Goal: Information Seeking & Learning: Stay updated

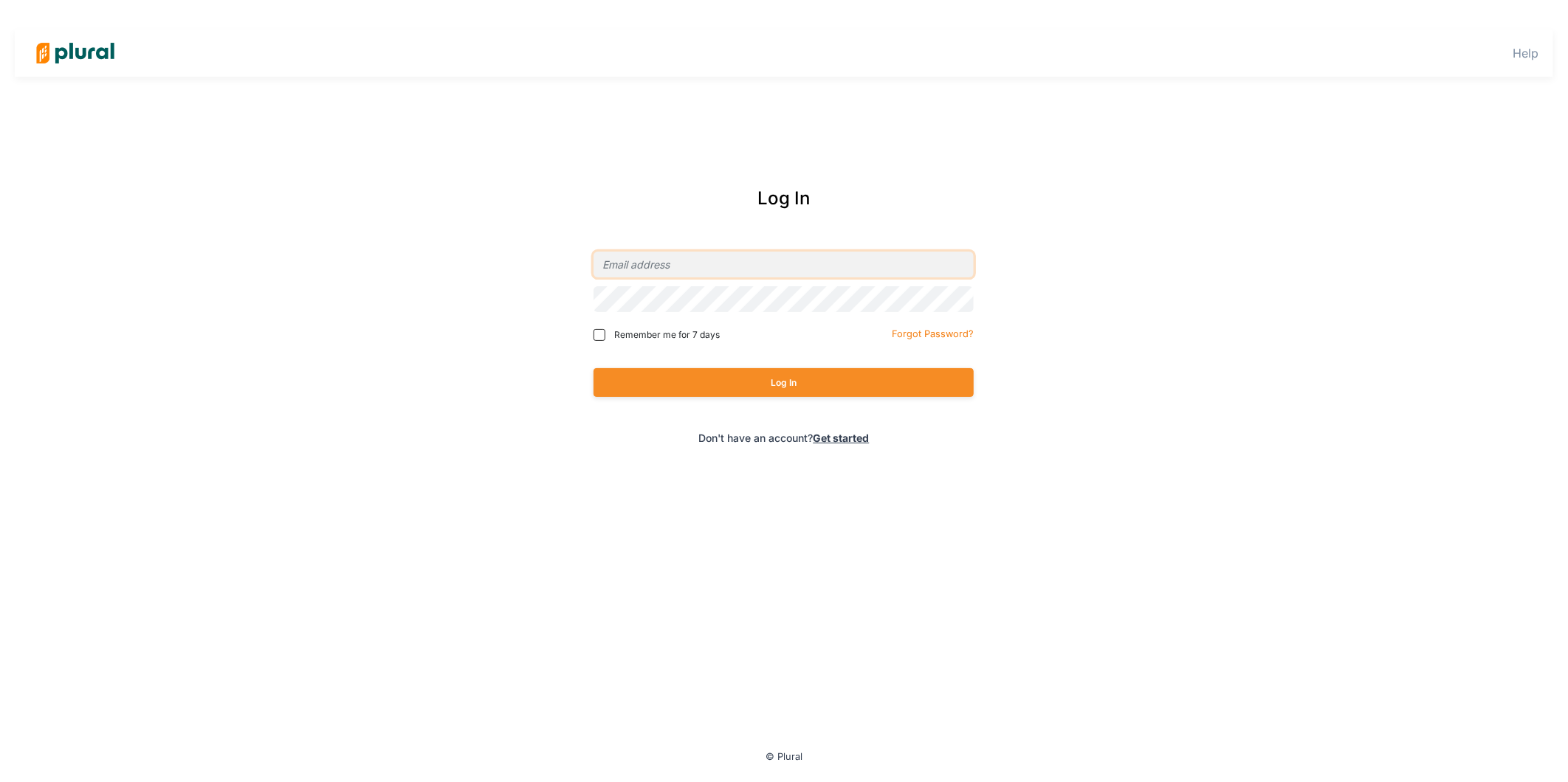
type input "[EMAIL_ADDRESS][DOMAIN_NAME]"
click at [636, 331] on span "Remember me for 7 days" at bounding box center [667, 335] width 106 height 14
click at [605, 331] on input "Remember me for 7 days" at bounding box center [600, 335] width 12 height 12
checkbox input "true"
click at [714, 383] on button "Log In" at bounding box center [783, 383] width 380 height 29
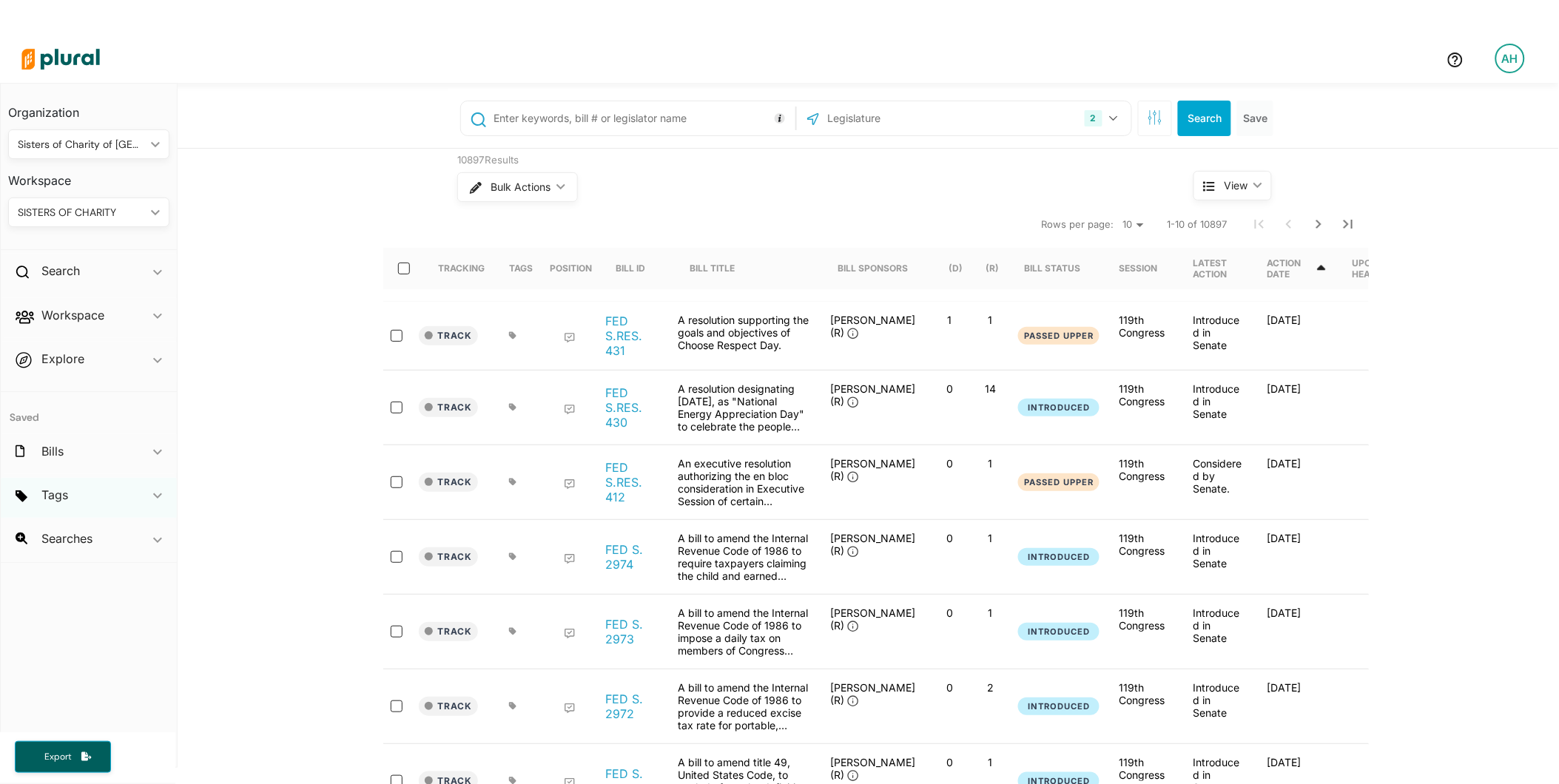
click at [153, 490] on span "ic_keyboard_arrow_down" at bounding box center [157, 497] width 9 height 22
click at [153, 494] on span "ic_keyboard_arrow_down" at bounding box center [157, 497] width 9 height 22
click at [157, 543] on icon "ic_keyboard_arrow_down" at bounding box center [157, 540] width 9 height 7
click at [26, 580] on icon "button" at bounding box center [27, 578] width 11 height 12
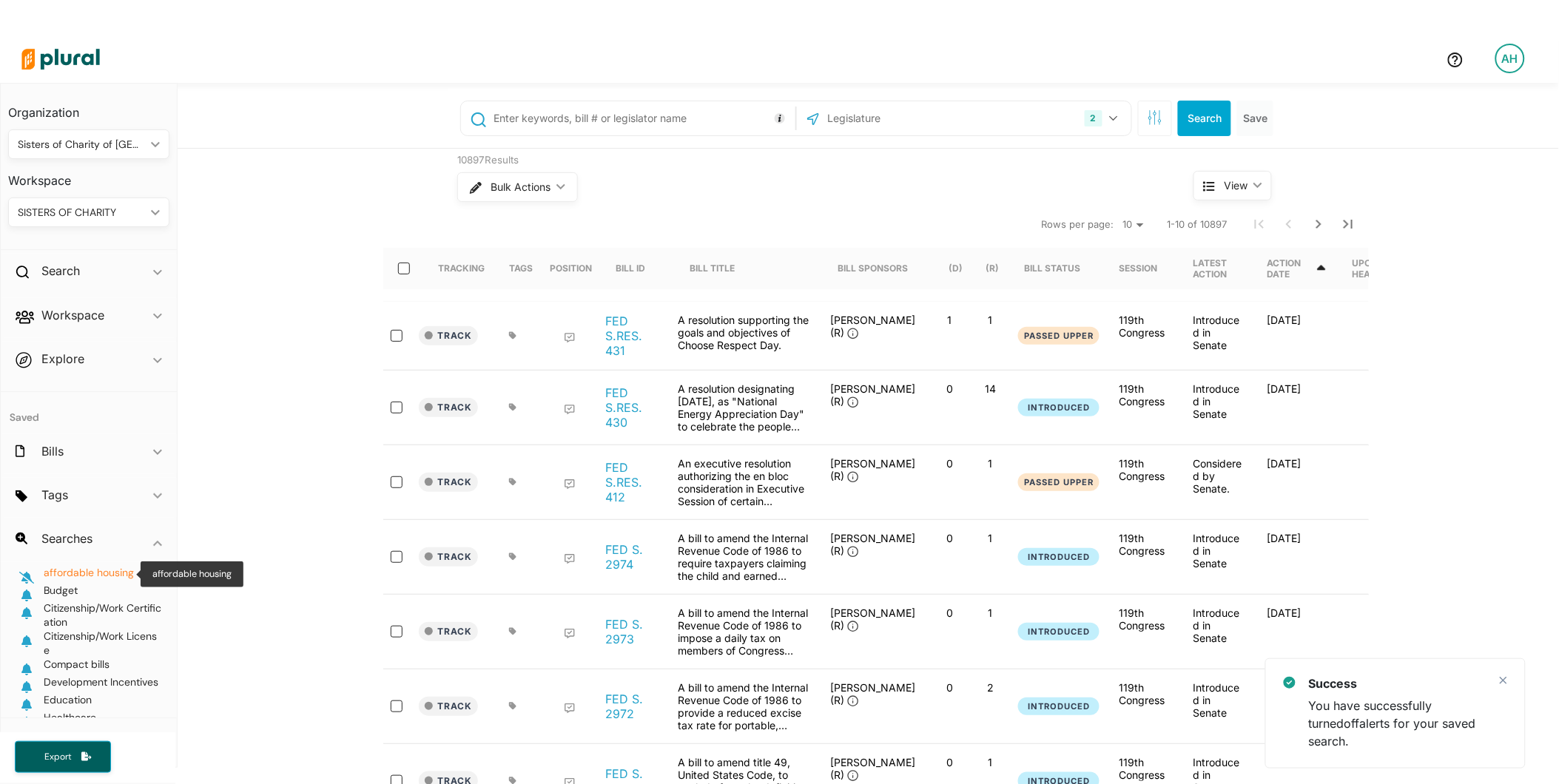
click at [70, 574] on span "affordable housing" at bounding box center [89, 573] width 90 height 14
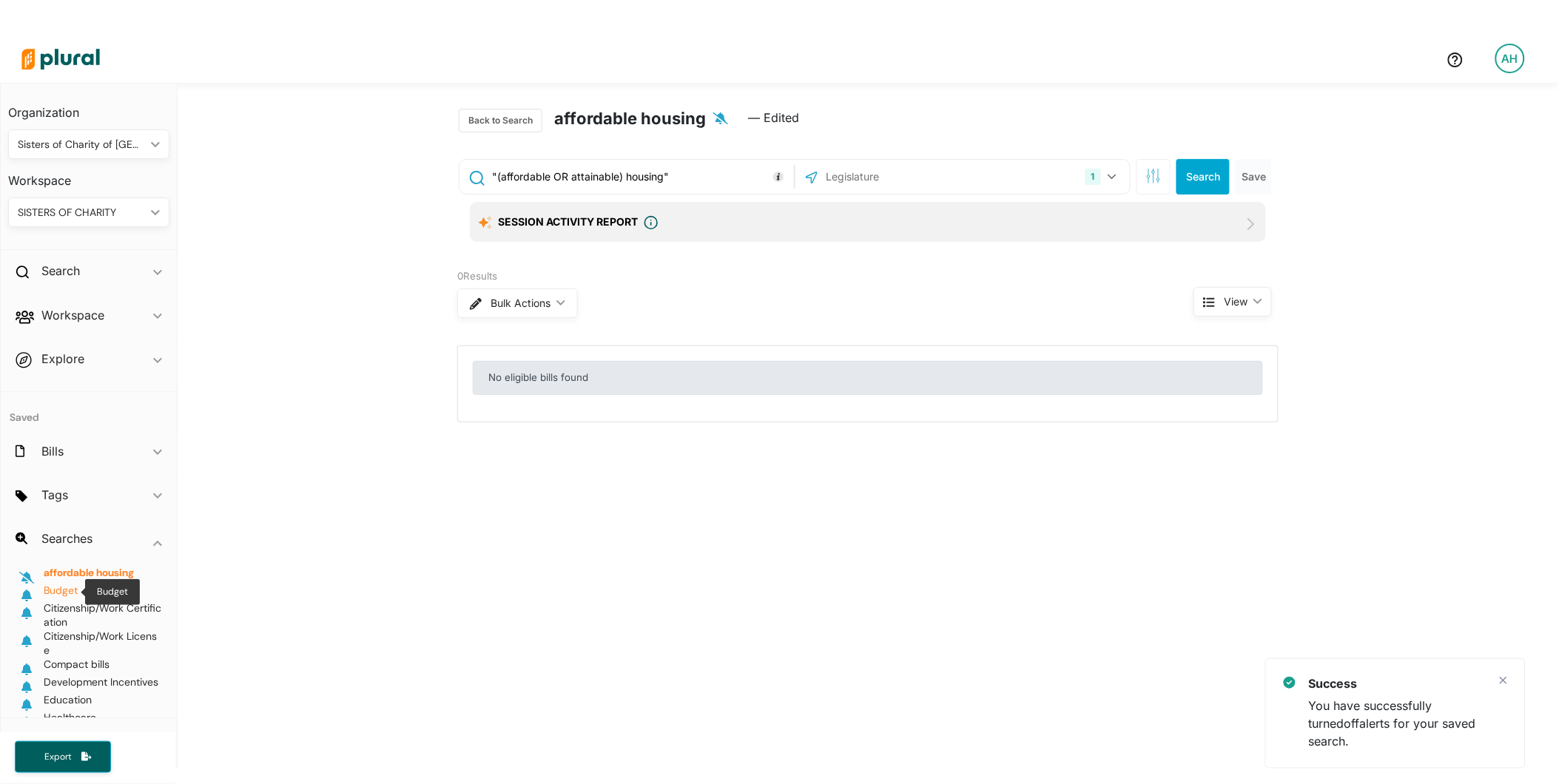
click at [67, 597] on span "Budget" at bounding box center [61, 592] width 34 height 17
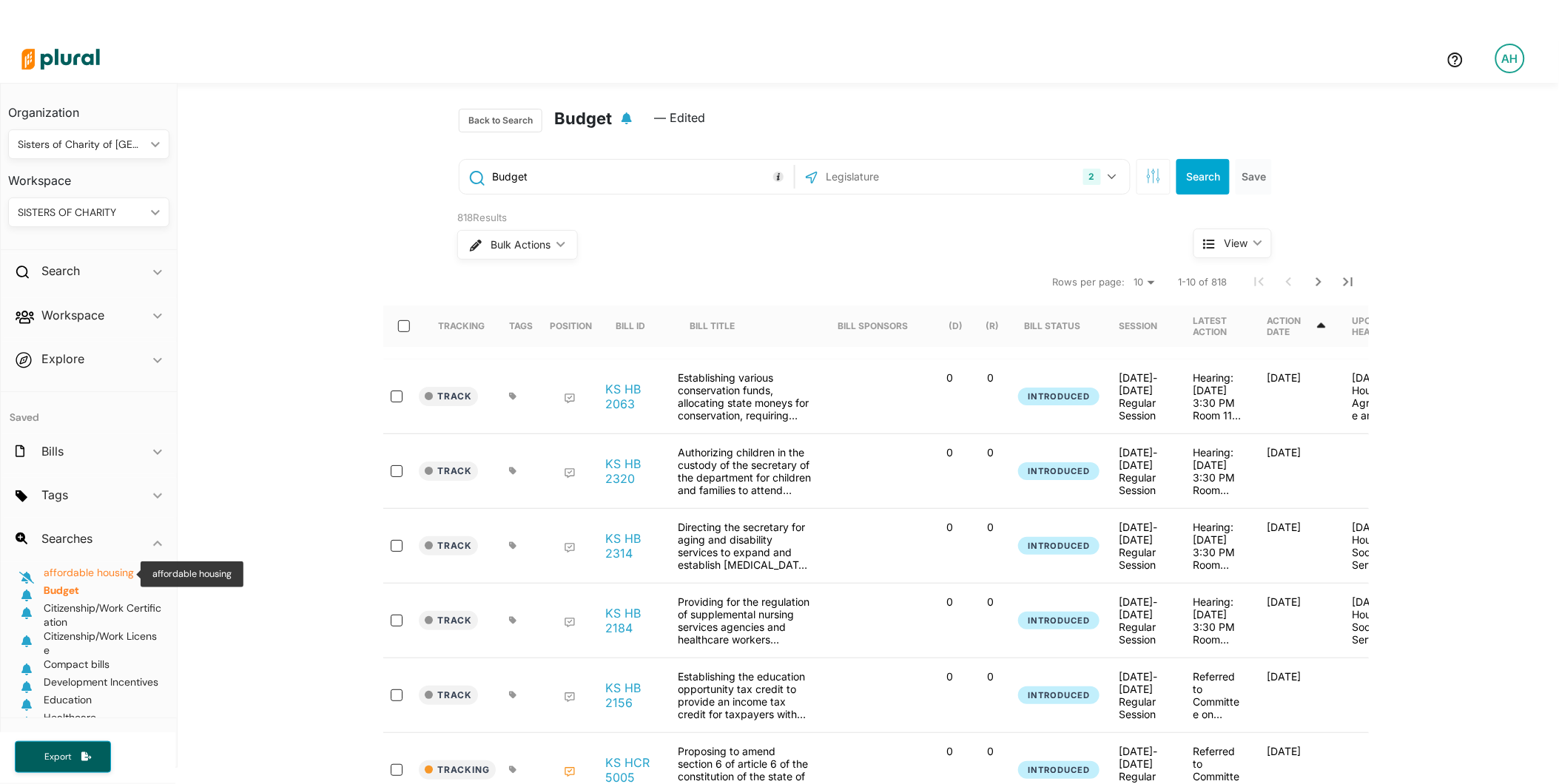
drag, startPoint x: 100, startPoint y: 565, endPoint x: 84, endPoint y: 568, distance: 16.3
click at [84, 568] on span "affordable housing" at bounding box center [89, 573] width 90 height 14
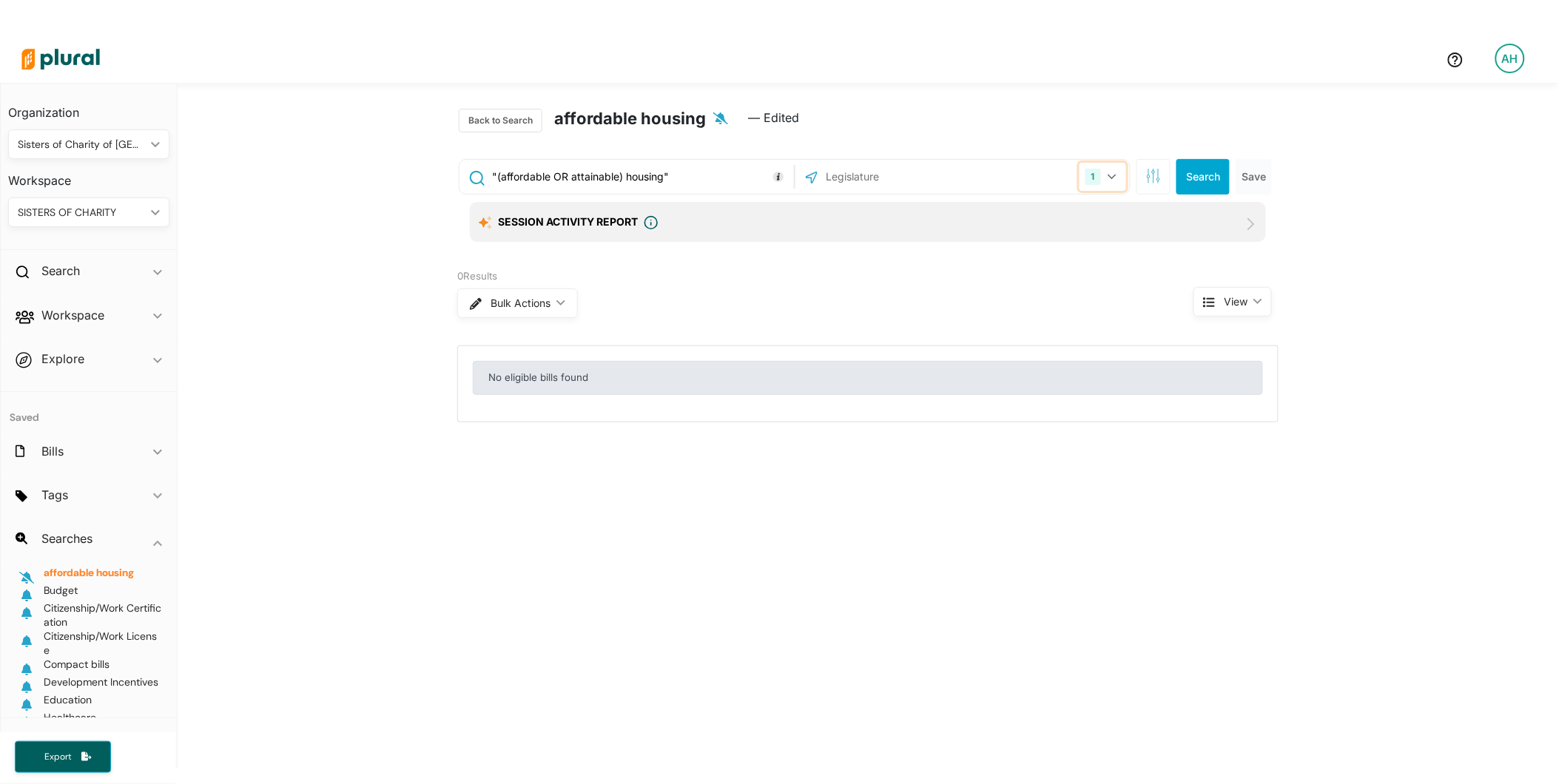
click at [1108, 179] on icon "button" at bounding box center [1112, 177] width 9 height 6
click at [862, 283] on button "Clear All" at bounding box center [878, 289] width 48 height 22
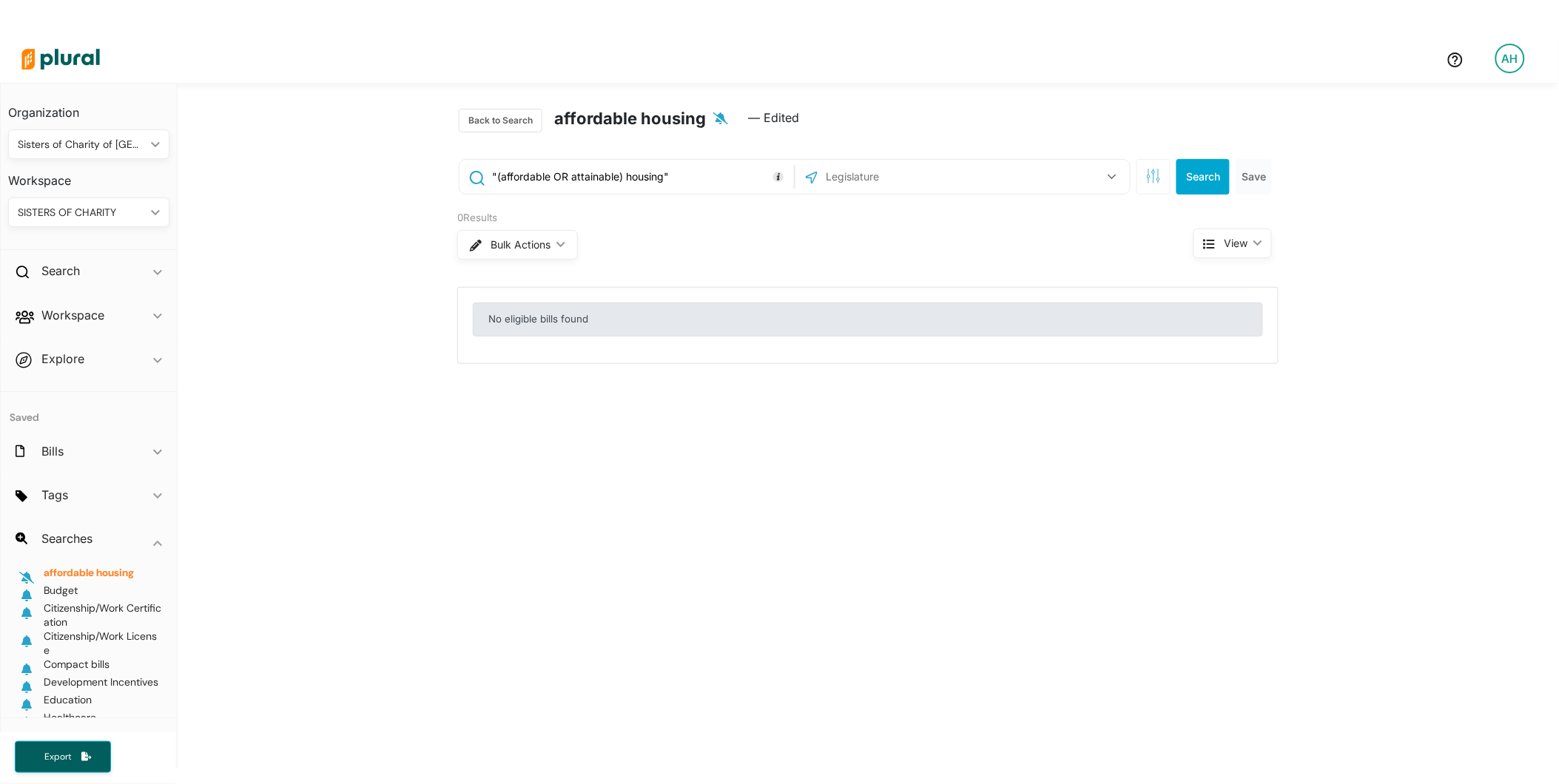
drag, startPoint x: 671, startPoint y: 176, endPoint x: 441, endPoint y: 178, distance: 230.0
click at [446, 178] on div ""(affordable OR attainable) housing" US Congress [US_STATE] Select All Clear Al…" at bounding box center [868, 177] width 843 height 59
paste input "( "affordable housing" OR "[MEDICAL_DATA] housing" OR "workforce housing" OR "m…"
type input "( "affordable housing" OR "[MEDICAL_DATA] housing" OR "workforce housing" OR "m…"
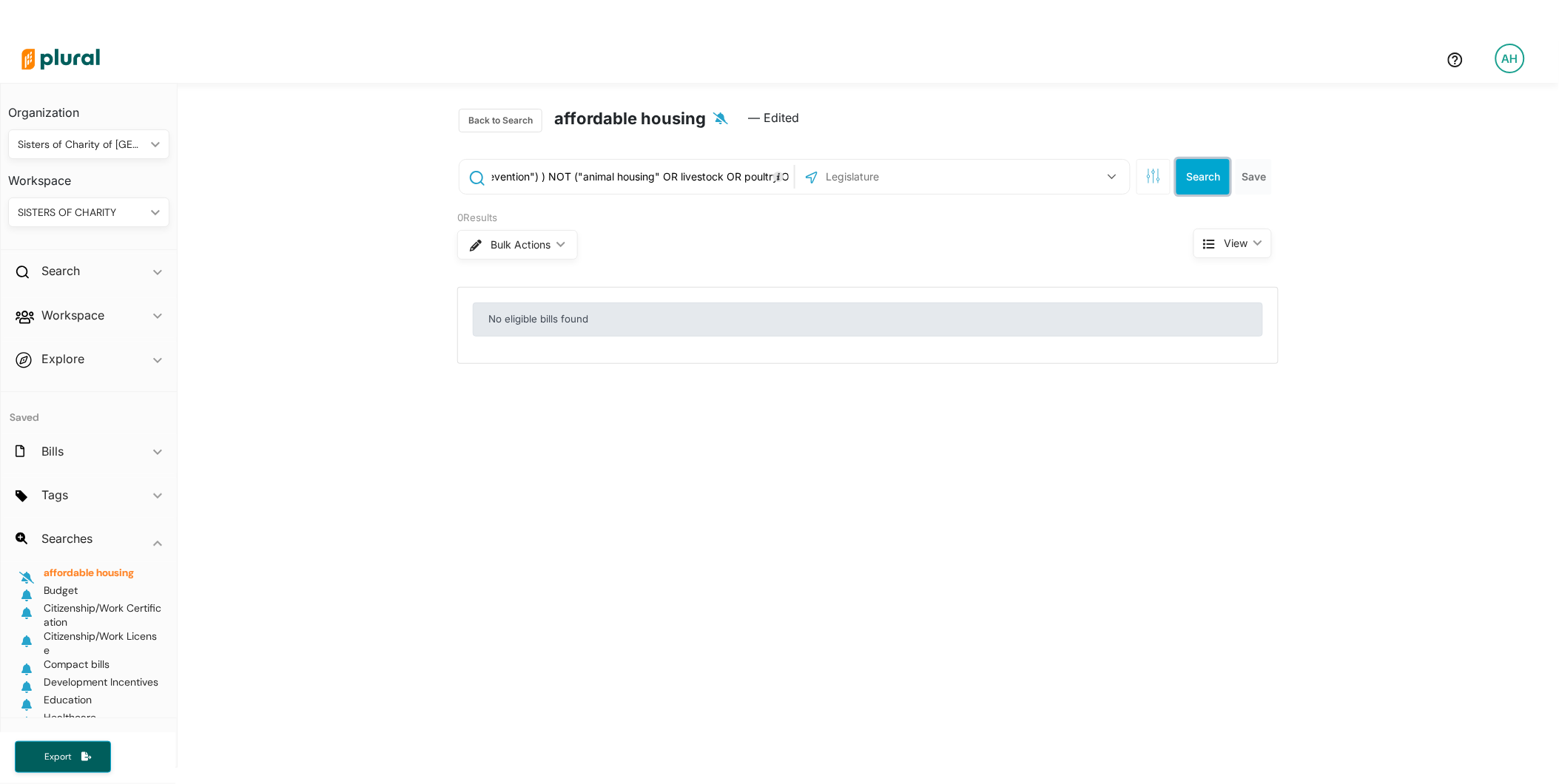
click at [1202, 181] on button "Search" at bounding box center [1203, 176] width 53 height 36
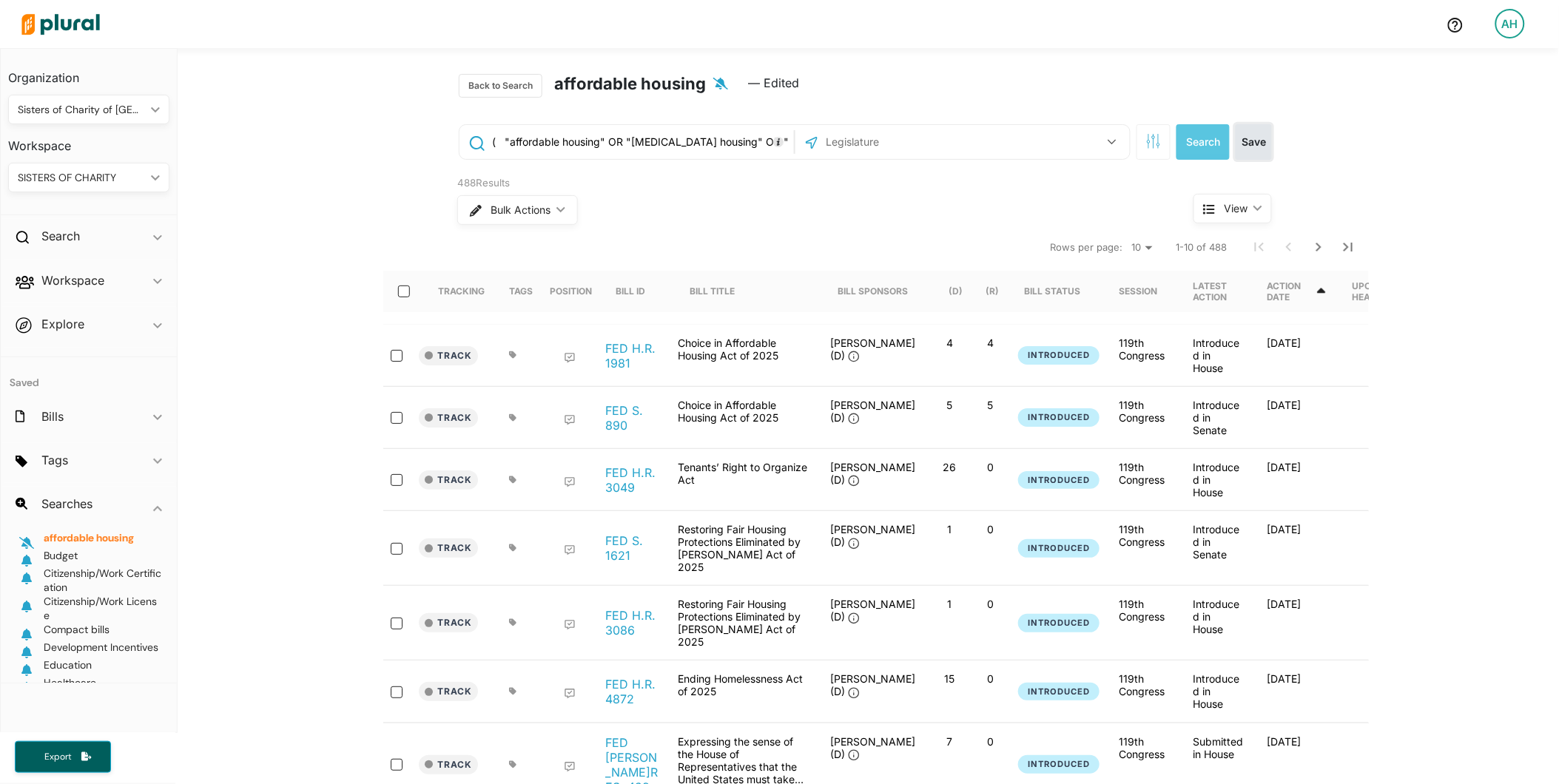
click at [1248, 141] on button "Save" at bounding box center [1254, 142] width 36 height 36
click at [26, 540] on icon "button" at bounding box center [27, 543] width 15 height 12
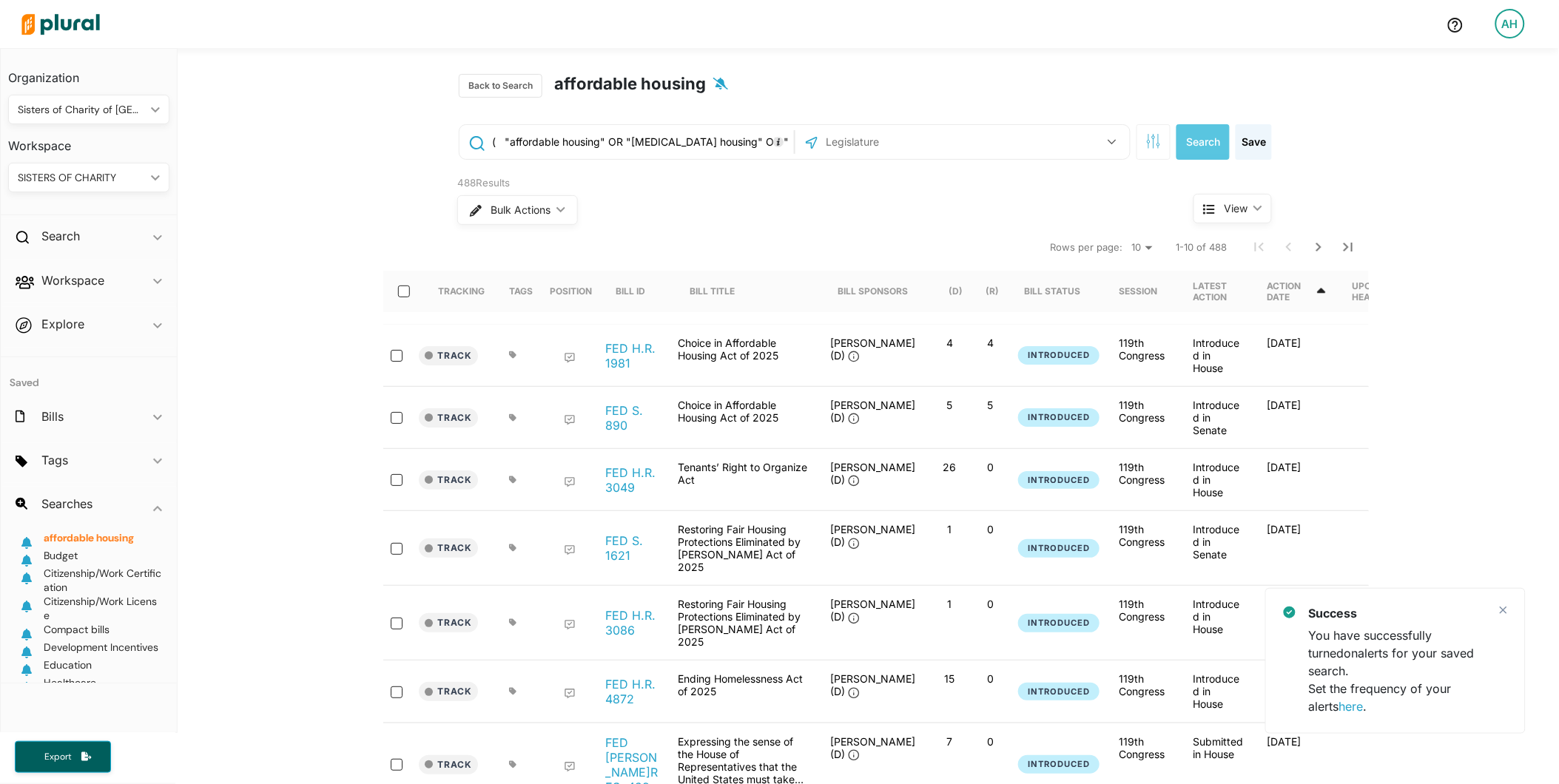
click at [23, 559] on icon "button" at bounding box center [27, 561] width 11 height 12
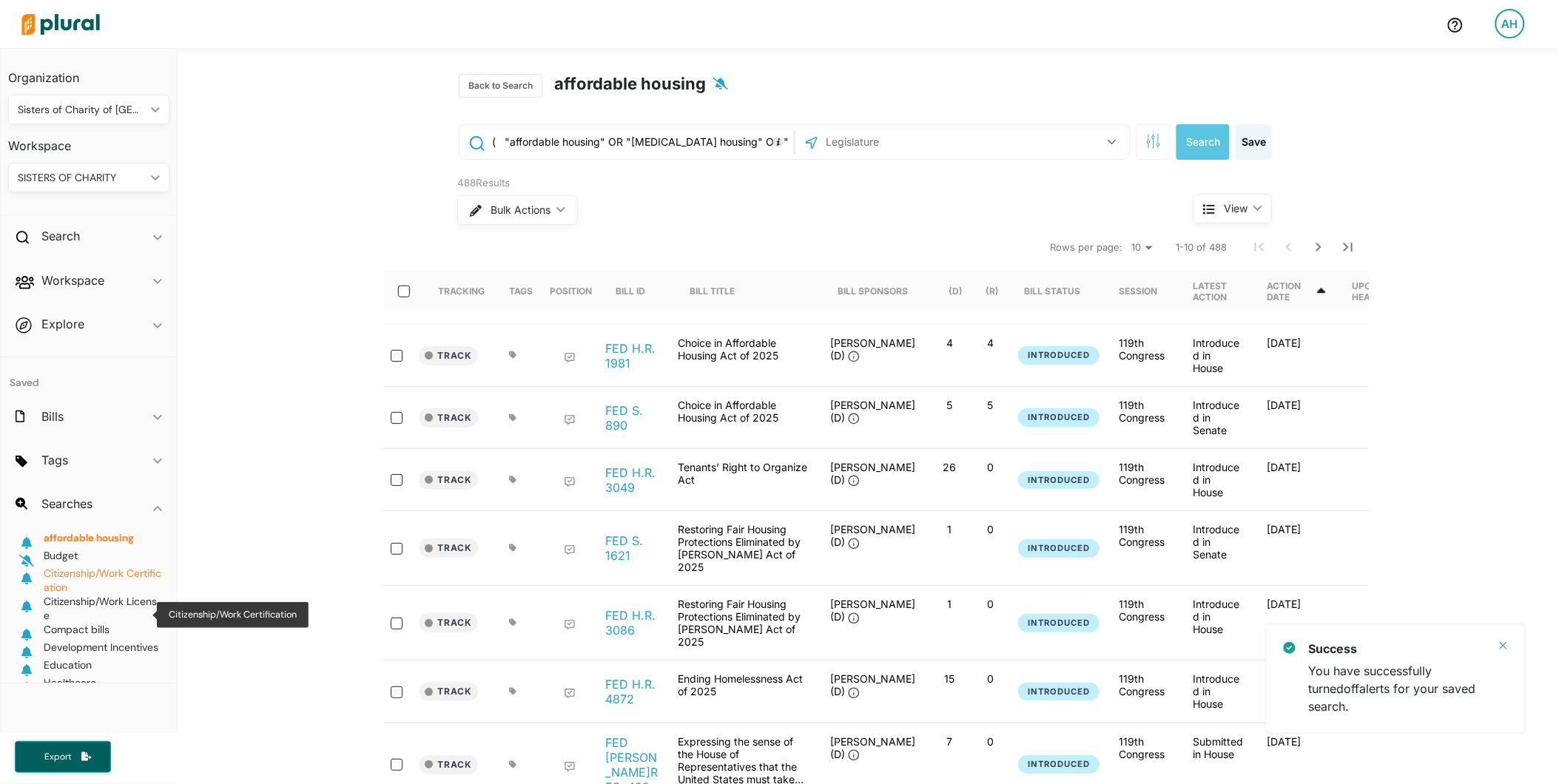
click at [76, 573] on span "Citizenship/Work Certification" at bounding box center [102, 580] width 117 height 27
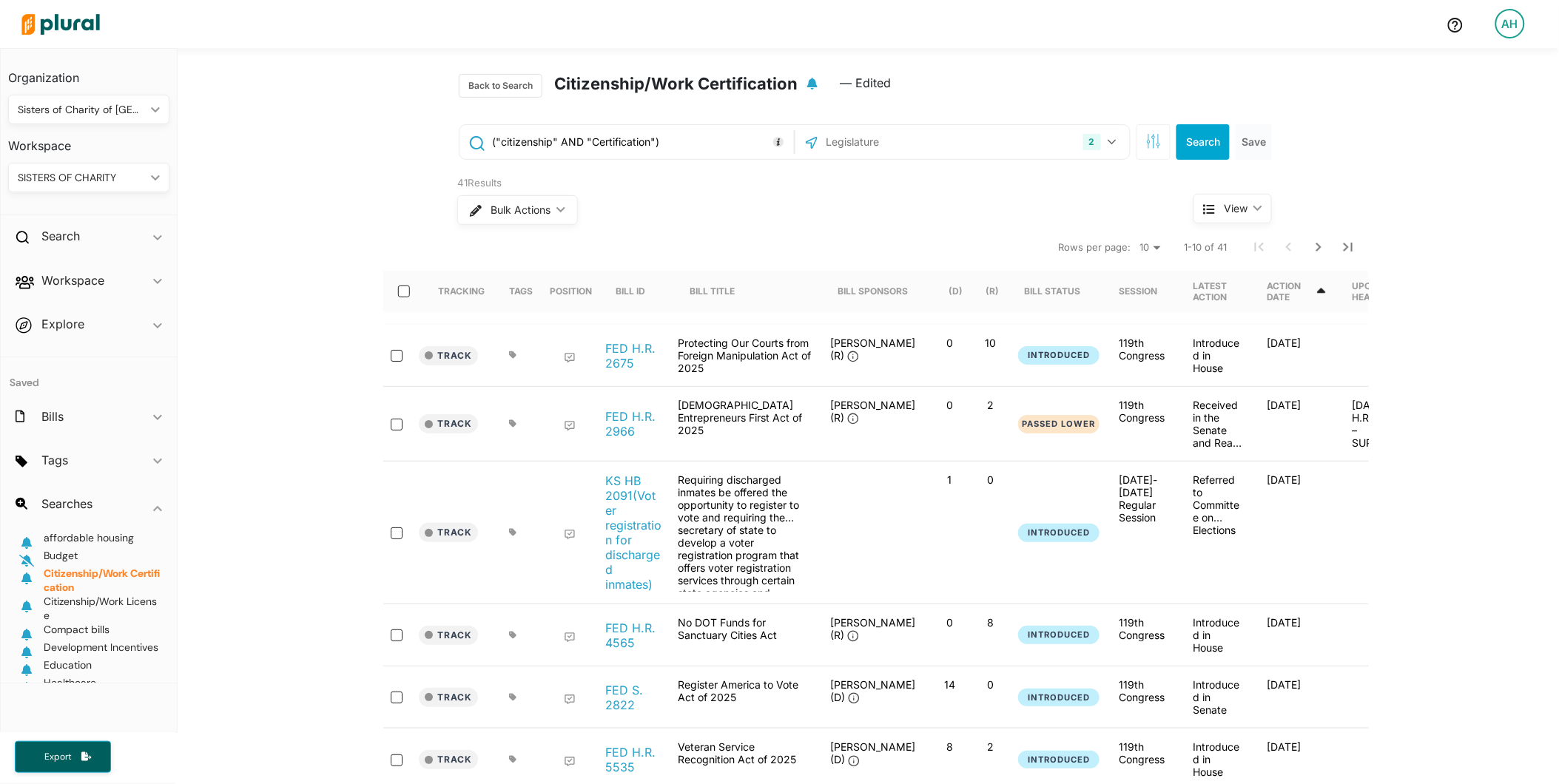
click at [741, 92] on h2 "Citizenship/Work Certification" at bounding box center [676, 86] width 244 height 23
click at [744, 85] on h2 "Citizenship/Work Certification" at bounding box center [676, 86] width 244 height 23
click at [851, 78] on span "— Edited" at bounding box center [865, 89] width 51 height 30
click at [126, 240] on div "Search ic_keyboard_arrow_down" at bounding box center [89, 238] width 176 height 40
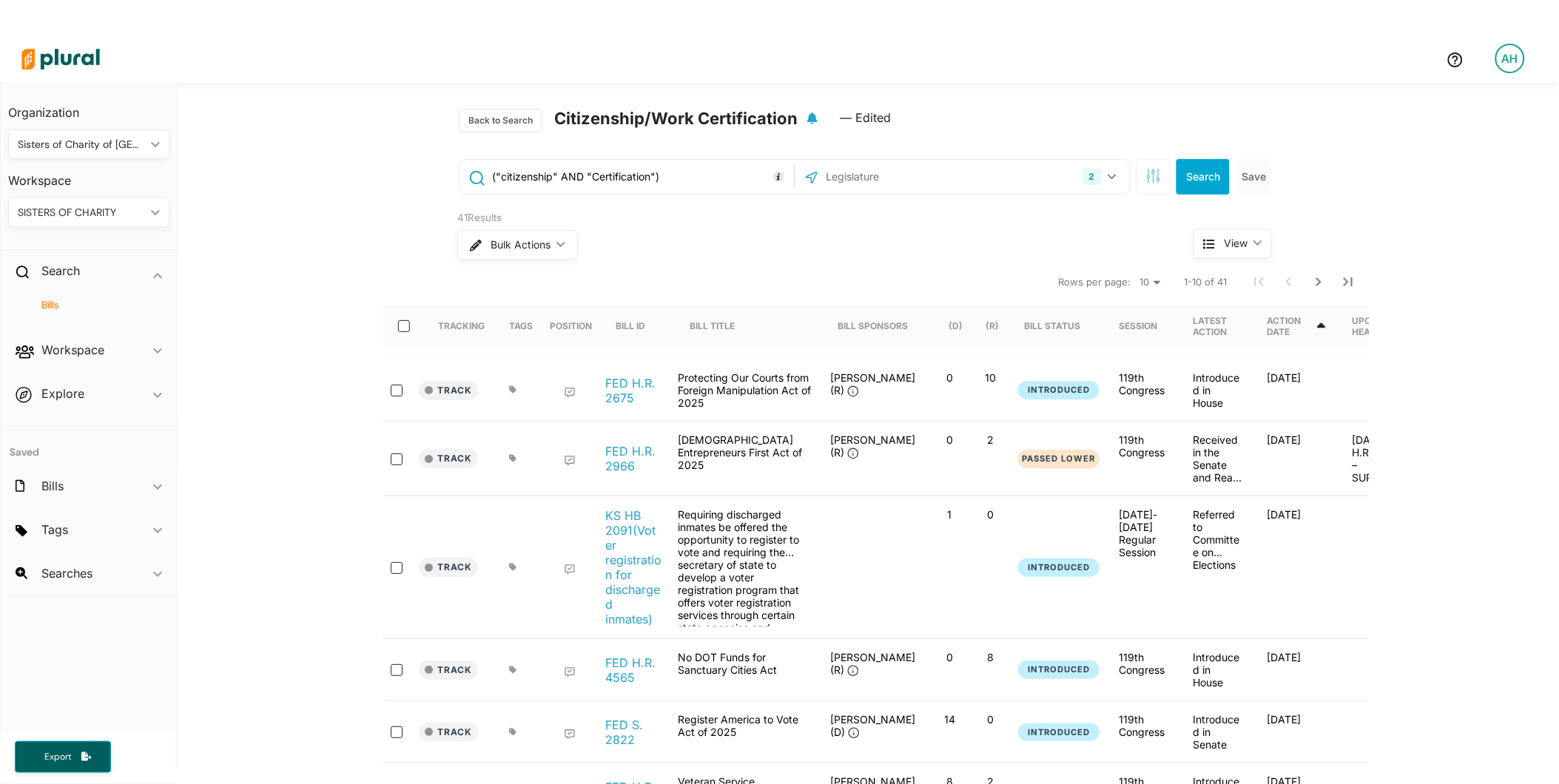
click at [37, 48] on img at bounding box center [61, 59] width 104 height 51
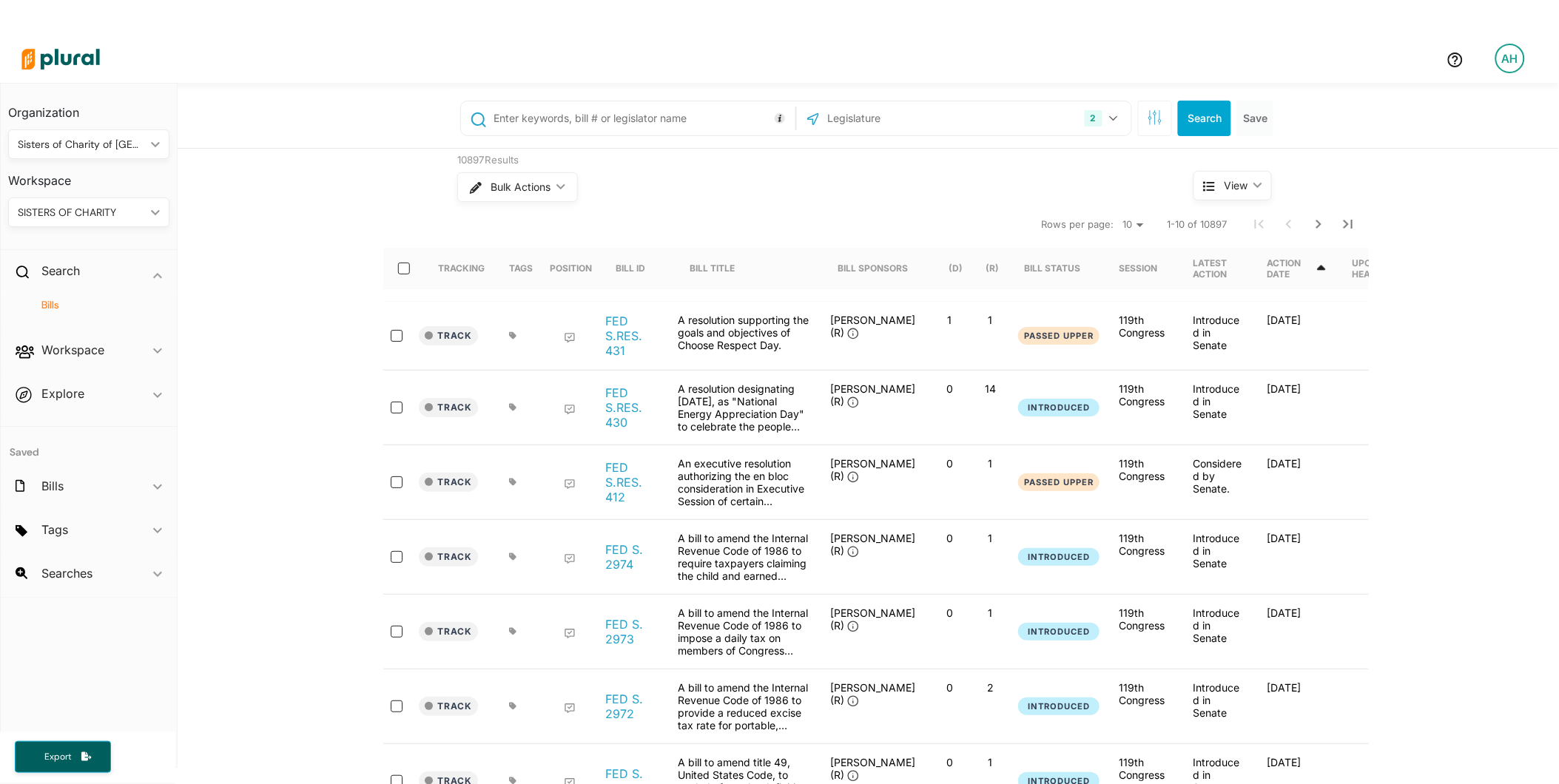
click at [1502, 59] on div "AH" at bounding box center [1510, 58] width 30 height 30
click at [1467, 101] on link "Account Settings" at bounding box center [1473, 100] width 129 height 37
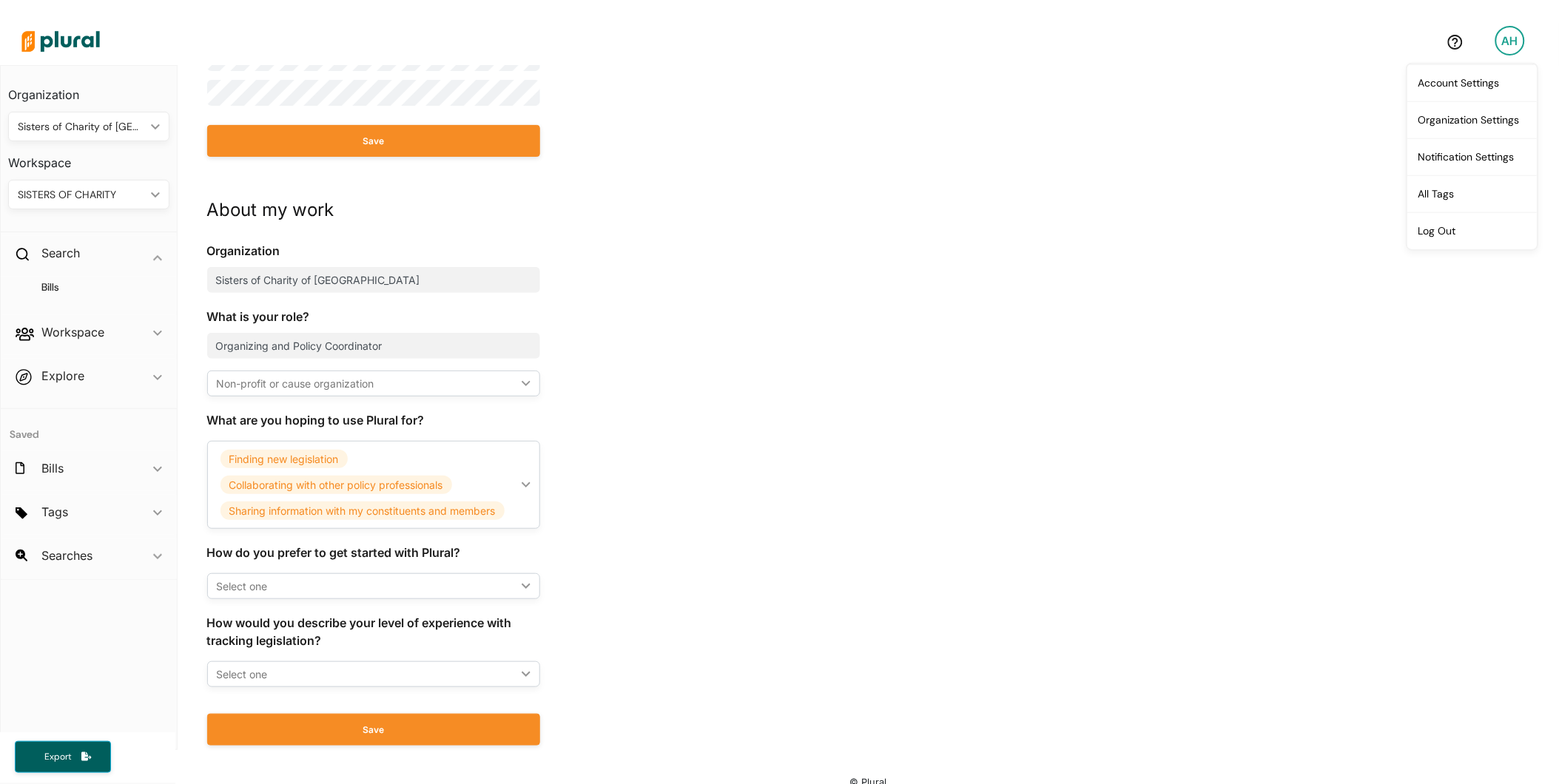
scroll to position [35, 0]
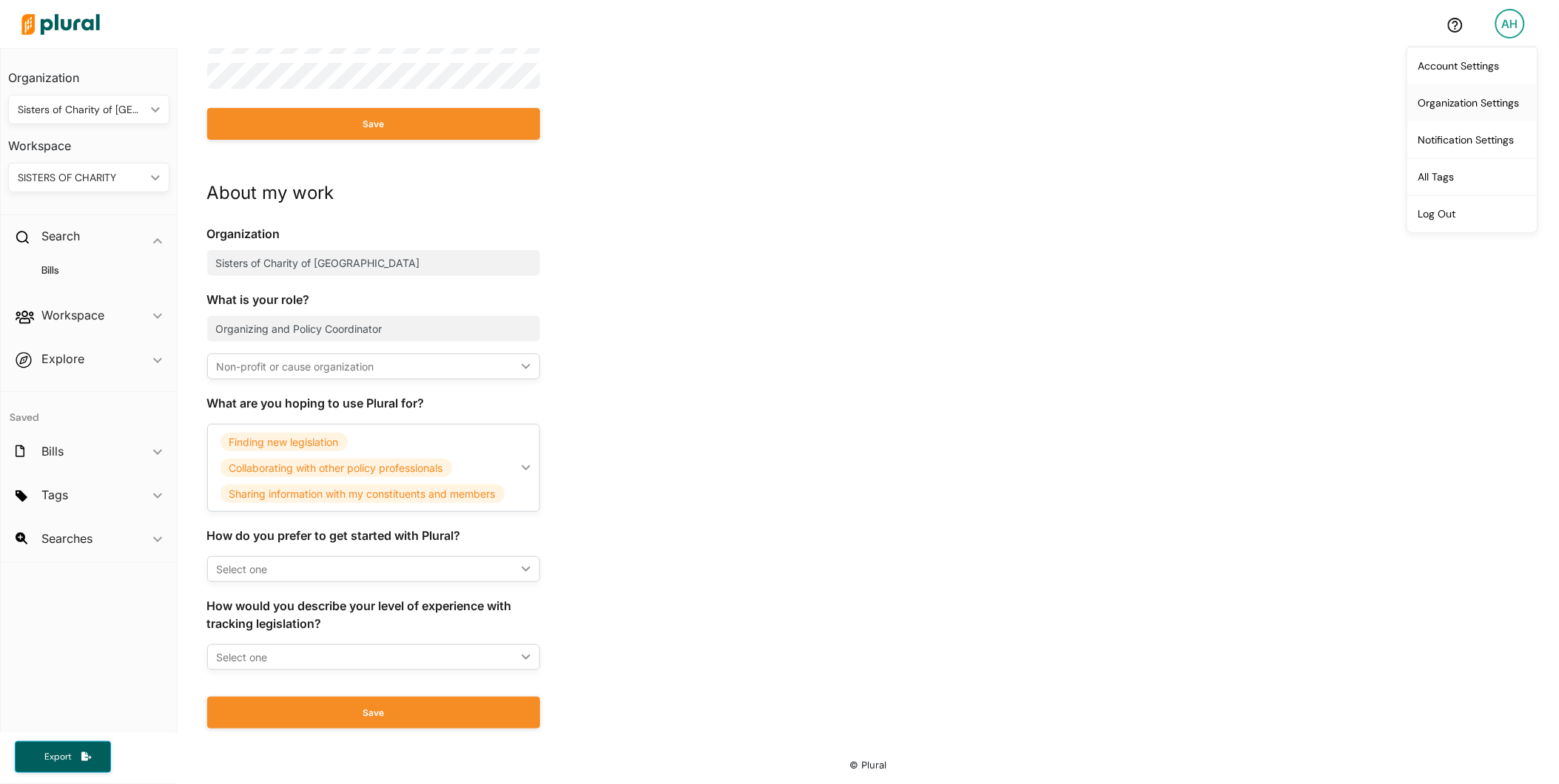
click at [1457, 100] on link "Organization Settings" at bounding box center [1473, 102] width 129 height 37
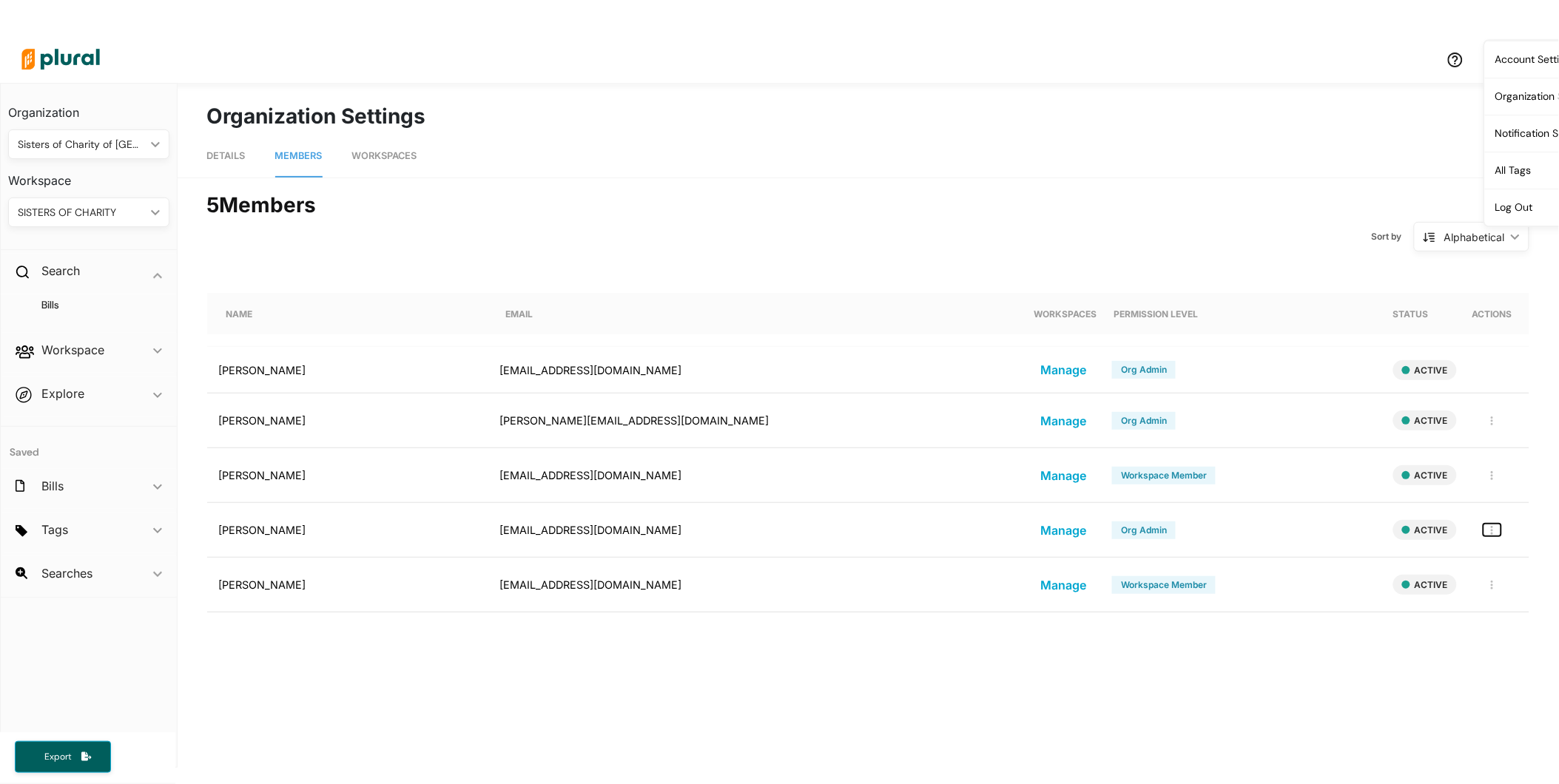
click at [1493, 527] on icon "button" at bounding box center [1492, 530] width 2 height 9
click at [1443, 634] on div "REMOVE" at bounding box center [1445, 633] width 109 height 13
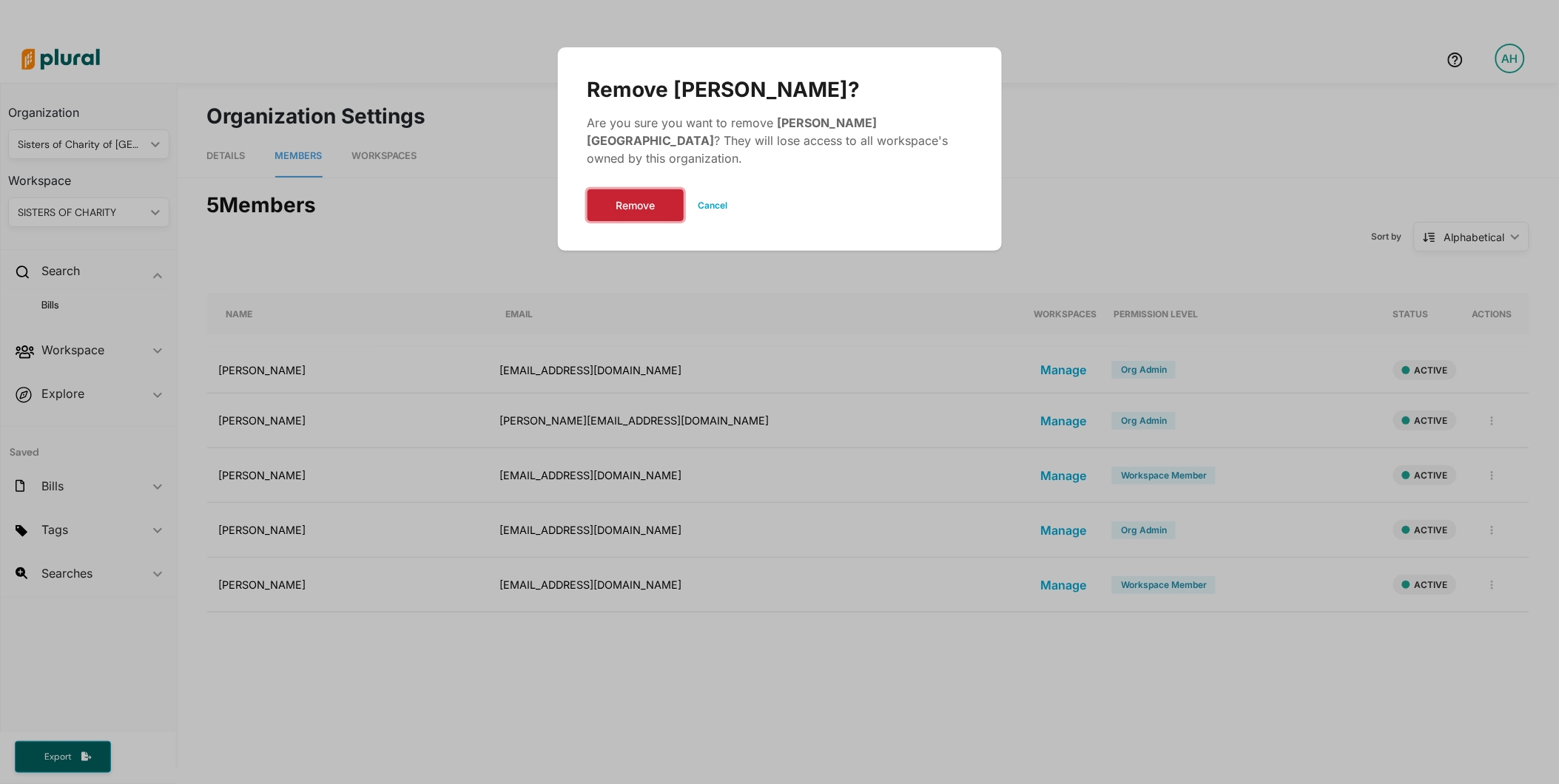
click at [627, 189] on button "Remove" at bounding box center [635, 205] width 96 height 32
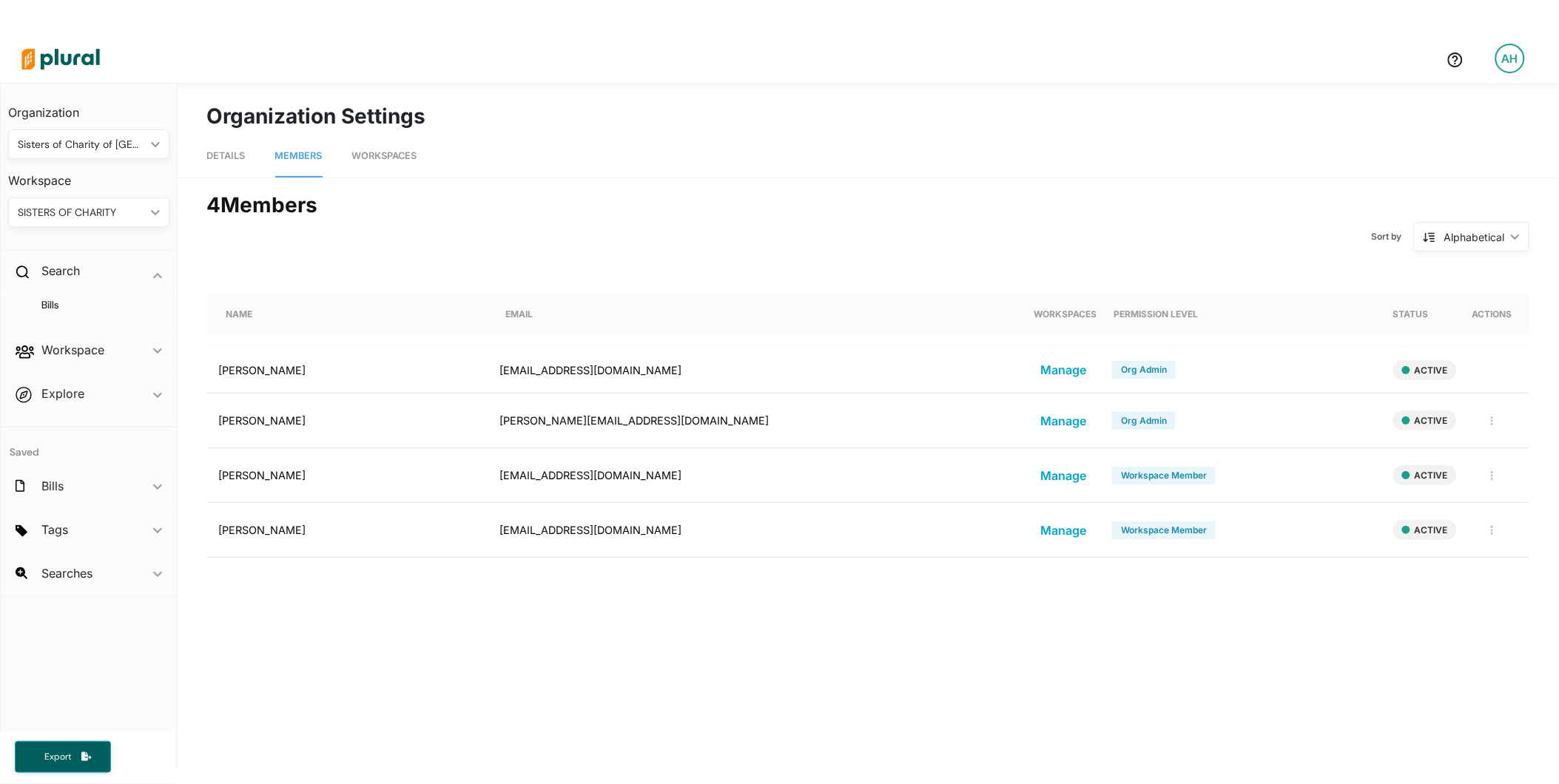
click at [1066, 475] on button "Manage" at bounding box center [1064, 475] width 76 height 22
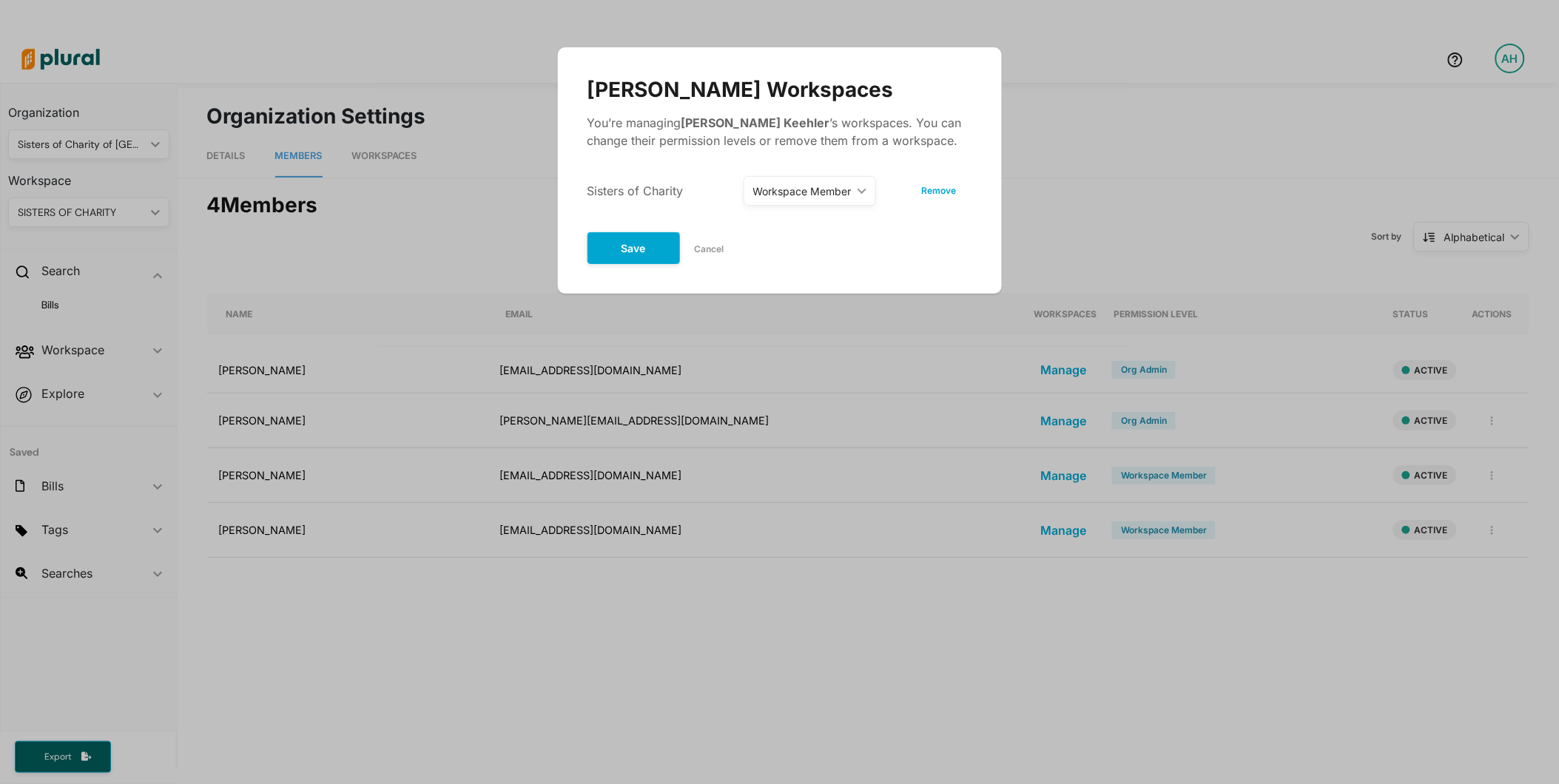
click at [862, 188] on icon "ic_keyboard_arrow_down" at bounding box center [859, 191] width 15 height 7
click at [833, 260] on div "Workspace Admin" at bounding box center [810, 260] width 109 height 13
click at [644, 249] on button "Save" at bounding box center [634, 248] width 92 height 32
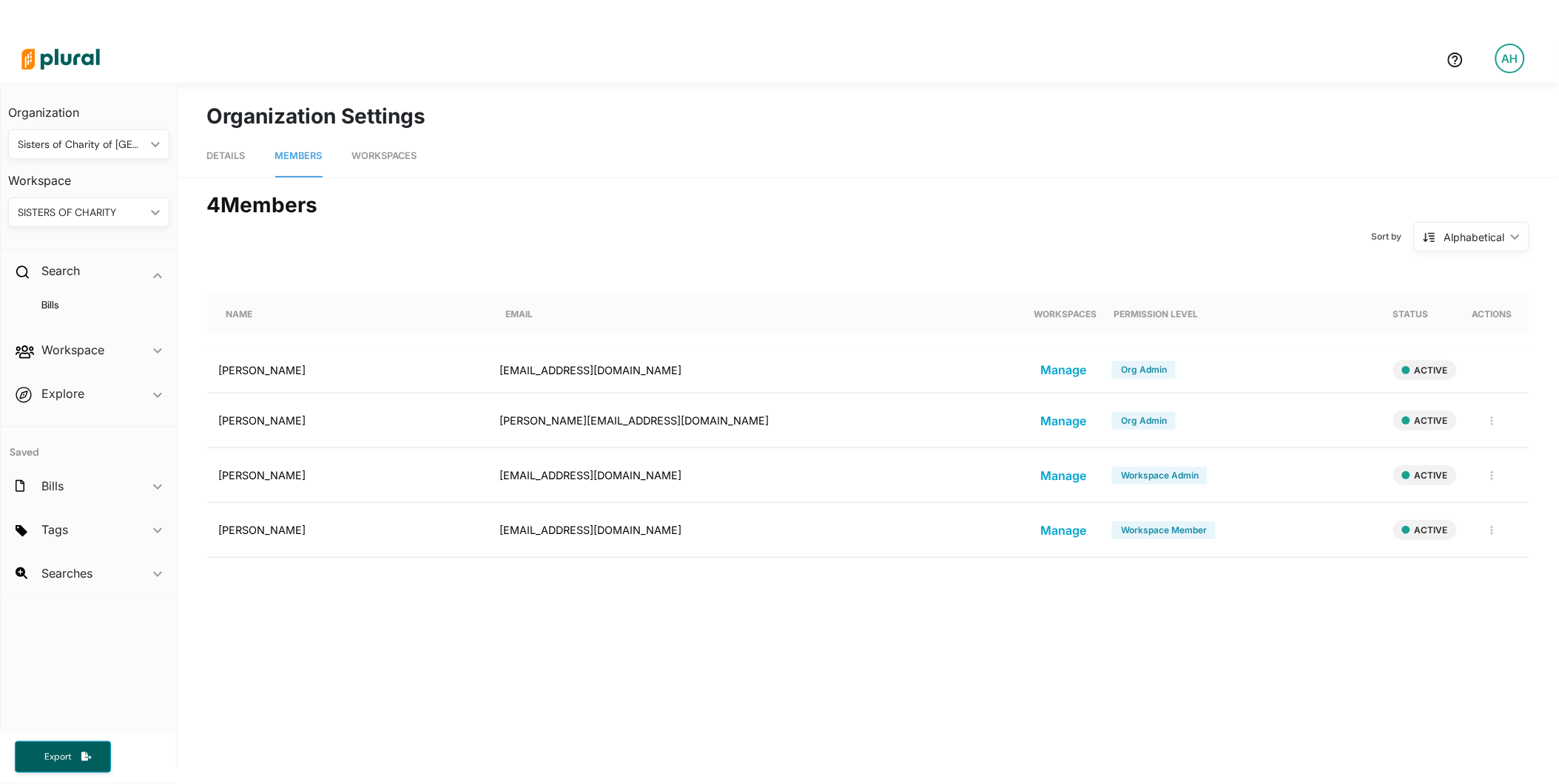
click at [377, 164] on link "Workspaces" at bounding box center [385, 157] width 65 height 42
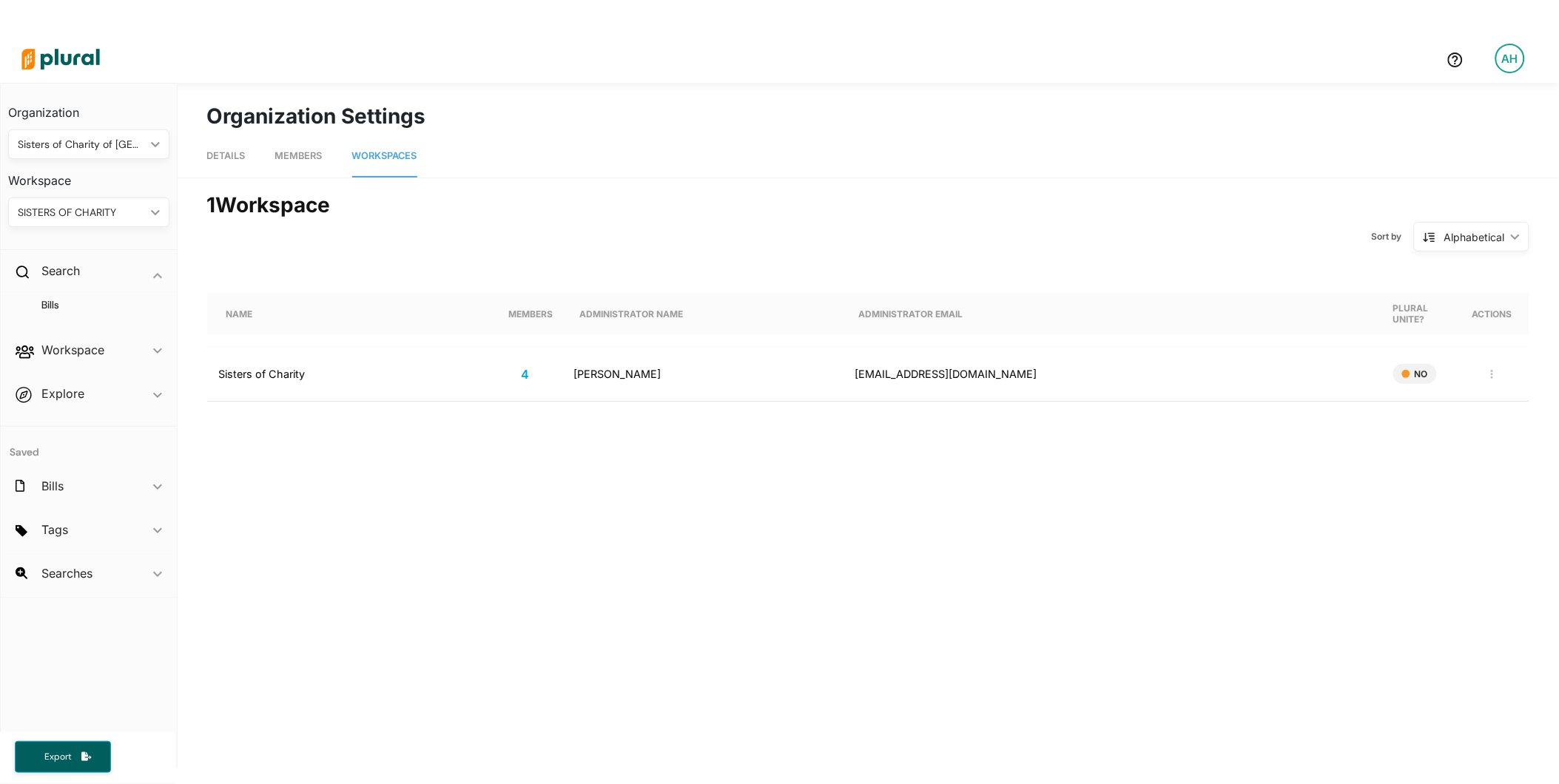
click at [270, 376] on div "Sisters of Charity" at bounding box center [262, 374] width 86 height 13
click at [225, 148] on link "Details" at bounding box center [226, 157] width 39 height 42
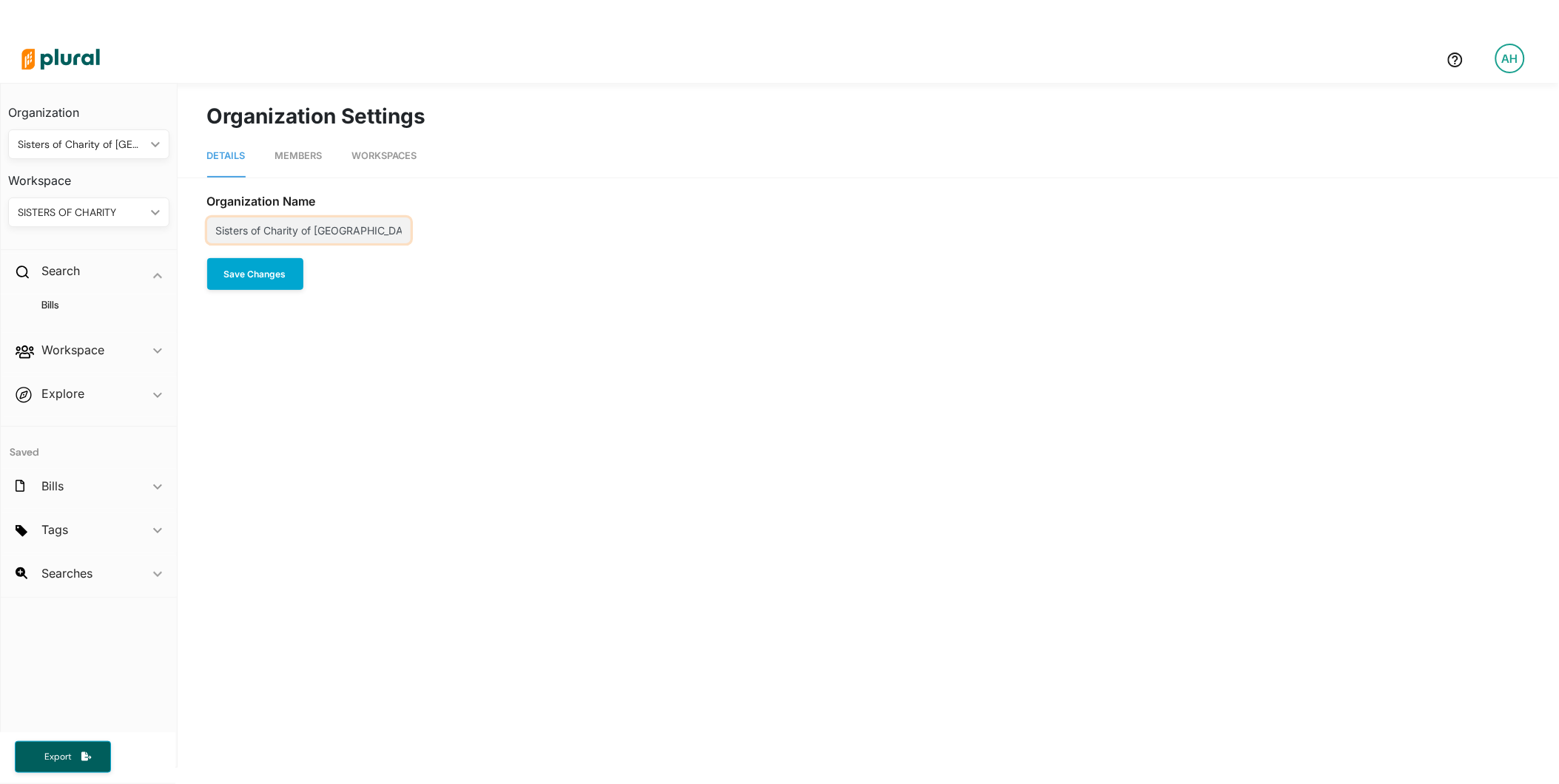
click at [269, 232] on input "Sisters of Charity of [GEOGRAPHIC_DATA]" at bounding box center [309, 230] width 204 height 26
click at [61, 573] on h2 "Searches" at bounding box center [67, 574] width 51 height 17
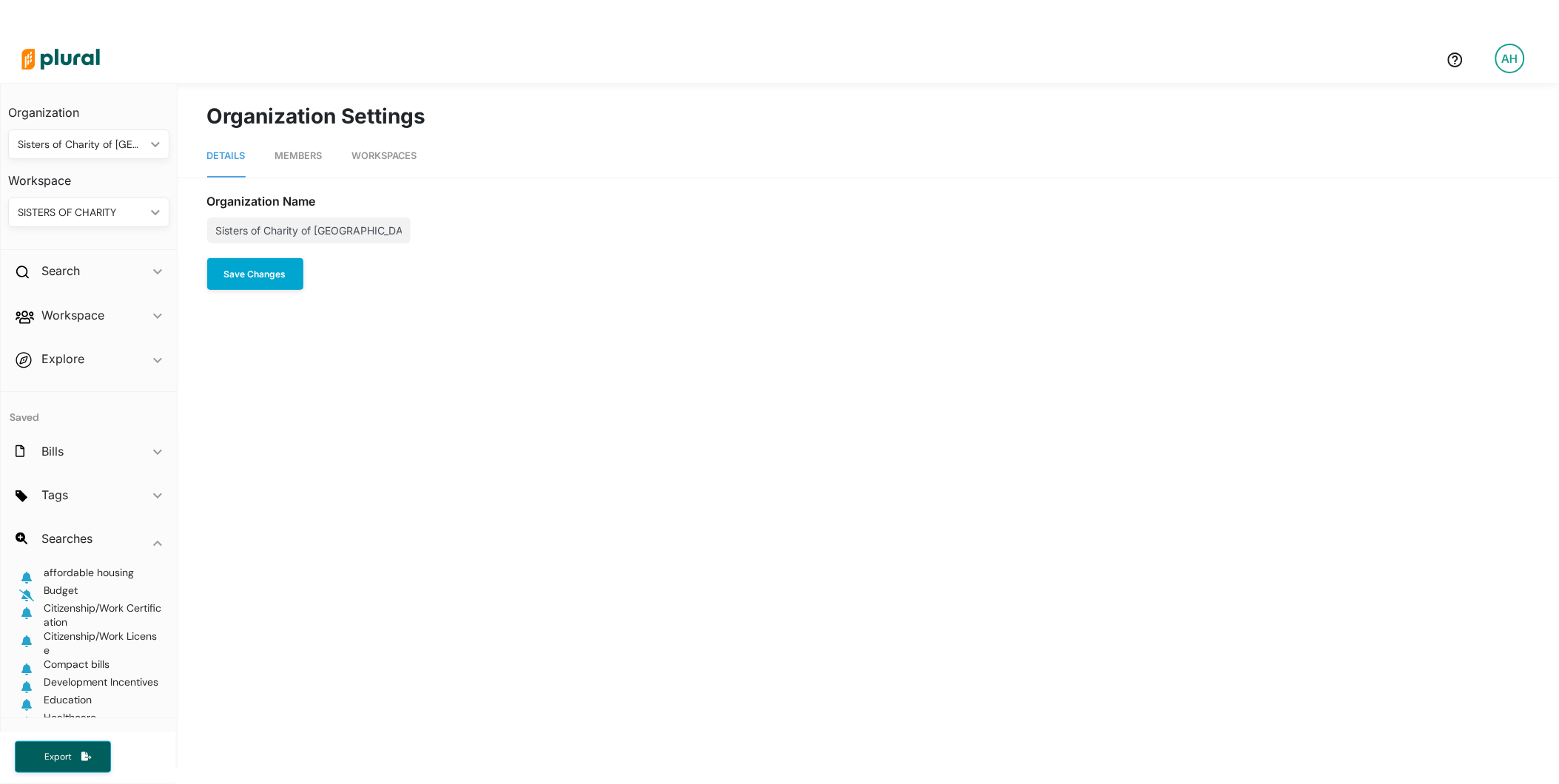
click at [1503, 58] on div "AH" at bounding box center [1510, 58] width 30 height 30
click at [1438, 216] on link "All Tags" at bounding box center [1473, 211] width 129 height 37
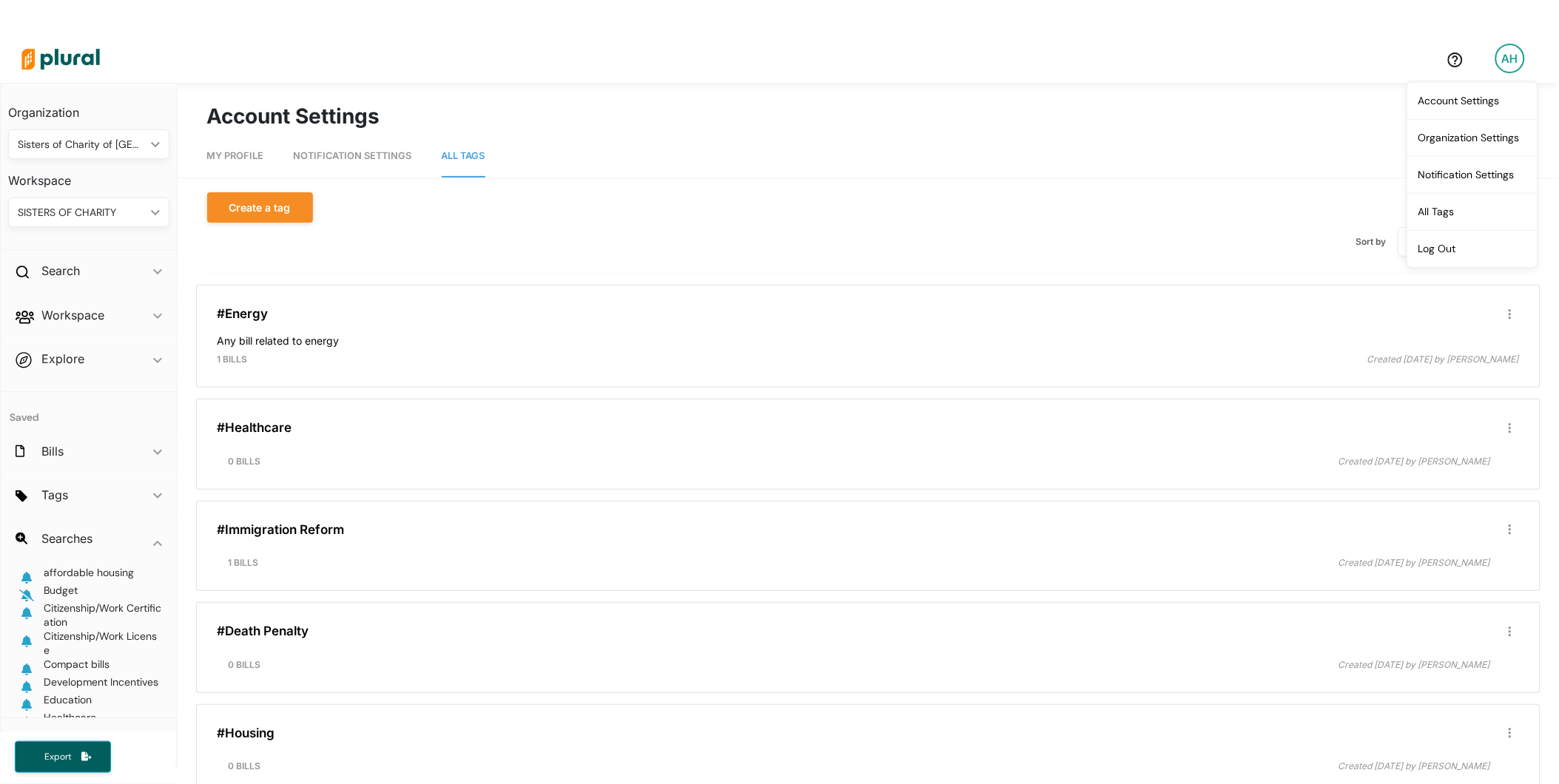
click at [232, 150] on span "My Profile" at bounding box center [235, 155] width 57 height 11
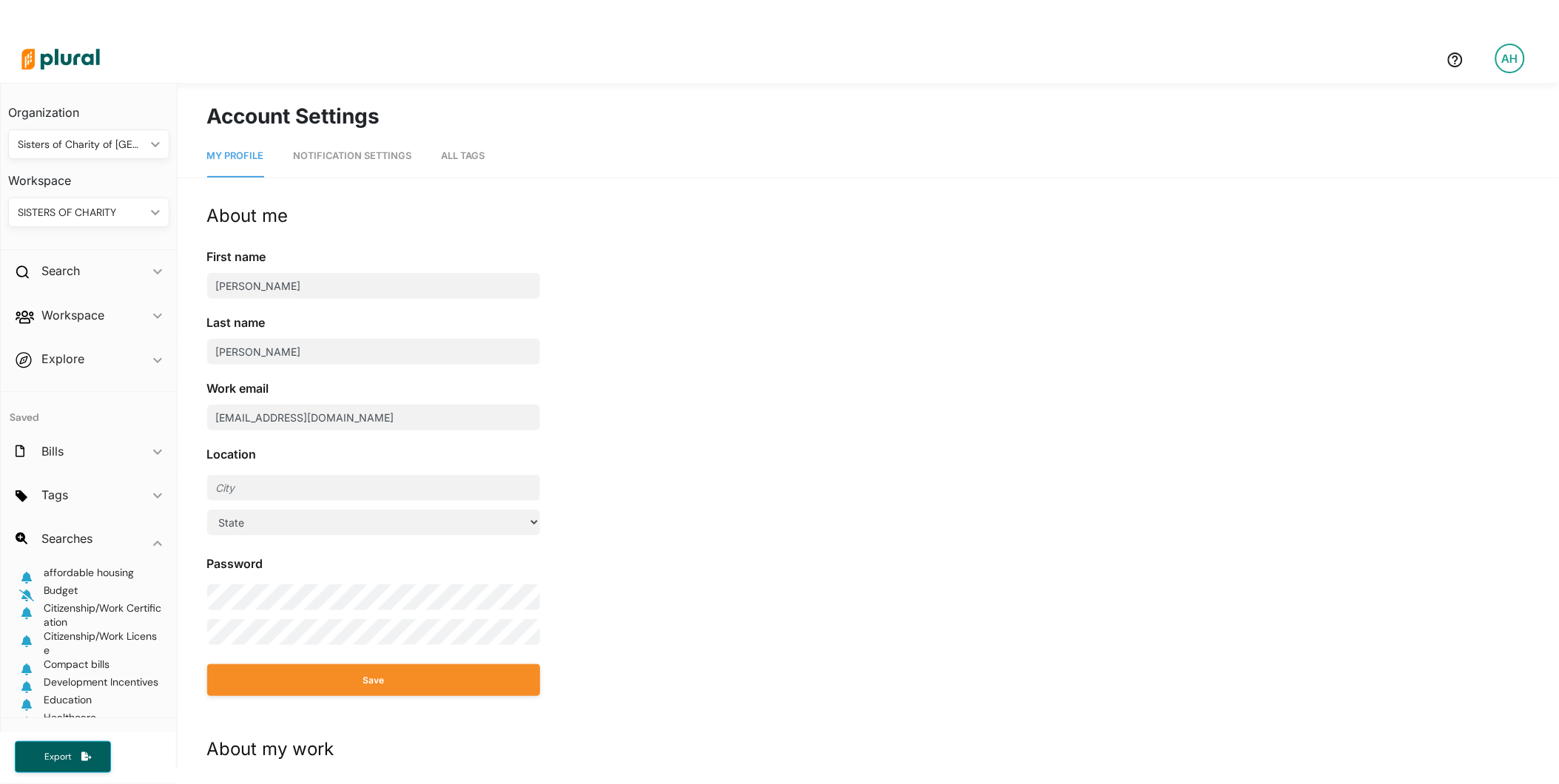
click at [318, 150] on span "Notification Settings" at bounding box center [353, 155] width 118 height 11
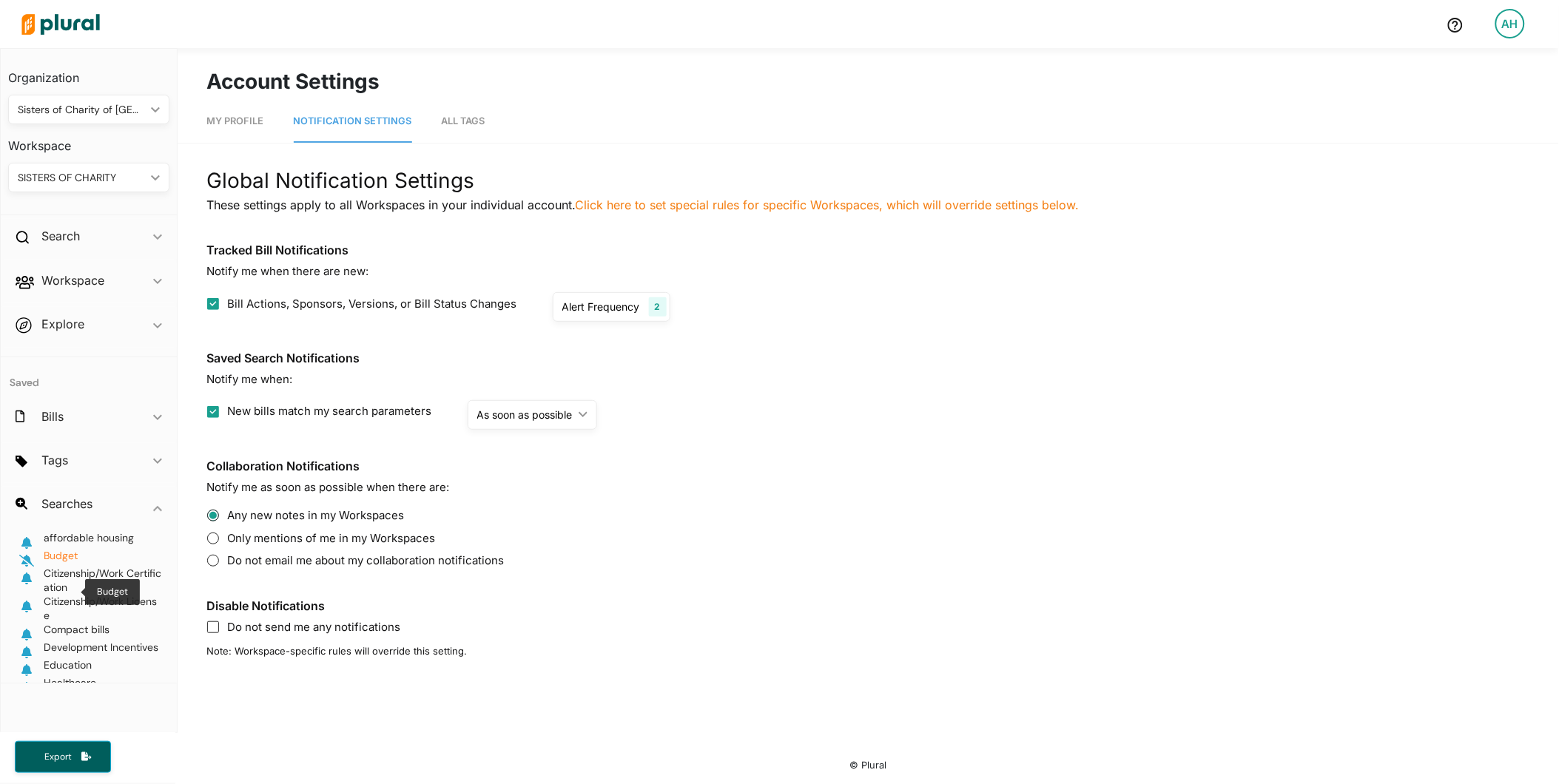
click at [52, 557] on span "Budget" at bounding box center [61, 555] width 34 height 14
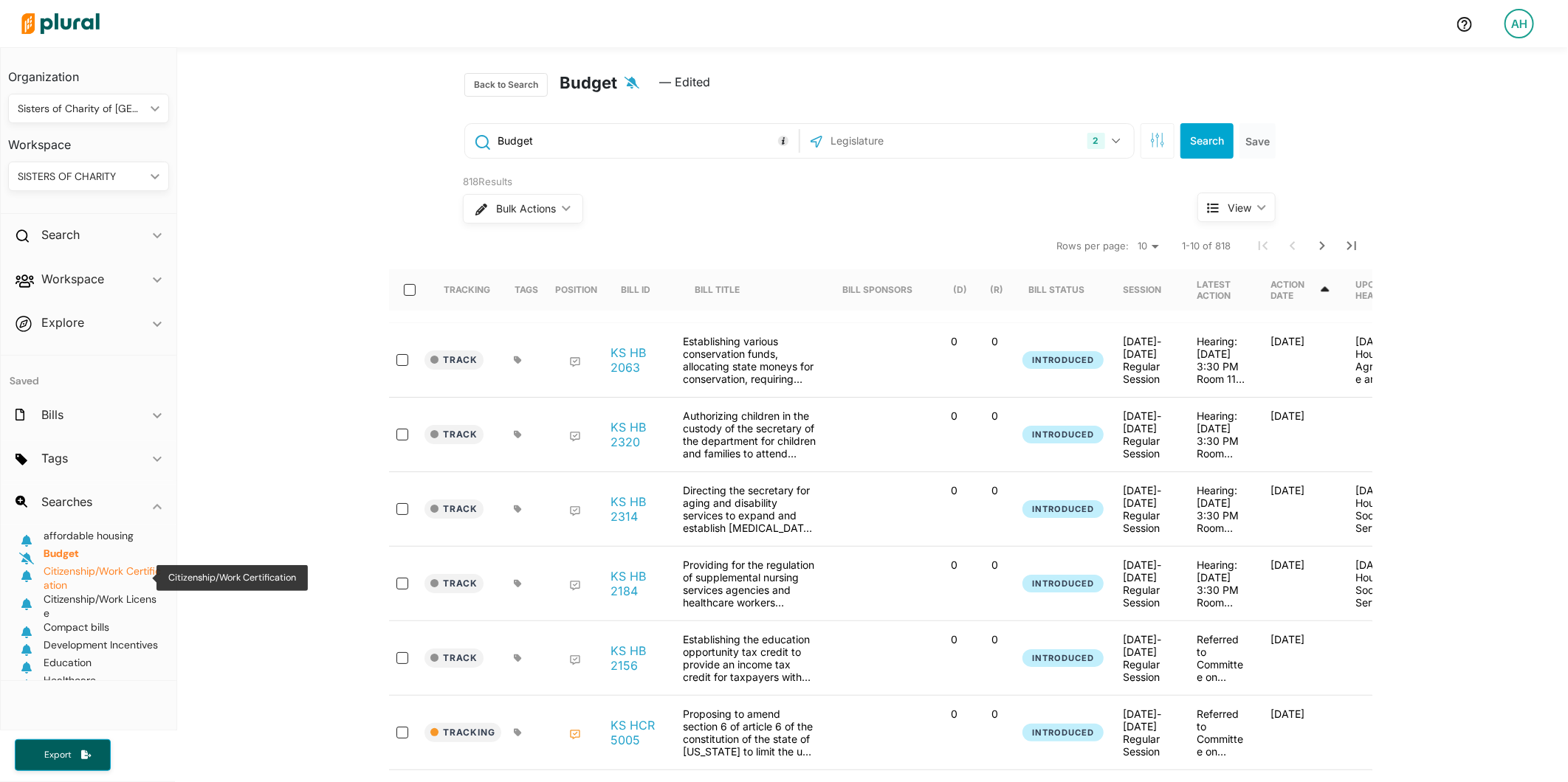
click at [78, 572] on span "Citizenship/Work Certification" at bounding box center [102, 578] width 117 height 27
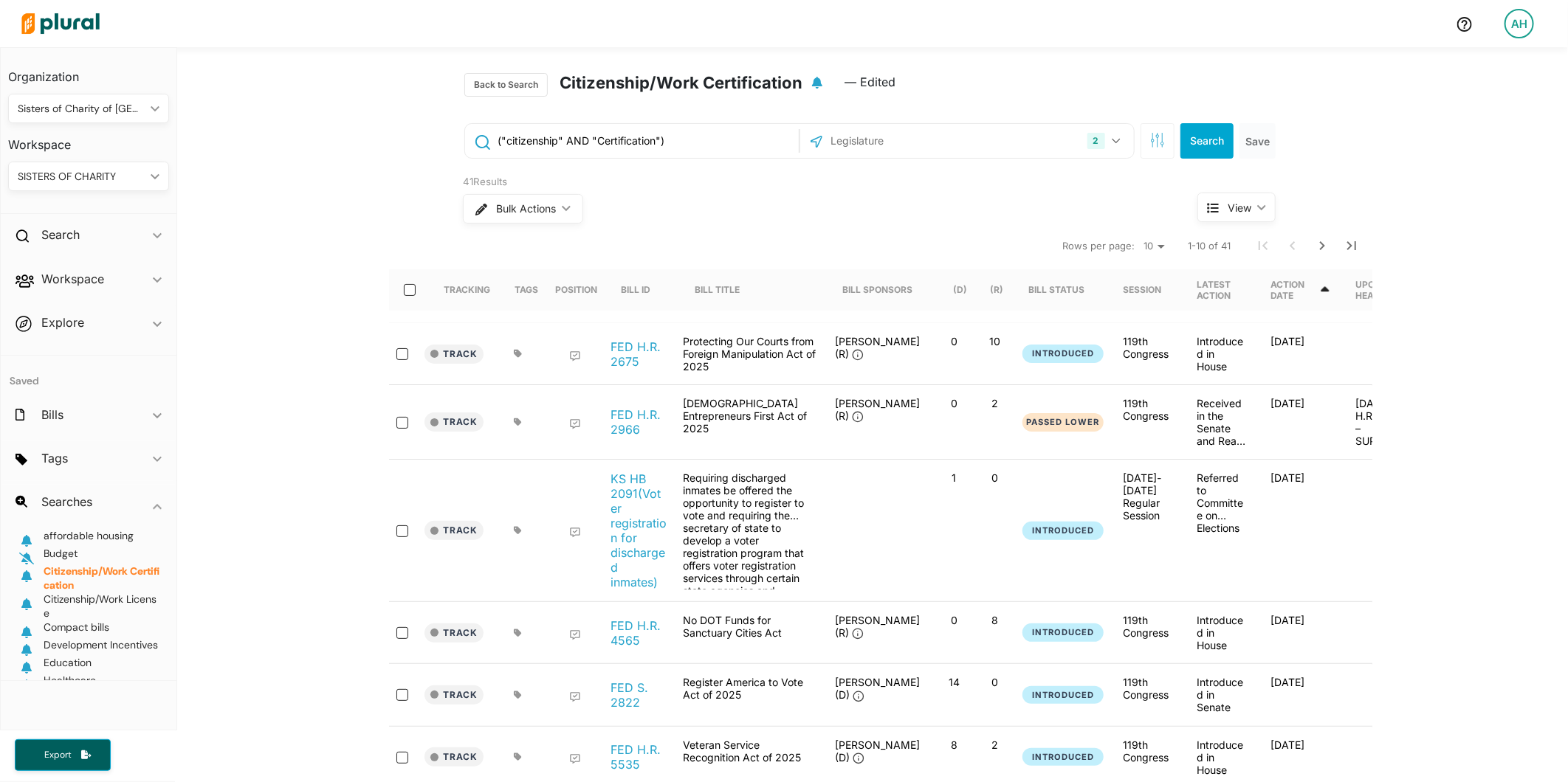
click at [661, 82] on h2 "Citizenship/Work Certification" at bounding box center [681, 85] width 243 height 23
click at [877, 80] on span "— Edited" at bounding box center [869, 88] width 51 height 29
click at [812, 83] on icon "button" at bounding box center [817, 83] width 11 height 12
click at [810, 83] on icon "button" at bounding box center [817, 83] width 15 height 12
drag, startPoint x: 707, startPoint y: 137, endPoint x: 485, endPoint y: 144, distance: 222.1
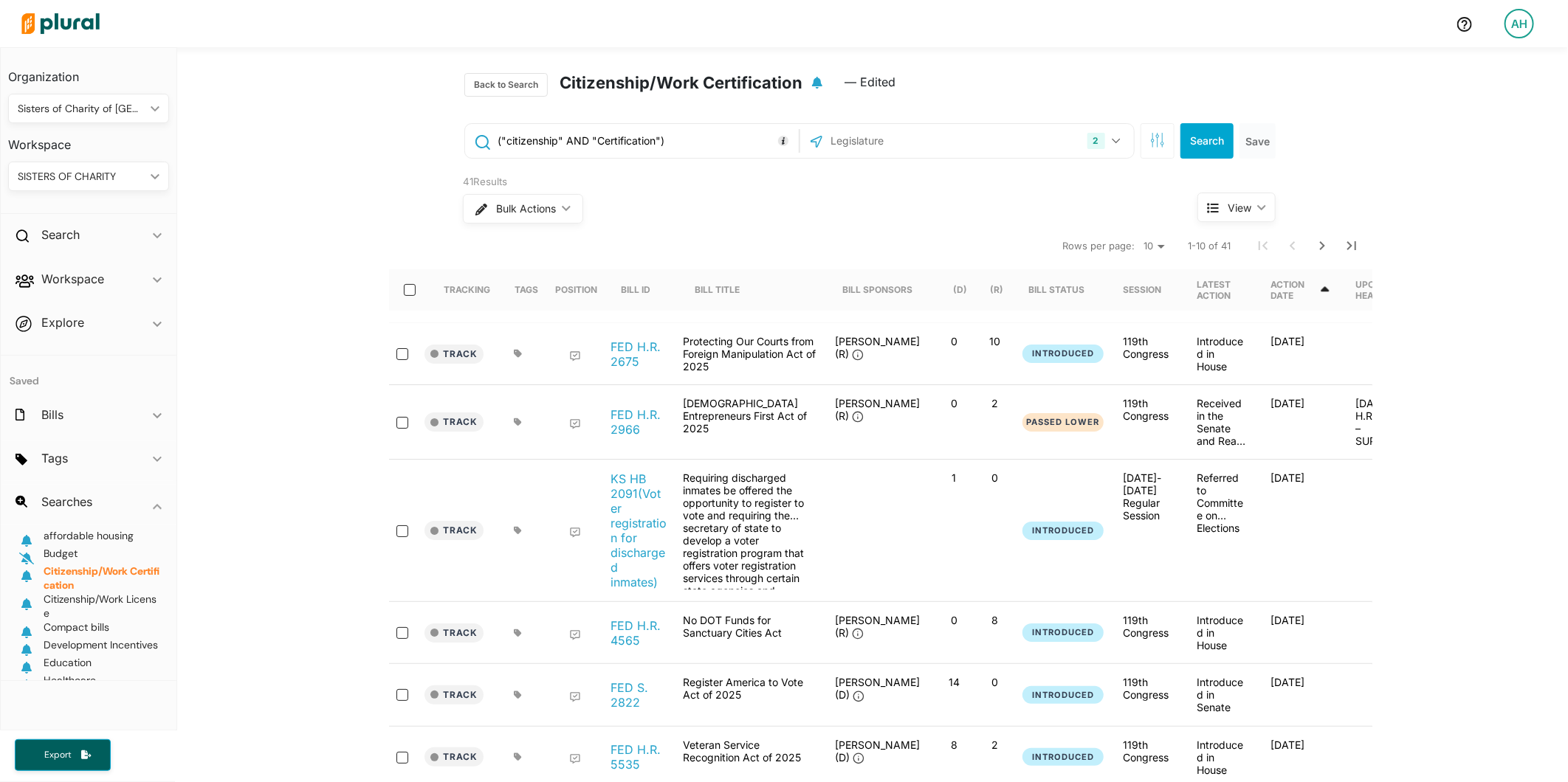
click at [485, 144] on div "("citizenship" AND "Certification")" at bounding box center [632, 140] width 326 height 28
paste input "( citizenship OR "[DEMOGRAPHIC_DATA] citizen" OR "[DEMOGRAPHIC_DATA] citizen" O…"
type input "( citizenship OR "[DEMOGRAPHIC_DATA] citizen" OR "[DEMOGRAPHIC_DATA] citizen" O…"
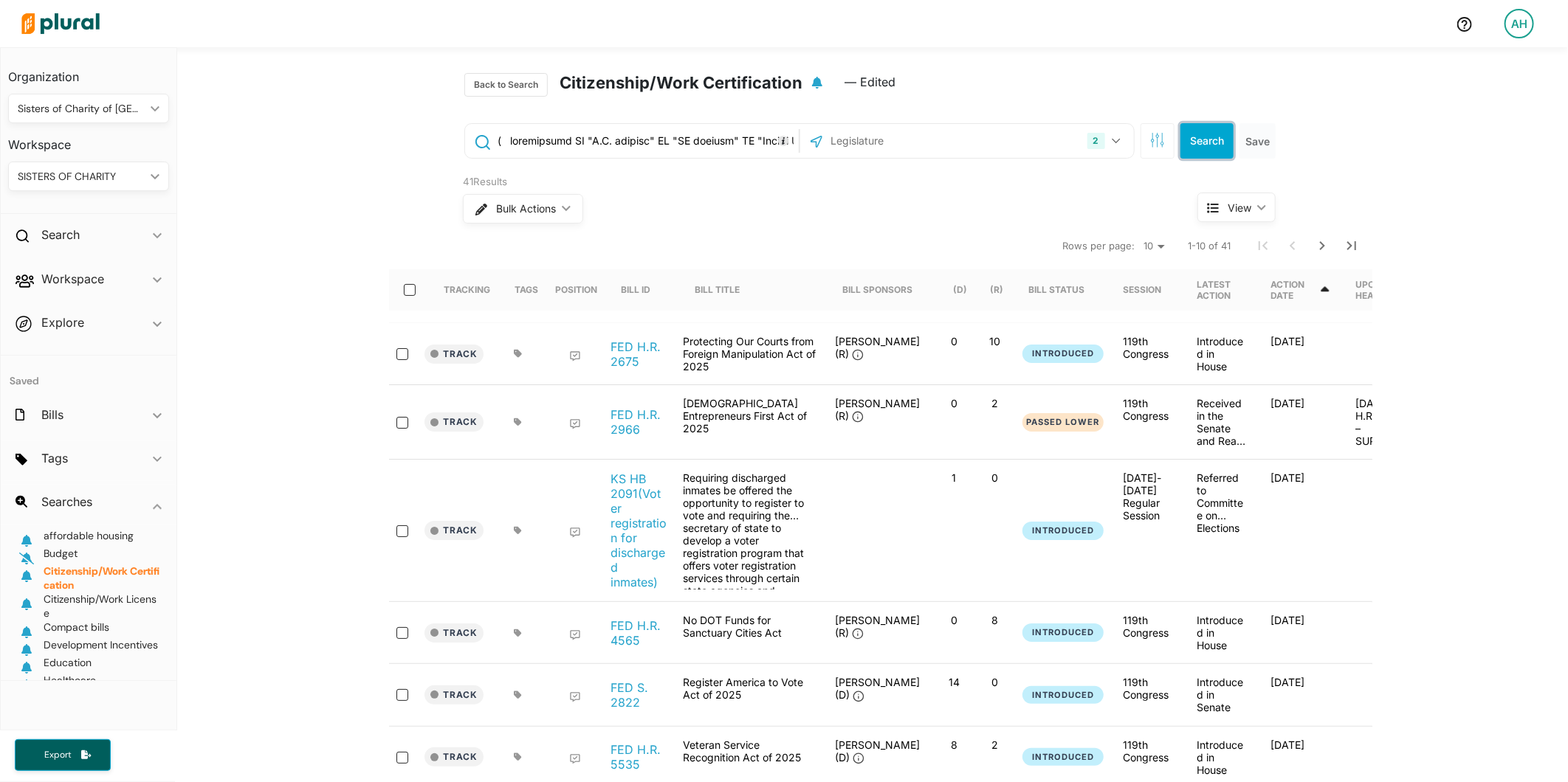
click at [1206, 146] on button "Search" at bounding box center [1207, 140] width 53 height 35
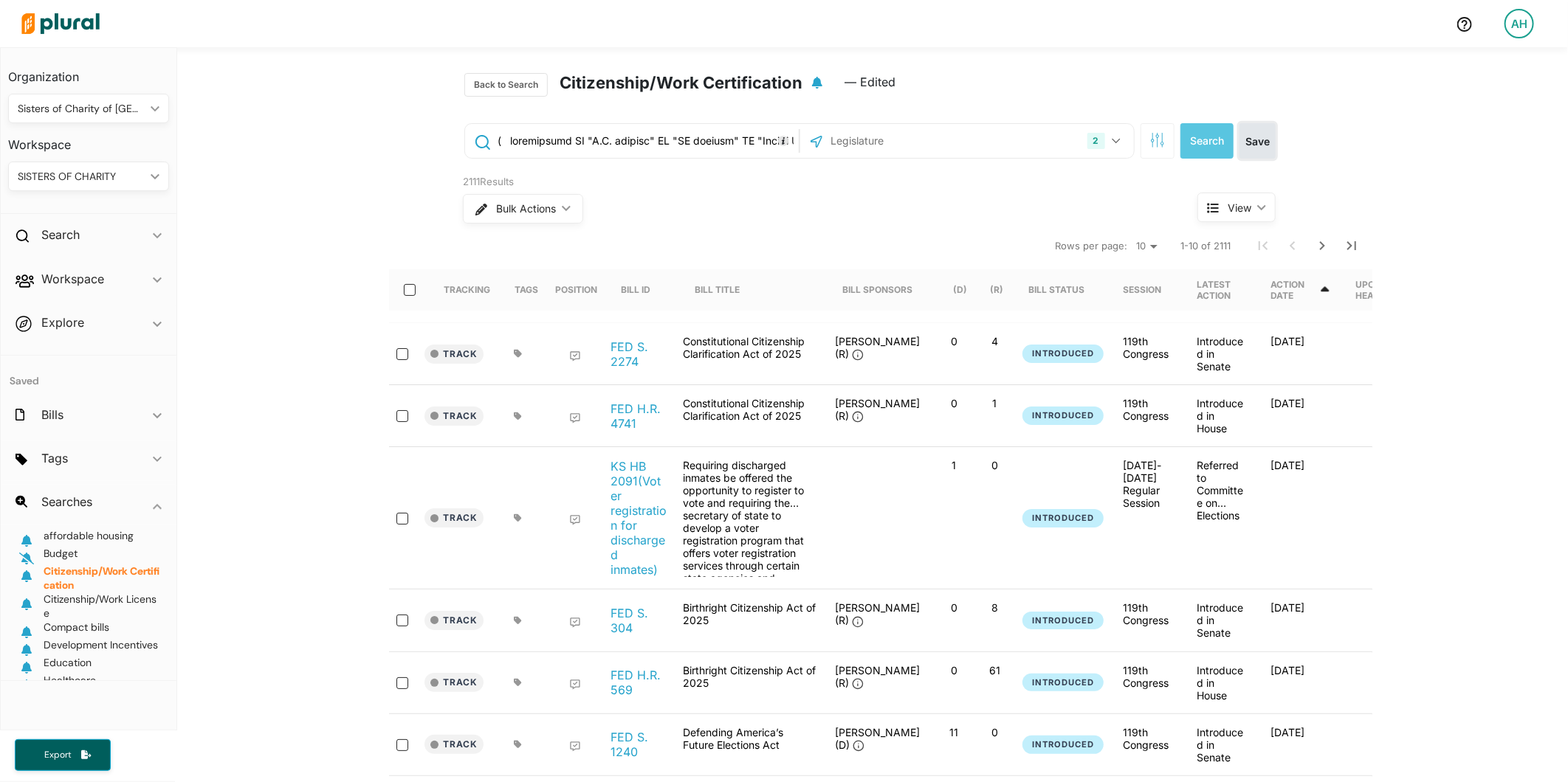
click at [1258, 147] on button "Save" at bounding box center [1258, 140] width 36 height 35
drag, startPoint x: 92, startPoint y: 576, endPoint x: 72, endPoint y: 576, distance: 20.0
click at [72, 576] on span "Citizenship/Work Certification" at bounding box center [101, 578] width 116 height 27
click at [1509, 32] on div "AH" at bounding box center [1519, 23] width 29 height 29
click at [1499, 143] on link "Notification Settings" at bounding box center [1482, 138] width 129 height 37
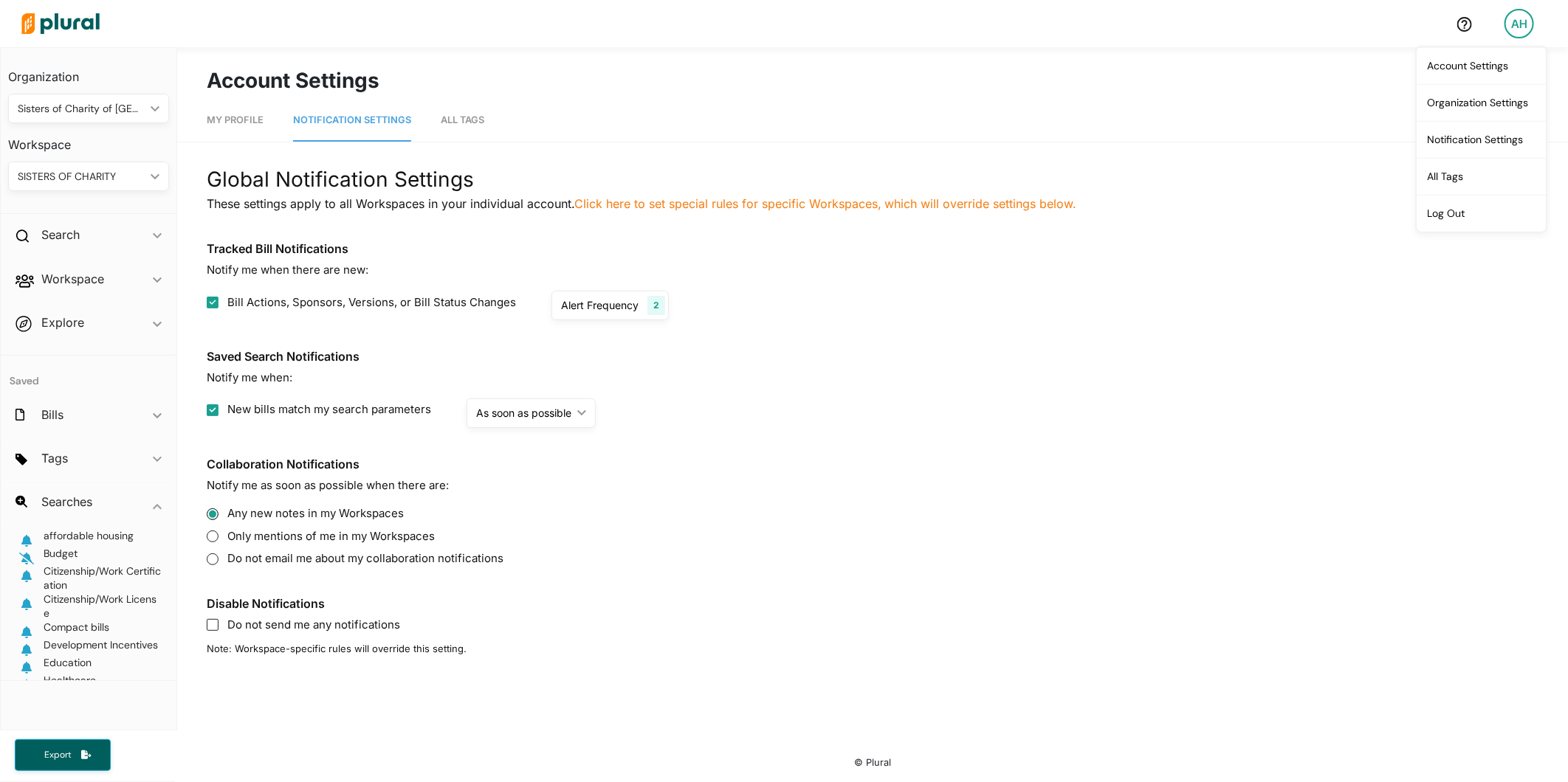
click at [631, 303] on div "Alert Frequency" at bounding box center [600, 305] width 78 height 16
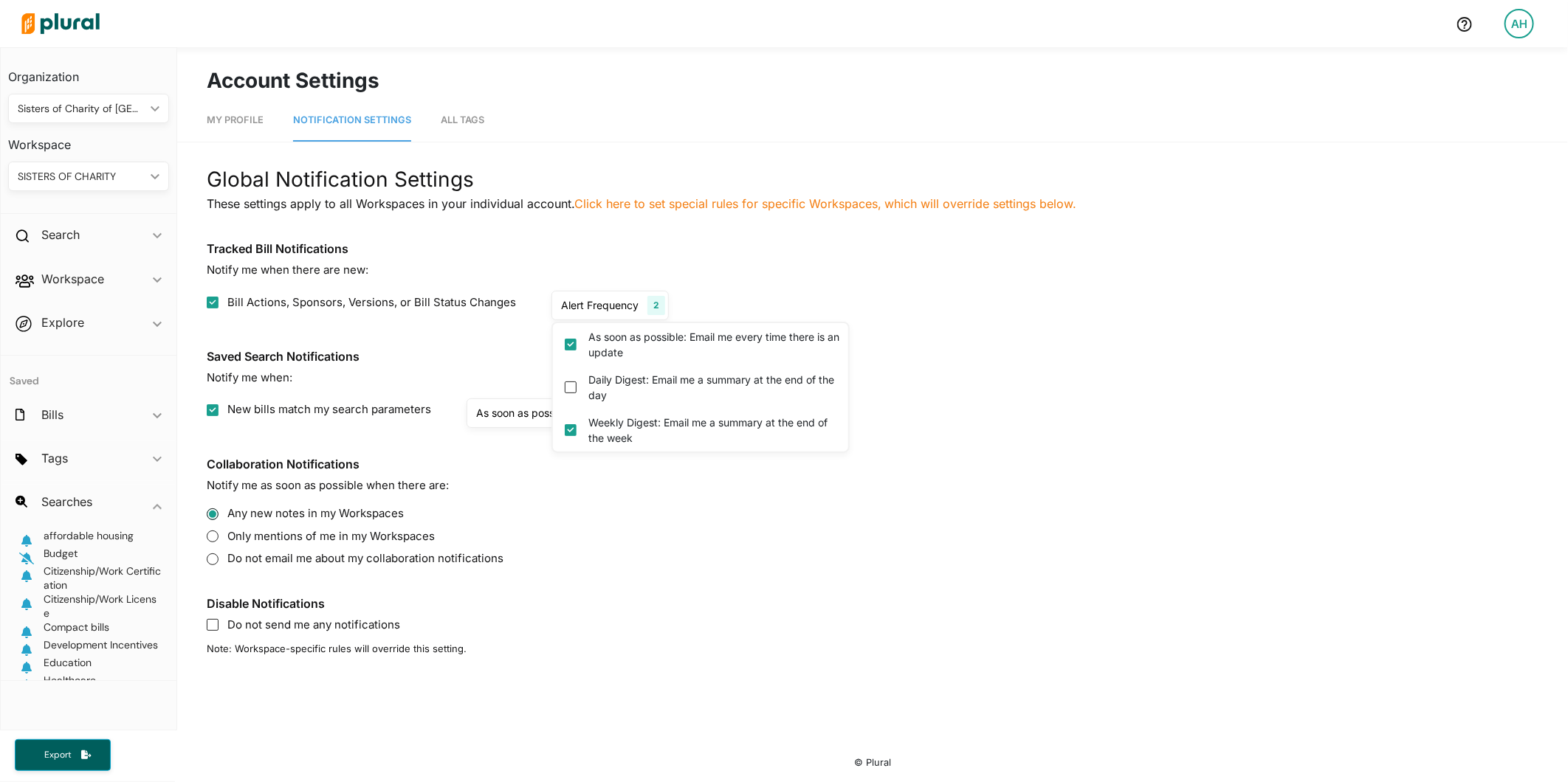
click at [631, 303] on div "Alert Frequency" at bounding box center [600, 305] width 78 height 16
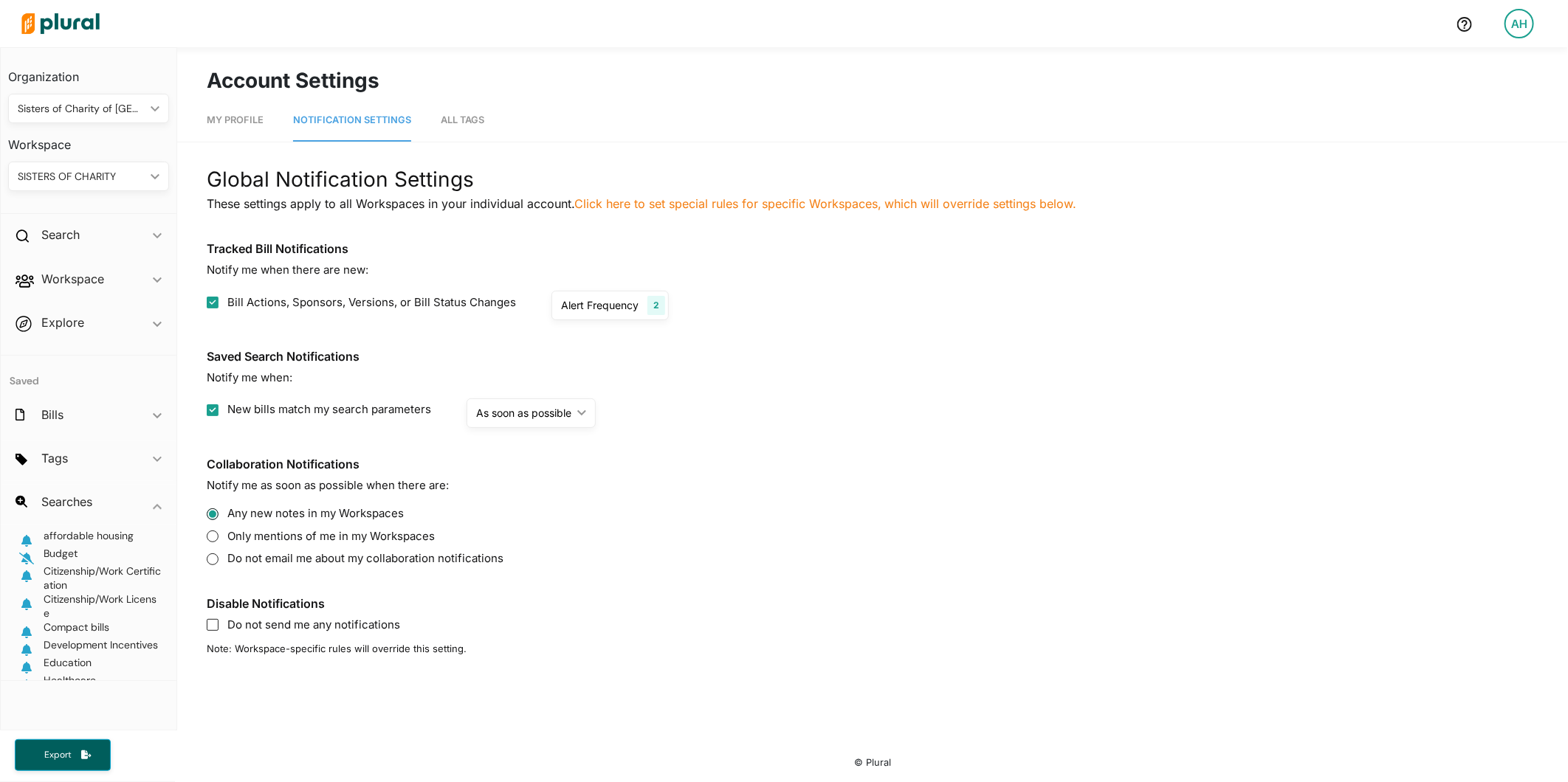
click at [230, 123] on span "My Profile" at bounding box center [235, 119] width 57 height 11
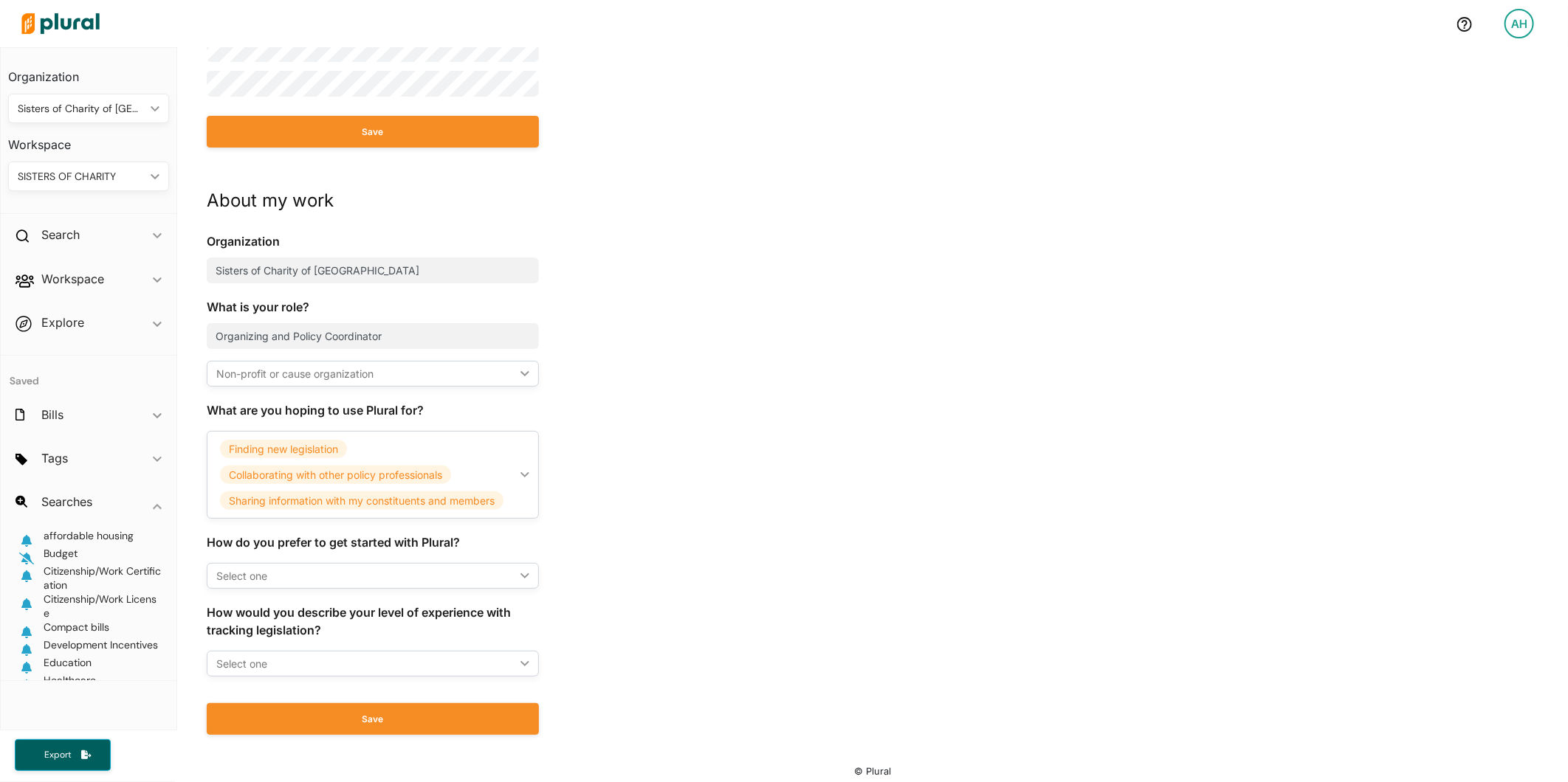
scroll to position [520, 0]
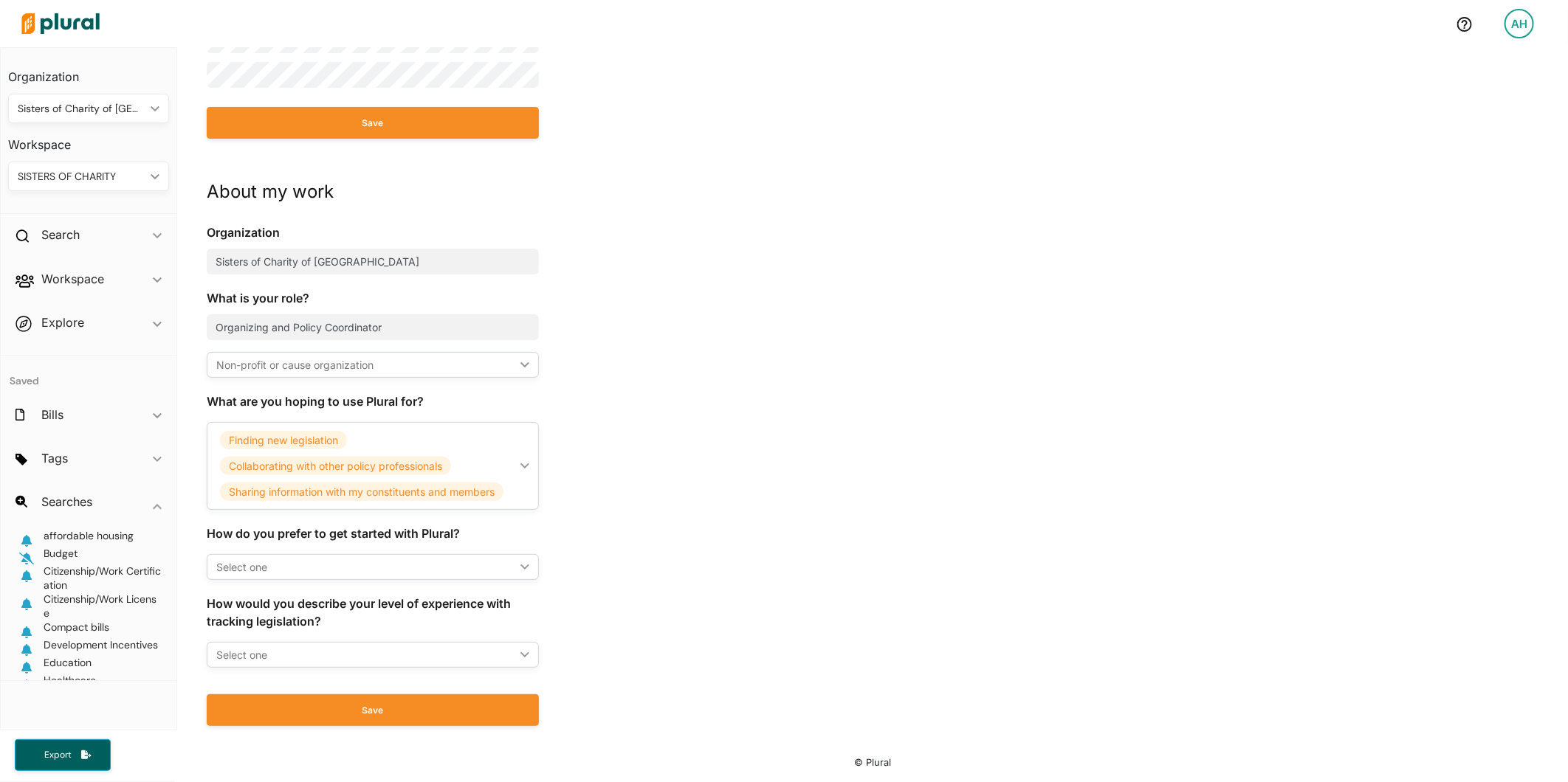
click at [499, 654] on div "Select one" at bounding box center [365, 654] width 298 height 16
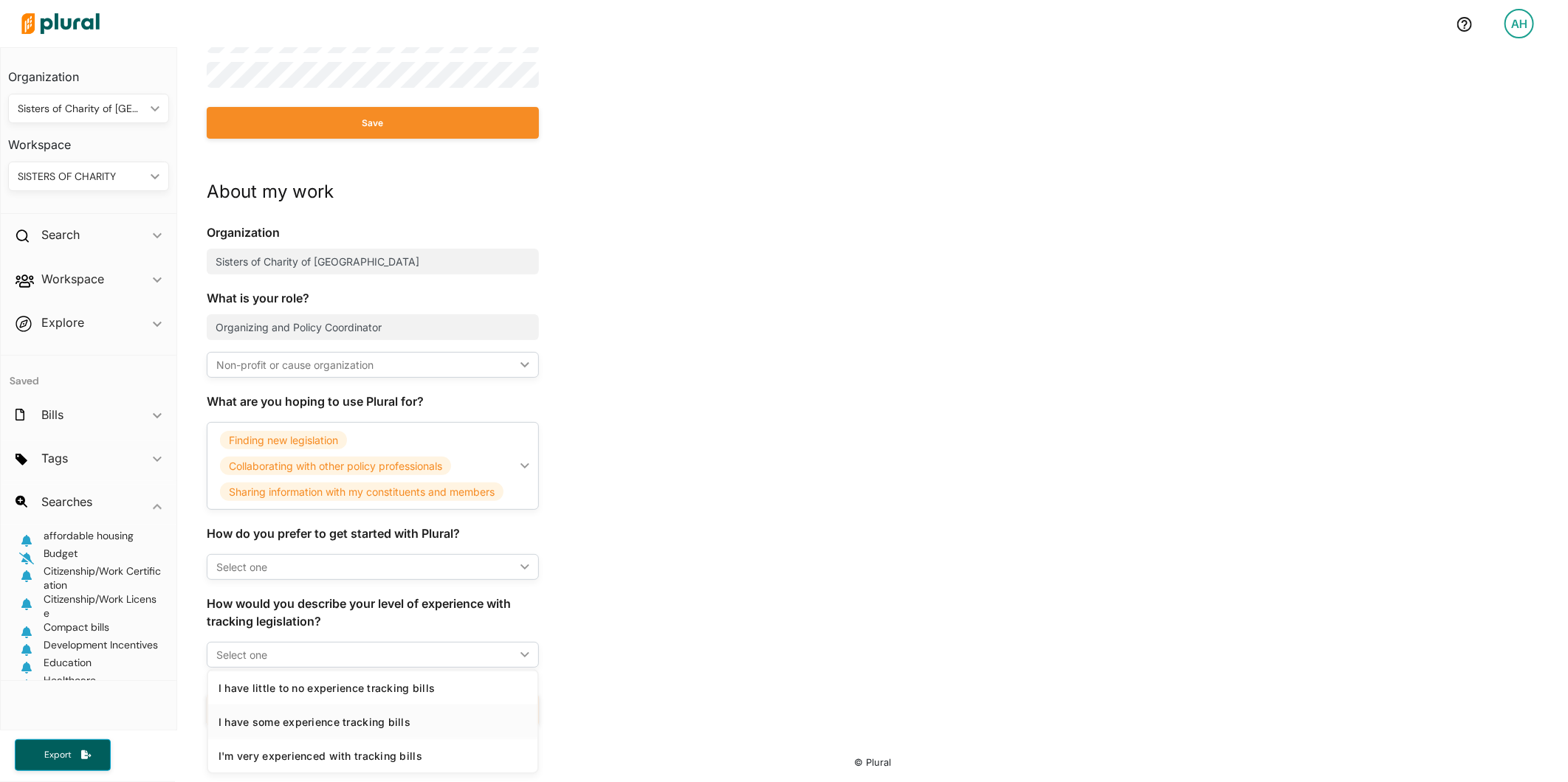
click at [394, 725] on div "I have some experience tracking bills" at bounding box center [372, 722] width 309 height 13
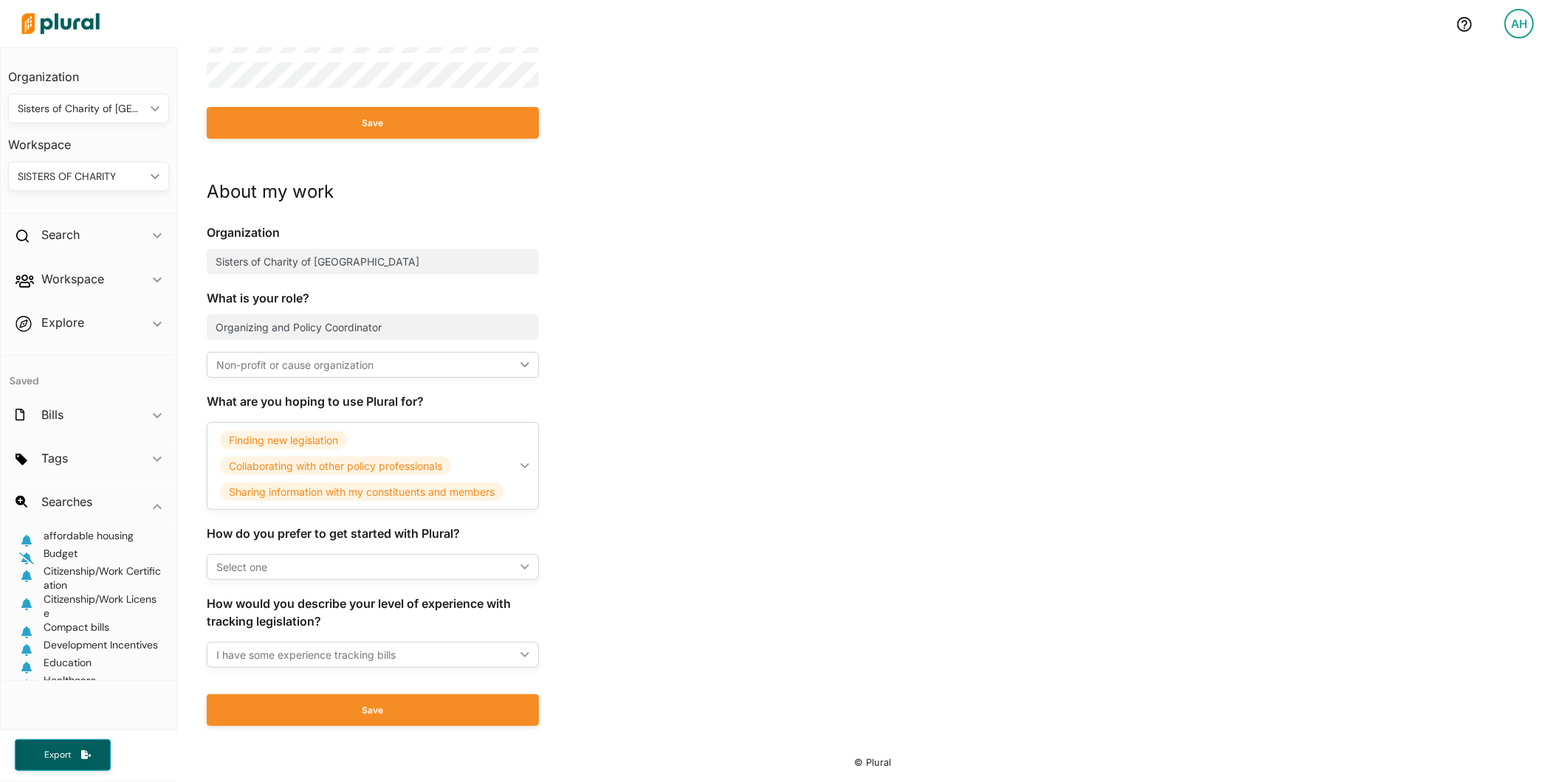
click at [464, 569] on div "Select one" at bounding box center [365, 567] width 298 height 16
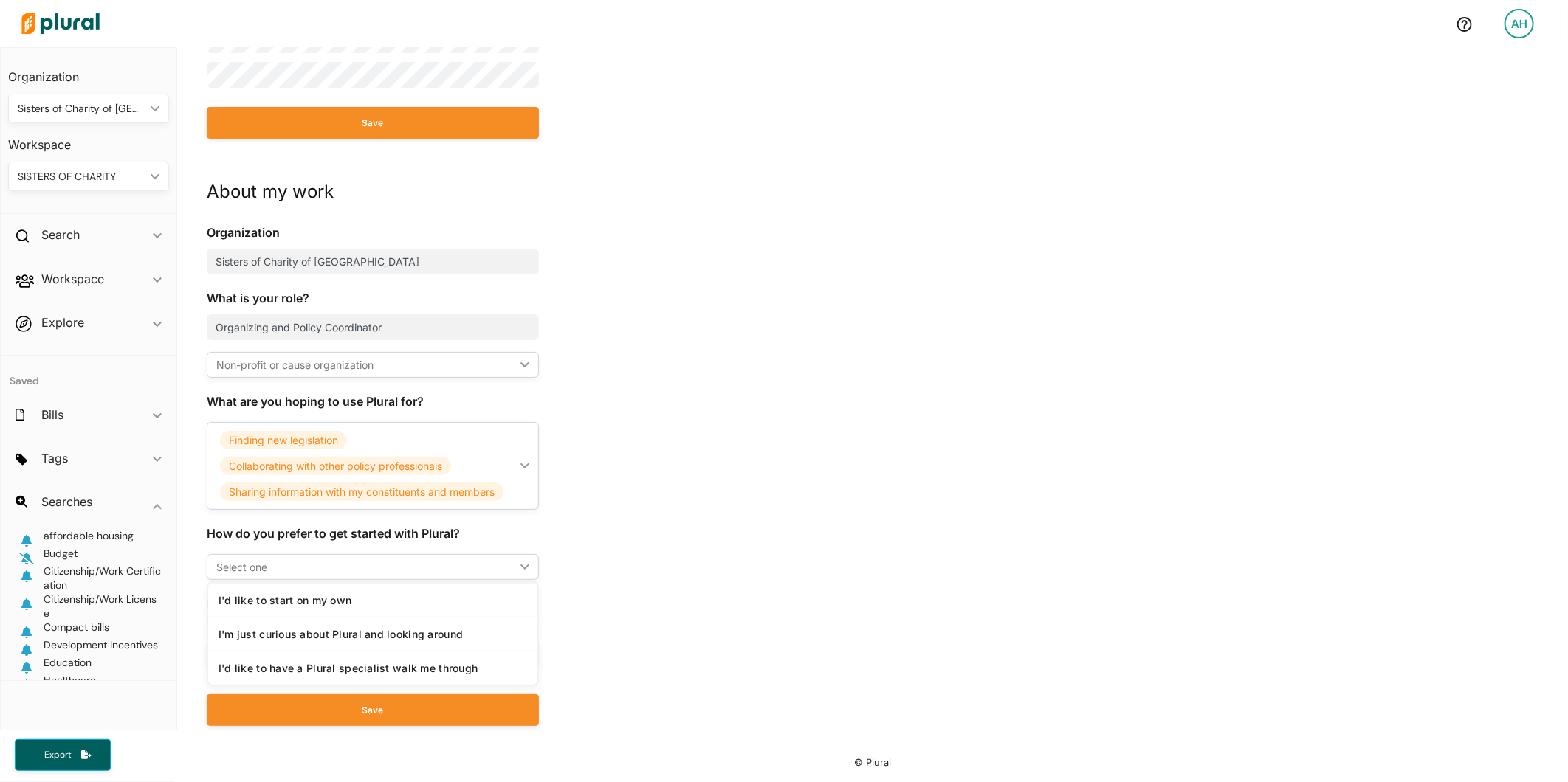
click at [464, 569] on div "Select one" at bounding box center [365, 567] width 298 height 16
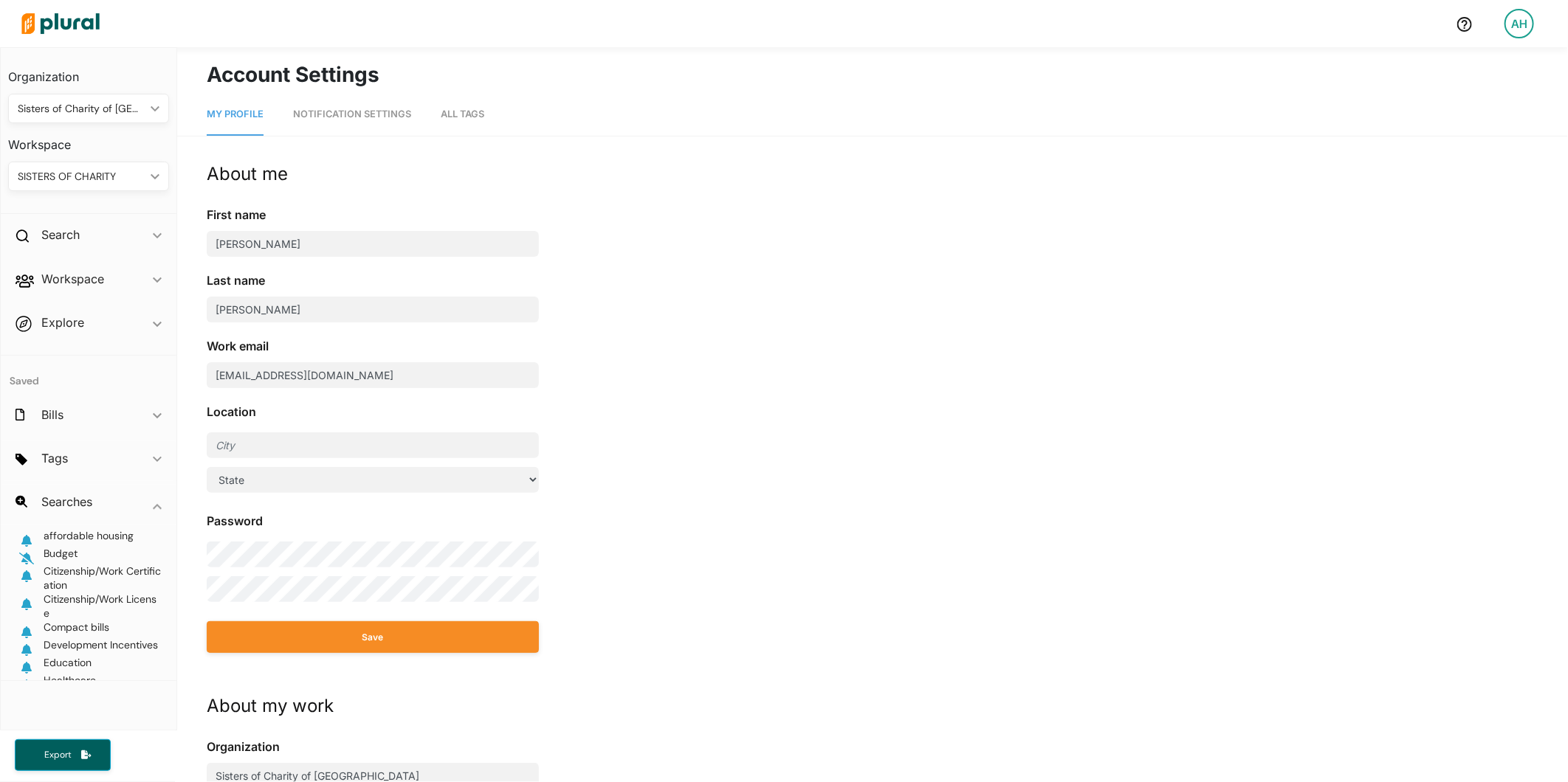
scroll to position [0, 0]
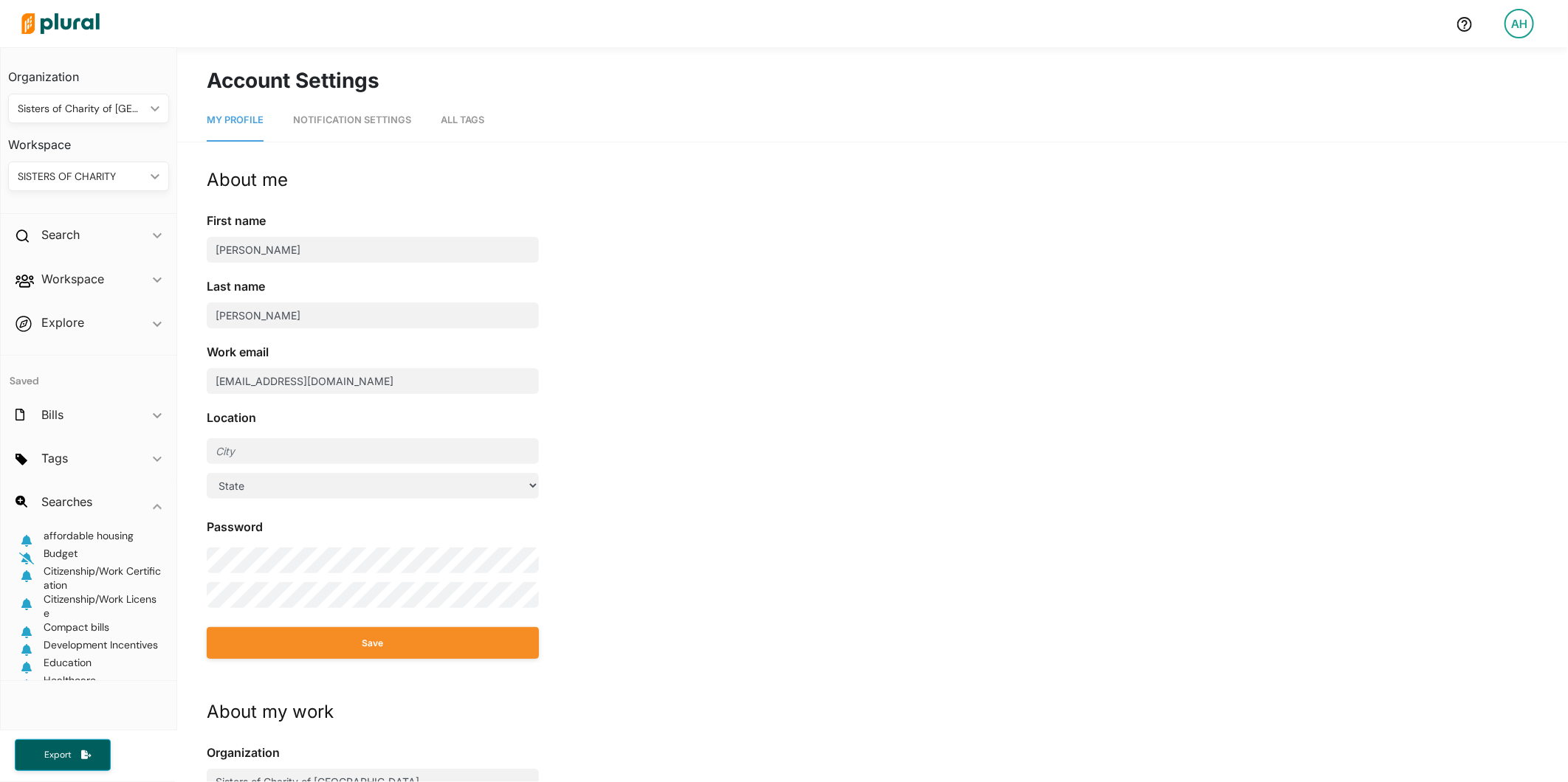
click at [474, 119] on span "All Tags" at bounding box center [463, 119] width 44 height 11
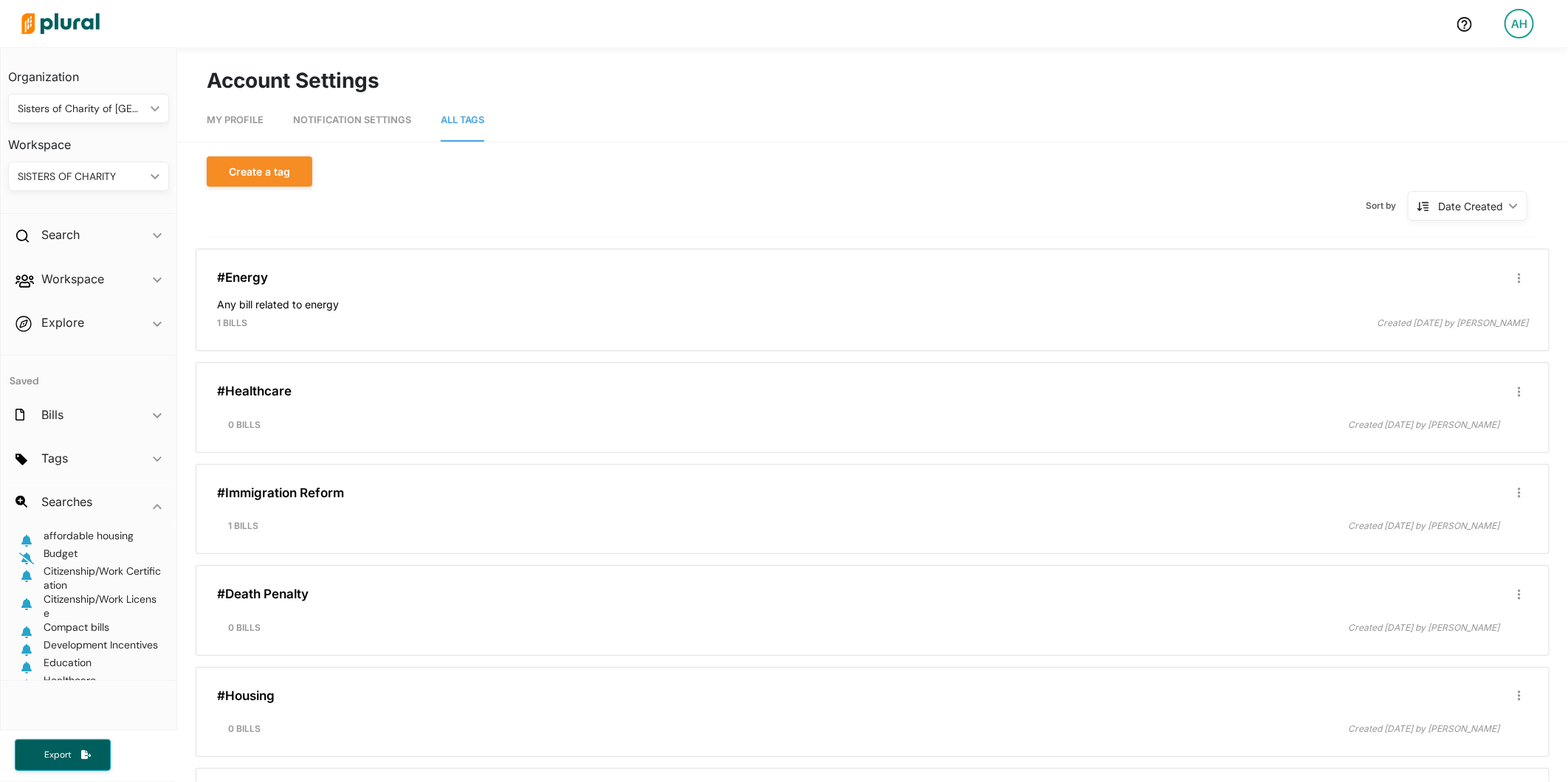
click at [1469, 32] on link at bounding box center [1465, 30] width 42 height 29
click at [27, 574] on icon "button" at bounding box center [26, 577] width 11 height 12
click at [25, 600] on icon "button" at bounding box center [26, 605] width 11 height 12
click at [69, 629] on span "Compact bills" at bounding box center [76, 627] width 66 height 14
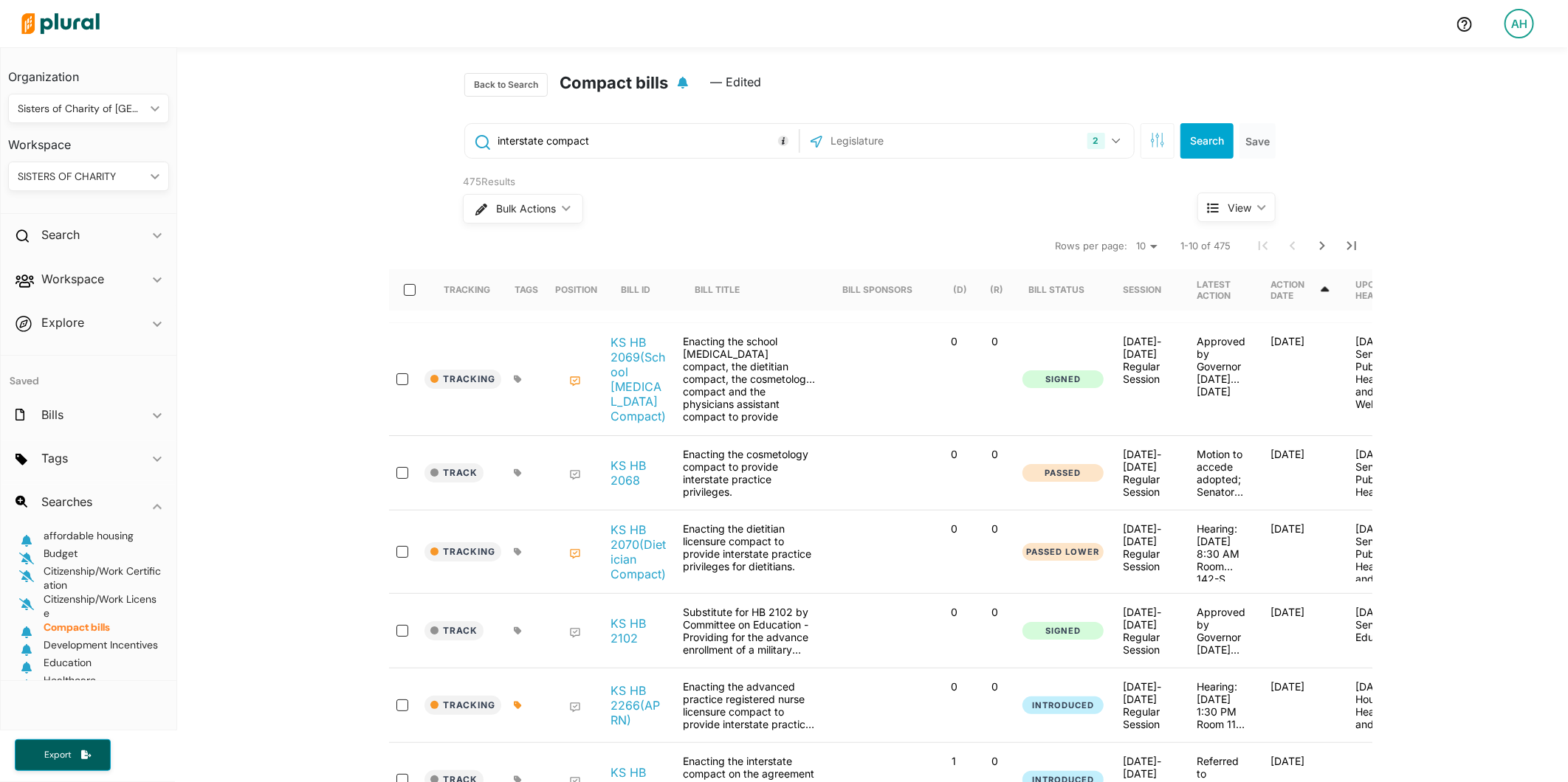
drag, startPoint x: 591, startPoint y: 143, endPoint x: 506, endPoint y: 143, distance: 85.0
click at [506, 143] on input "interstate compact" at bounding box center [646, 140] width 299 height 28
type input "i"
paste input "( ("interstate compact" OR "interstate licensure compact" OR "interstate licens…"
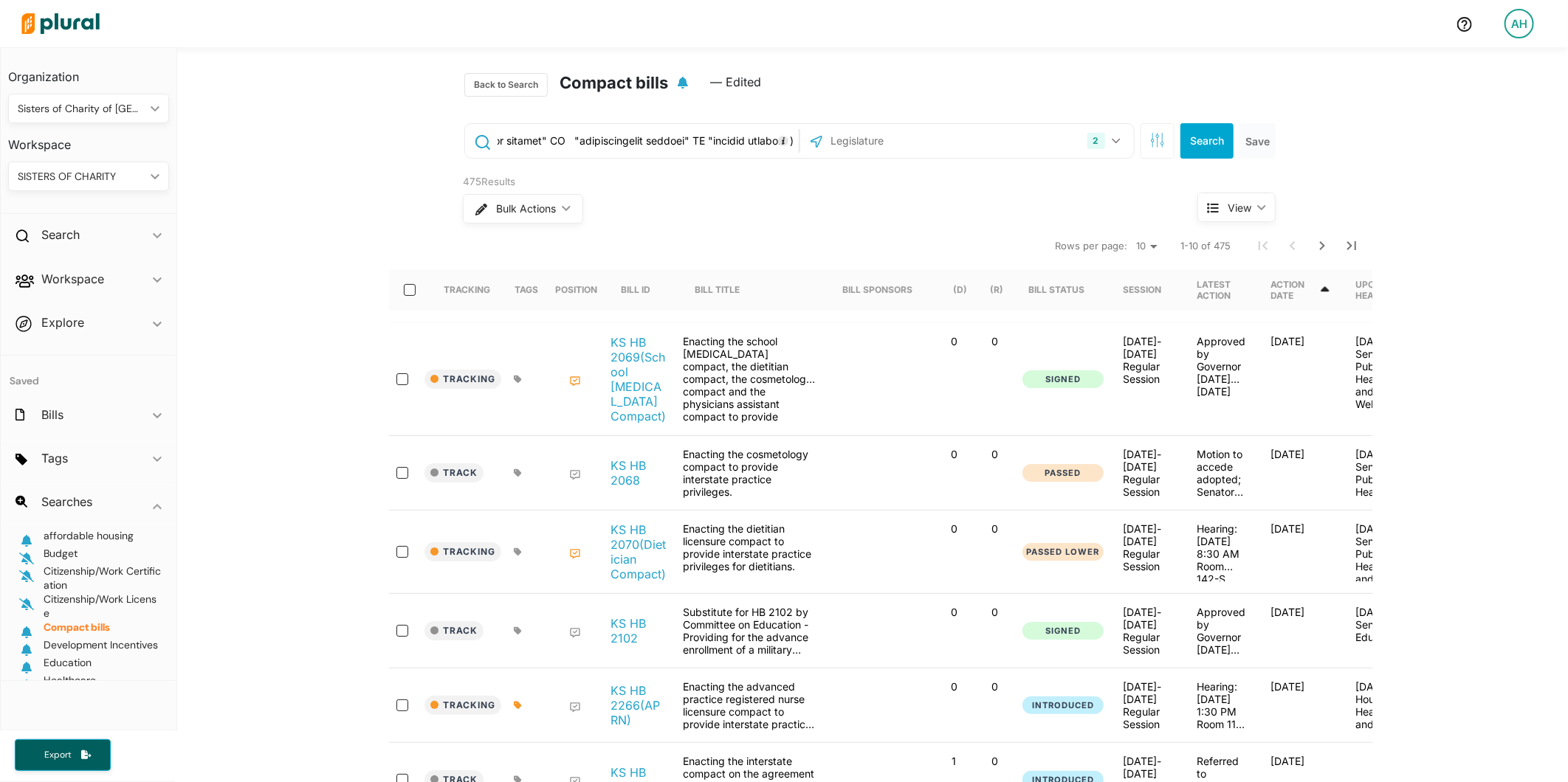
type input "( ("interstate compact" OR "interstate licensure compact" OR "interstate licens…"
click at [1193, 134] on button "Search" at bounding box center [1207, 140] width 53 height 35
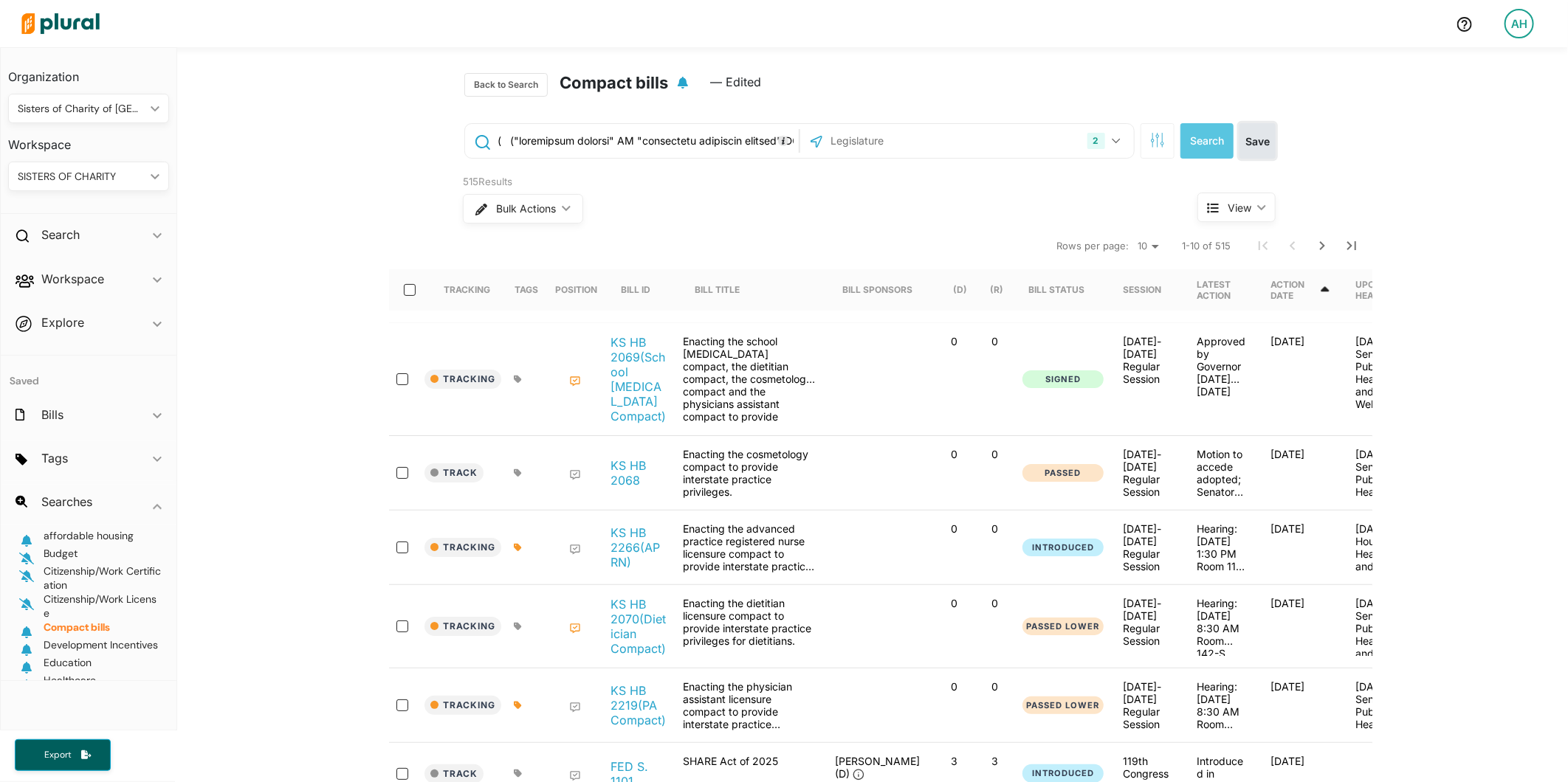
click at [1245, 137] on button "Save" at bounding box center [1258, 140] width 36 height 35
click at [1266, 127] on button "Save" at bounding box center [1258, 140] width 36 height 35
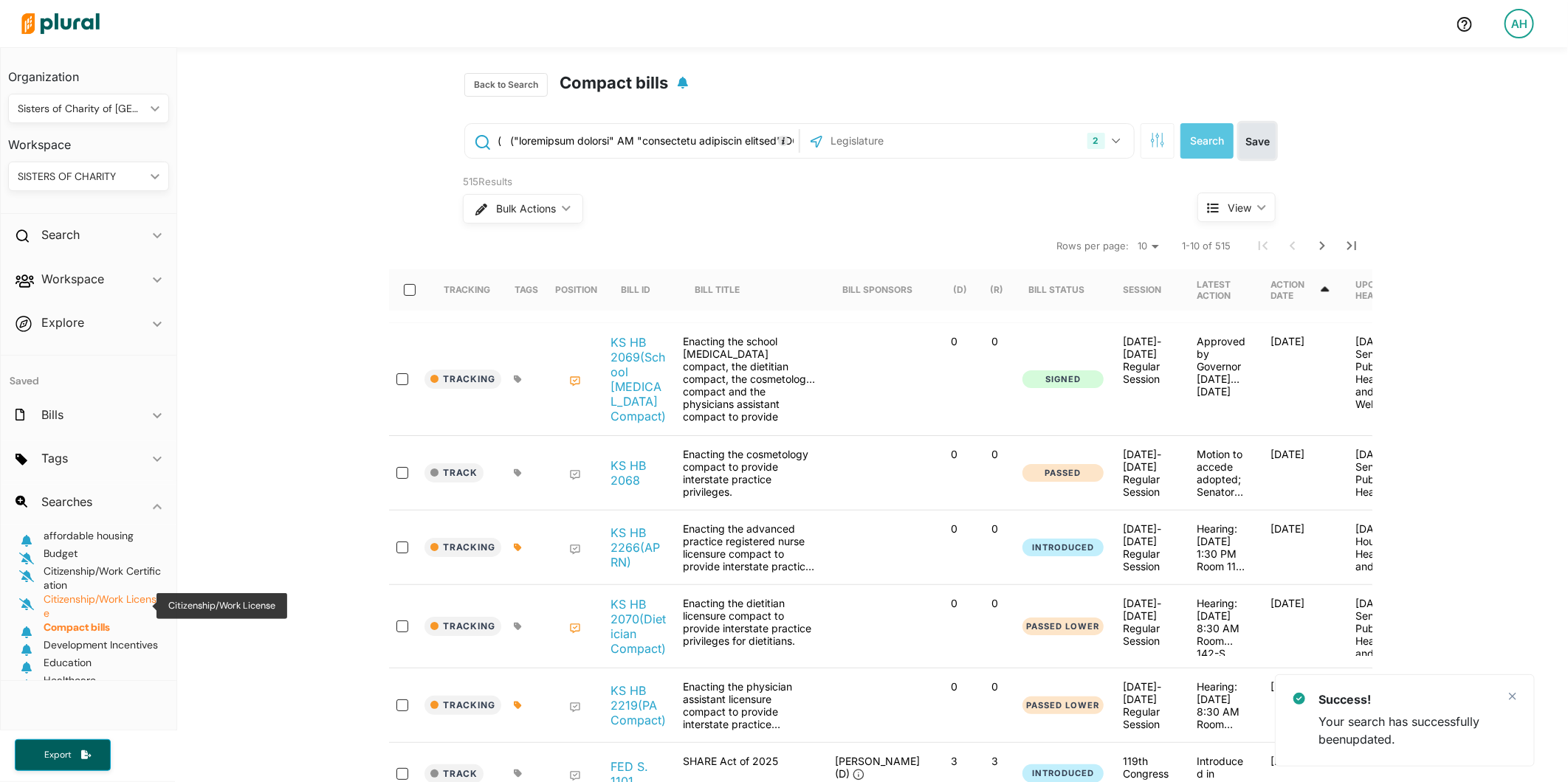
scroll to position [82, 0]
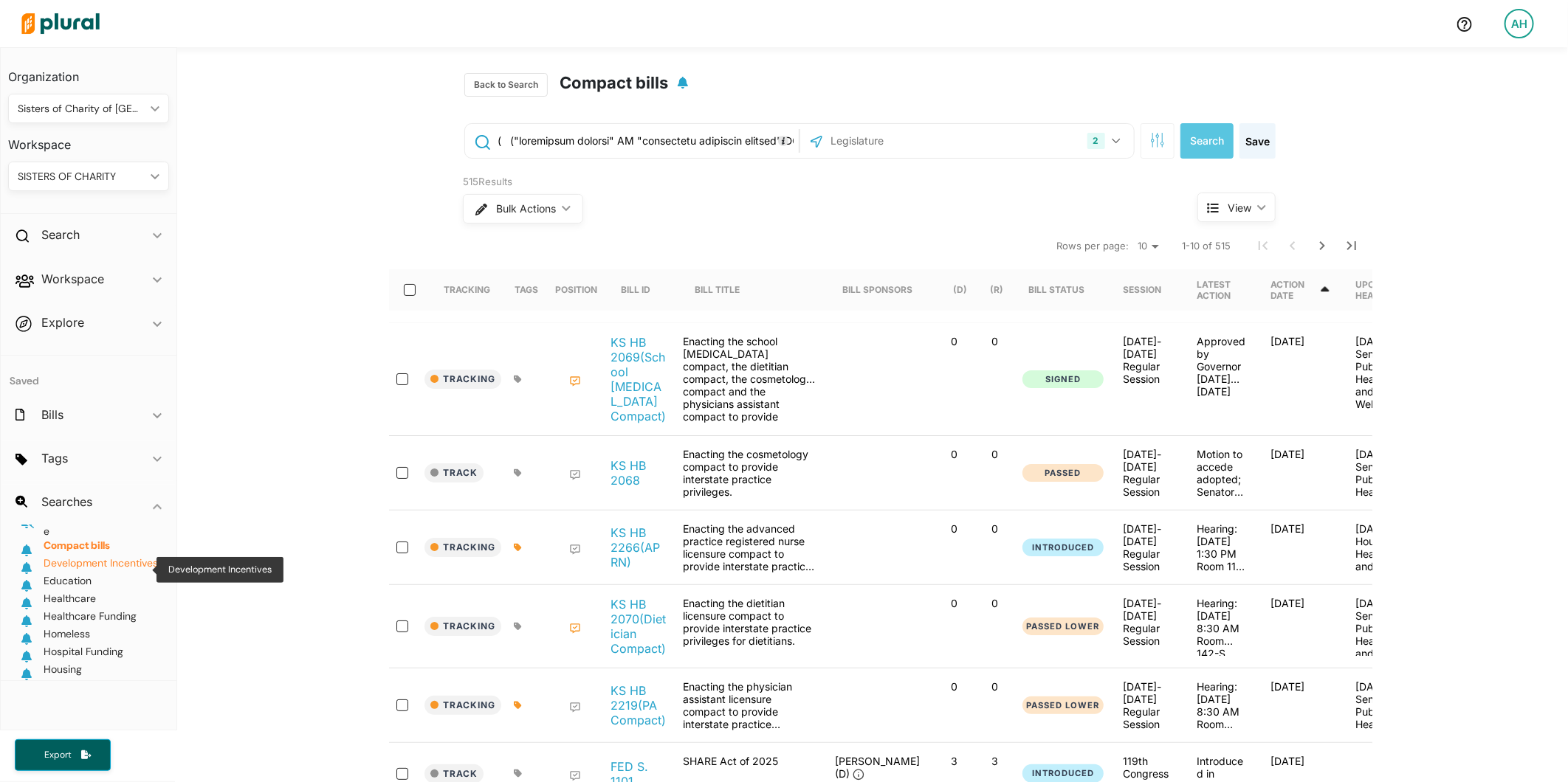
click at [114, 571] on span "Development Incentives" at bounding box center [100, 565] width 114 height 17
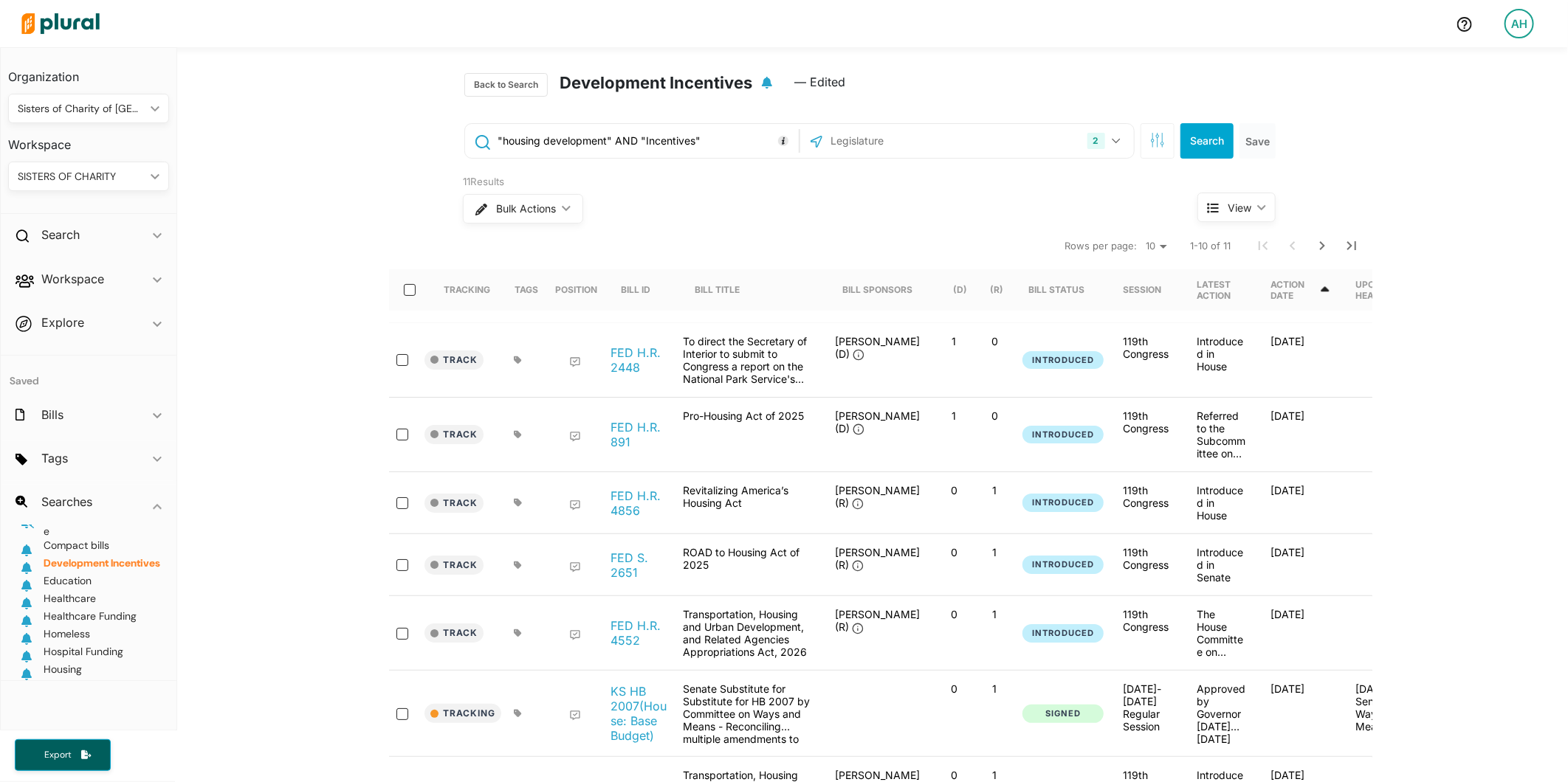
drag, startPoint x: 711, startPoint y: 138, endPoint x: 483, endPoint y: 137, distance: 228.0
click at [483, 137] on div ""housing development" AND "Incentives"" at bounding box center [632, 140] width 326 height 28
paste input "( ("affordable housing" OR "[MEDICAL_DATA] housing" OR "very [MEDICAL_DATA]" OR…"
type input "( ("affordable housing" OR "[MEDICAL_DATA] housing" OR "very [MEDICAL_DATA]" OR…"
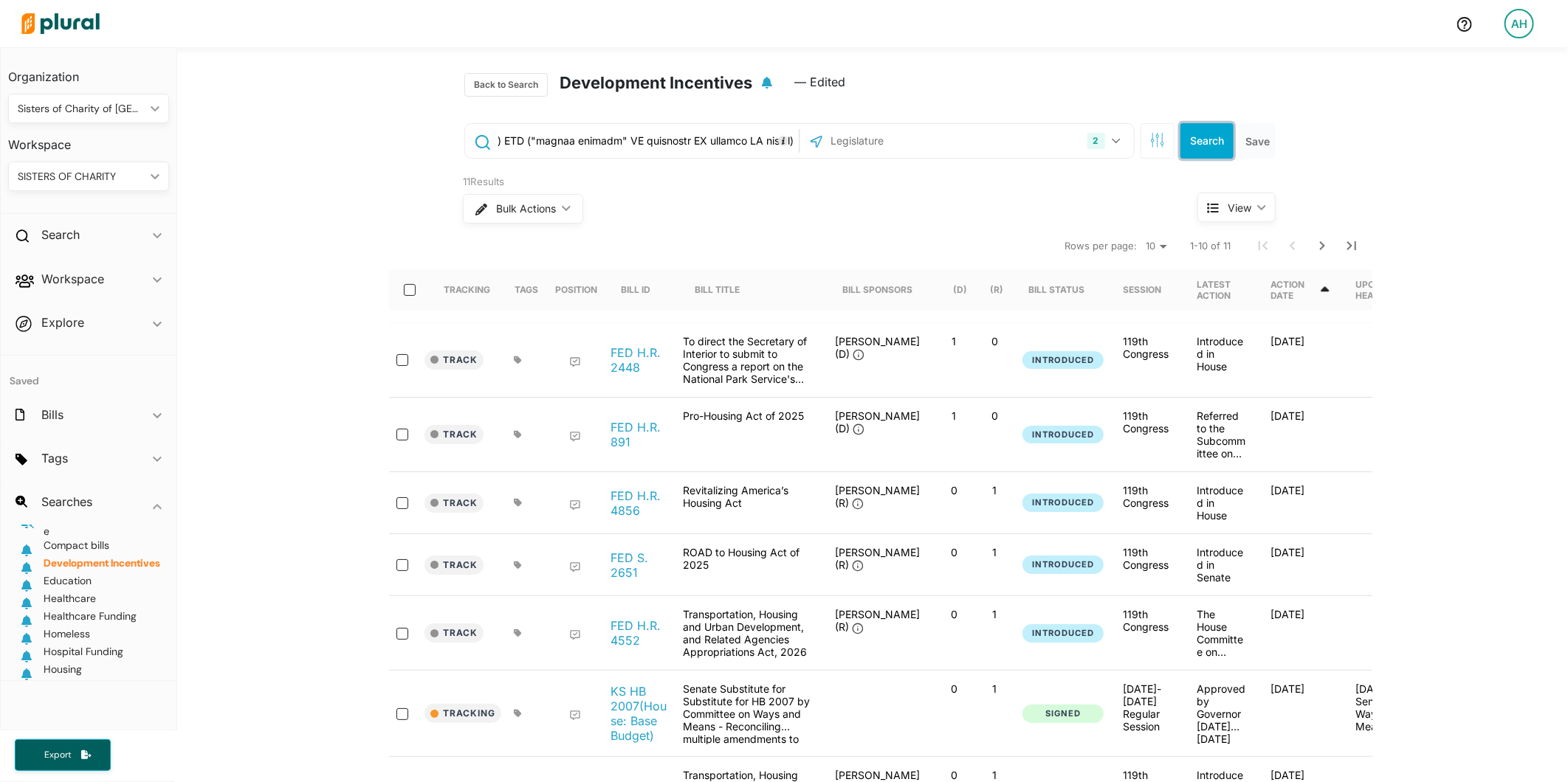
scroll to position [0, 0]
click at [1191, 146] on button "Search" at bounding box center [1207, 140] width 53 height 35
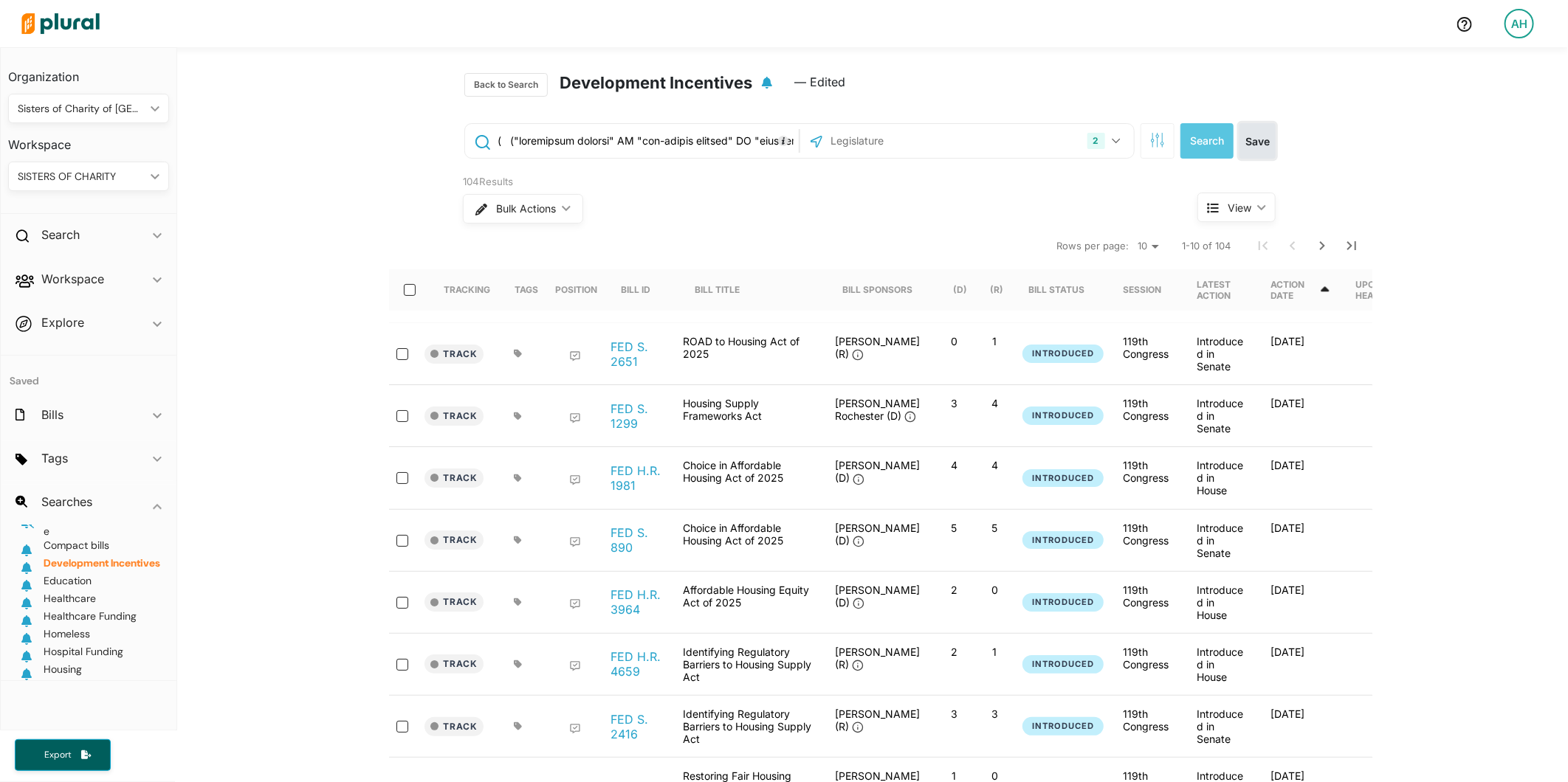
click at [1254, 143] on button "Save" at bounding box center [1258, 140] width 36 height 35
click at [75, 587] on span "Education" at bounding box center [68, 580] width 48 height 14
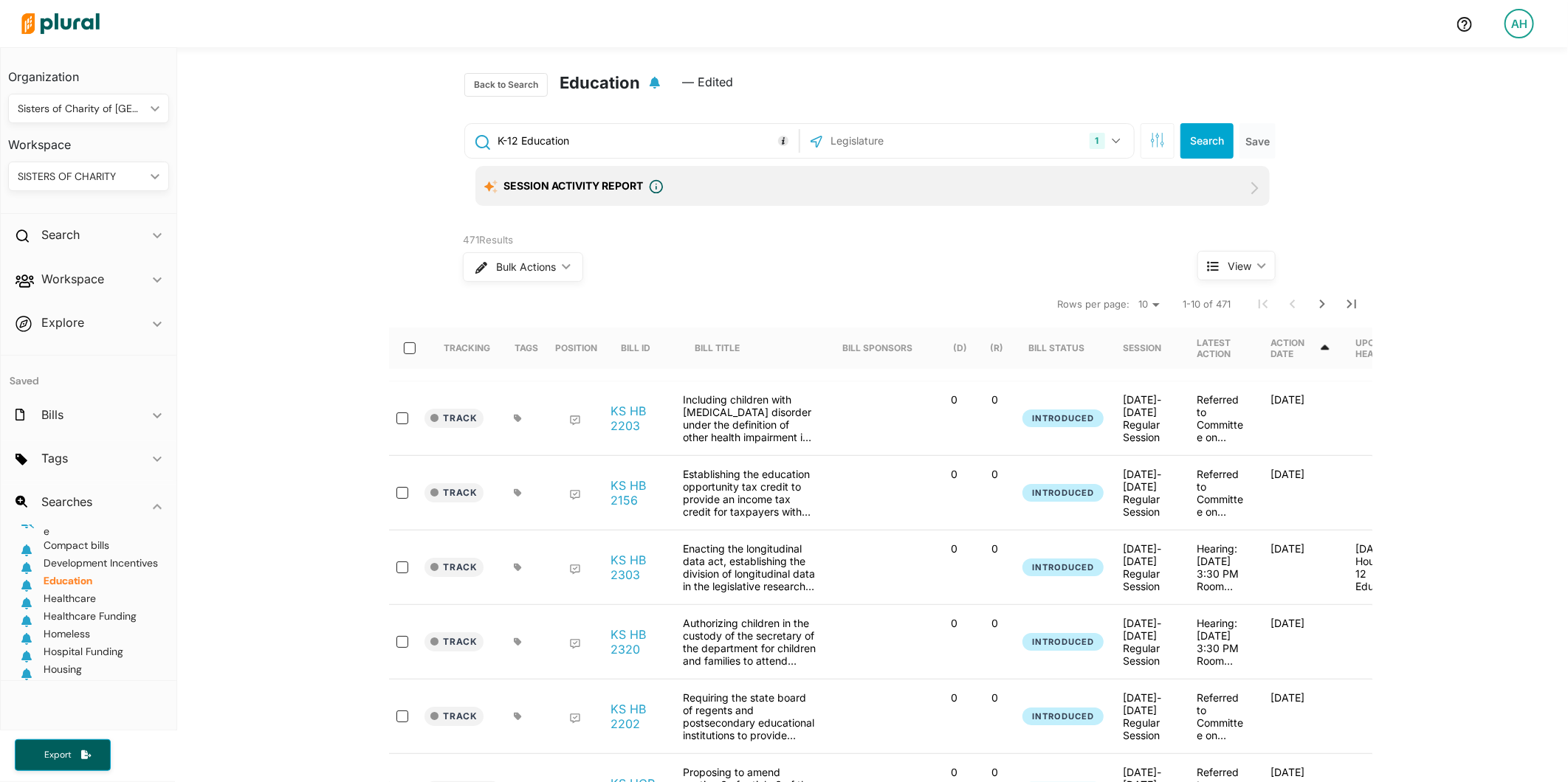
click at [598, 82] on h2 "Education" at bounding box center [600, 85] width 81 height 23
drag, startPoint x: 598, startPoint y: 82, endPoint x: 647, endPoint y: 184, distance: 113.2
click at [649, 184] on icon at bounding box center [656, 187] width 15 height 15
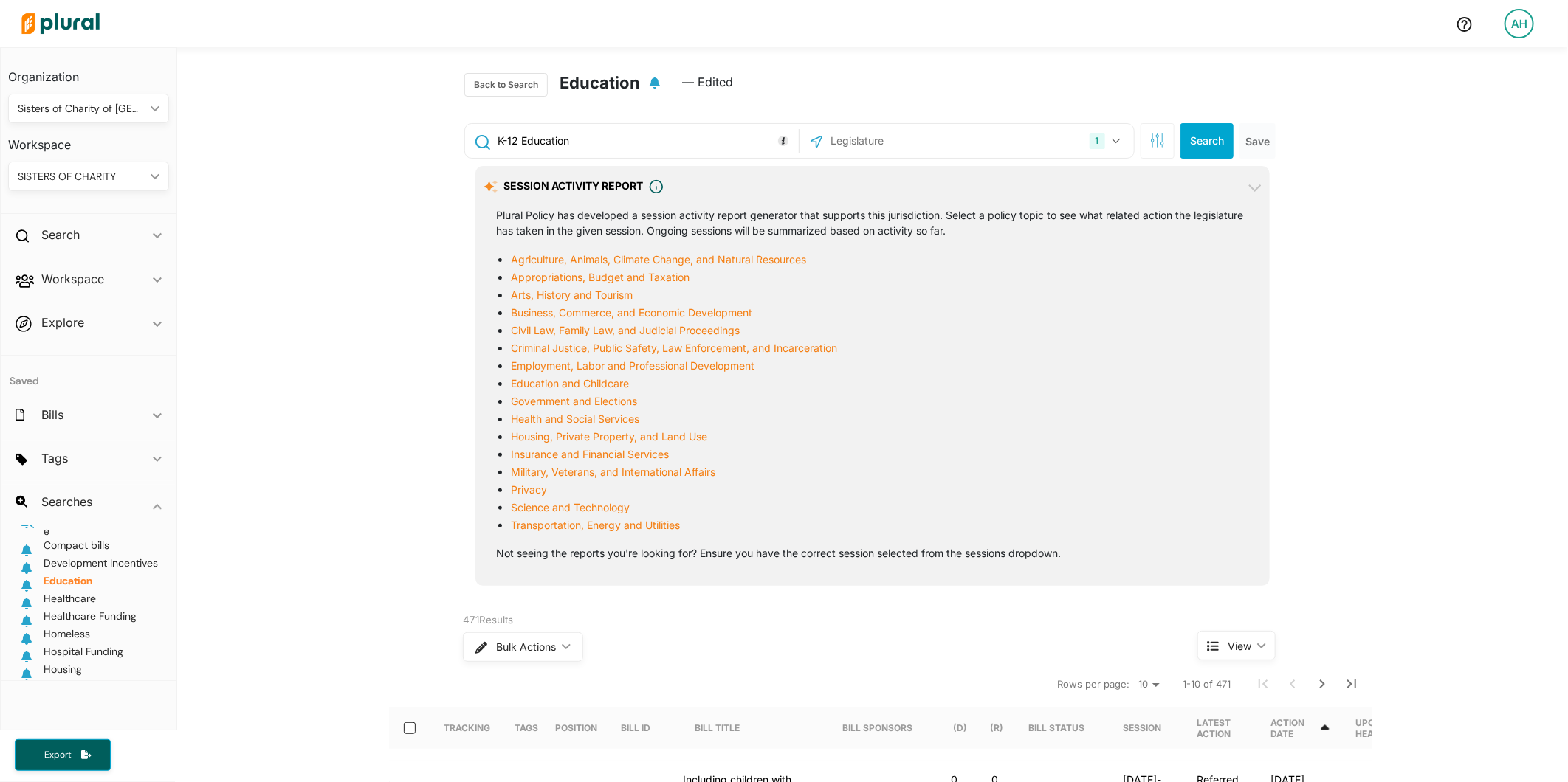
click at [841, 186] on div "Session Activity Report Plural AI can summarize the results of the legislative …" at bounding box center [874, 187] width 779 height 15
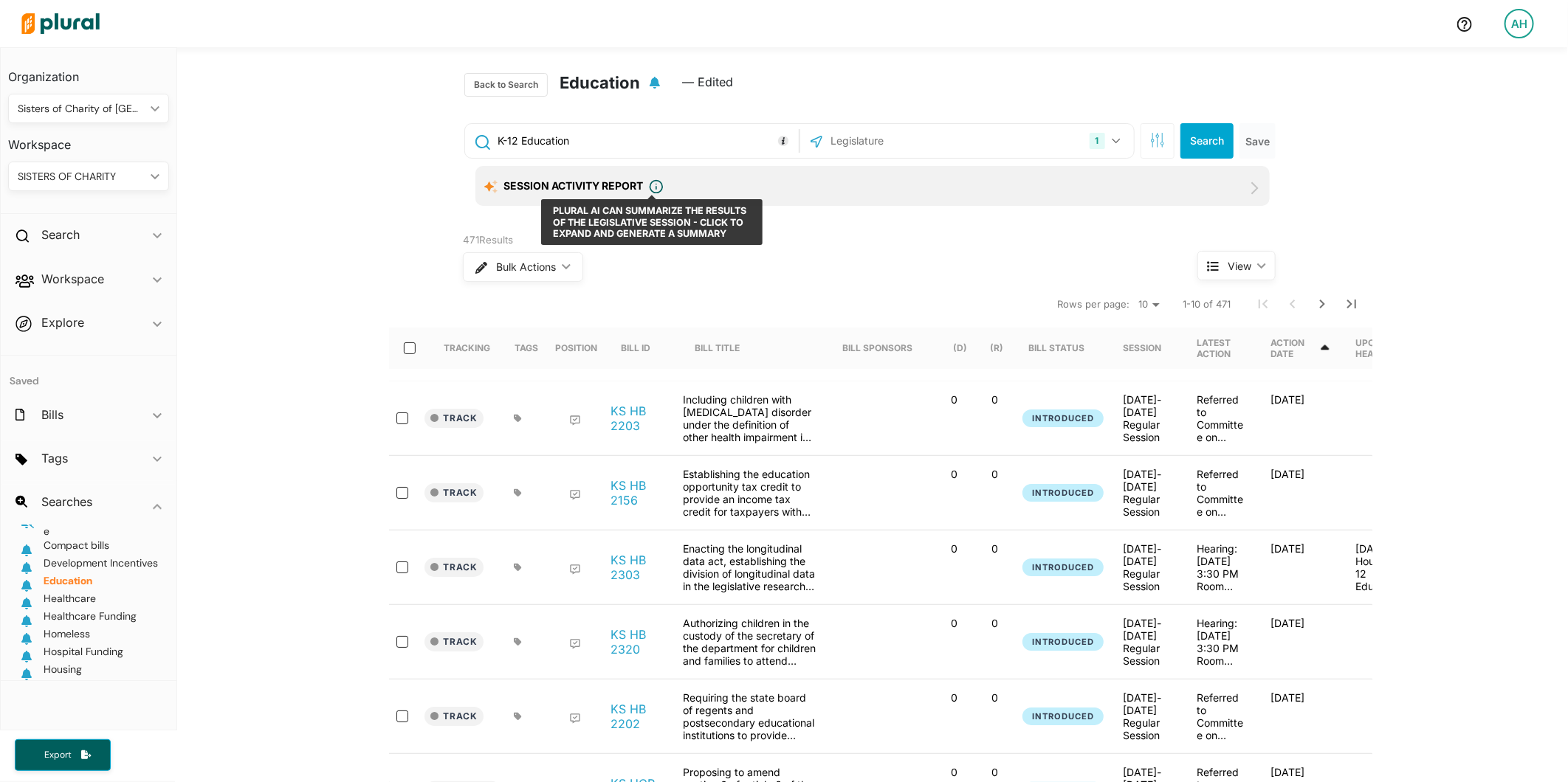
click at [655, 180] on circle at bounding box center [656, 186] width 13 height 13
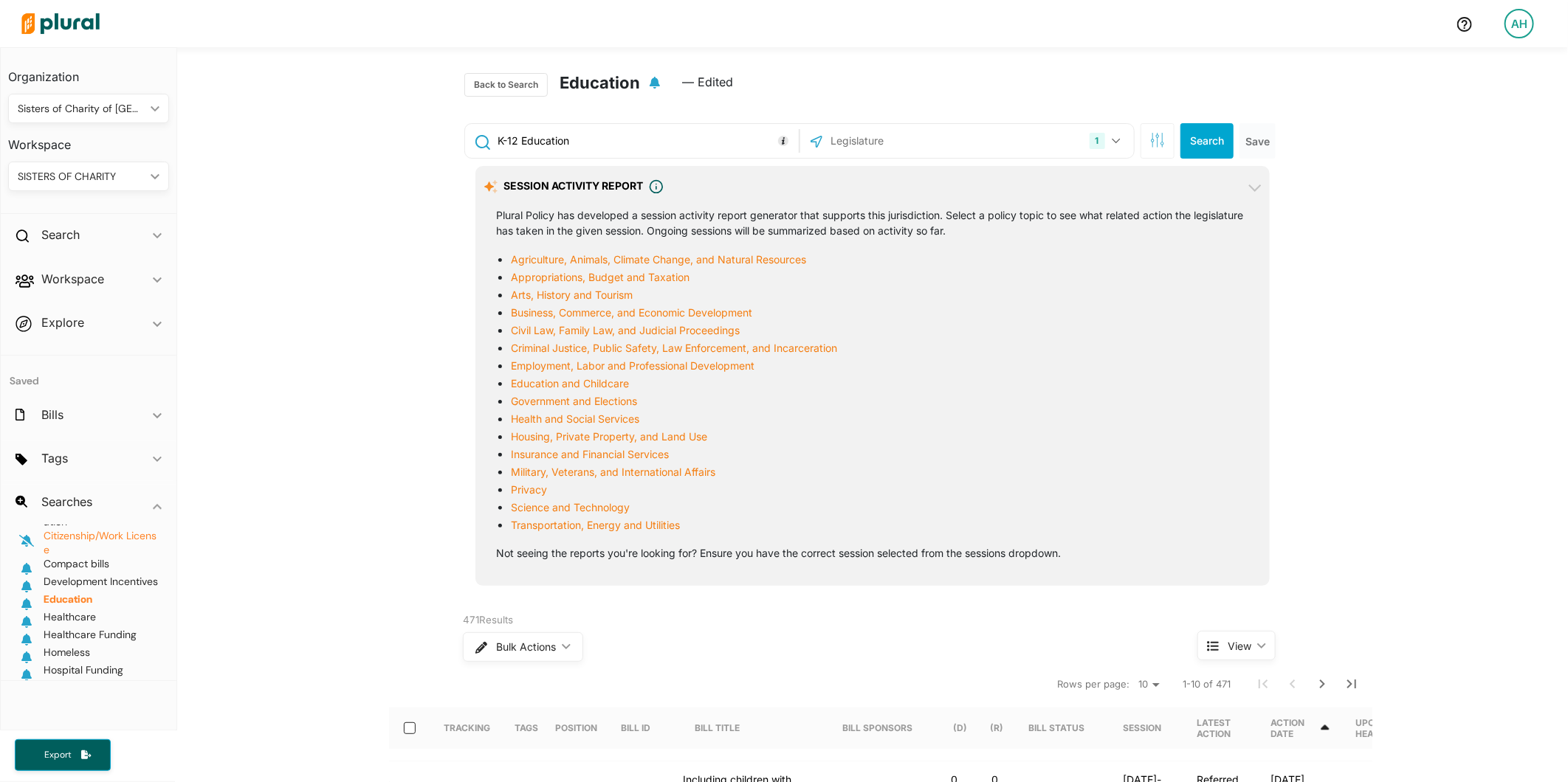
scroll to position [82, 0]
click at [26, 592] on icon "button" at bounding box center [26, 586] width 11 height 12
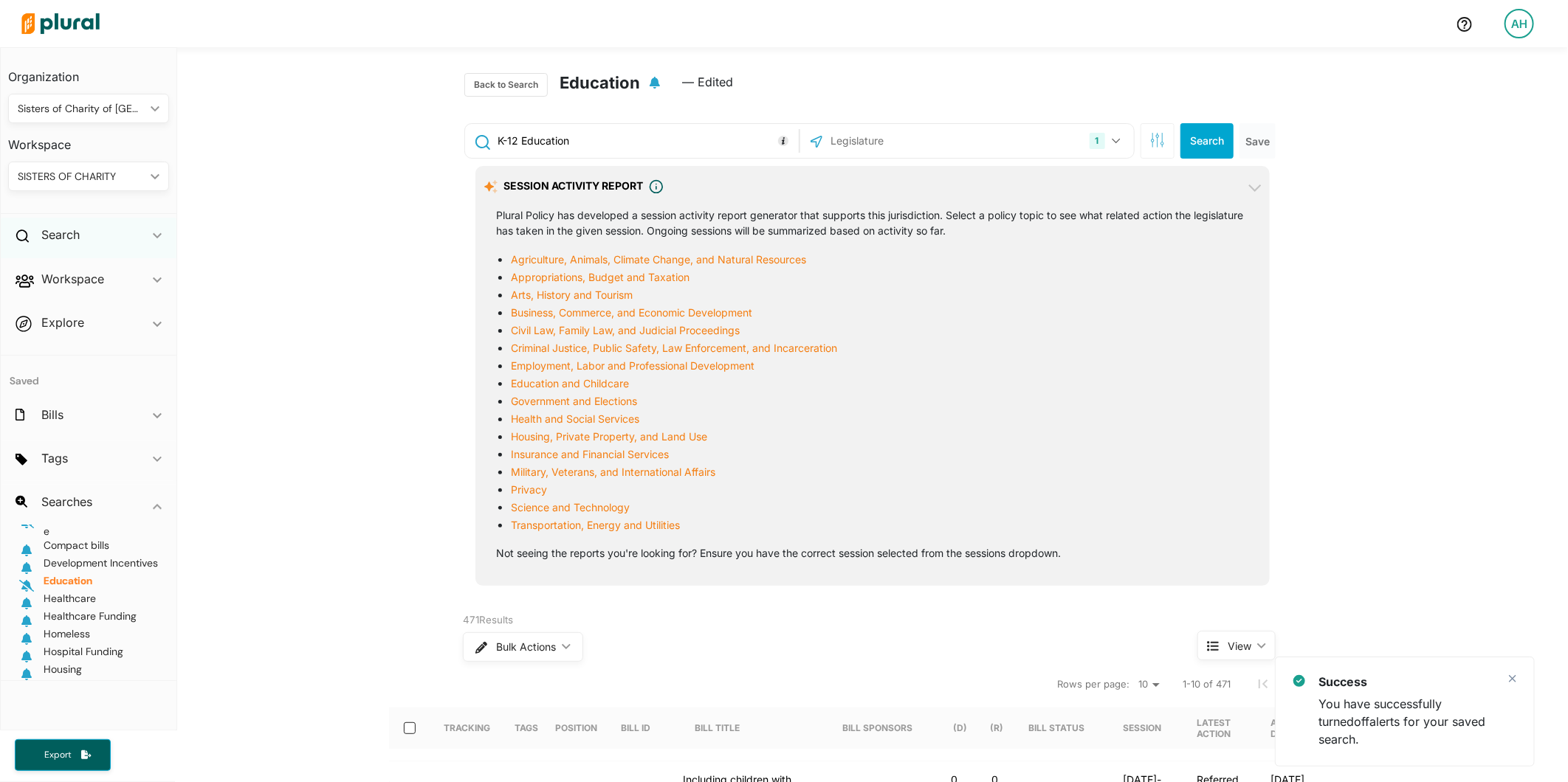
click at [82, 242] on div "Search ic_keyboard_arrow_down" at bounding box center [88, 237] width 176 height 40
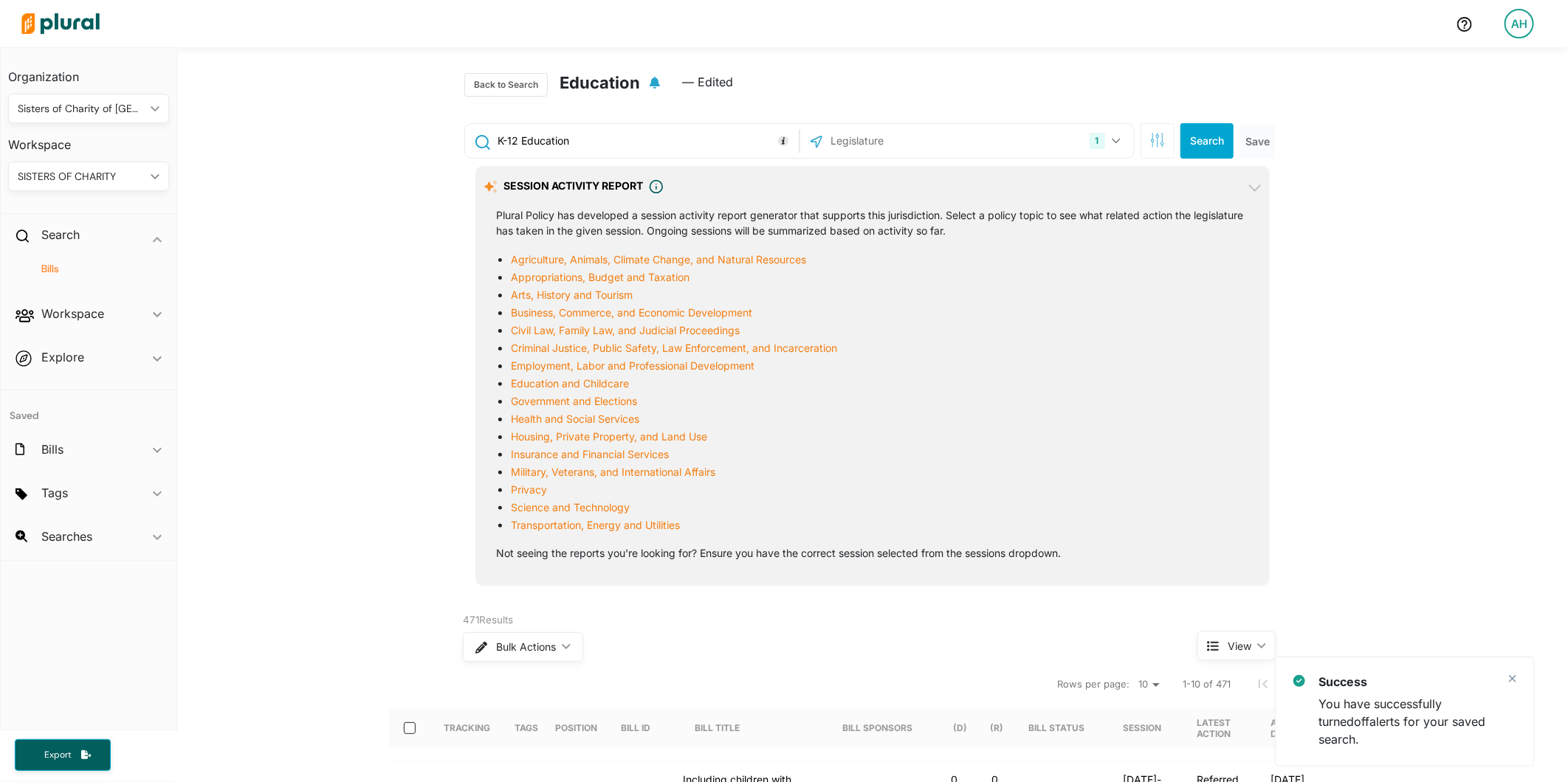
click at [71, 277] on div "Bills" at bounding box center [88, 276] width 176 height 35
click at [45, 273] on h4 "Bills" at bounding box center [92, 269] width 139 height 14
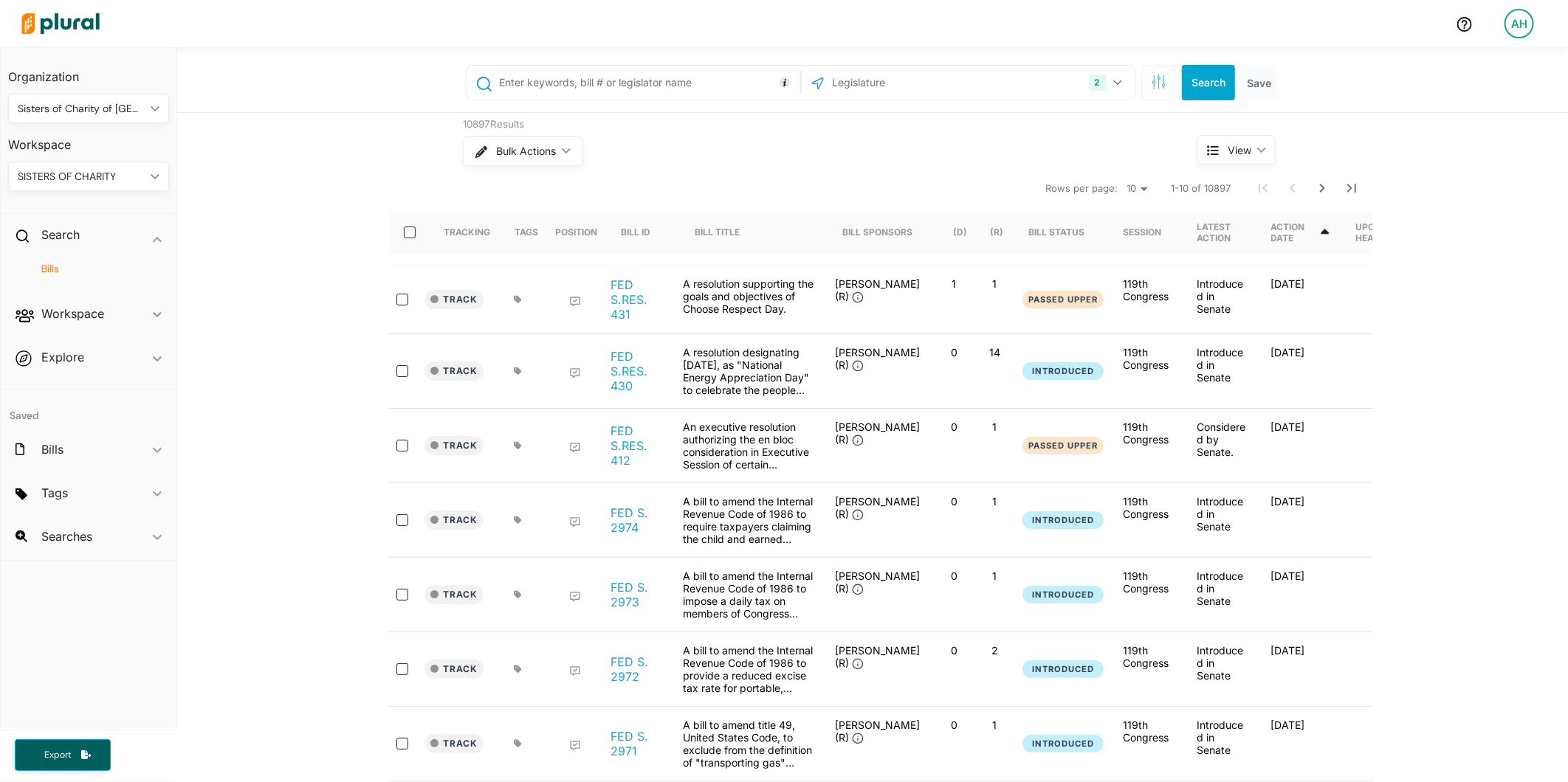
click at [64, 152] on h3 "Workspace" at bounding box center [88, 139] width 161 height 32
click at [144, 174] on div "SISTERS OF CHARITY" at bounding box center [81, 177] width 127 height 16
click at [146, 541] on div "Searches ic_keyboard_arrow_down" at bounding box center [88, 539] width 176 height 40
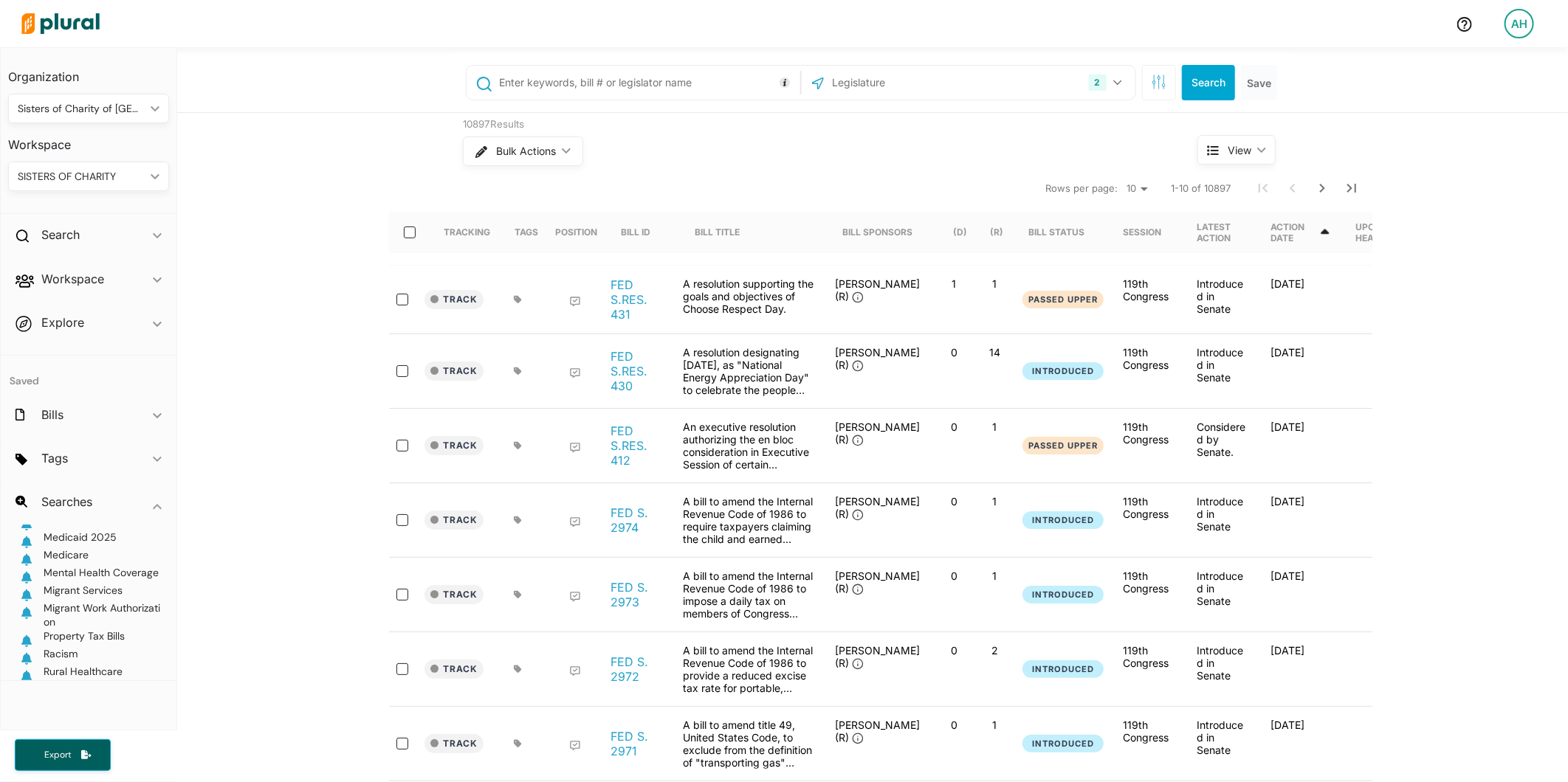
scroll to position [550, 0]
click at [56, 503] on h2 "Searches" at bounding box center [66, 502] width 51 height 17
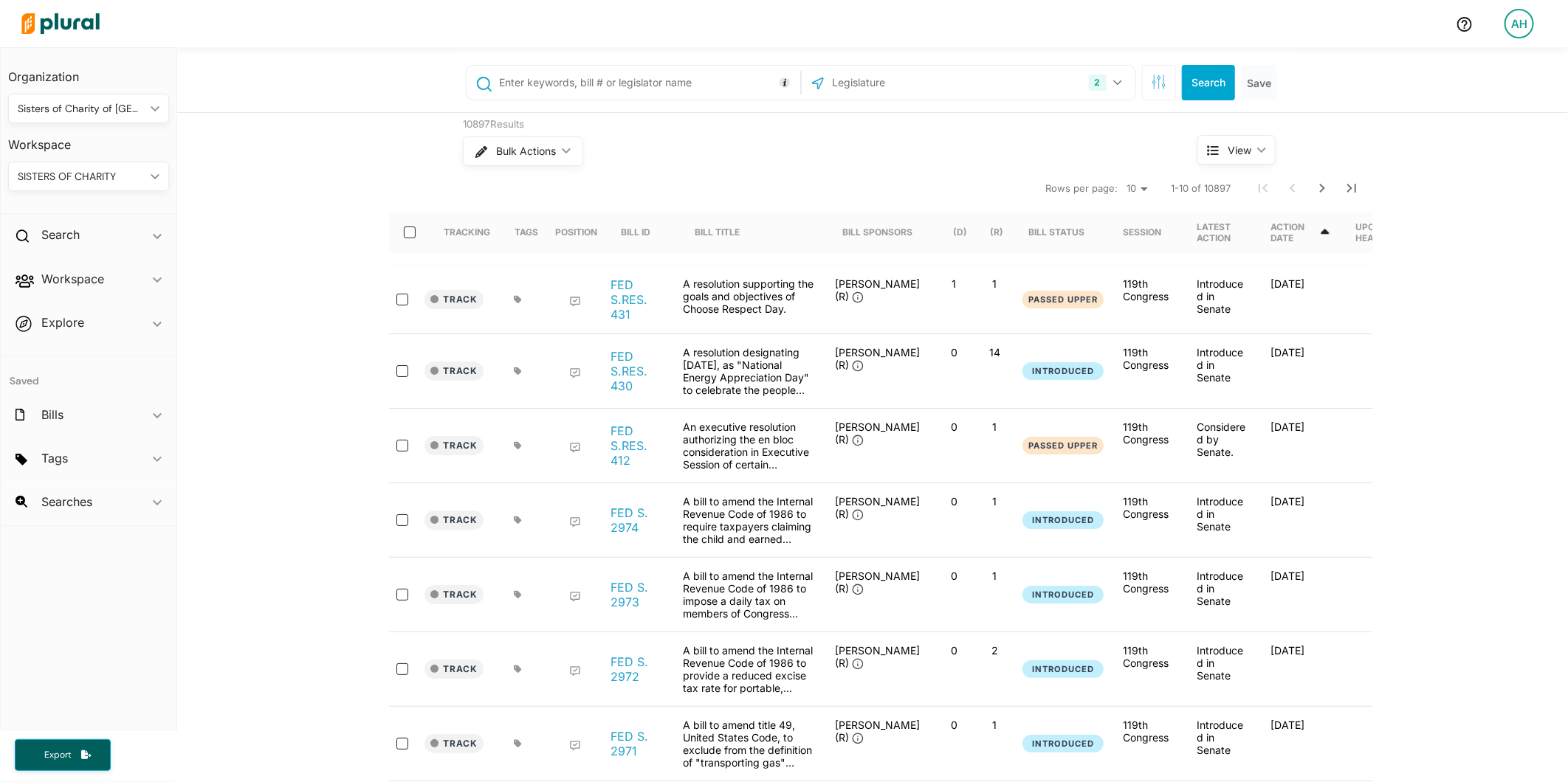
click at [1518, 31] on div "AH" at bounding box center [1519, 23] width 29 height 29
click at [39, 146] on h3 "Workspace" at bounding box center [88, 139] width 161 height 32
click at [64, 174] on div "SISTERS OF CHARITY" at bounding box center [81, 177] width 127 height 16
click at [157, 174] on polygon at bounding box center [155, 177] width 9 height 5
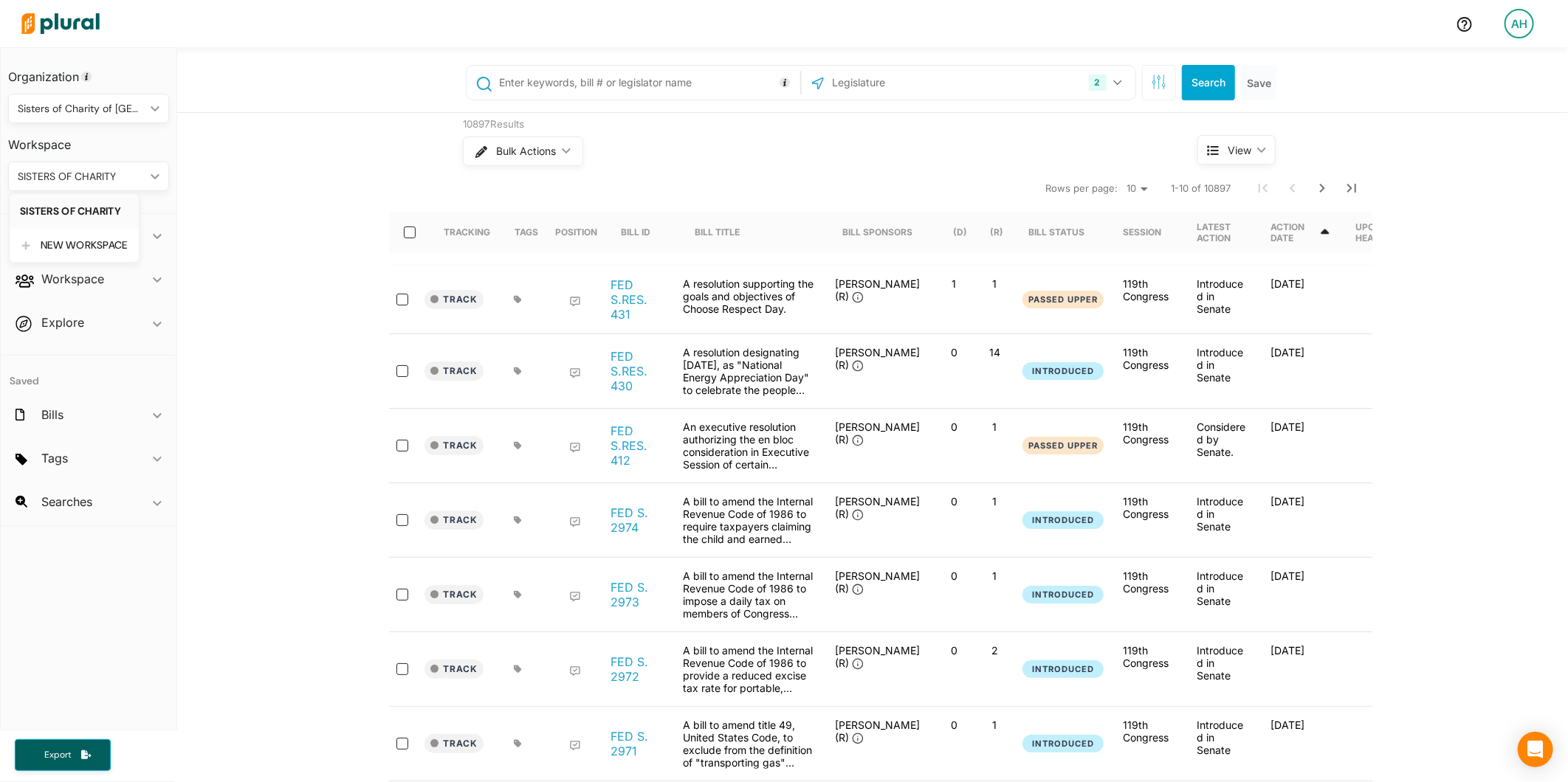
click at [92, 217] on link "SISTERS OF CHARITY" at bounding box center [74, 211] width 129 height 34
click at [78, 502] on h2 "Searches" at bounding box center [66, 502] width 51 height 17
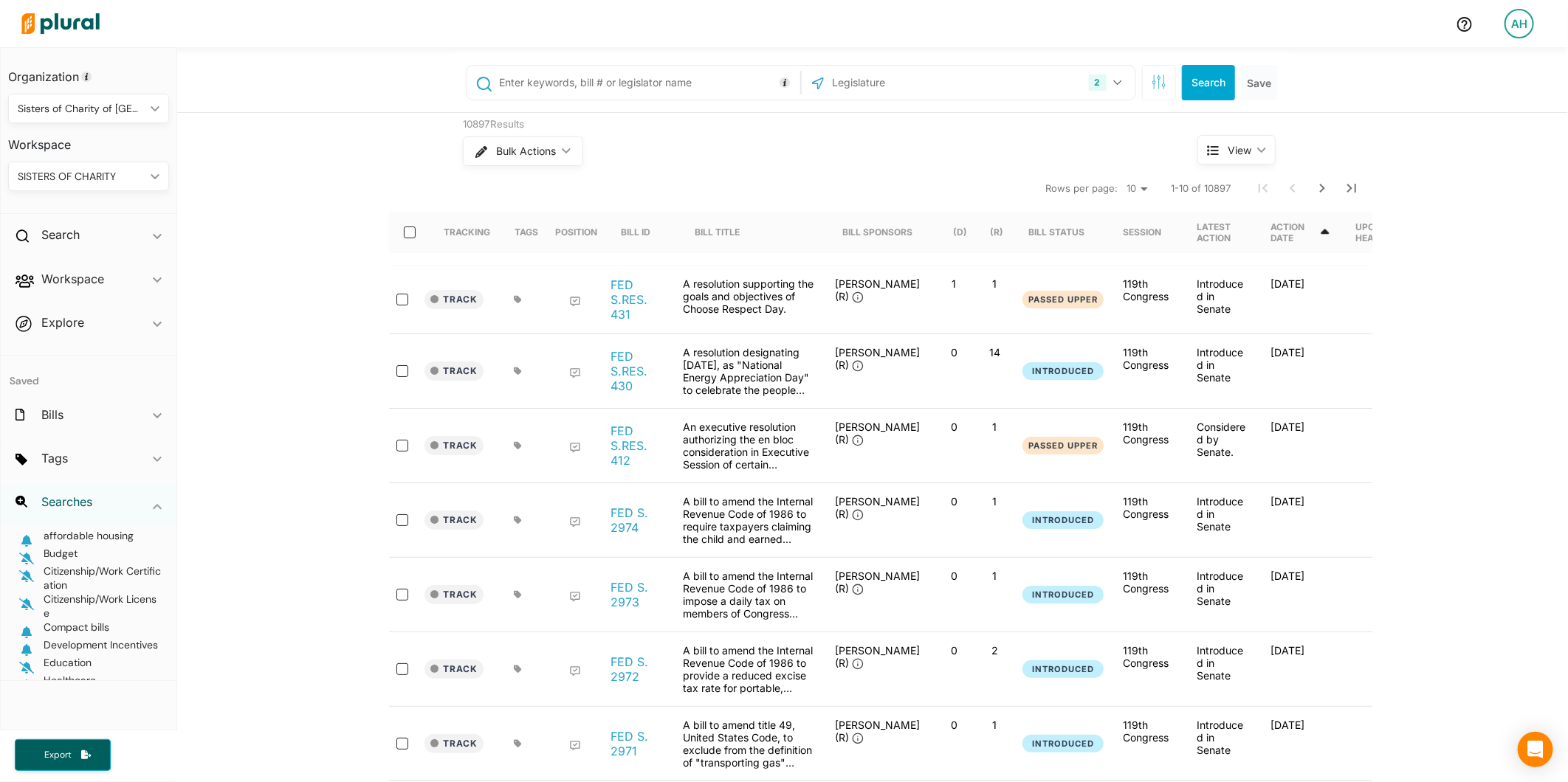
click at [79, 502] on h2 "Searches" at bounding box center [66, 502] width 51 height 17
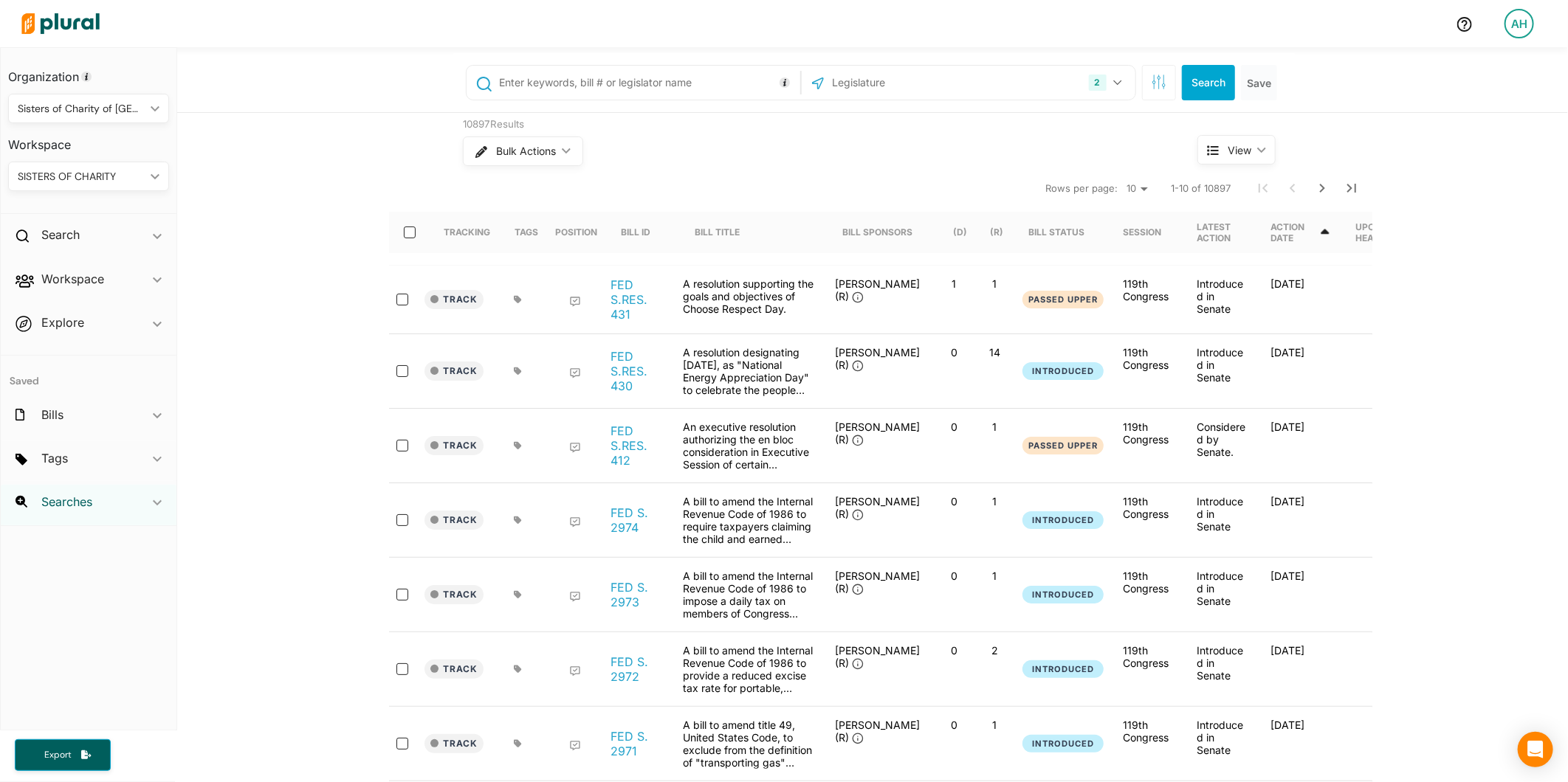
click at [79, 500] on h2 "Searches" at bounding box center [66, 502] width 51 height 17
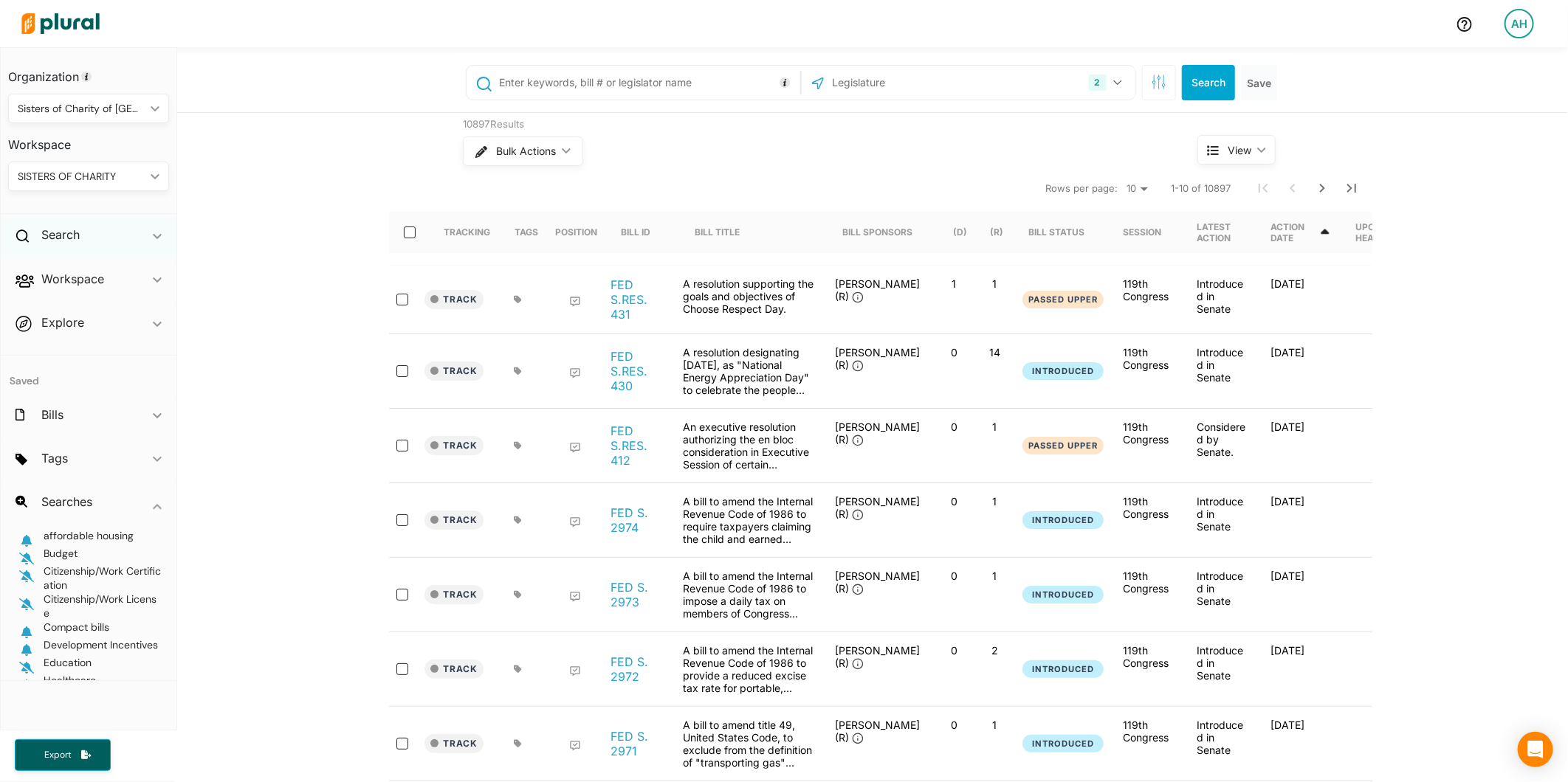
click at [161, 231] on div "Search ic_keyboard_arrow_down" at bounding box center [88, 237] width 176 height 40
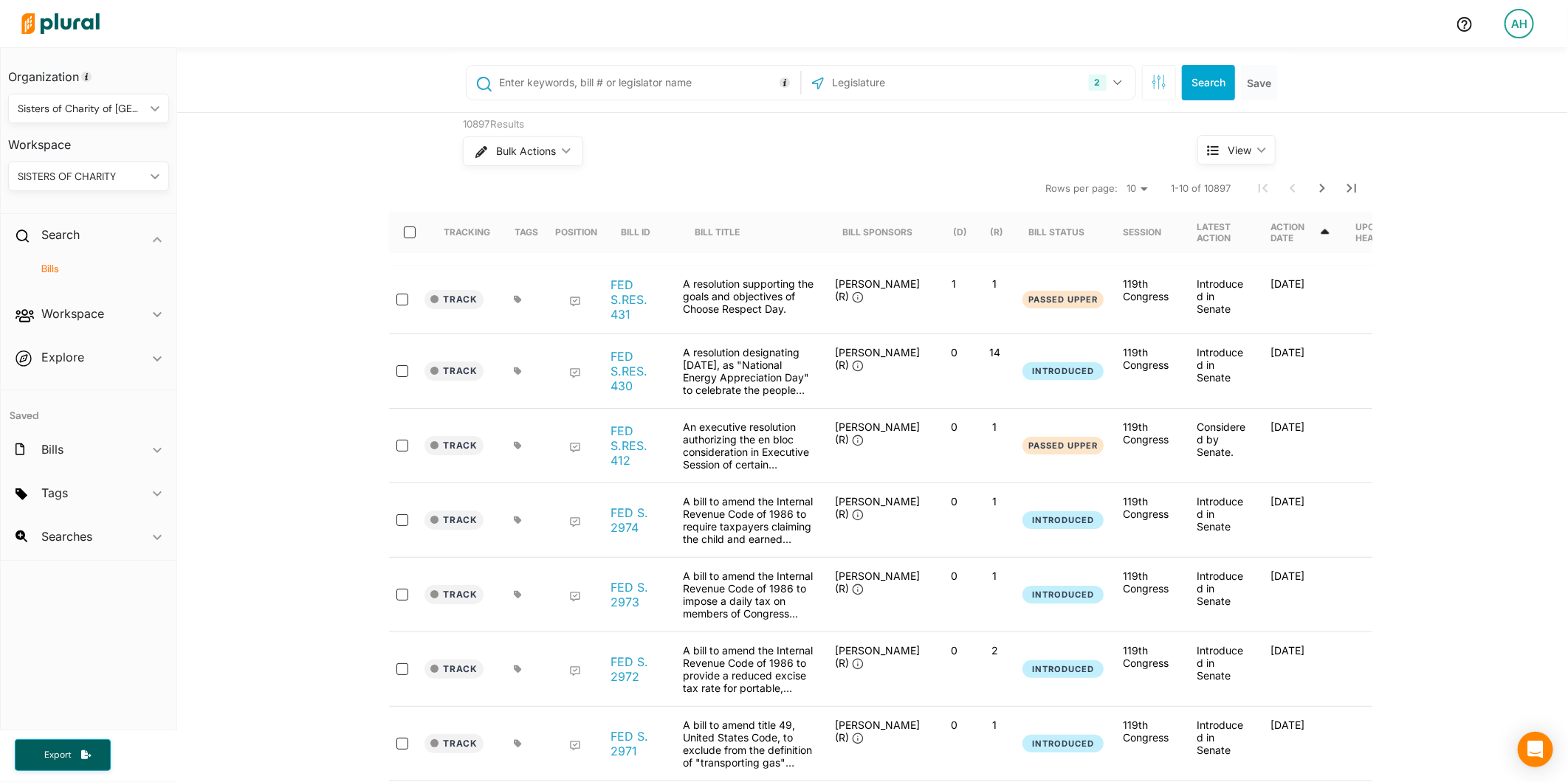
click at [63, 34] on img at bounding box center [60, 23] width 103 height 51
click at [51, 33] on img at bounding box center [60, 23] width 103 height 51
click at [1530, 26] on div "AH" at bounding box center [1519, 23] width 29 height 29
click at [1495, 77] on link "Account Settings" at bounding box center [1482, 65] width 129 height 37
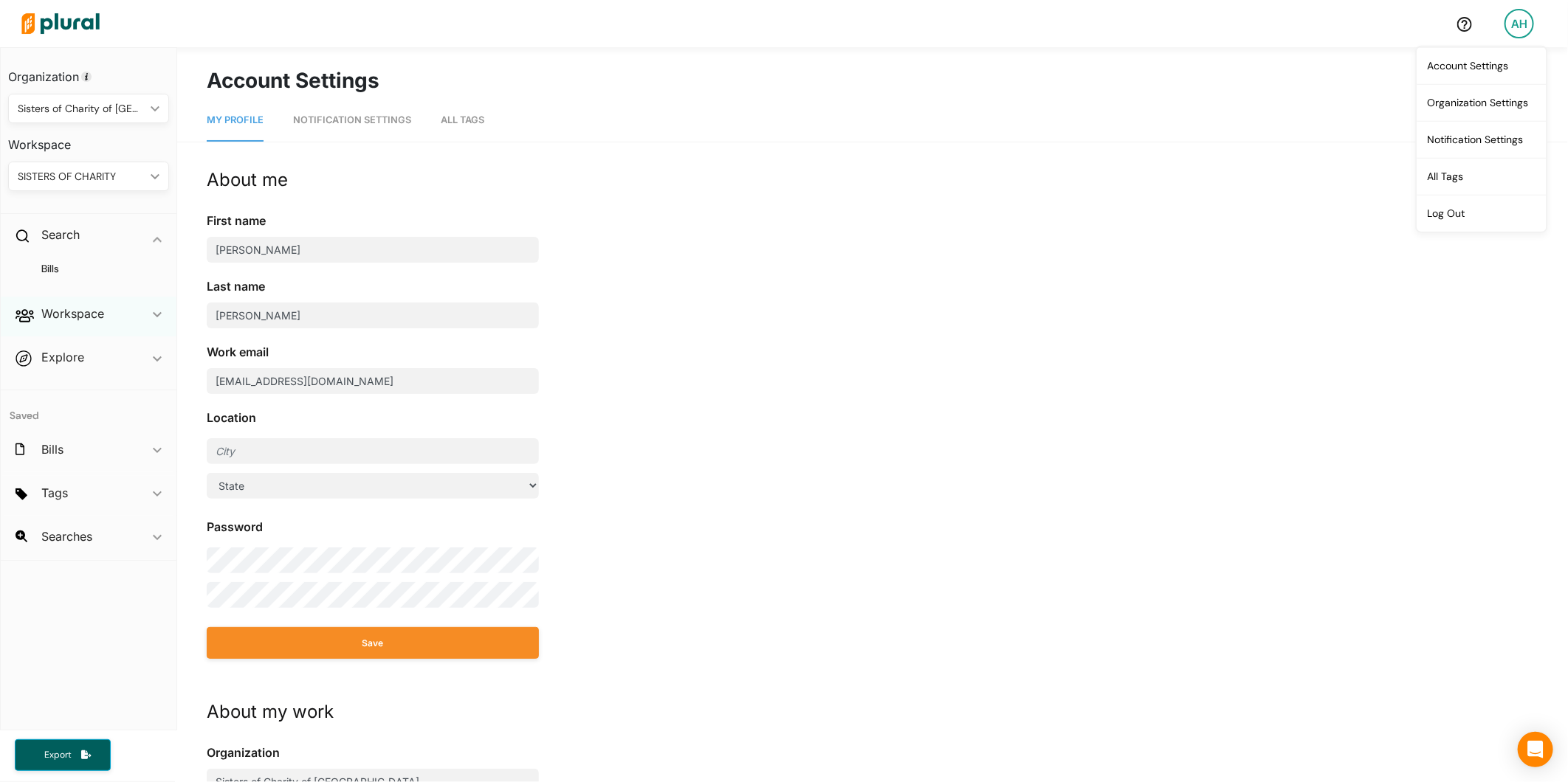
click at [111, 311] on div "Workspace ic_keyboard_arrow_down" at bounding box center [88, 316] width 176 height 40
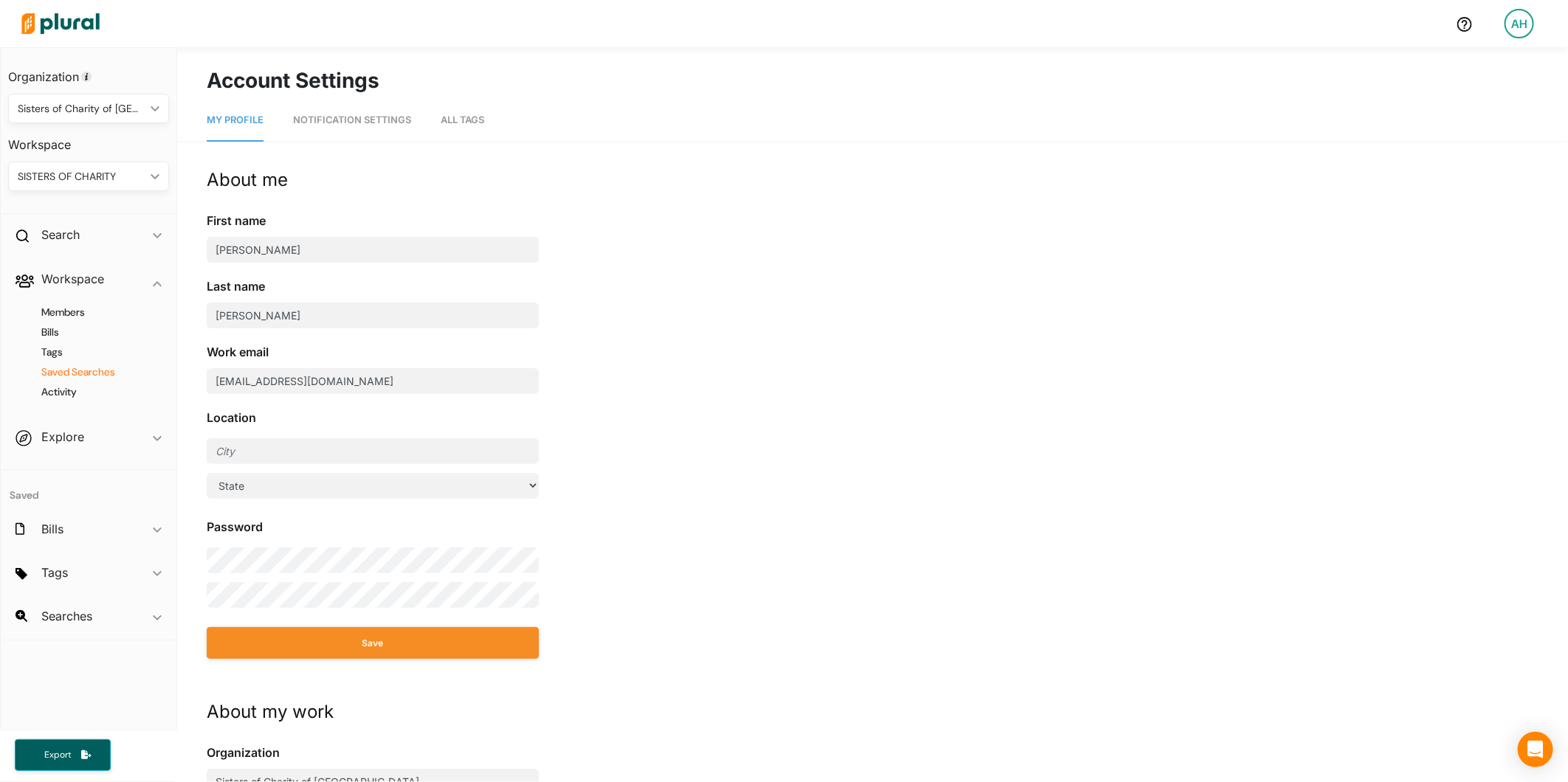
click at [113, 372] on h4 "Saved Searches" at bounding box center [92, 372] width 139 height 14
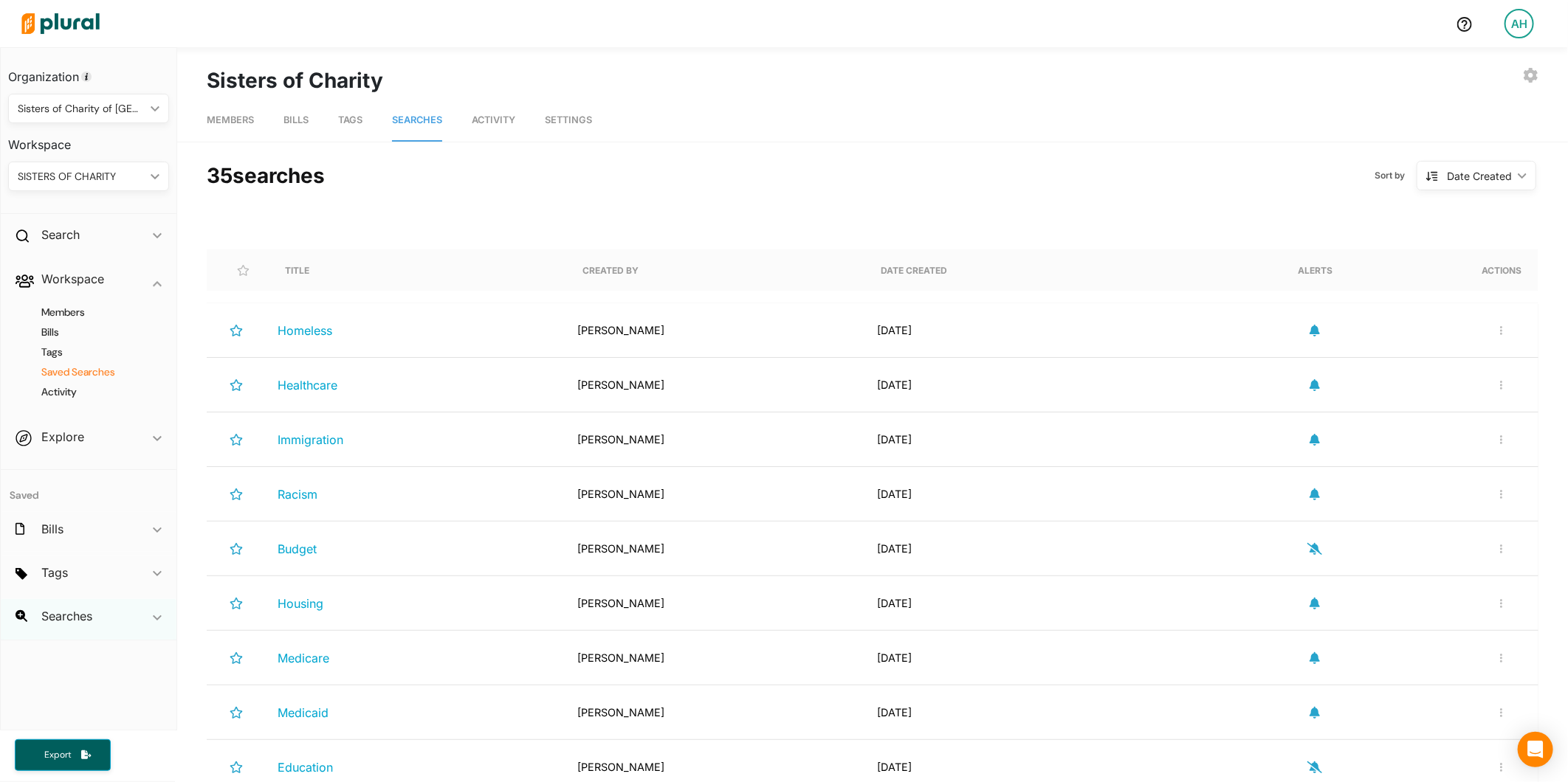
click at [159, 614] on icon "ic_keyboard_arrow_down" at bounding box center [157, 617] width 9 height 7
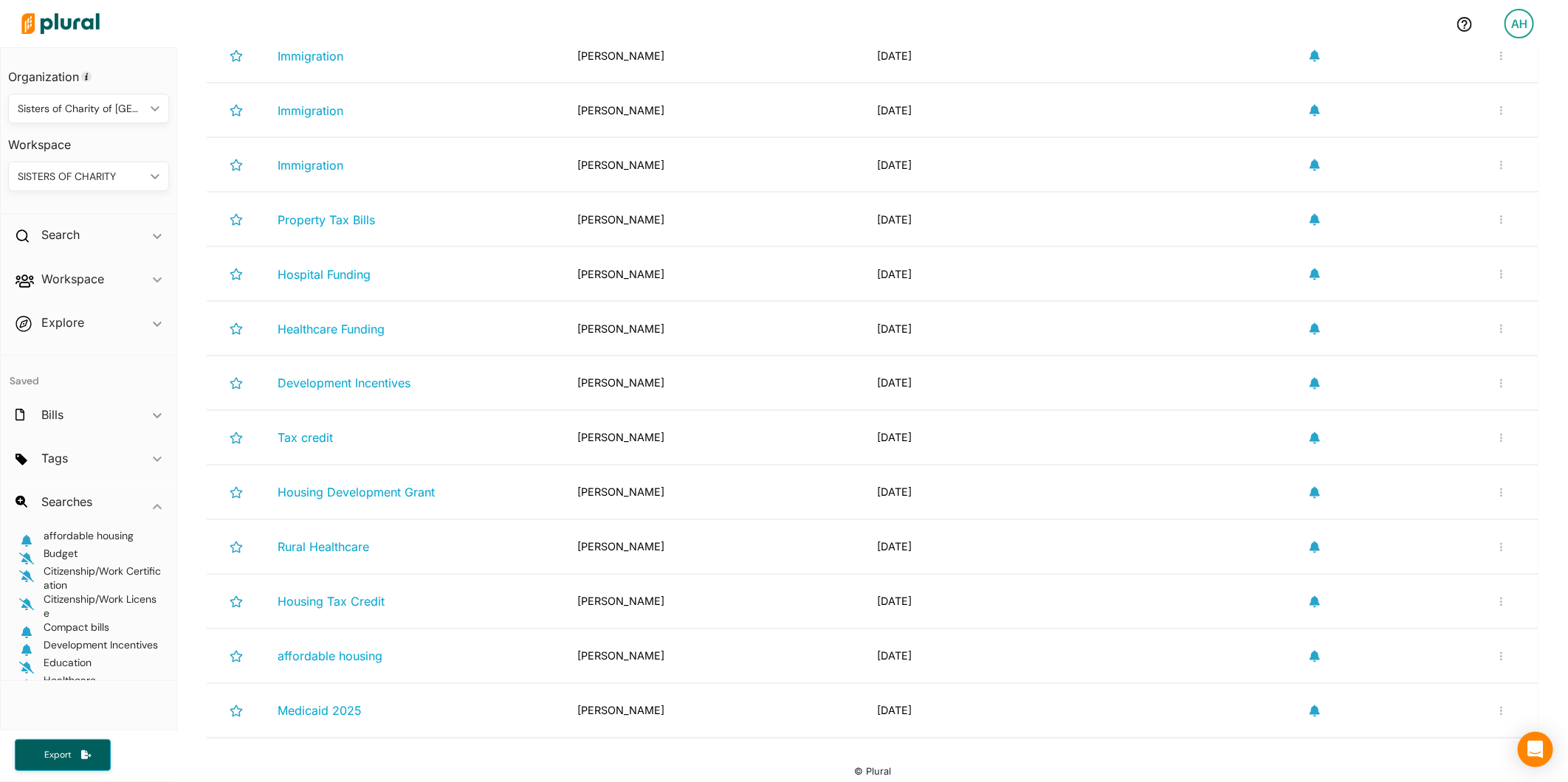
scroll to position [1638, 0]
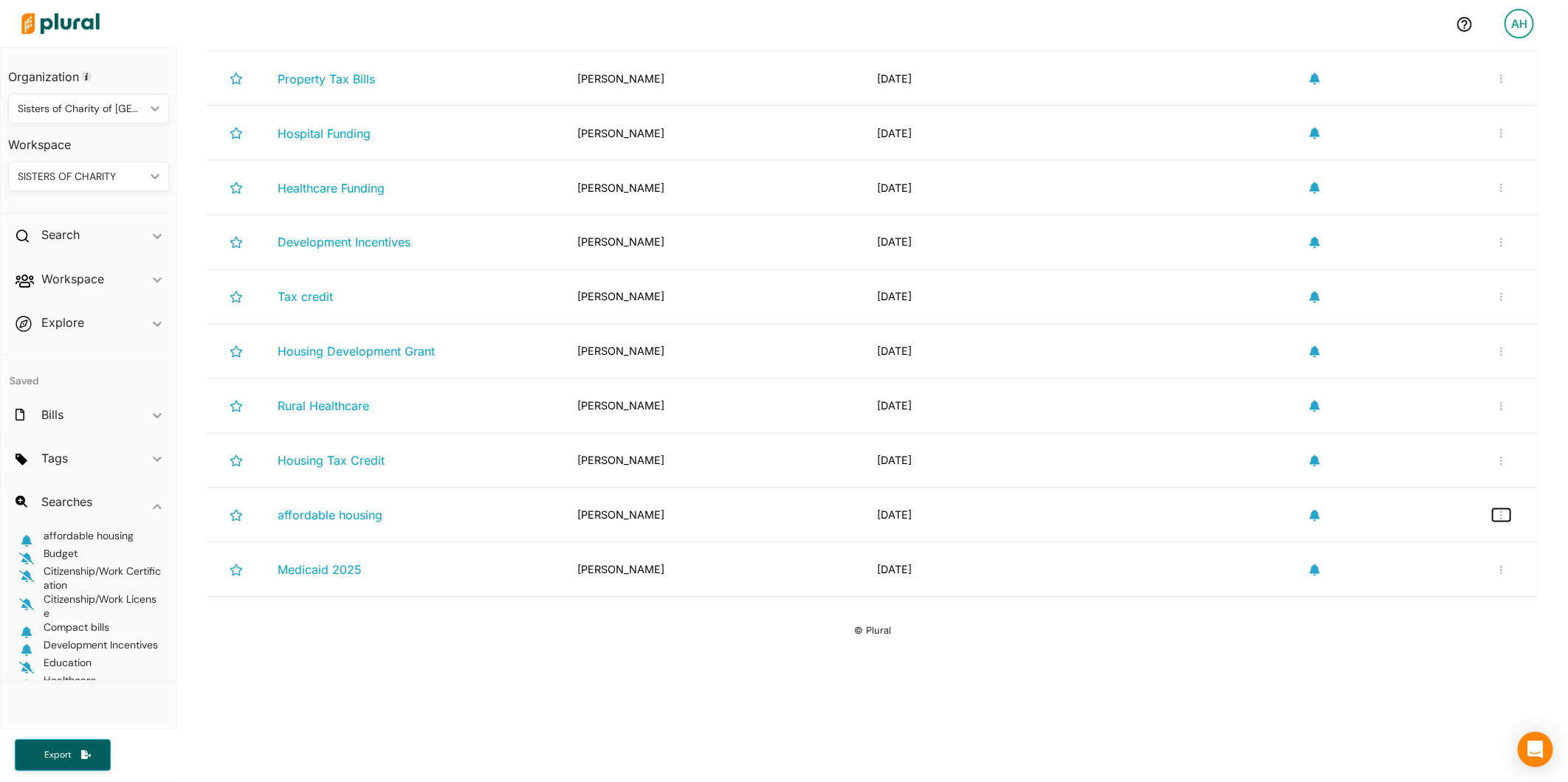
click at [1492, 514] on button "button" at bounding box center [1501, 515] width 17 height 13
click at [1452, 544] on div "Rename Search" at bounding box center [1453, 550] width 109 height 13
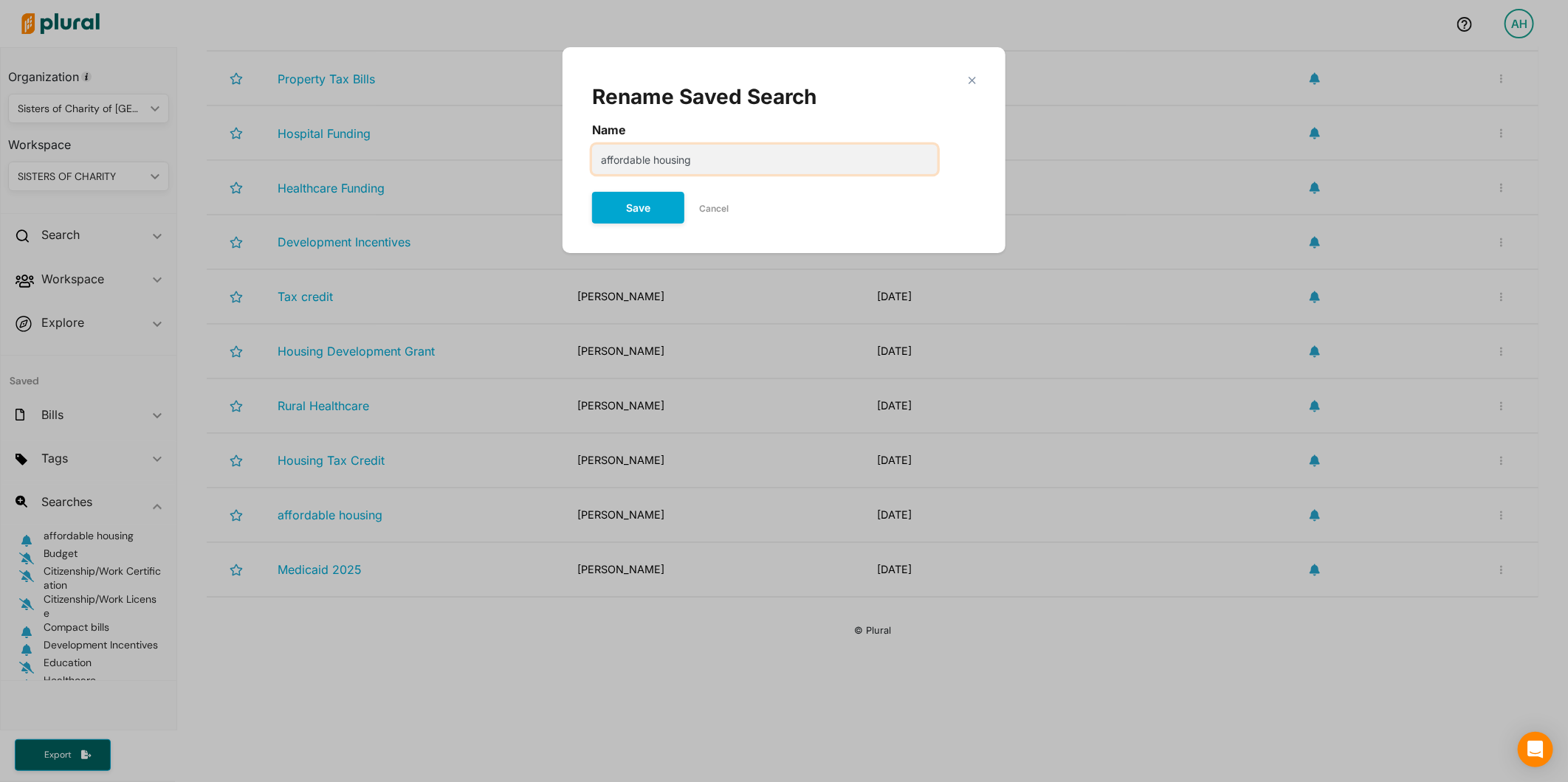
click at [606, 163] on input "affordable housing" at bounding box center [764, 159] width 345 height 29
click at [659, 156] on input "Affordable housing" at bounding box center [764, 159] width 345 height 29
type input "Affordable Housing"
click at [646, 216] on button "Save" at bounding box center [638, 208] width 92 height 32
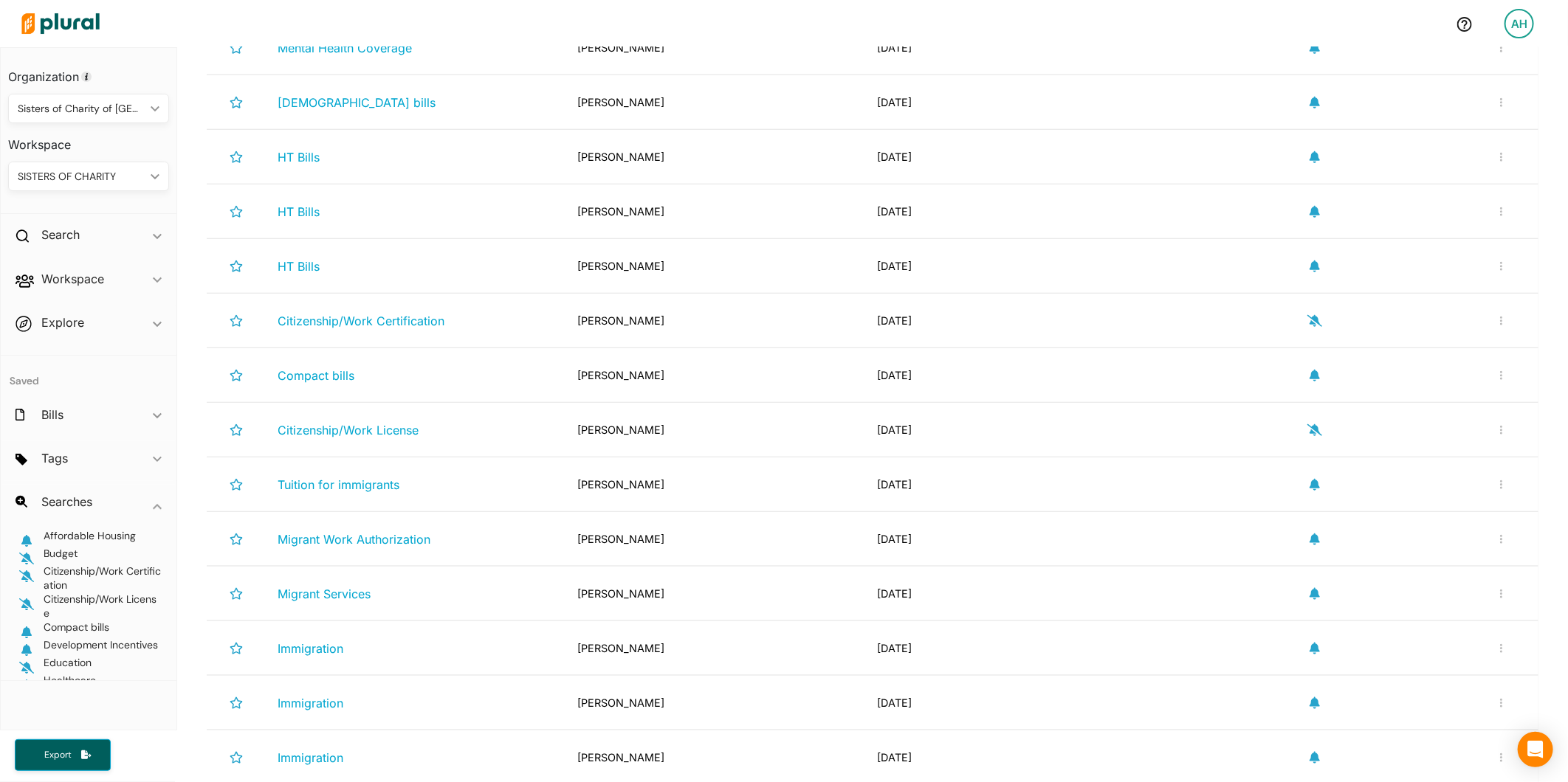
scroll to position [817, 0]
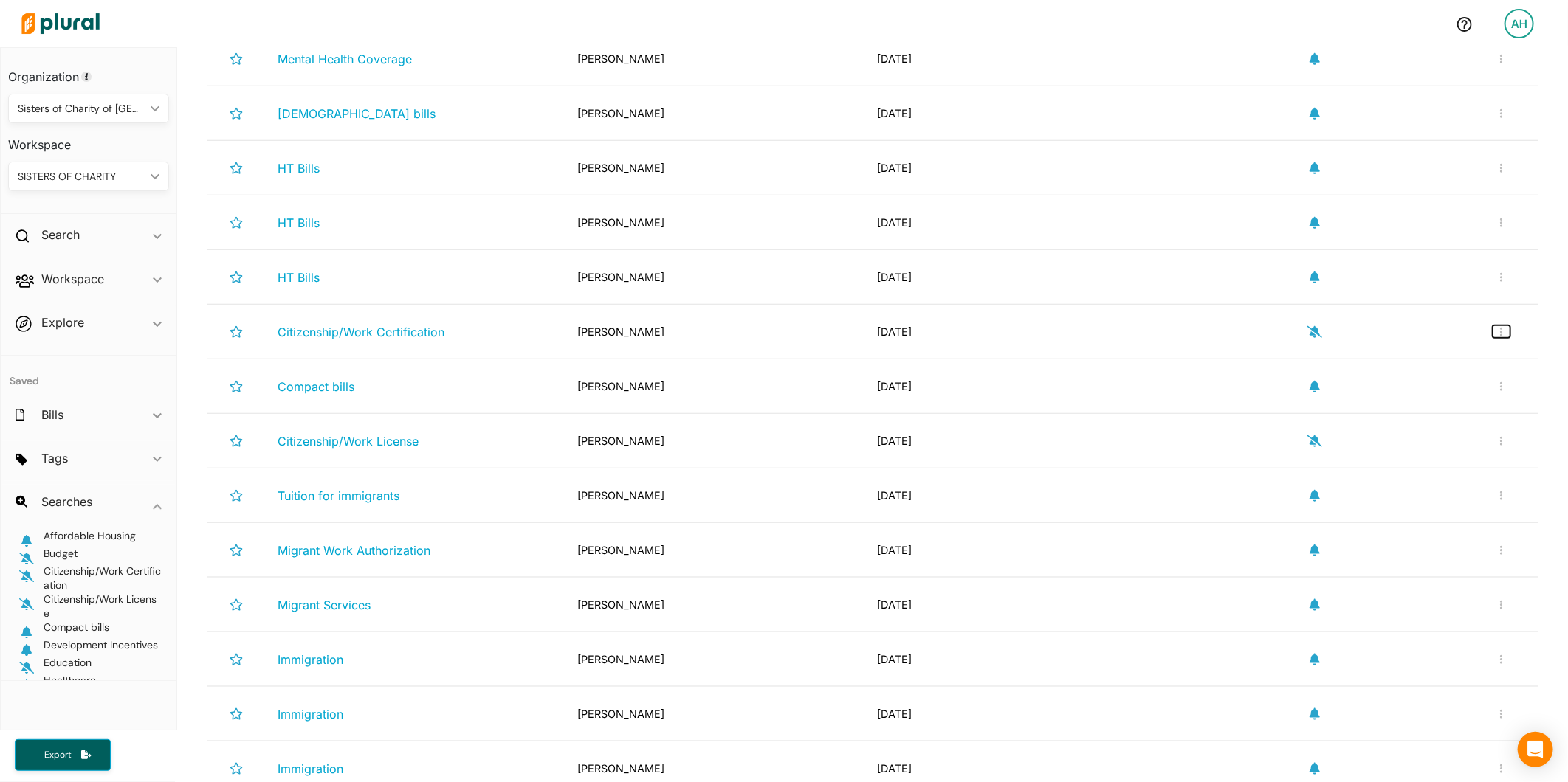
click at [1492, 334] on button "button" at bounding box center [1501, 331] width 17 height 13
click at [1444, 383] on link "Rename Search" at bounding box center [1452, 366] width 129 height 34
click at [1500, 337] on icon "button" at bounding box center [1502, 332] width 3 height 11
click at [1445, 374] on div "Rename Search" at bounding box center [1453, 367] width 109 height 13
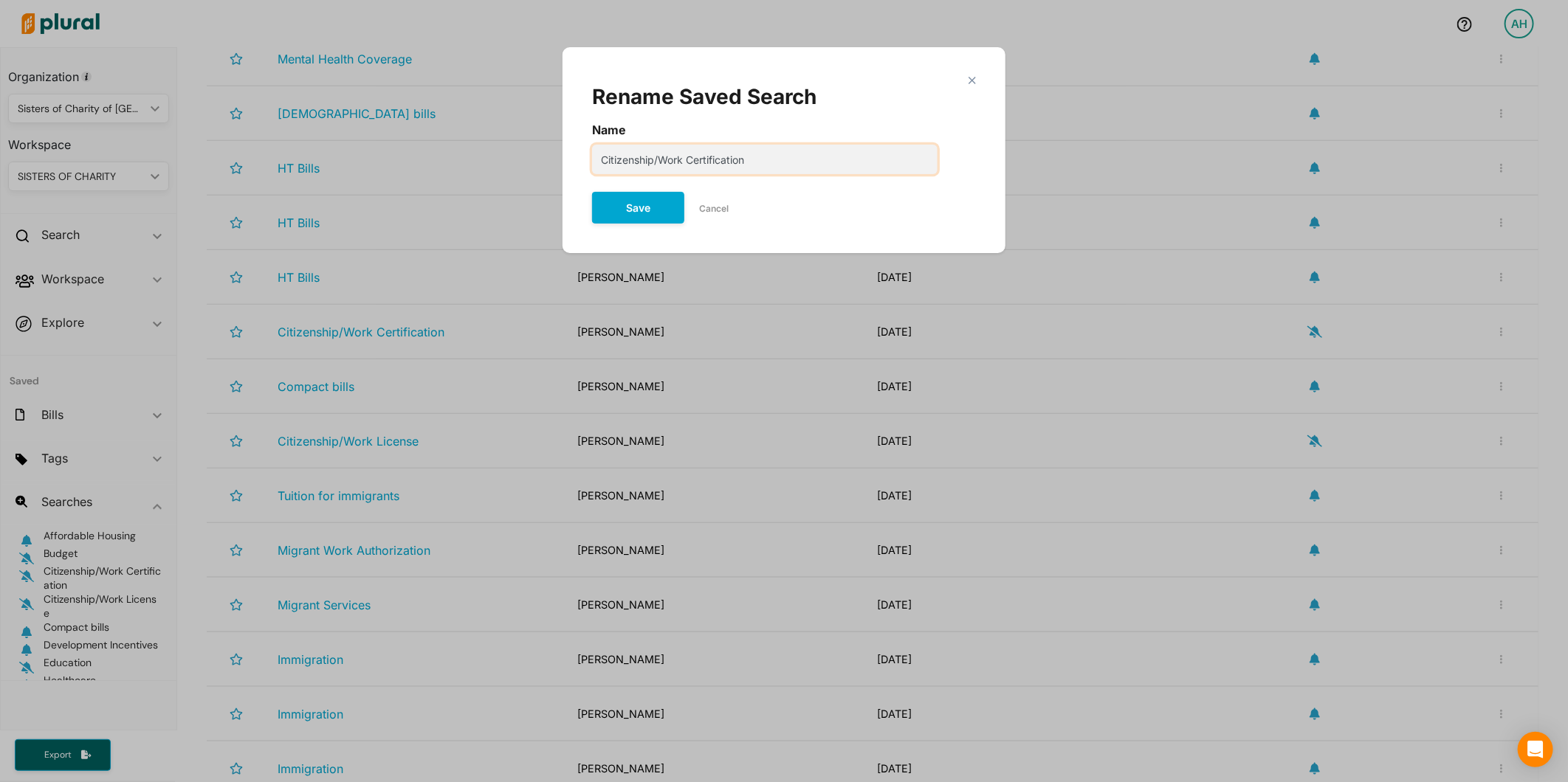
click at [771, 150] on input "Citizenship/Work Certification" at bounding box center [764, 159] width 345 height 29
drag, startPoint x: 771, startPoint y: 150, endPoint x: 653, endPoint y: 157, distance: 118.2
click at [653, 157] on input "Citizenship/Work Certification" at bounding box center [764, 159] width 345 height 29
type input "Citizenship"
click at [651, 196] on button "Save" at bounding box center [638, 208] width 92 height 32
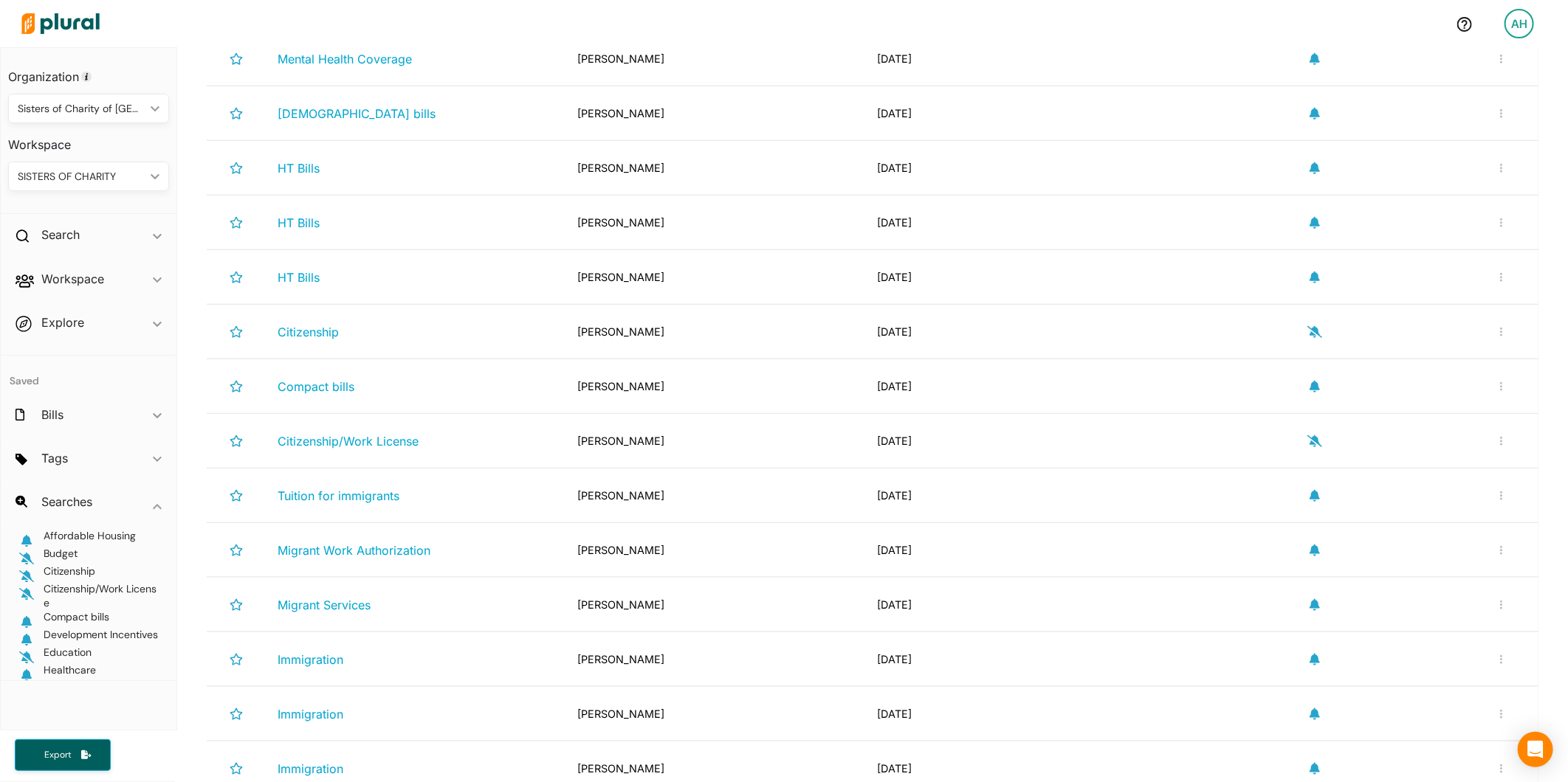
click at [1310, 337] on icon "button" at bounding box center [1315, 332] width 15 height 12
click at [1492, 447] on button "button" at bounding box center [1501, 441] width 17 height 13
click at [397, 456] on div "Citizenship/Work License" at bounding box center [415, 441] width 300 height 30
click at [397, 448] on span "Citizenship/Work License" at bounding box center [348, 442] width 141 height 15
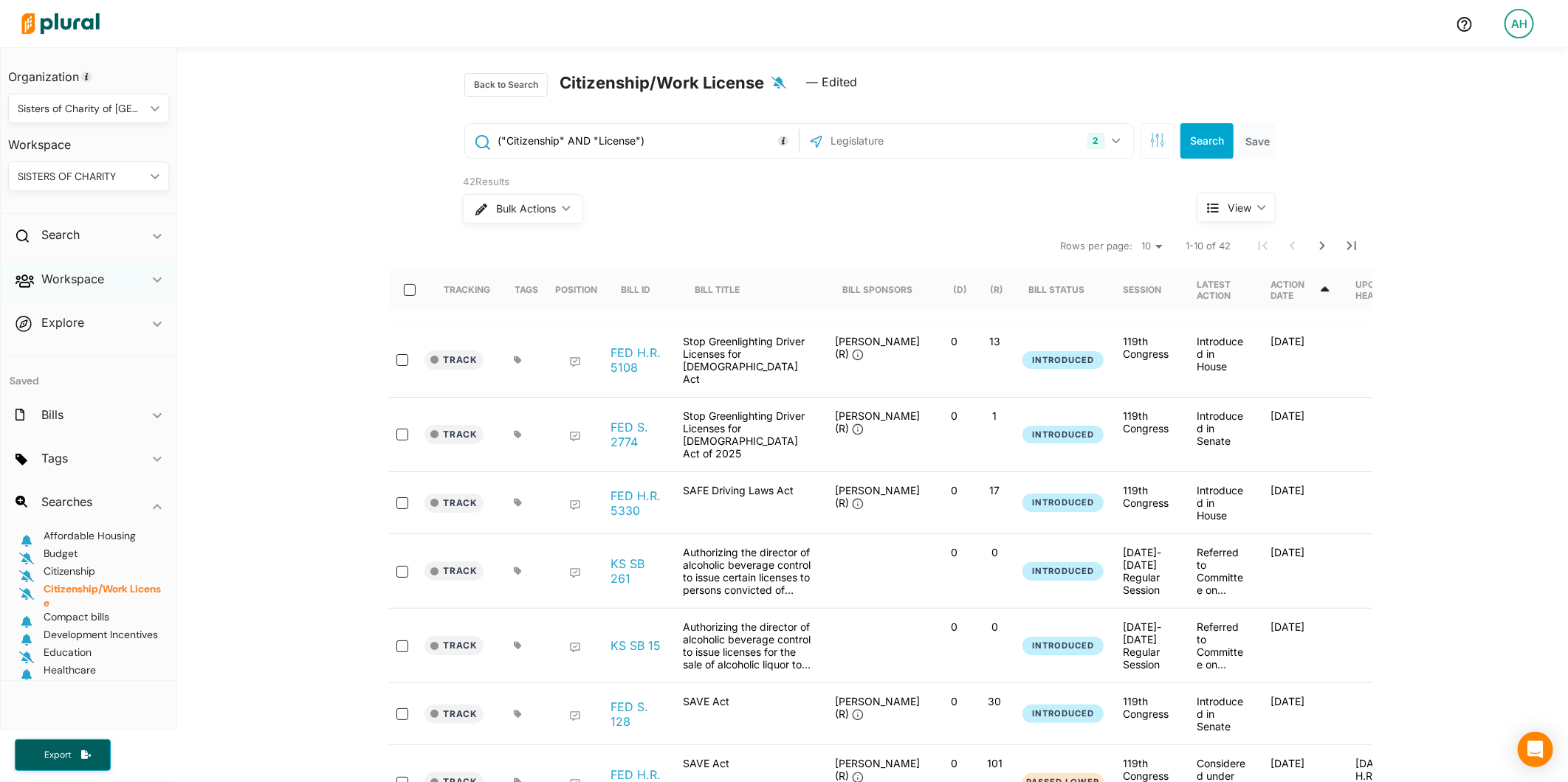
click at [144, 282] on div "Workspace ic_keyboard_arrow_down" at bounding box center [88, 282] width 176 height 40
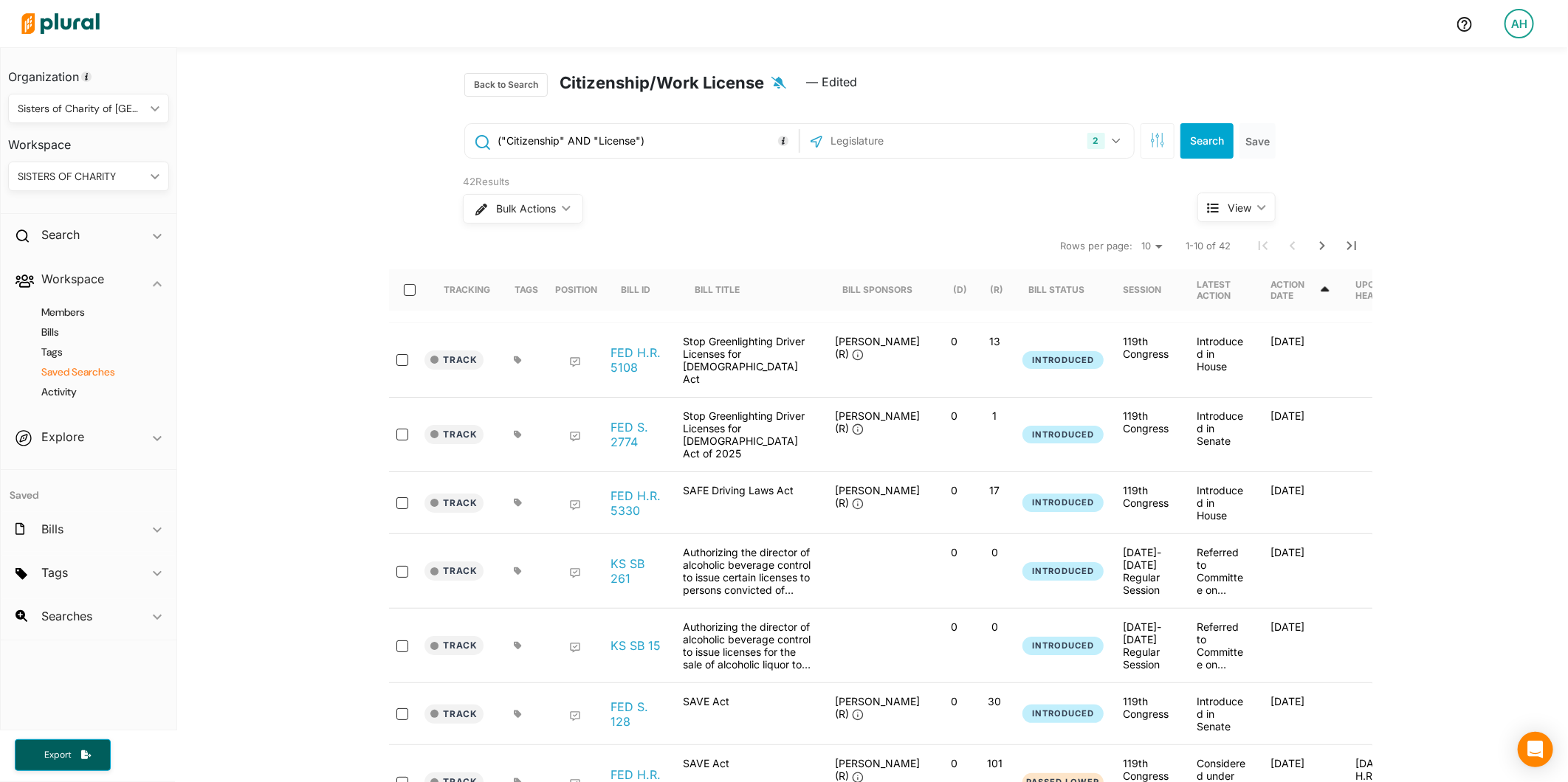
click at [69, 372] on h4 "Saved Searches" at bounding box center [92, 372] width 139 height 14
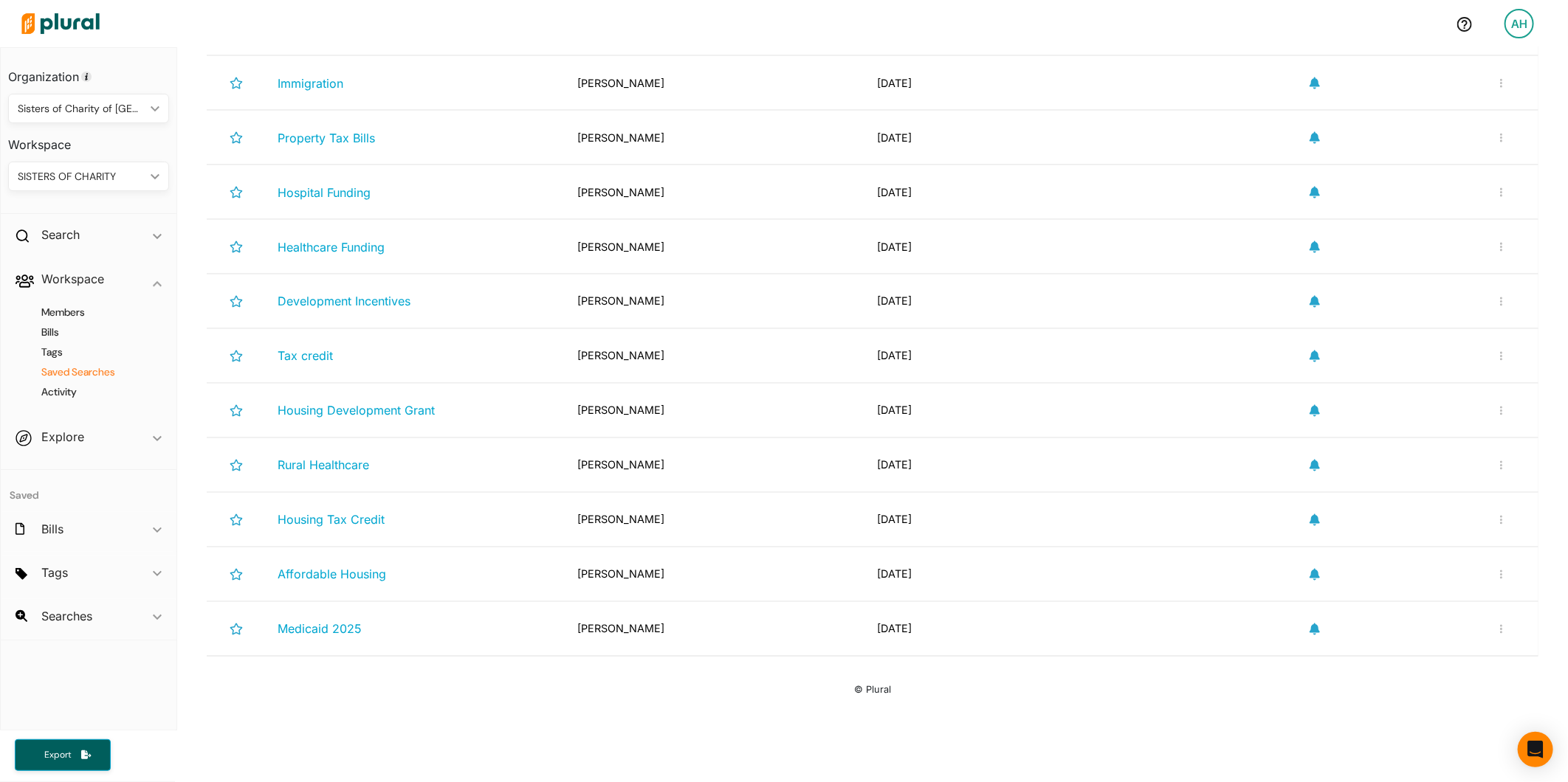
scroll to position [1557, 0]
click at [1492, 417] on button "button" at bounding box center [1501, 411] width 17 height 13
click at [1415, 497] on link "Delete Search" at bounding box center [1452, 479] width 129 height 34
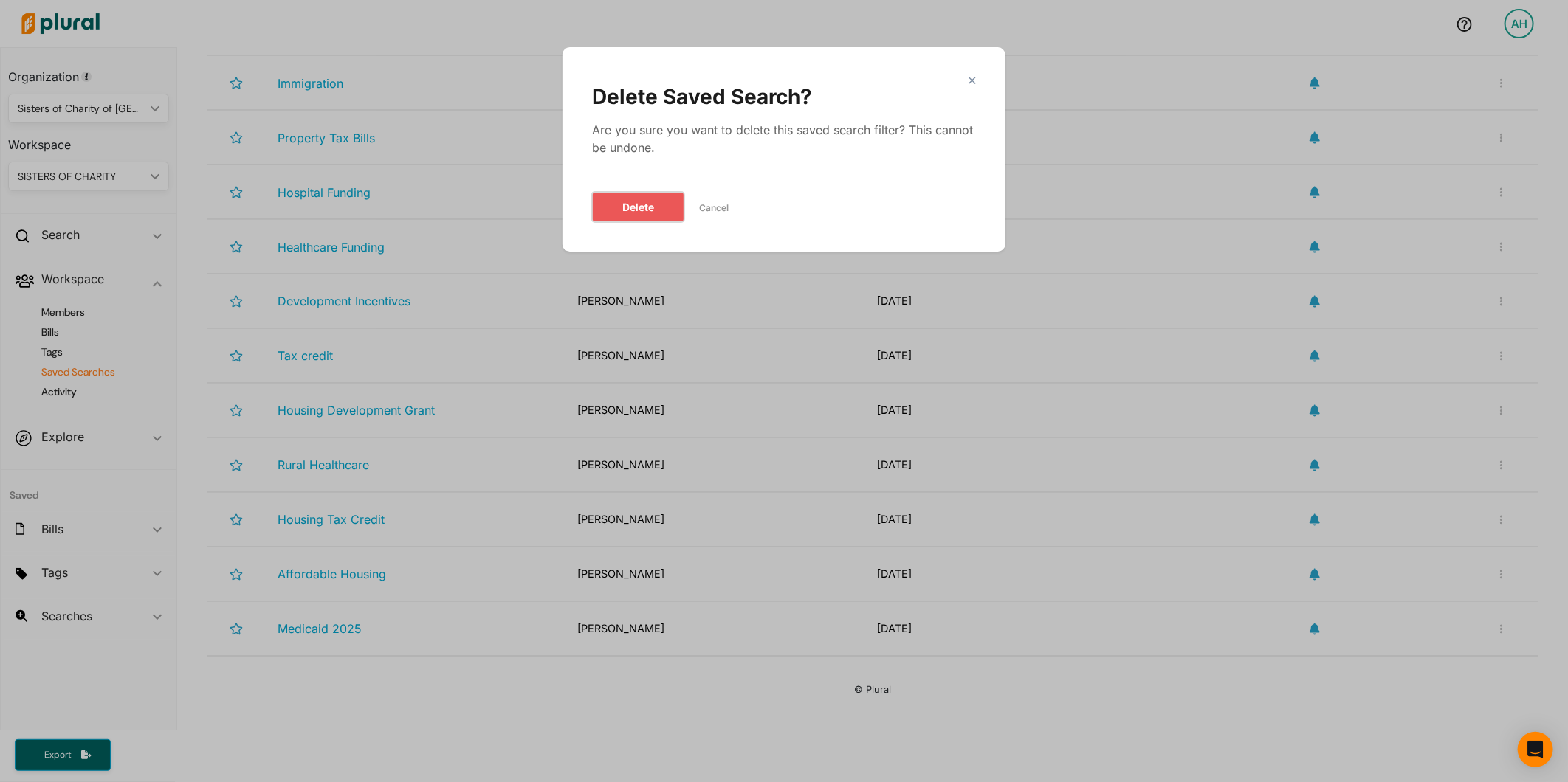
click at [622, 207] on button "Delete" at bounding box center [638, 207] width 92 height 30
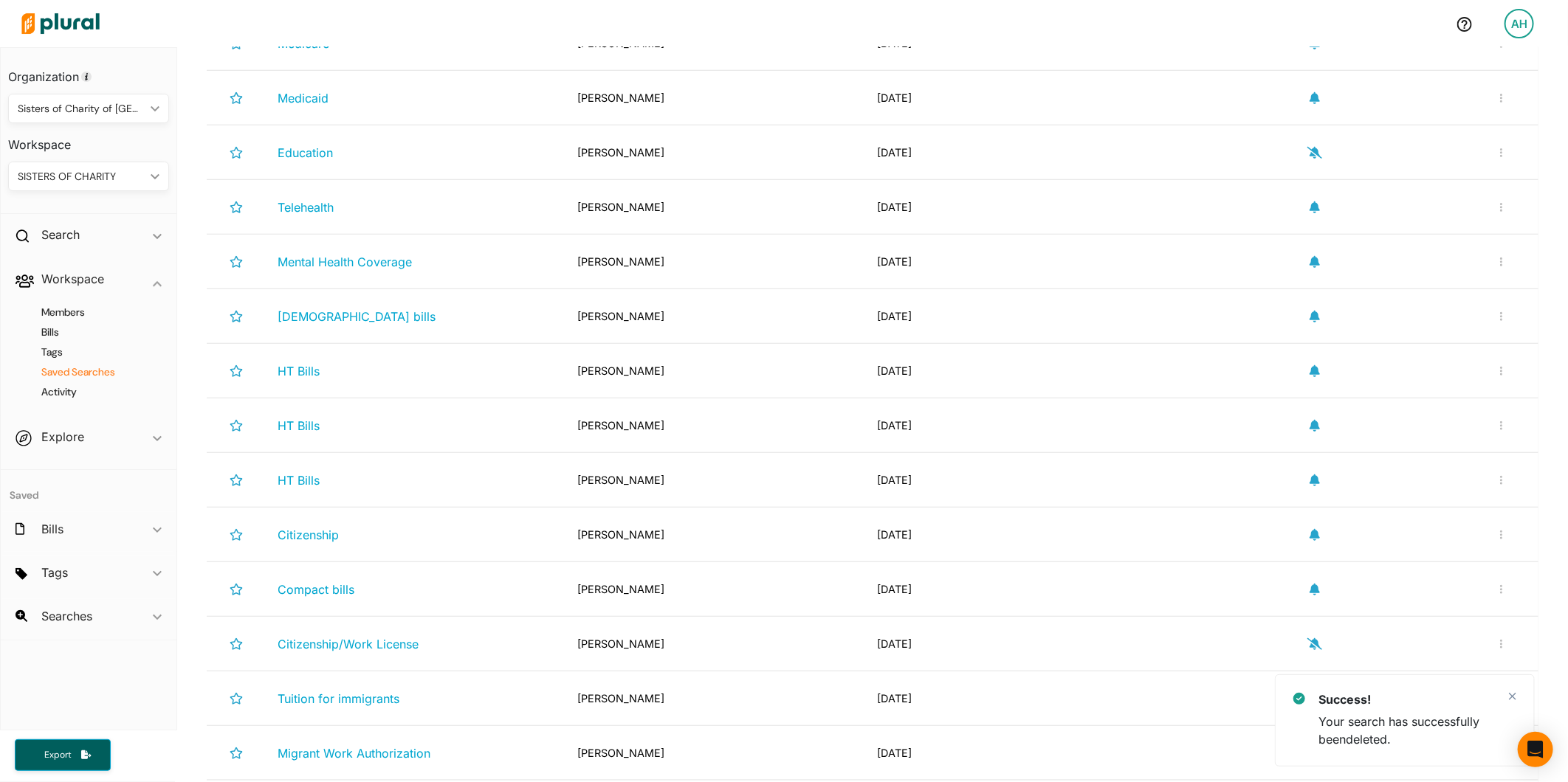
scroll to position [573, 0]
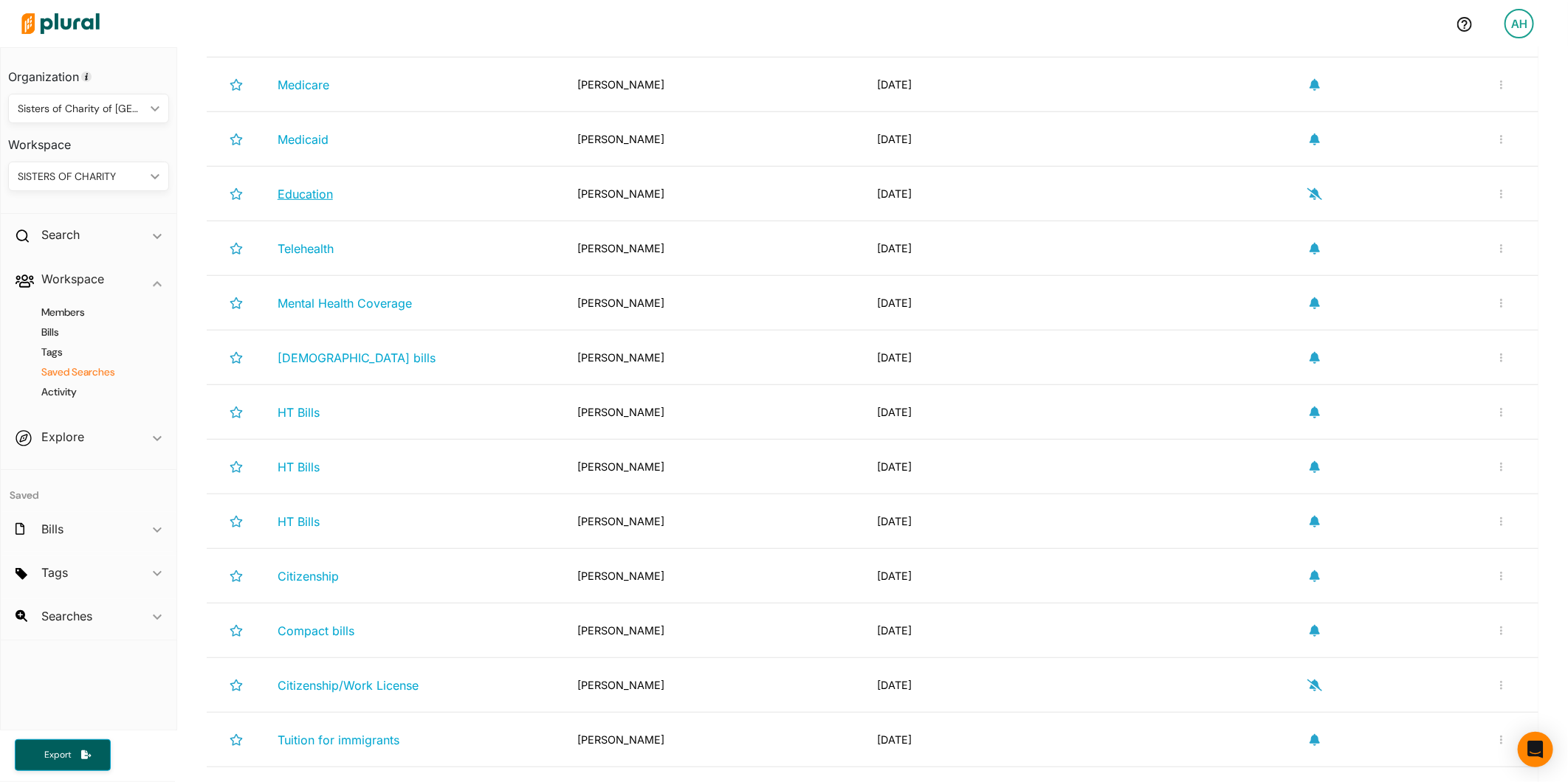
click at [321, 199] on span "Education" at bounding box center [305, 194] width 55 height 15
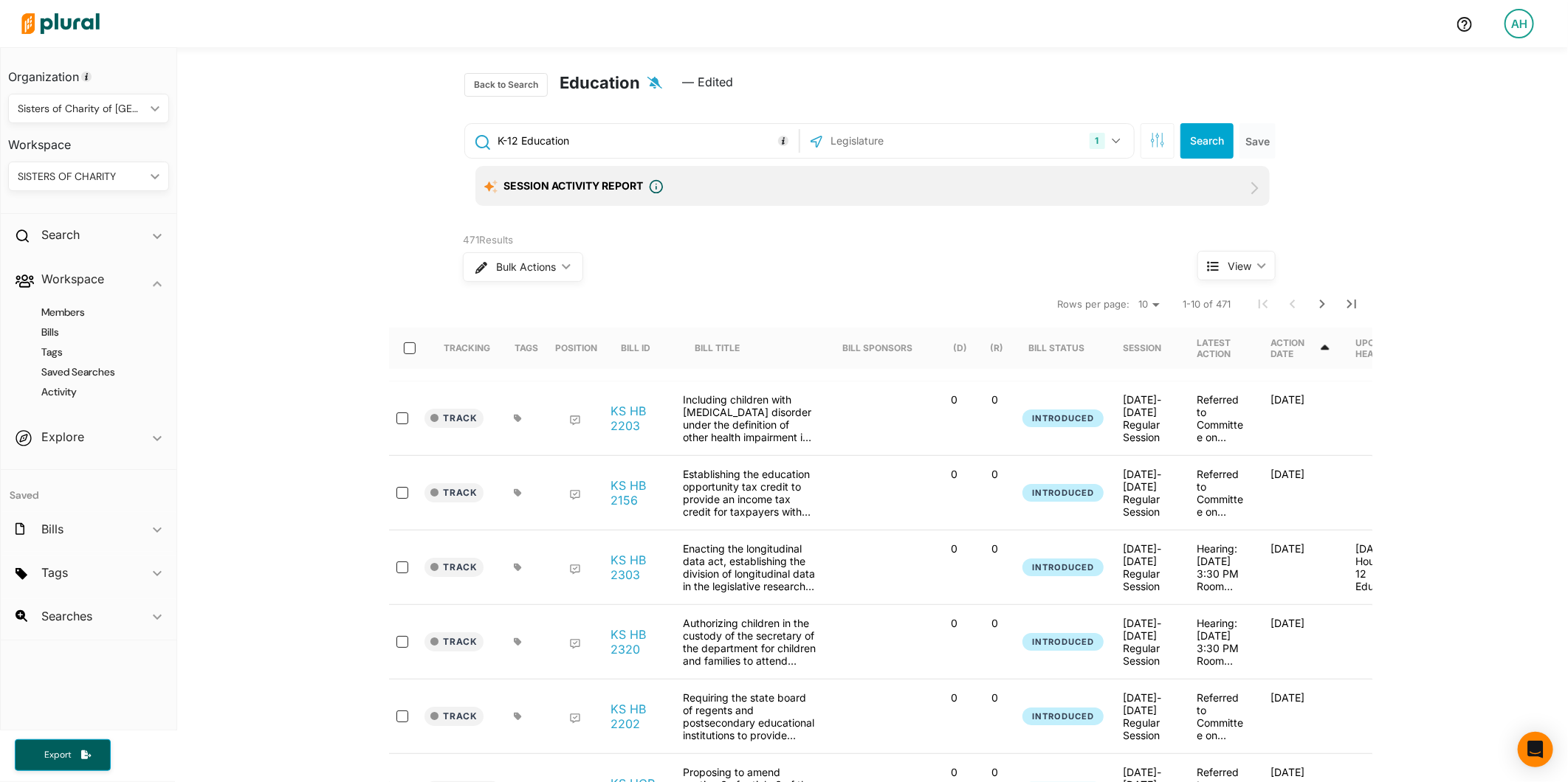
drag, startPoint x: 613, startPoint y: 146, endPoint x: 473, endPoint y: 146, distance: 140.0
click at [473, 146] on div "K-12 Education" at bounding box center [632, 140] width 326 height 28
paste input "( ("school finance" OR "school funding" OR "education funding" OR "public schoo…"
type input "( ("school finance" OR "school funding" OR "education funding" OR "public schoo…"
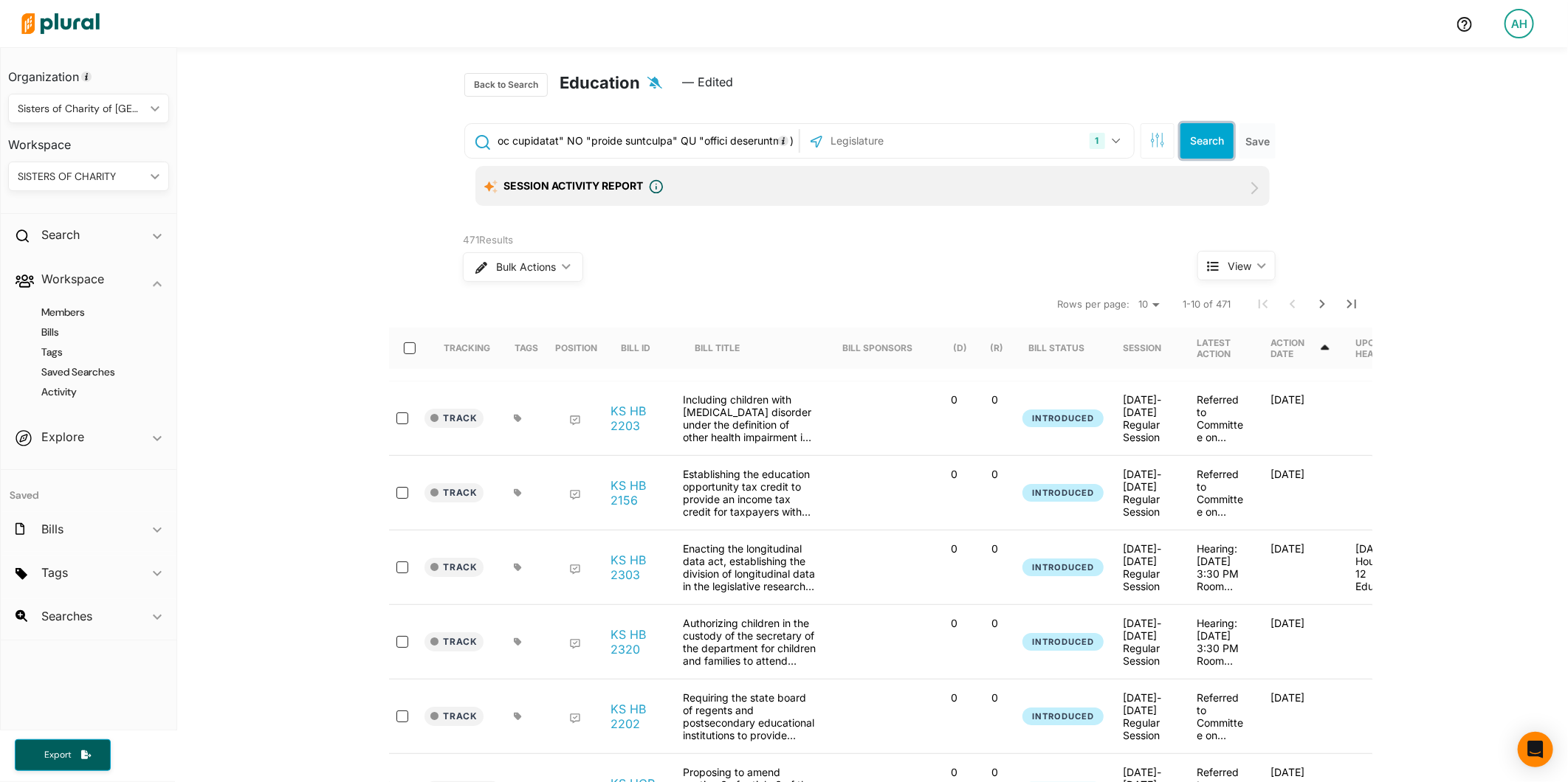
click at [1194, 130] on button "Search" at bounding box center [1207, 140] width 53 height 35
click at [719, 140] on input "text" at bounding box center [646, 140] width 299 height 28
click at [758, 137] on input "text" at bounding box center [646, 140] width 299 height 28
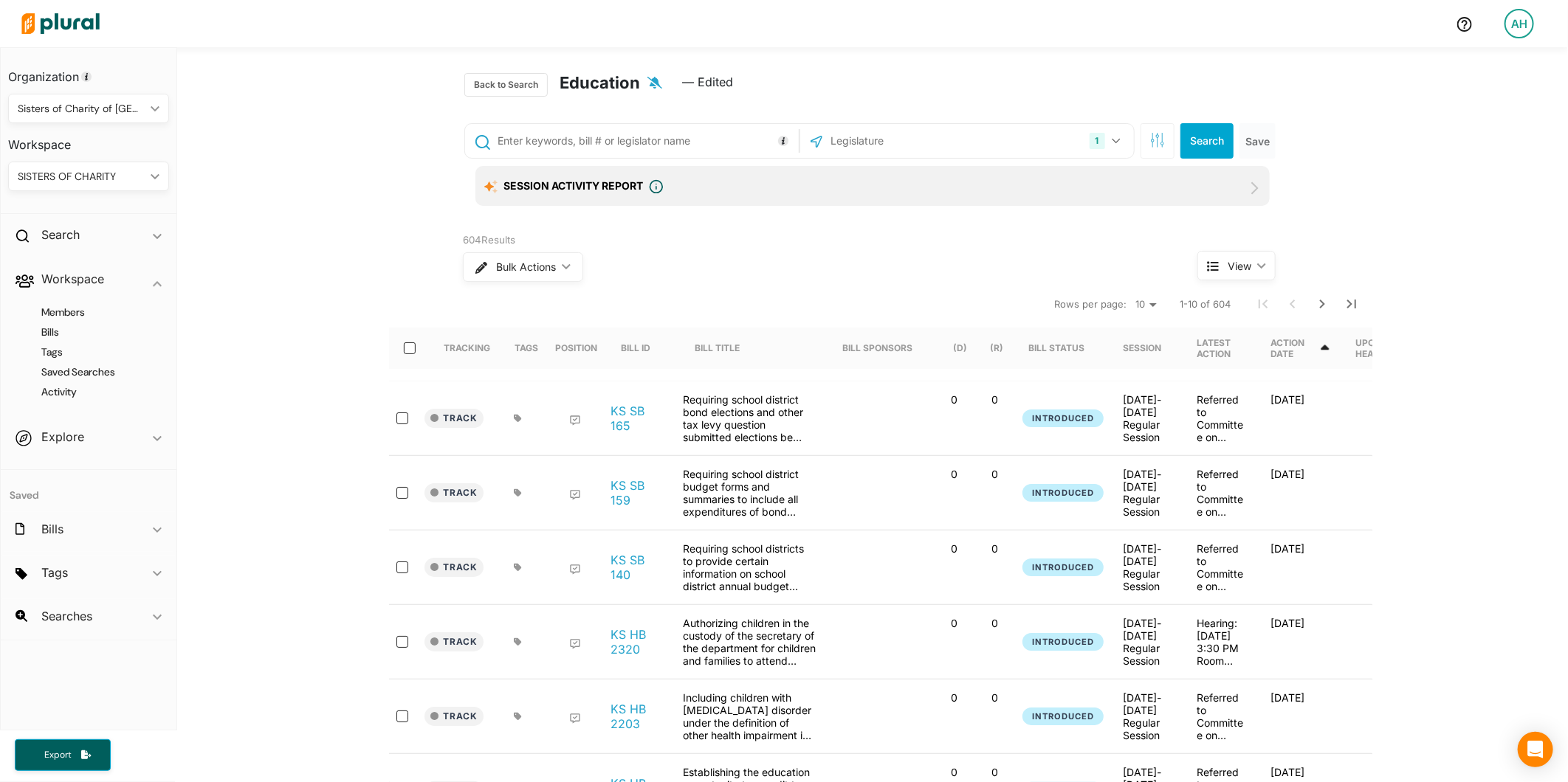
paste input "( ( ("K-12" OR K12 OR "public school" OR "public schools" OR "school district" …"
type input "( ( ("K-12" OR K12 OR "public school" OR "public schools" OR "school district" …"
click at [1211, 140] on button "Search" at bounding box center [1207, 140] width 53 height 35
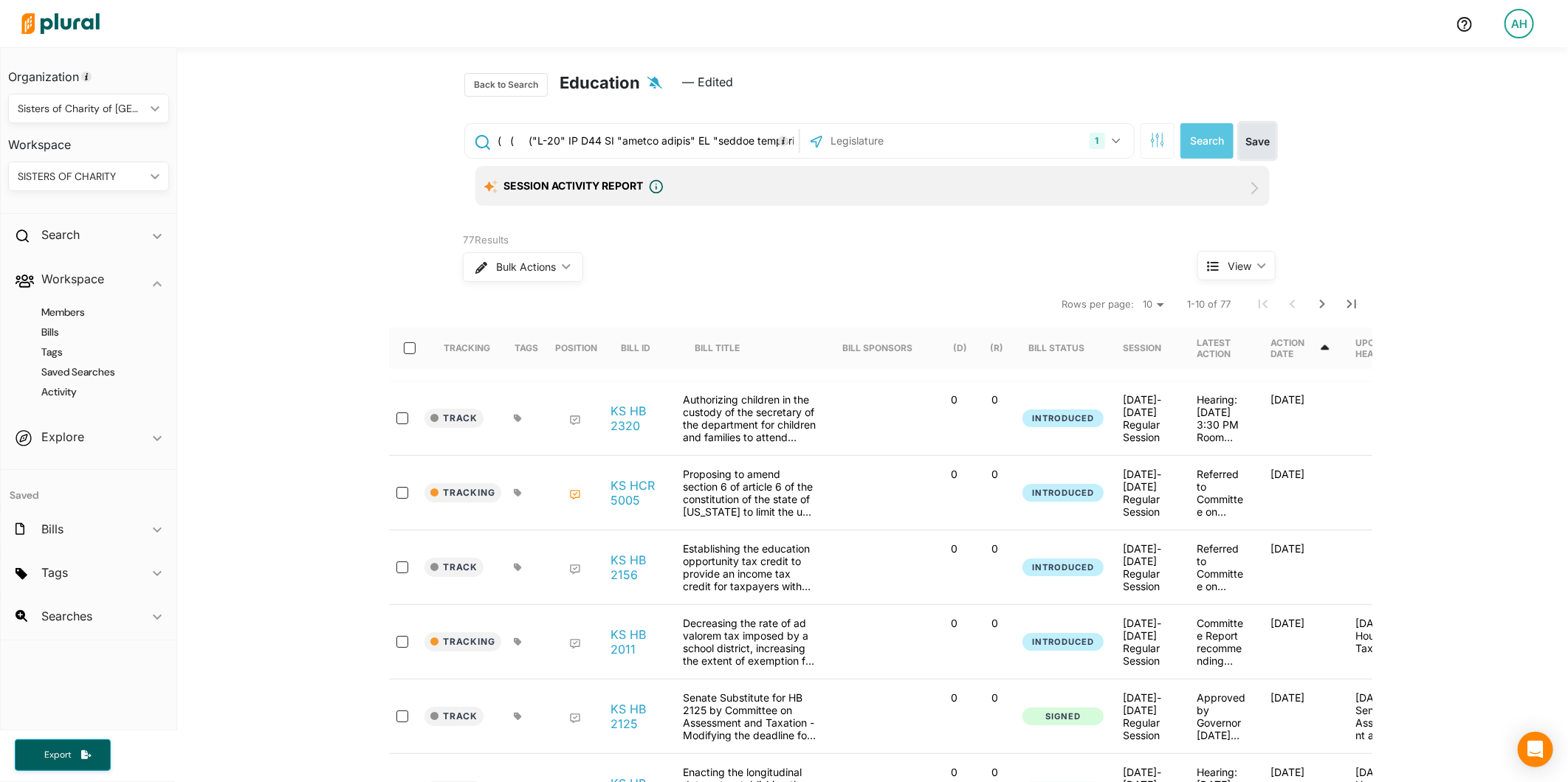
click at [1258, 137] on button "Save" at bounding box center [1258, 140] width 36 height 35
click at [84, 373] on h4 "Saved Searches" at bounding box center [92, 372] width 139 height 14
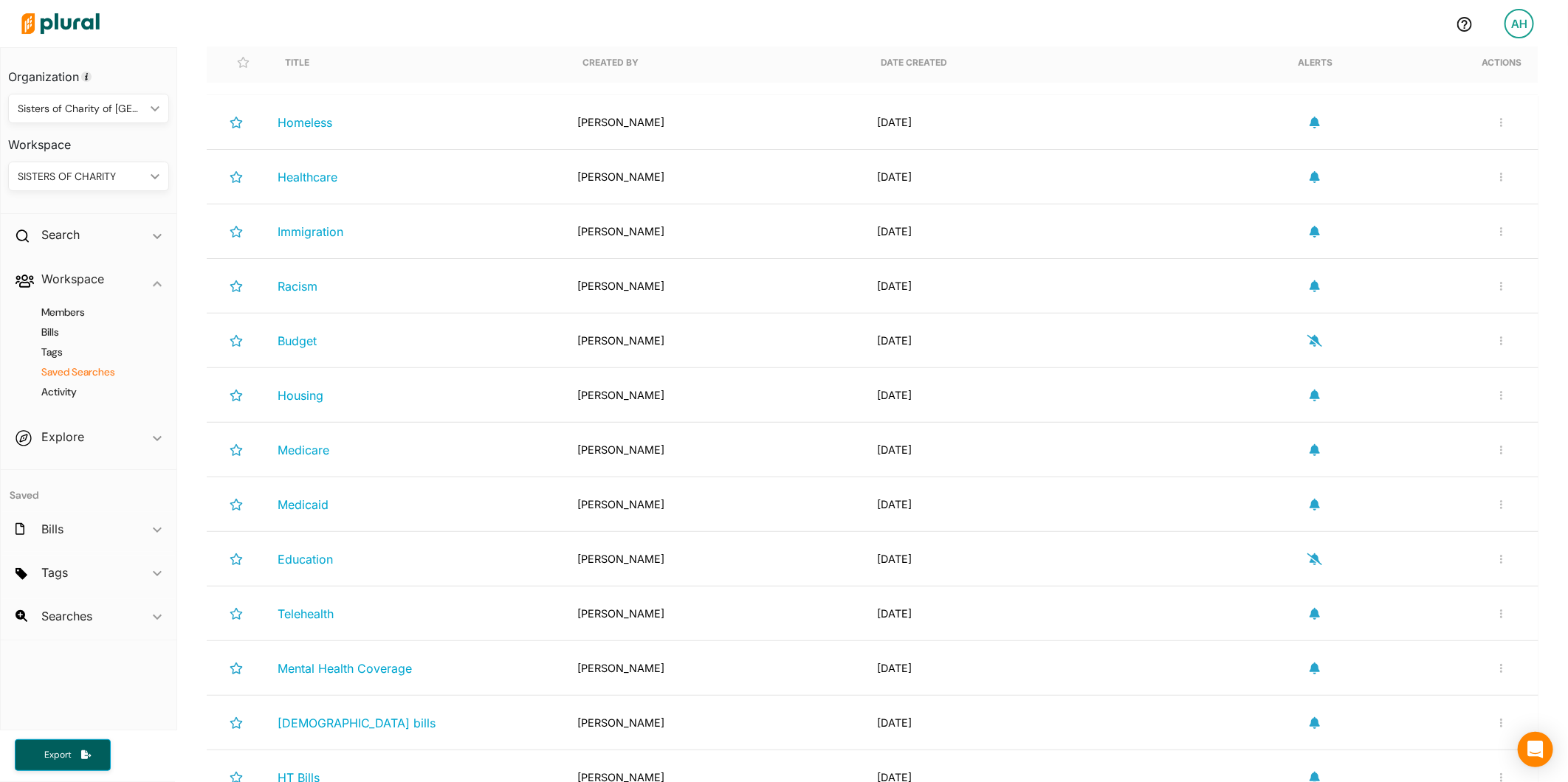
scroll to position [245, 0]
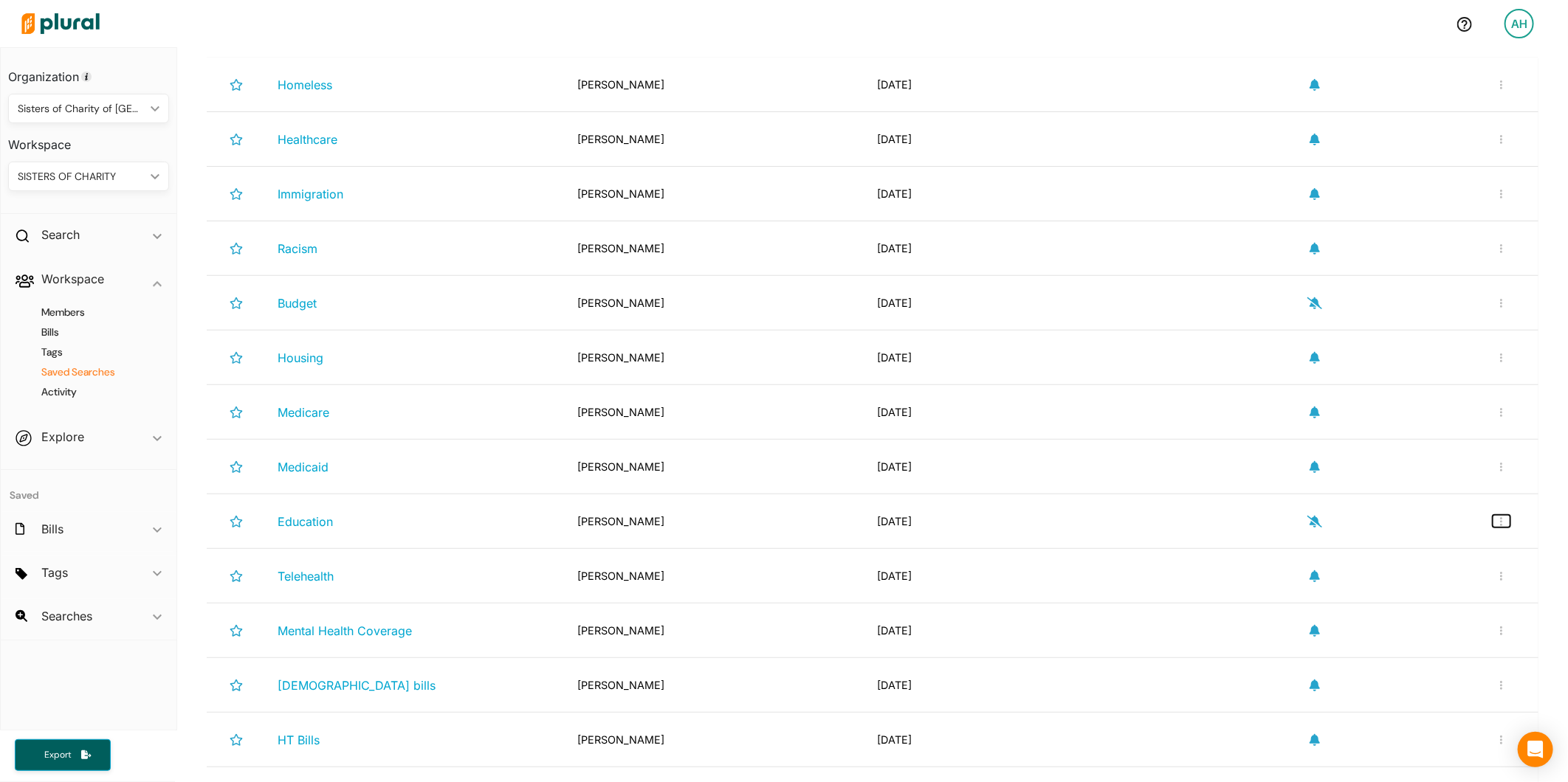
click at [1492, 527] on button "button" at bounding box center [1501, 521] width 17 height 13
click at [1465, 550] on link "Rename Search" at bounding box center [1452, 556] width 129 height 34
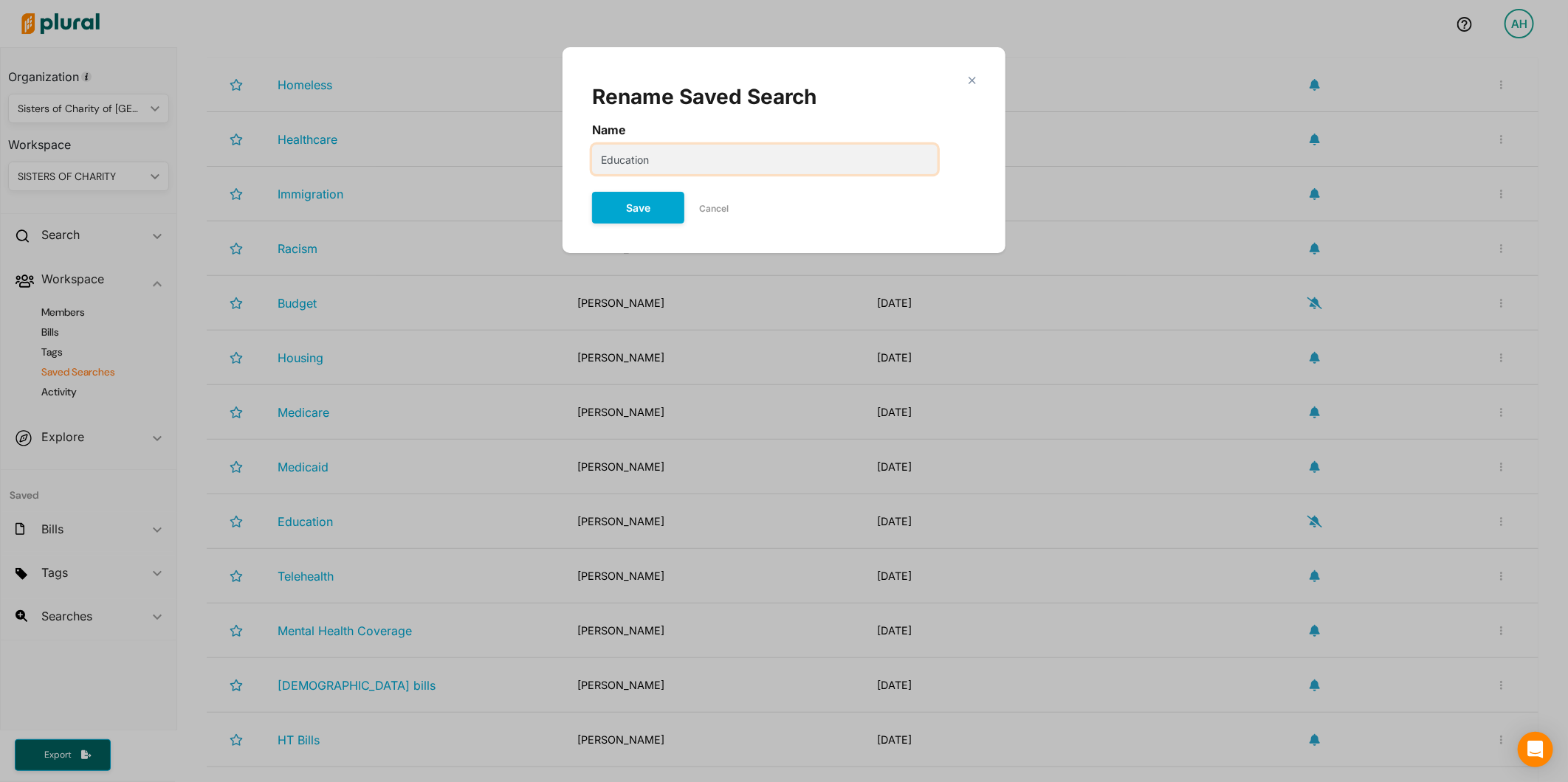
click at [736, 151] on input "Education" at bounding box center [764, 159] width 345 height 29
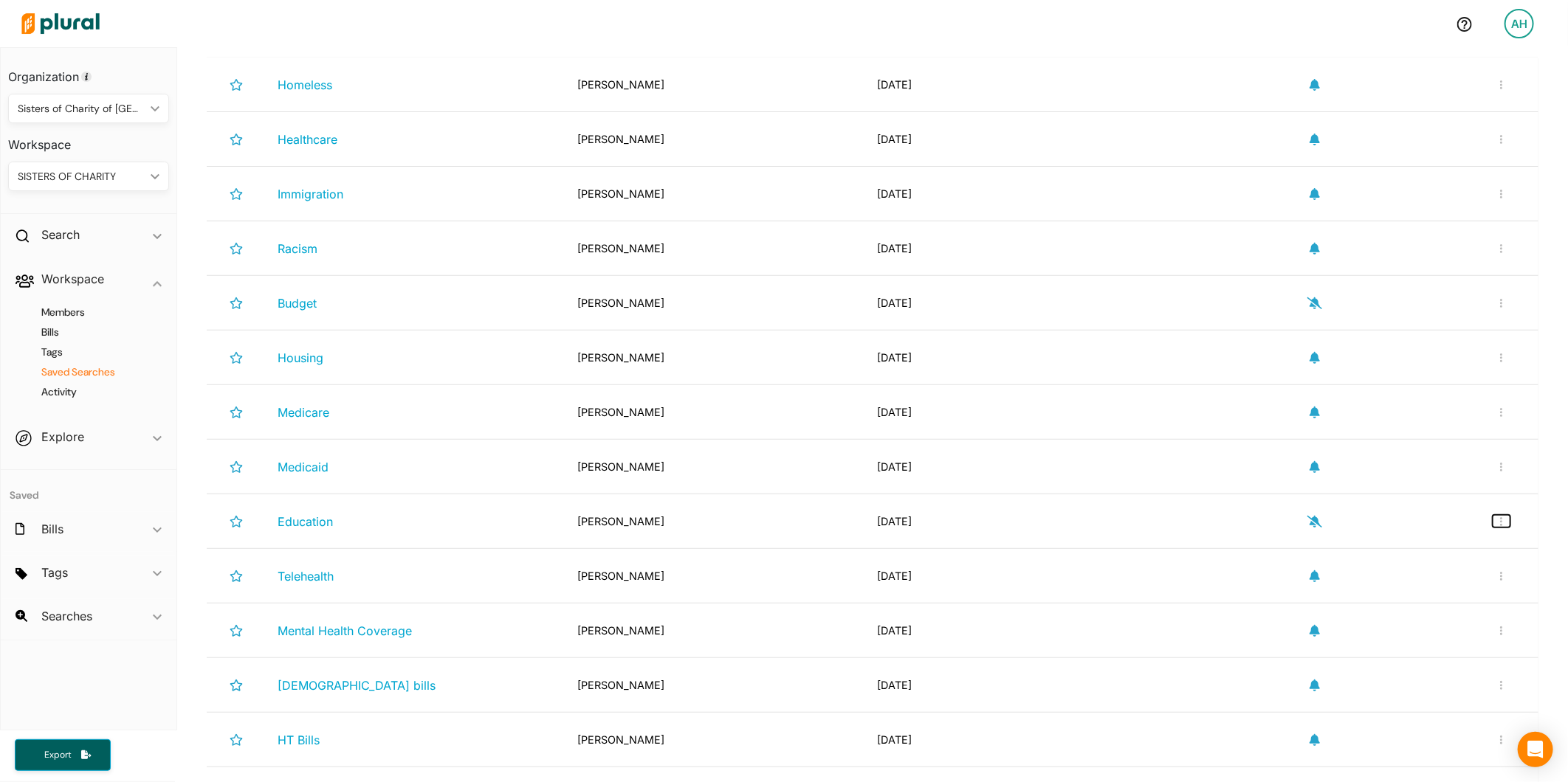
click at [1492, 527] on button "button" at bounding box center [1501, 521] width 17 height 13
click at [1427, 557] on div "Rename Search" at bounding box center [1453, 556] width 109 height 13
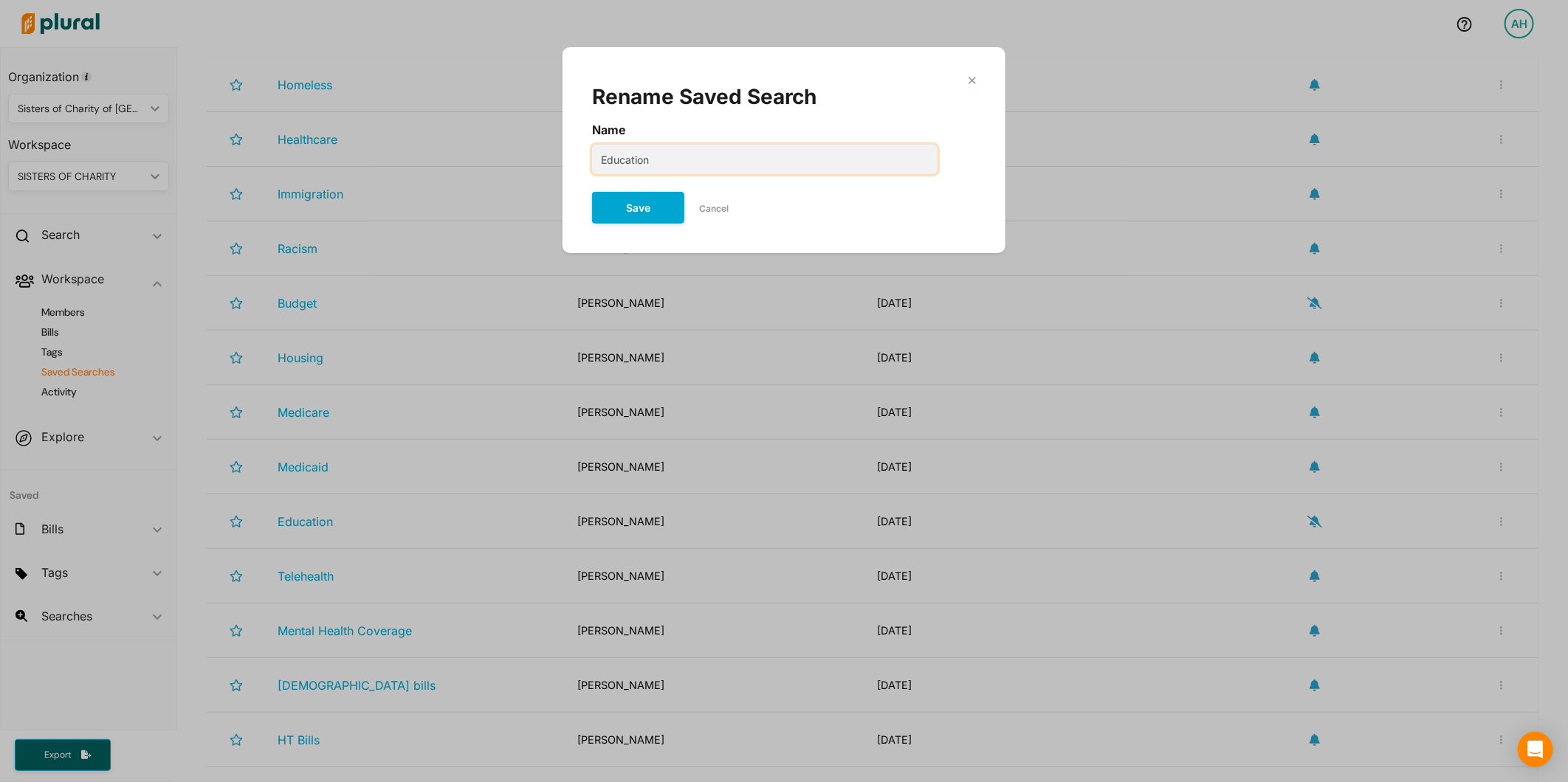
click at [674, 155] on input "Education" at bounding box center [764, 159] width 345 height 29
type input "Education K-12"
click at [636, 212] on button "Save" at bounding box center [638, 208] width 92 height 32
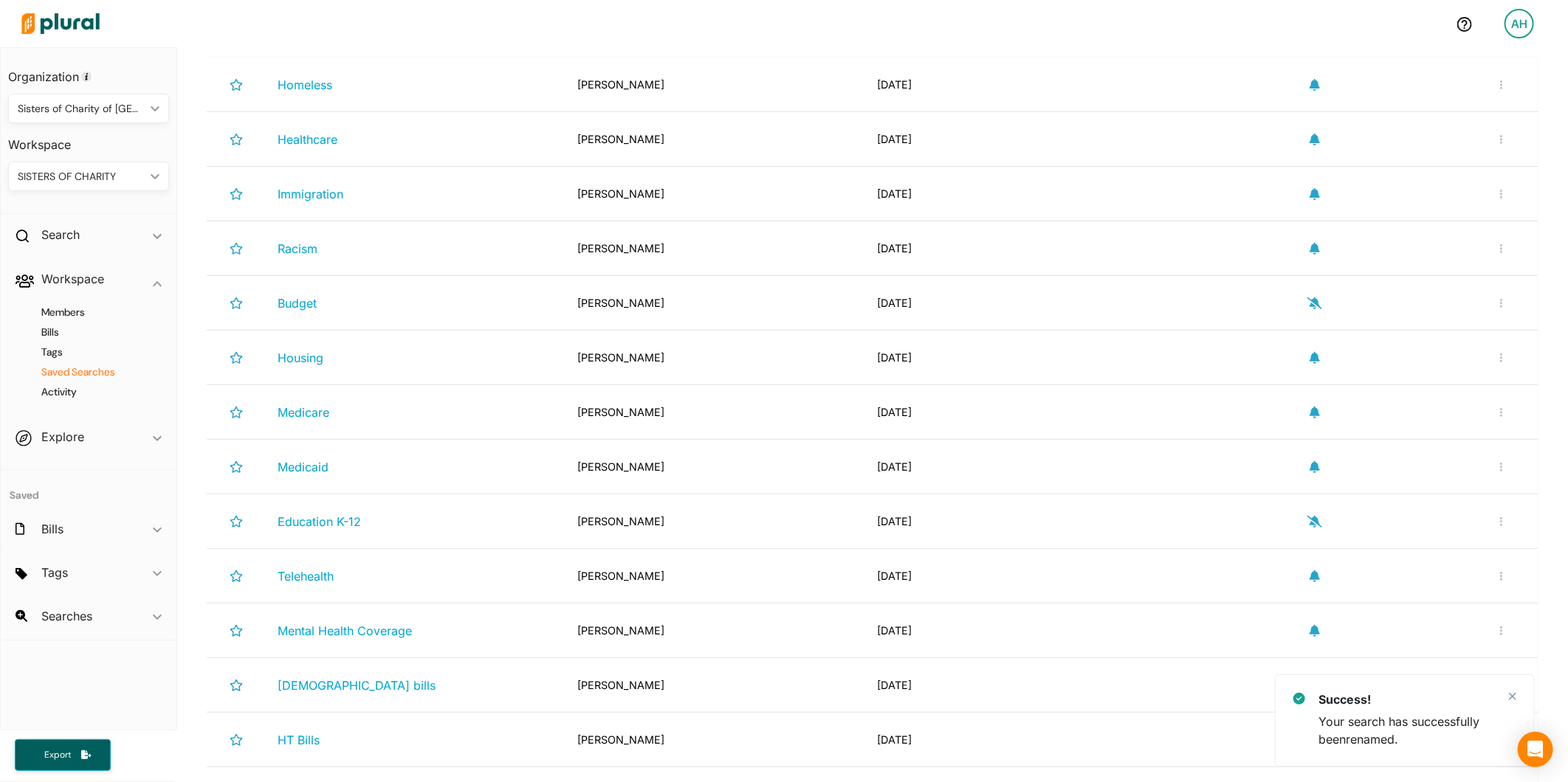
click at [1309, 526] on icon "button" at bounding box center [1315, 522] width 15 height 12
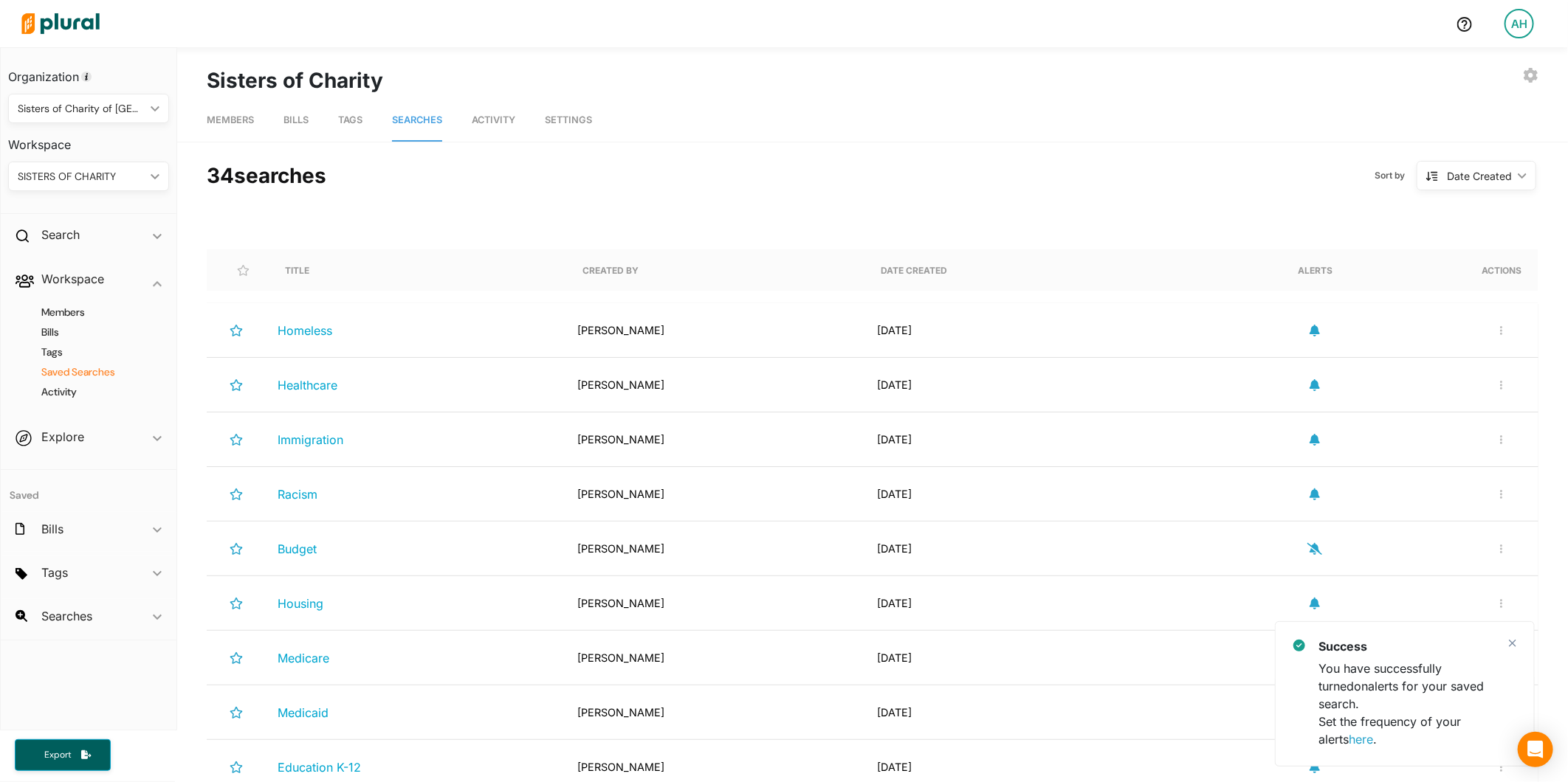
click at [1310, 333] on icon "button" at bounding box center [1315, 331] width 11 height 12
click at [1310, 384] on icon "button" at bounding box center [1315, 385] width 11 height 12
click at [1500, 332] on icon "button" at bounding box center [1502, 331] width 3 height 11
click at [1427, 404] on div "Delete Search" at bounding box center [1453, 399] width 109 height 13
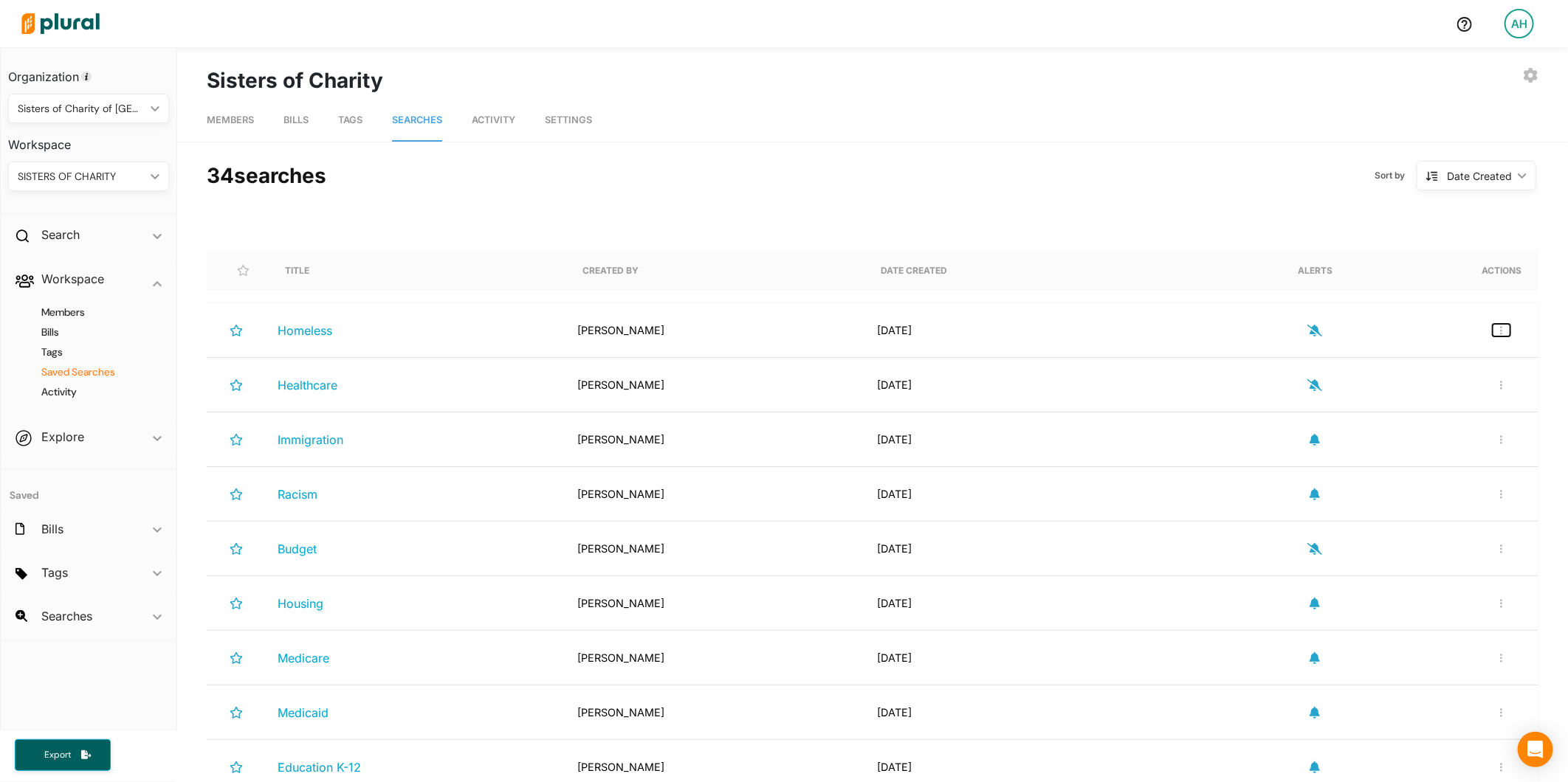
click at [1492, 333] on button "button" at bounding box center [1501, 330] width 17 height 13
click at [1423, 399] on div "Delete Search" at bounding box center [1453, 399] width 109 height 13
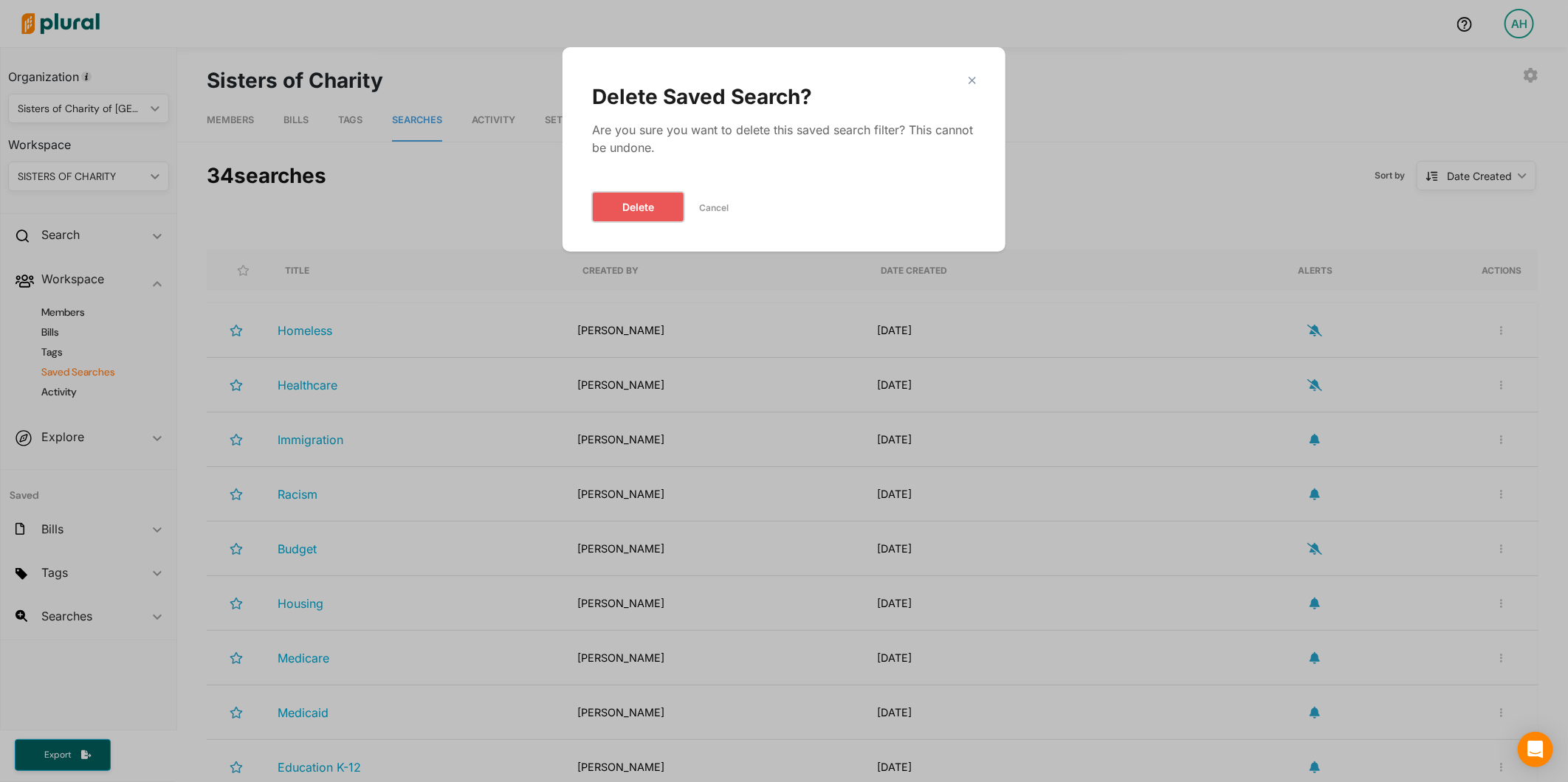
click at [646, 208] on button "Delete" at bounding box center [638, 207] width 92 height 30
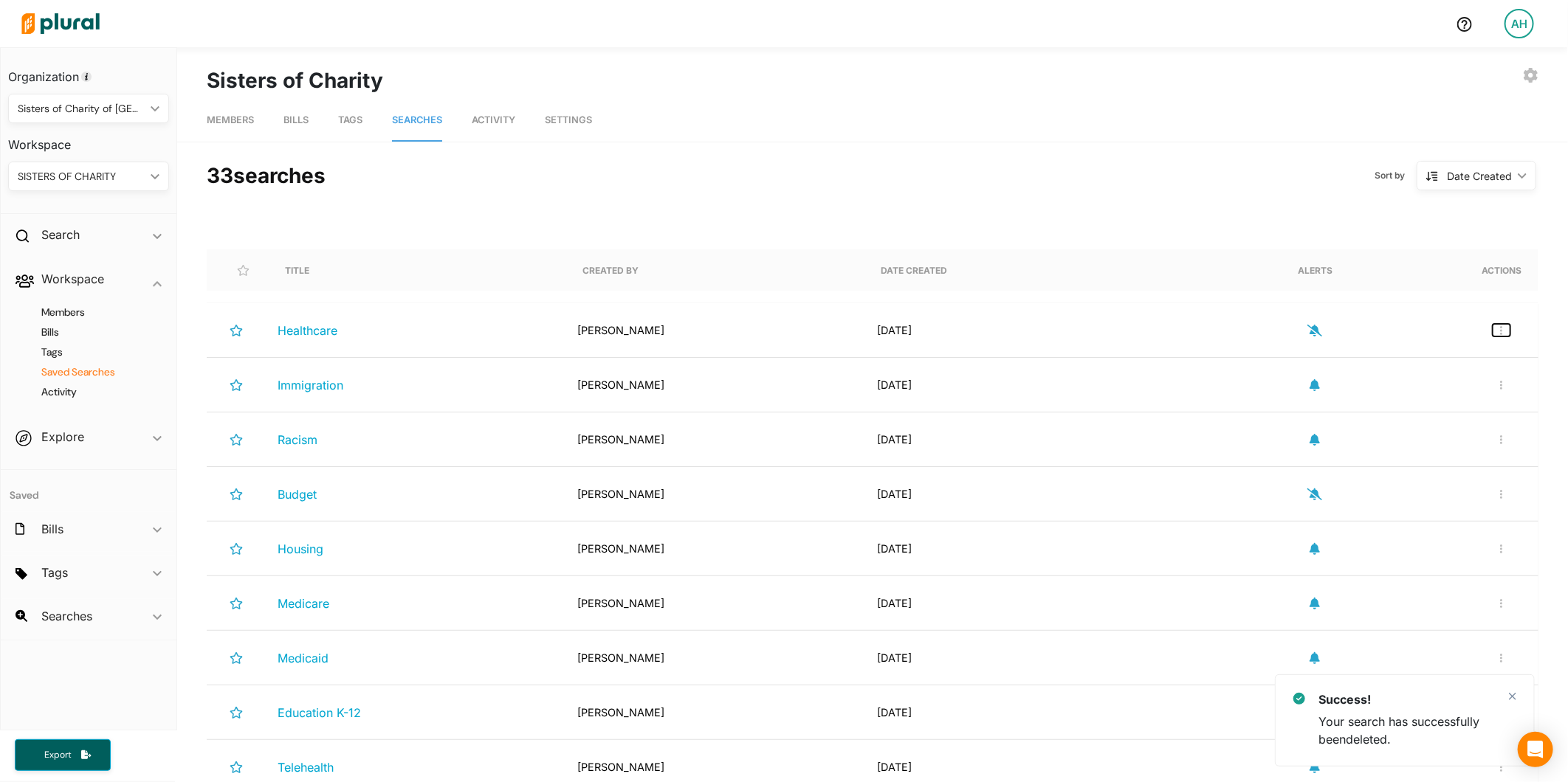
click at [1500, 329] on icon "button" at bounding box center [1501, 331] width 2 height 9
click at [1426, 391] on link "Delete Search" at bounding box center [1452, 399] width 129 height 34
click at [1500, 331] on icon "button" at bounding box center [1502, 331] width 3 height 11
click at [1452, 395] on div "Delete Search" at bounding box center [1453, 399] width 109 height 13
click at [1500, 330] on icon "button" at bounding box center [1501, 331] width 2 height 9
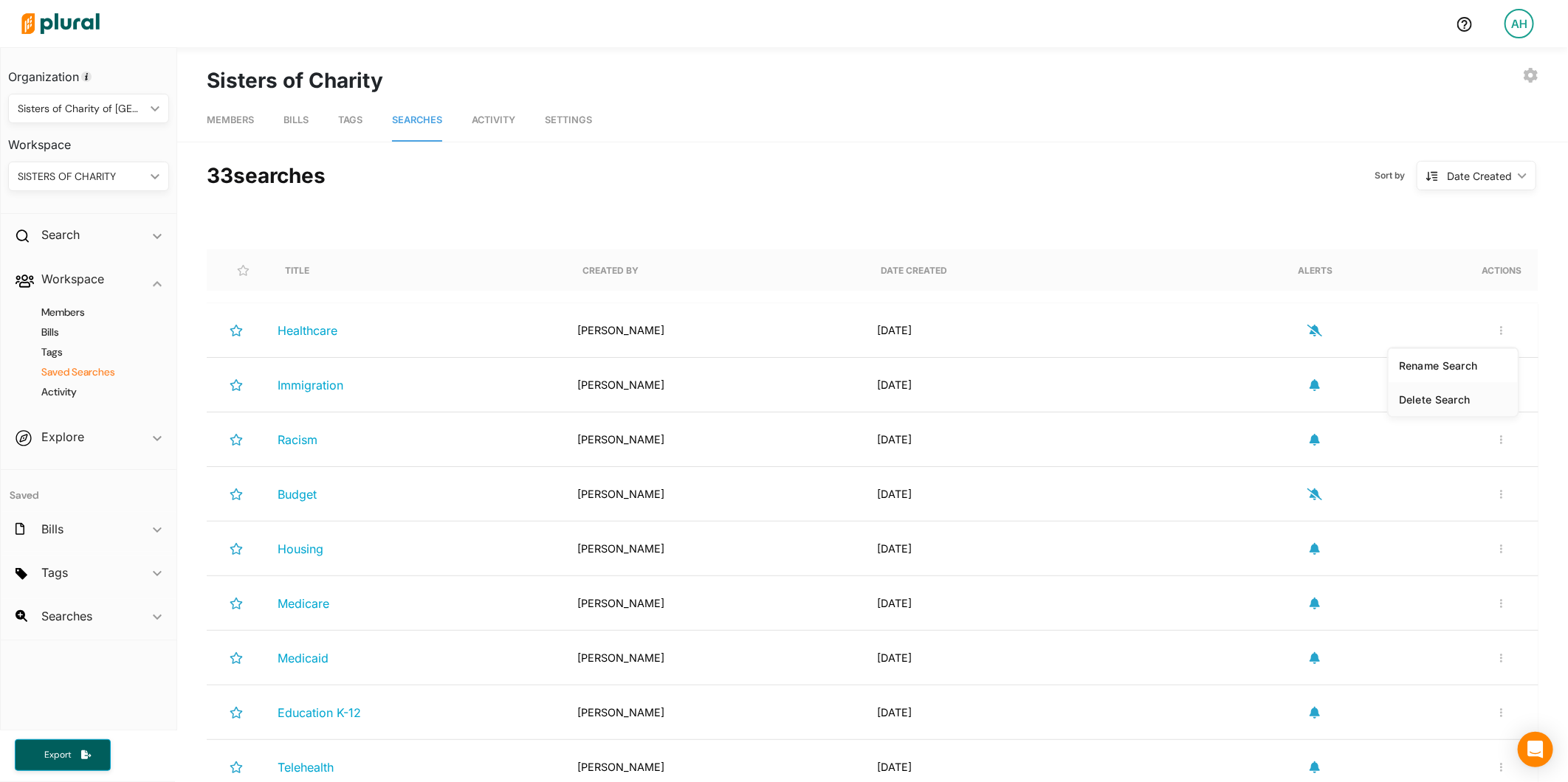
click at [1422, 399] on div "Delete Search" at bounding box center [1453, 399] width 109 height 13
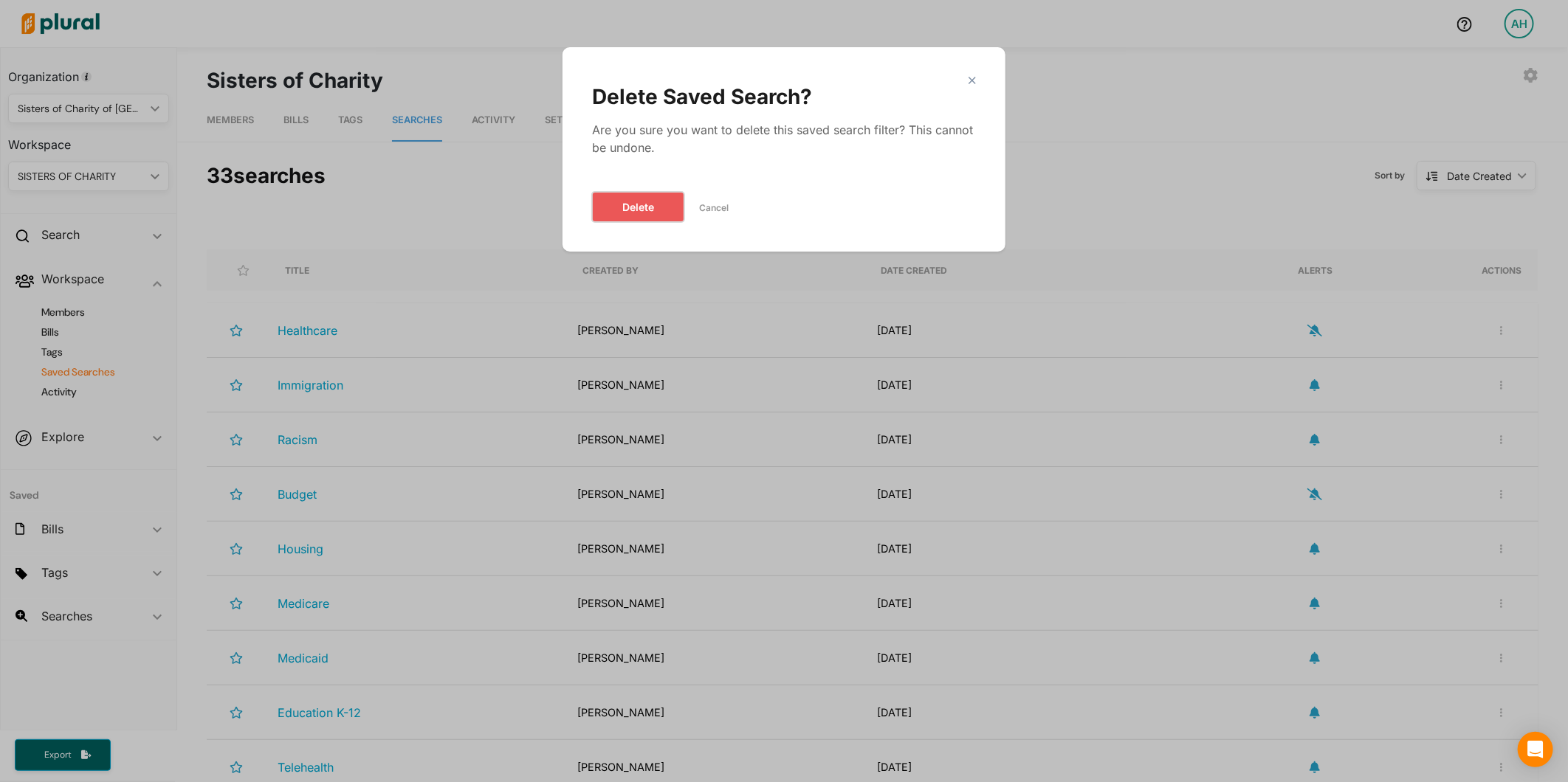
click at [630, 204] on button "Delete" at bounding box center [638, 207] width 92 height 30
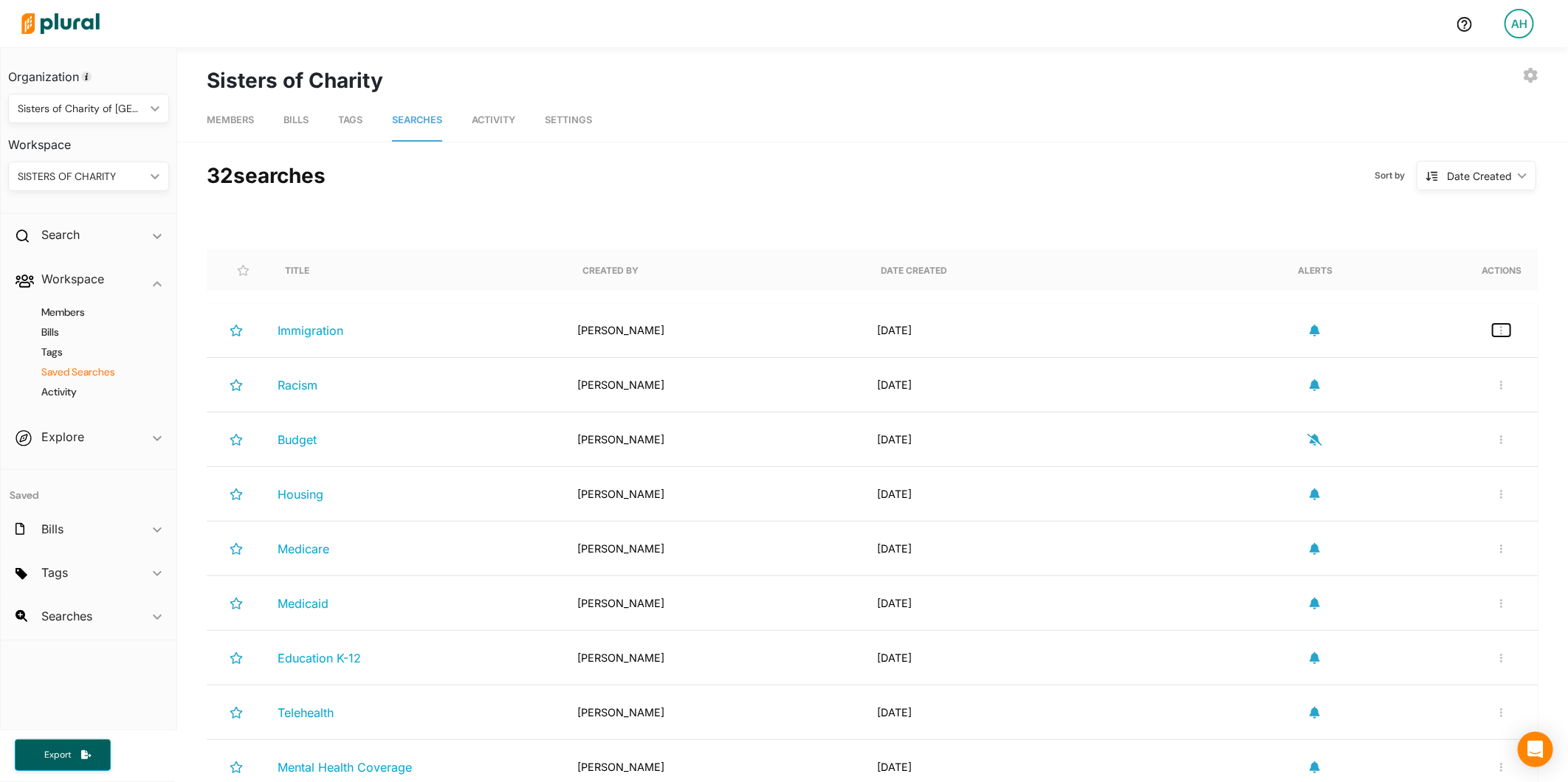
click at [1495, 332] on button "button" at bounding box center [1501, 330] width 17 height 13
click at [1399, 397] on div "Delete Search" at bounding box center [1453, 399] width 109 height 13
click at [1492, 330] on button "button" at bounding box center [1501, 330] width 17 height 13
click at [1419, 396] on div "Delete Search" at bounding box center [1453, 399] width 109 height 13
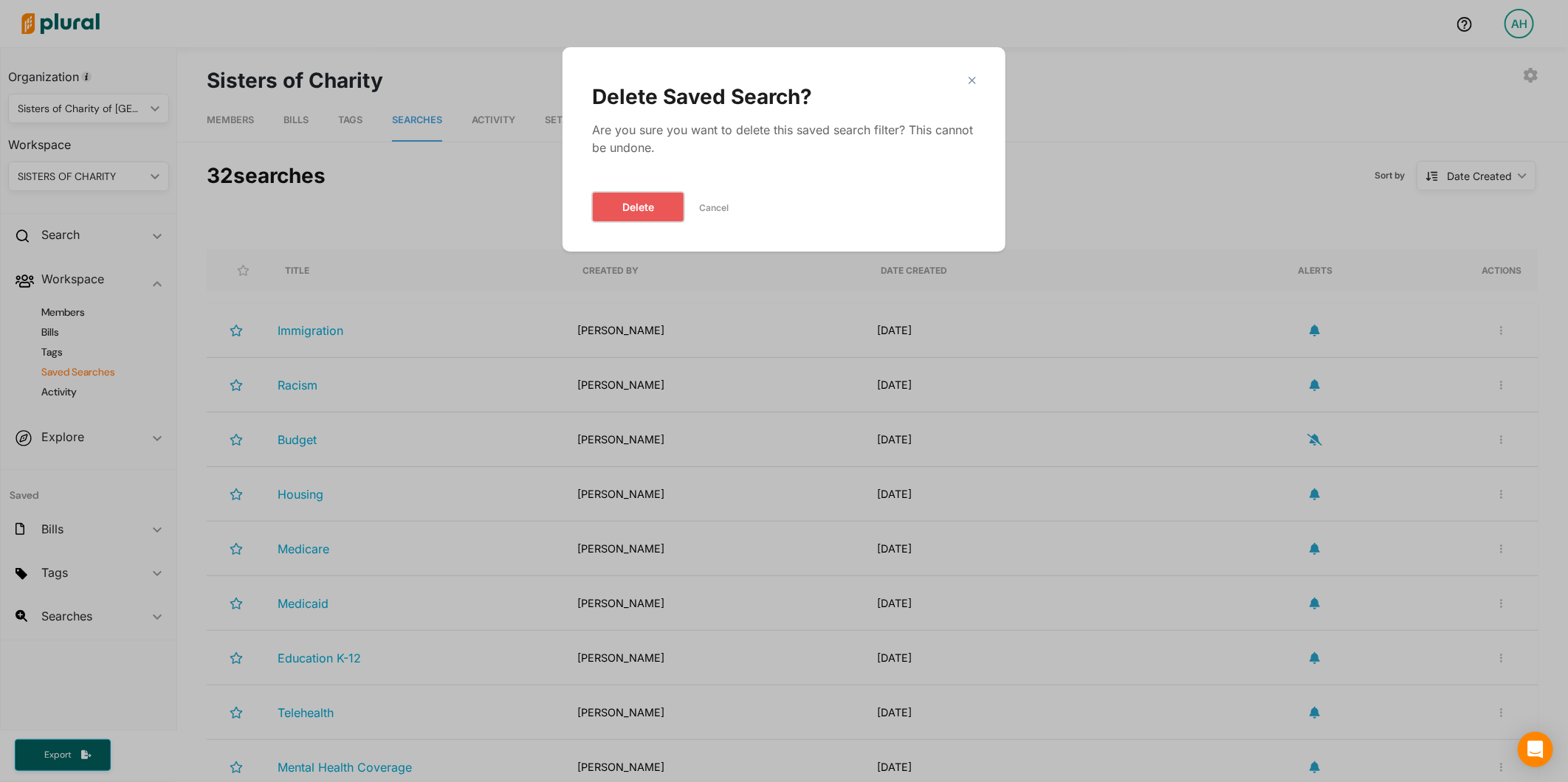
click at [644, 214] on button "Delete" at bounding box center [638, 207] width 92 height 30
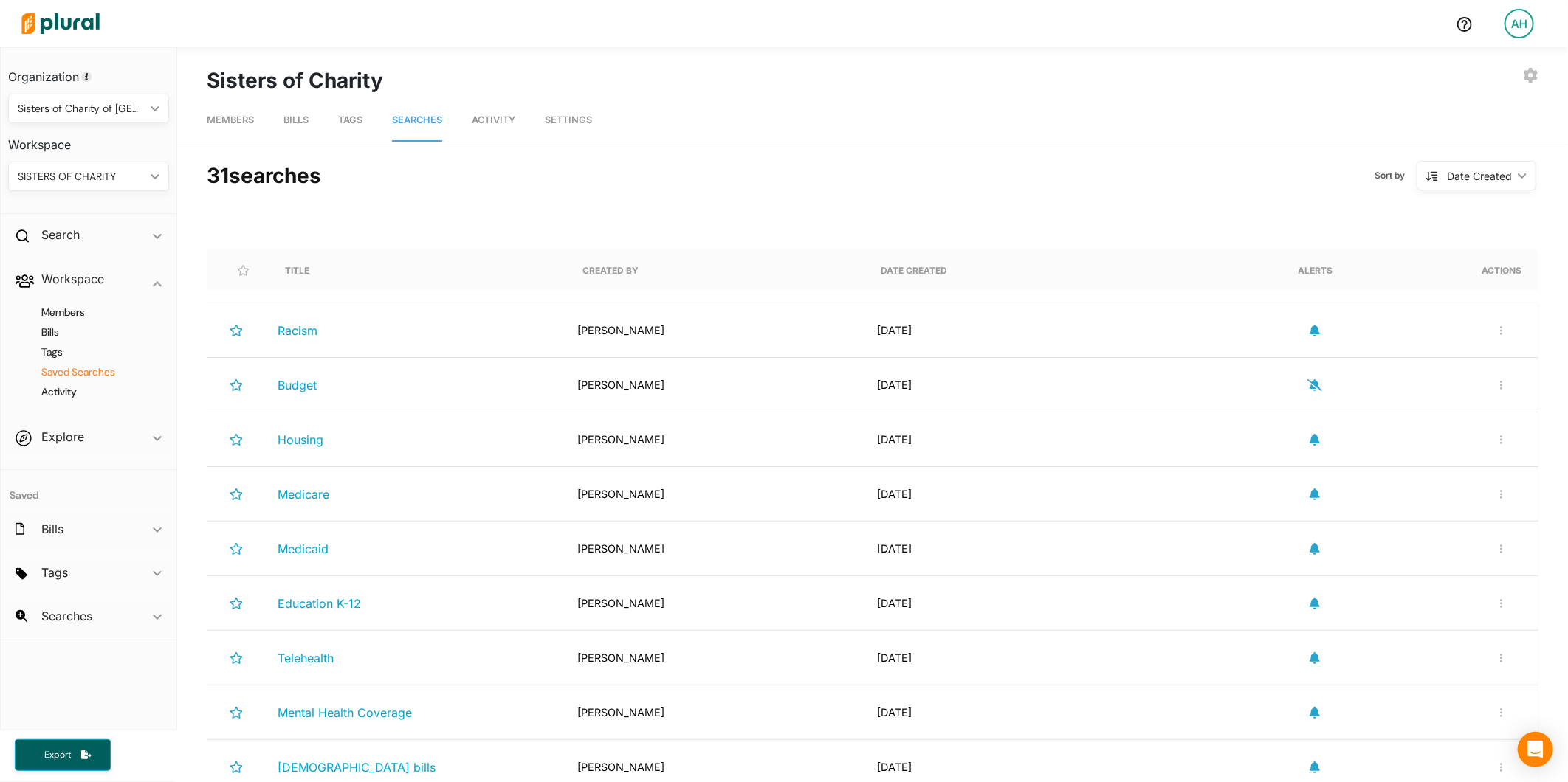
click at [1484, 328] on div "Rename Search Delete Search" at bounding box center [1502, 330] width 35 height 30
click at [1492, 327] on button "button" at bounding box center [1501, 330] width 17 height 13
click at [1413, 405] on div "Delete Search" at bounding box center [1453, 399] width 109 height 13
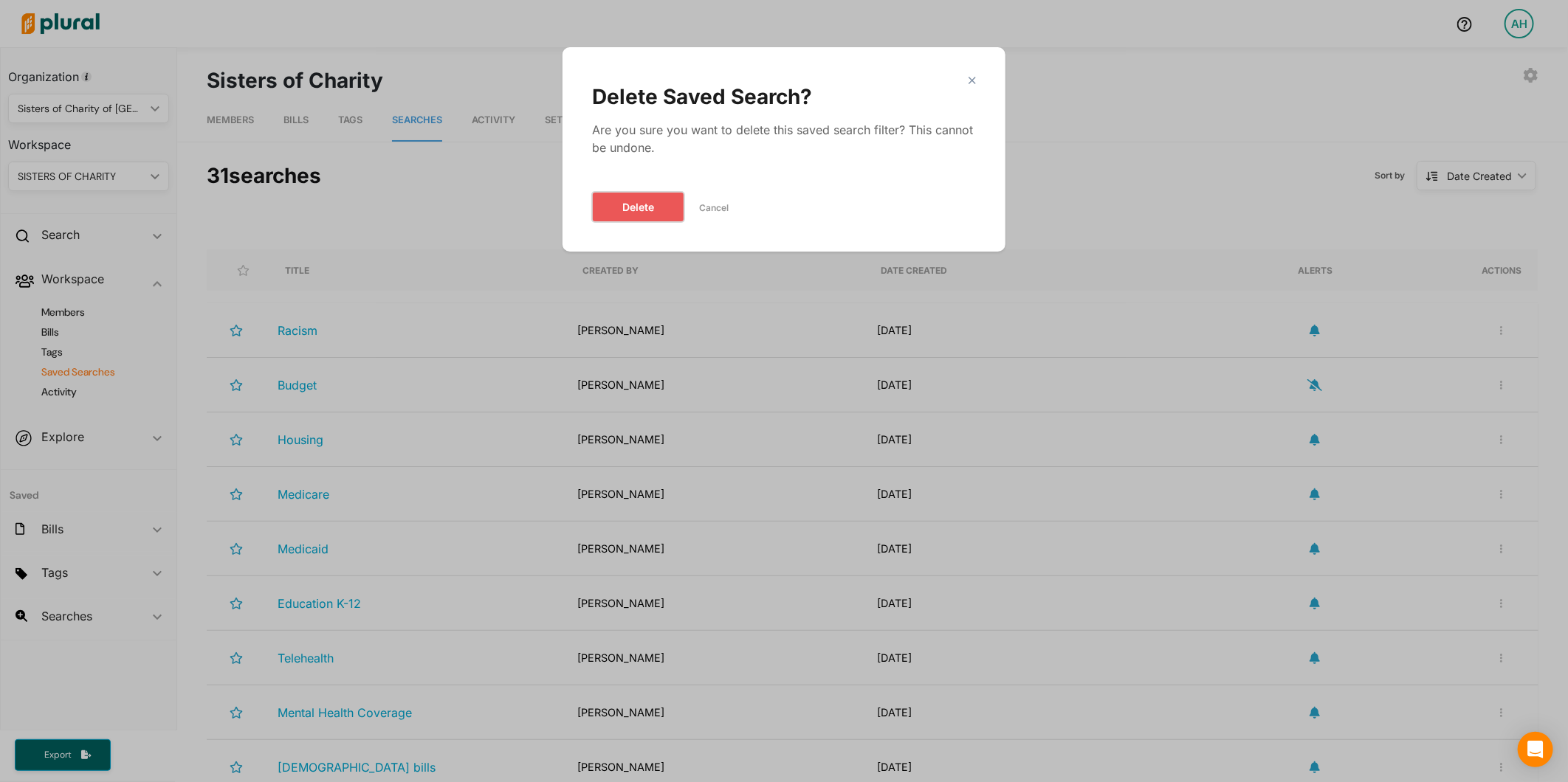
click at [653, 194] on button "Delete" at bounding box center [638, 207] width 92 height 30
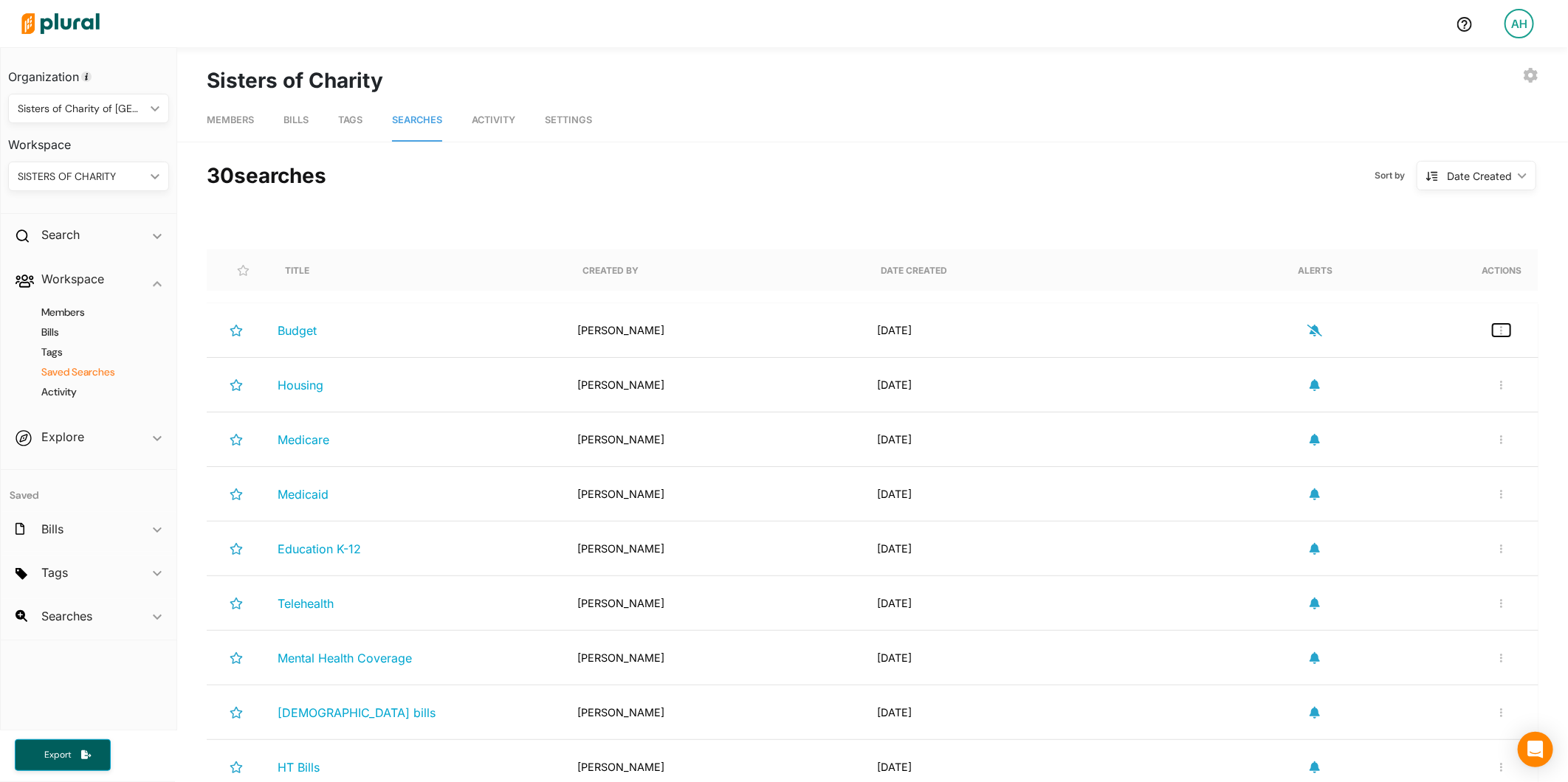
click at [1493, 330] on button "button" at bounding box center [1501, 330] width 17 height 13
click at [1419, 389] on link "Delete Search" at bounding box center [1452, 399] width 129 height 34
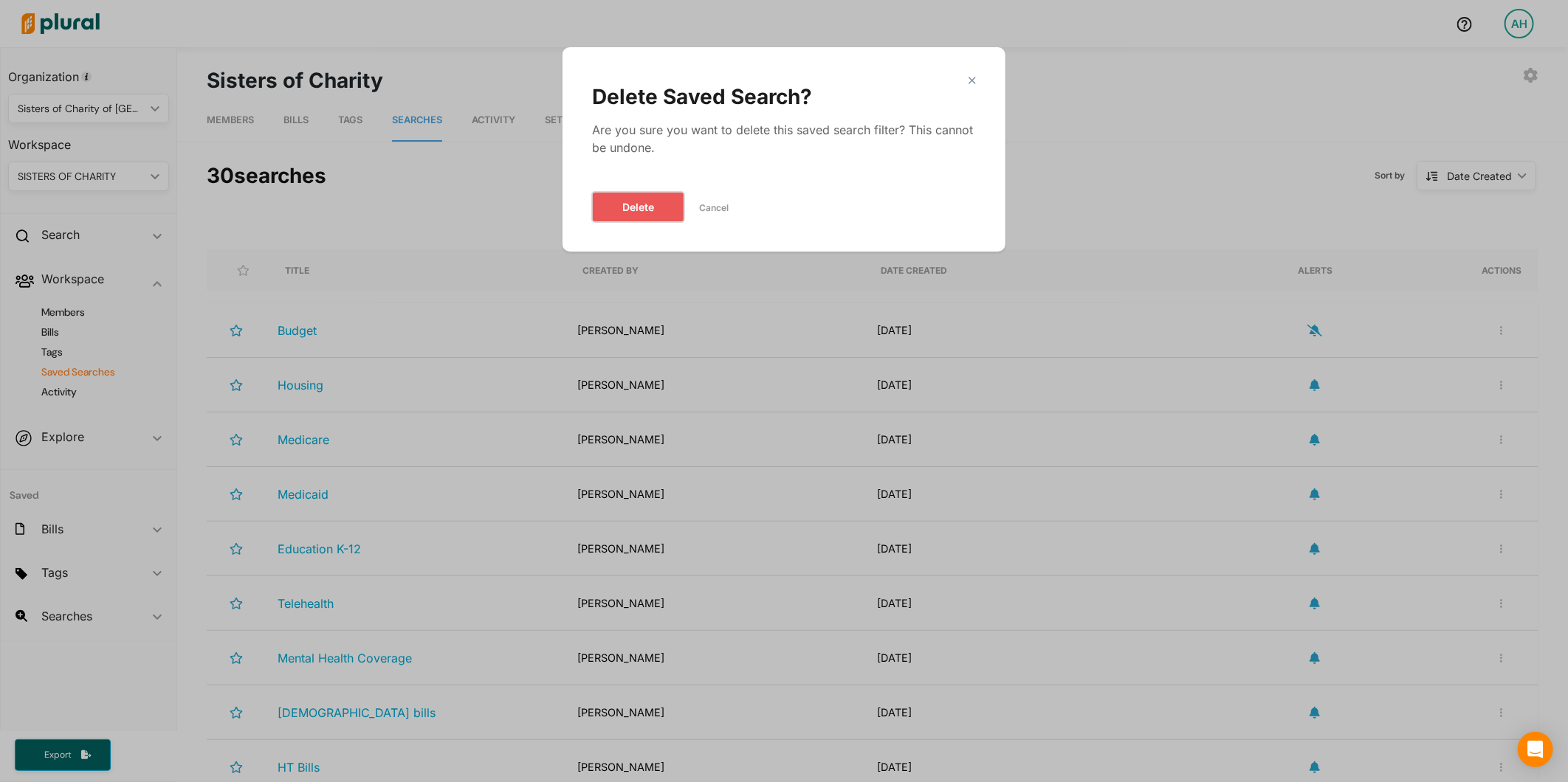
click at [647, 204] on button "Delete" at bounding box center [638, 207] width 92 height 30
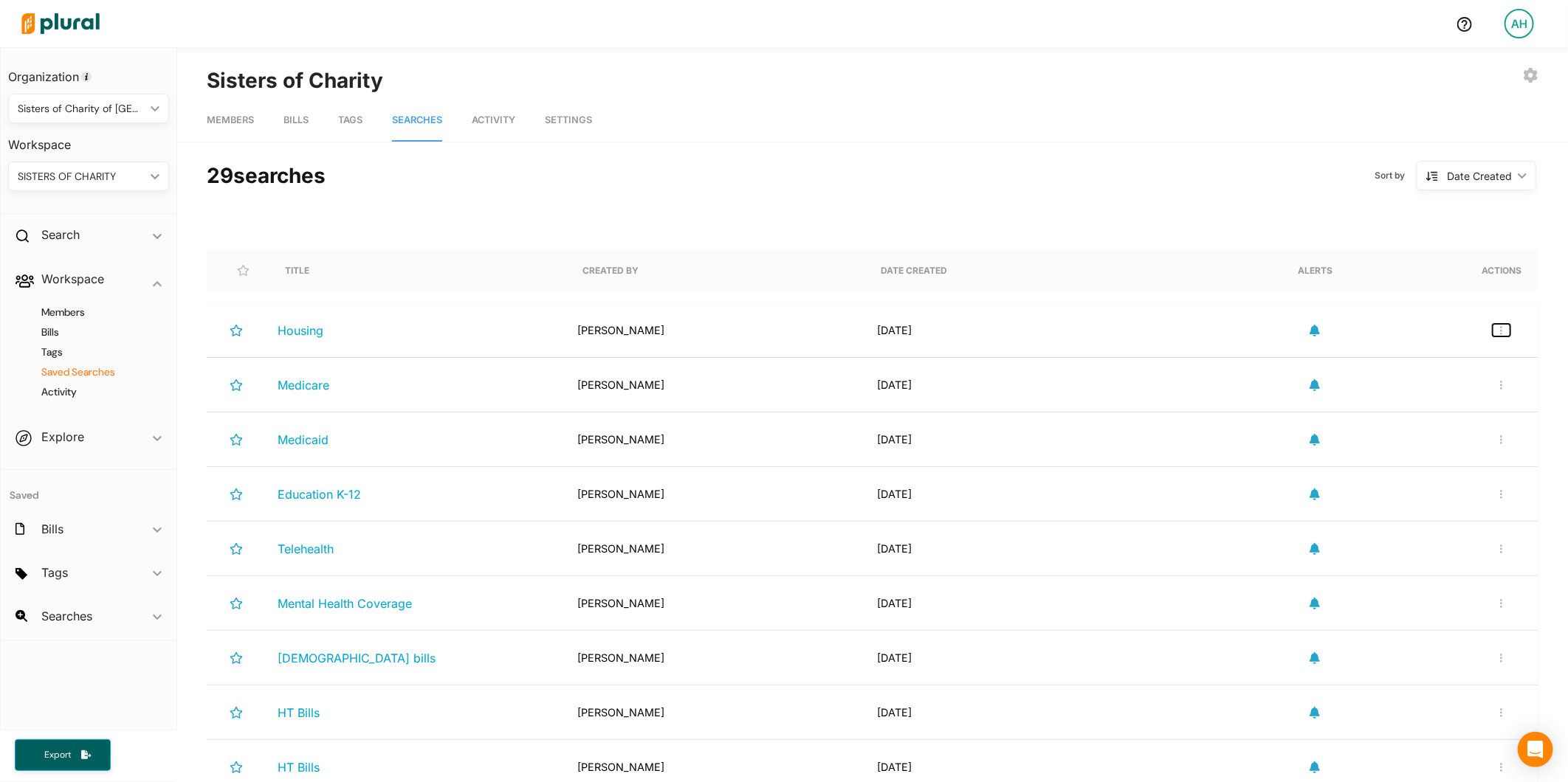
click at [1495, 332] on button "button" at bounding box center [1501, 330] width 17 height 13
click at [1399, 395] on div "Delete Search" at bounding box center [1453, 399] width 109 height 13
click at [1484, 319] on div "Rename Search Delete Search" at bounding box center [1502, 330] width 35 height 30
click at [1500, 329] on icon "button" at bounding box center [1501, 331] width 2 height 9
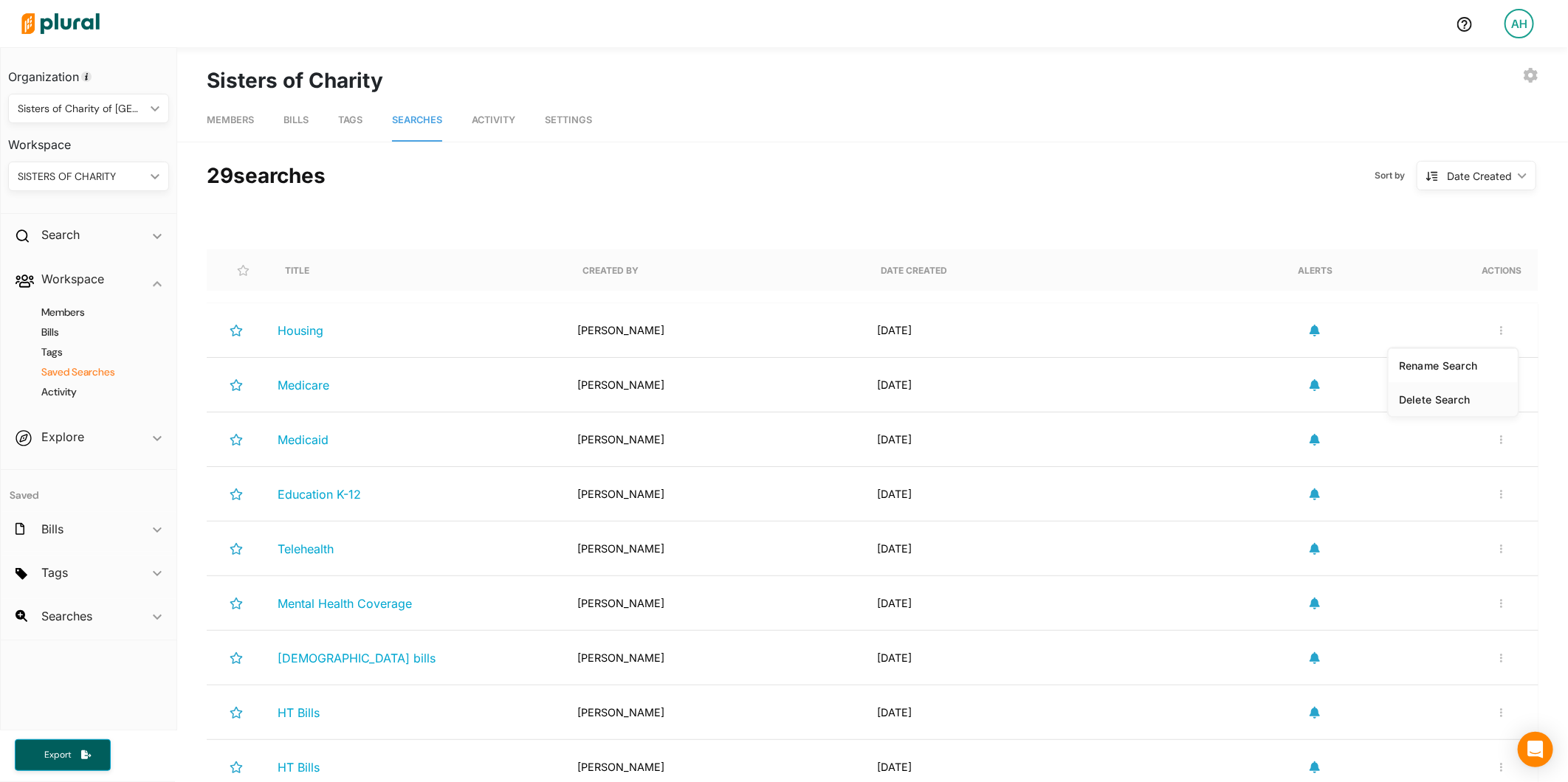
click at [1399, 402] on div "Delete Search" at bounding box center [1453, 399] width 109 height 13
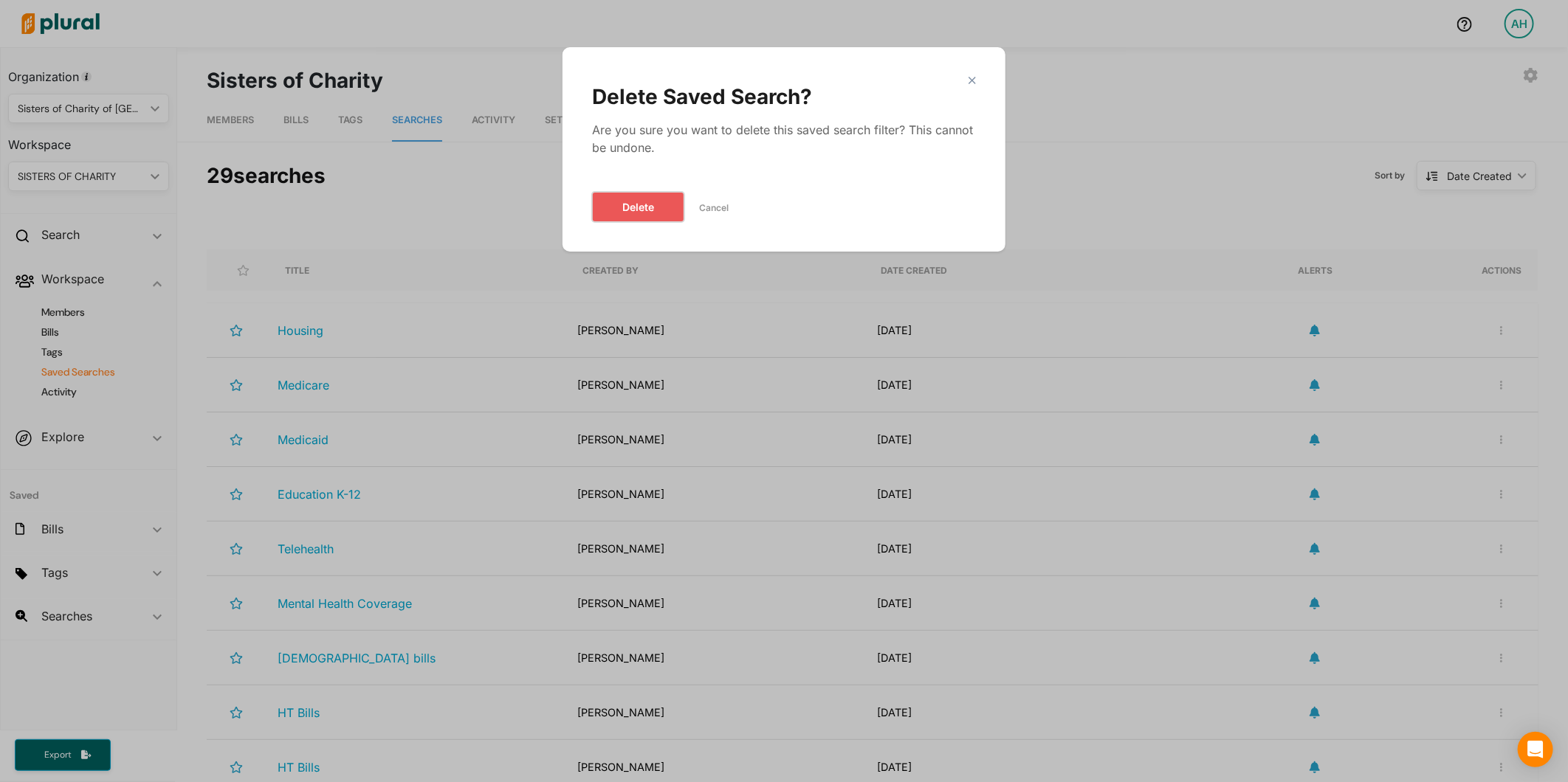
click at [609, 202] on button "Delete" at bounding box center [638, 207] width 92 height 30
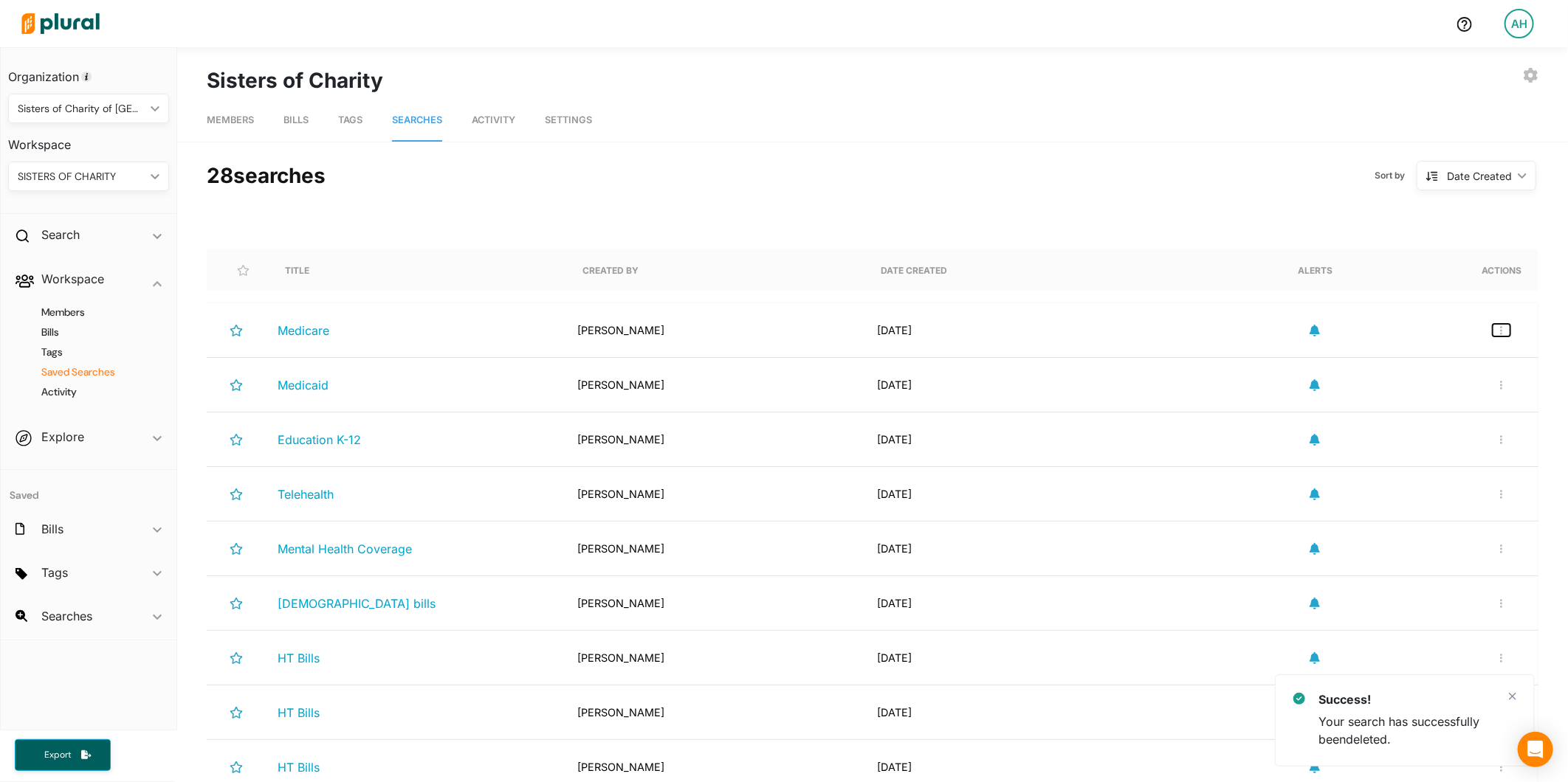
click at [1500, 334] on icon "button" at bounding box center [1501, 331] width 2 height 9
click at [1400, 396] on div "Delete Search" at bounding box center [1453, 399] width 109 height 13
click at [1493, 335] on button "button" at bounding box center [1501, 330] width 17 height 13
click at [1428, 391] on link "Delete Search" at bounding box center [1452, 399] width 129 height 34
click at [1492, 331] on button "button" at bounding box center [1501, 330] width 17 height 13
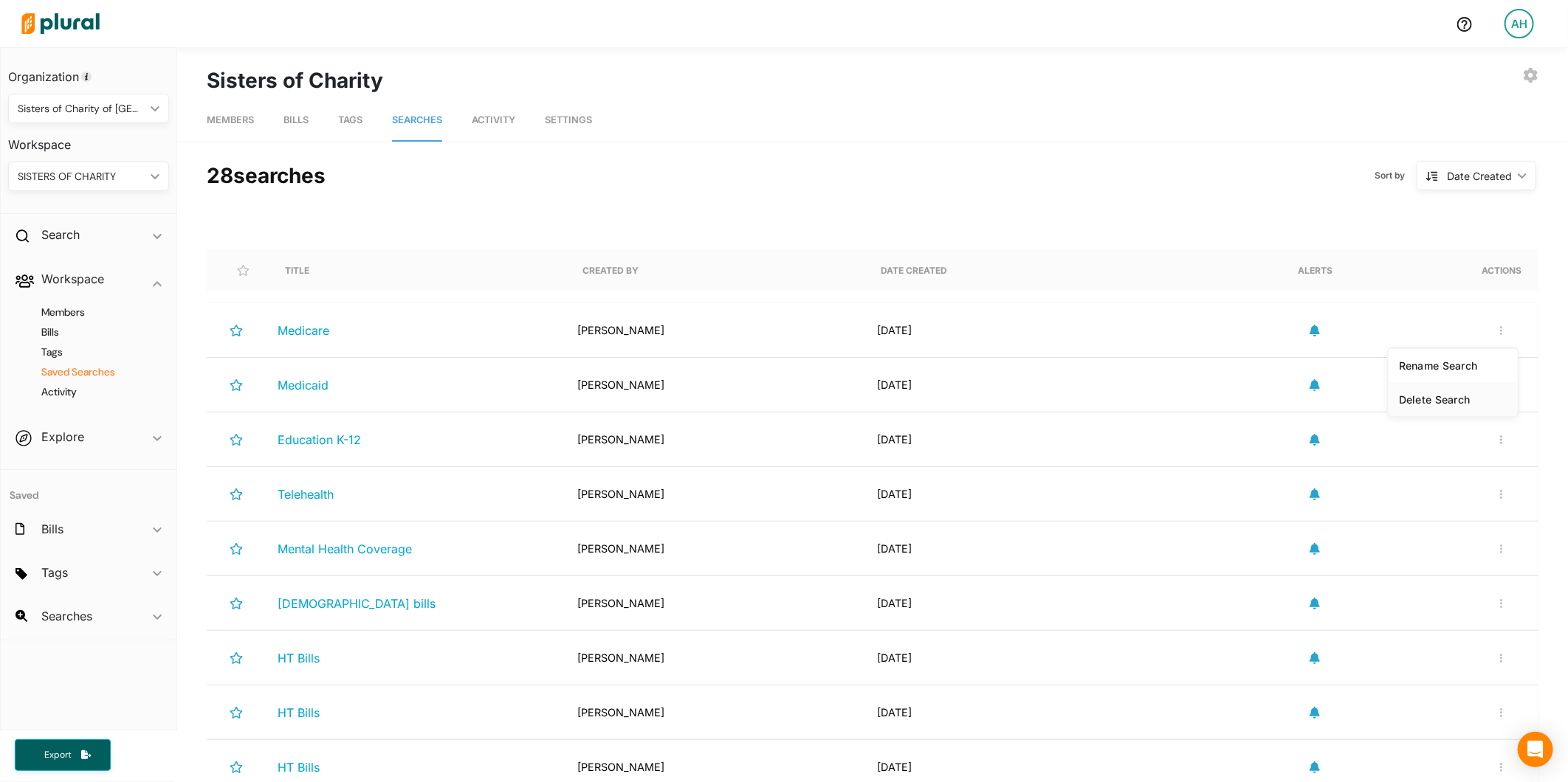
click at [1399, 399] on div "Delete Search" at bounding box center [1453, 399] width 109 height 13
click at [1492, 333] on button "button" at bounding box center [1501, 330] width 17 height 13
click at [1449, 387] on link "Delete Search" at bounding box center [1452, 399] width 129 height 34
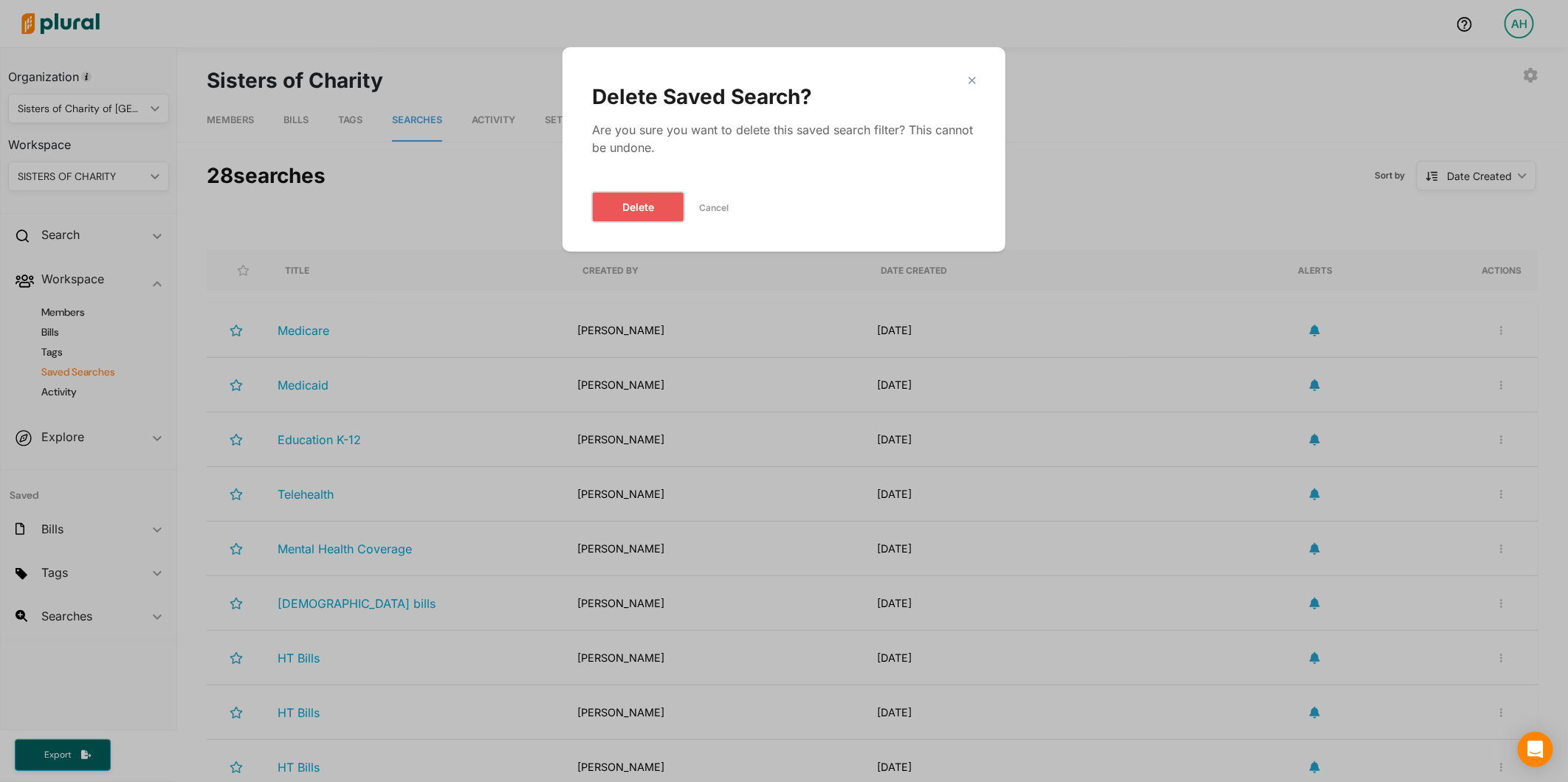
click at [640, 205] on button "Delete" at bounding box center [638, 207] width 92 height 30
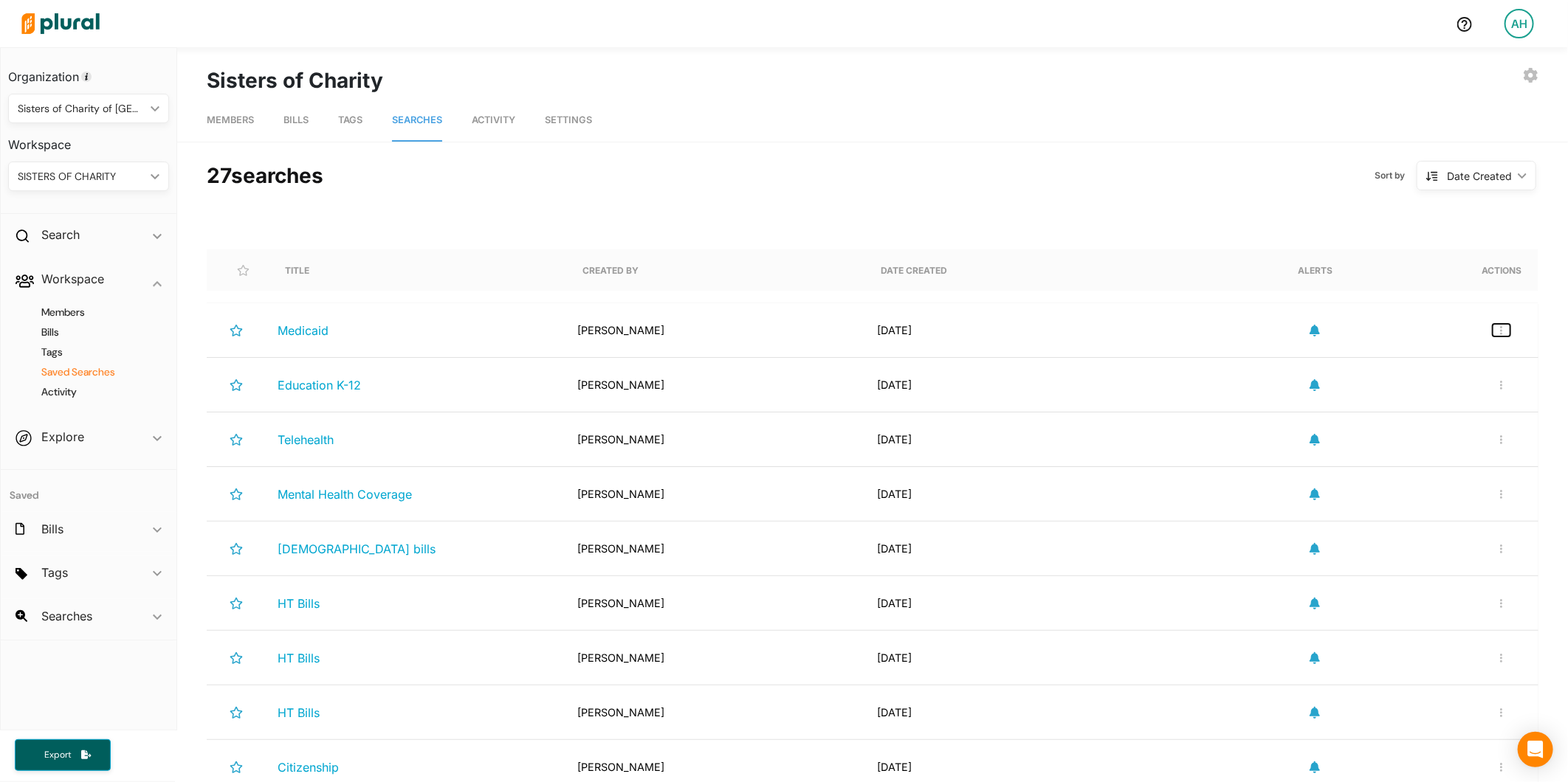
click at [1492, 335] on button "button" at bounding box center [1501, 330] width 17 height 13
click at [1431, 408] on link "Delete Search" at bounding box center [1452, 399] width 129 height 34
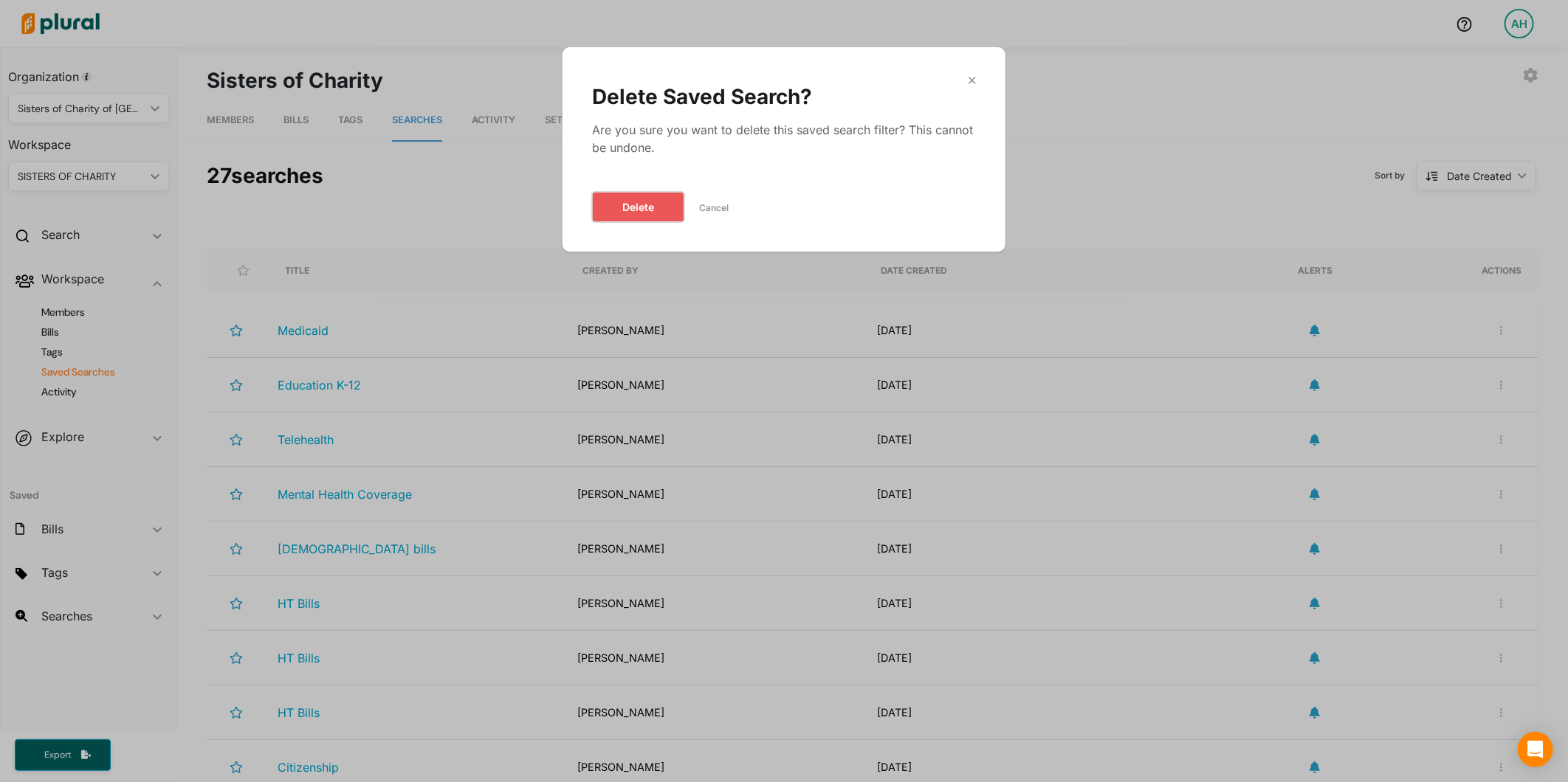
click at [625, 202] on button "Delete" at bounding box center [638, 207] width 92 height 30
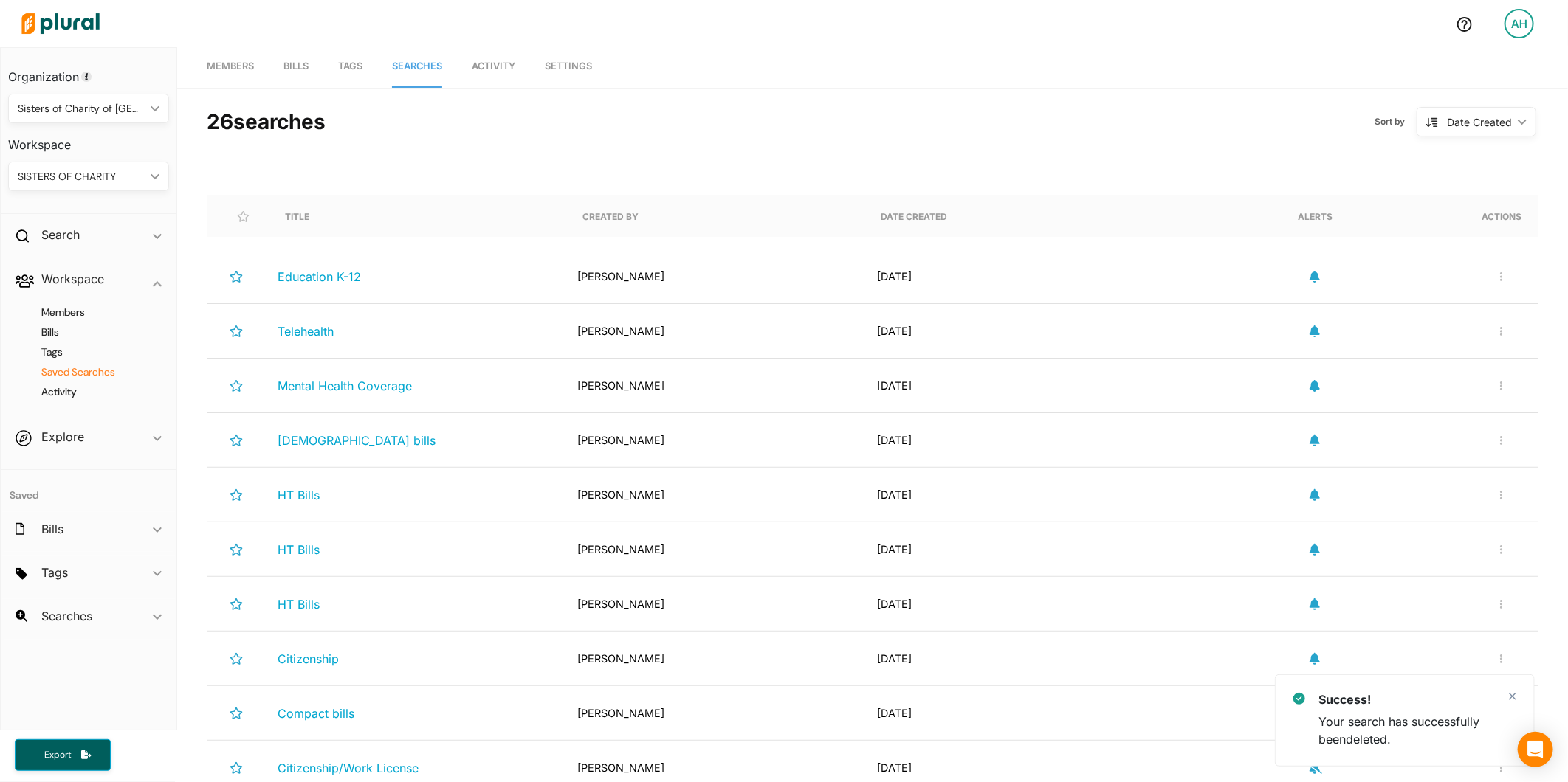
scroll to position [82, 0]
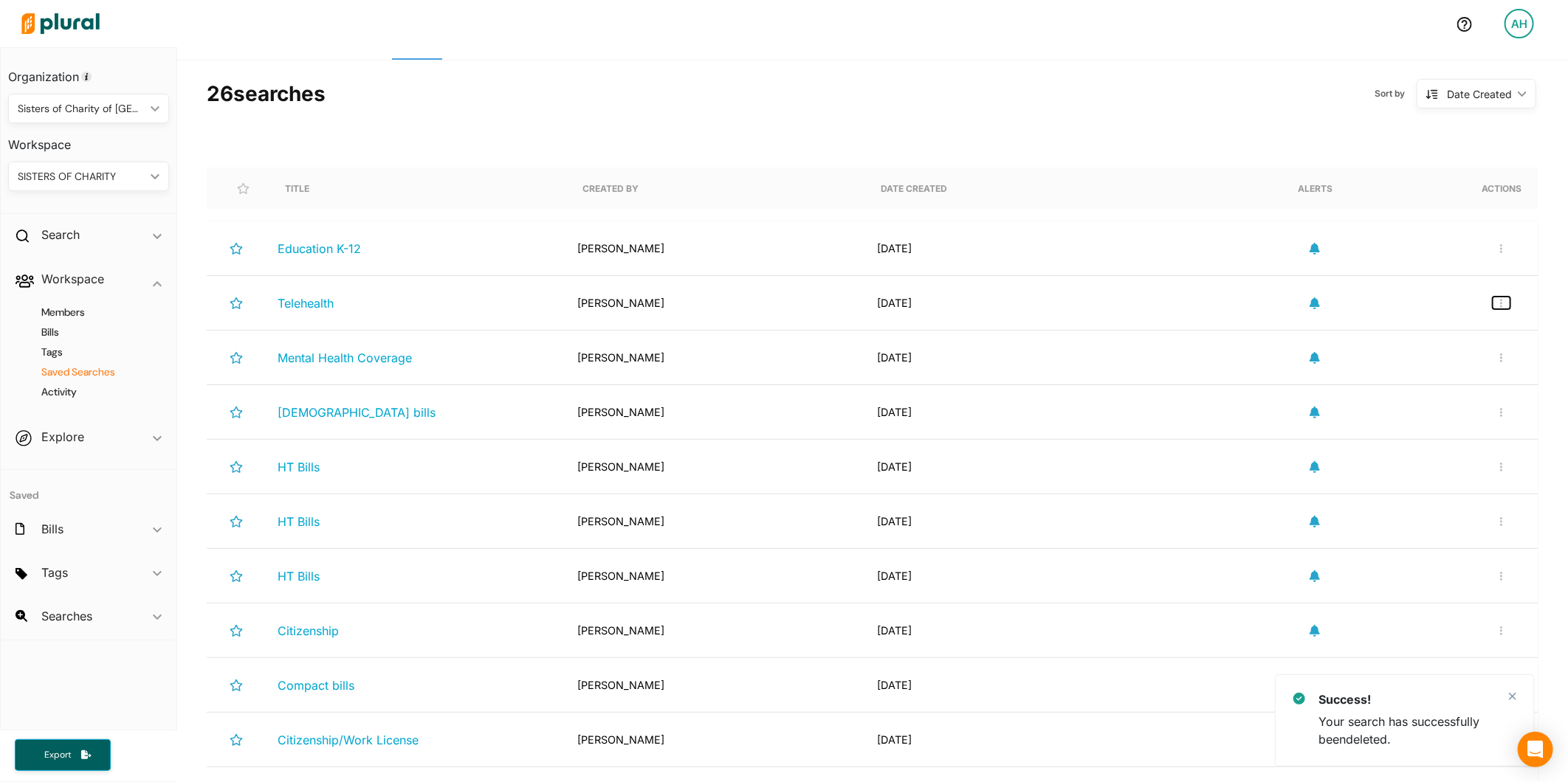
click at [1492, 304] on button "button" at bounding box center [1501, 303] width 17 height 13
click at [1427, 375] on div "Delete Search" at bounding box center [1453, 372] width 109 height 13
click at [1492, 309] on button "button" at bounding box center [1501, 303] width 17 height 13
click at [1403, 374] on div "Delete Search" at bounding box center [1453, 372] width 109 height 13
click at [1492, 306] on button "button" at bounding box center [1501, 303] width 17 height 13
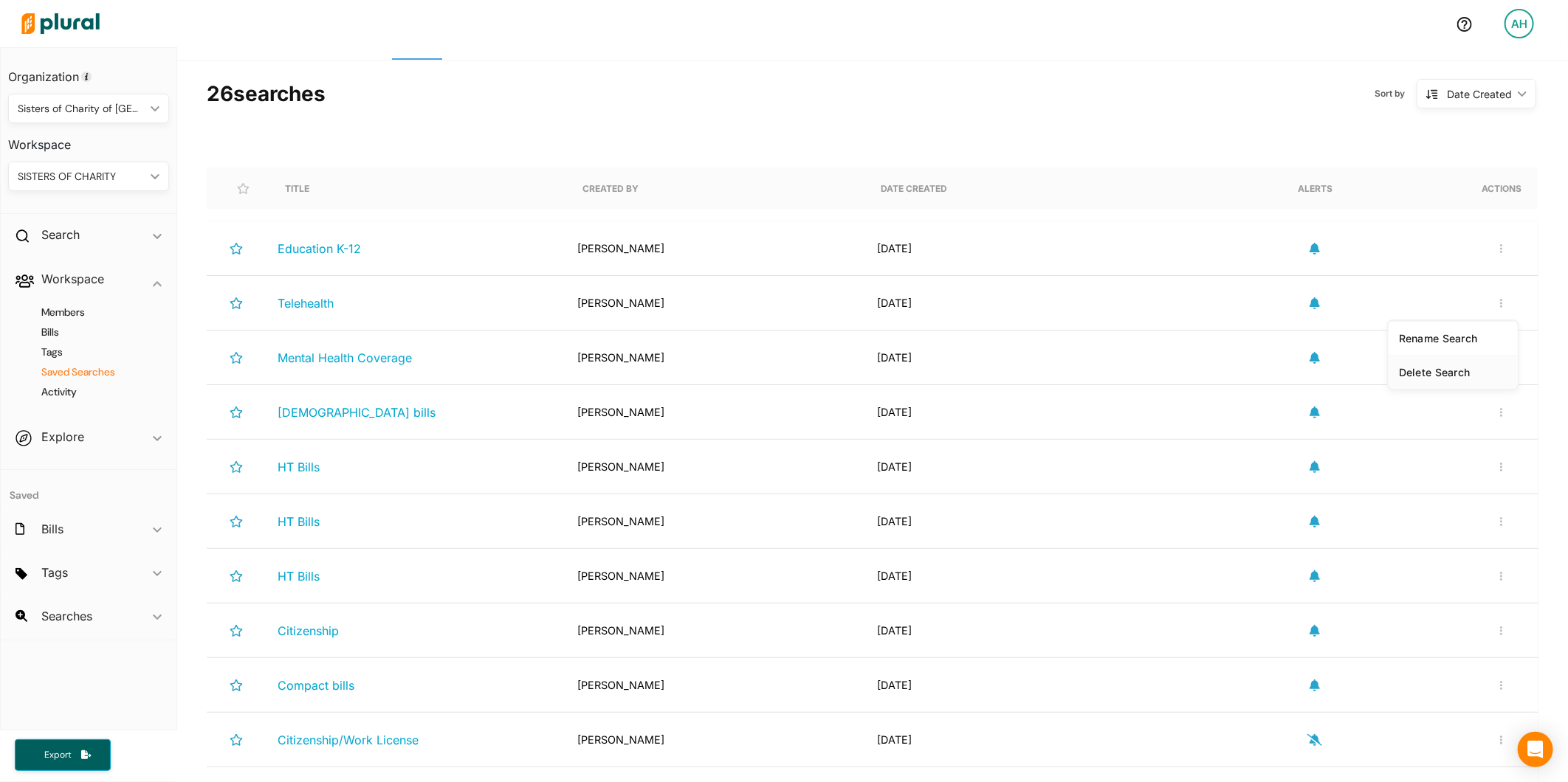
click at [1467, 359] on link "Delete Search" at bounding box center [1452, 371] width 129 height 34
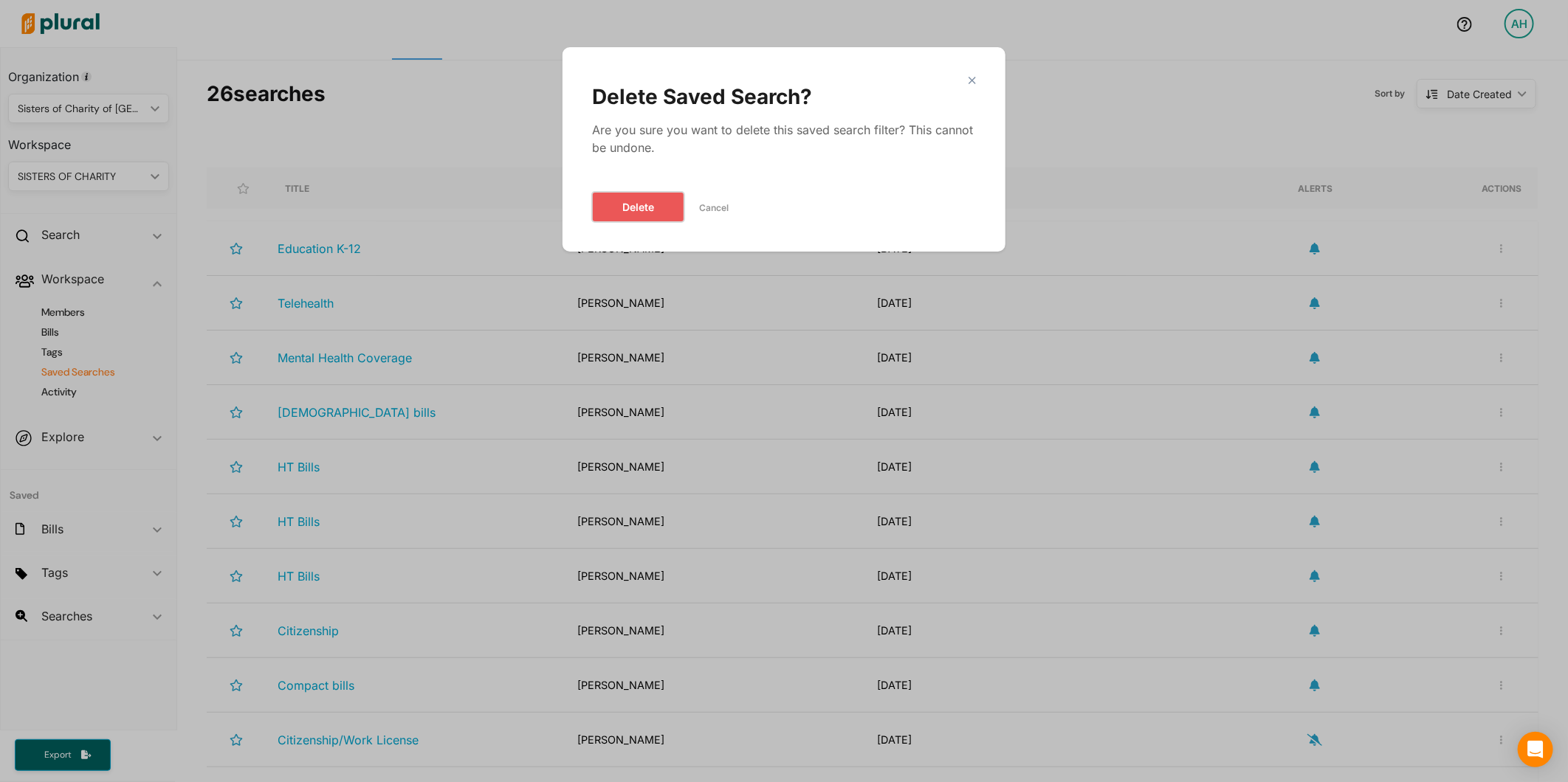
click at [601, 205] on button "Delete" at bounding box center [638, 207] width 92 height 30
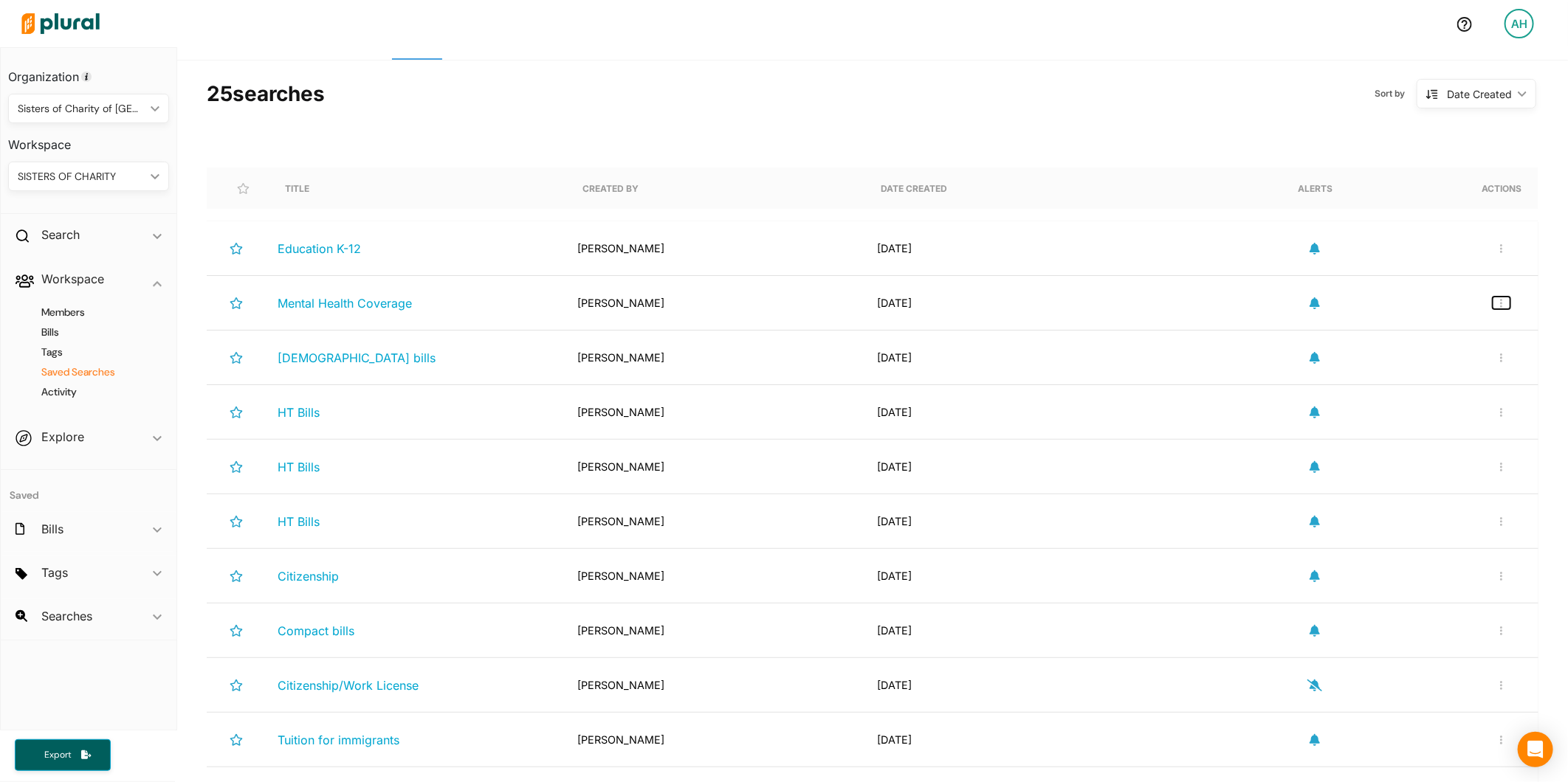
click at [1492, 306] on button "button" at bounding box center [1501, 303] width 17 height 13
click at [1425, 364] on link "Delete Search" at bounding box center [1452, 371] width 129 height 34
click at [1492, 305] on button "button" at bounding box center [1501, 303] width 17 height 13
click at [1452, 364] on link "Delete Search" at bounding box center [1452, 371] width 129 height 34
click at [1492, 306] on button "button" at bounding box center [1501, 303] width 17 height 13
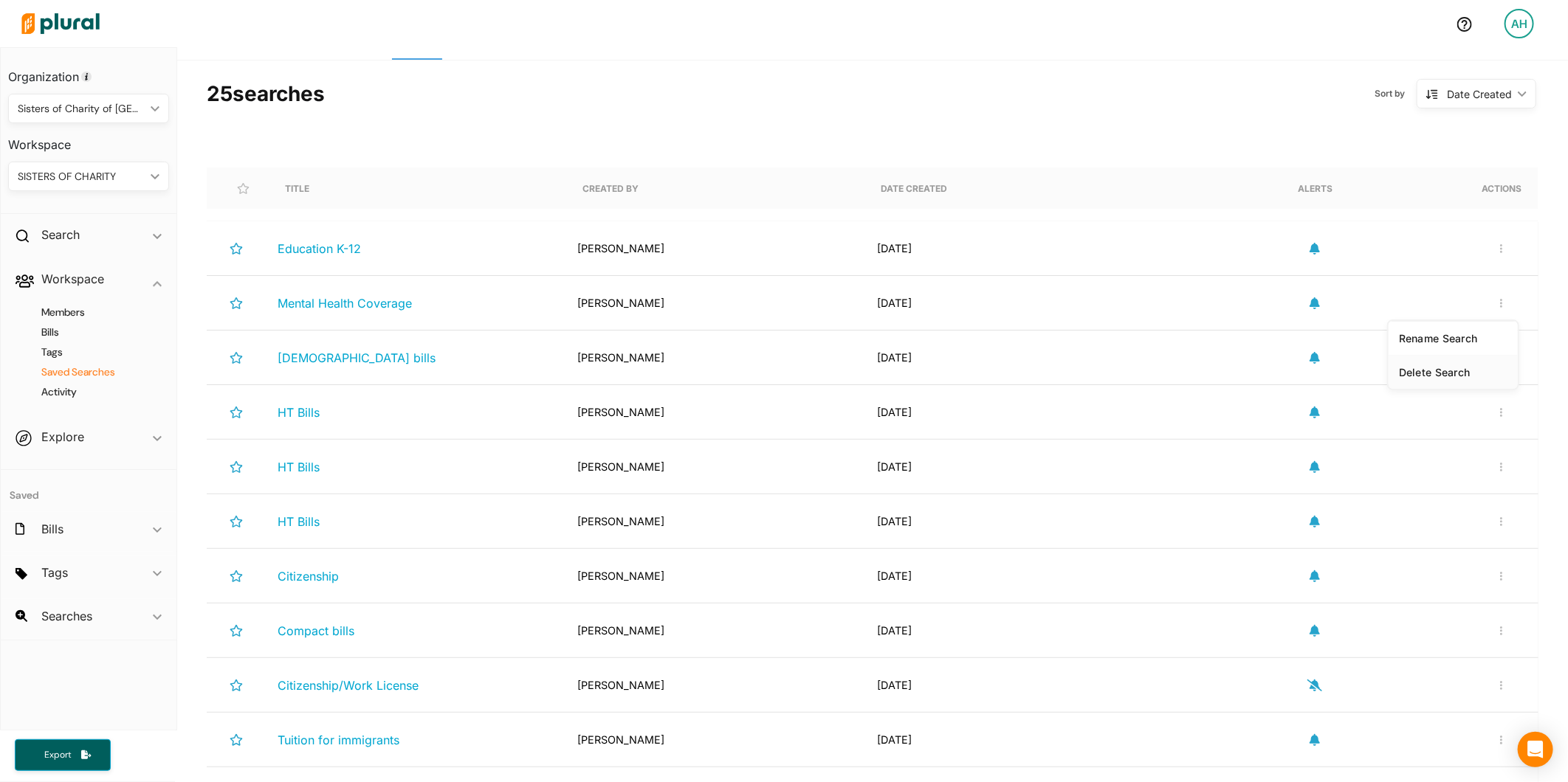
click at [1441, 370] on div "Delete Search" at bounding box center [1453, 372] width 109 height 13
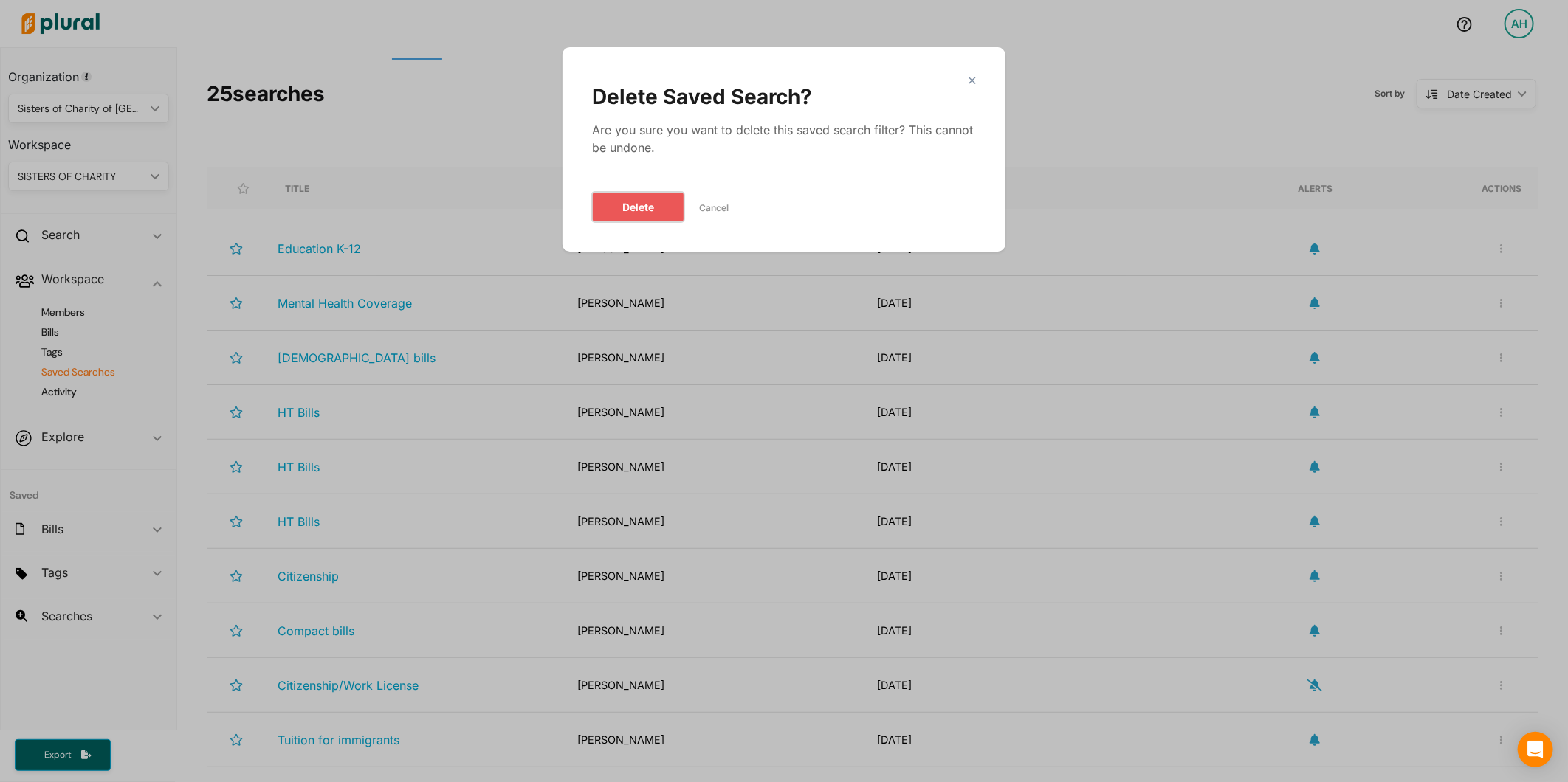
click at [652, 202] on button "Delete" at bounding box center [638, 207] width 92 height 30
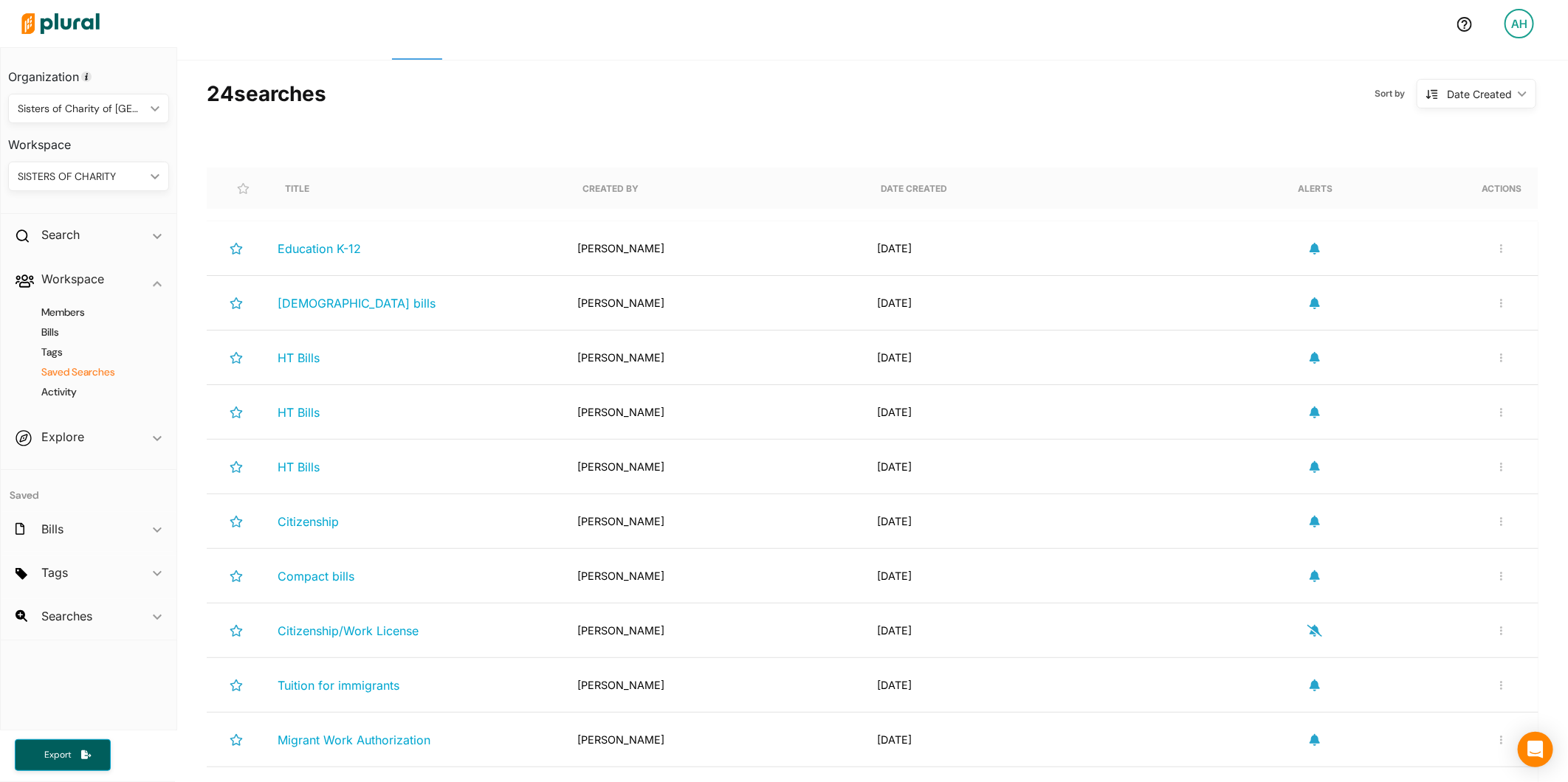
click at [1497, 295] on div "Rename Search Delete Search" at bounding box center [1502, 303] width 35 height 30
click at [1500, 299] on icon "button" at bounding box center [1502, 303] width 3 height 11
click at [1424, 363] on link "Delete Search" at bounding box center [1452, 371] width 129 height 34
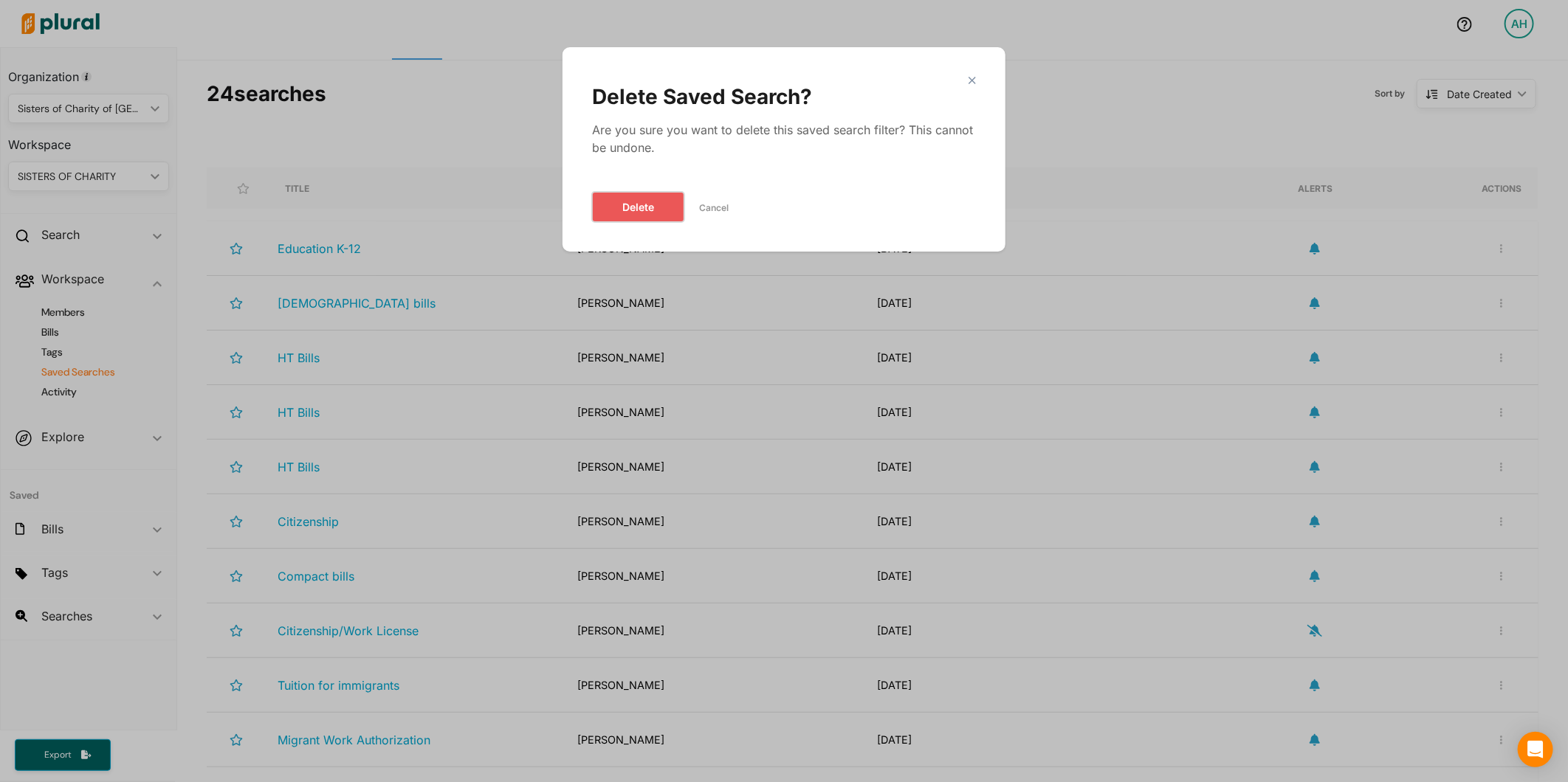
click at [635, 208] on button "Delete" at bounding box center [638, 207] width 92 height 30
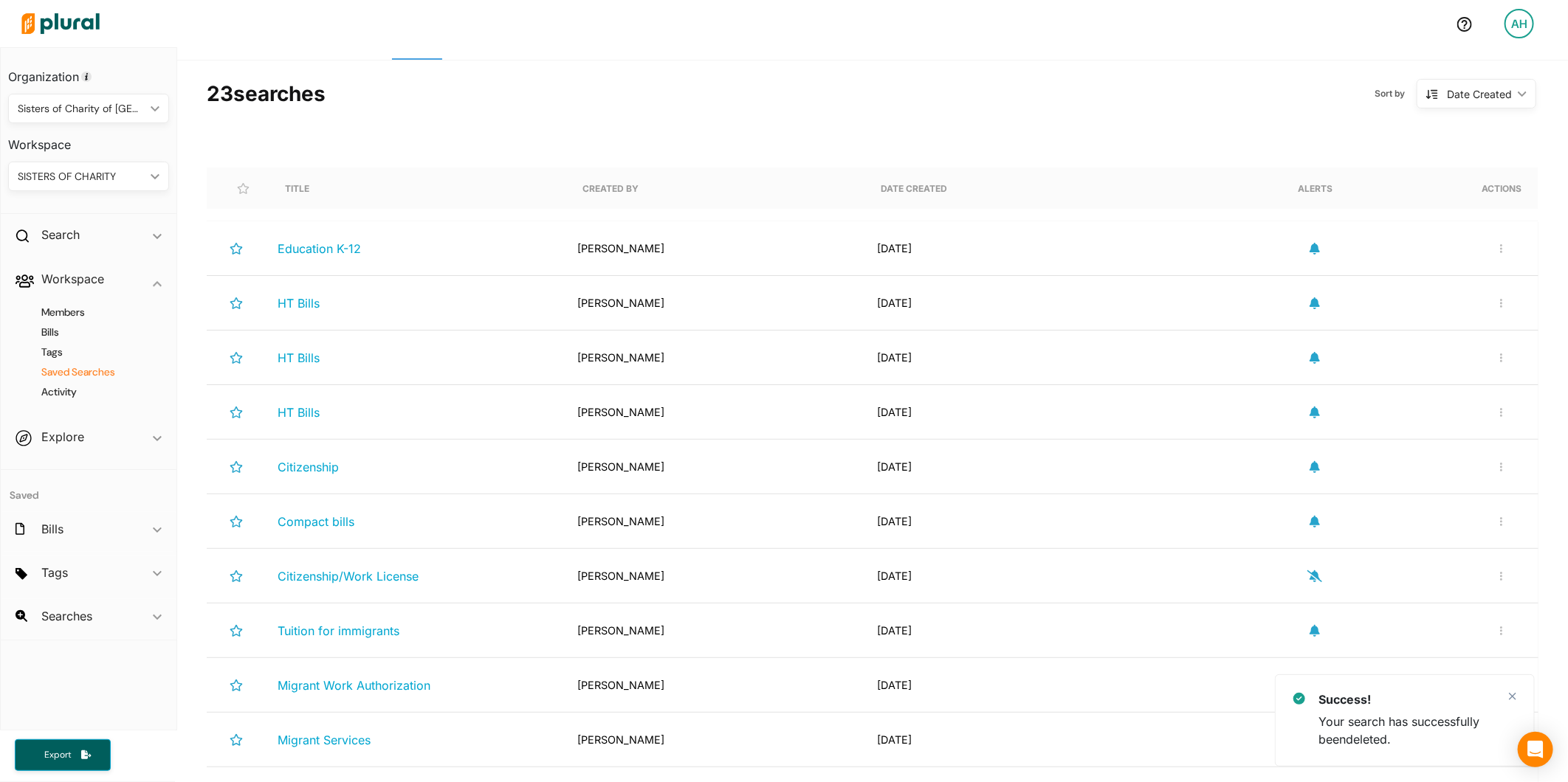
click at [1488, 288] on div "Rename Search Delete Search" at bounding box center [1502, 303] width 35 height 30
click at [1500, 303] on icon "button" at bounding box center [1501, 303] width 2 height 9
click at [1425, 371] on div "Delete Search" at bounding box center [1453, 372] width 109 height 13
click at [1495, 300] on button "button" at bounding box center [1501, 303] width 17 height 13
click at [1452, 365] on link "Delete Search" at bounding box center [1452, 371] width 129 height 34
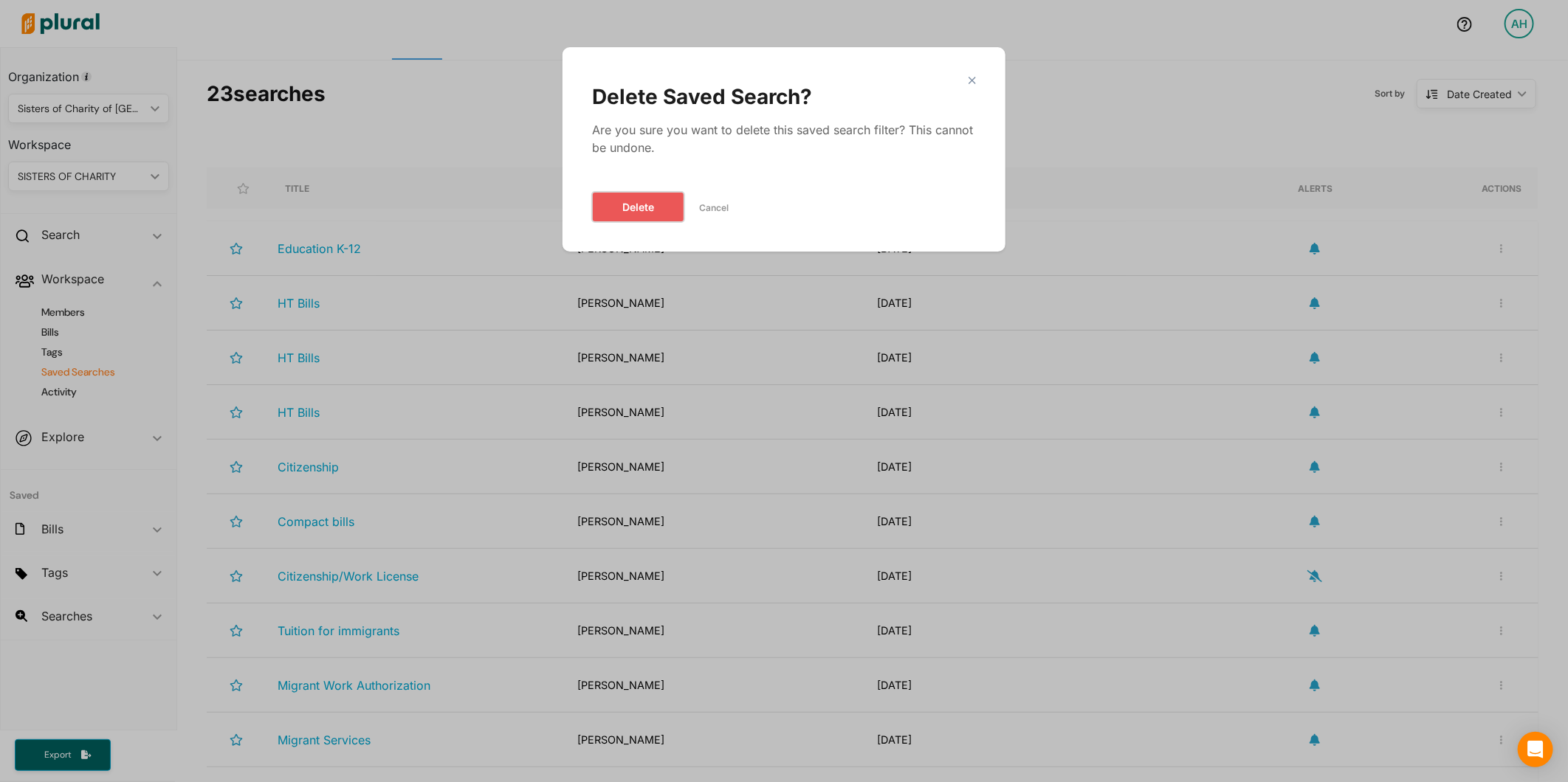
click at [658, 214] on button "Delete" at bounding box center [638, 207] width 92 height 30
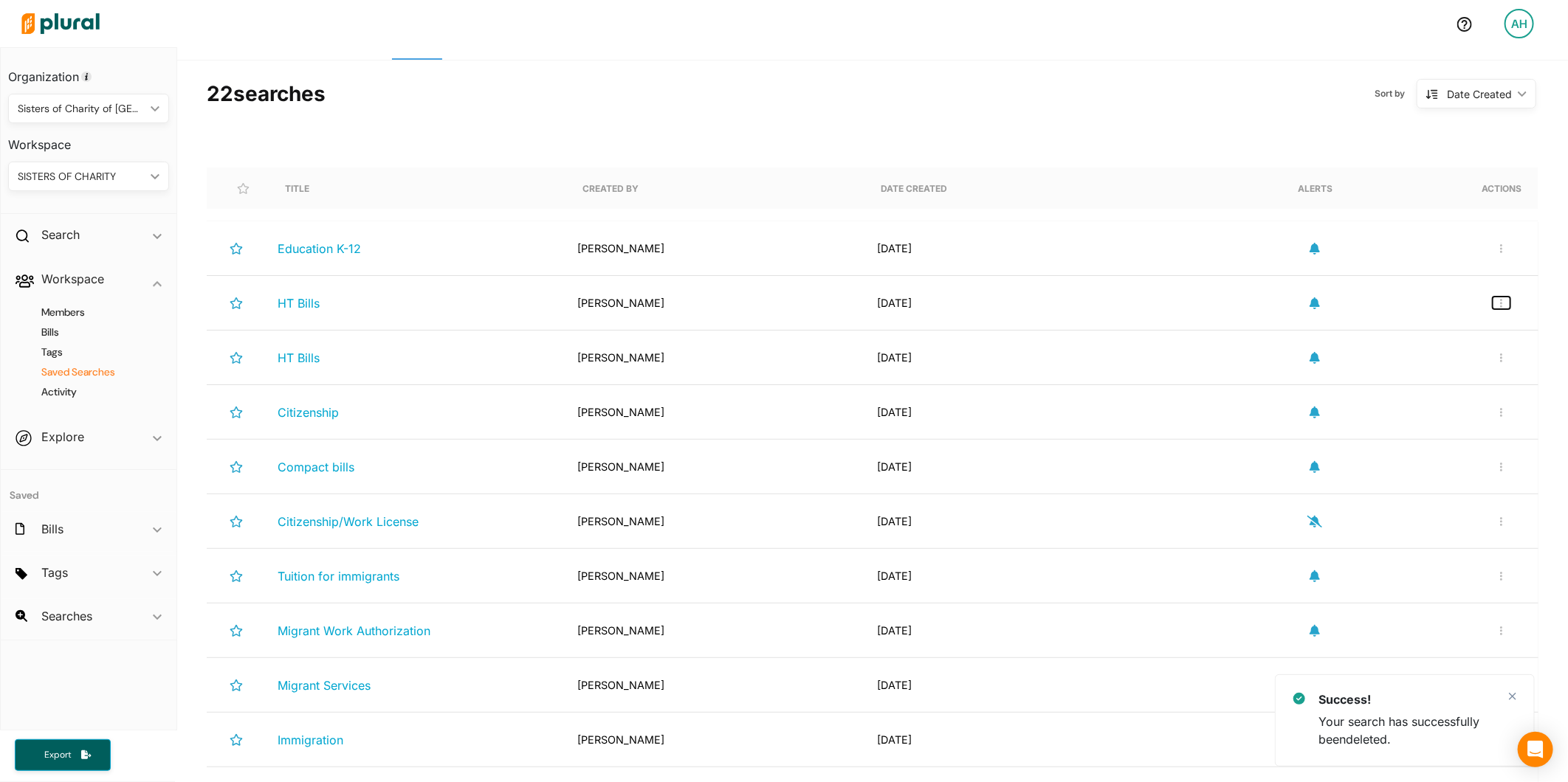
click at [1494, 300] on button "button" at bounding box center [1501, 303] width 17 height 13
click at [1428, 367] on div "Delete Search" at bounding box center [1453, 372] width 109 height 13
click at [1493, 306] on button "button" at bounding box center [1501, 303] width 17 height 13
click at [1432, 362] on link "Delete Search" at bounding box center [1452, 371] width 129 height 34
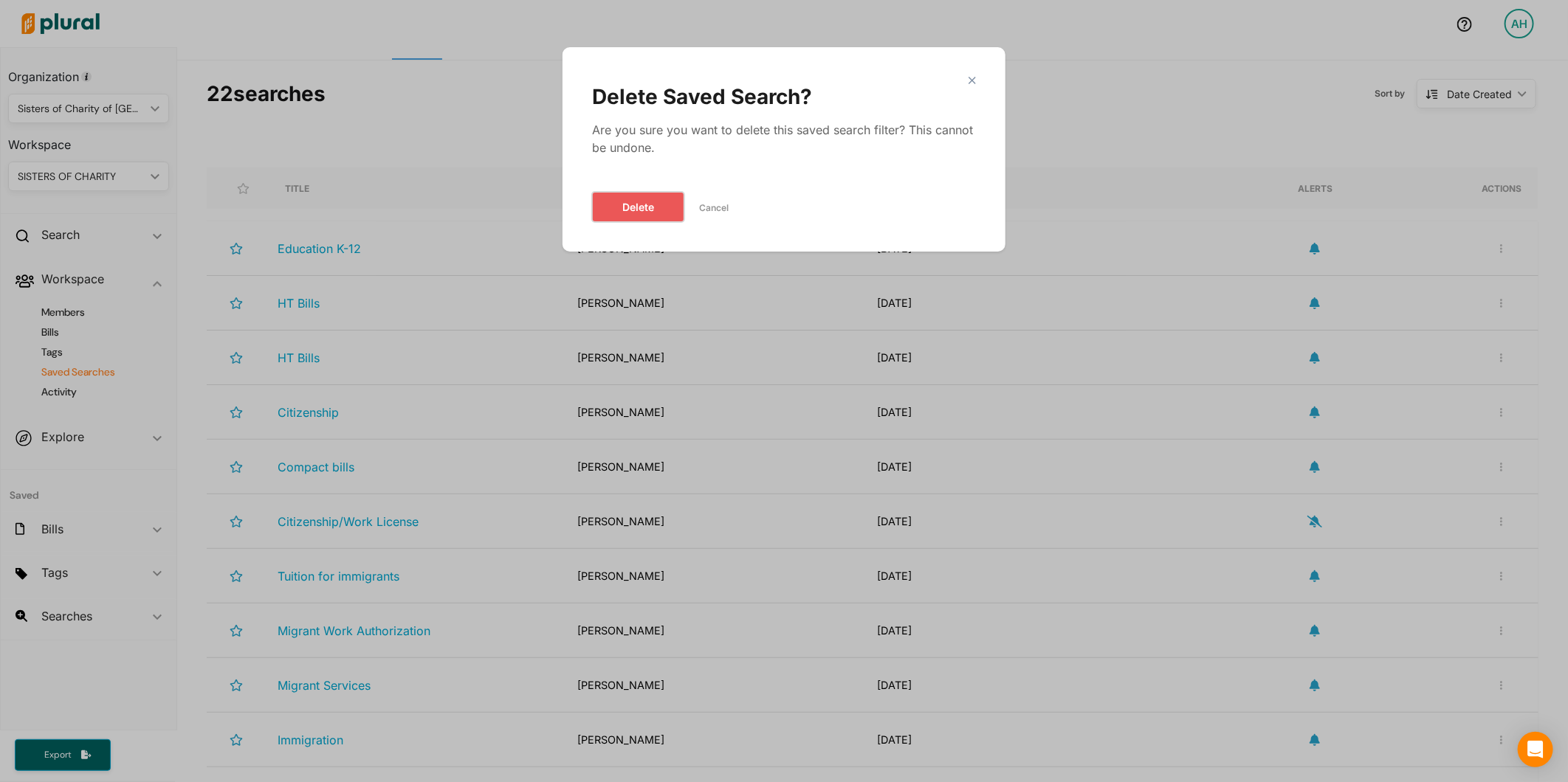
click at [652, 202] on button "Delete" at bounding box center [638, 207] width 92 height 30
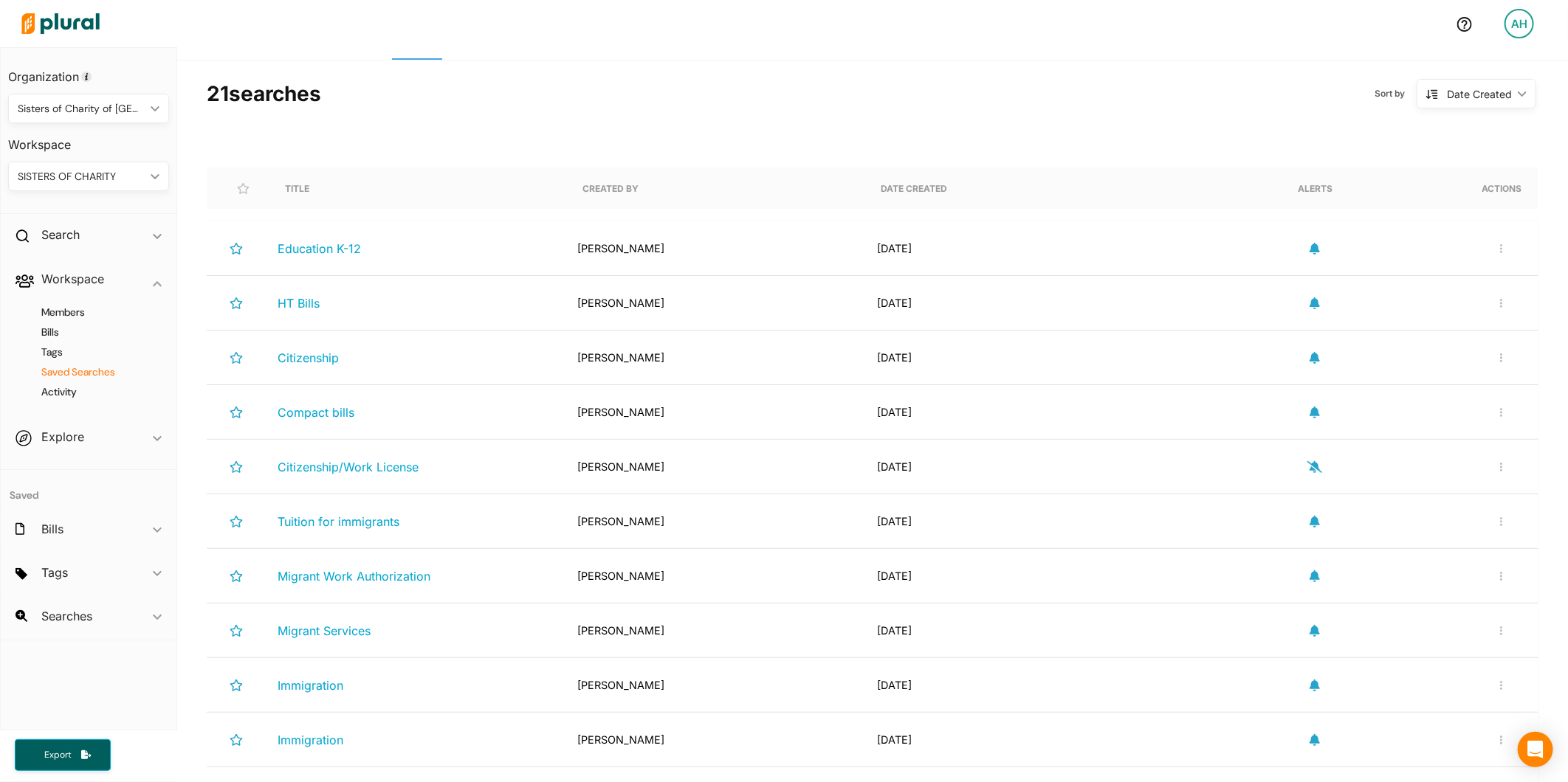
click at [1499, 301] on div "Rename Search Delete Search" at bounding box center [1502, 303] width 35 height 30
click at [1500, 305] on icon "button" at bounding box center [1502, 303] width 3 height 11
click at [1431, 366] on div "Delete Search" at bounding box center [1453, 372] width 109 height 13
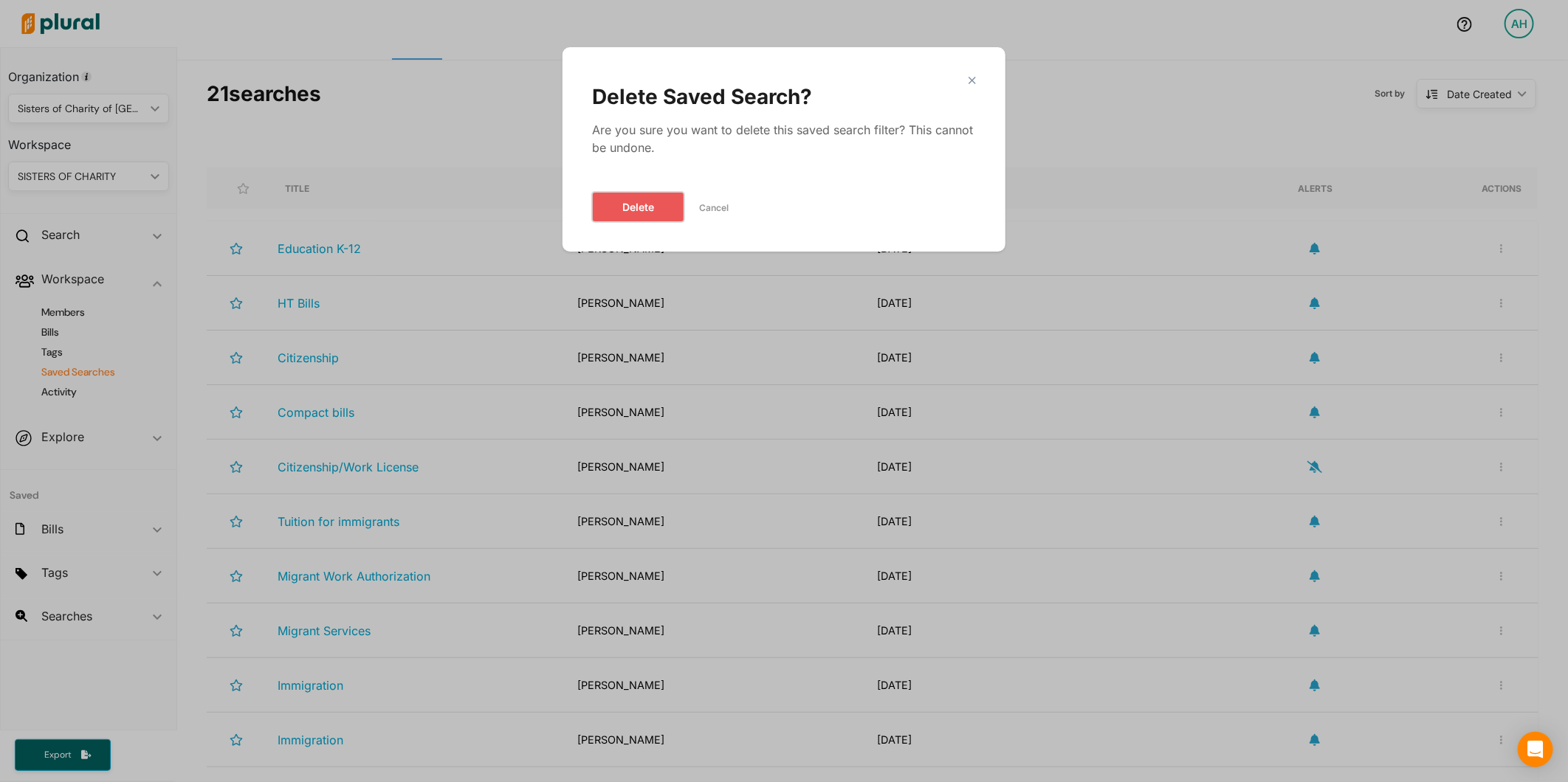
click at [621, 203] on button "Delete" at bounding box center [638, 207] width 92 height 30
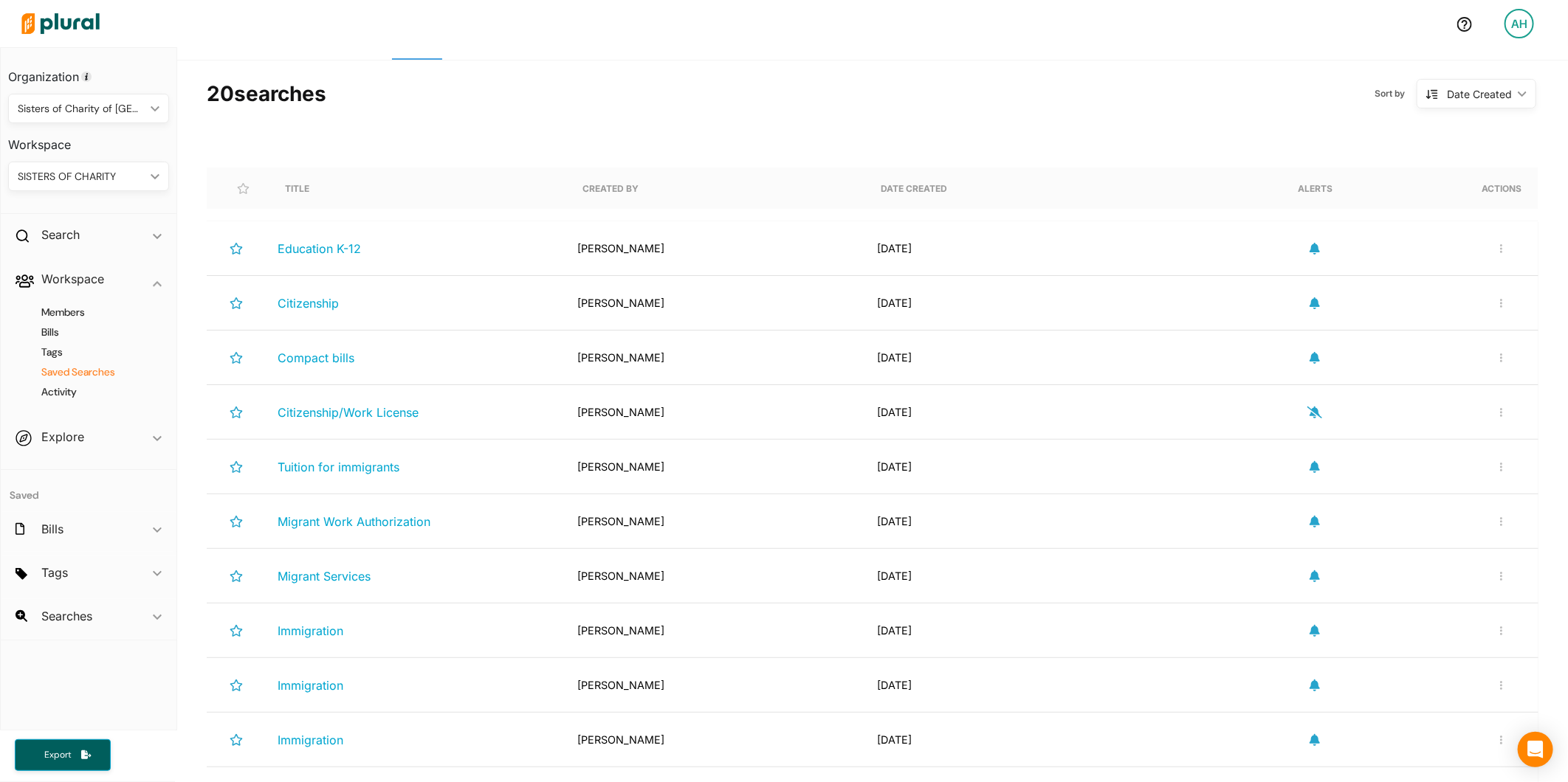
click at [1307, 414] on icon "button" at bounding box center [1315, 413] width 15 height 12
click at [1492, 415] on button "button" at bounding box center [1501, 412] width 17 height 13
click at [1459, 480] on div "Delete Search" at bounding box center [1453, 481] width 109 height 13
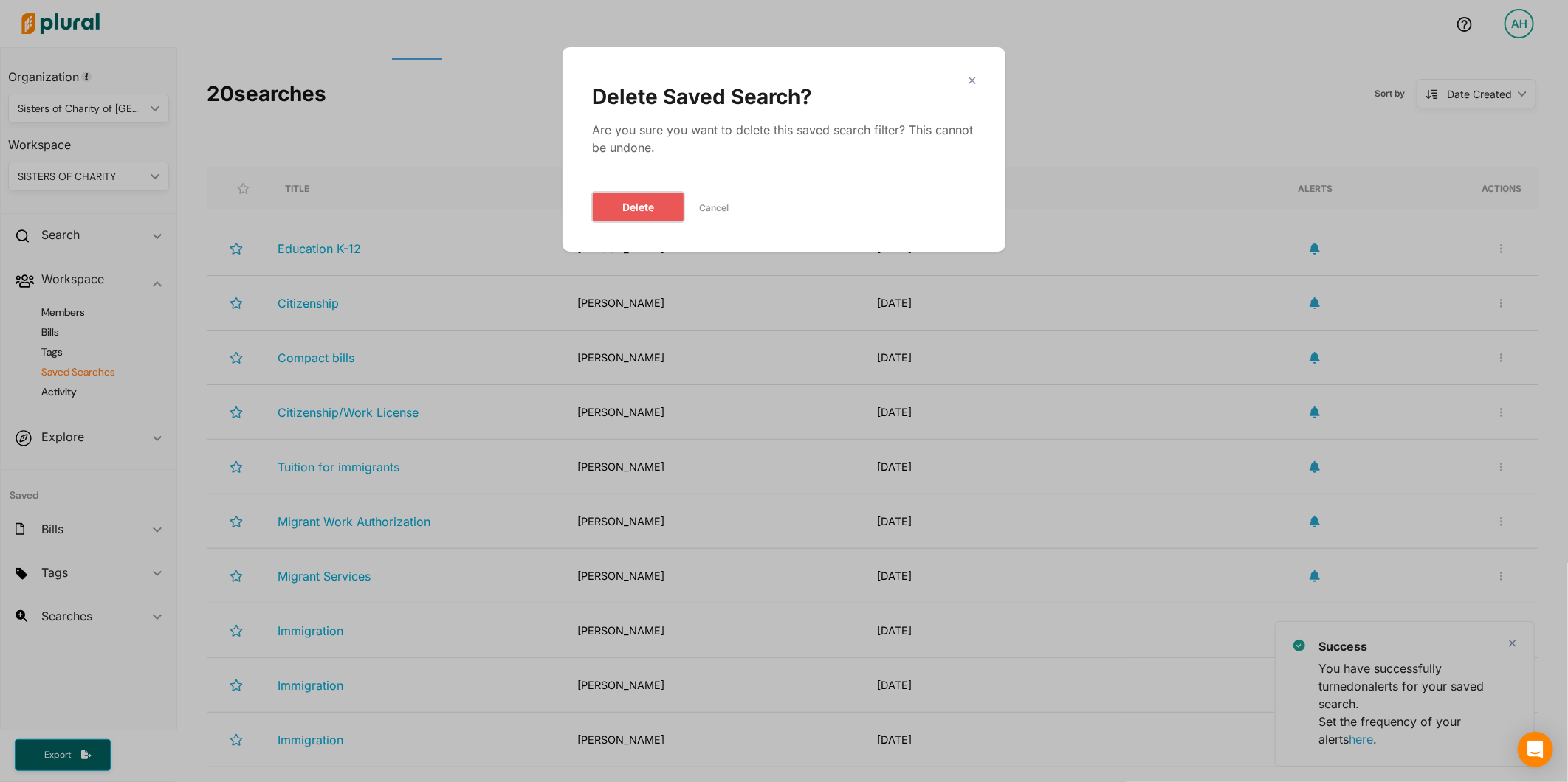
click at [647, 208] on button "Delete" at bounding box center [638, 207] width 92 height 30
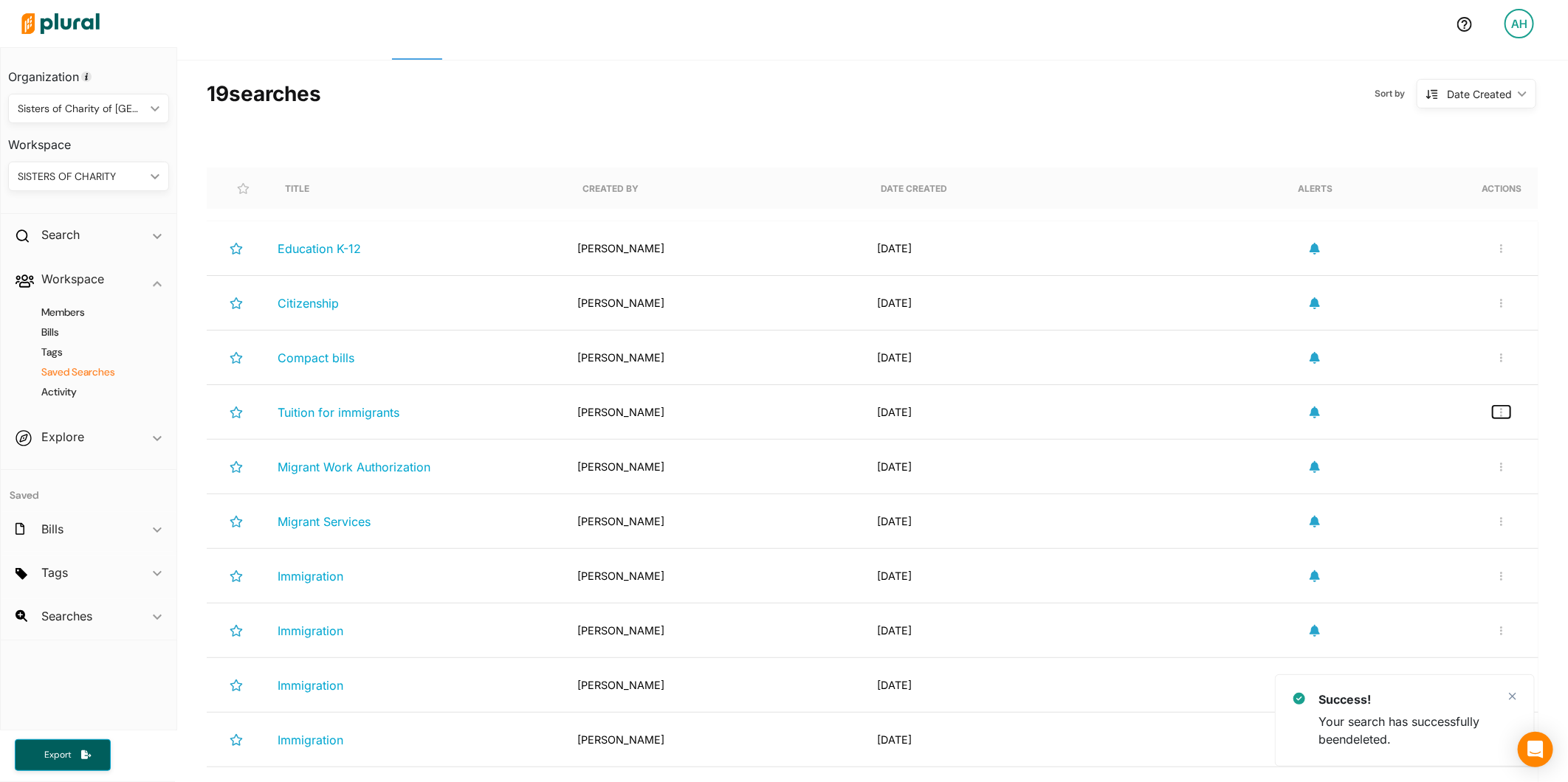
click at [1500, 414] on icon "button" at bounding box center [1501, 412] width 2 height 9
click at [1434, 488] on div "Delete Search" at bounding box center [1453, 481] width 109 height 13
click at [1492, 417] on button "button" at bounding box center [1501, 412] width 17 height 13
click at [1434, 482] on div "Delete Search" at bounding box center [1453, 481] width 109 height 13
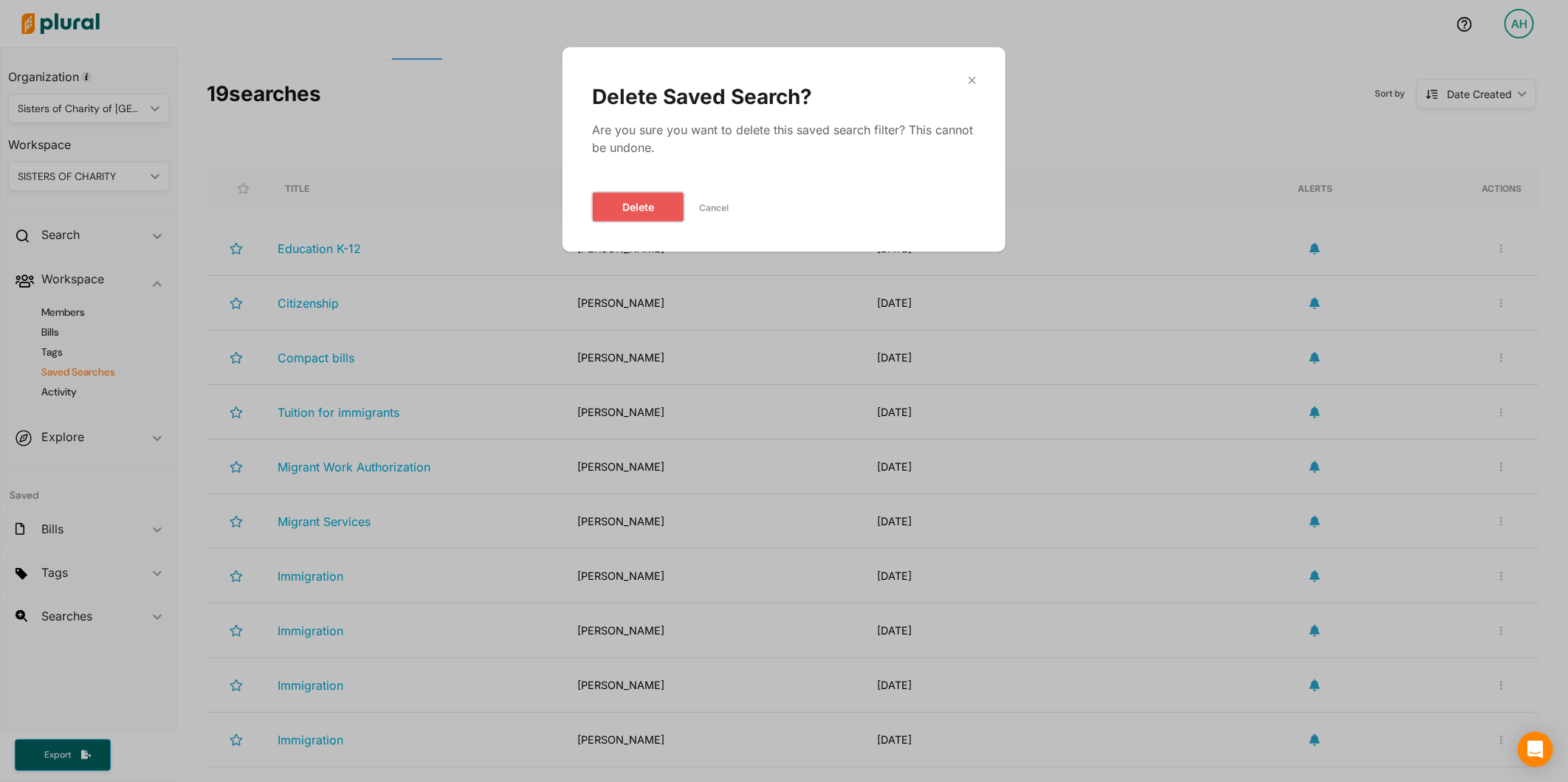
click at [665, 212] on button "Delete" at bounding box center [638, 207] width 92 height 30
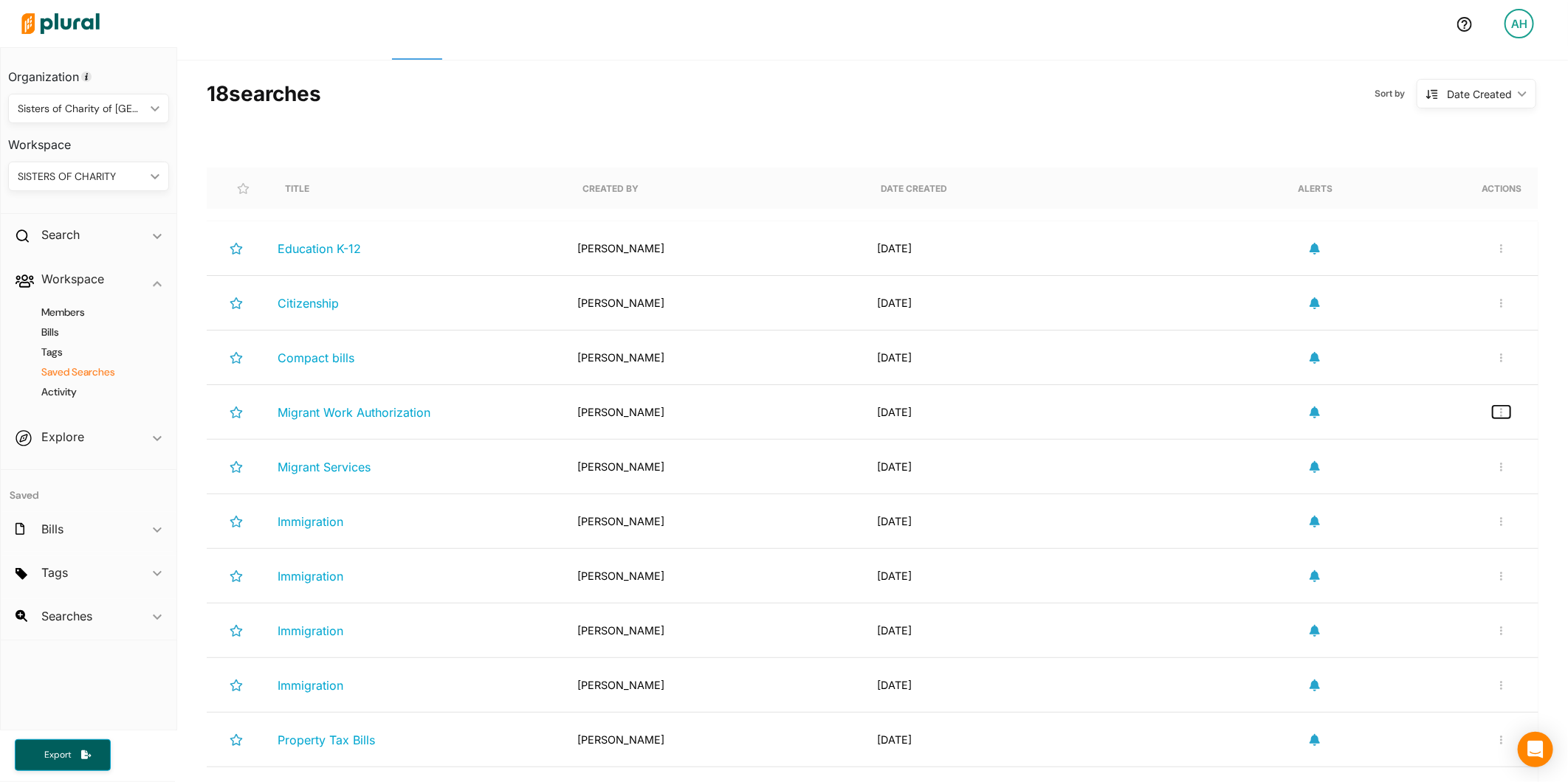
click at [1493, 417] on button "button" at bounding box center [1501, 412] width 17 height 13
click at [1436, 478] on div "Delete Search" at bounding box center [1453, 481] width 109 height 13
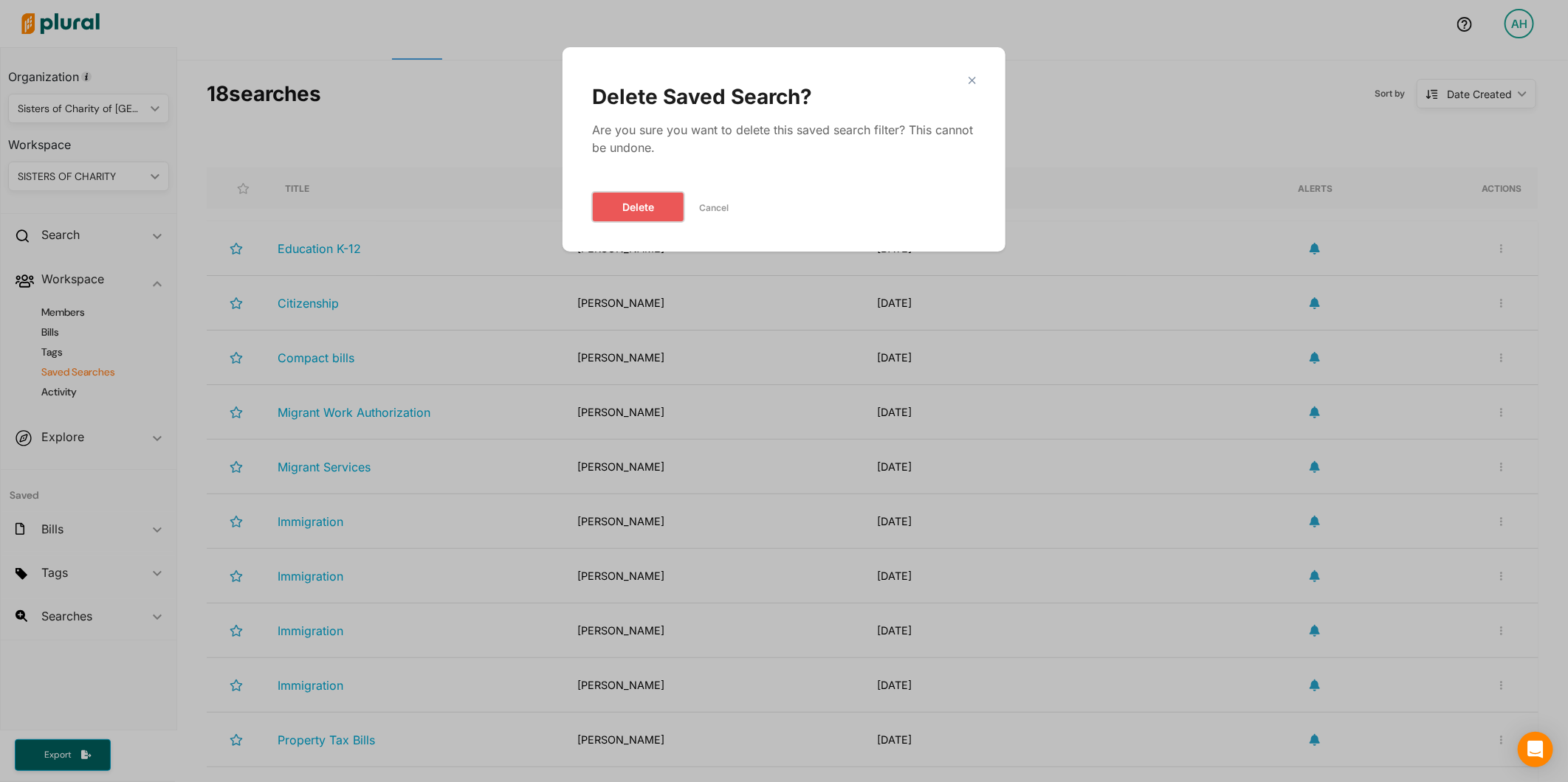
click at [643, 208] on button "Delete" at bounding box center [638, 207] width 92 height 30
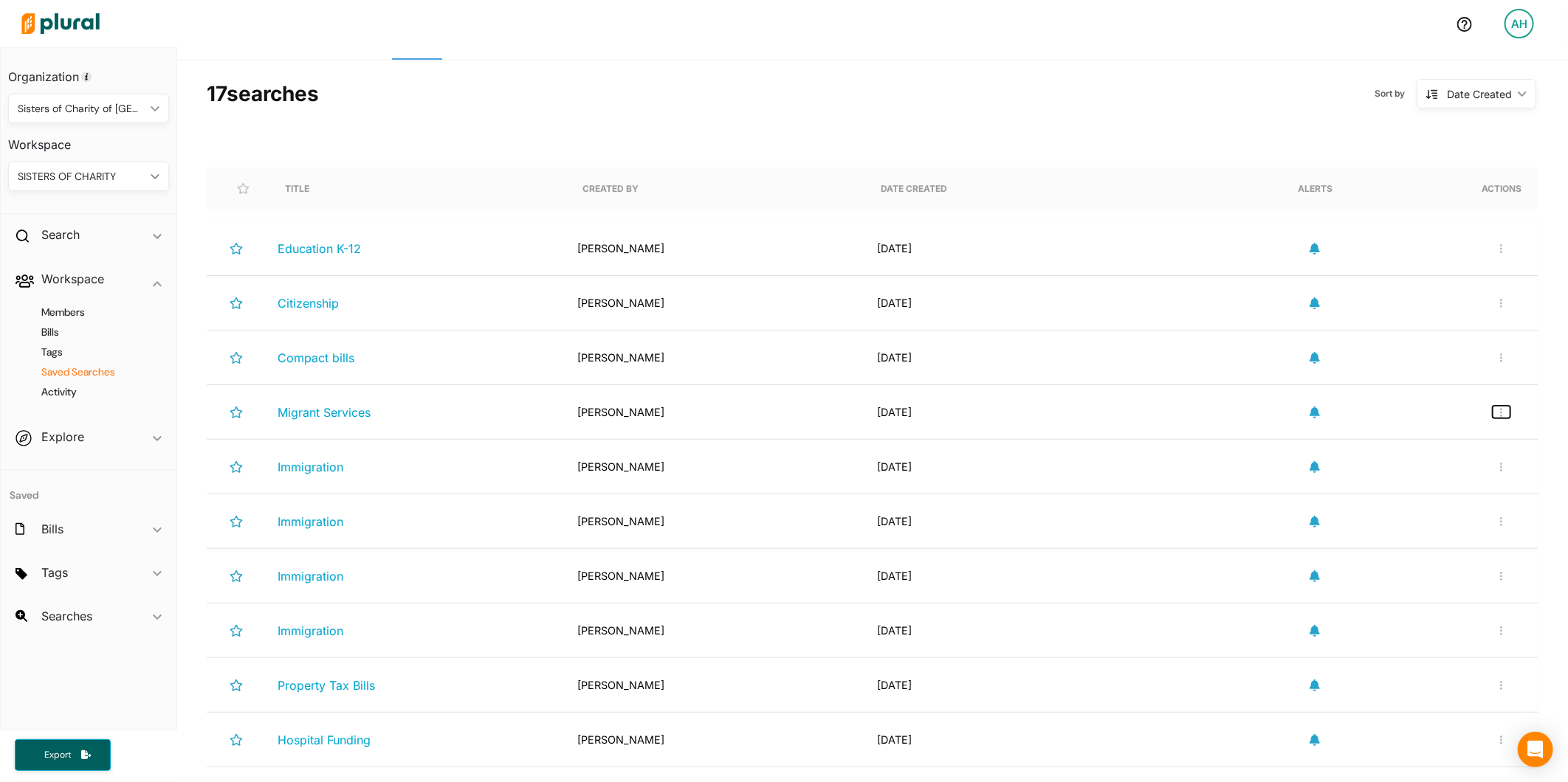
click at [1493, 416] on button "button" at bounding box center [1501, 412] width 17 height 13
click at [1423, 484] on div "Delete Search" at bounding box center [1453, 481] width 109 height 13
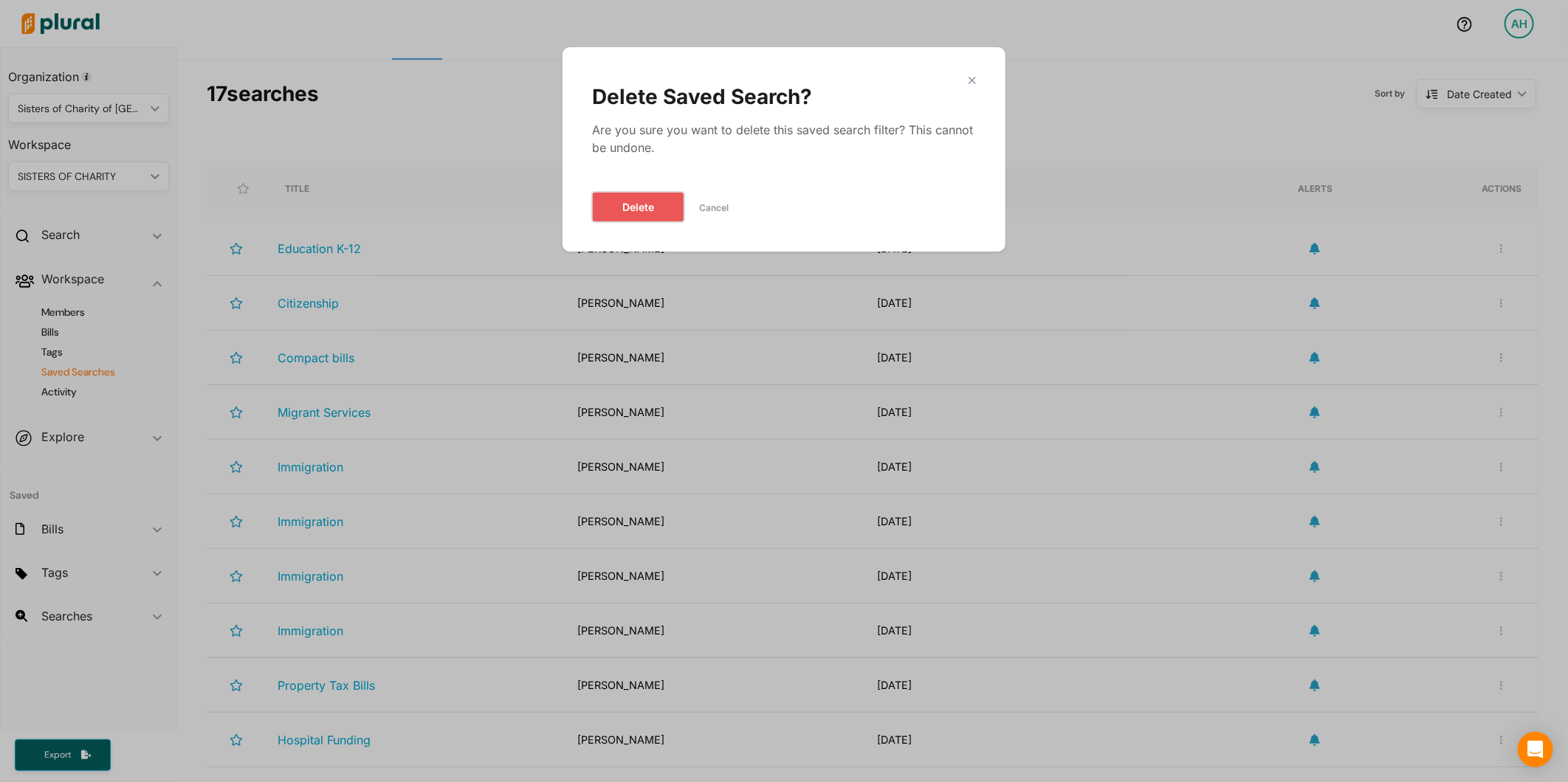
click at [643, 202] on button "Delete" at bounding box center [638, 207] width 92 height 30
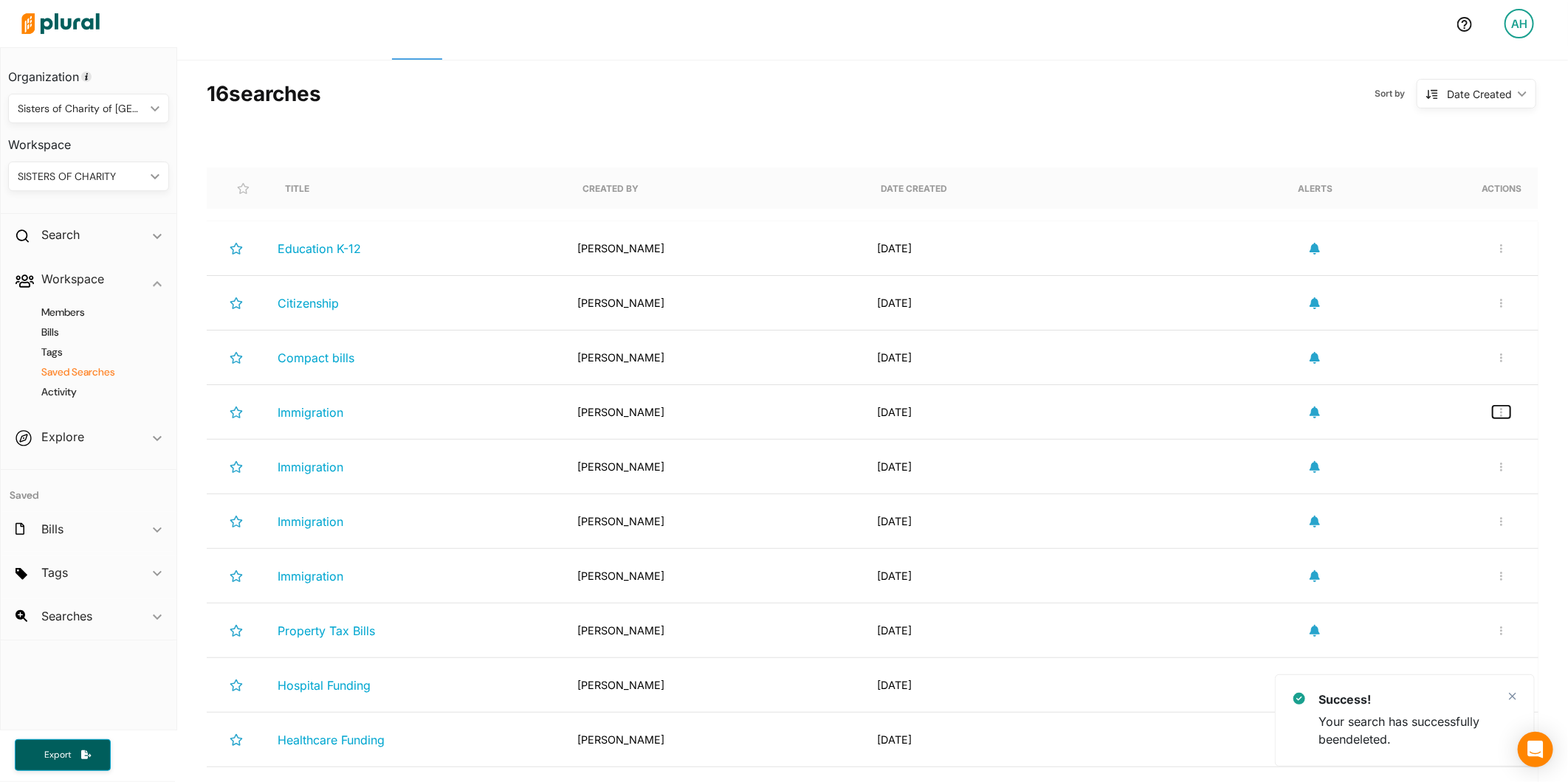
click at [1500, 409] on icon "button" at bounding box center [1501, 412] width 2 height 9
click at [1408, 476] on div "Delete Search" at bounding box center [1453, 481] width 109 height 13
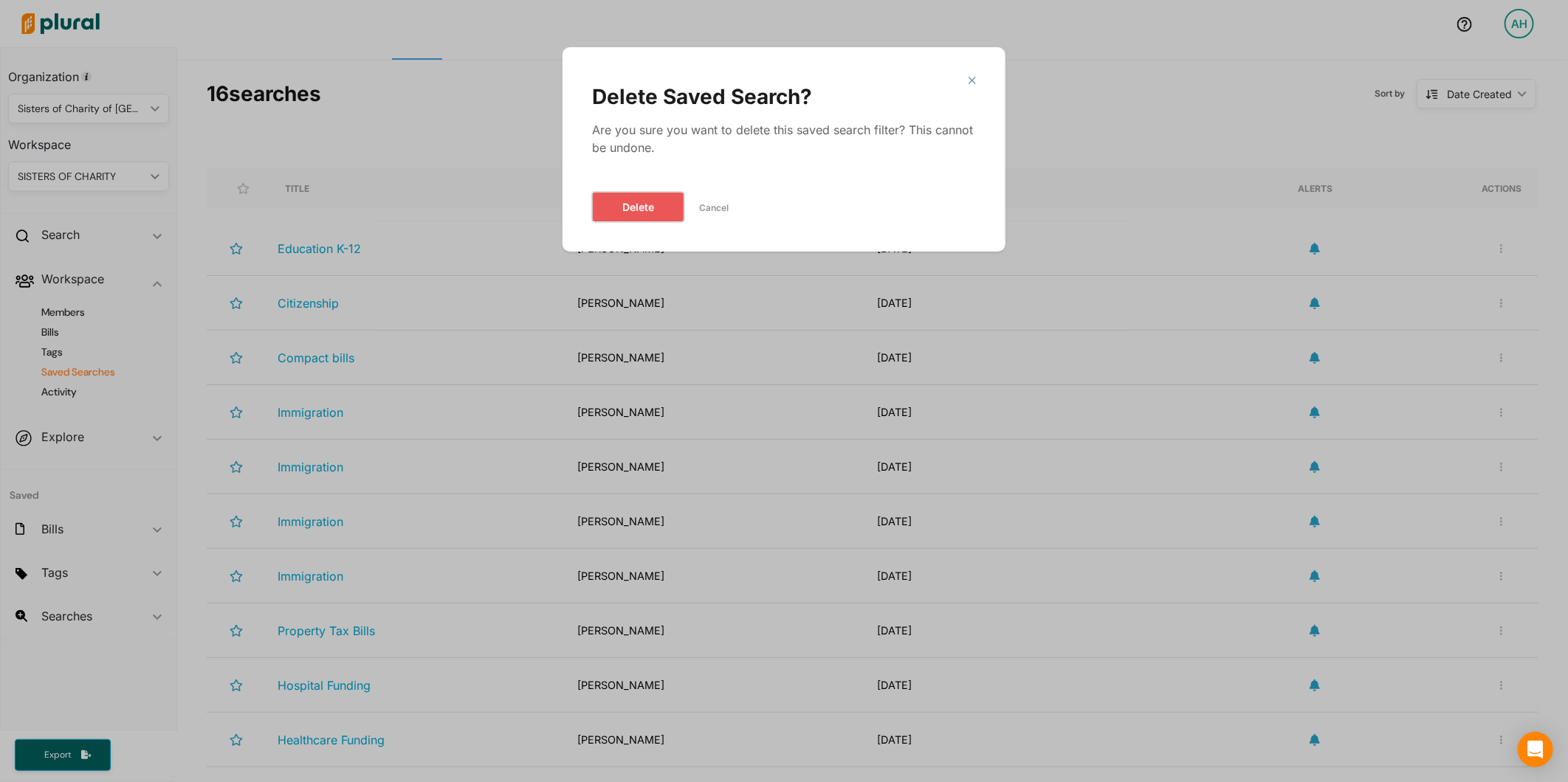
click at [654, 201] on button "Delete" at bounding box center [638, 207] width 92 height 30
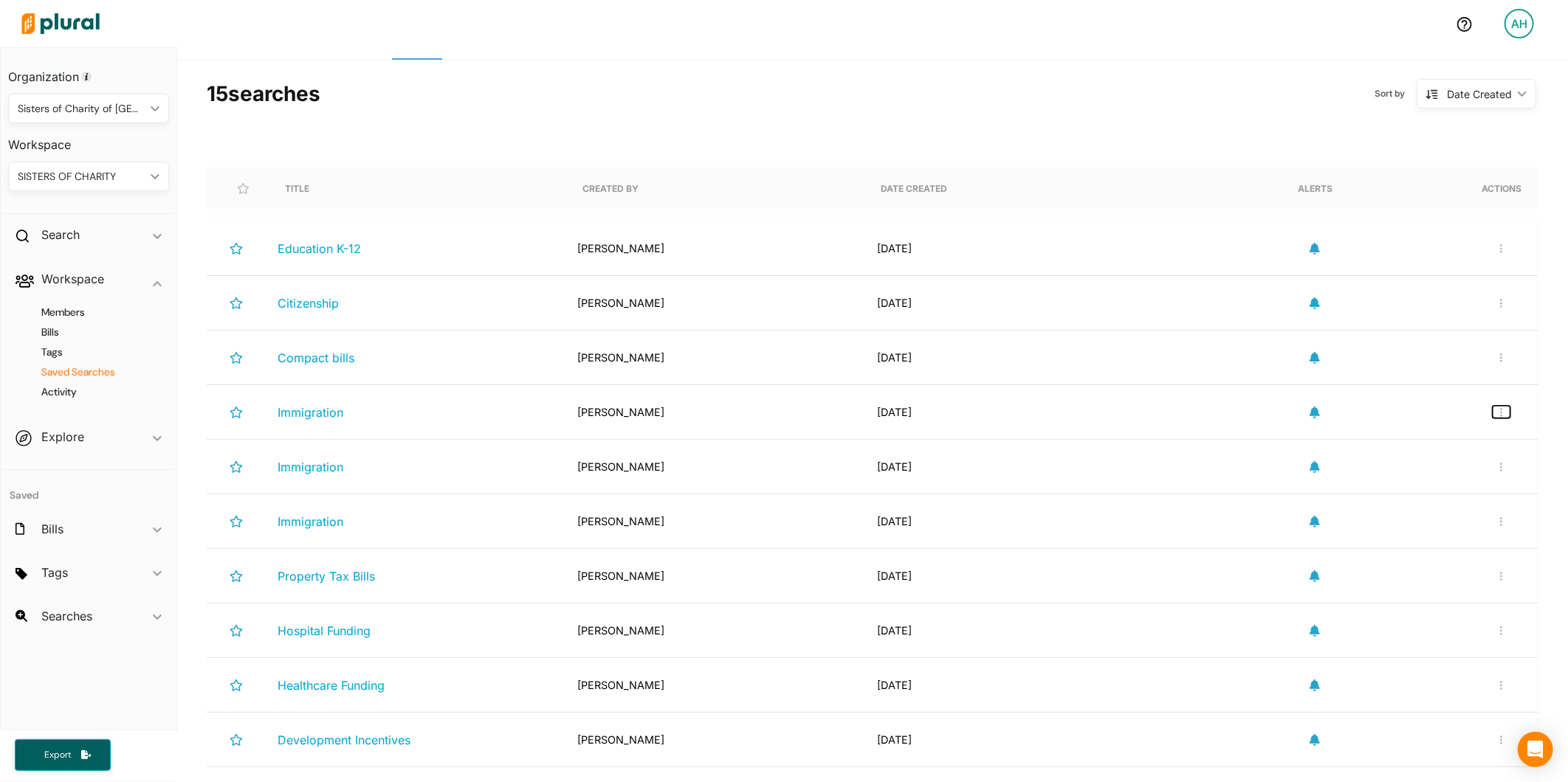
click at [1492, 408] on button "button" at bounding box center [1501, 412] width 17 height 13
click at [1453, 475] on link "Delete Search" at bounding box center [1452, 481] width 129 height 34
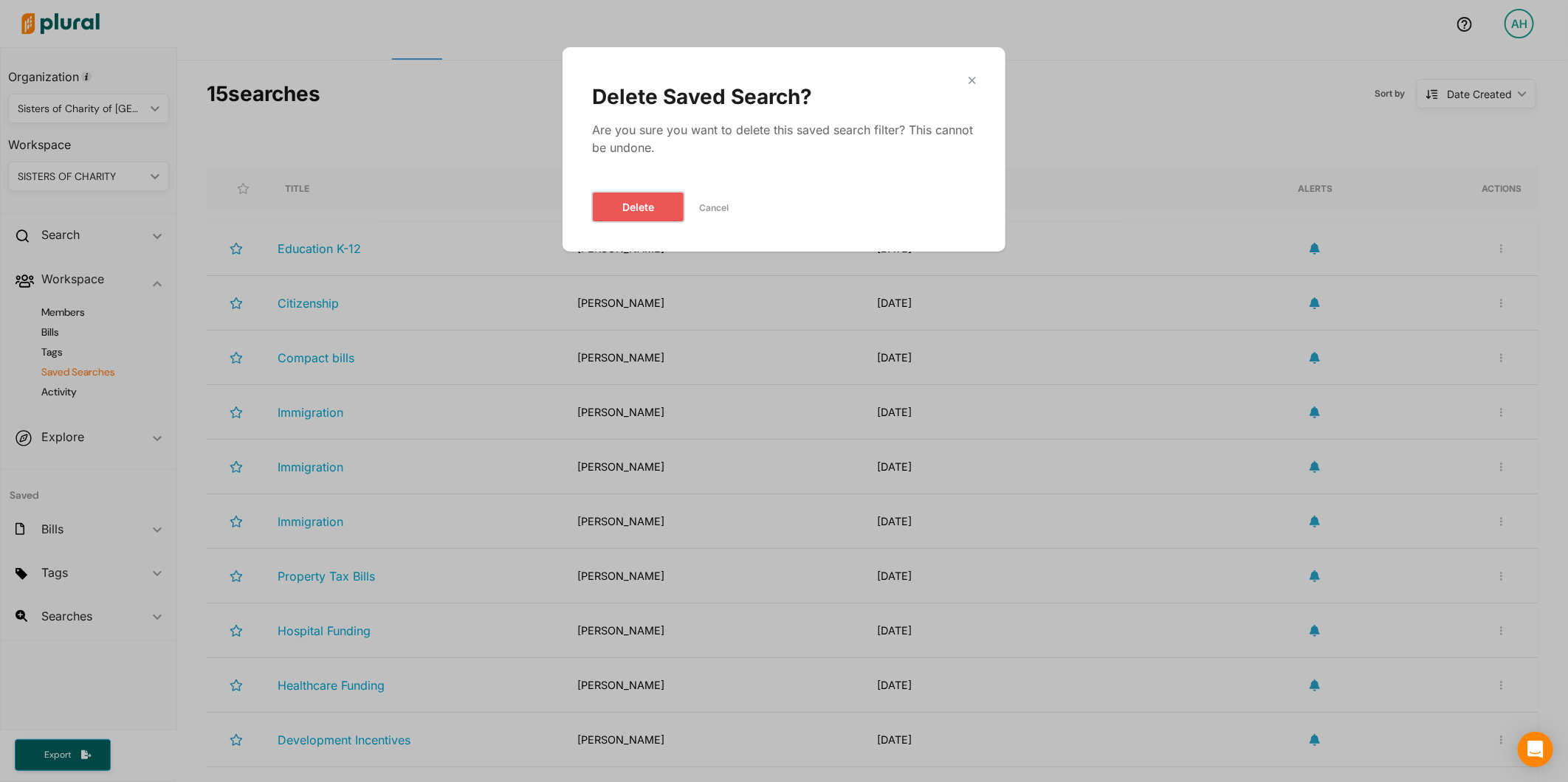
click at [660, 203] on button "Delete" at bounding box center [638, 207] width 92 height 30
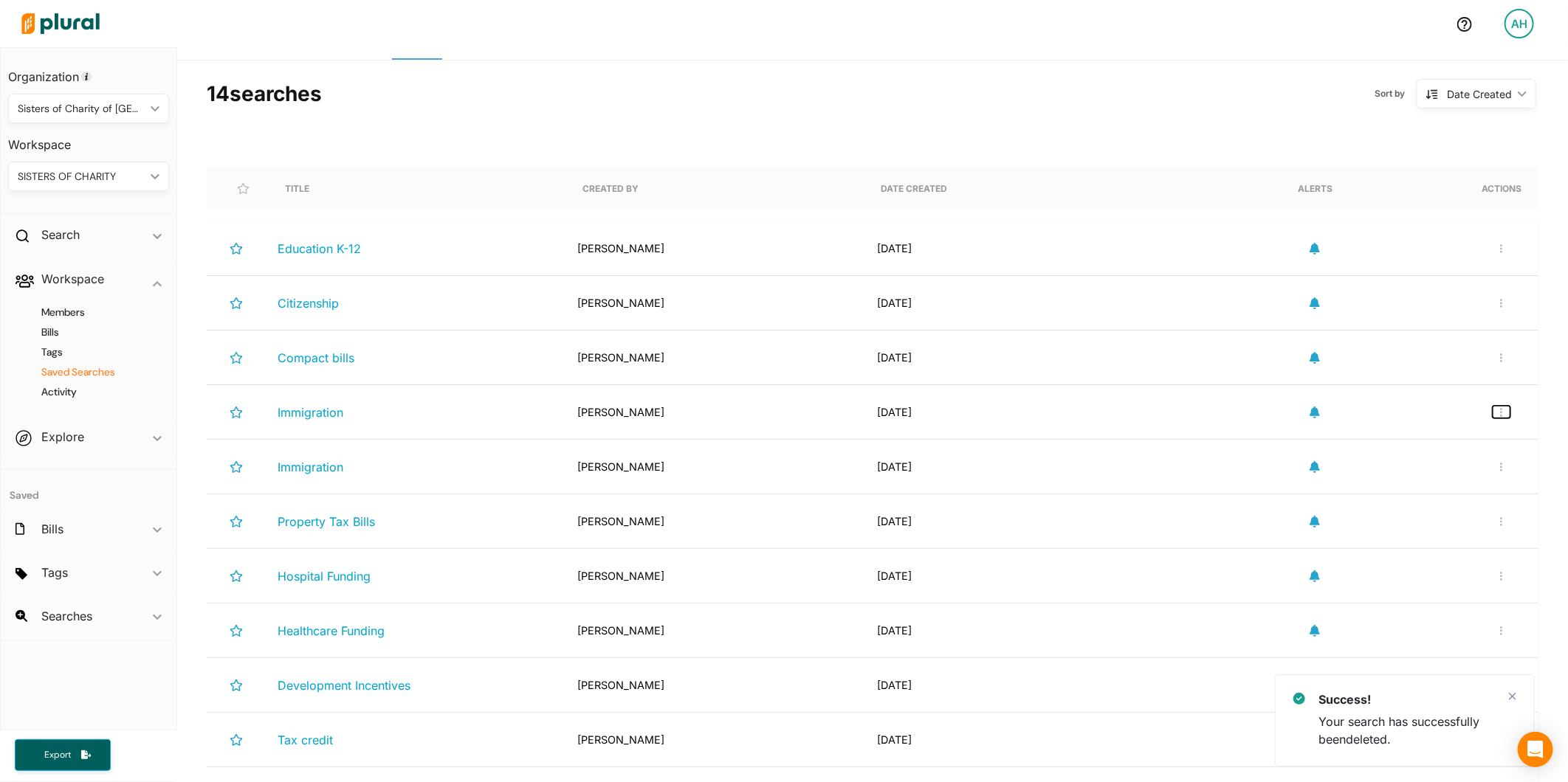
click at [1492, 411] on button "button" at bounding box center [1501, 412] width 17 height 13
click at [1444, 476] on div "Delete Search" at bounding box center [1453, 481] width 109 height 13
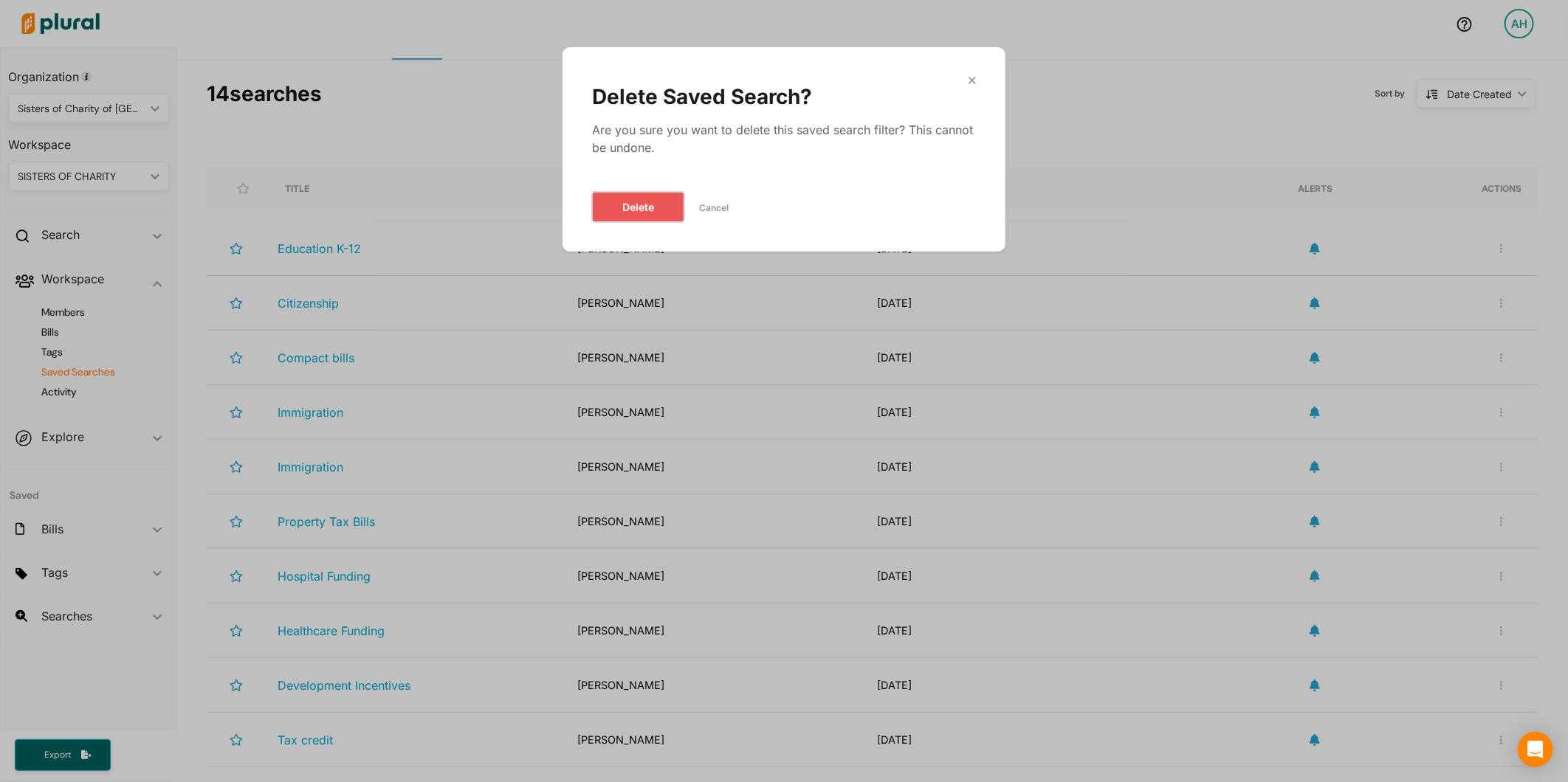
click at [665, 214] on button "Delete" at bounding box center [638, 207] width 92 height 30
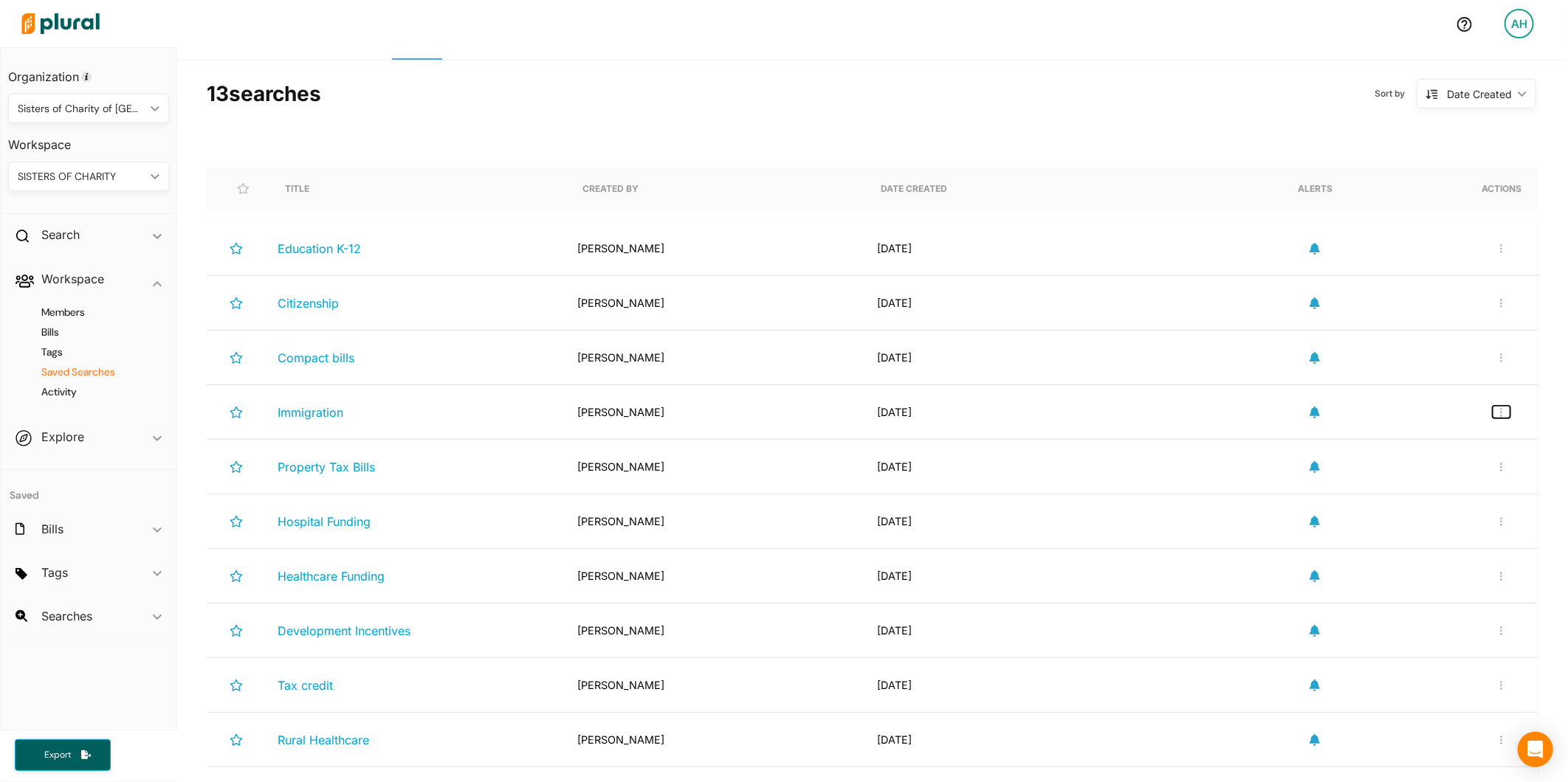
click at [1492, 410] on button "button" at bounding box center [1501, 412] width 17 height 13
click at [1450, 489] on link "Delete Search" at bounding box center [1452, 481] width 129 height 34
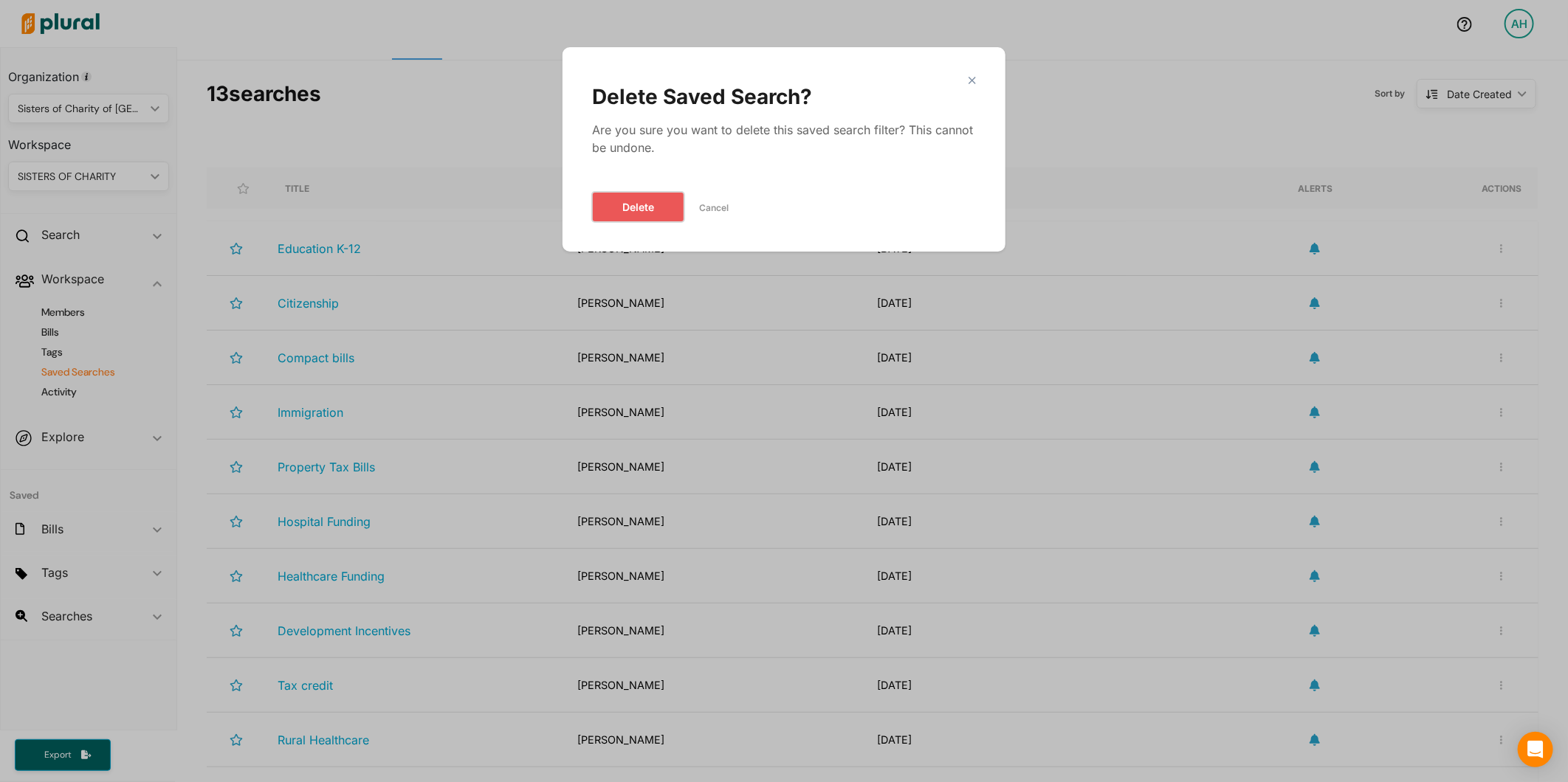
click at [622, 195] on button "Delete" at bounding box center [638, 207] width 92 height 30
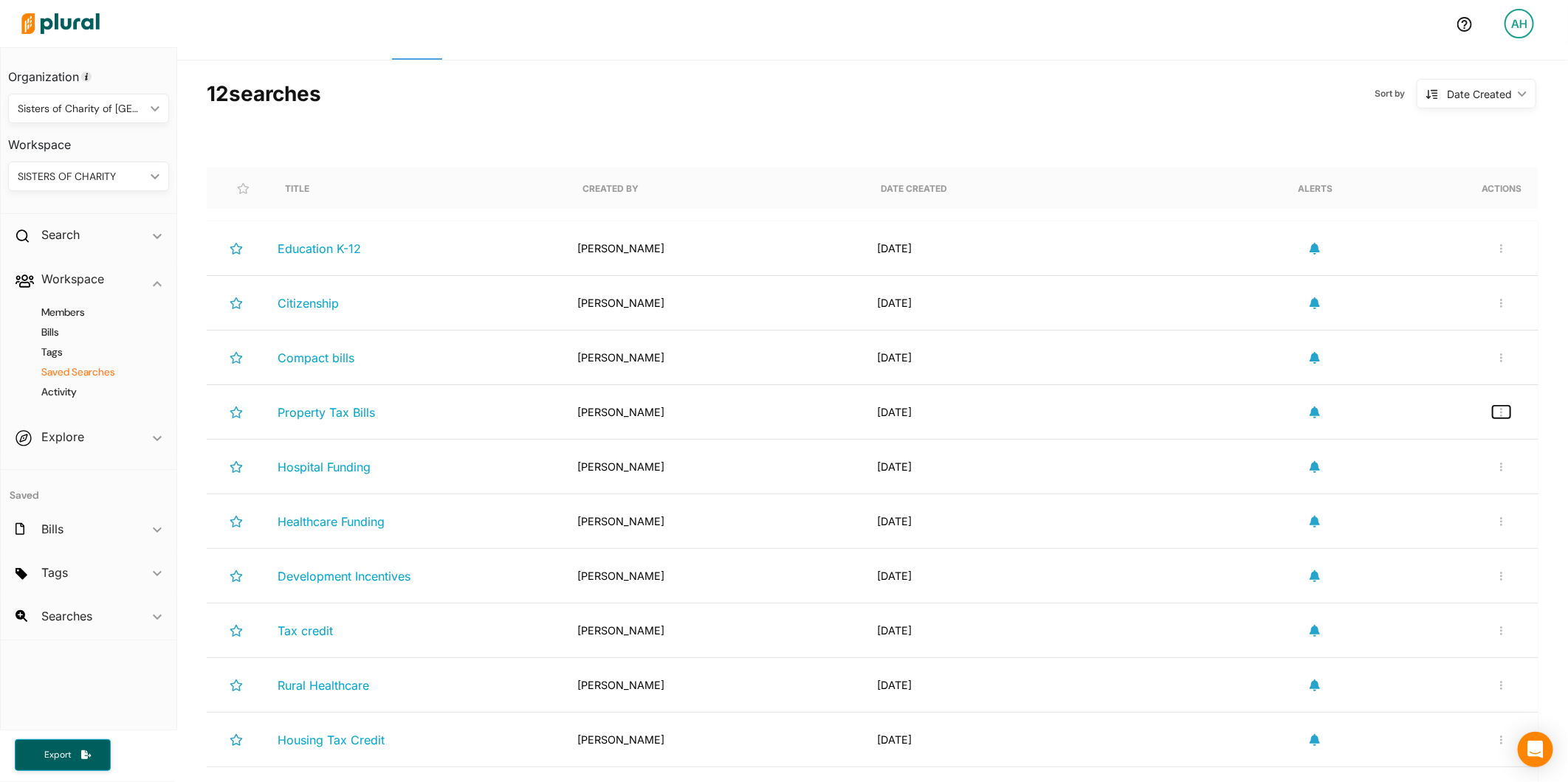
click at [1500, 413] on icon "button" at bounding box center [1501, 412] width 2 height 9
click at [1451, 485] on div "Delete Search" at bounding box center [1453, 481] width 109 height 13
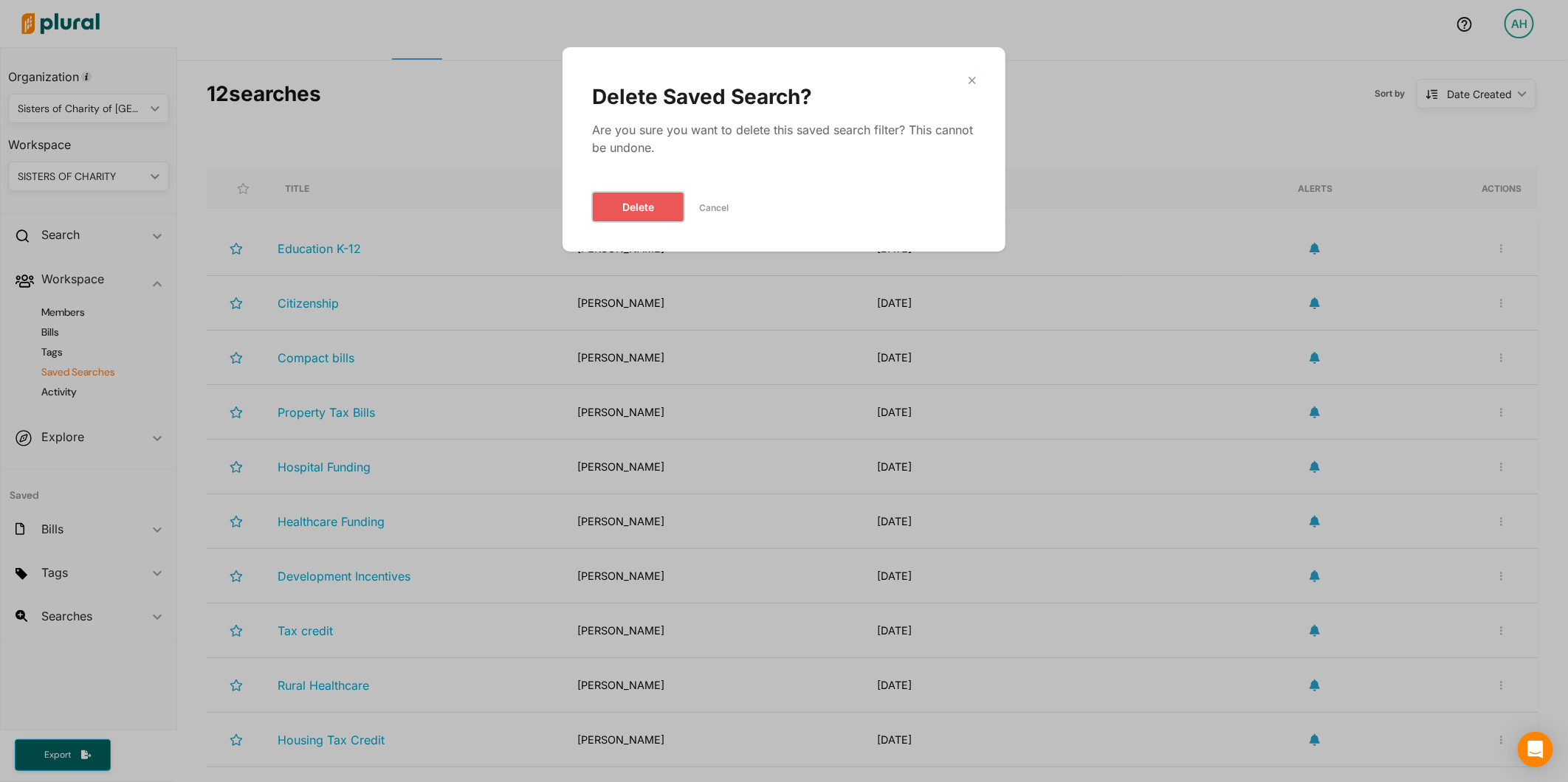
click at [633, 211] on button "Delete" at bounding box center [638, 207] width 92 height 30
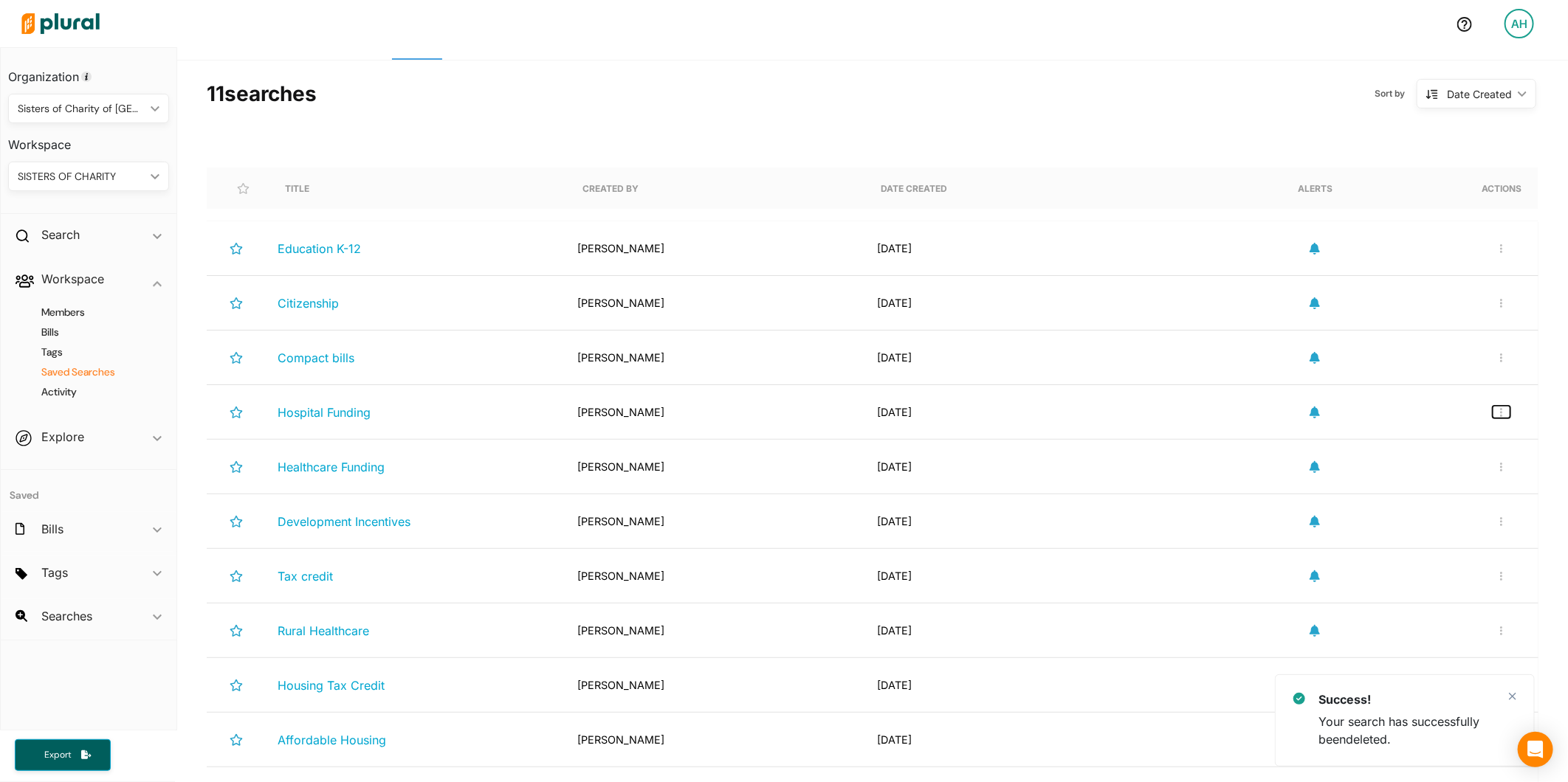
click at [1492, 410] on button "button" at bounding box center [1501, 412] width 17 height 13
click at [1431, 484] on div "Delete Search" at bounding box center [1453, 481] width 109 height 13
click at [1492, 414] on button "button" at bounding box center [1501, 412] width 17 height 13
click at [1437, 487] on div "Delete Search" at bounding box center [1453, 481] width 109 height 13
click at [1492, 417] on button "button" at bounding box center [1501, 412] width 17 height 13
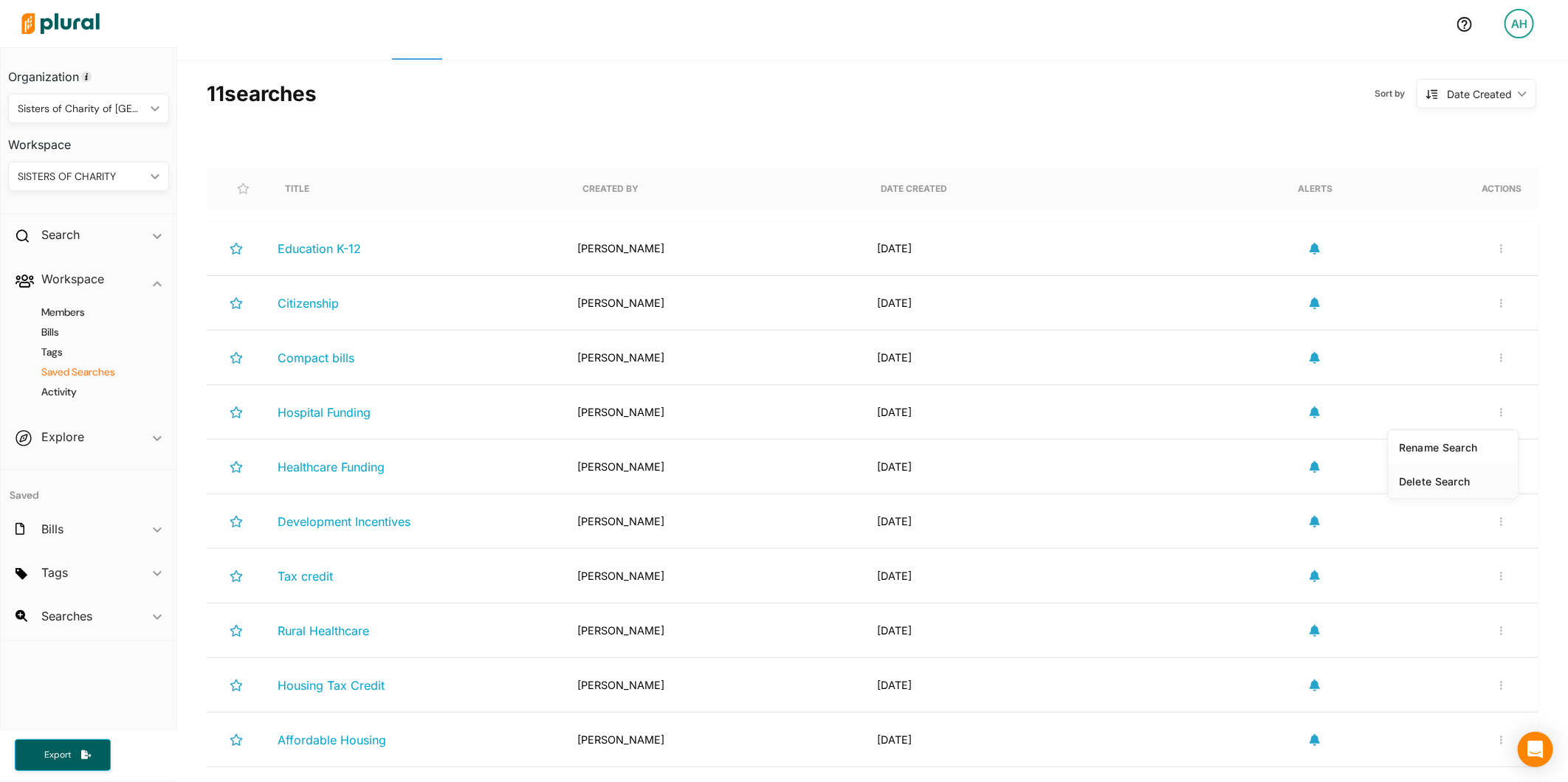
click at [1430, 477] on div "Delete Search" at bounding box center [1453, 481] width 109 height 13
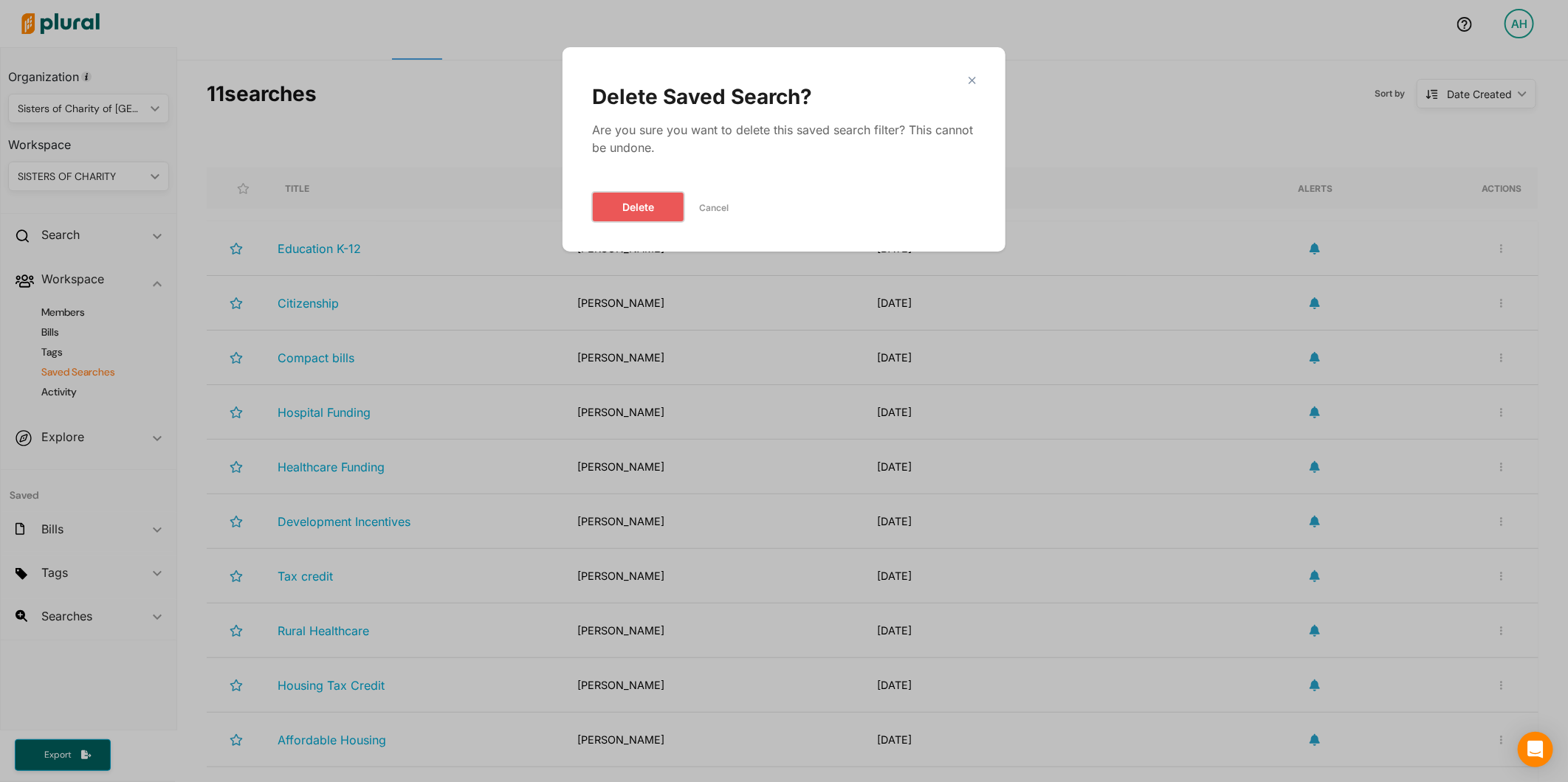
click at [623, 196] on button "Delete" at bounding box center [638, 207] width 92 height 30
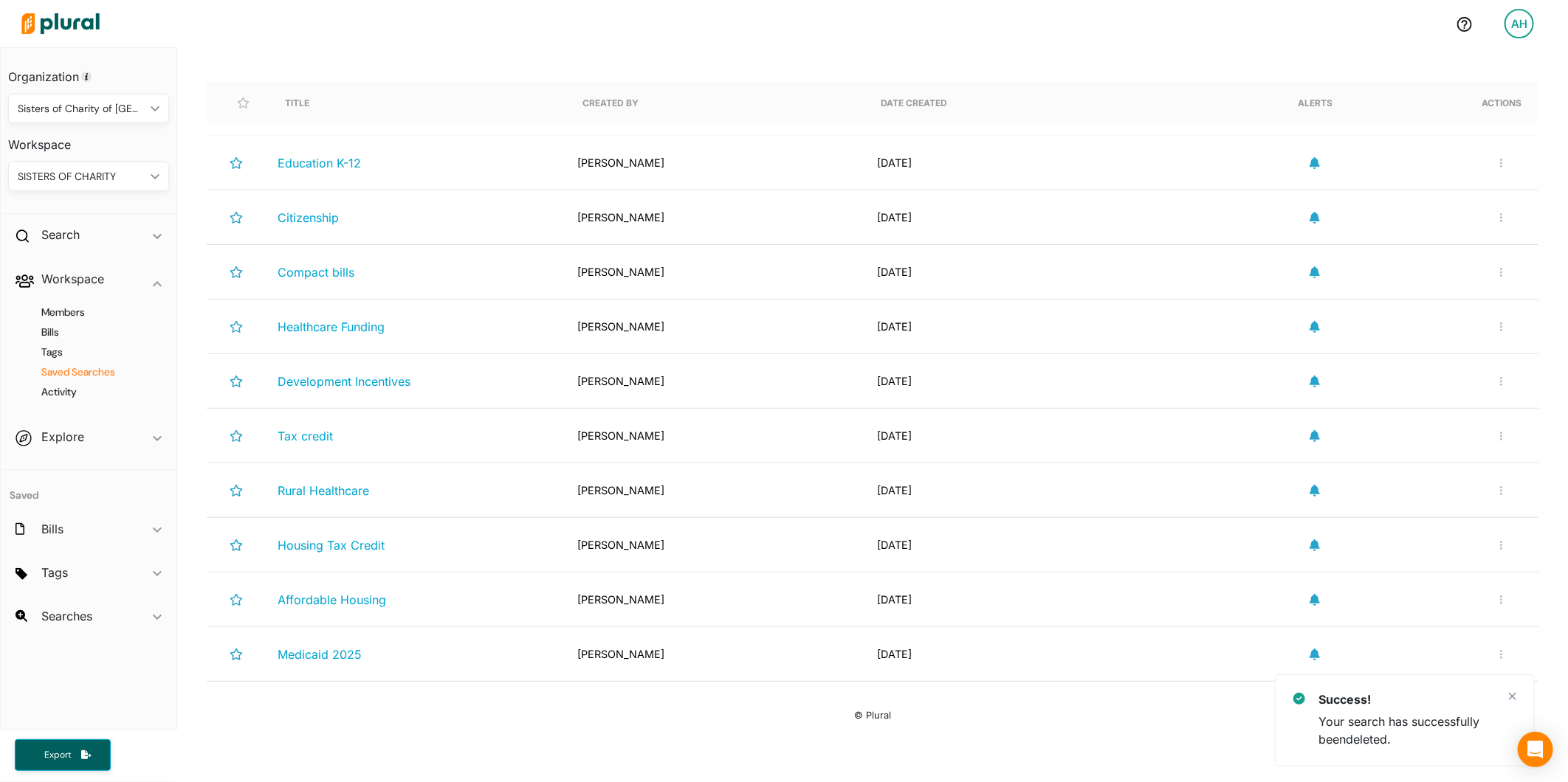
scroll to position [175, 0]
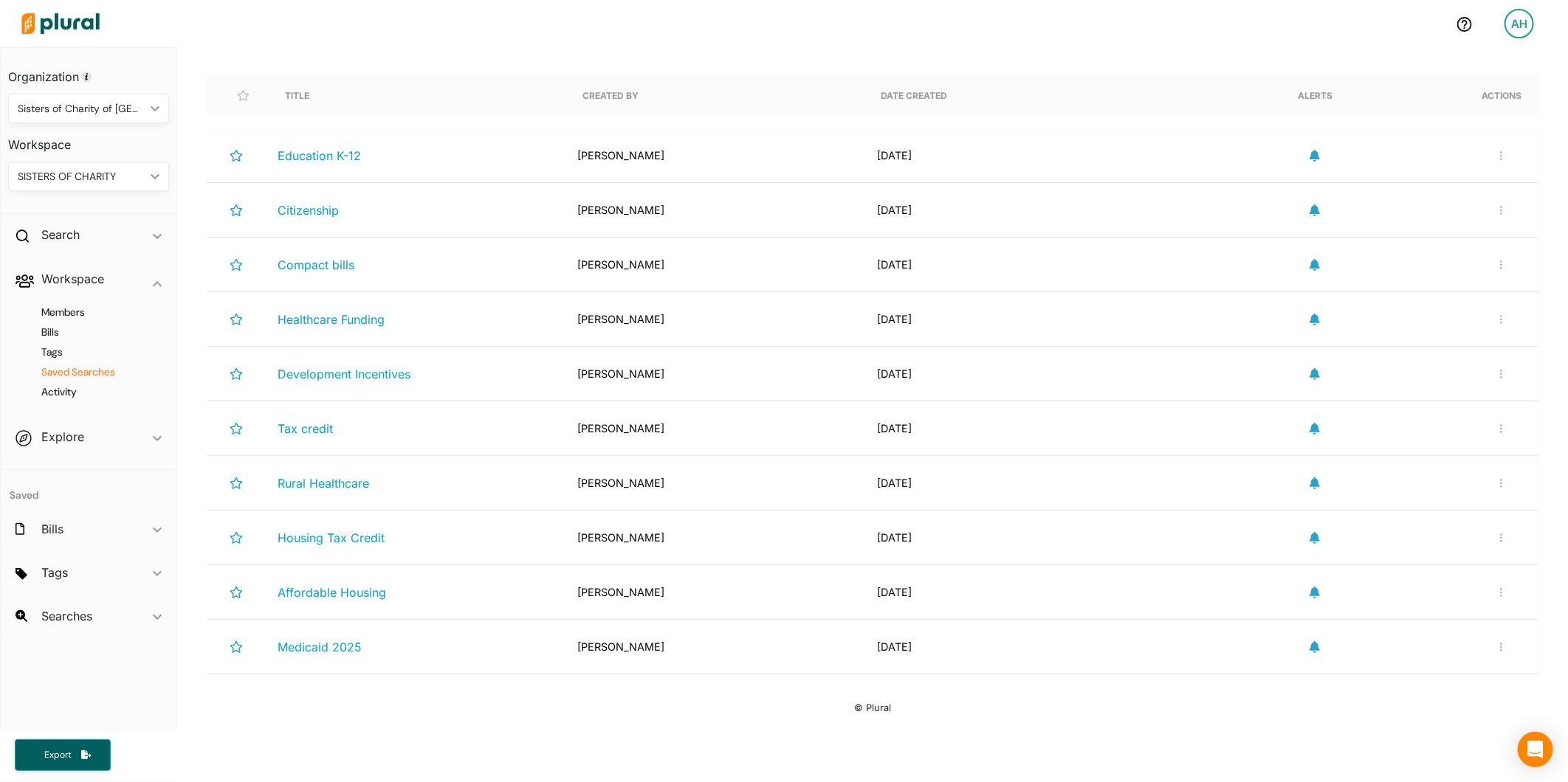
click at [1499, 318] on div "Rename Search Delete Search" at bounding box center [1502, 319] width 35 height 30
click at [1492, 319] on button "button" at bounding box center [1501, 319] width 17 height 13
click at [1434, 389] on div "Delete Search" at bounding box center [1453, 388] width 109 height 13
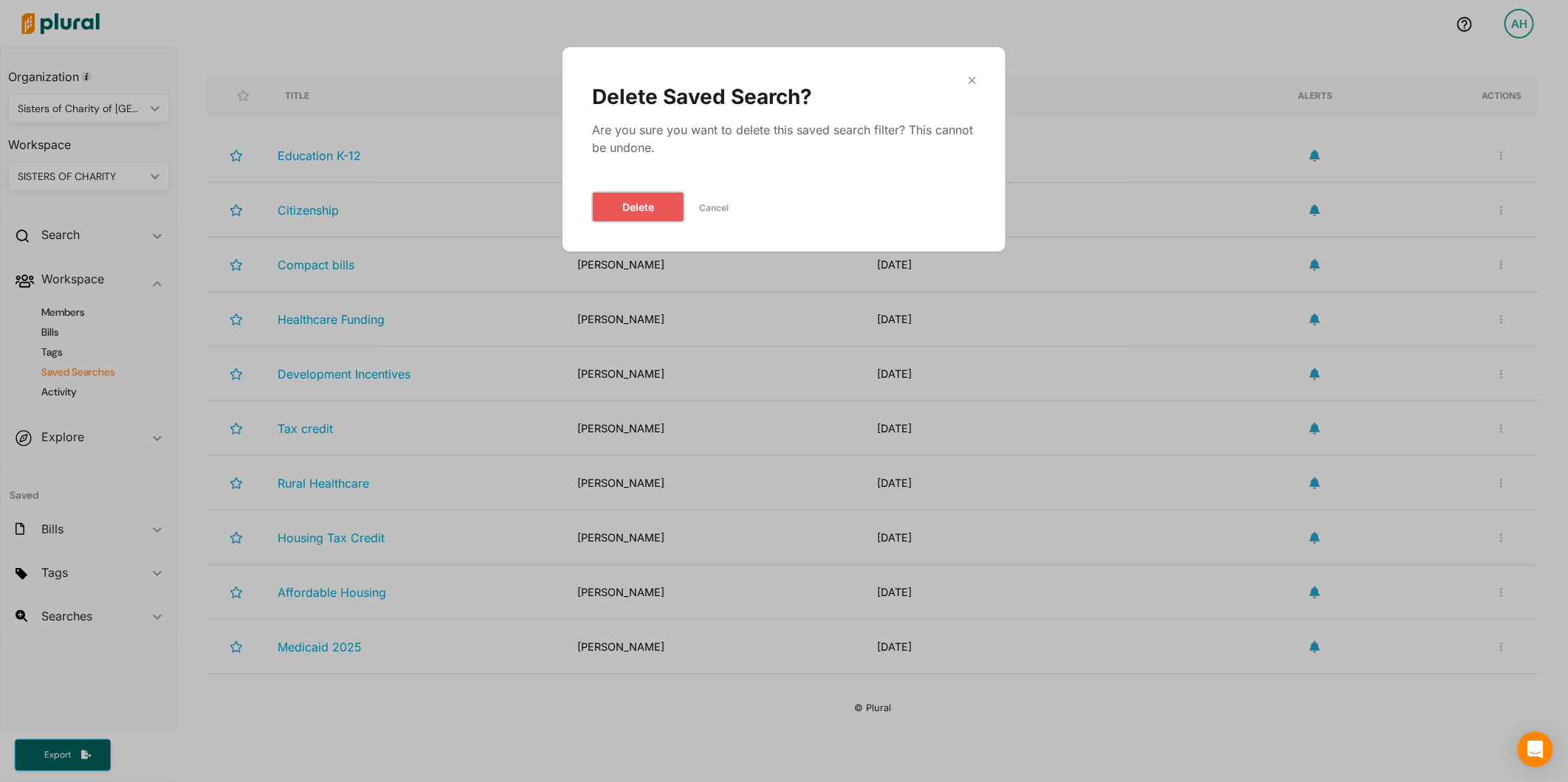
click at [662, 211] on button "Delete" at bounding box center [638, 207] width 92 height 30
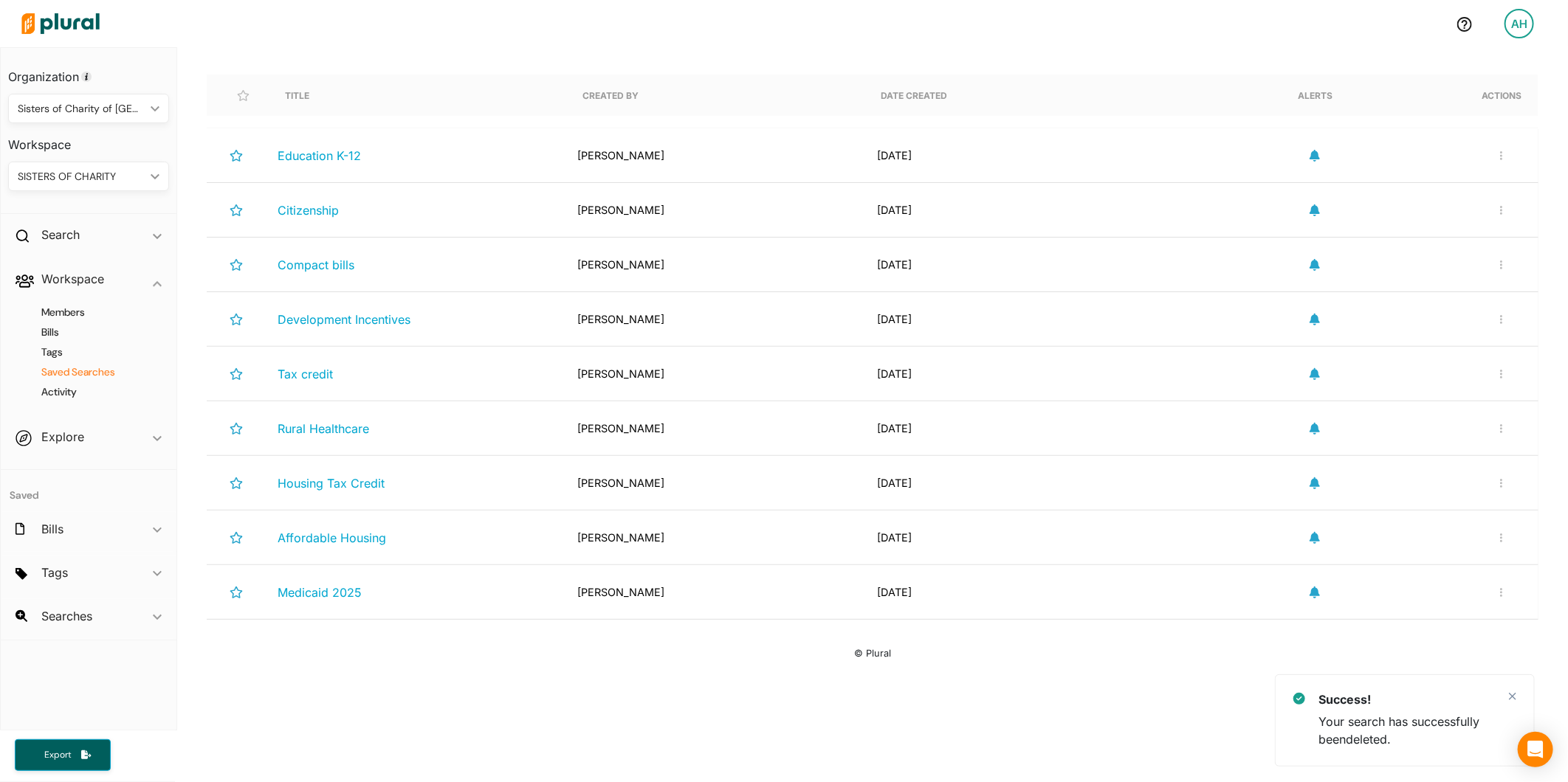
click at [1492, 381] on div "Rename Search Delete Search" at bounding box center [1502, 374] width 35 height 30
click at [1492, 379] on button "button" at bounding box center [1501, 374] width 17 height 13
click at [1451, 436] on link "Delete Search" at bounding box center [1452, 442] width 129 height 34
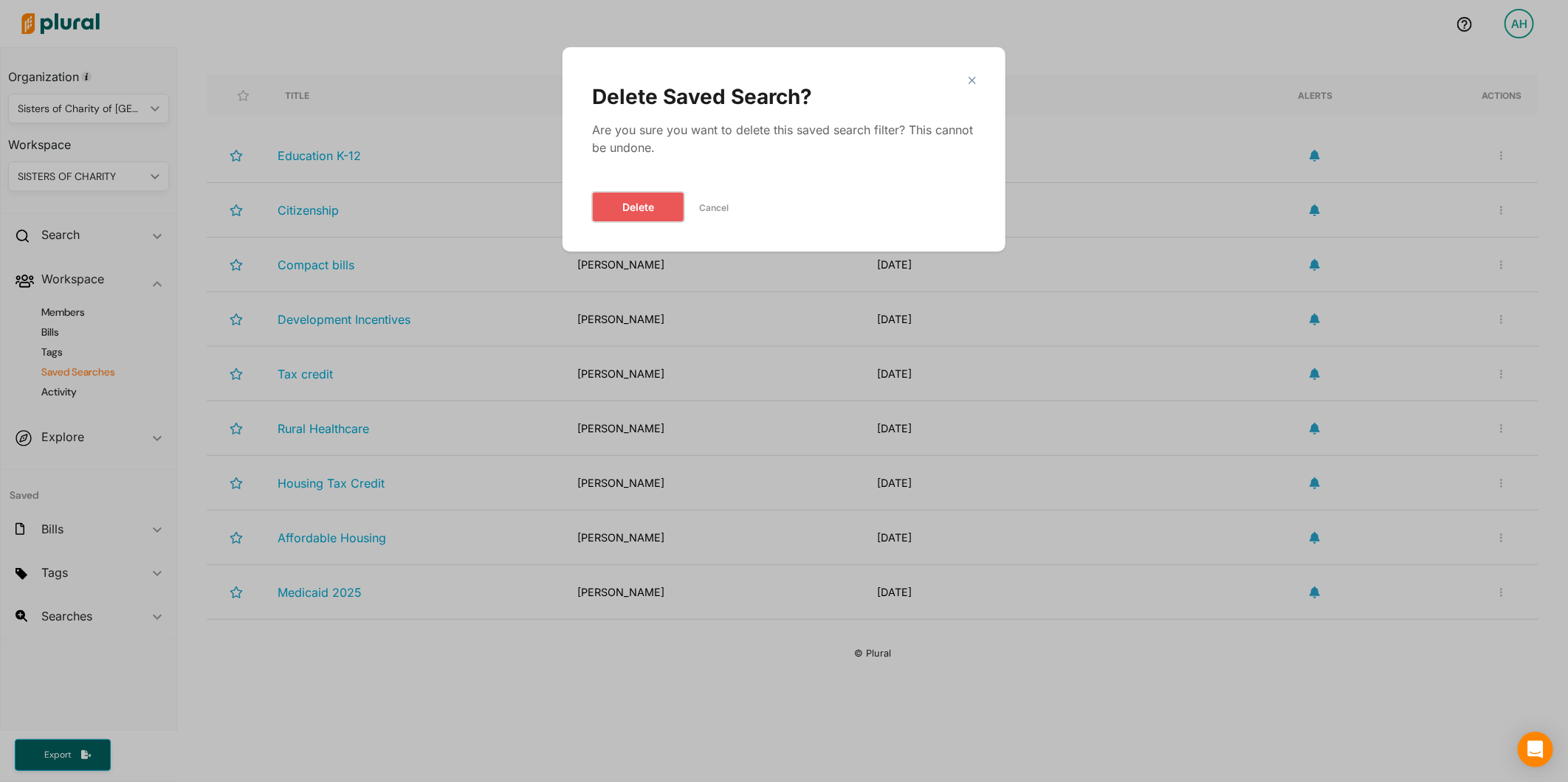
click at [638, 202] on button "Delete" at bounding box center [638, 207] width 92 height 30
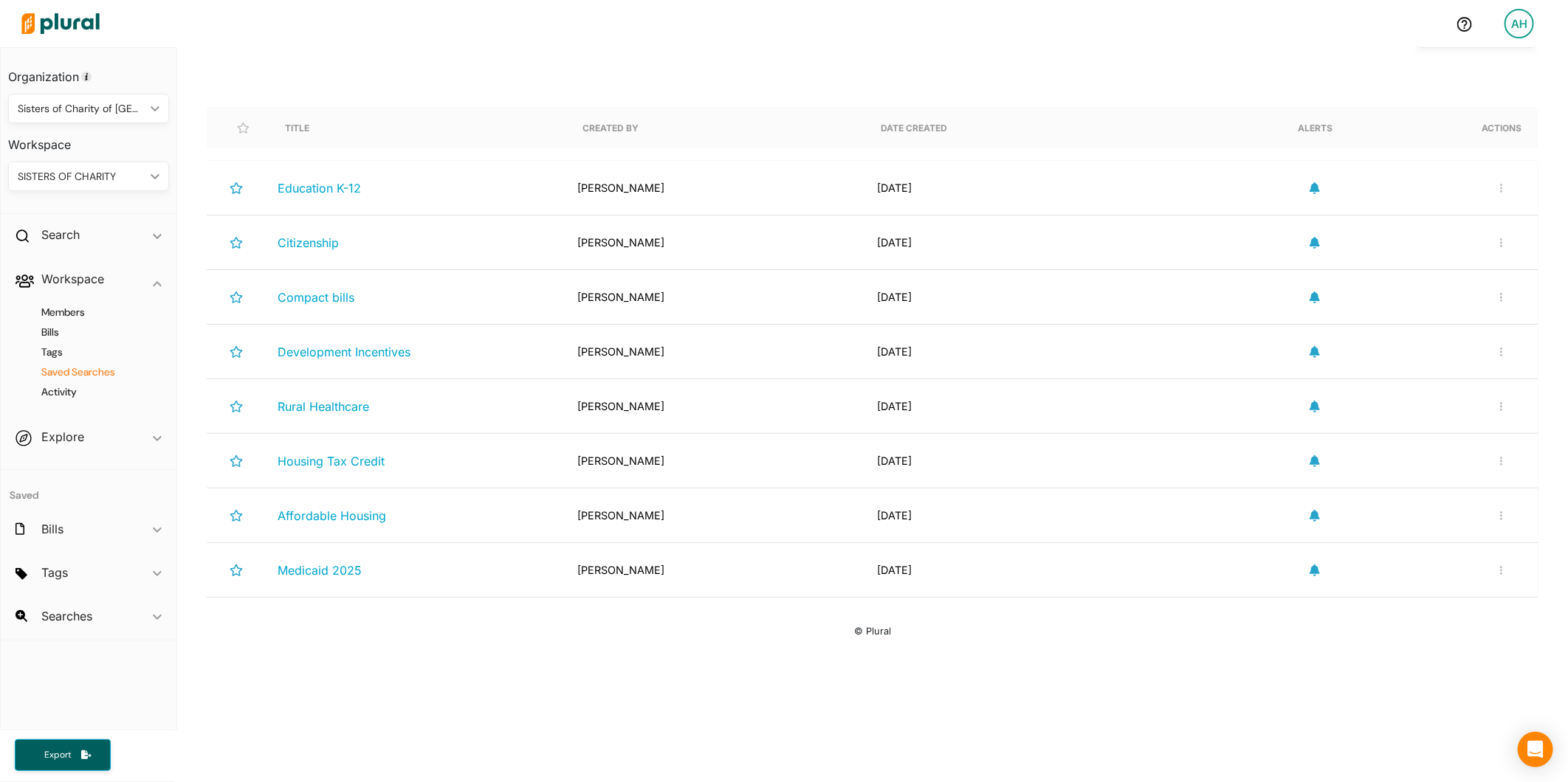
scroll to position [147, 0]
click at [1500, 402] on icon "button" at bounding box center [1502, 407] width 3 height 11
click at [1405, 473] on div "Delete Search" at bounding box center [1453, 476] width 109 height 13
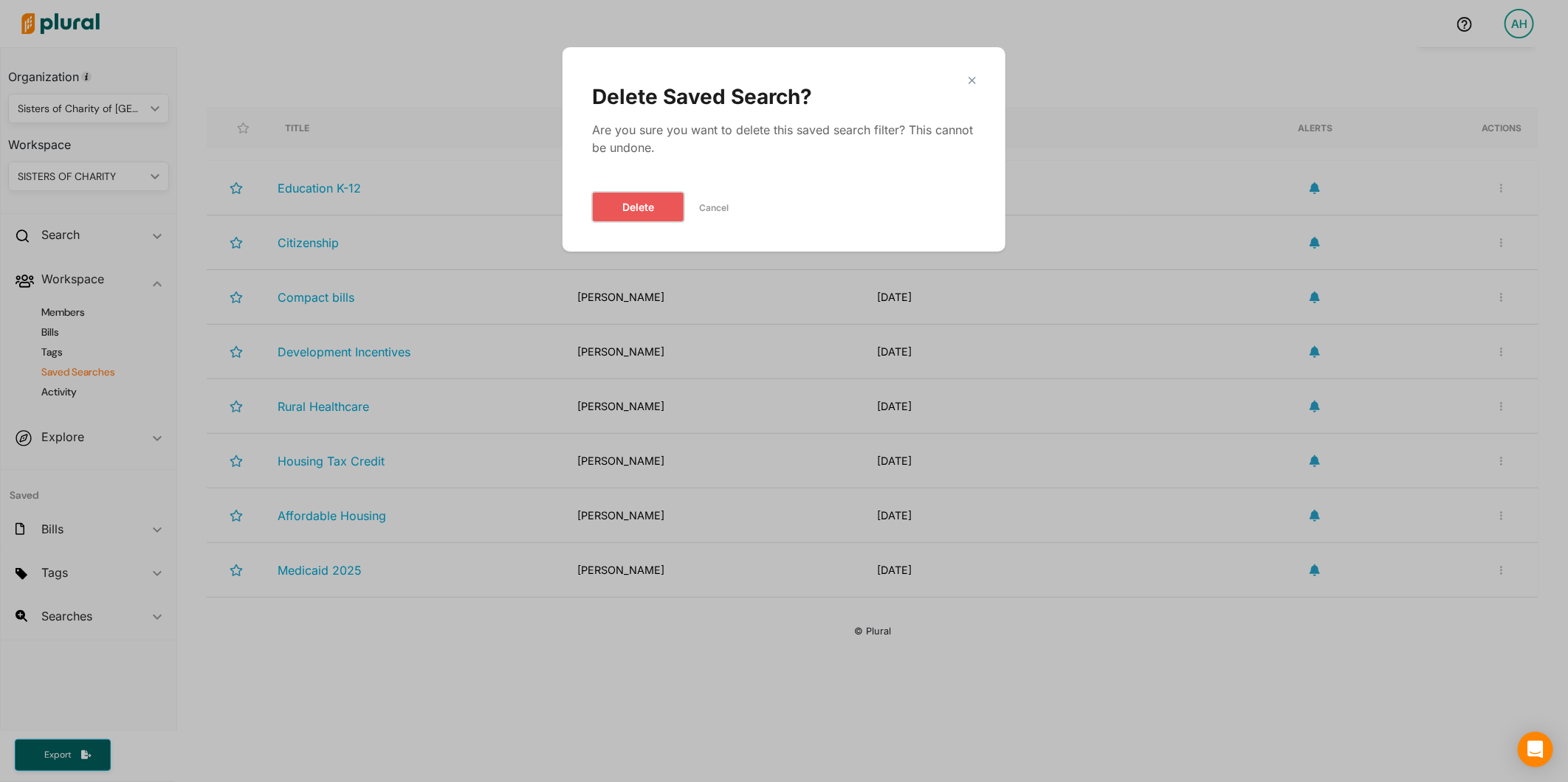
click at [611, 208] on button "Delete" at bounding box center [638, 207] width 92 height 30
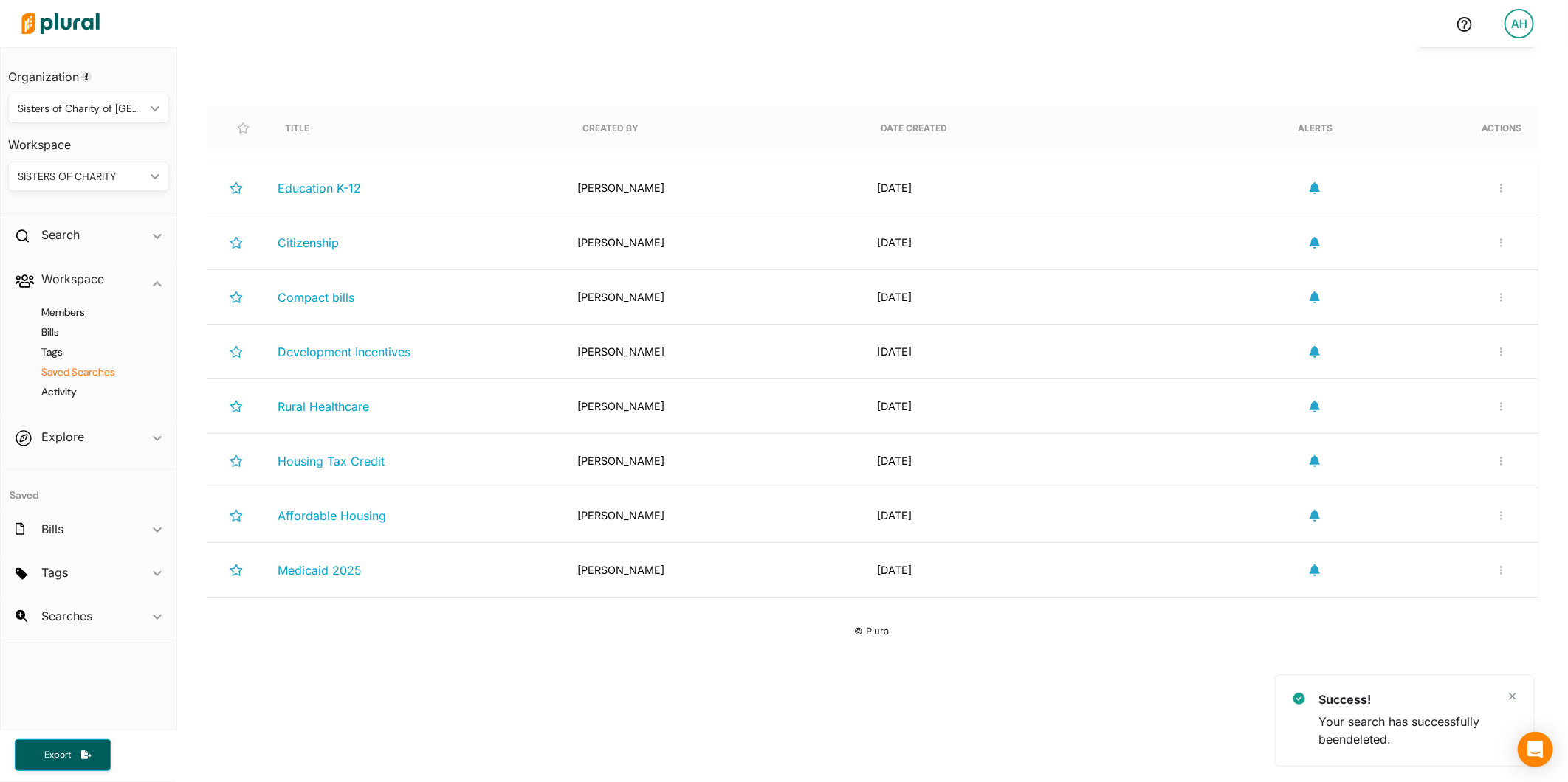
scroll to position [91, 0]
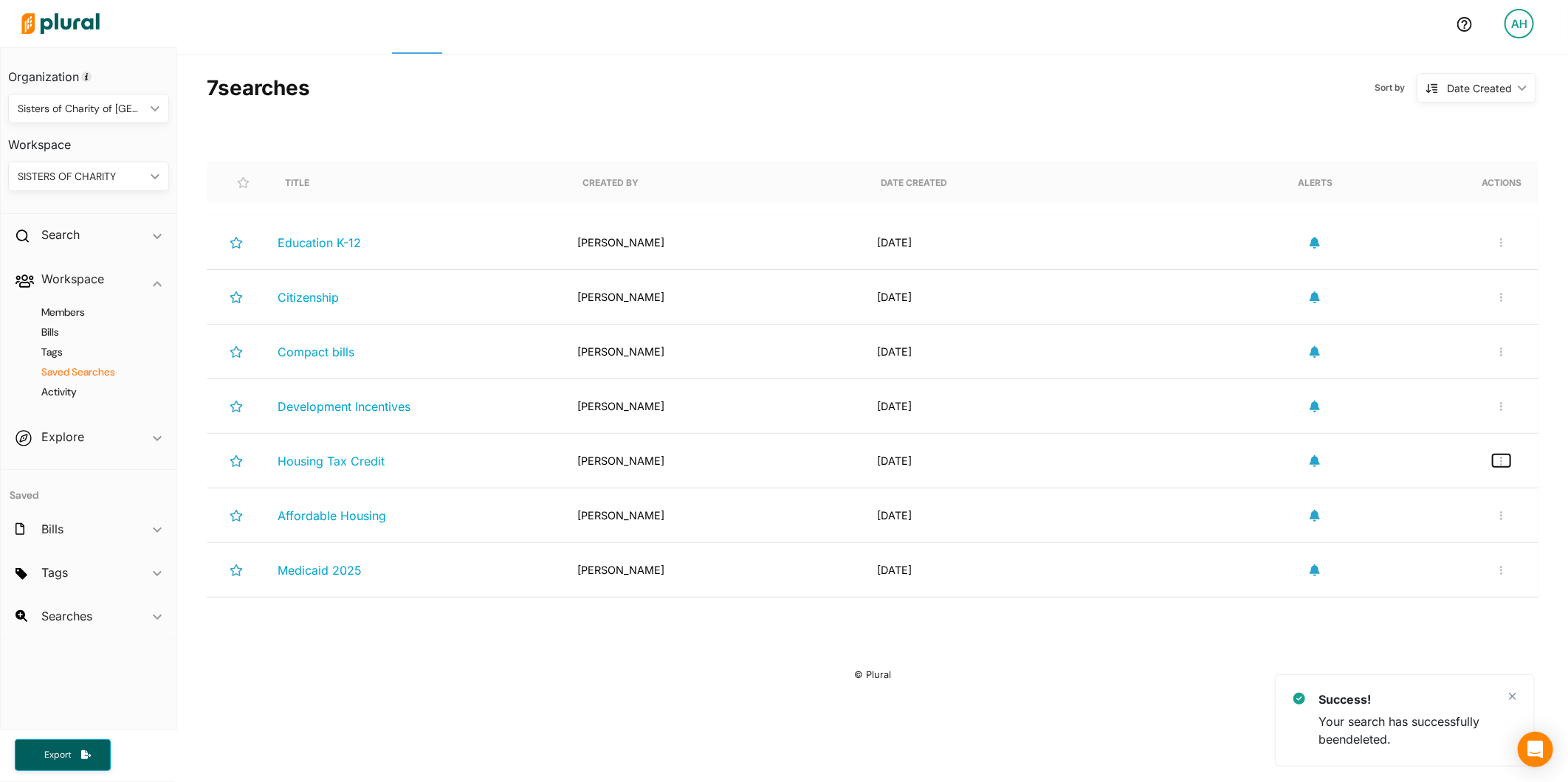
click at [1492, 457] on button "button" at bounding box center [1501, 460] width 17 height 13
click at [1419, 519] on link "Delete Search" at bounding box center [1452, 529] width 129 height 34
click at [1495, 455] on button "button" at bounding box center [1501, 460] width 17 height 13
click at [1429, 524] on div "Delete Search" at bounding box center [1453, 530] width 109 height 13
click at [1492, 470] on div "Rename Search Delete Search" at bounding box center [1502, 460] width 35 height 30
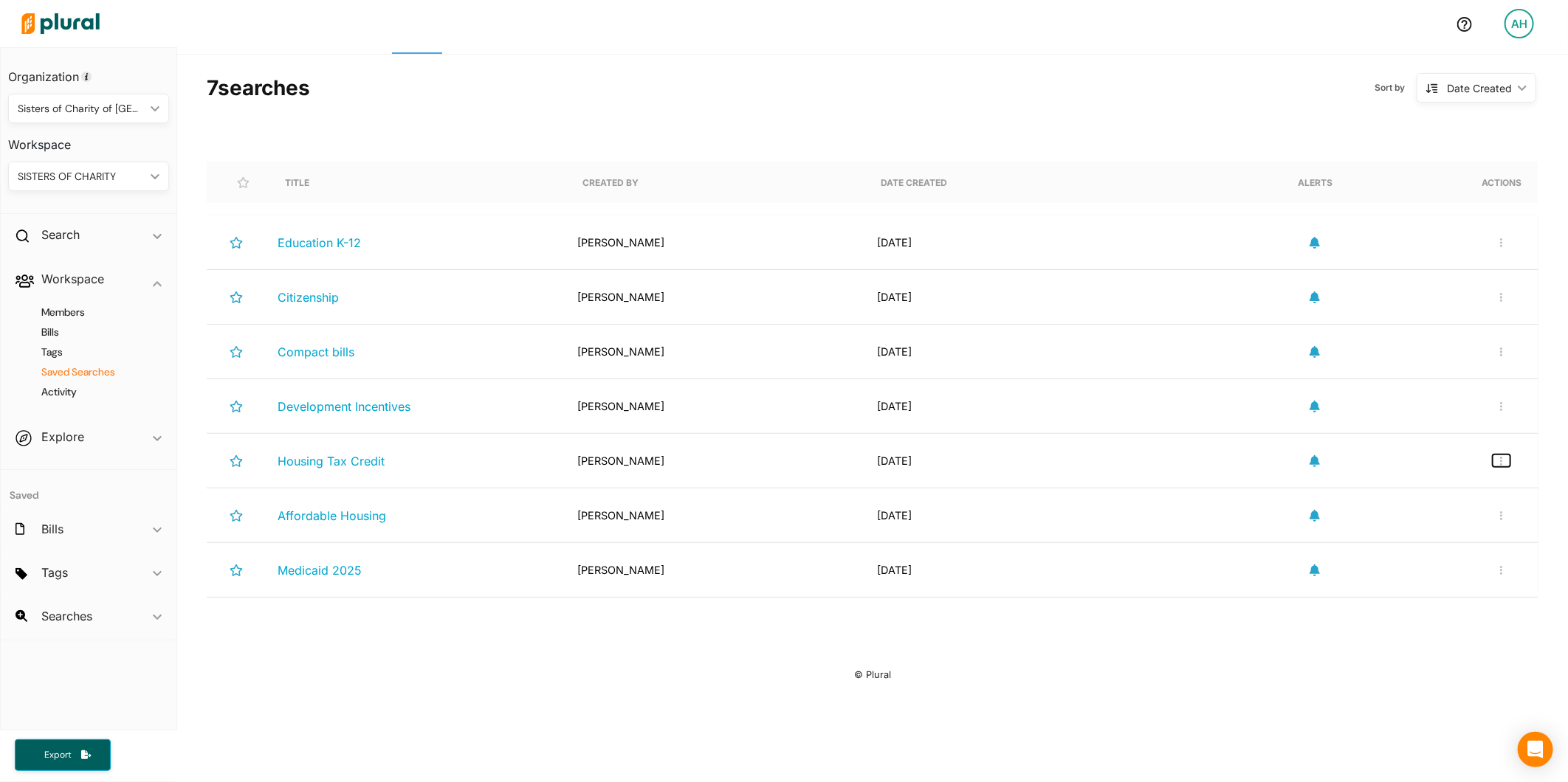
click at [1500, 456] on icon "button" at bounding box center [1502, 461] width 3 height 11
click at [1433, 526] on div "Delete Search" at bounding box center [1453, 530] width 109 height 13
click at [1492, 463] on button "button" at bounding box center [1501, 460] width 17 height 13
click at [1462, 518] on link "Delete Search" at bounding box center [1452, 529] width 129 height 34
click at [1484, 460] on div "Rename Search Delete Search" at bounding box center [1502, 460] width 35 height 30
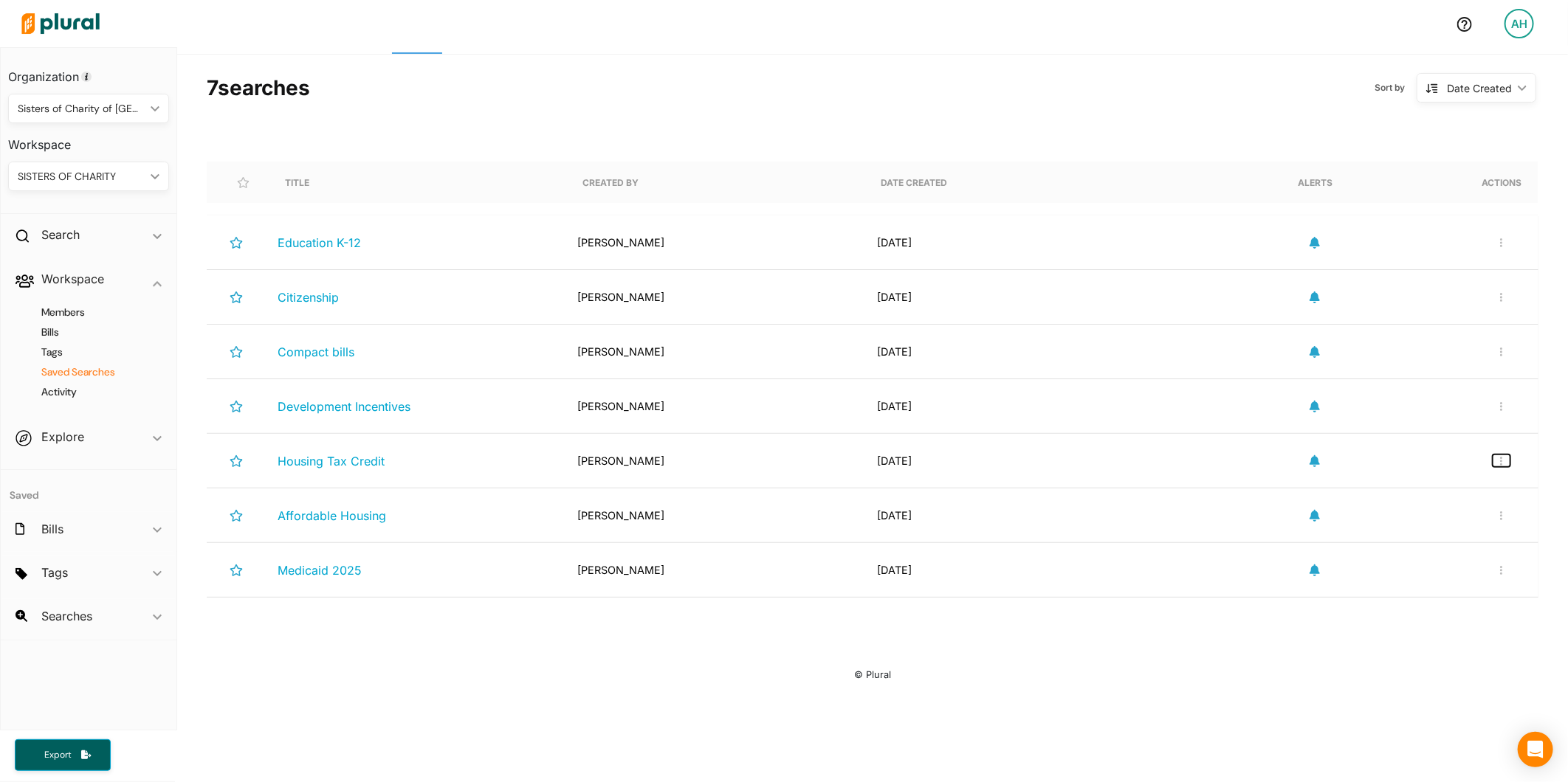
click at [1492, 460] on button "button" at bounding box center [1501, 460] width 17 height 13
click at [1455, 519] on link "Delete Search" at bounding box center [1452, 529] width 129 height 34
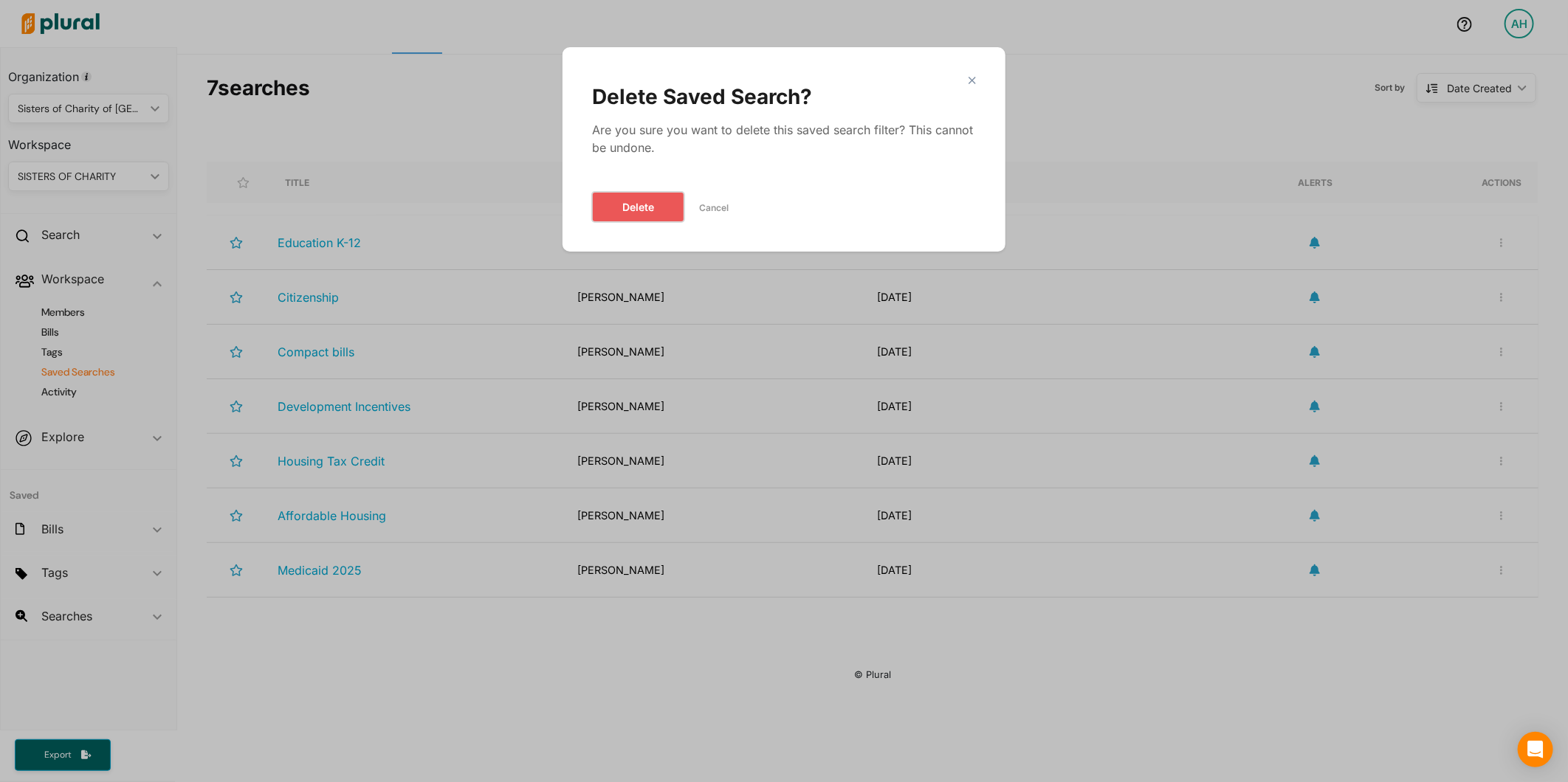
click at [617, 203] on button "Delete" at bounding box center [638, 207] width 92 height 30
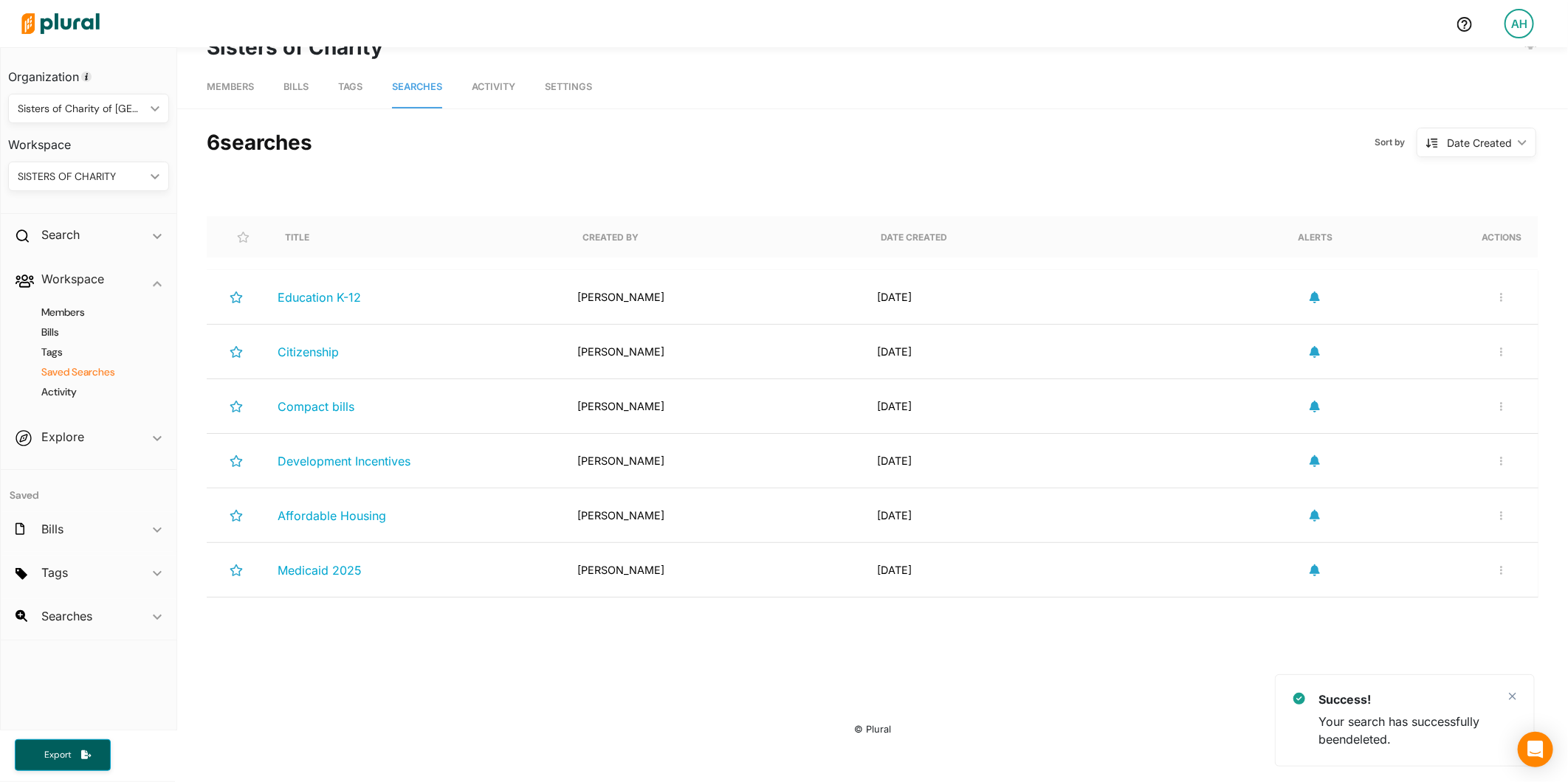
scroll to position [37, 0]
click at [1492, 513] on button "button" at bounding box center [1501, 515] width 17 height 13
click at [1456, 580] on div "Delete Search" at bounding box center [1453, 584] width 109 height 13
click at [1500, 516] on icon "button" at bounding box center [1502, 516] width 3 height 11
click at [1463, 586] on div "Delete Search" at bounding box center [1453, 584] width 109 height 13
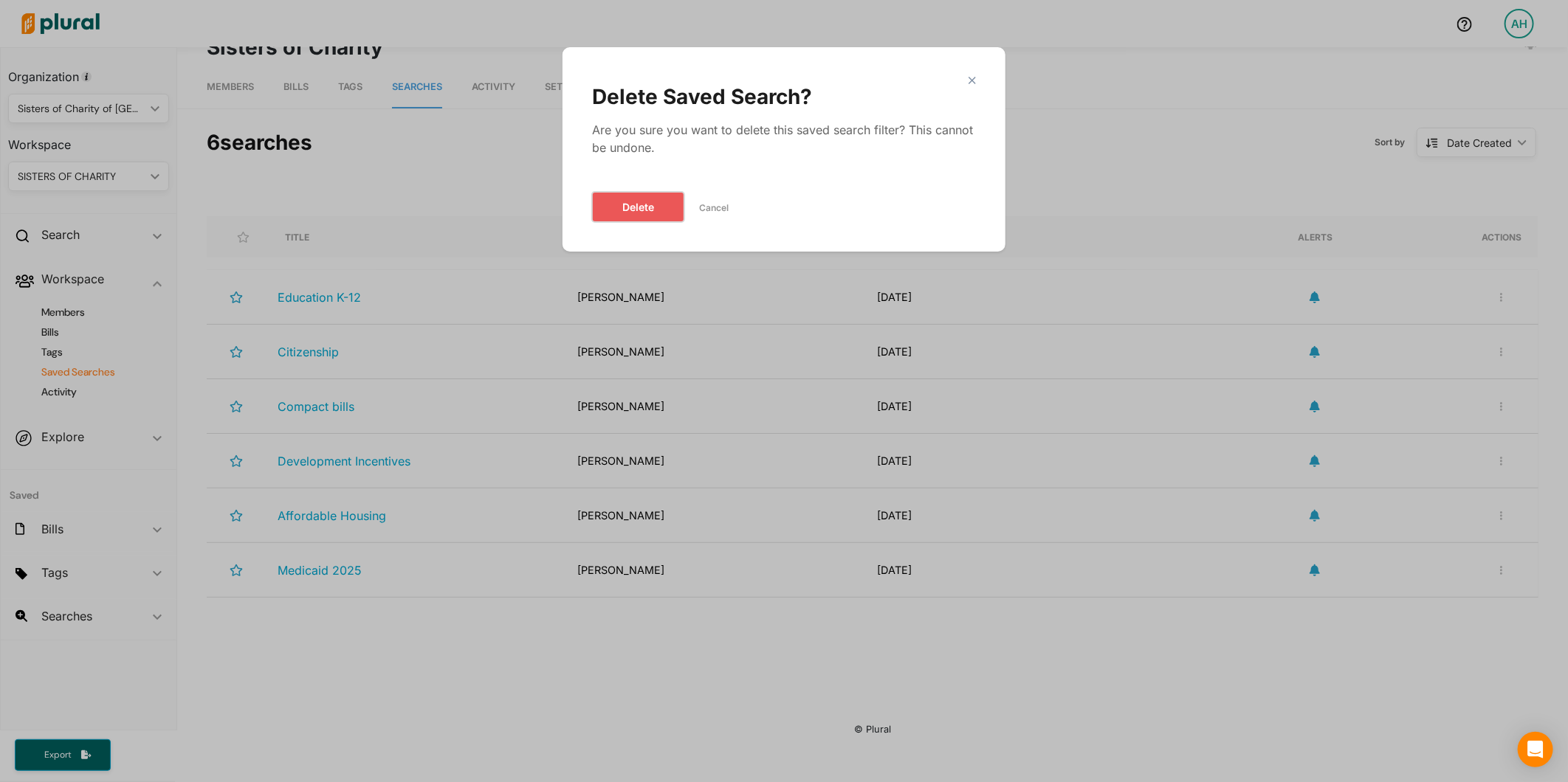
click at [609, 205] on button "Delete" at bounding box center [638, 207] width 92 height 30
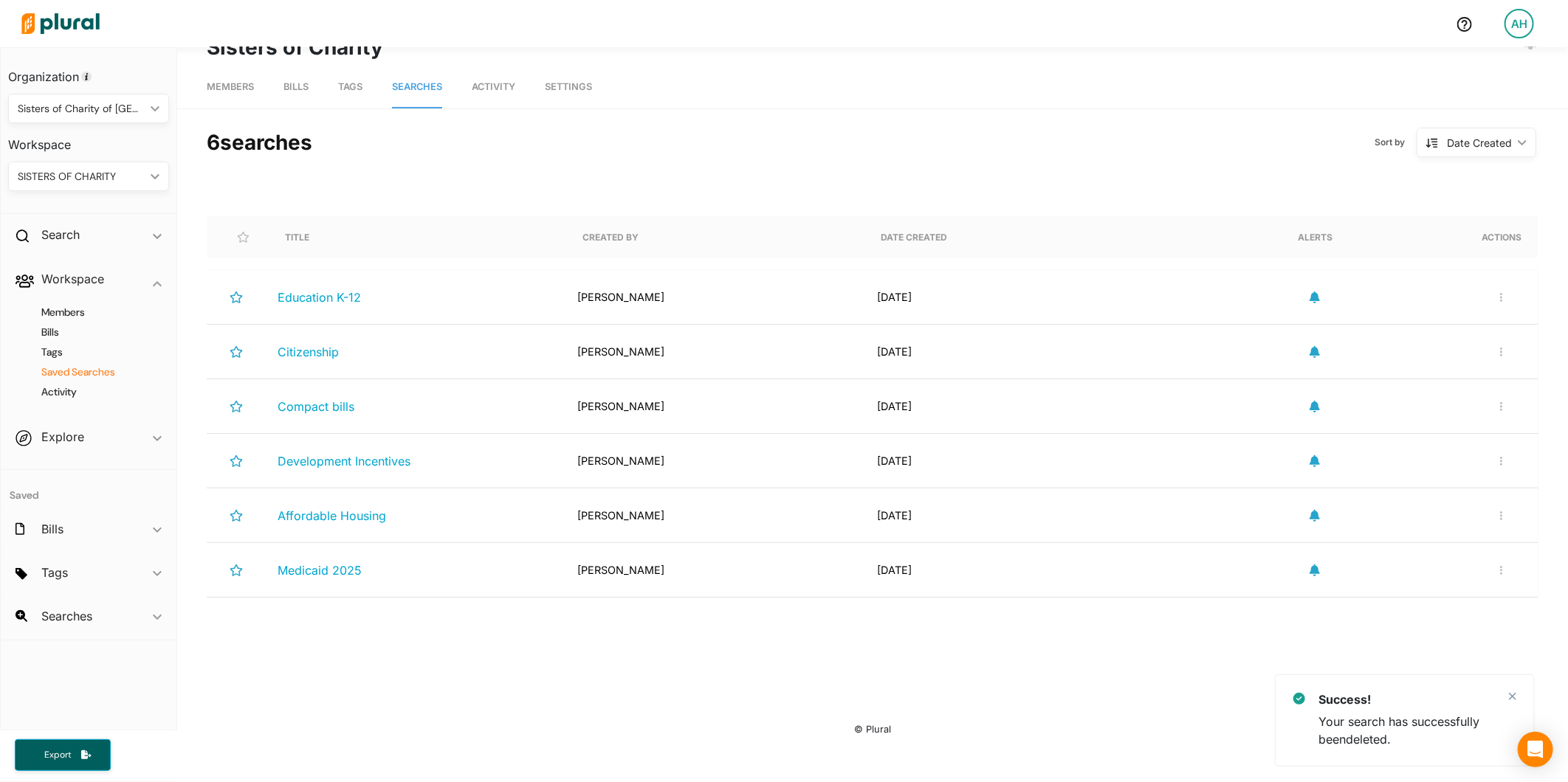
scroll to position [0, 0]
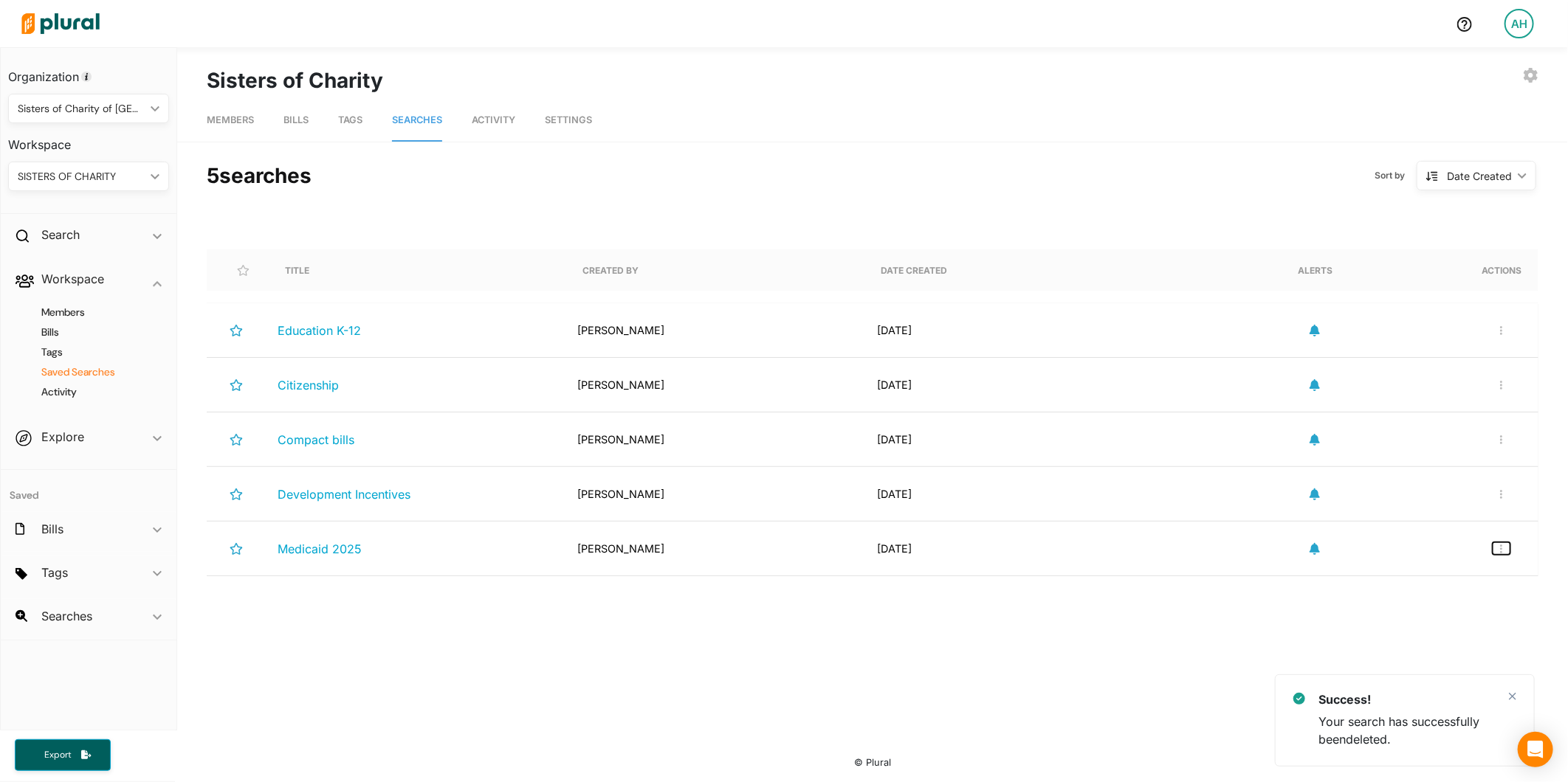
click at [1505, 548] on button "button" at bounding box center [1501, 548] width 17 height 13
click at [1465, 614] on div "Delete Search" at bounding box center [1453, 617] width 109 height 13
click at [1499, 555] on button "button" at bounding box center [1501, 548] width 17 height 13
click at [1479, 605] on link "Delete Search" at bounding box center [1452, 617] width 129 height 34
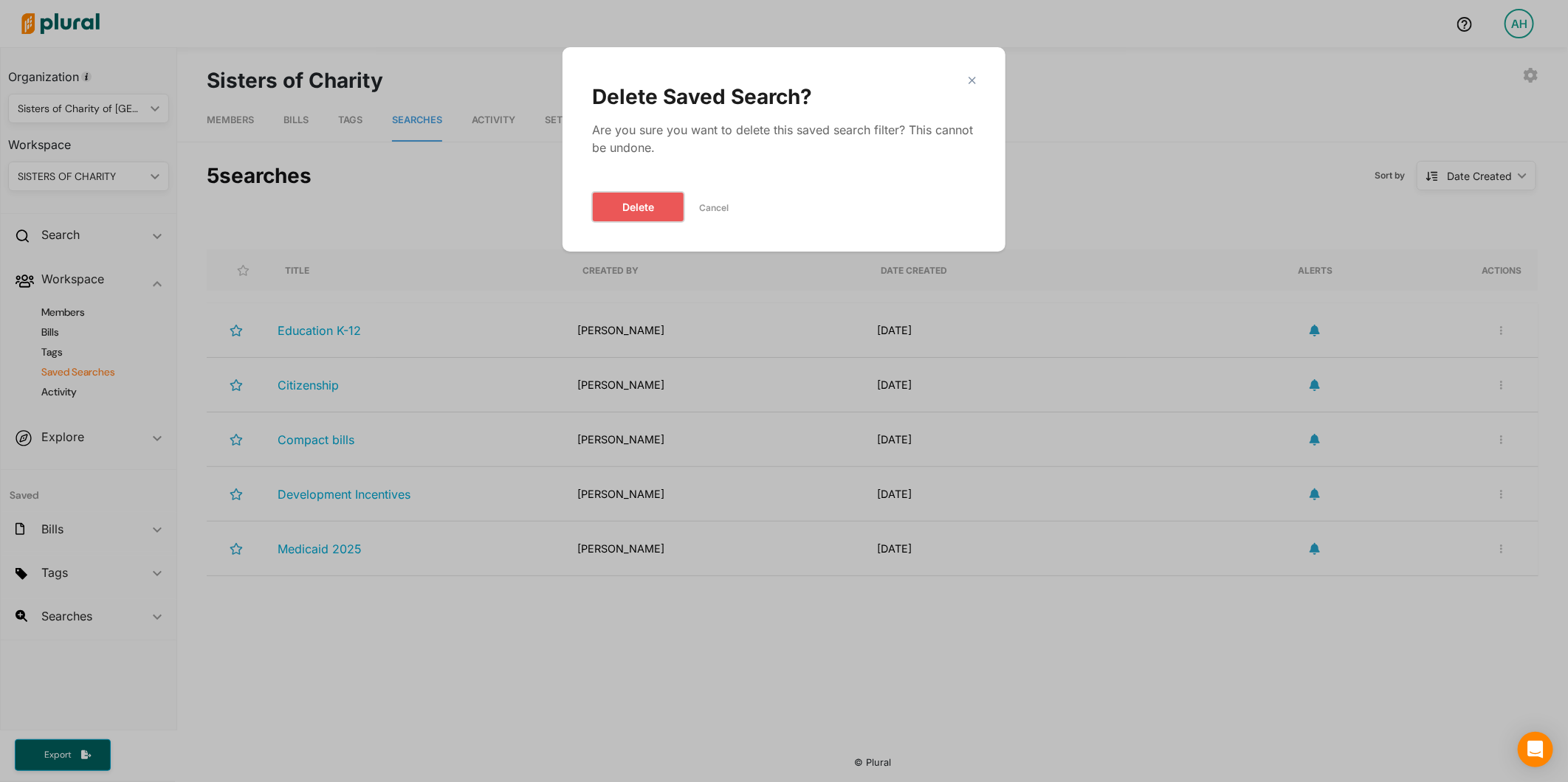
click at [644, 211] on button "Delete" at bounding box center [638, 207] width 92 height 30
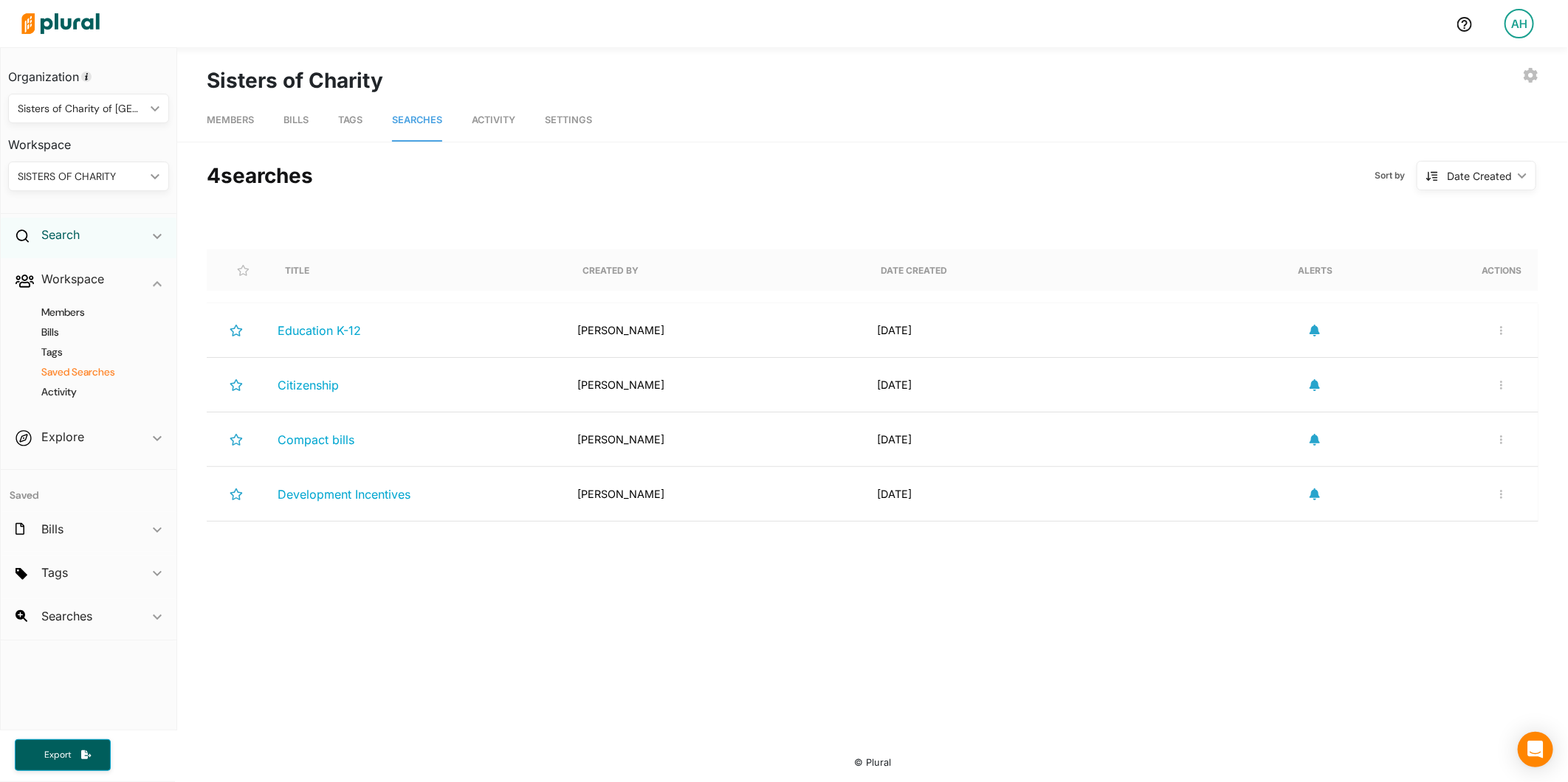
click at [69, 232] on h2 "Search" at bounding box center [60, 235] width 39 height 17
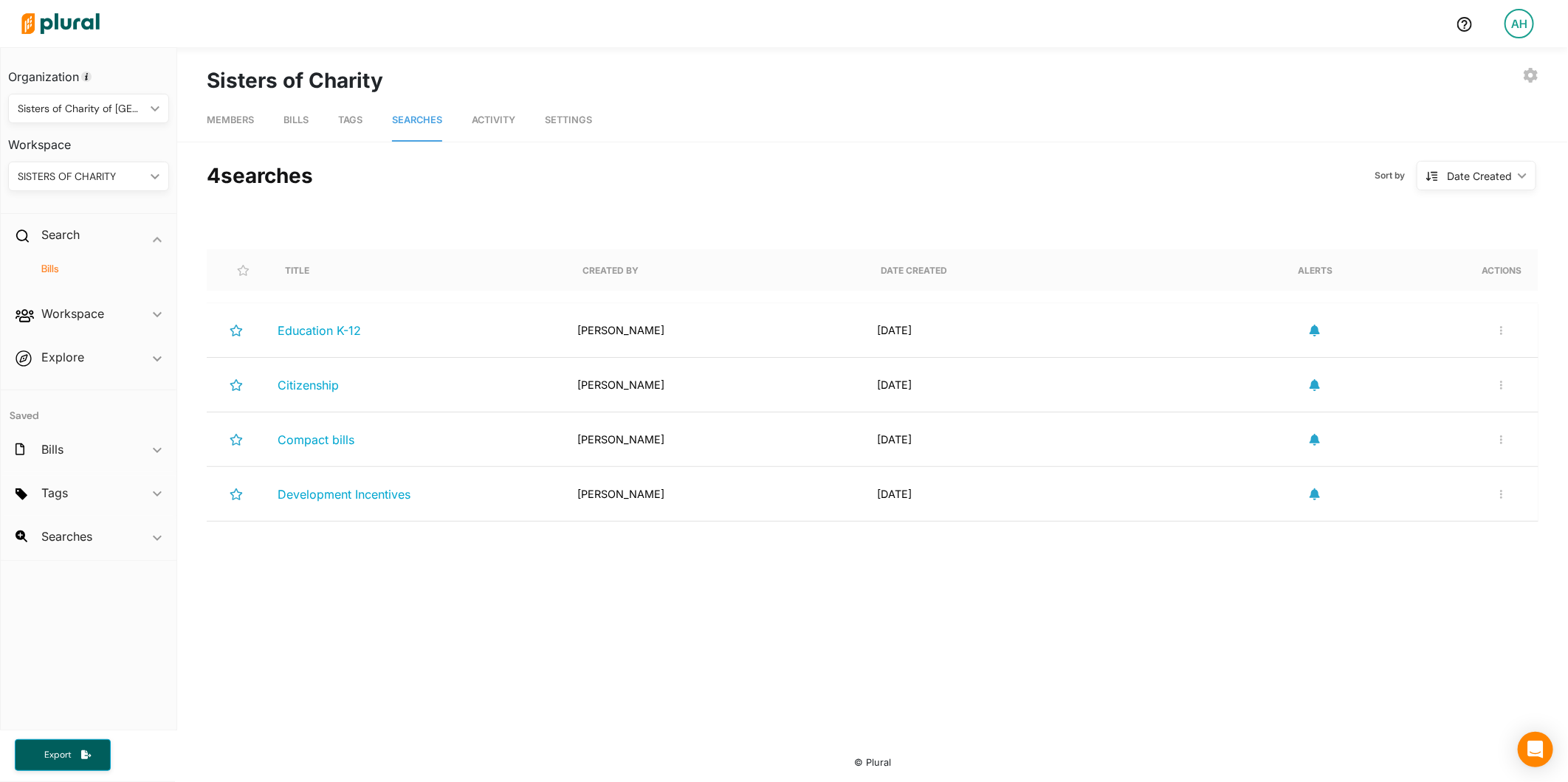
click at [66, 269] on h4 "Bills" at bounding box center [92, 269] width 139 height 14
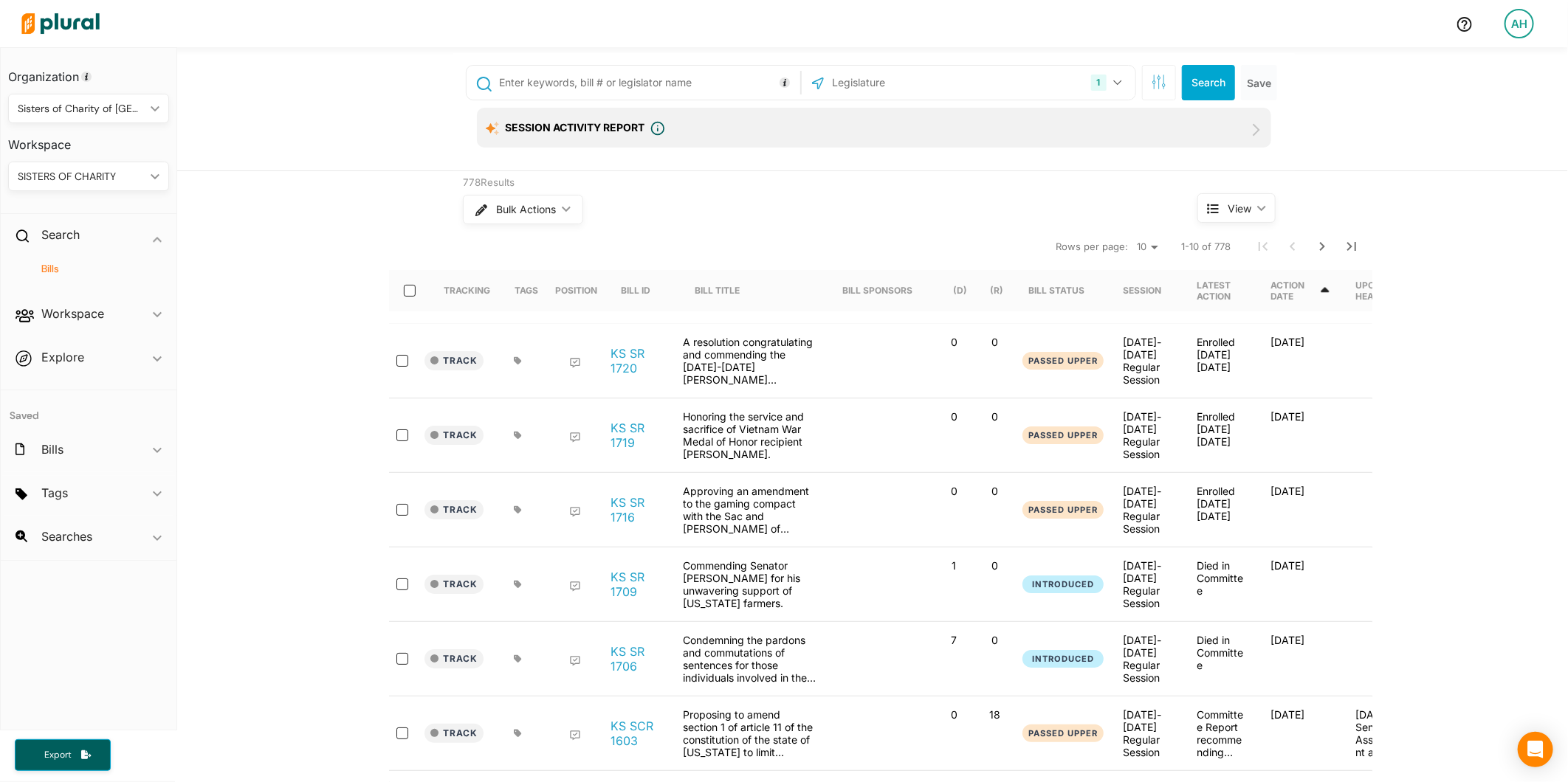
paste input "( ( ("public higher education" OR "public postsecondary" OR "public college" OR…"
type input "( ( ("public higher education" OR "public postsecondary" OR "public college" OR…"
click at [1113, 82] on icon "button" at bounding box center [1118, 83] width 9 height 6
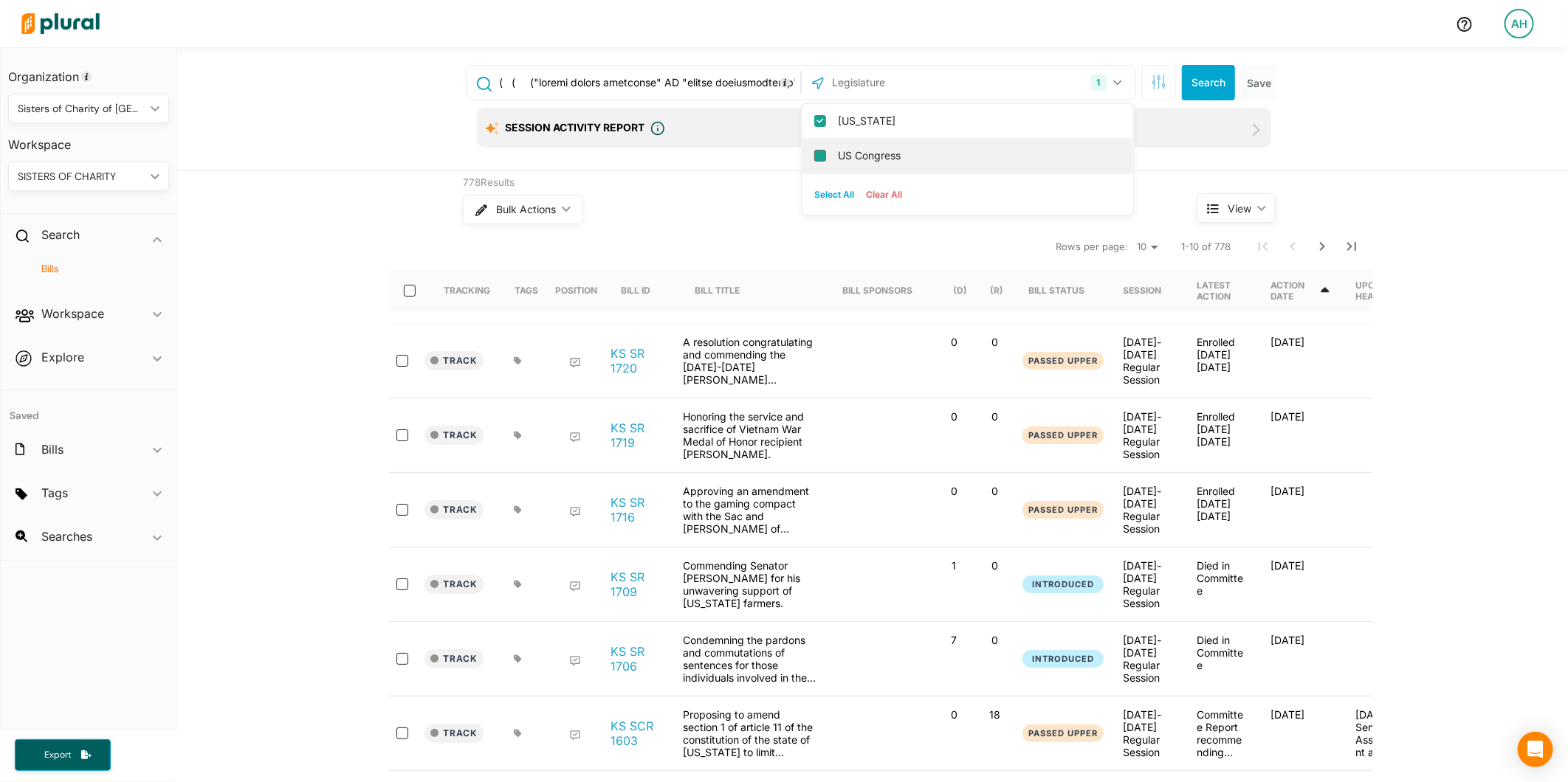
click at [816, 155] on input "US Congress" at bounding box center [820, 155] width 12 height 12
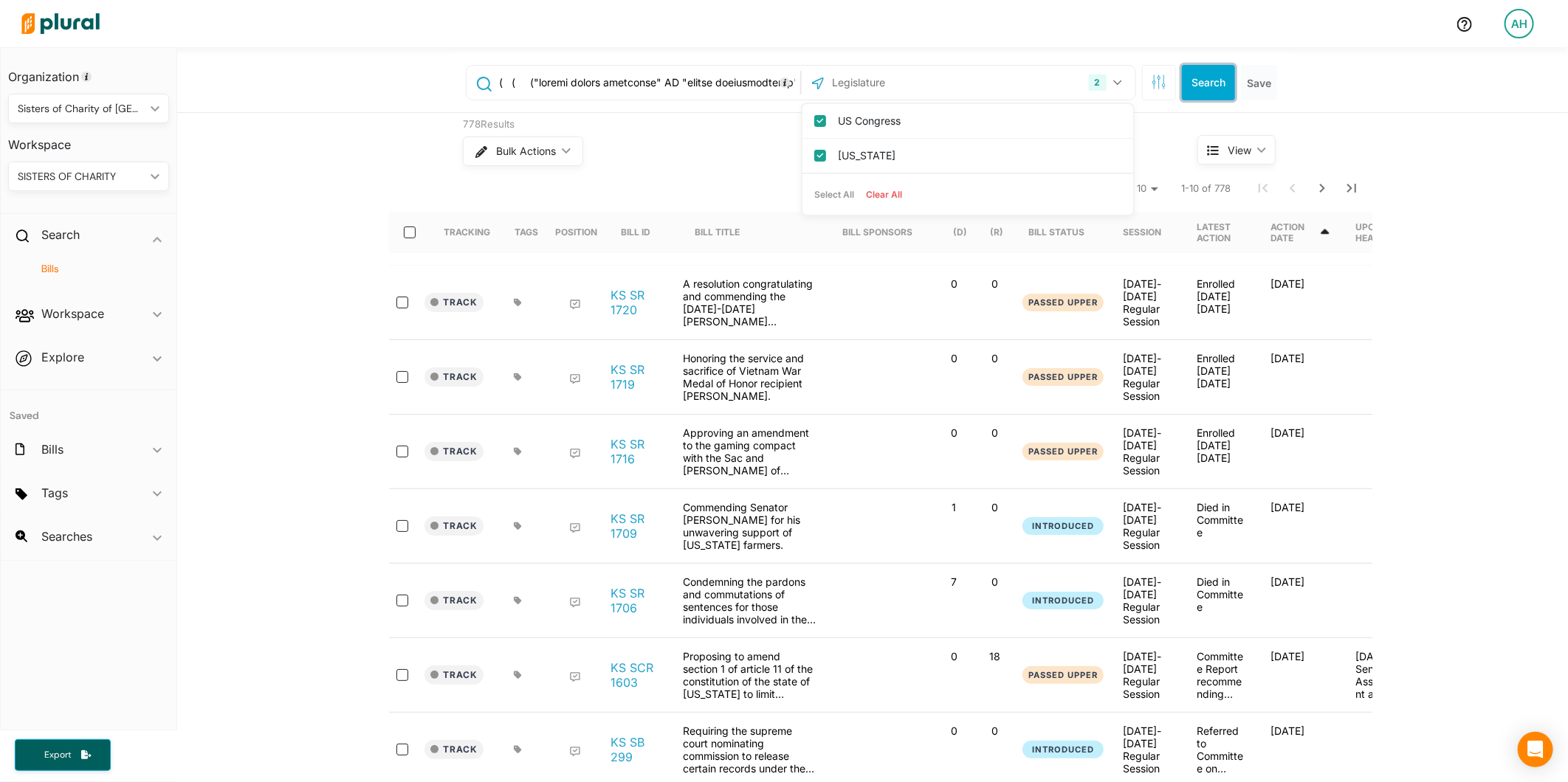
click at [1200, 84] on button "Search" at bounding box center [1208, 82] width 53 height 35
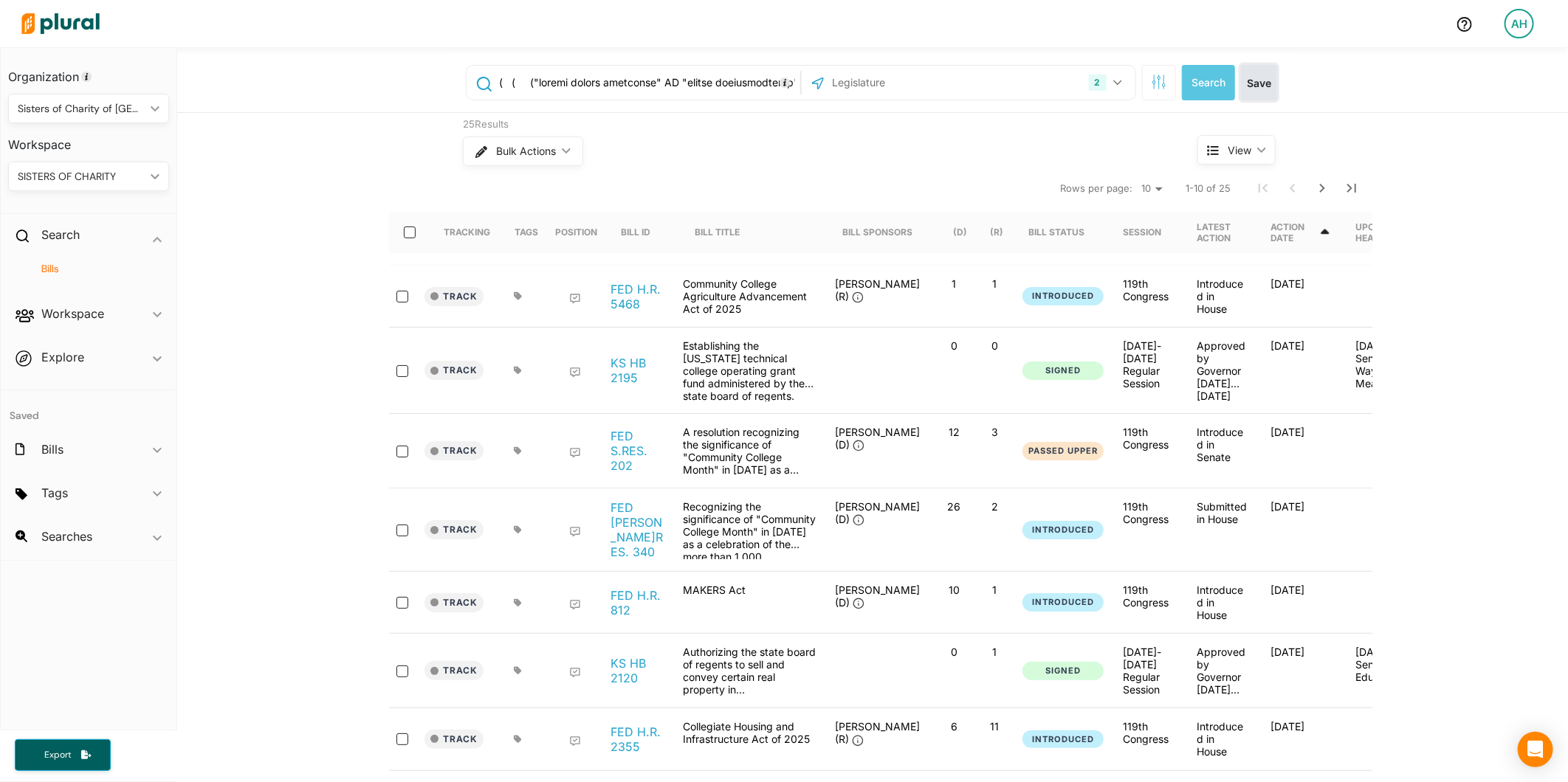
click at [1250, 87] on button "Save" at bounding box center [1259, 82] width 36 height 35
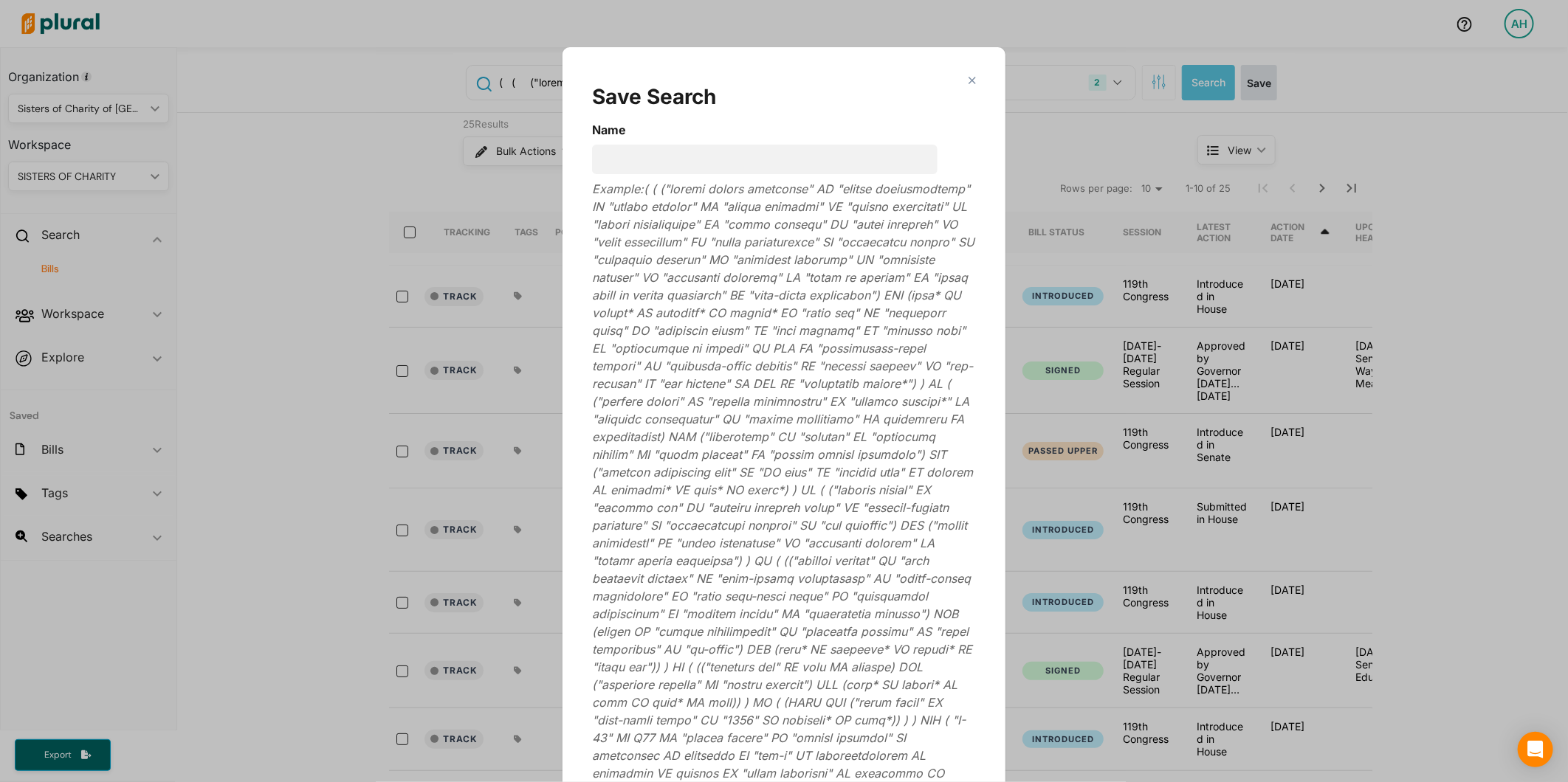
scroll to position [48, 0]
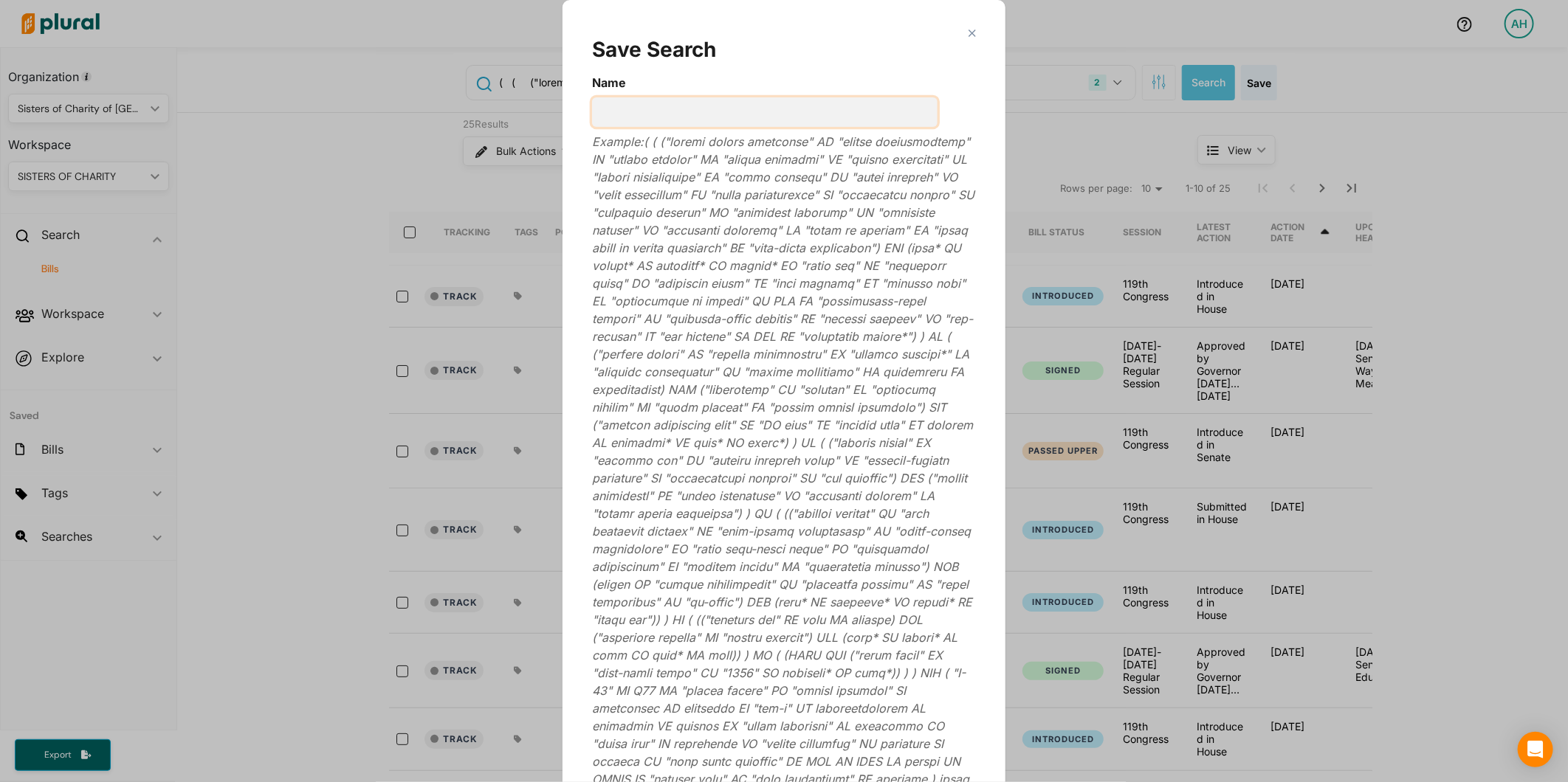
click at [742, 106] on input "Name" at bounding box center [764, 112] width 345 height 29
click at [592, 111] on input "Education" at bounding box center [764, 112] width 345 height 29
click at [707, 107] on input "Higher Education" at bounding box center [764, 112] width 345 height 29
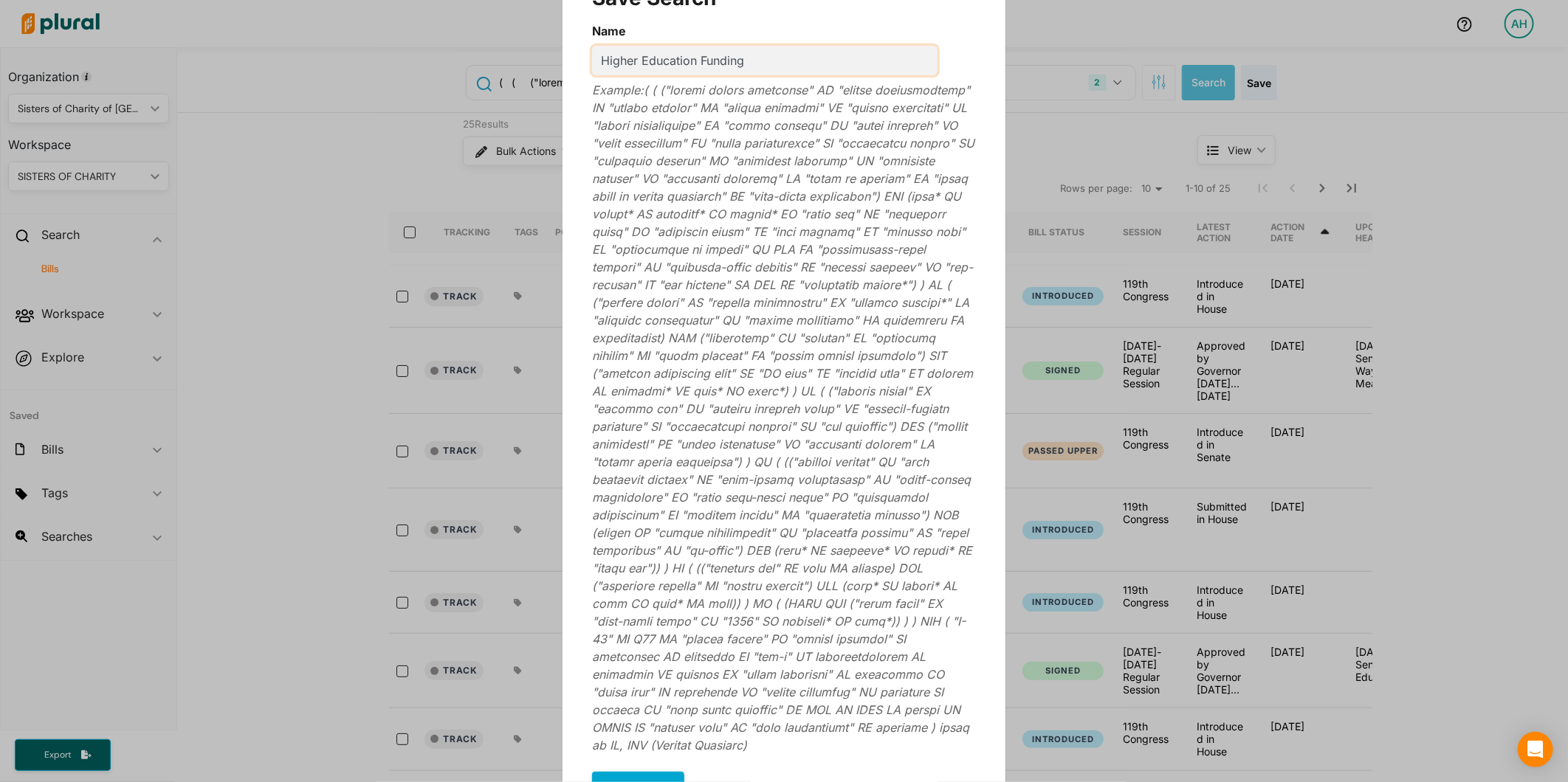
scroll to position [180, 0]
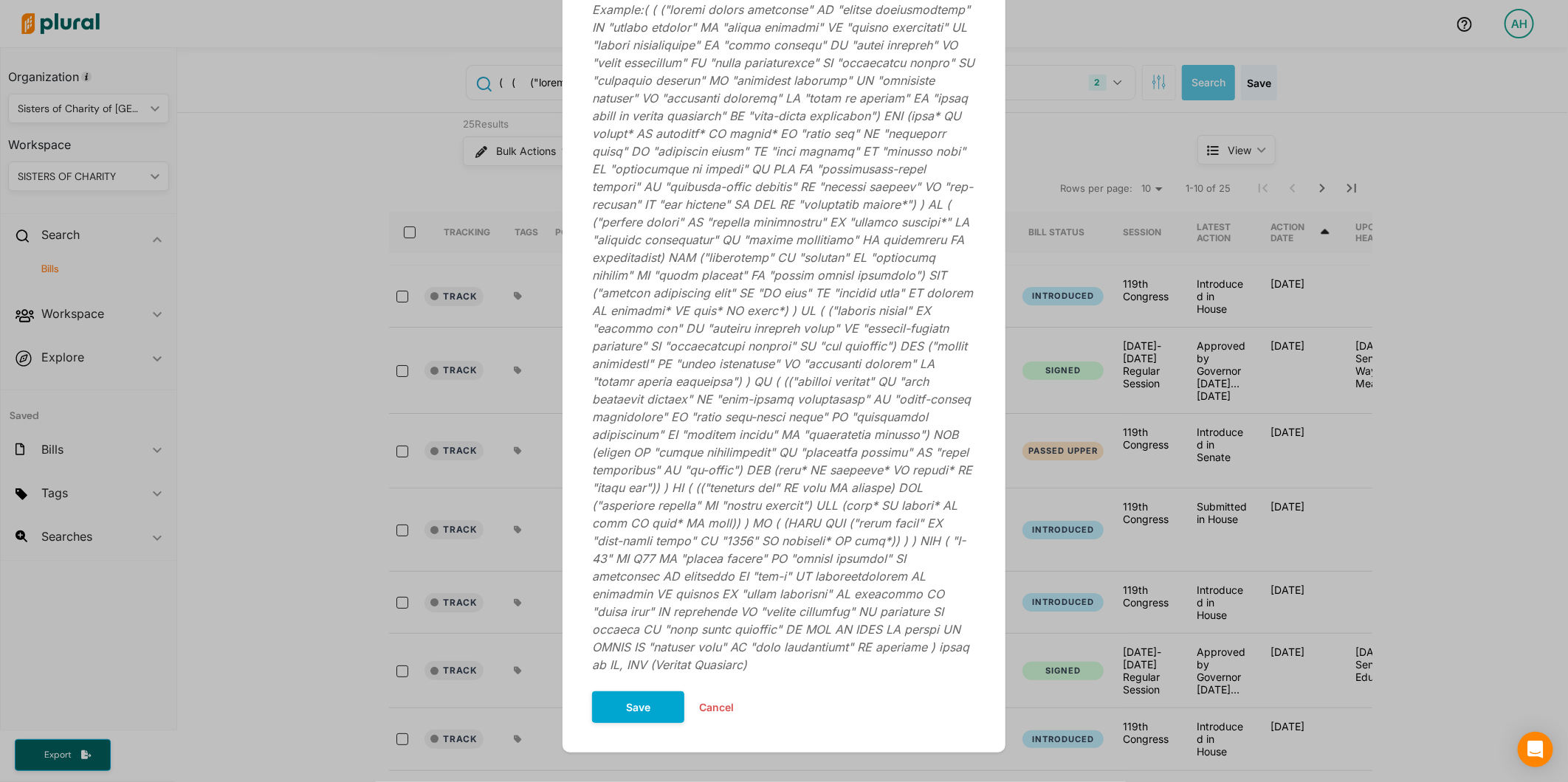
type input "Higher Education Funding"
click at [635, 671] on form "Name Higher Education Funding Example: Save Cancel" at bounding box center [784, 332] width 384 height 781
click at [639, 691] on button "Save" at bounding box center [638, 707] width 92 height 32
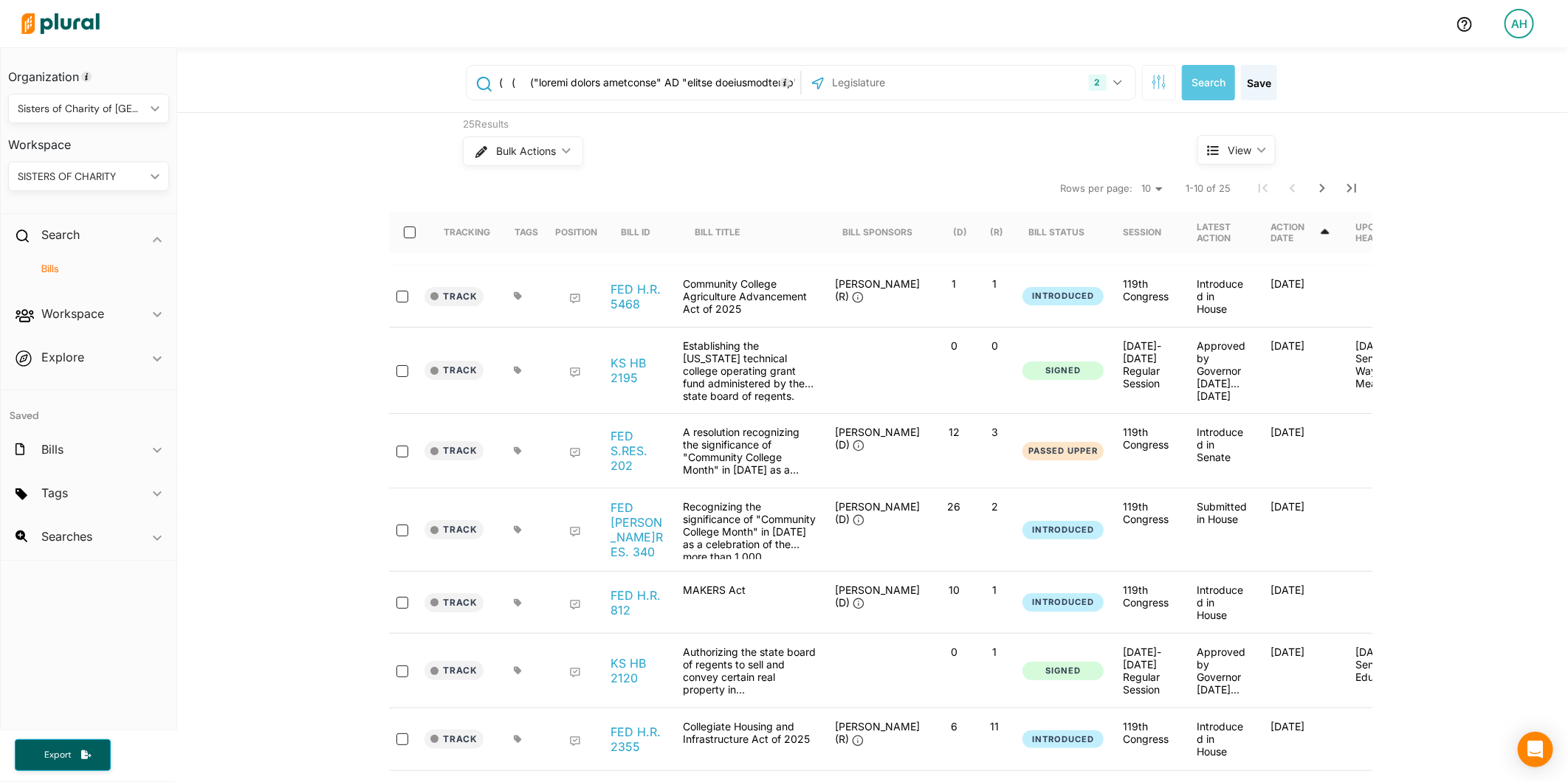
click at [750, 85] on input "text" at bounding box center [647, 82] width 299 height 28
click at [1119, 79] on button "2" at bounding box center [1107, 82] width 49 height 28
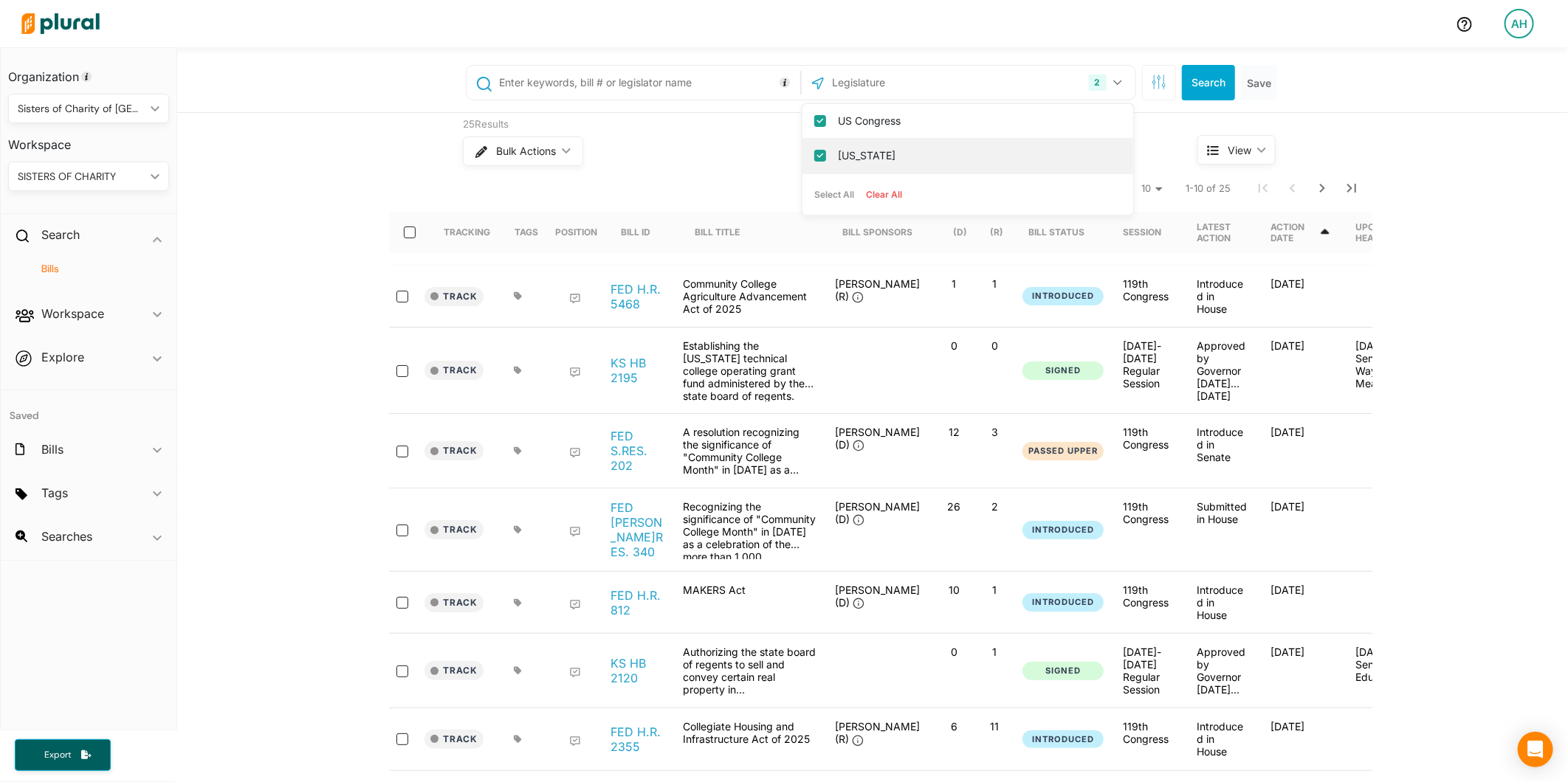
click at [857, 147] on label "[US_STATE]" at bounding box center [977, 155] width 280 height 22
click at [826, 149] on input "[US_STATE]" at bounding box center [820, 155] width 12 height 12
checkbox input "false"
click at [721, 137] on div "Bulk Actions ic_keyboard_arrow_down" at bounding box center [802, 151] width 679 height 38
paste input "( immigration OR immigrant* OR noncitizen* OR "non-citizen*" OR "foreign nation…"
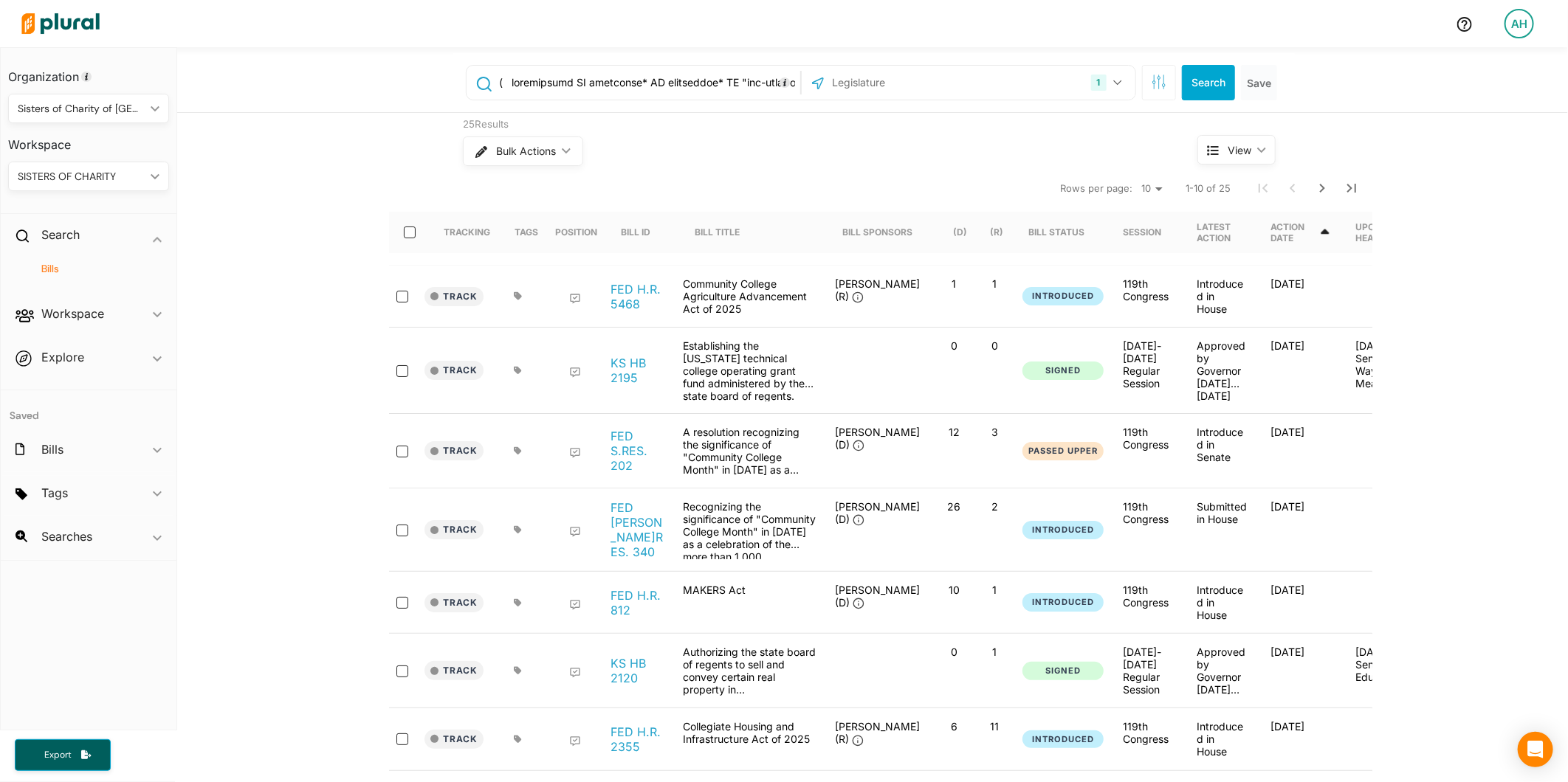
scroll to position [0, 13232]
type input "( immigration OR immigrant* OR noncitizen* OR "non-citizen*" OR "foreign nation…"
click at [1209, 80] on button "Search" at bounding box center [1208, 82] width 53 height 35
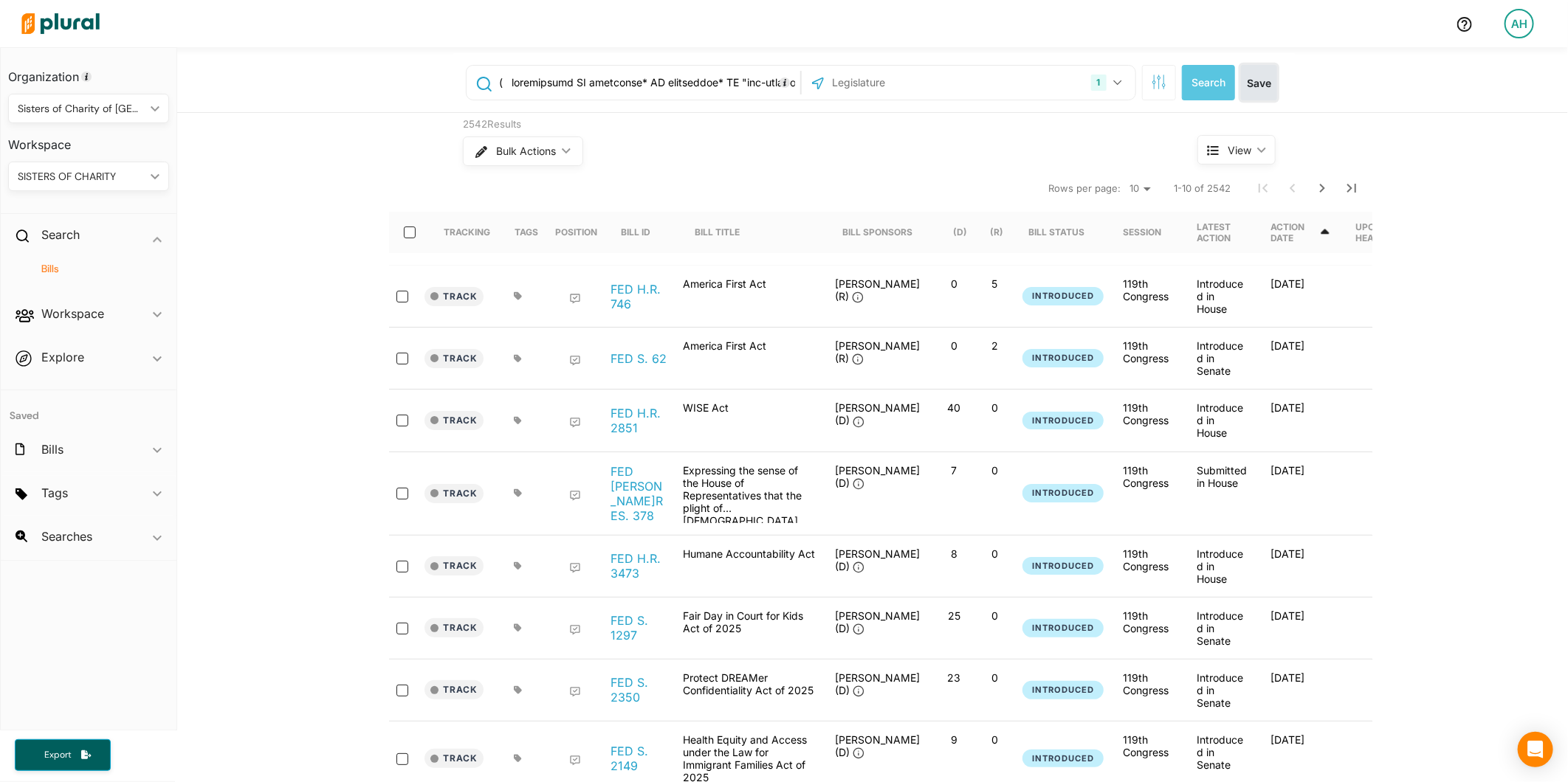
click at [1241, 79] on button "Save" at bounding box center [1259, 82] width 36 height 35
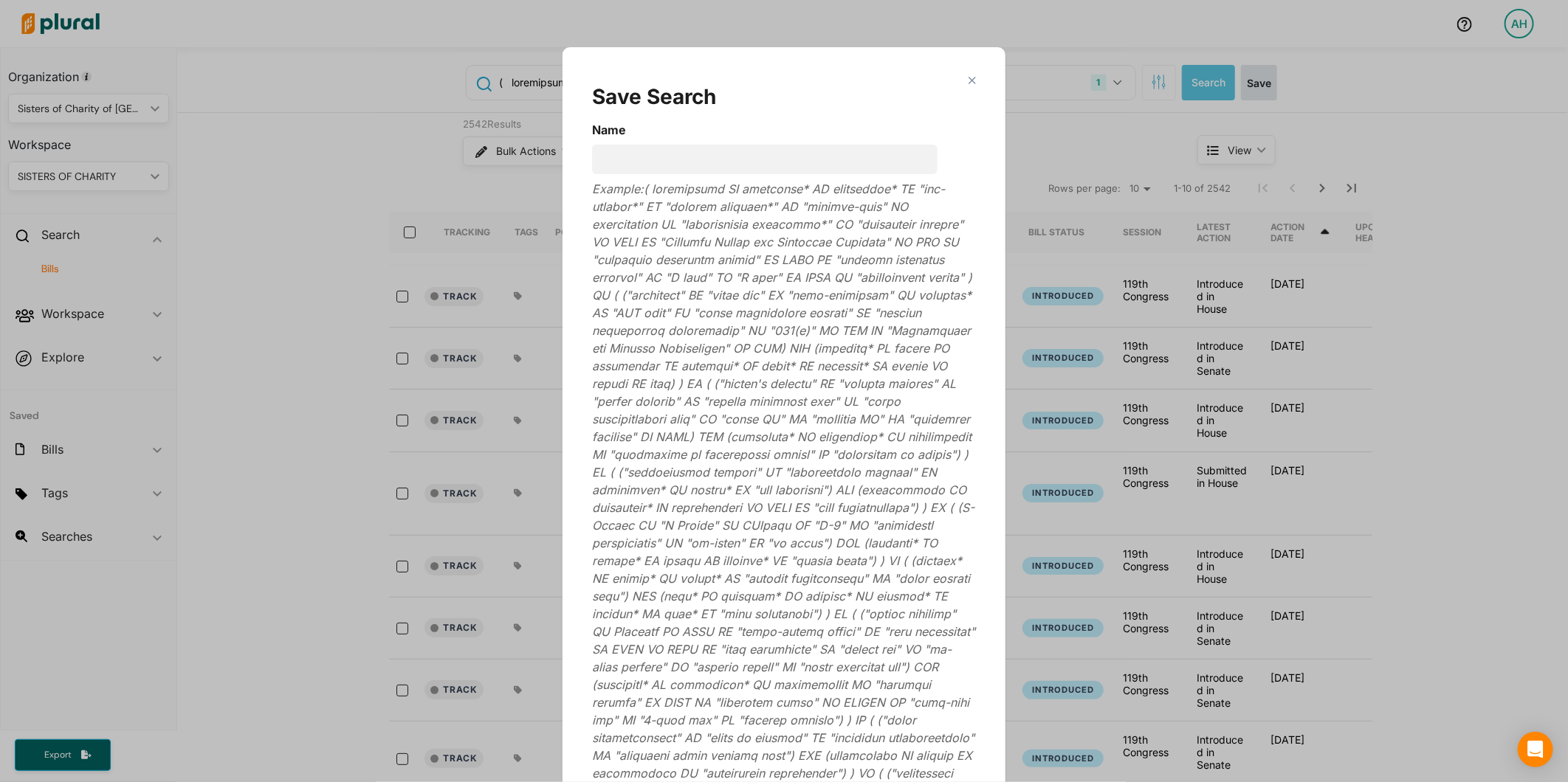
scroll to position [48, 0]
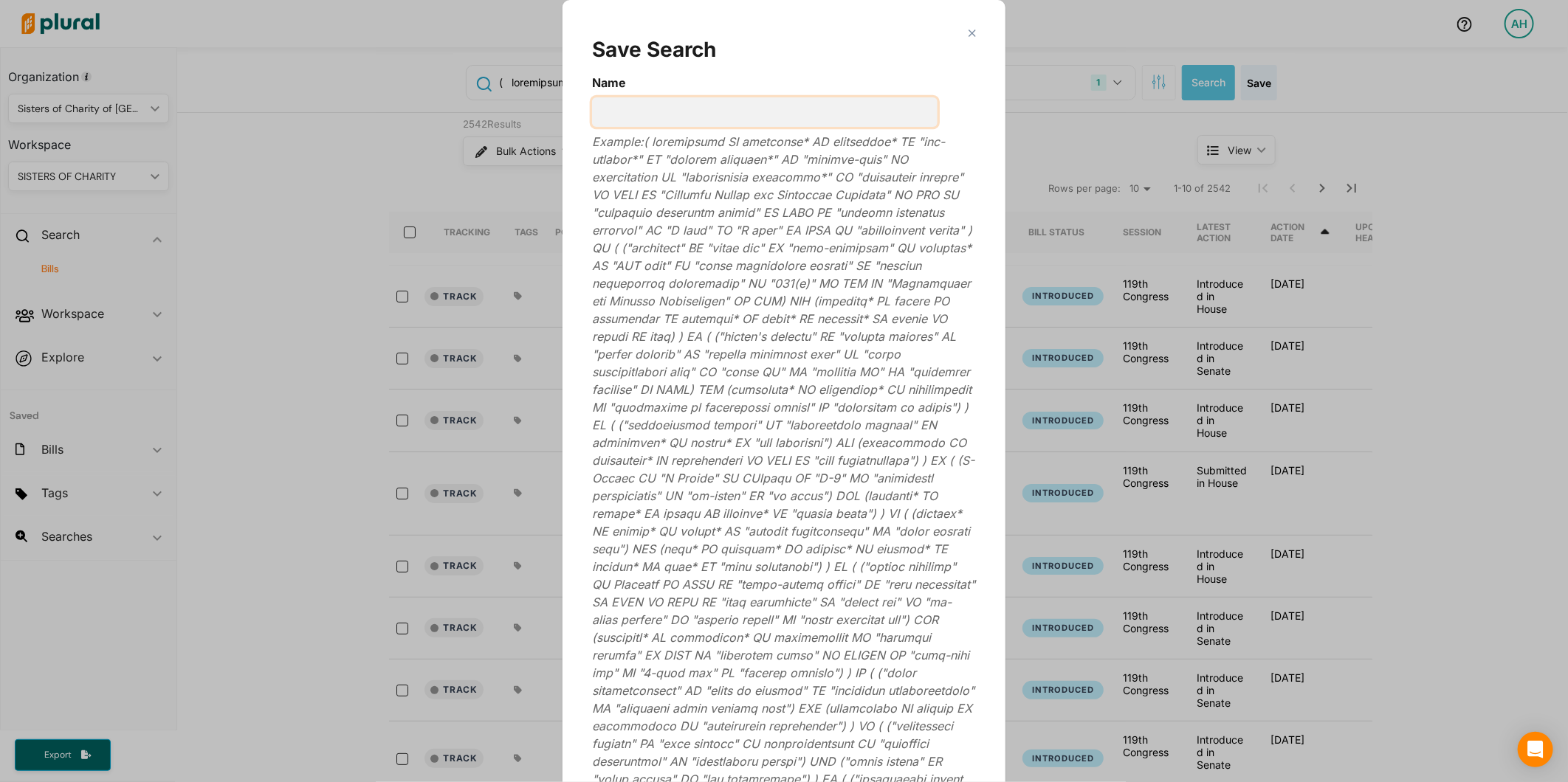
click at [758, 100] on input "Name" at bounding box center [764, 112] width 345 height 29
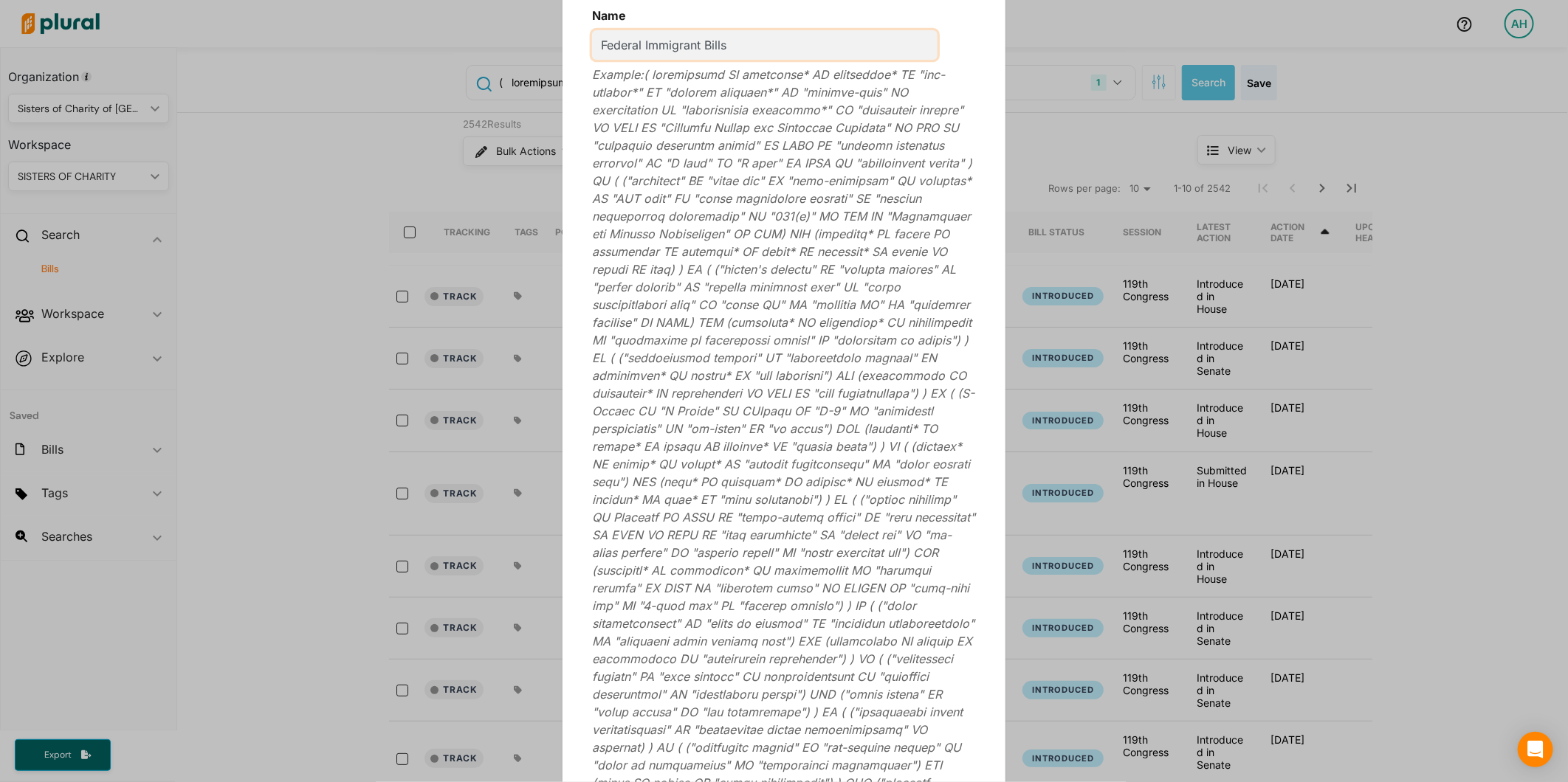
scroll to position [0, 0]
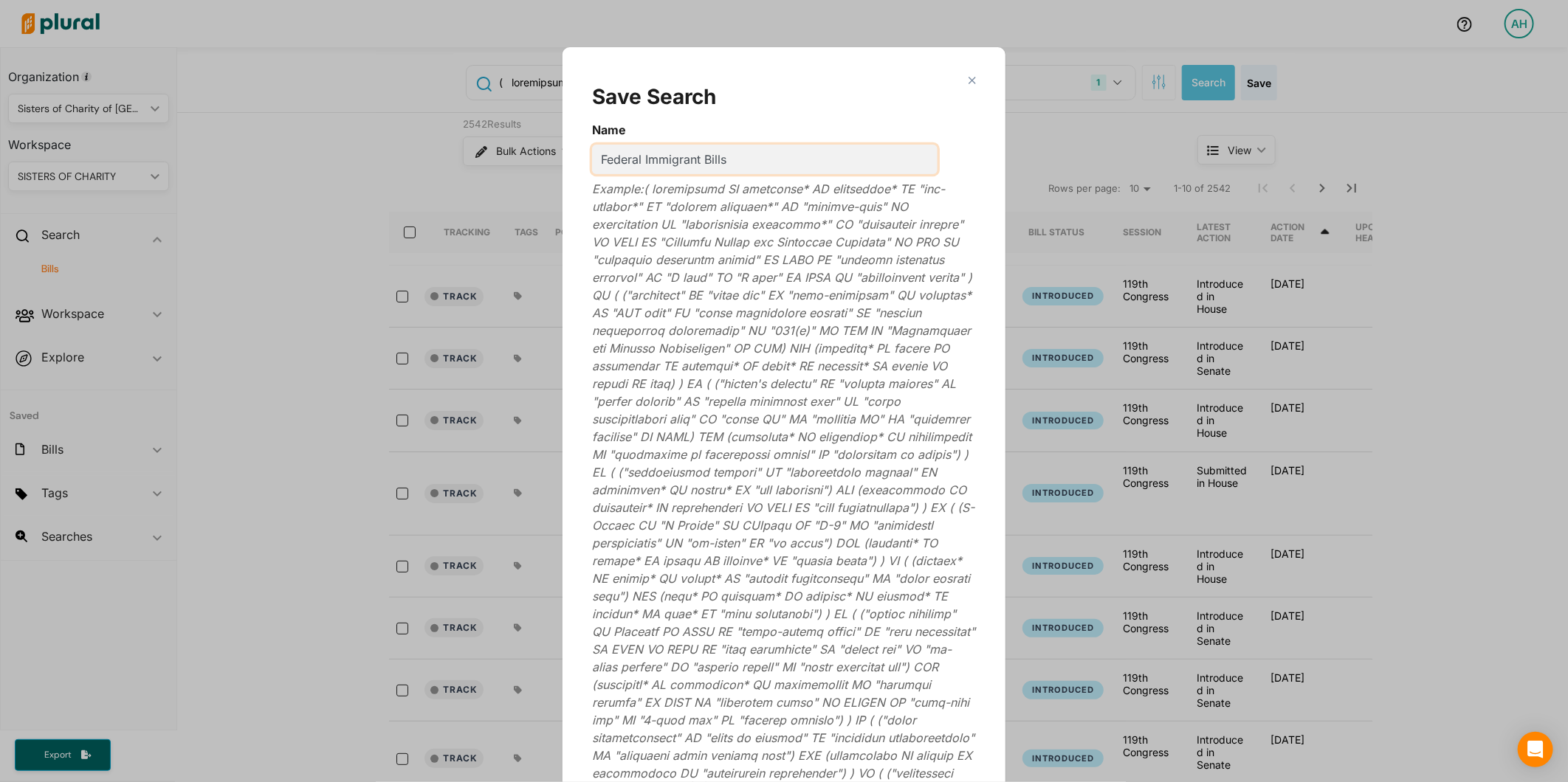
click at [693, 162] on input "Federal Immigrant Bills" at bounding box center [764, 159] width 345 height 29
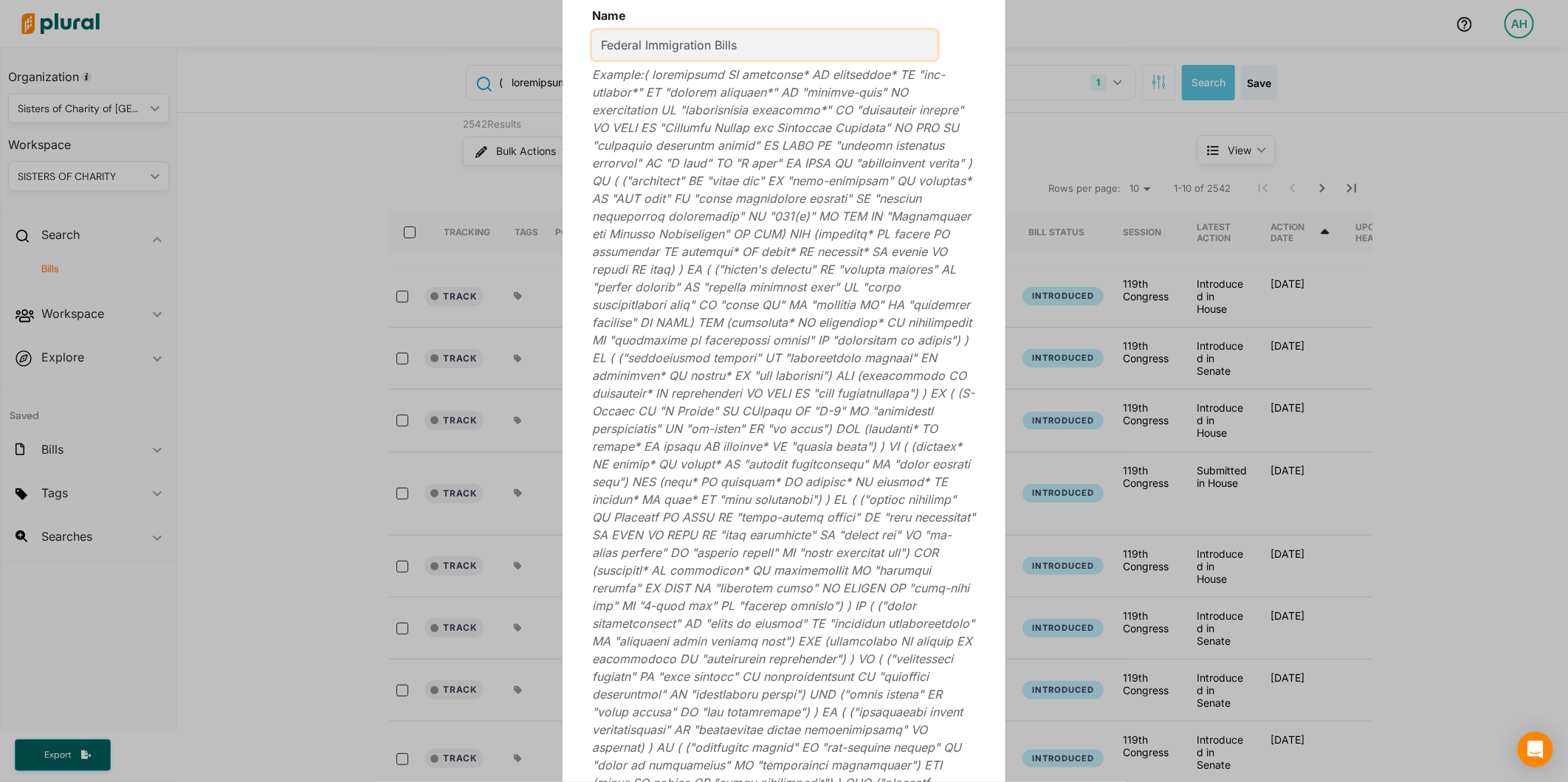
scroll to position [285, 0]
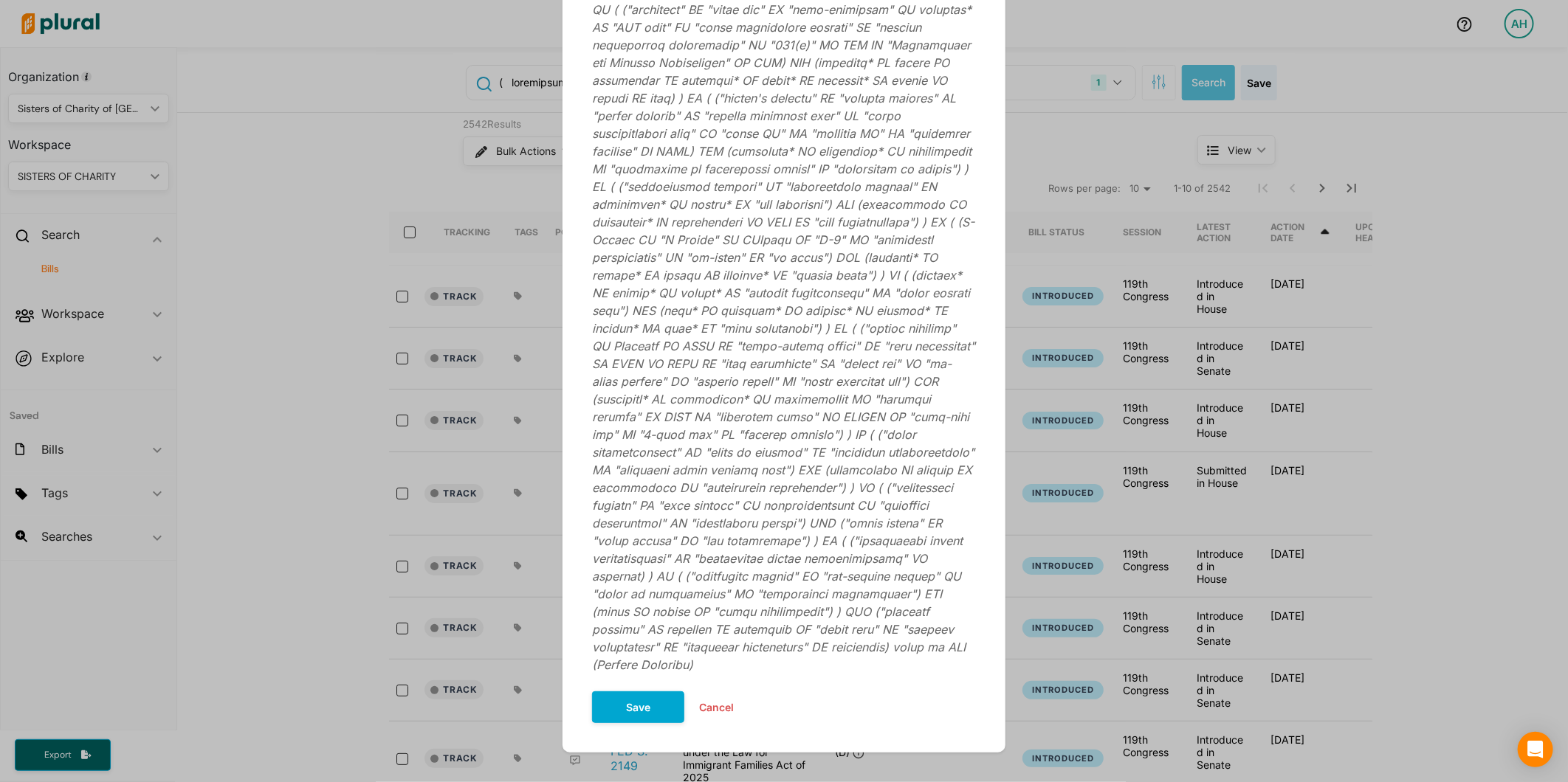
type input "Federal Immigration Bills"
click at [632, 691] on button "Save" at bounding box center [638, 707] width 92 height 32
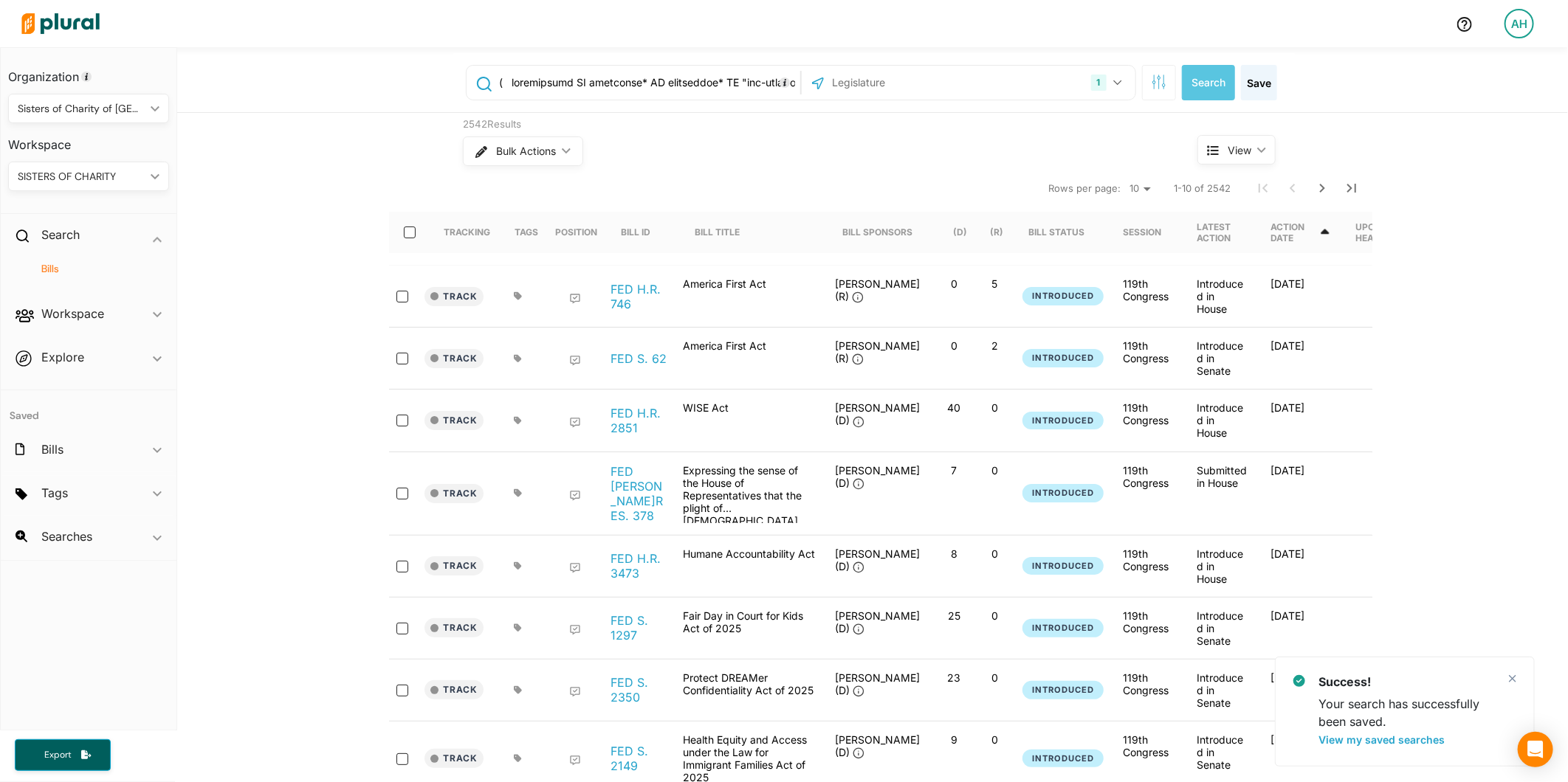
click at [741, 86] on input "text" at bounding box center [647, 82] width 299 height 28
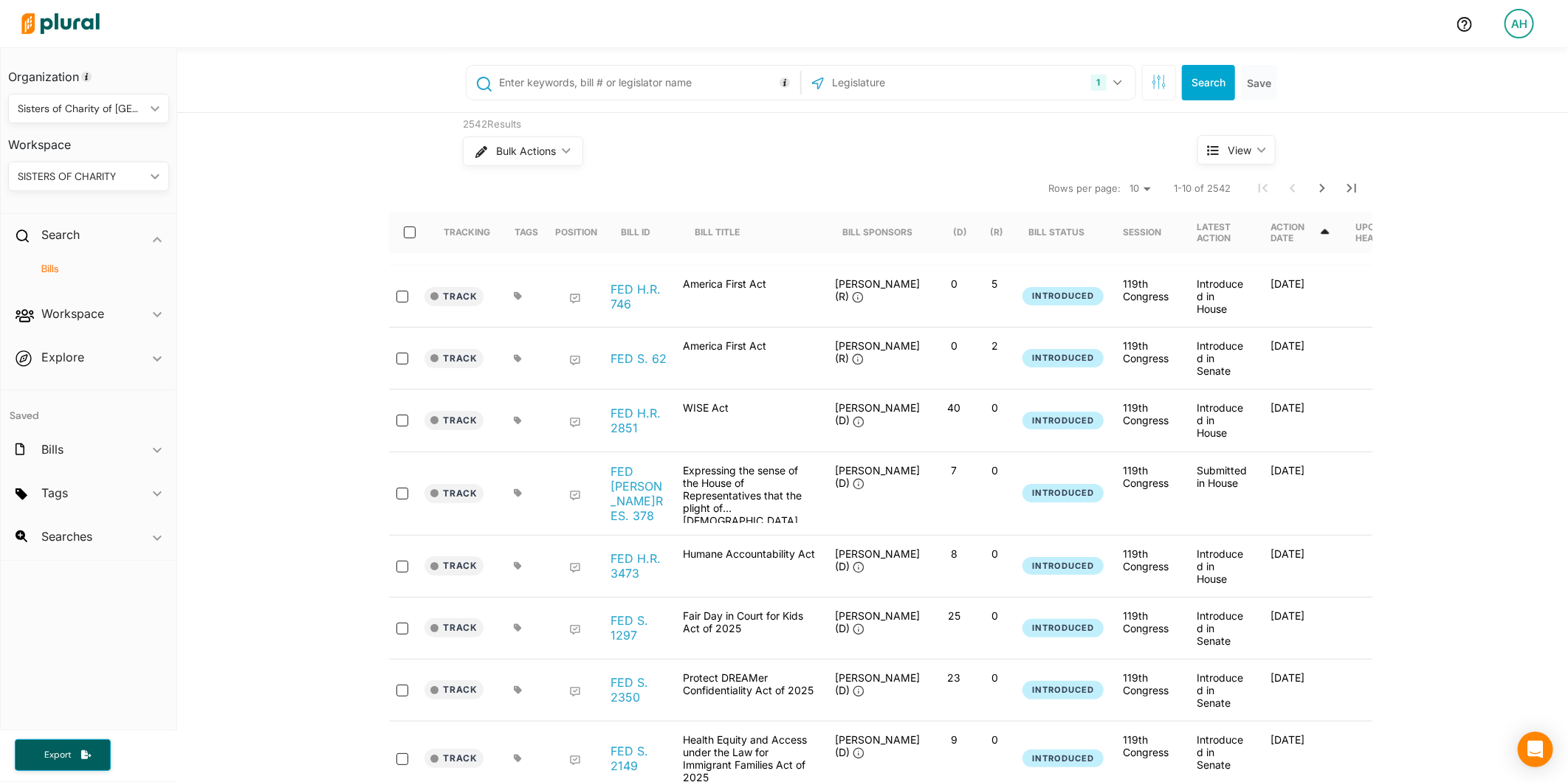
click at [541, 83] on input "text" at bounding box center [647, 82] width 299 height 28
paste input "( (refugee* OR asylee* OR "asylum seeker*" OR "asylum applicant*" OR "pending a…"
type input "( (refugee* OR asylee* OR "asylum seeker*" OR "asylum applicant*" OR "pending a…"
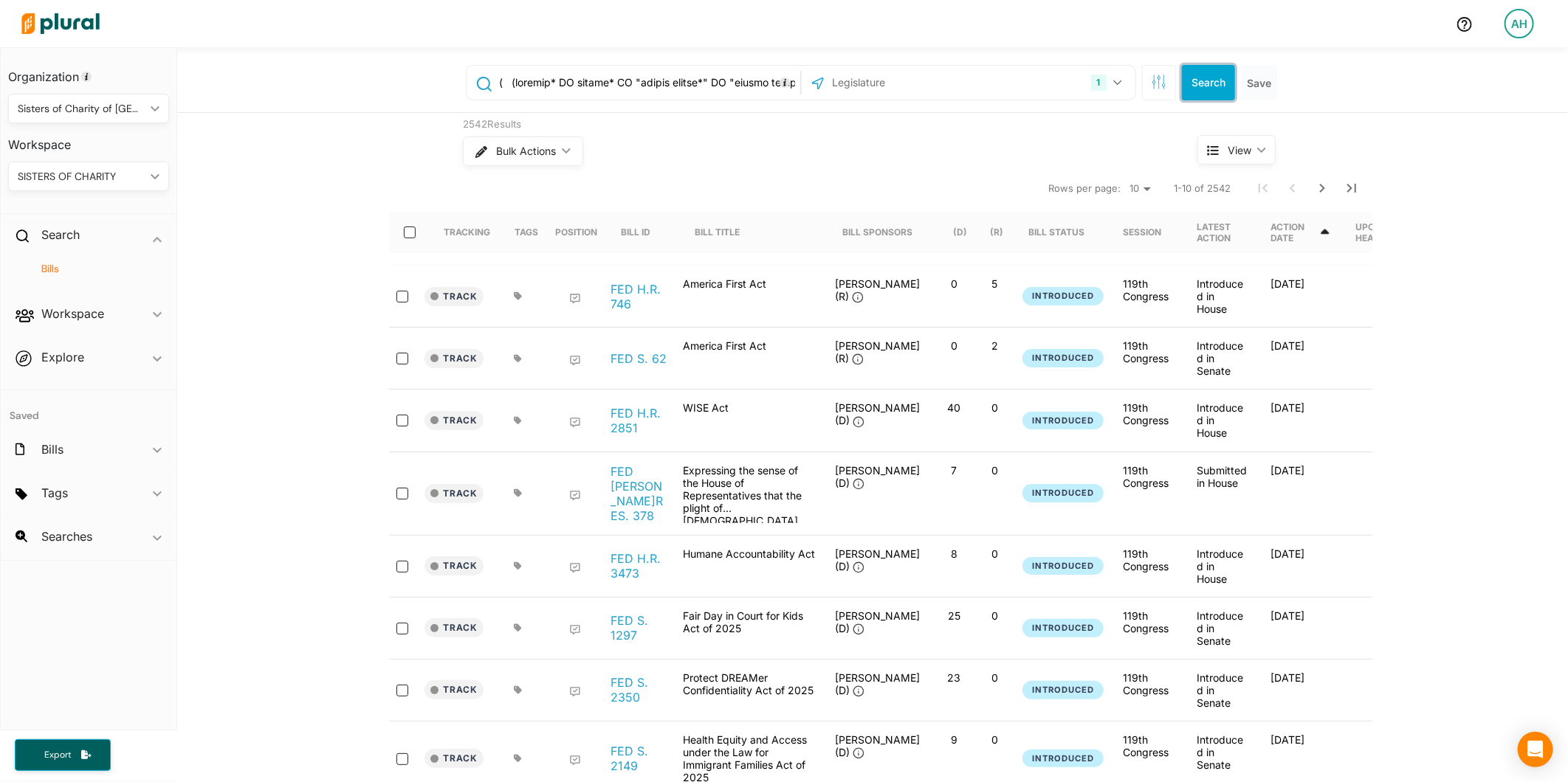
click at [1205, 80] on button "Search" at bounding box center [1208, 82] width 53 height 35
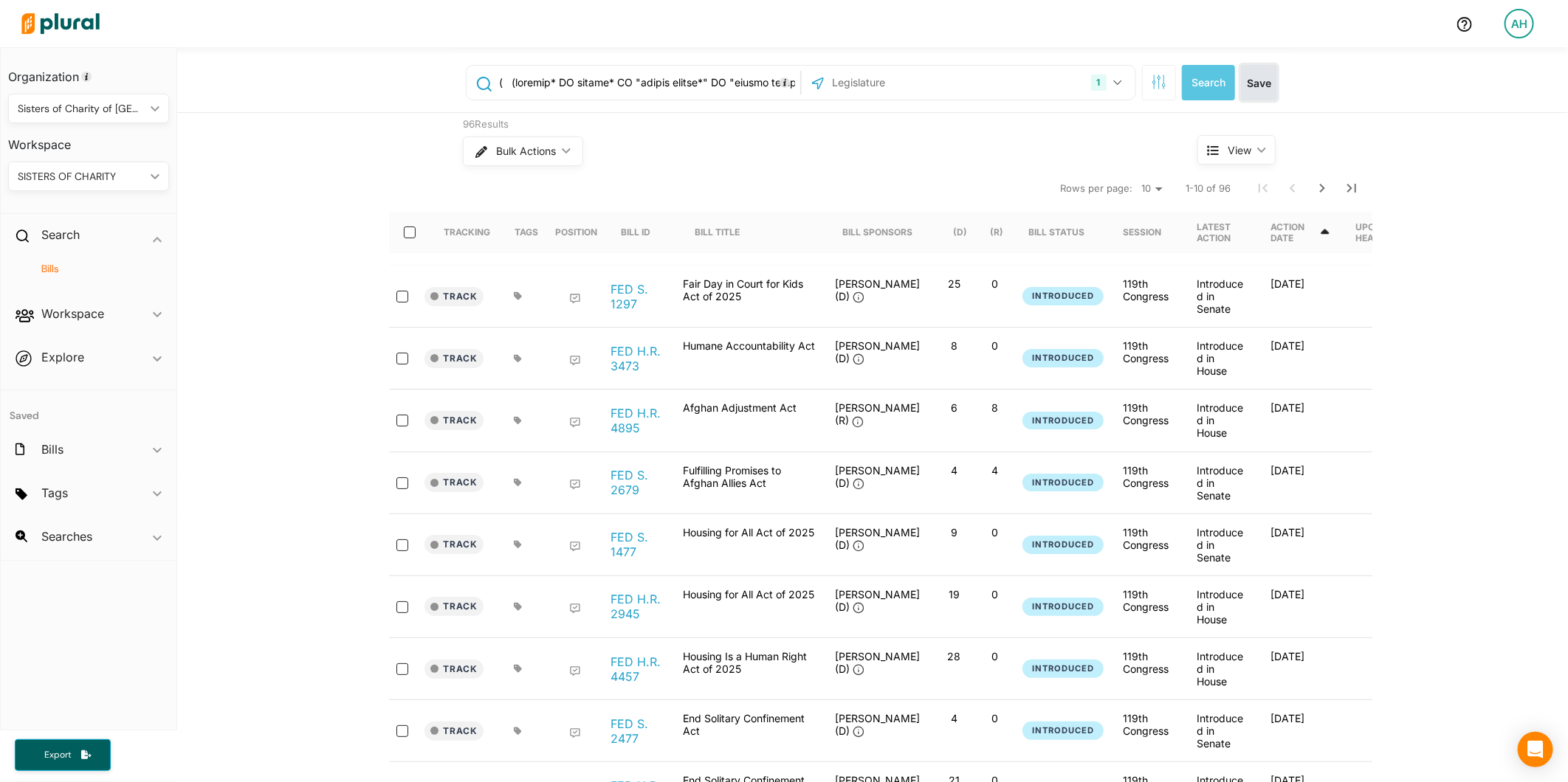
click at [1241, 82] on button "Save" at bounding box center [1259, 82] width 36 height 35
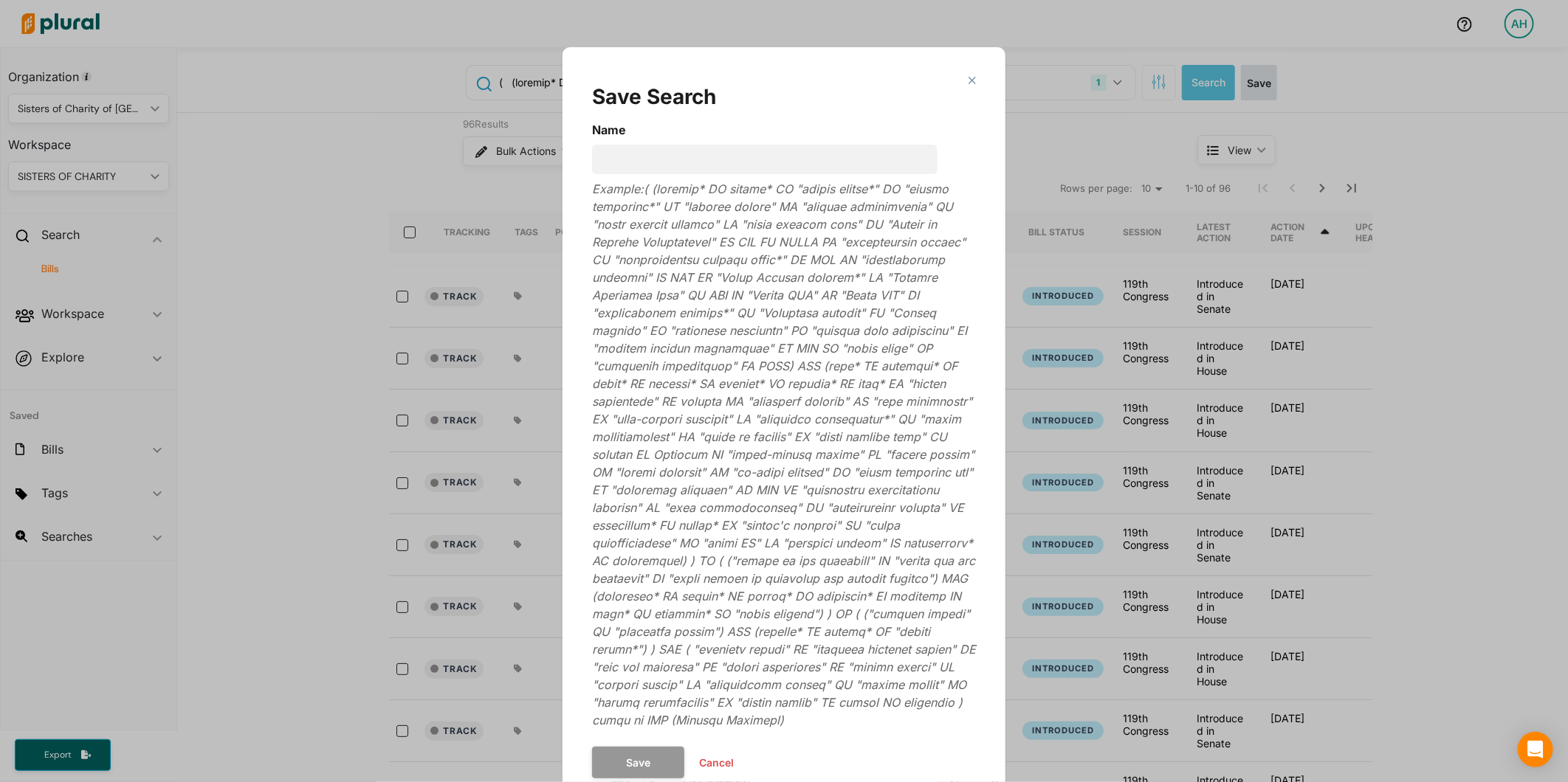
scroll to position [26, 0]
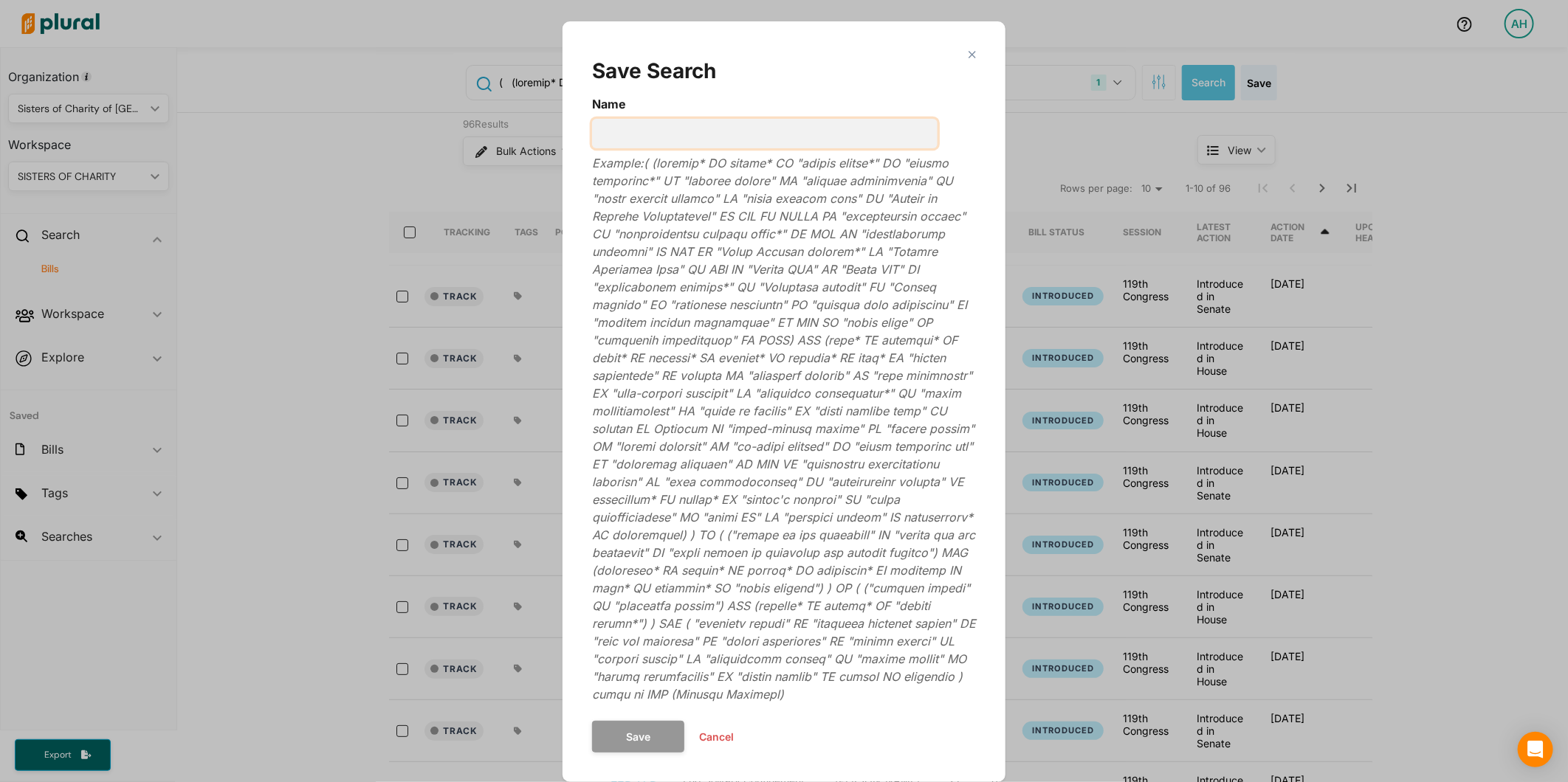
click at [816, 134] on input "Name" at bounding box center [764, 133] width 345 height 29
type input "Federal Refugee/Asylum"
click at [644, 736] on button "Save" at bounding box center [638, 737] width 92 height 32
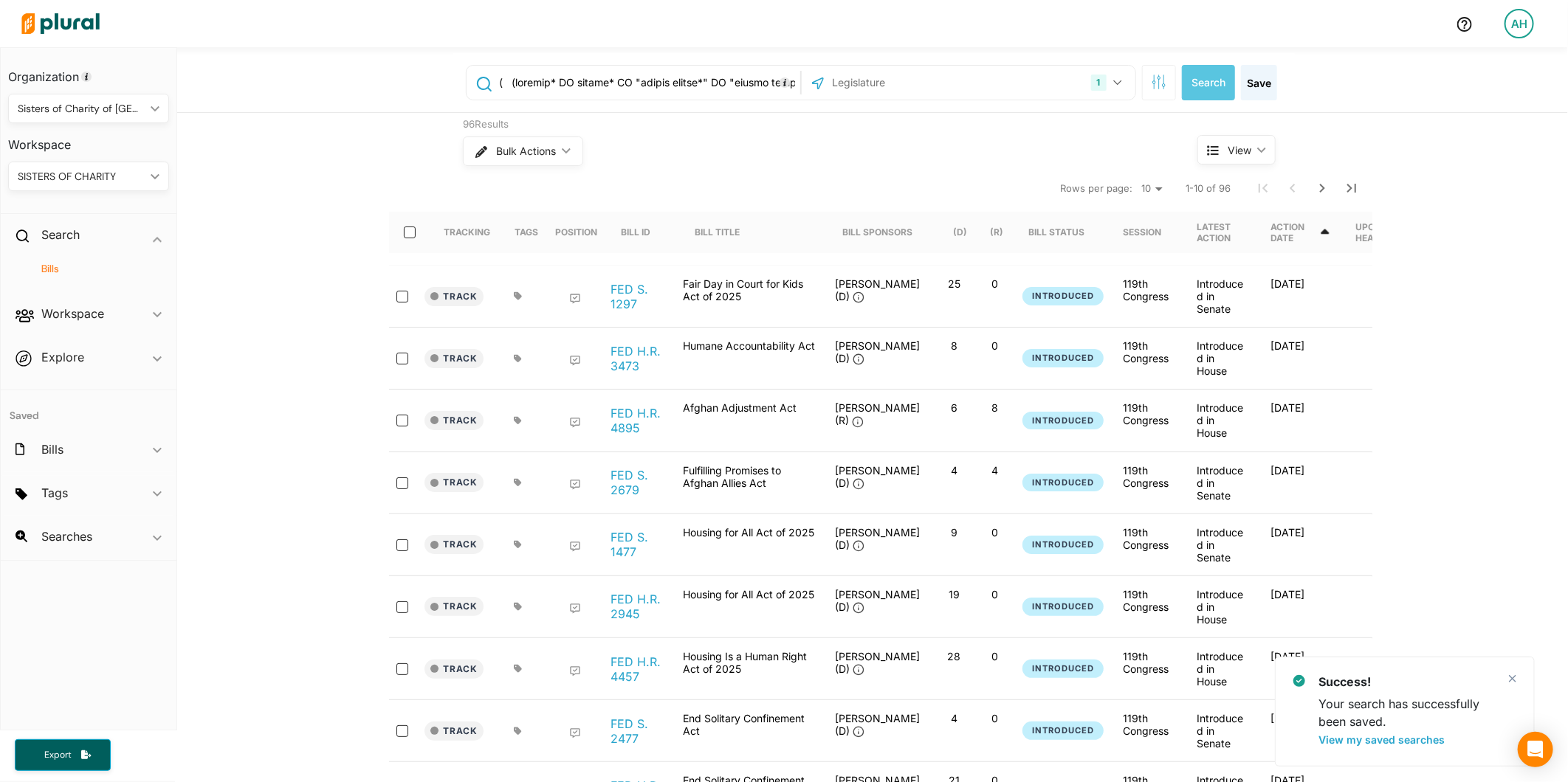
click at [710, 82] on input "text" at bounding box center [647, 82] width 299 height 28
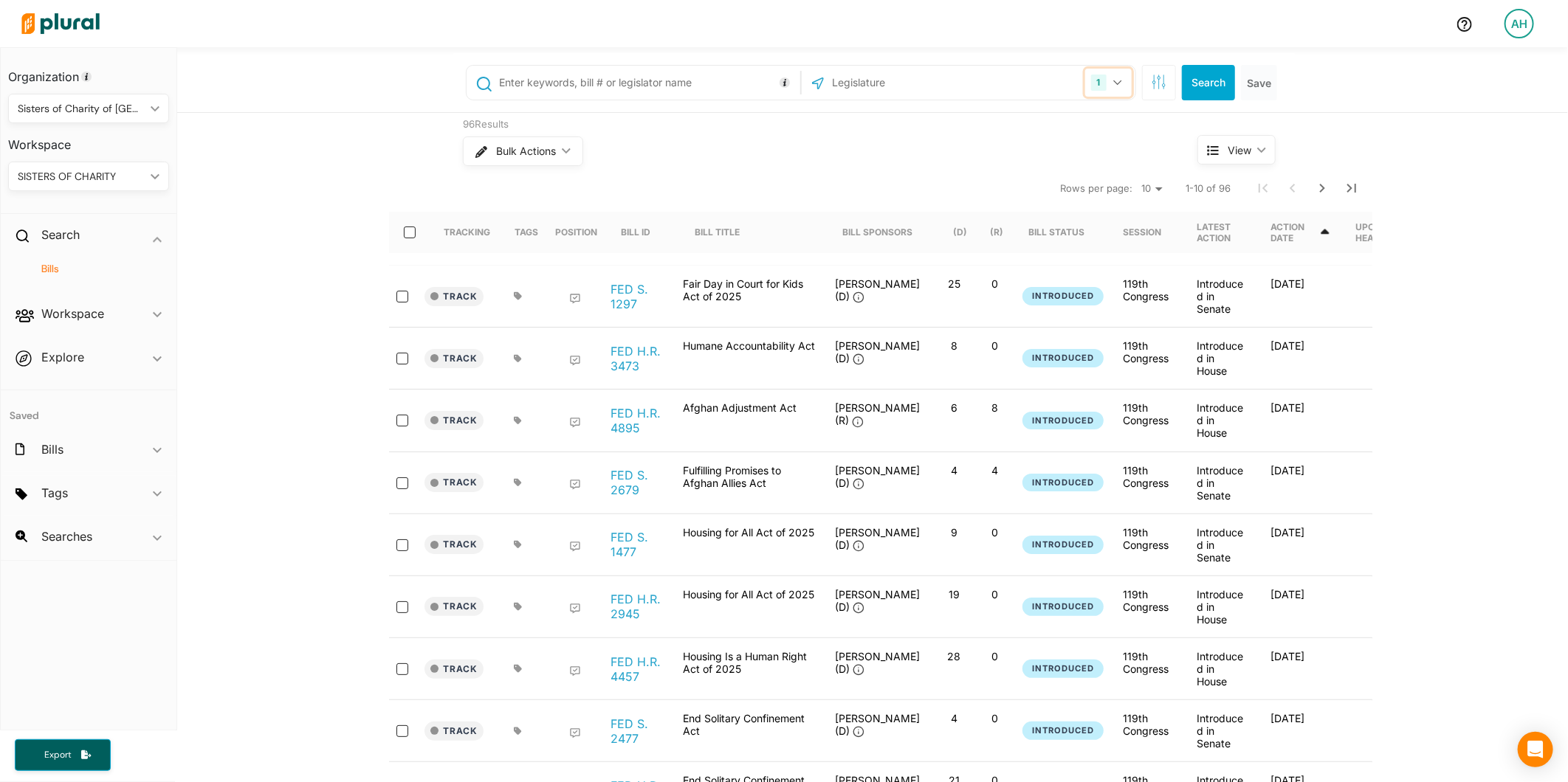
click at [1097, 74] on button "1" at bounding box center [1109, 82] width 47 height 28
click at [915, 152] on label "[US_STATE]" at bounding box center [977, 155] width 280 height 22
click at [826, 152] on input "[US_STATE]" at bounding box center [820, 155] width 12 height 12
checkbox input "true"
click at [699, 87] on input "text" at bounding box center [647, 82] width 299 height 28
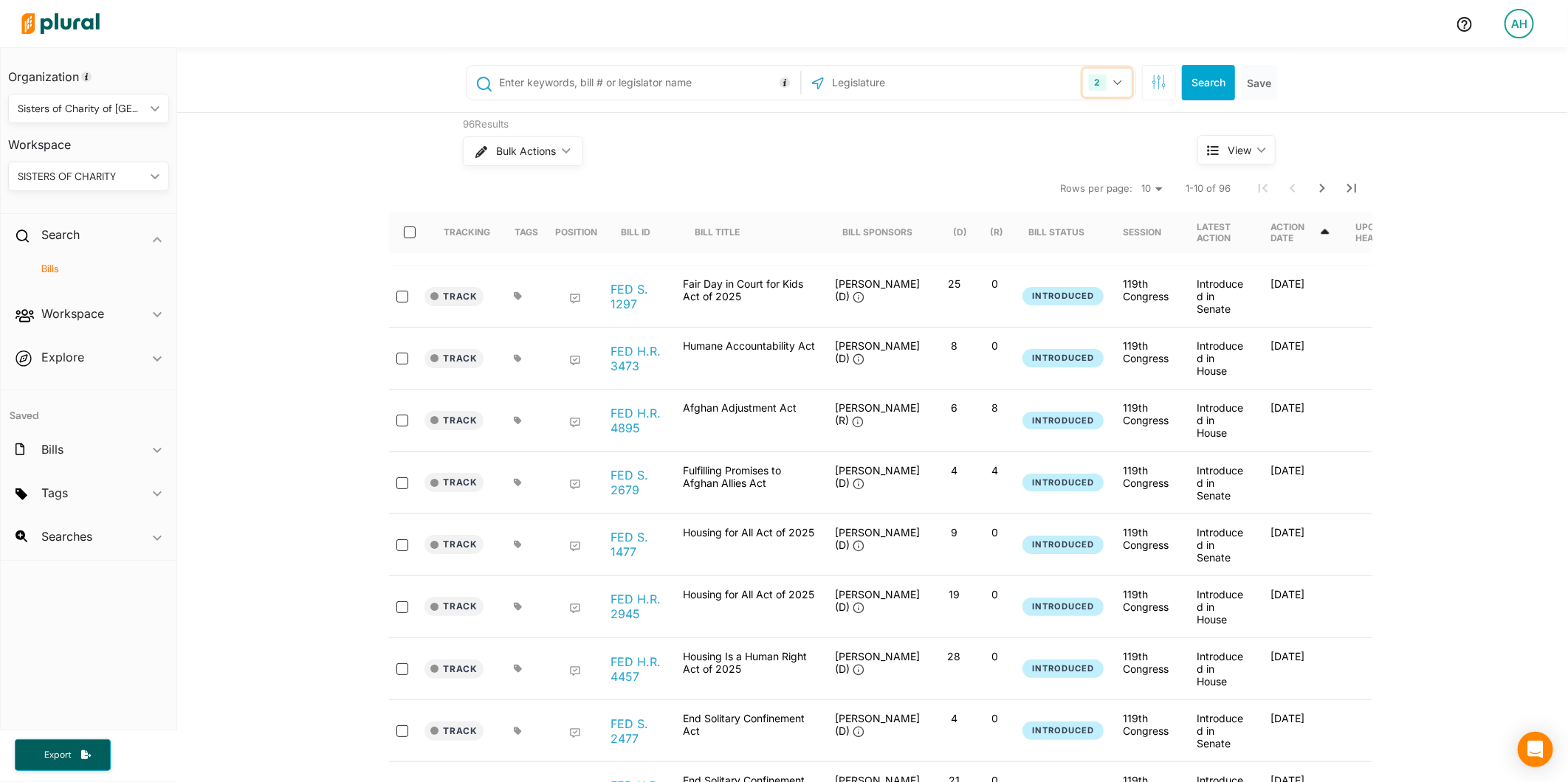
click at [1095, 79] on div "2" at bounding box center [1097, 83] width 17 height 17
click at [889, 115] on label "US Congress" at bounding box center [977, 121] width 280 height 22
click at [826, 115] on input "US Congress" at bounding box center [820, 121] width 12 height 12
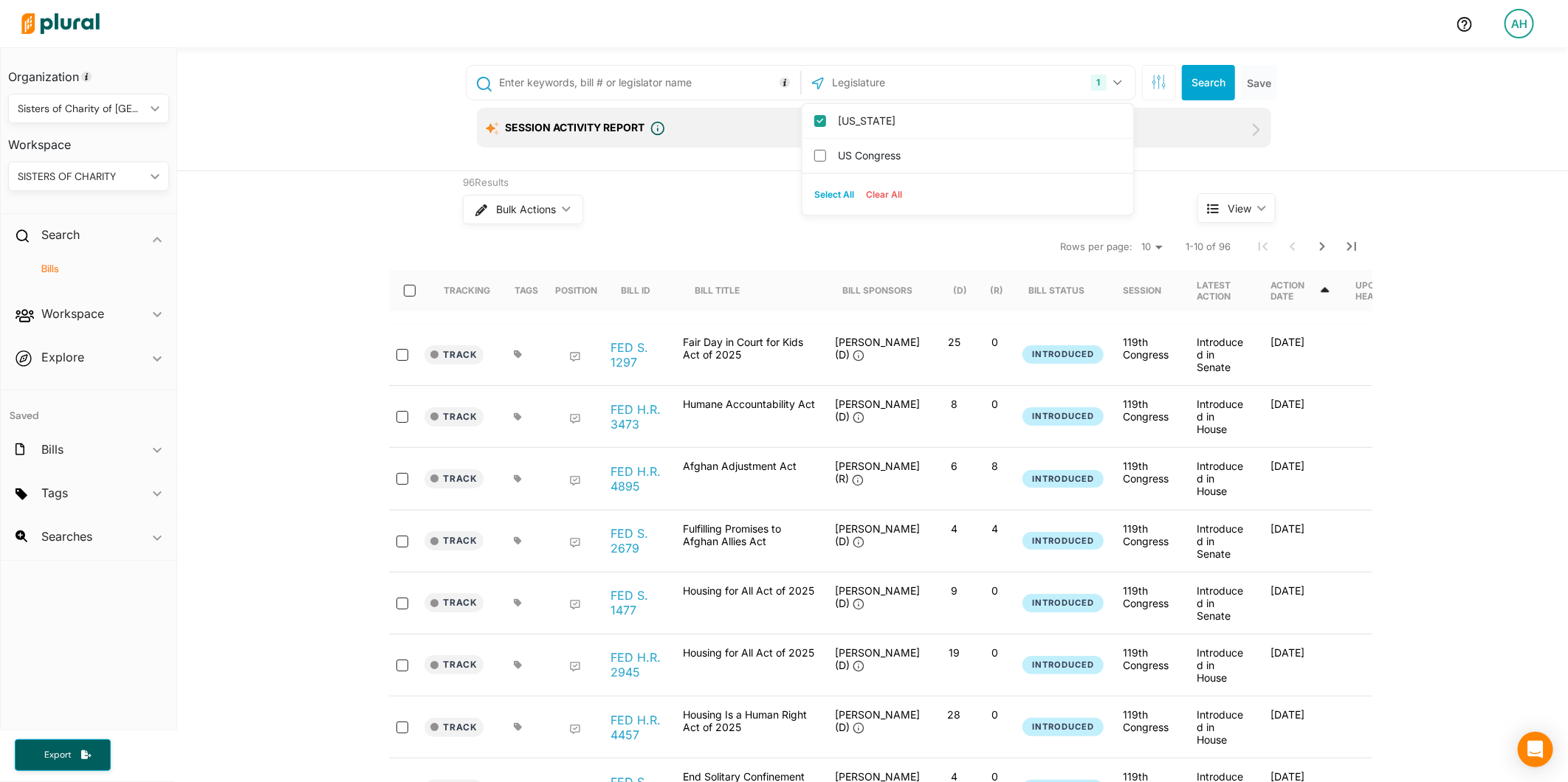
click at [1390, 135] on div "1 Kansas US Congress Select All Clear All Search Save Session Activity Report P…" at bounding box center [872, 109] width 1391 height 124
paste input "( ("property tax" OR "ad valorem" OR "ad valorem tax" OR "real property tax" OR…"
type input "( ("property tax" OR "ad valorem" OR "ad valorem tax" OR "real property tax" OR…"
click at [1209, 82] on button "Search" at bounding box center [1208, 82] width 53 height 35
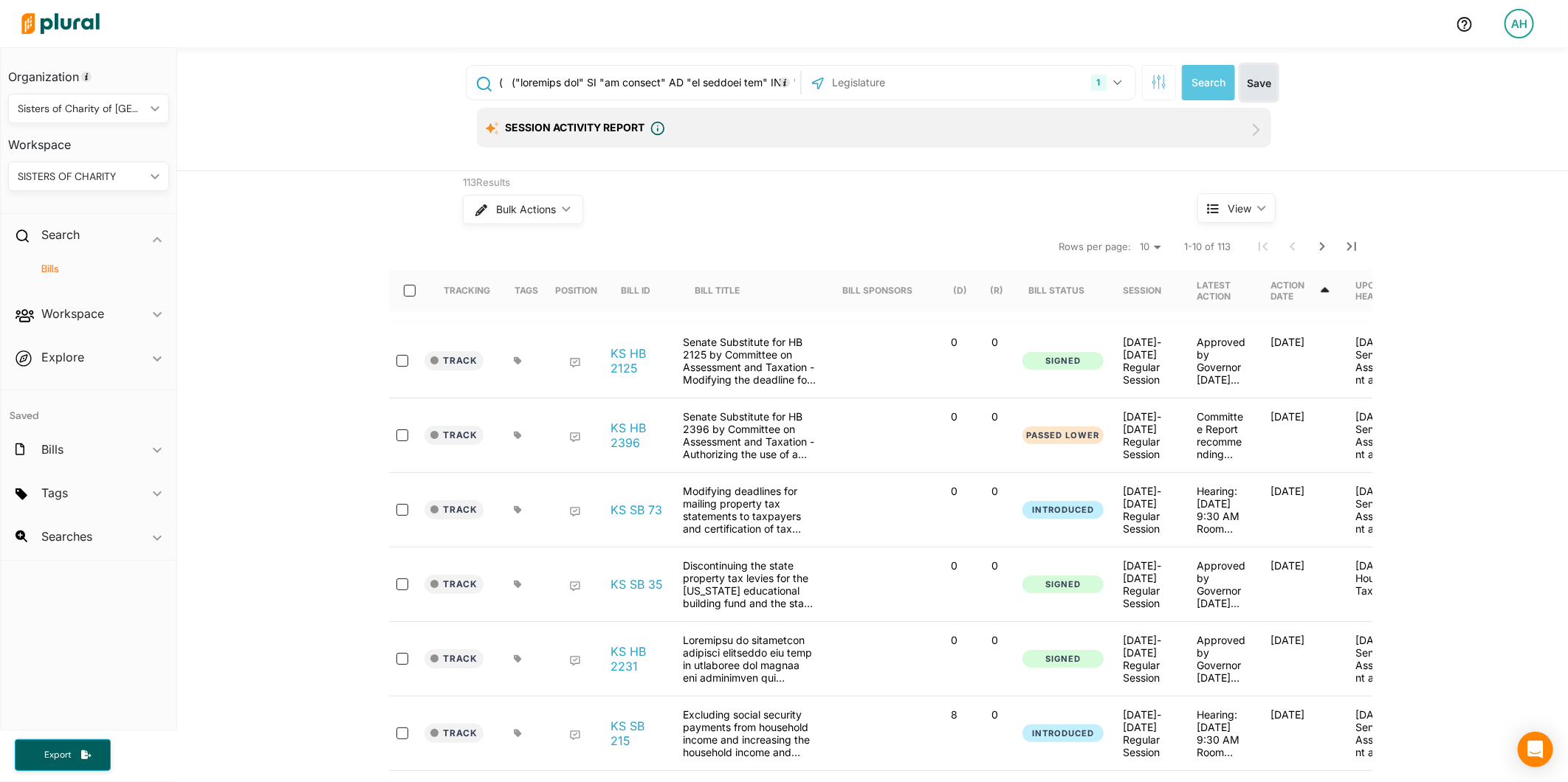
click at [1254, 82] on button "Save" at bounding box center [1259, 82] width 36 height 35
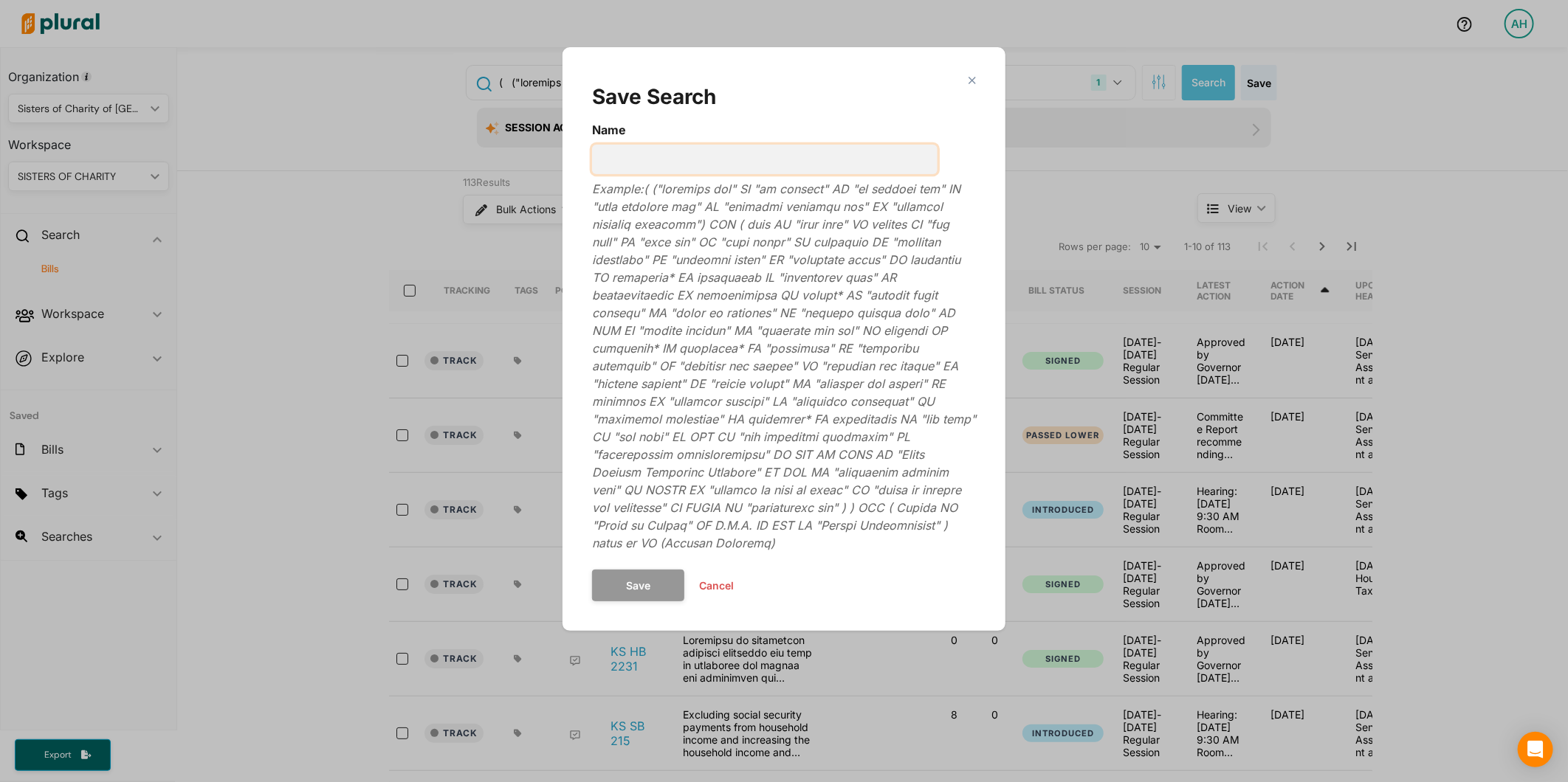
click at [876, 158] on input "Name" at bounding box center [764, 159] width 345 height 29
type input "KS Property Taxes"
click at [631, 577] on button "Save" at bounding box center [638, 586] width 92 height 32
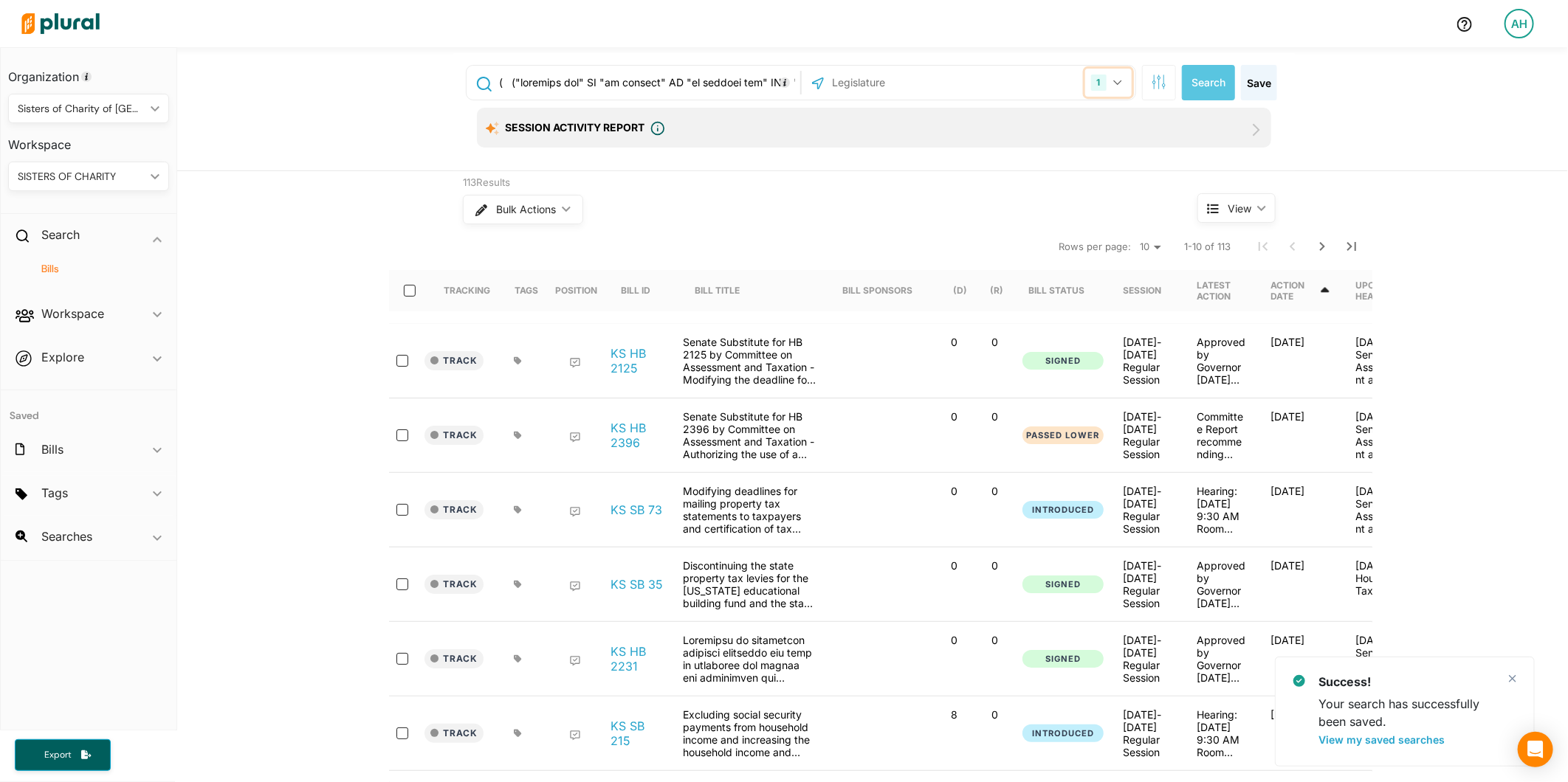
click at [1111, 88] on button "1" at bounding box center [1109, 82] width 47 height 28
click at [715, 87] on input "text" at bounding box center [647, 82] width 299 height 28
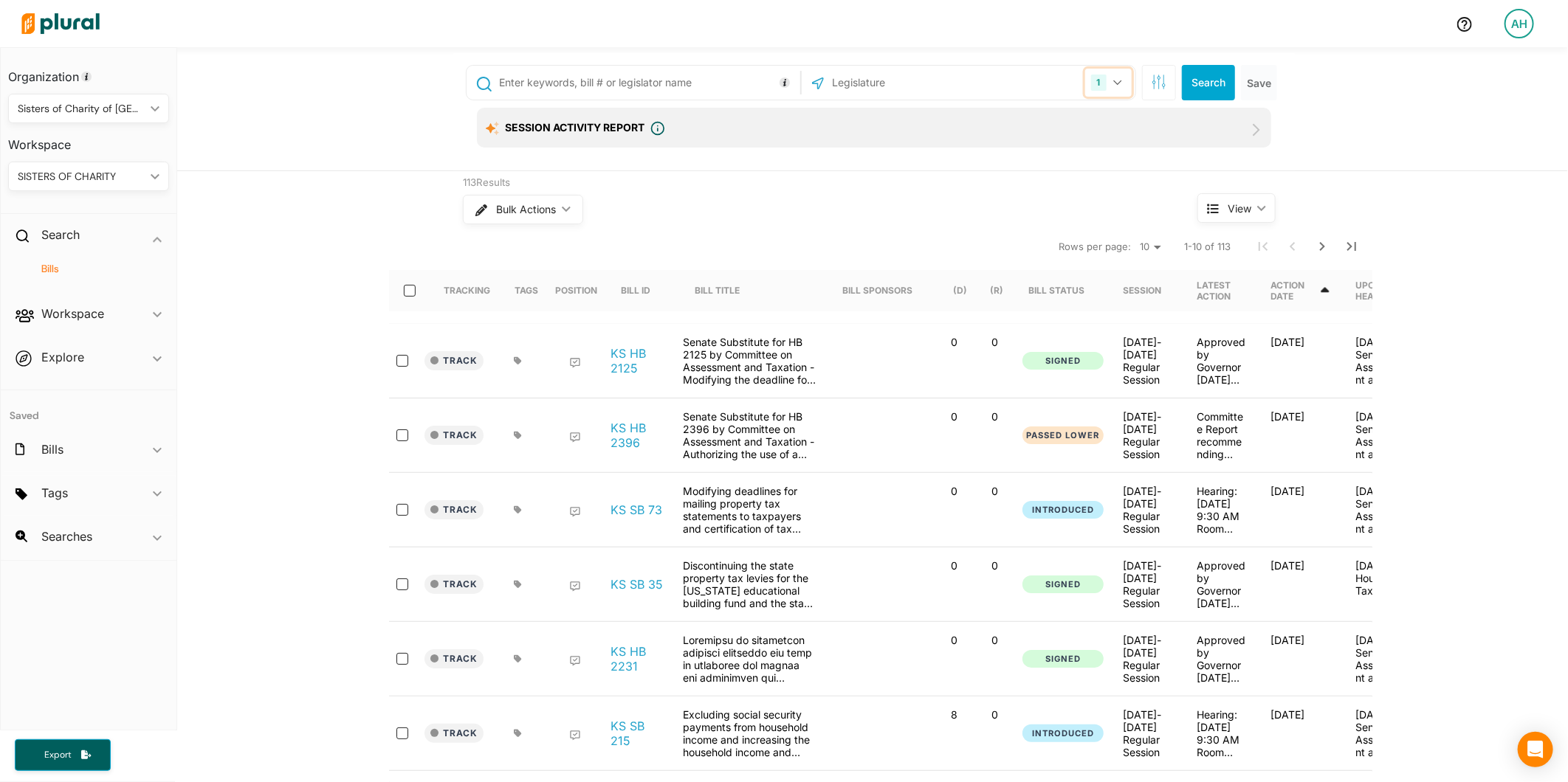
click at [1106, 86] on button "1" at bounding box center [1109, 82] width 47 height 28
click at [1020, 156] on label "US Congress" at bounding box center [977, 155] width 280 height 22
click at [826, 156] on input "US Congress" at bounding box center [820, 155] width 12 height 12
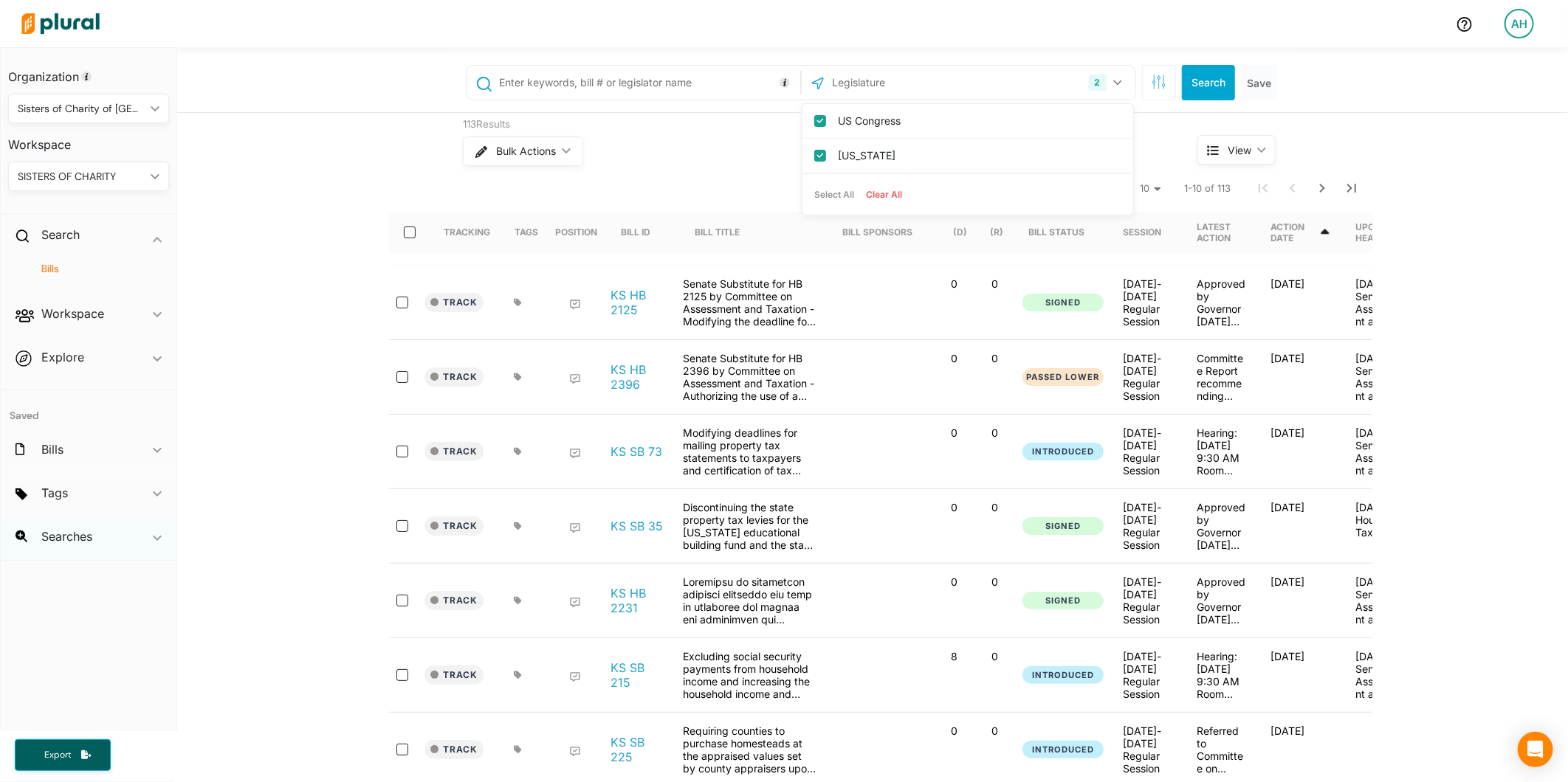
click at [148, 537] on div "Searches ic_keyboard_arrow_down" at bounding box center [88, 539] width 176 height 40
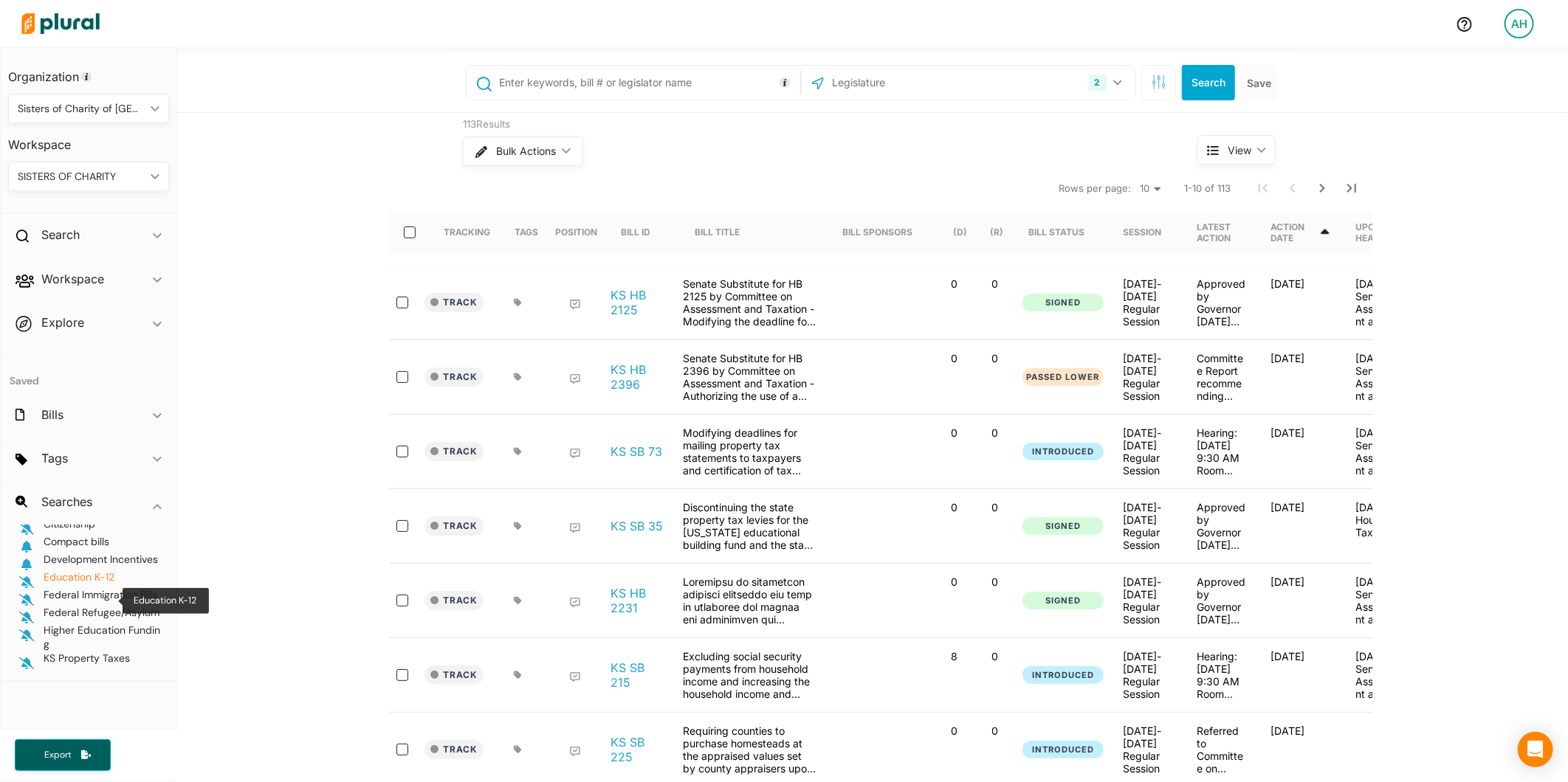
scroll to position [42, 0]
click at [25, 664] on icon "button" at bounding box center [26, 663] width 15 height 12
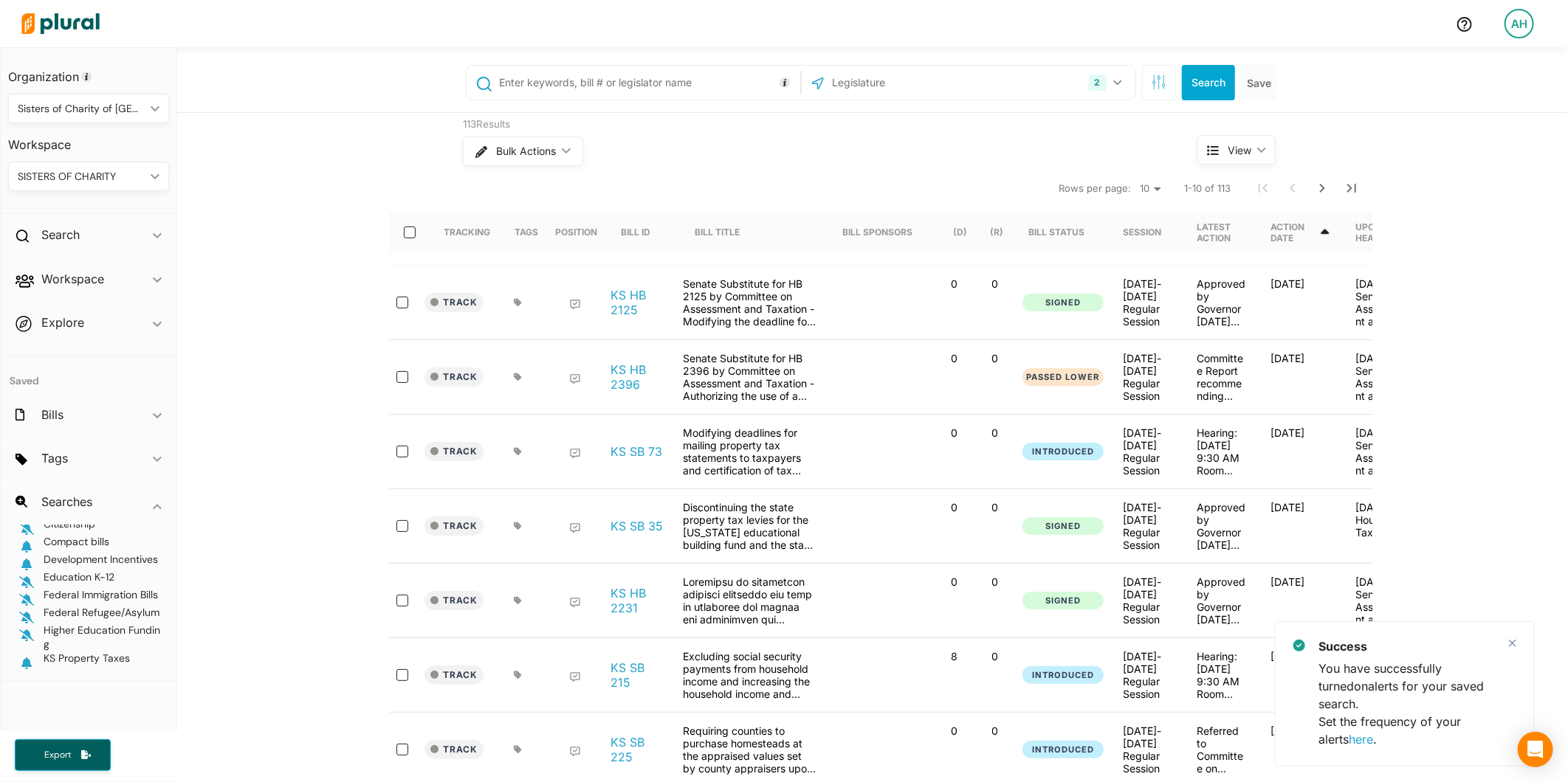
click at [25, 631] on icon "button" at bounding box center [26, 636] width 15 height 12
click at [26, 611] on icon "button" at bounding box center [26, 617] width 15 height 12
click at [23, 594] on icon "button" at bounding box center [26, 600] width 15 height 12
click at [26, 576] on icon "button" at bounding box center [26, 582] width 15 height 12
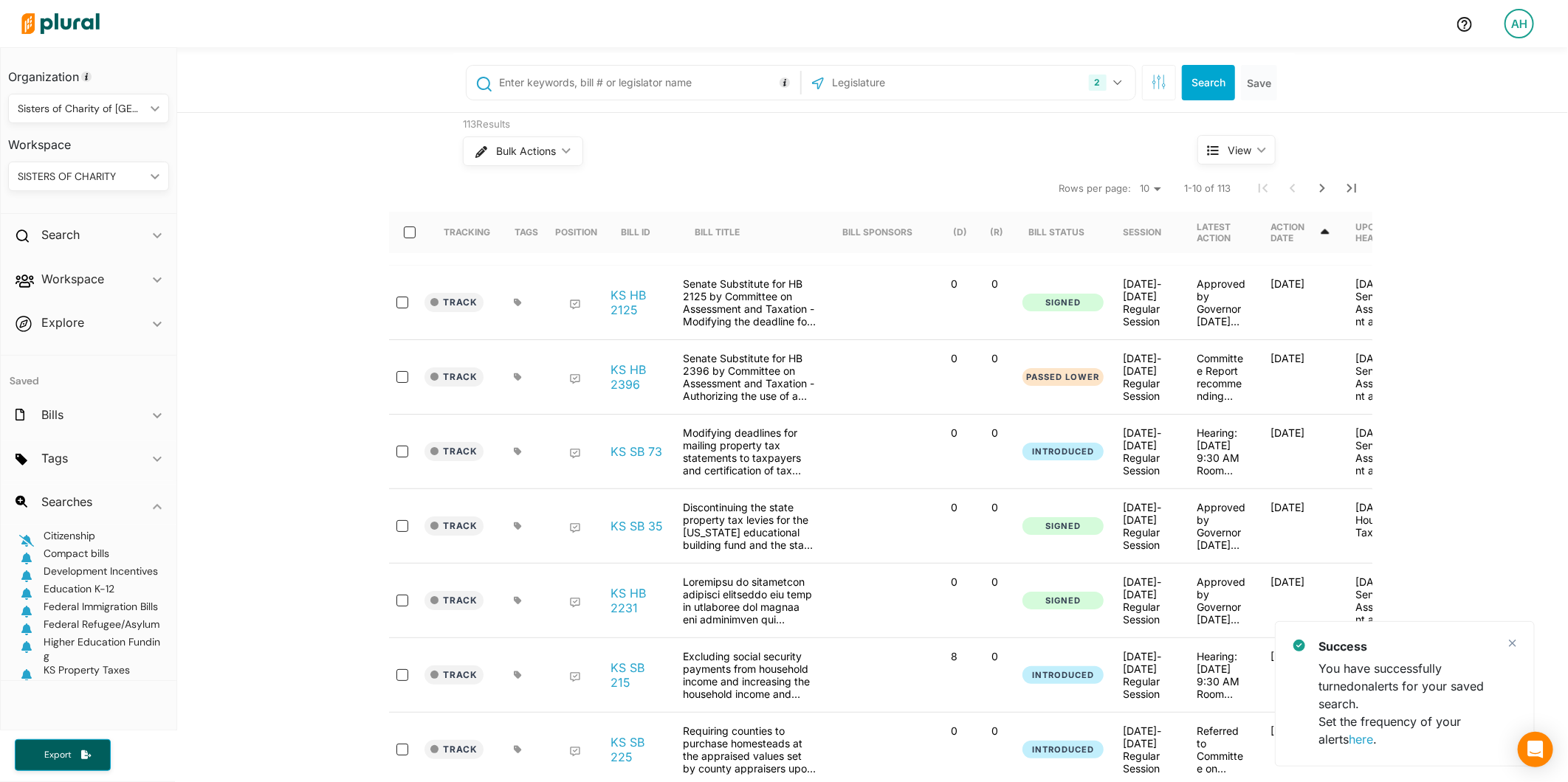
click at [27, 538] on icon "button" at bounding box center [26, 541] width 15 height 12
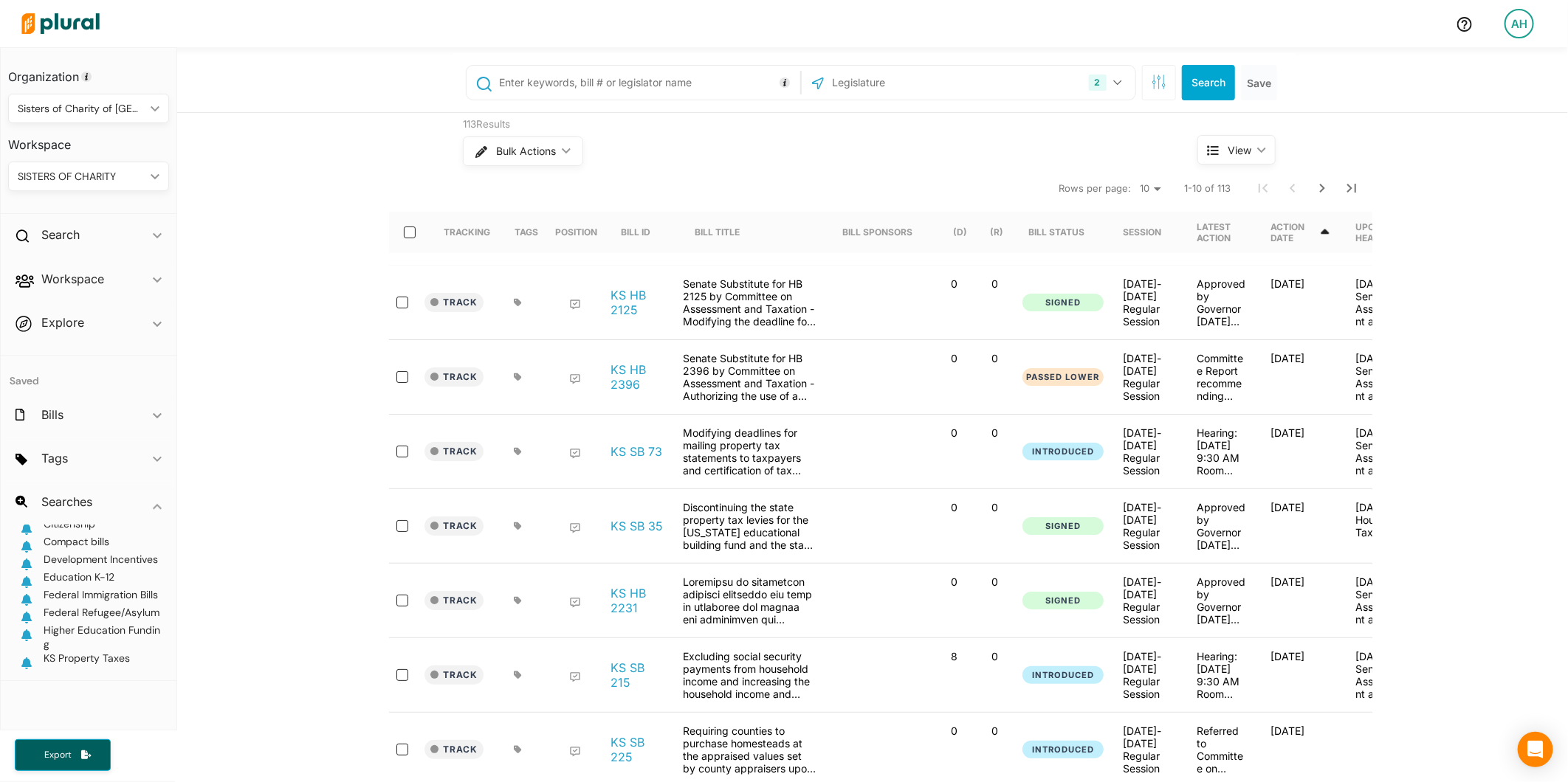
scroll to position [42, 0]
paste input "( (housing OR "affordable housing" OR "low-income housing" OR "workforce housin…"
type input "( (housing OR "affordable housing" OR "low-income housing" OR "workforce housin…"
click at [1194, 80] on button "Search" at bounding box center [1208, 82] width 53 height 35
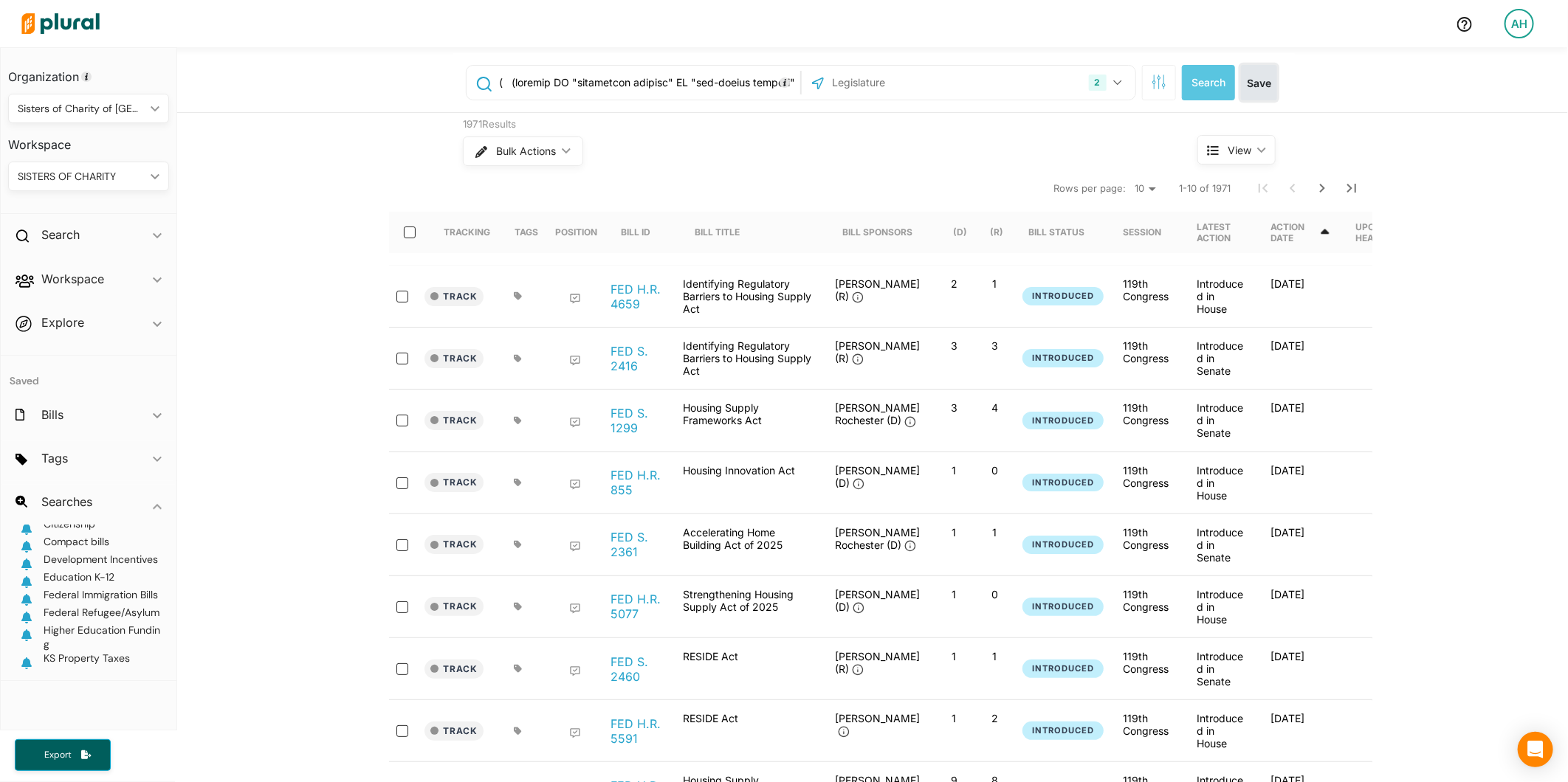
click at [1253, 87] on button "Save" at bounding box center [1259, 82] width 36 height 35
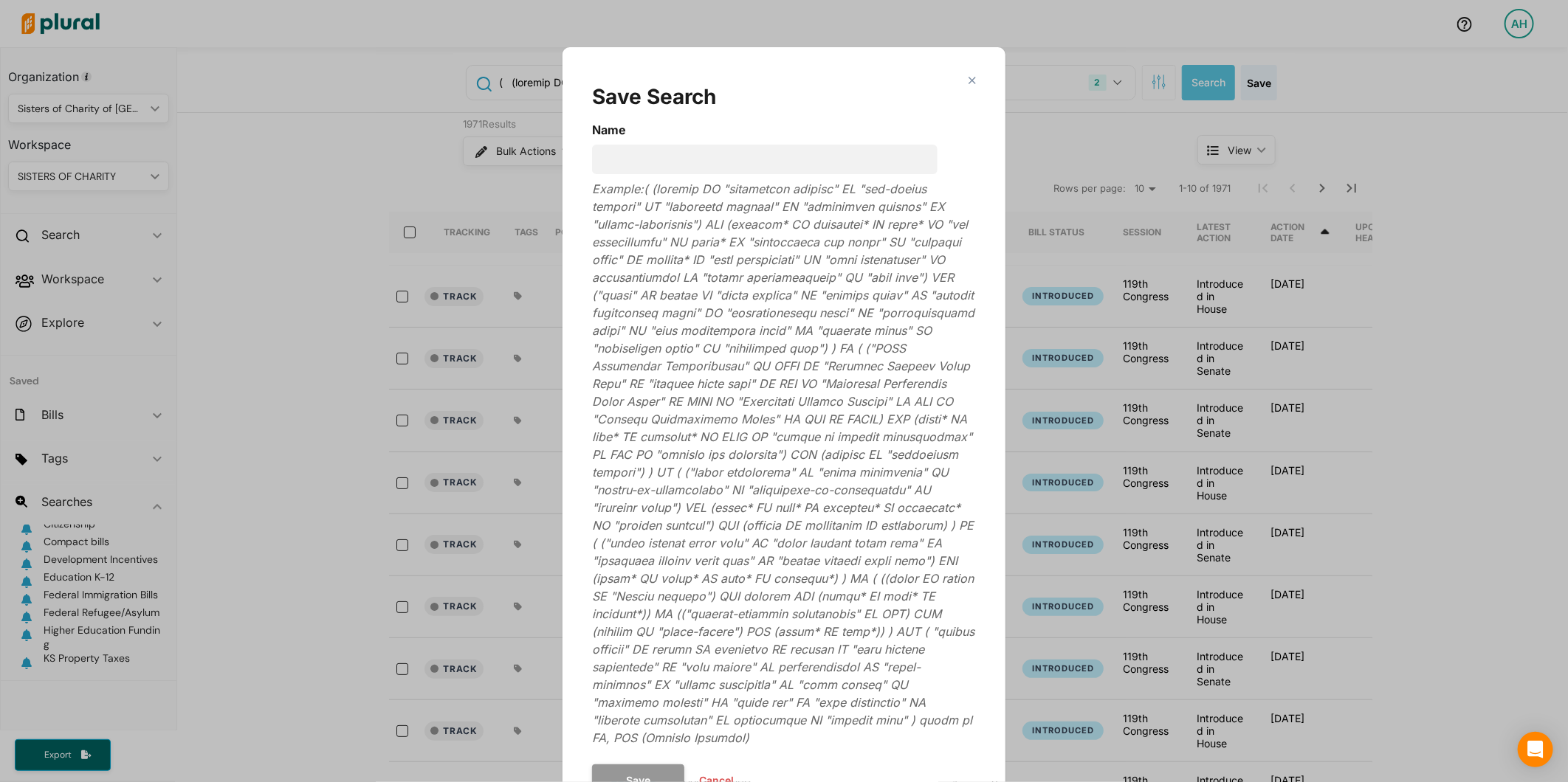
scroll to position [26, 0]
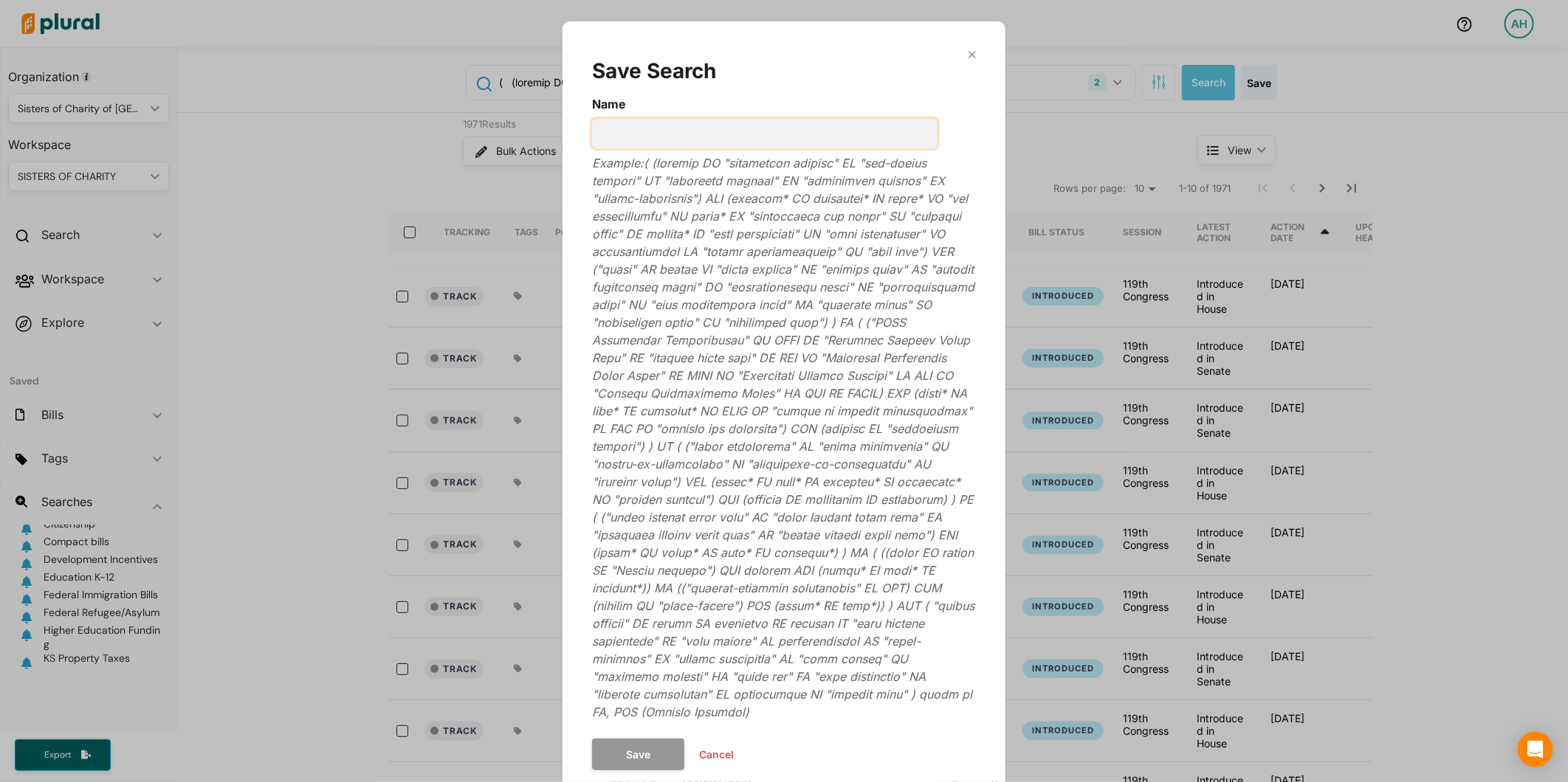
click at [777, 123] on input "Name" at bounding box center [764, 133] width 345 height 29
type input "Housing Development Grants"
click at [610, 738] on button "Save" at bounding box center [638, 754] width 92 height 32
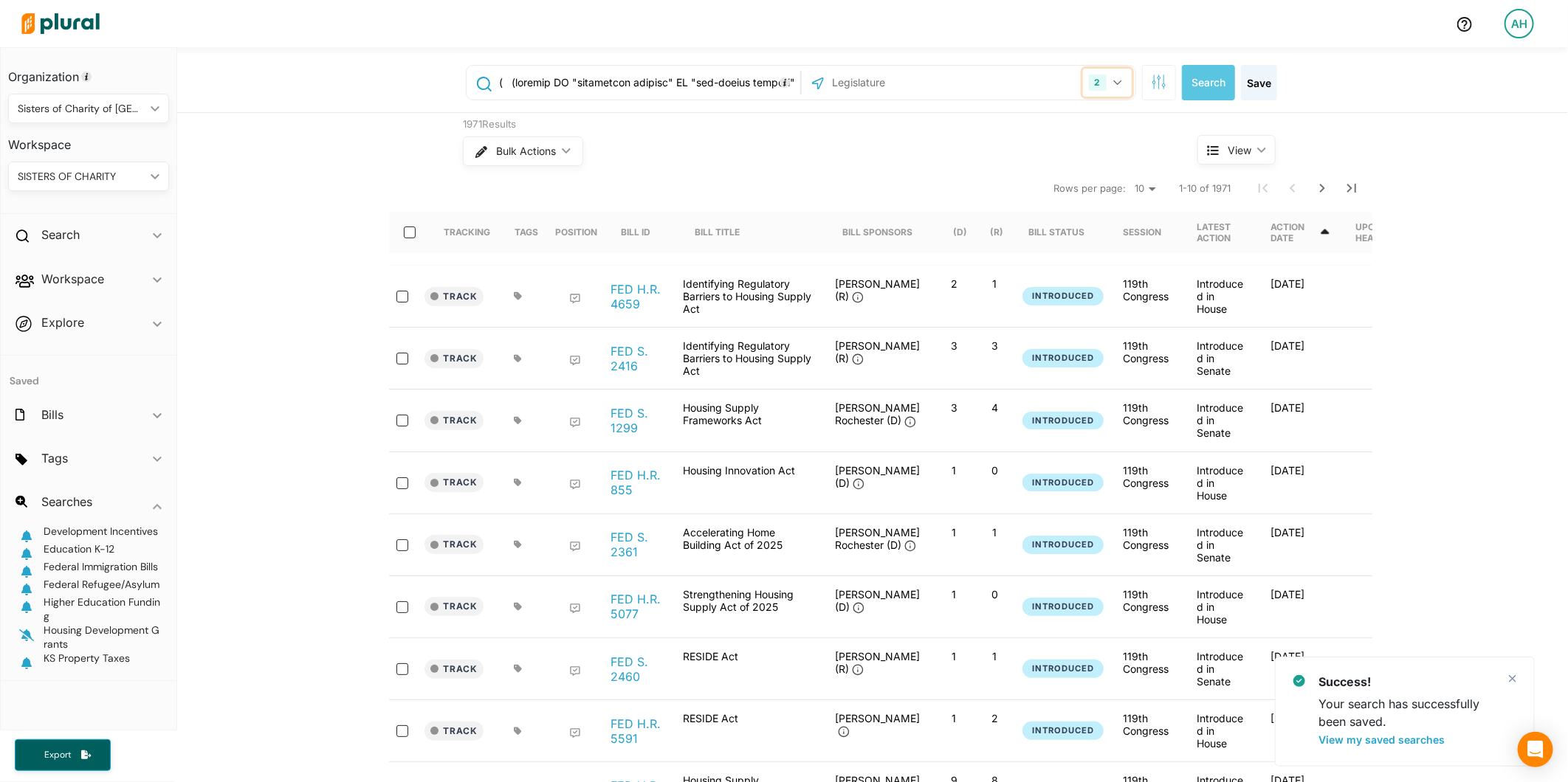
click at [1116, 88] on button "2" at bounding box center [1107, 82] width 49 height 28
click at [957, 122] on label "US Congress" at bounding box center [977, 121] width 280 height 22
click at [826, 122] on input "US Congress" at bounding box center [820, 121] width 12 height 12
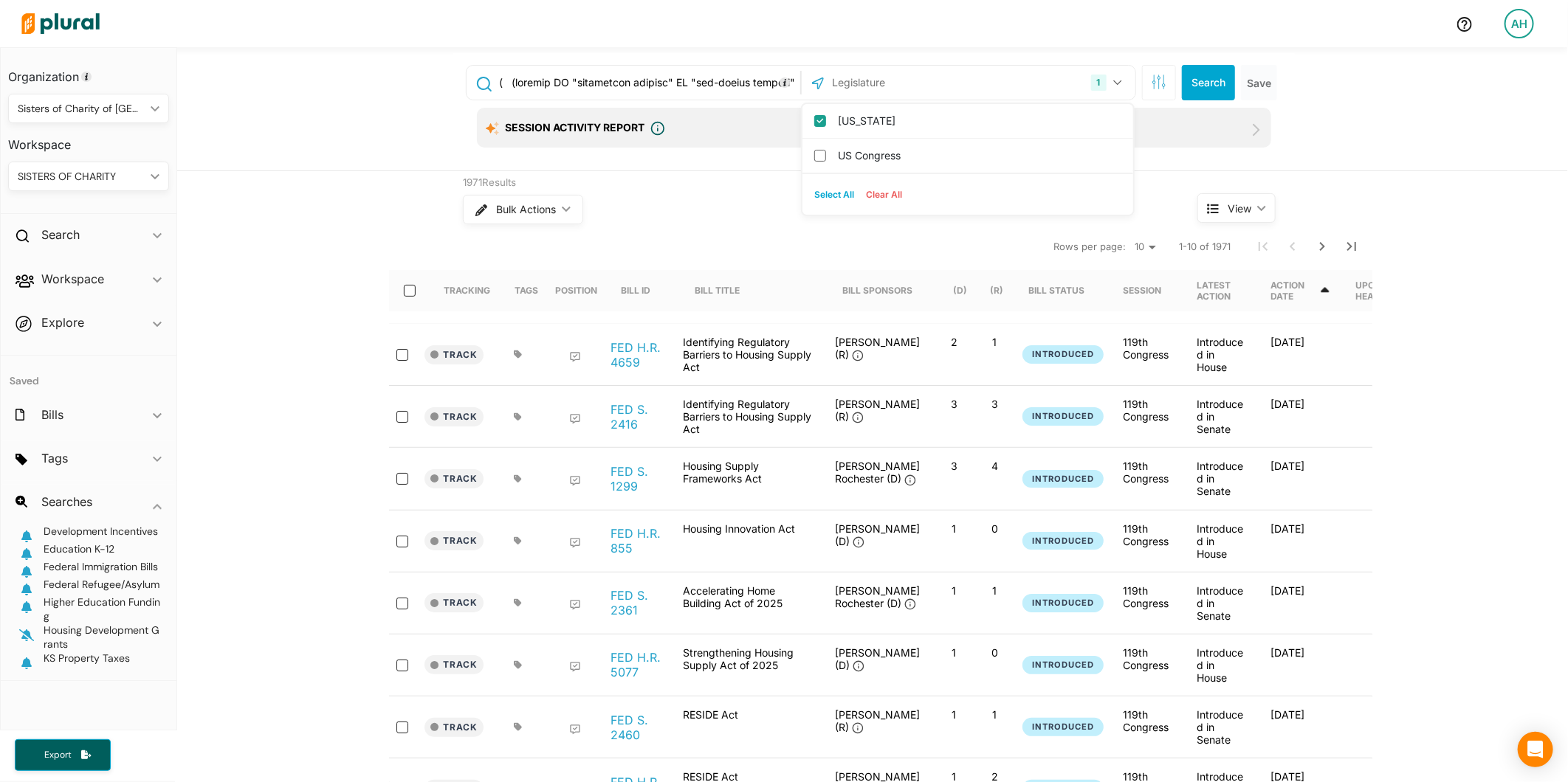
click at [746, 157] on div "1 Kansas US Congress Select All Clear All Search Save Session Activity Report P…" at bounding box center [874, 111] width 841 height 117
click at [1001, 79] on div "1 Kansas US Congress Select All Clear All" at bounding box center [968, 82] width 326 height 28
click at [1102, 79] on button "1" at bounding box center [1109, 82] width 47 height 28
click at [1208, 76] on button "Search" at bounding box center [1208, 82] width 53 height 35
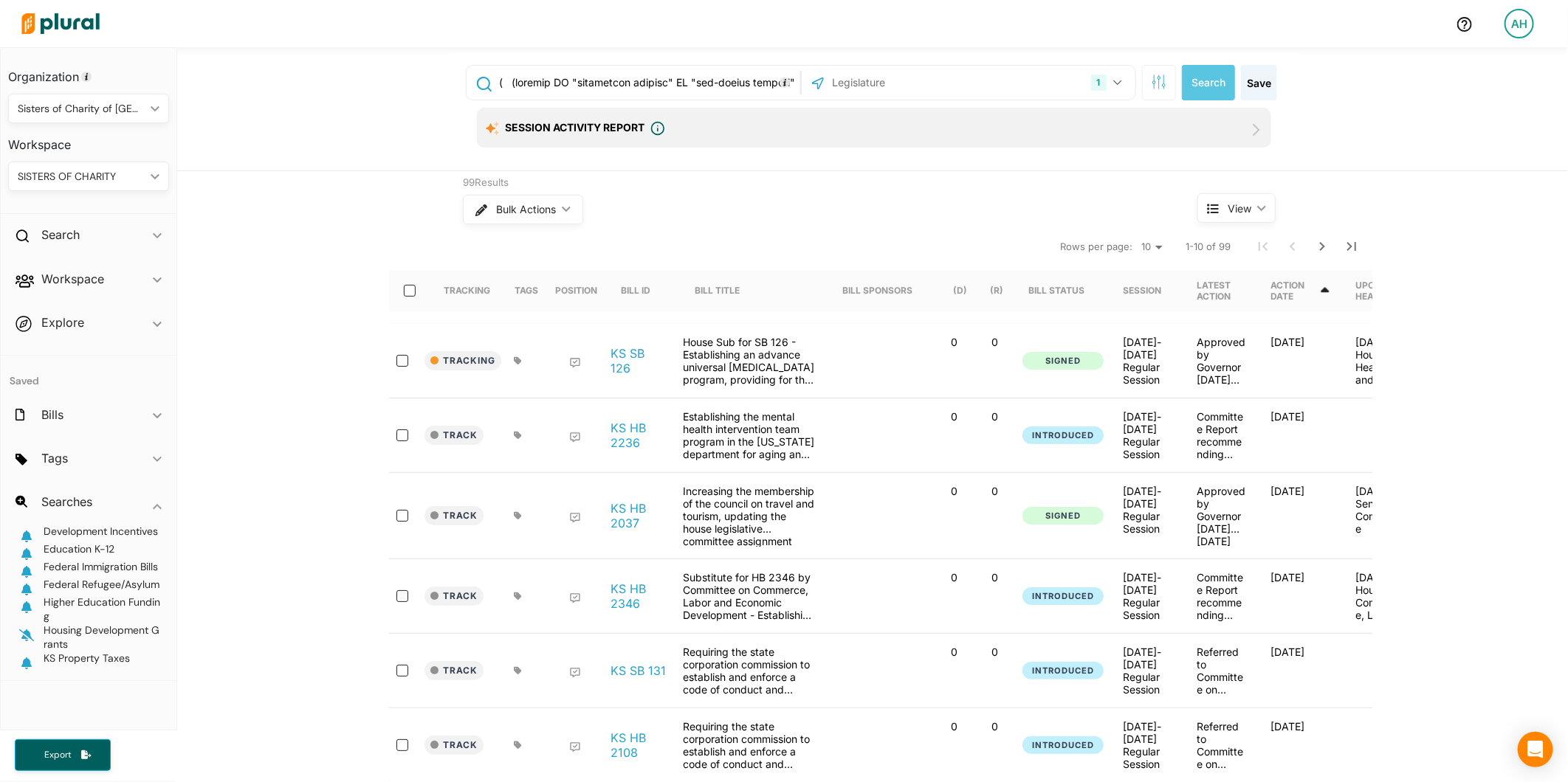
click at [631, 85] on input "text" at bounding box center [647, 82] width 299 height 28
click at [1116, 86] on button "1" at bounding box center [1109, 82] width 47 height 28
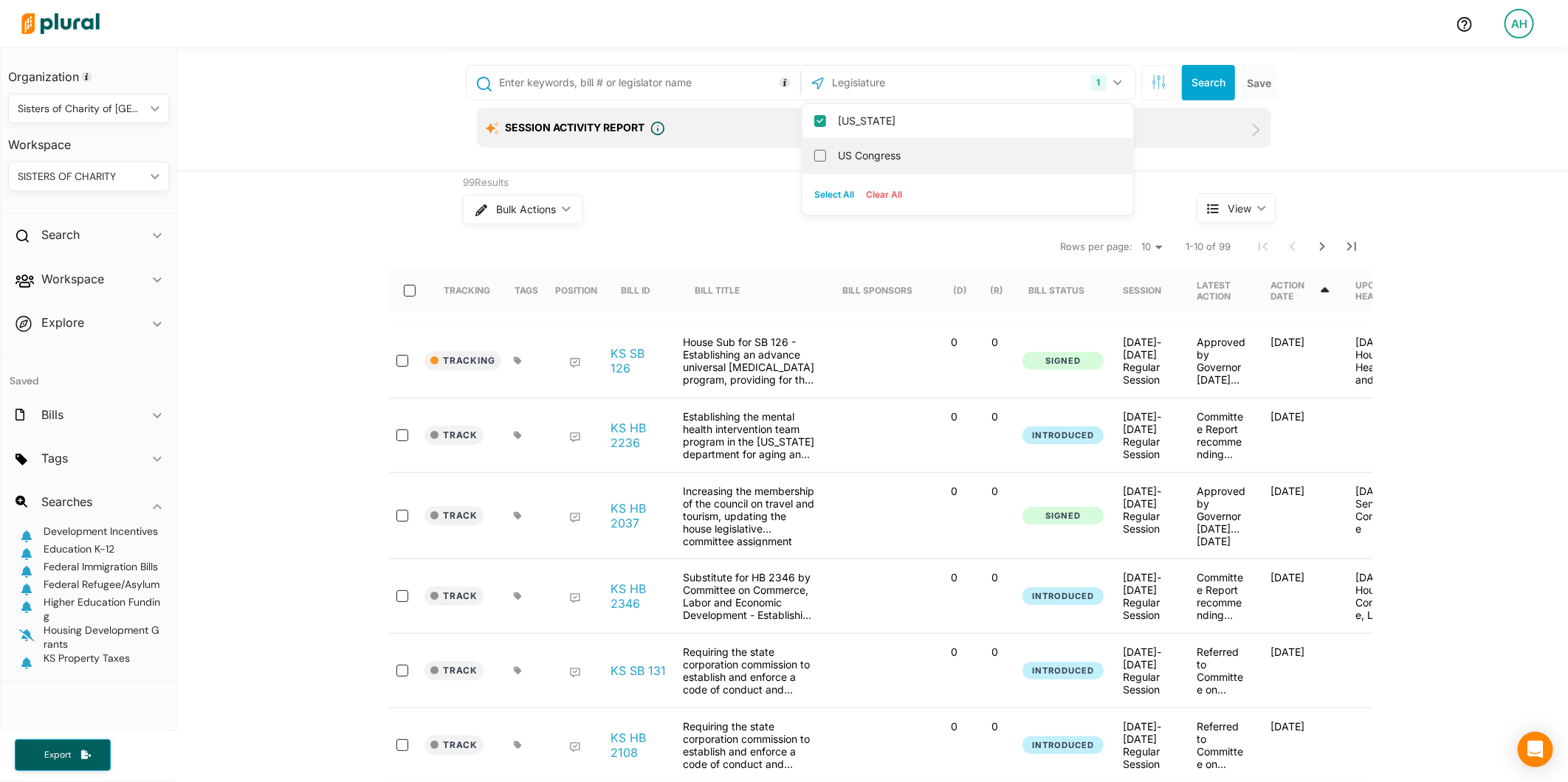
click at [999, 157] on label "US Congress" at bounding box center [977, 155] width 280 height 22
click at [826, 157] on input "US Congress" at bounding box center [820, 155] width 12 height 12
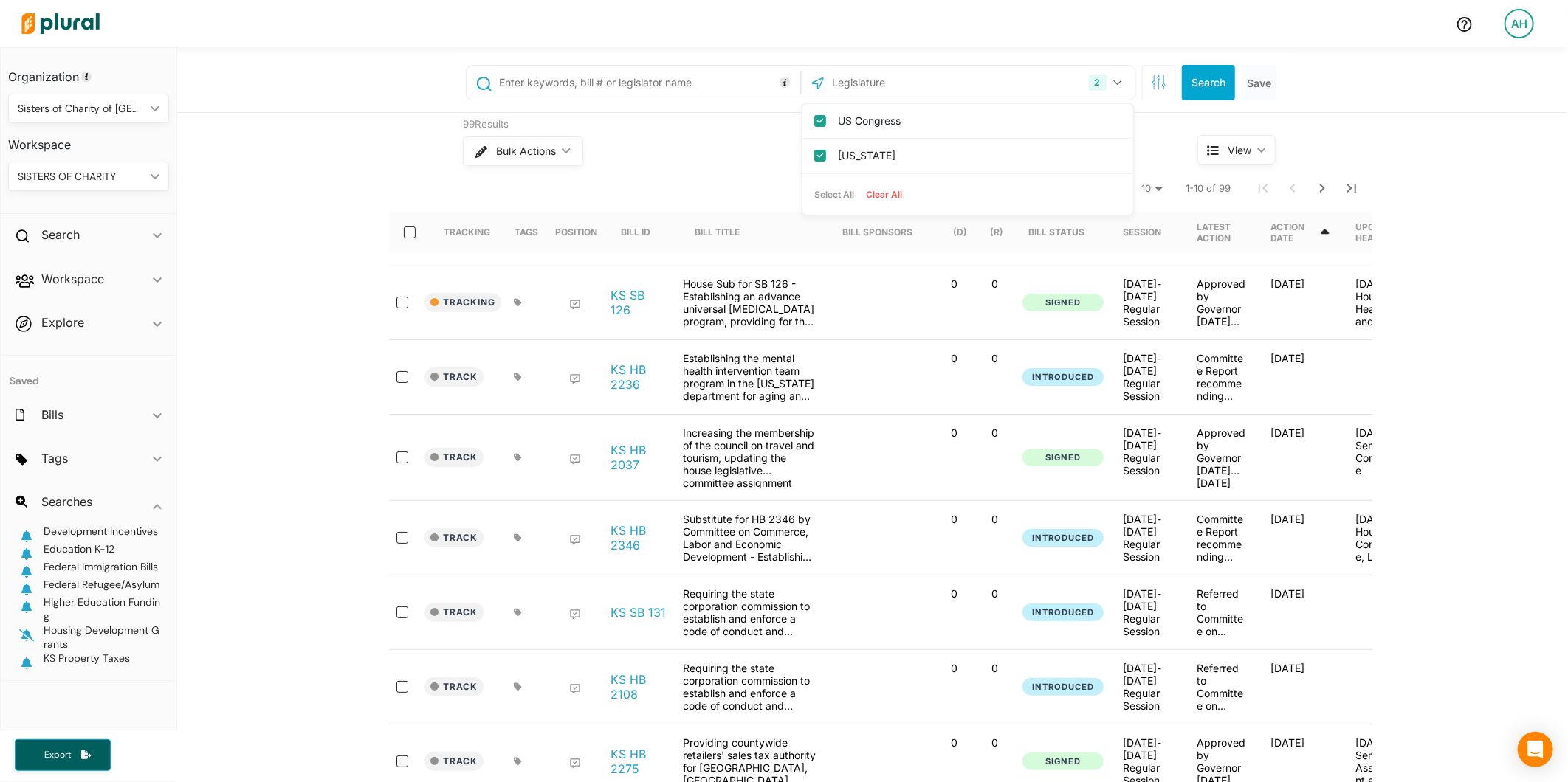
click at [616, 180] on nav "Rows per page: 10 20 50 1-10 of 99" at bounding box center [881, 188] width 983 height 42
click at [707, 91] on input "text" at bounding box center [647, 82] width 299 height 28
paste input "( ("work authorization" OR "employment authorization" OR "Employment Authorizat…"
type input "( ("work authorization" OR "employment authorization" OR "Employment Authorizat…"
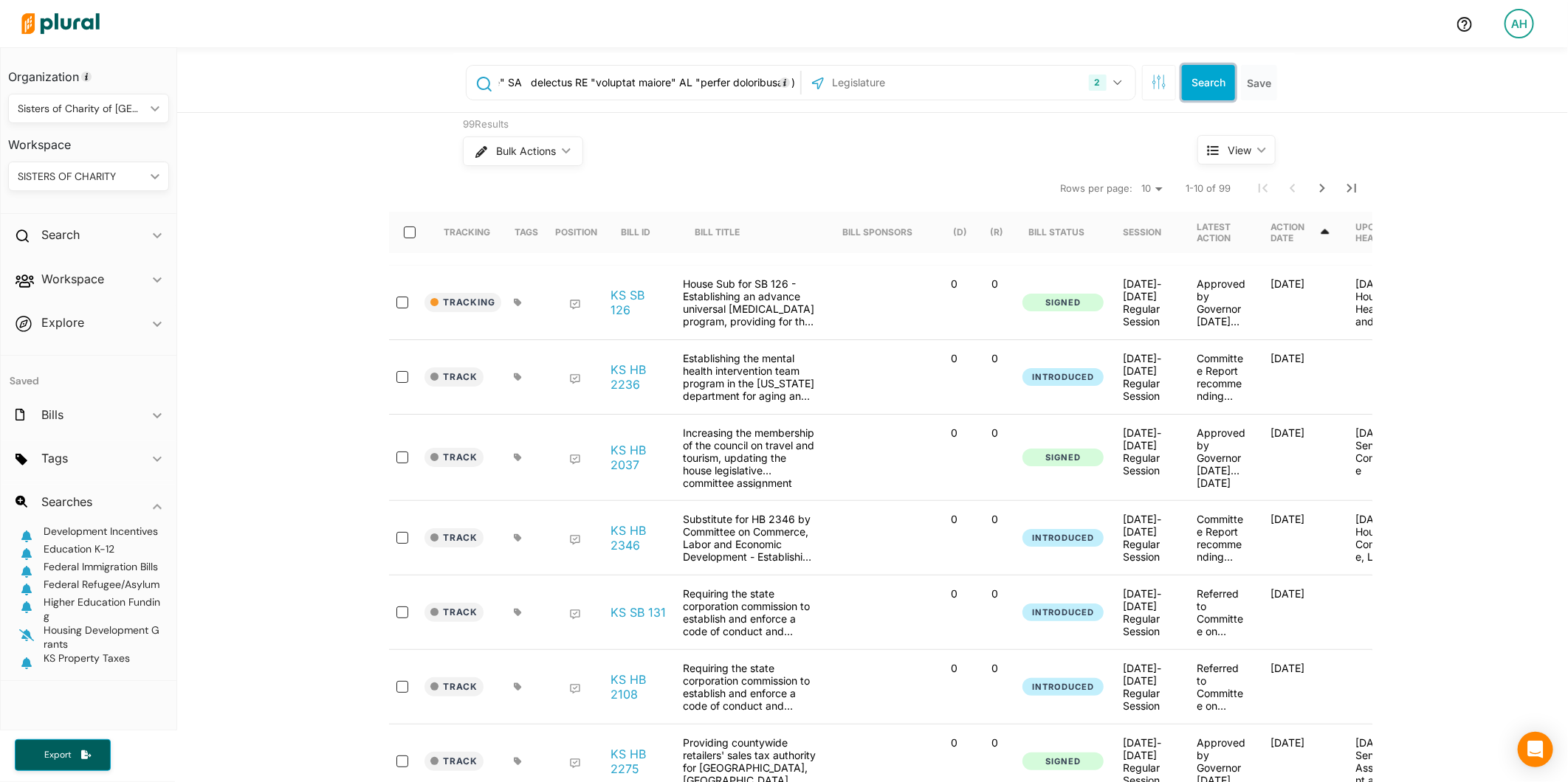
scroll to position [0, 0]
click at [1211, 82] on button "Search" at bounding box center [1208, 82] width 53 height 35
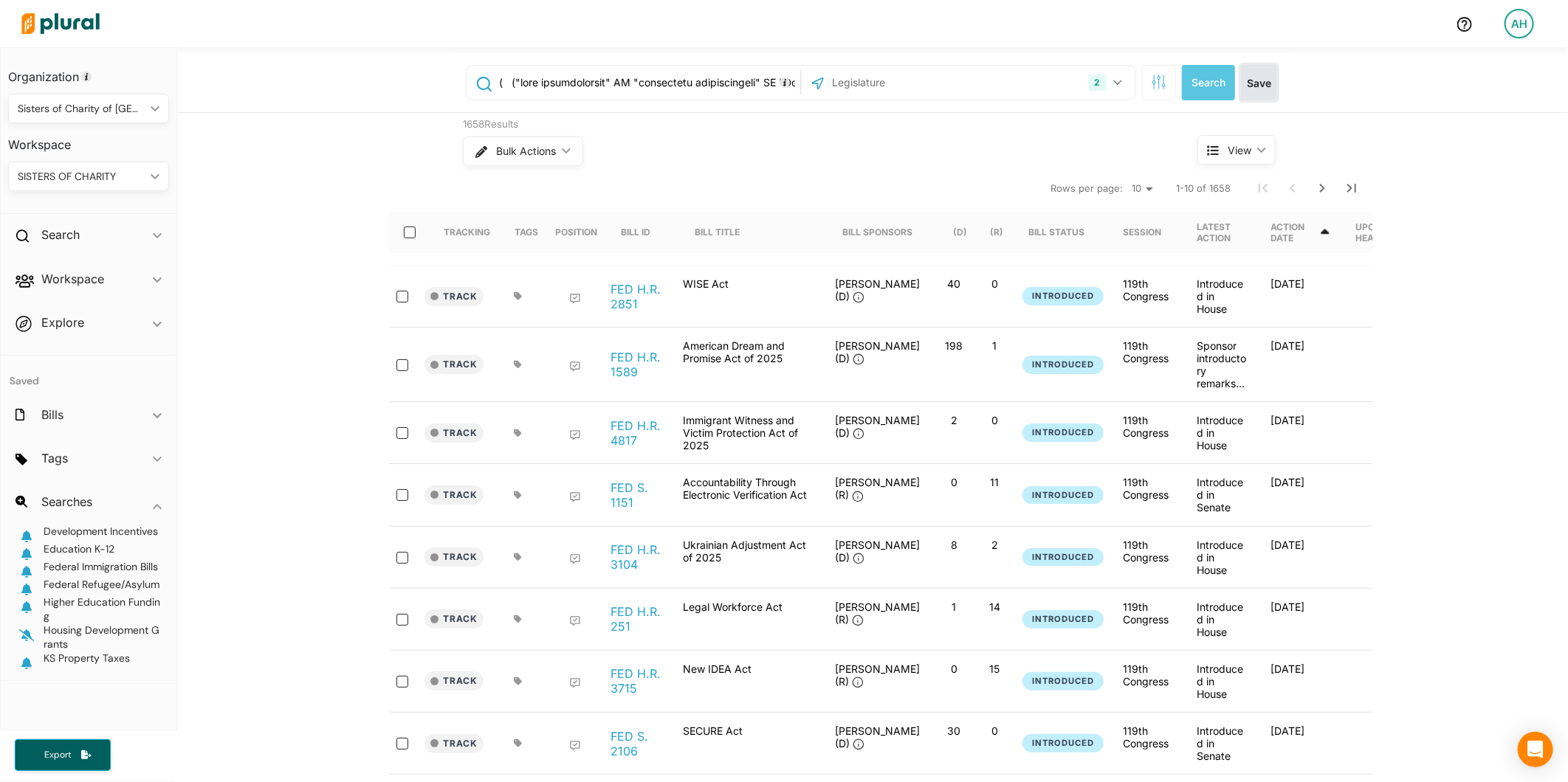
click at [1241, 86] on button "Save" at bounding box center [1259, 82] width 36 height 35
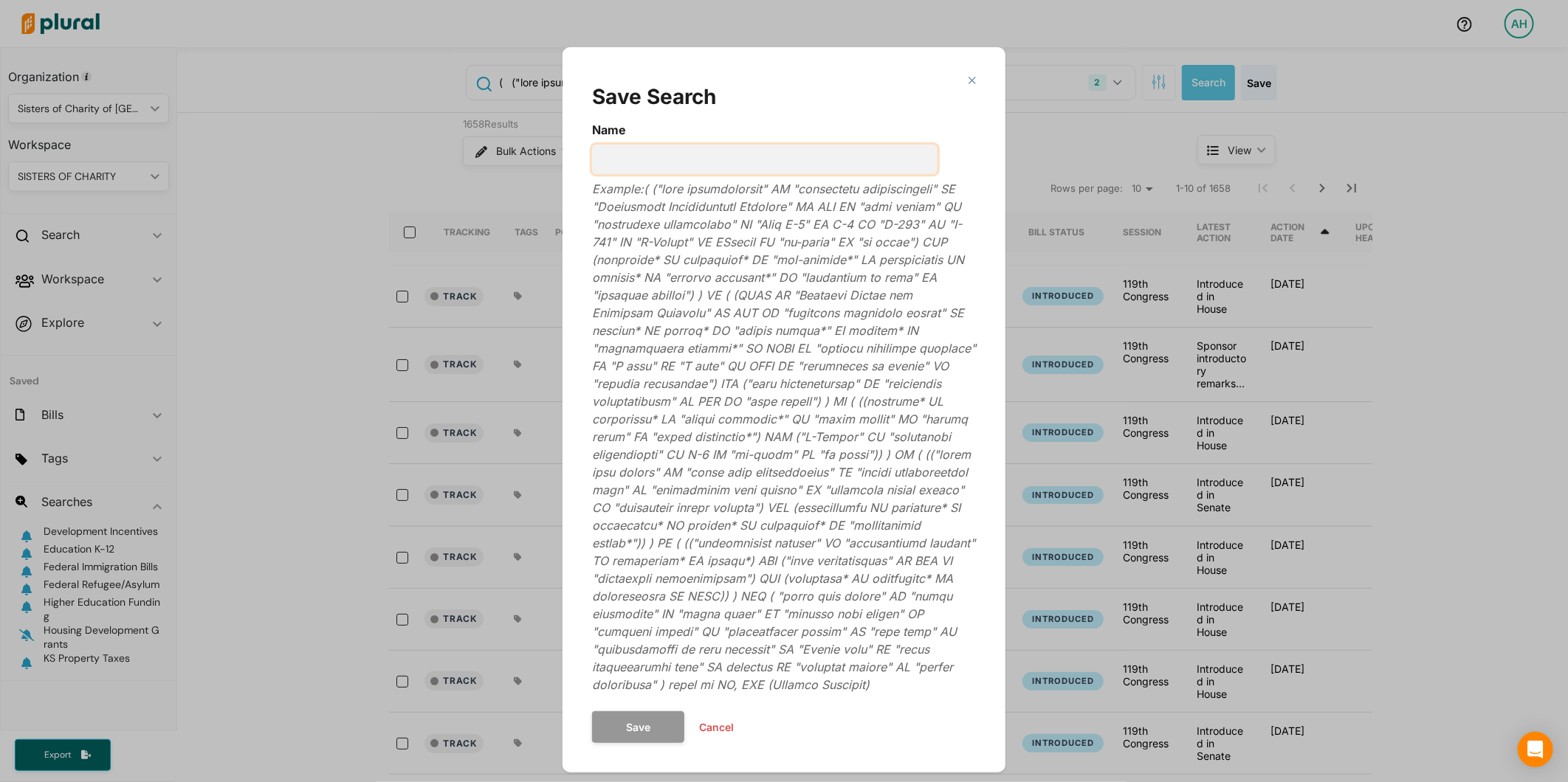
click at [764, 165] on input "Name" at bounding box center [764, 159] width 345 height 29
type input "I"
type input "Migrant Work Authorization"
click at [647, 731] on button "Save" at bounding box center [638, 727] width 92 height 32
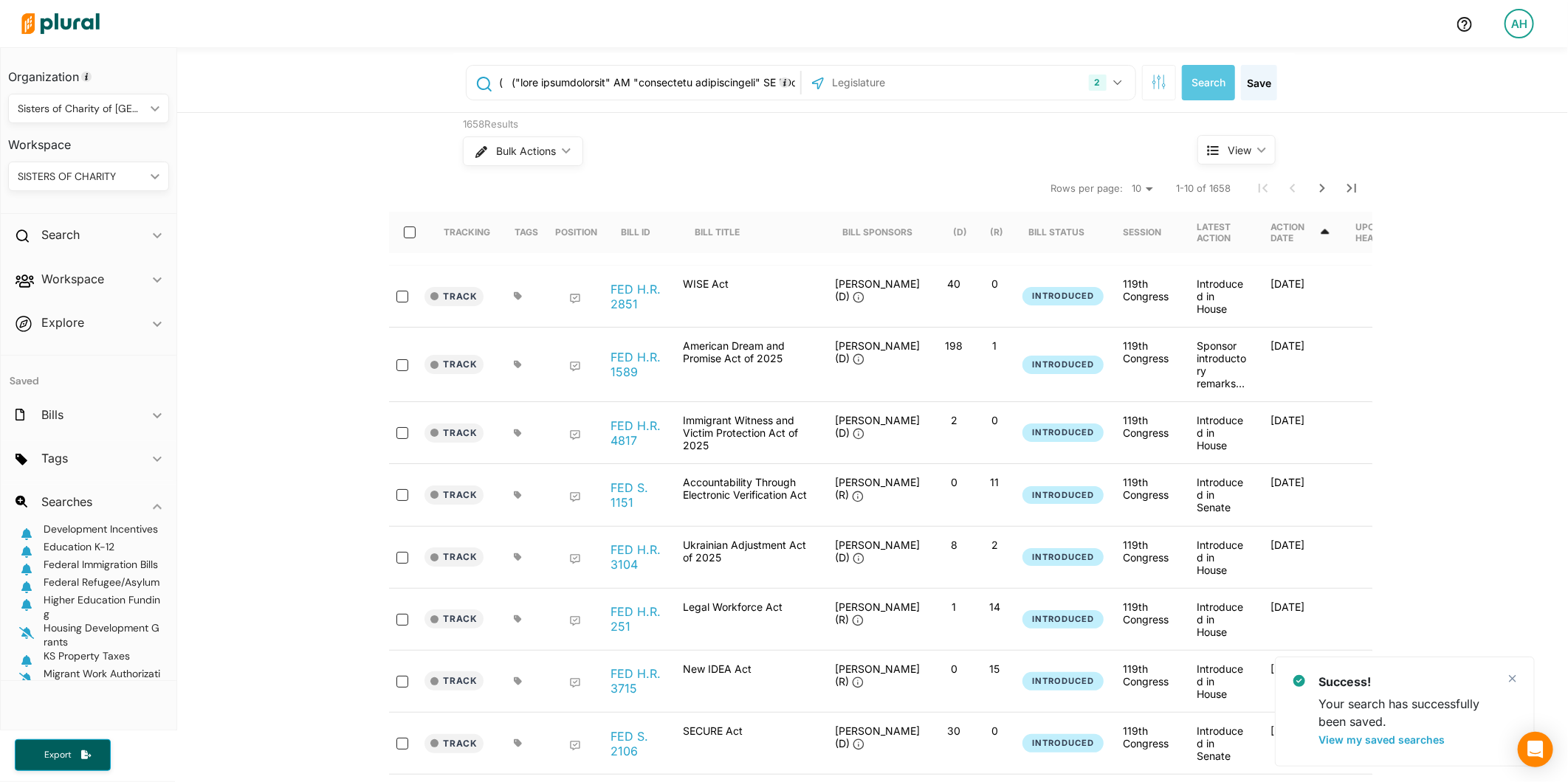
click at [610, 84] on input "text" at bounding box center [647, 82] width 299 height 28
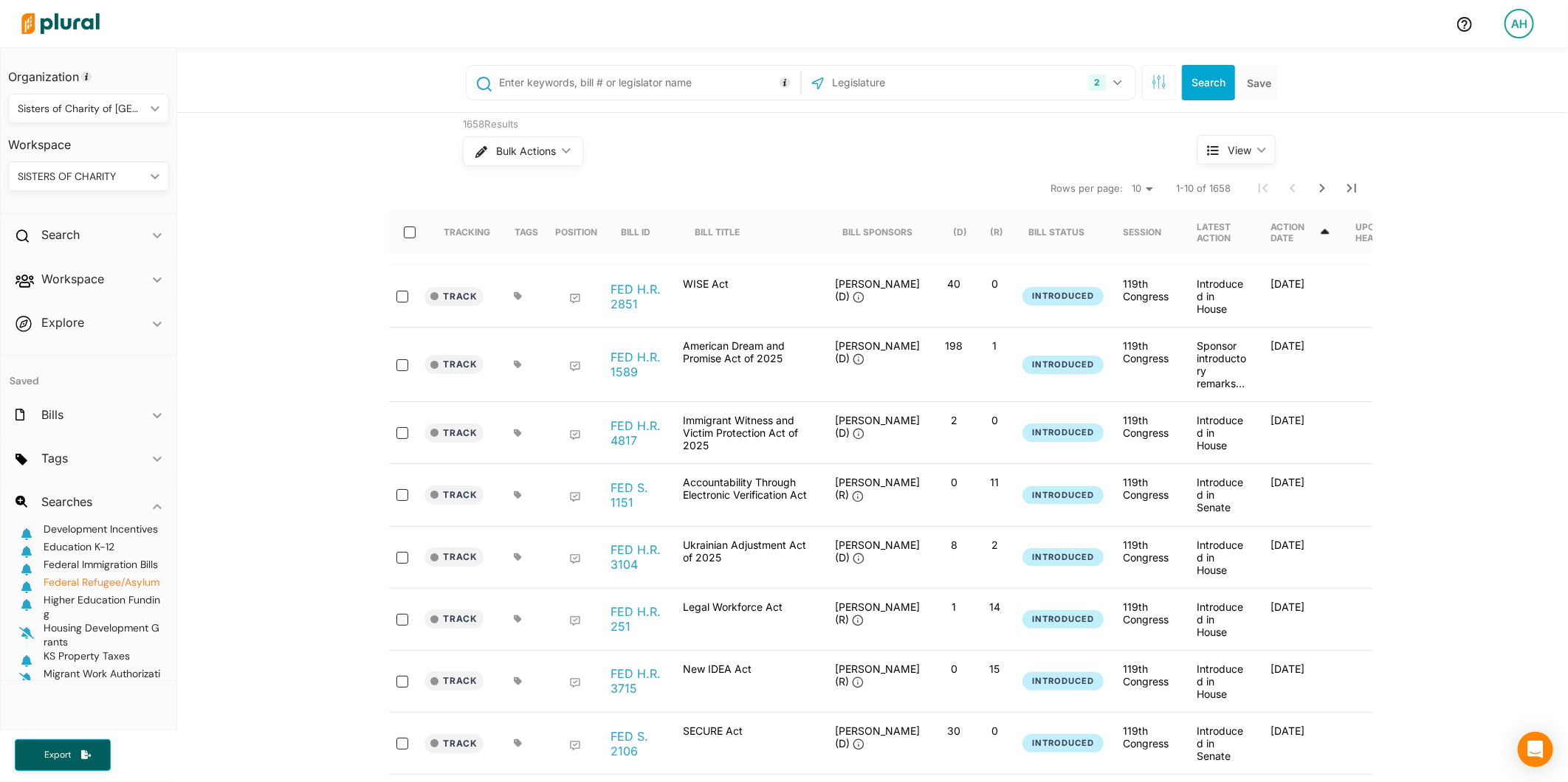
scroll to position [98, 0]
click at [24, 604] on icon "button" at bounding box center [26, 608] width 15 height 12
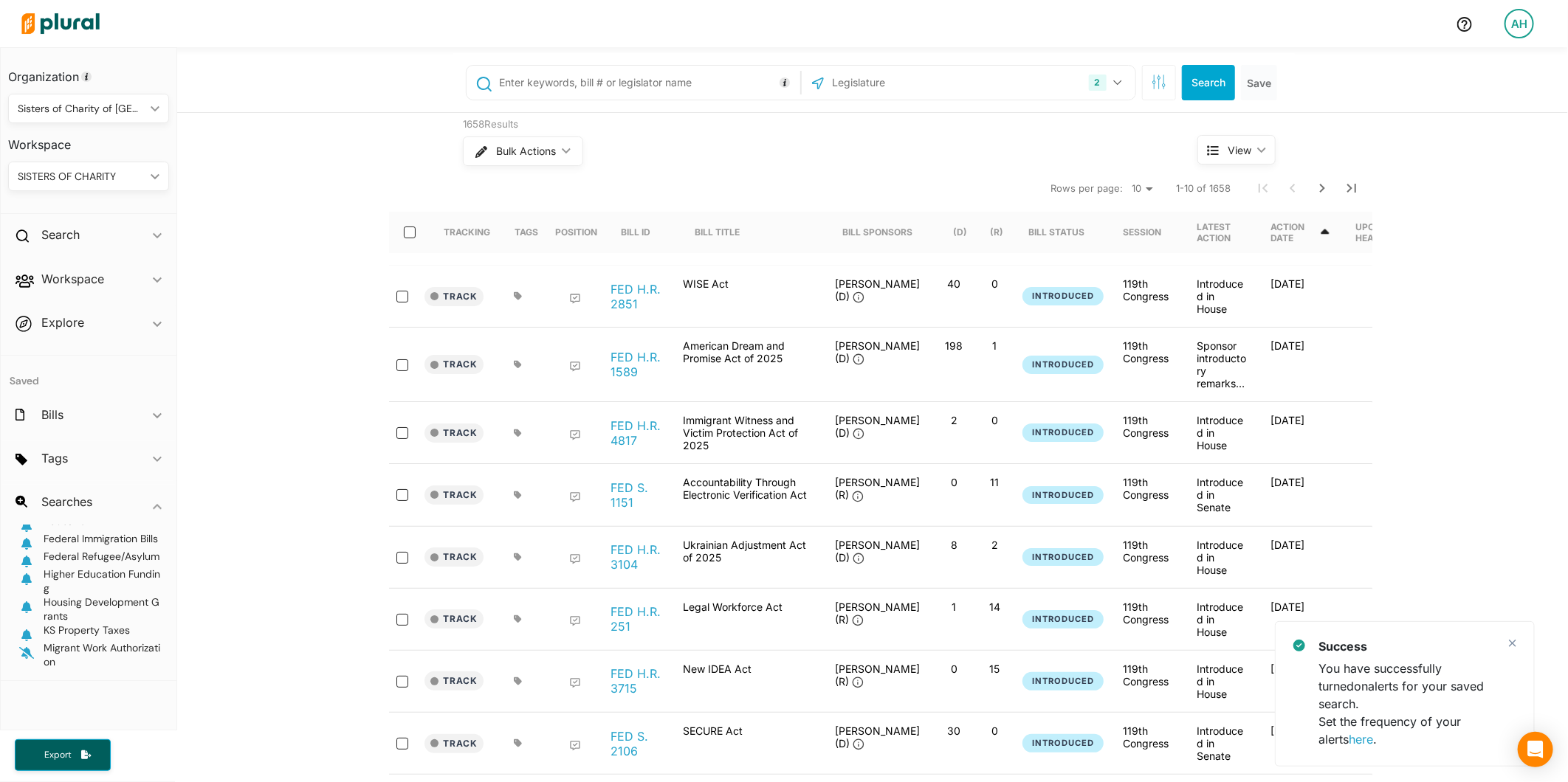
click at [28, 645] on button "button" at bounding box center [32, 649] width 19 height 17
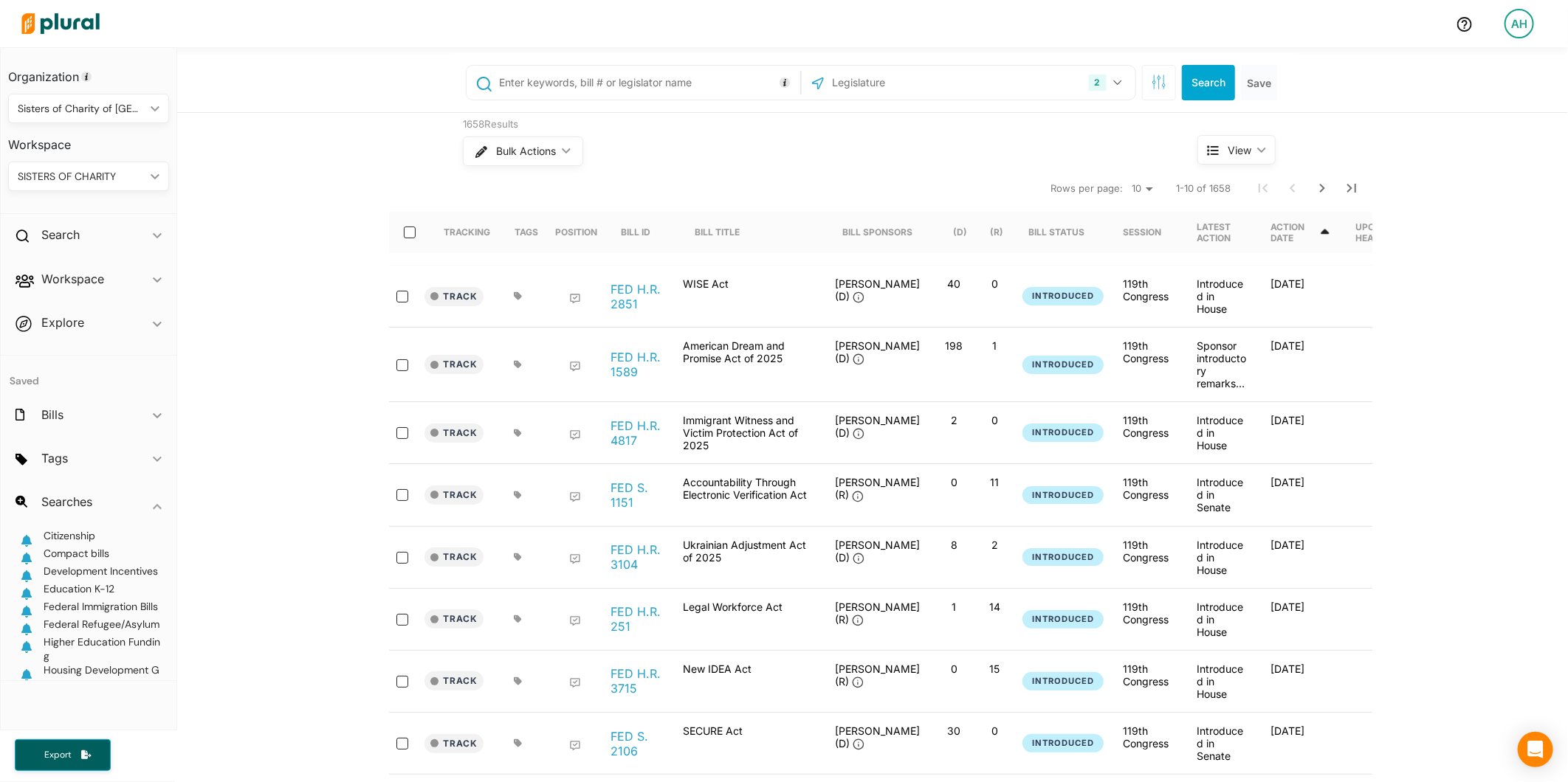
paste input "( immigration OR immigrant* OR migrant* OR noncitizen* OR "non-citizen*" OR "fo…"
type input "( immigration OR immigrant* OR migrant* OR noncitizen* OR "non-citizen*" OR "fo…"
click at [1209, 93] on button "Search" at bounding box center [1208, 82] width 53 height 35
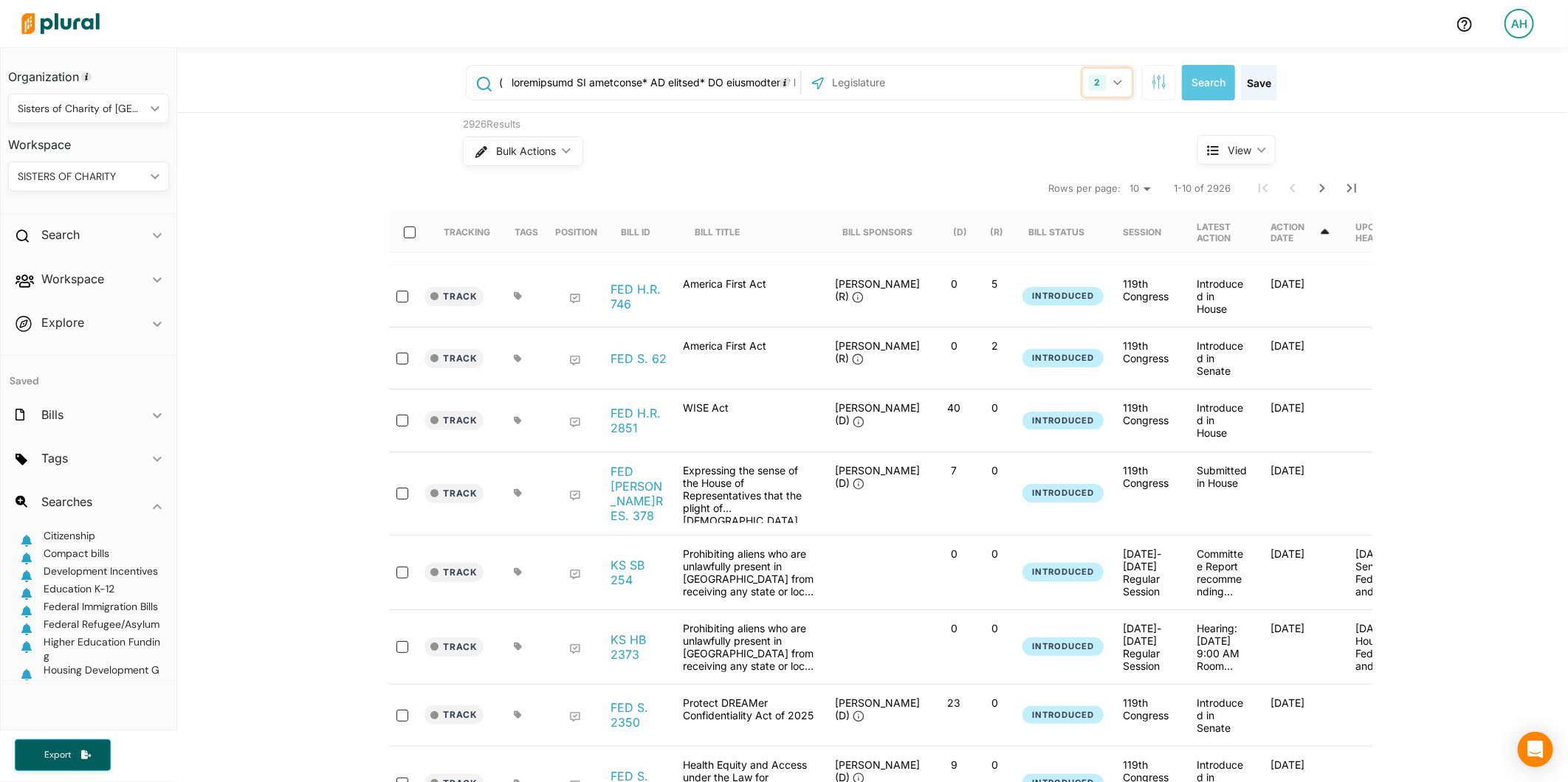
click at [1104, 85] on button "2" at bounding box center [1107, 82] width 49 height 28
click at [906, 120] on label "US Congress" at bounding box center [977, 121] width 280 height 22
click at [826, 120] on input "US Congress" at bounding box center [820, 121] width 12 height 12
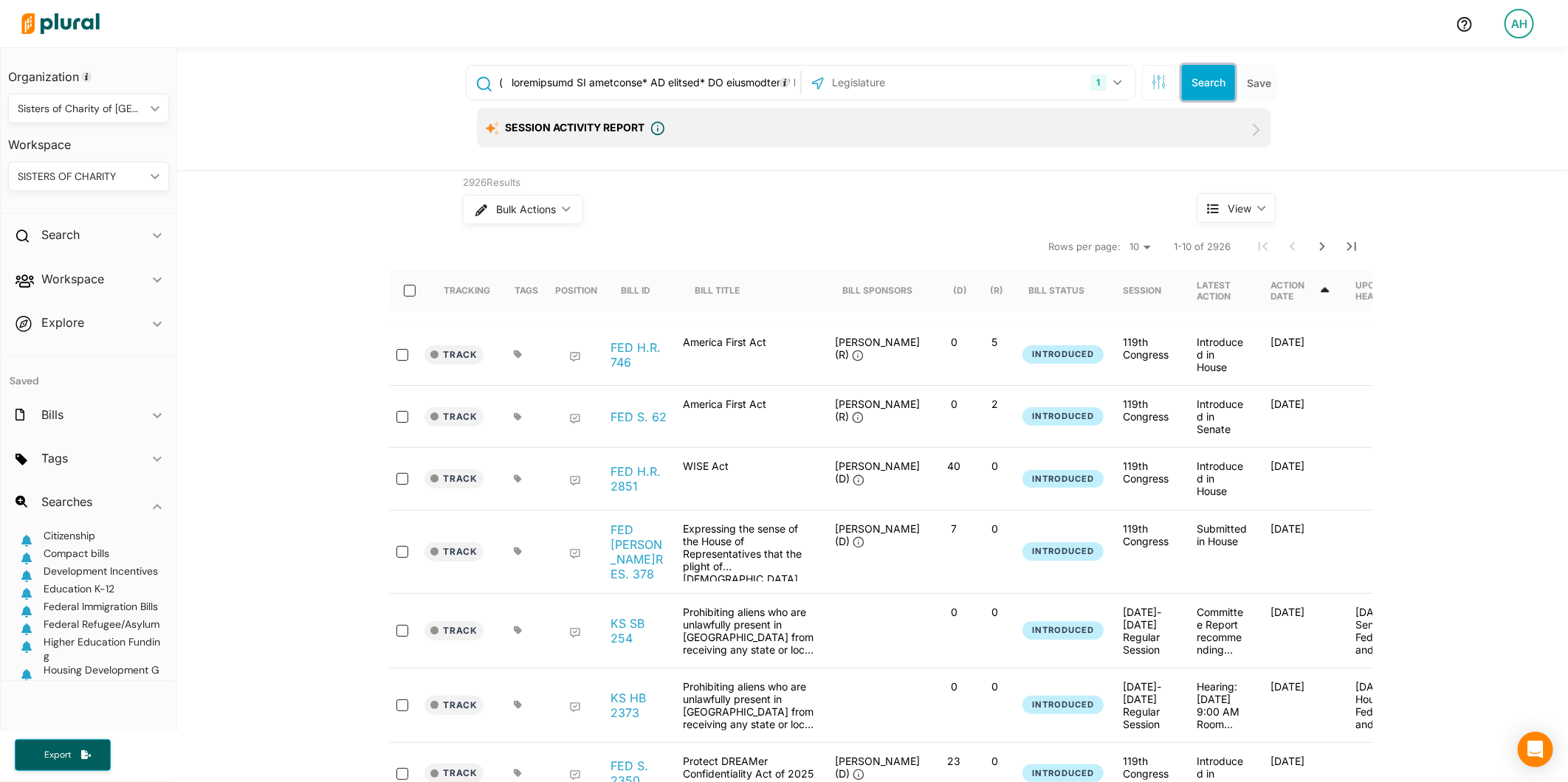
click at [1204, 86] on button "Search" at bounding box center [1208, 82] width 53 height 35
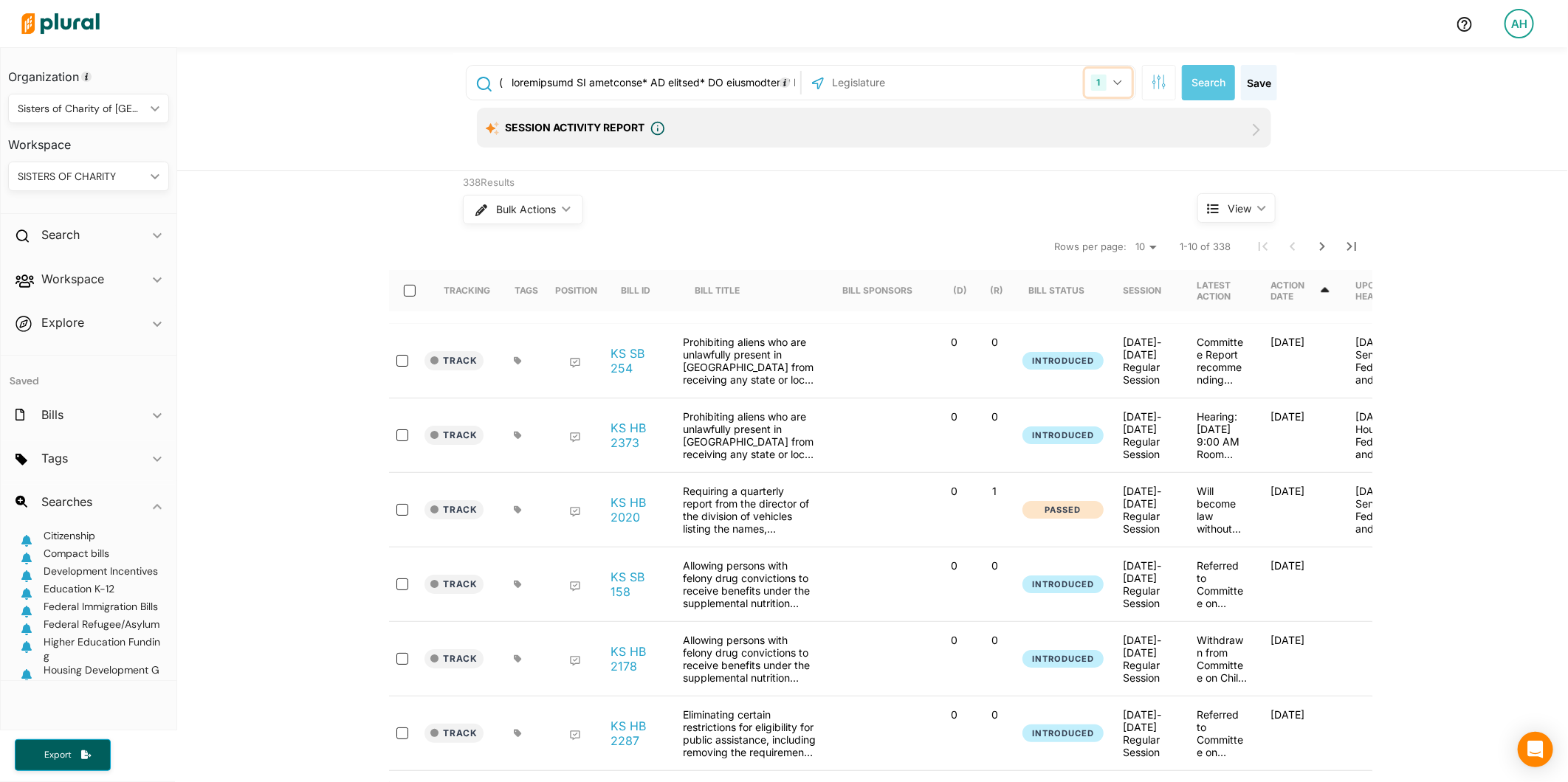
click at [1102, 75] on button "1" at bounding box center [1109, 82] width 47 height 28
click at [954, 151] on label "US Congress" at bounding box center [977, 155] width 280 height 22
click at [826, 151] on input "US Congress" at bounding box center [820, 155] width 12 height 12
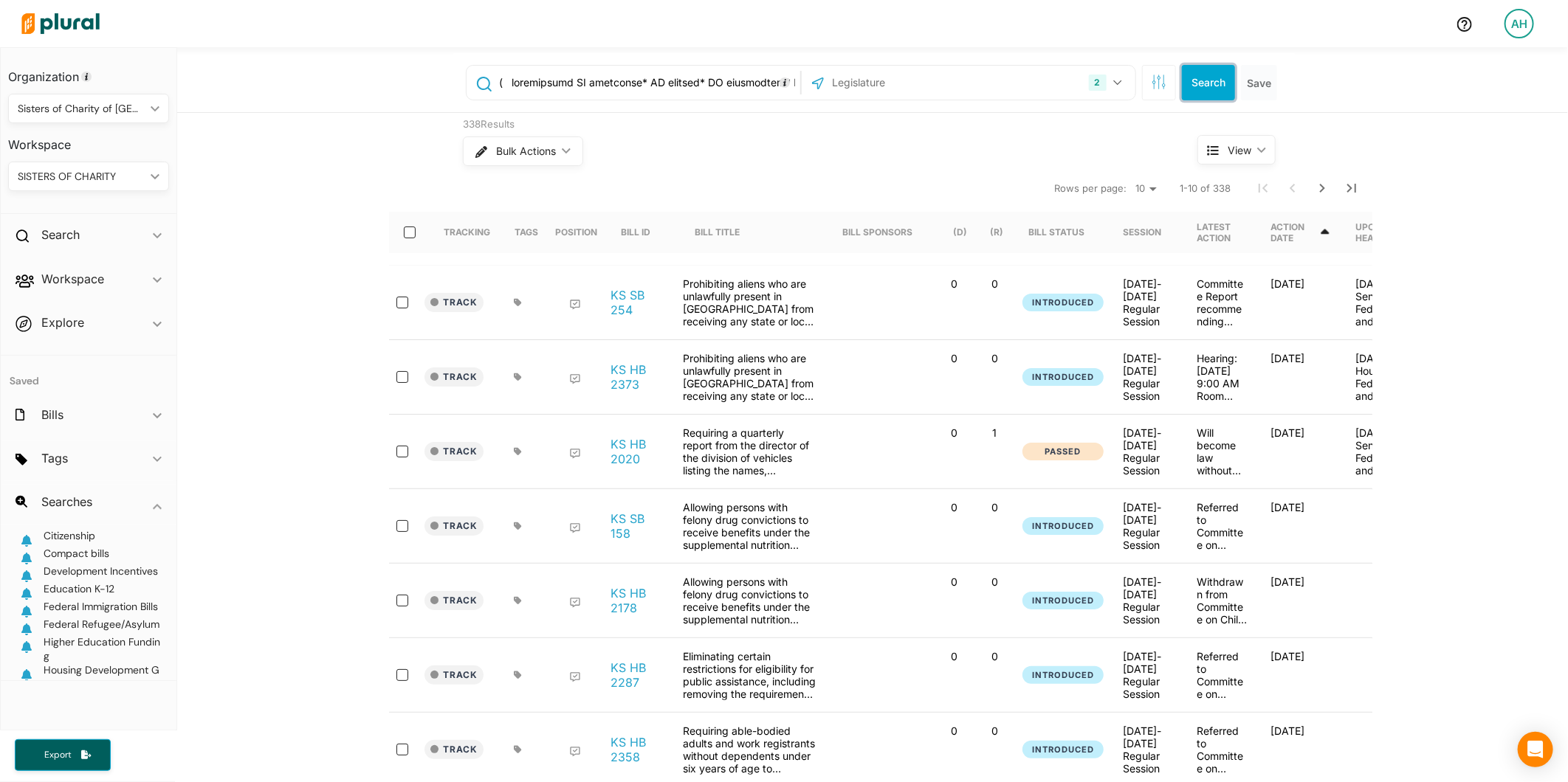
click at [1196, 83] on button "Search" at bounding box center [1208, 82] width 53 height 35
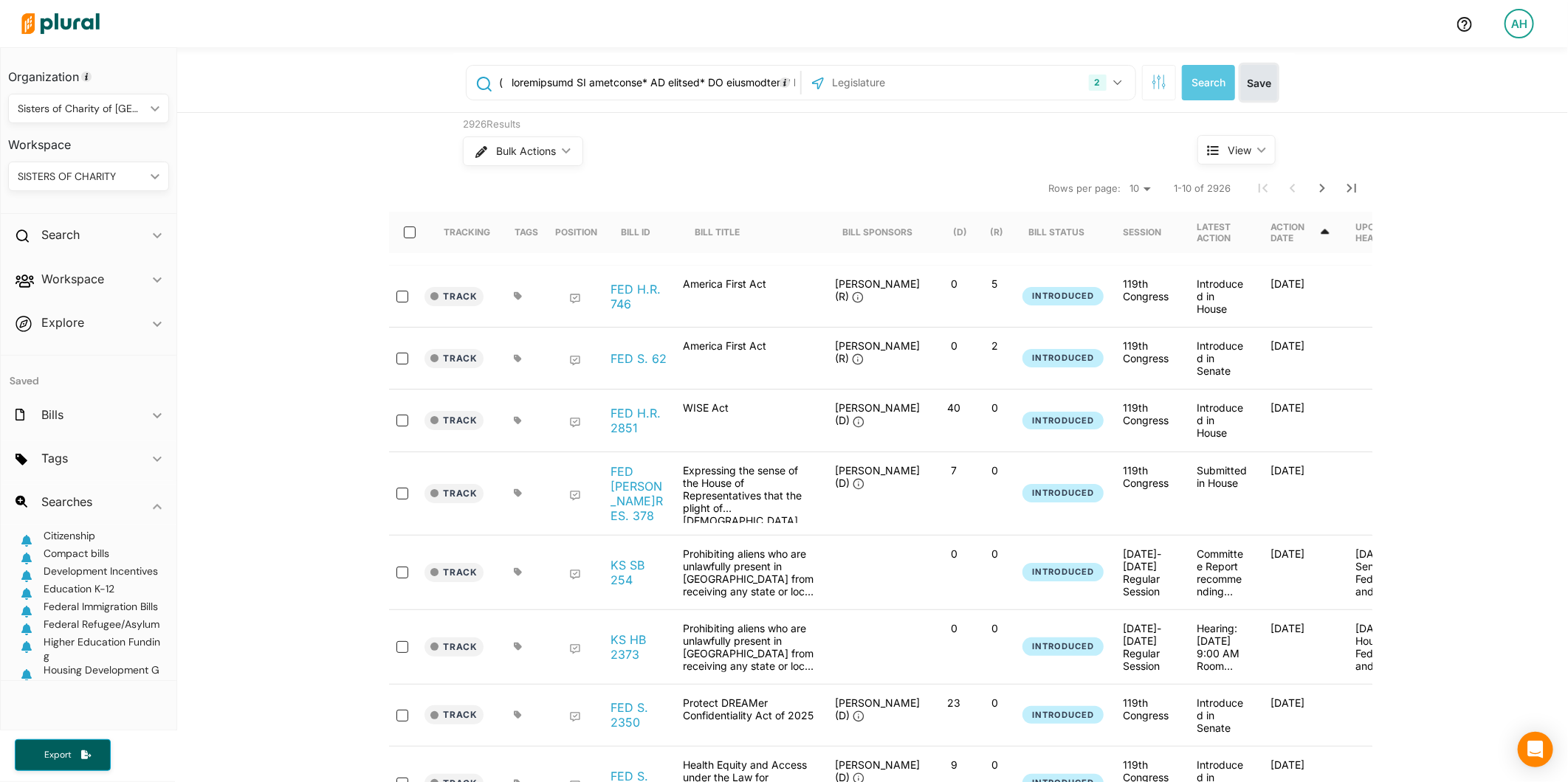
click at [1252, 71] on button "Save" at bounding box center [1259, 82] width 36 height 35
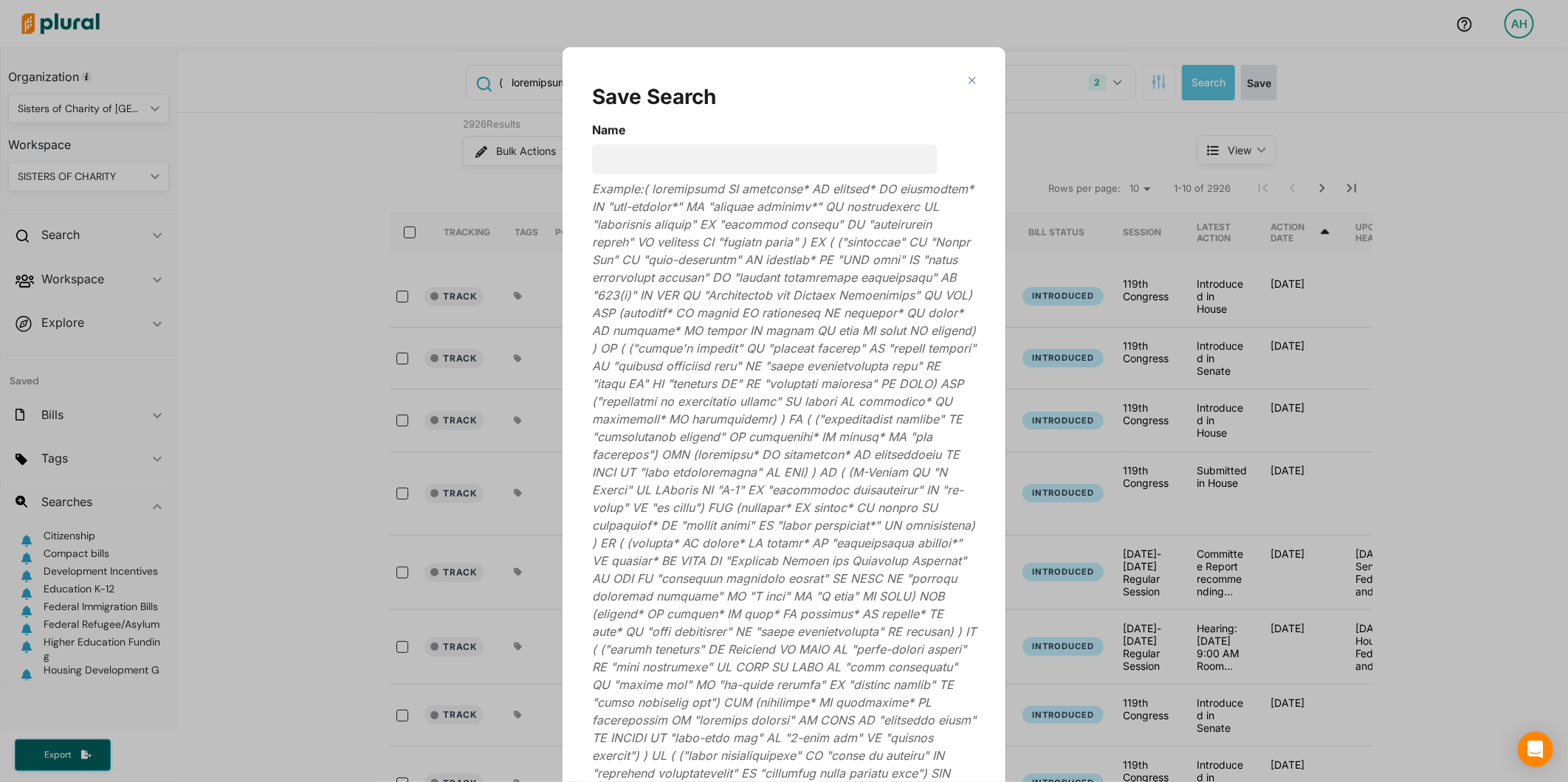
scroll to position [48, 0]
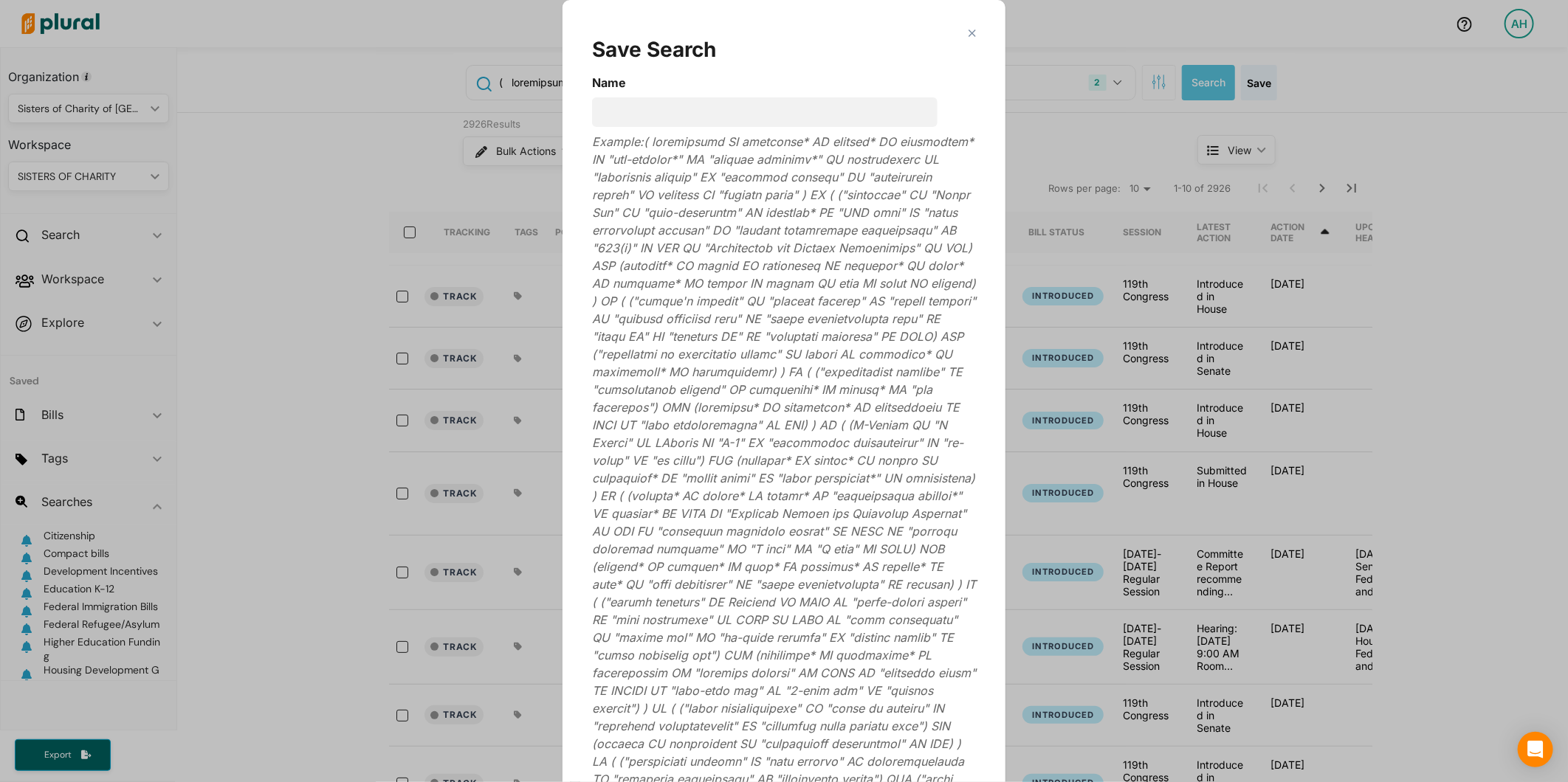
click at [770, 96] on form "Name Example: Save Cancel" at bounding box center [784, 500] width 384 height 852
click at [764, 107] on input "Name" at bounding box center [764, 112] width 345 height 29
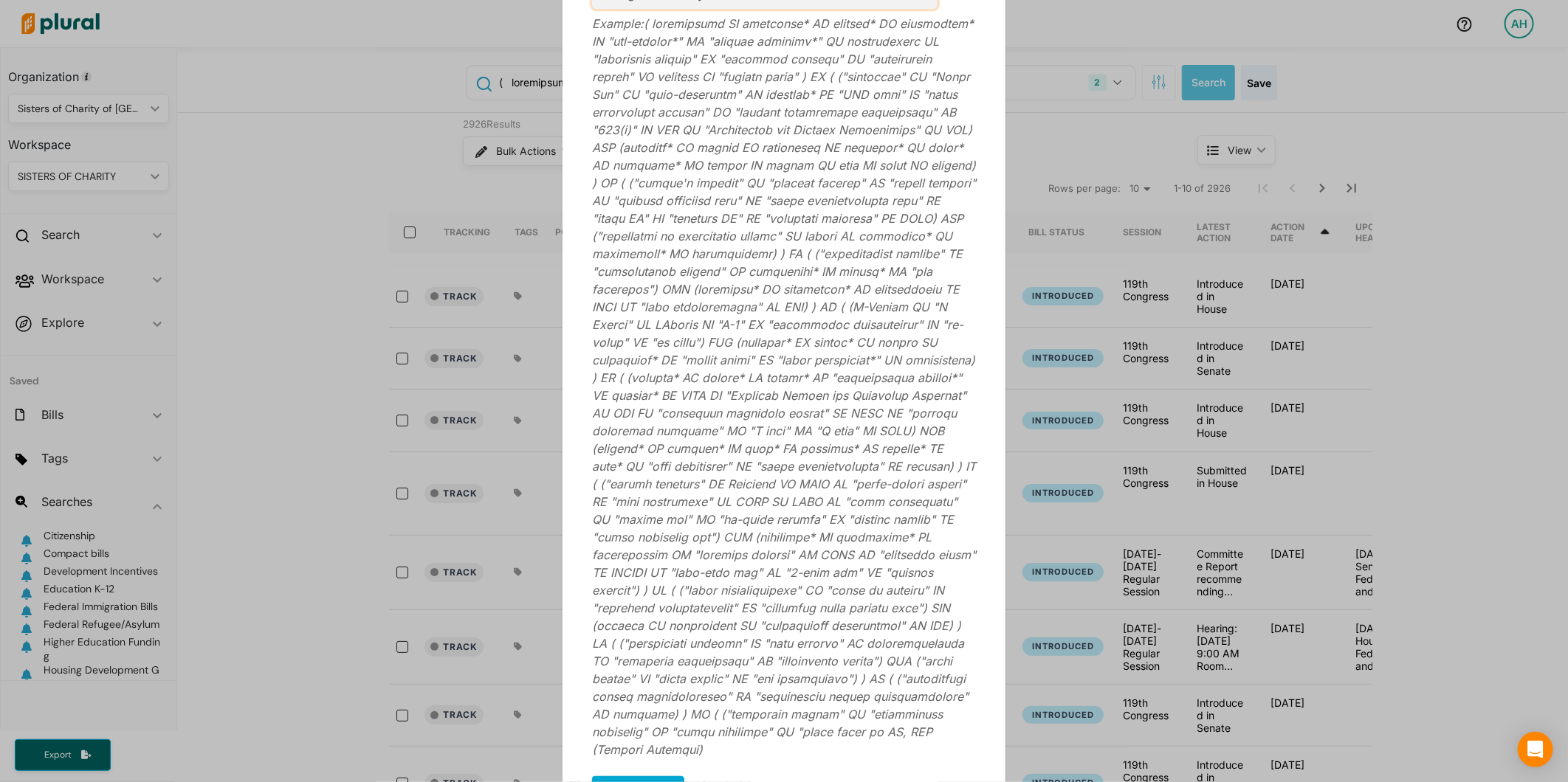
scroll to position [251, 0]
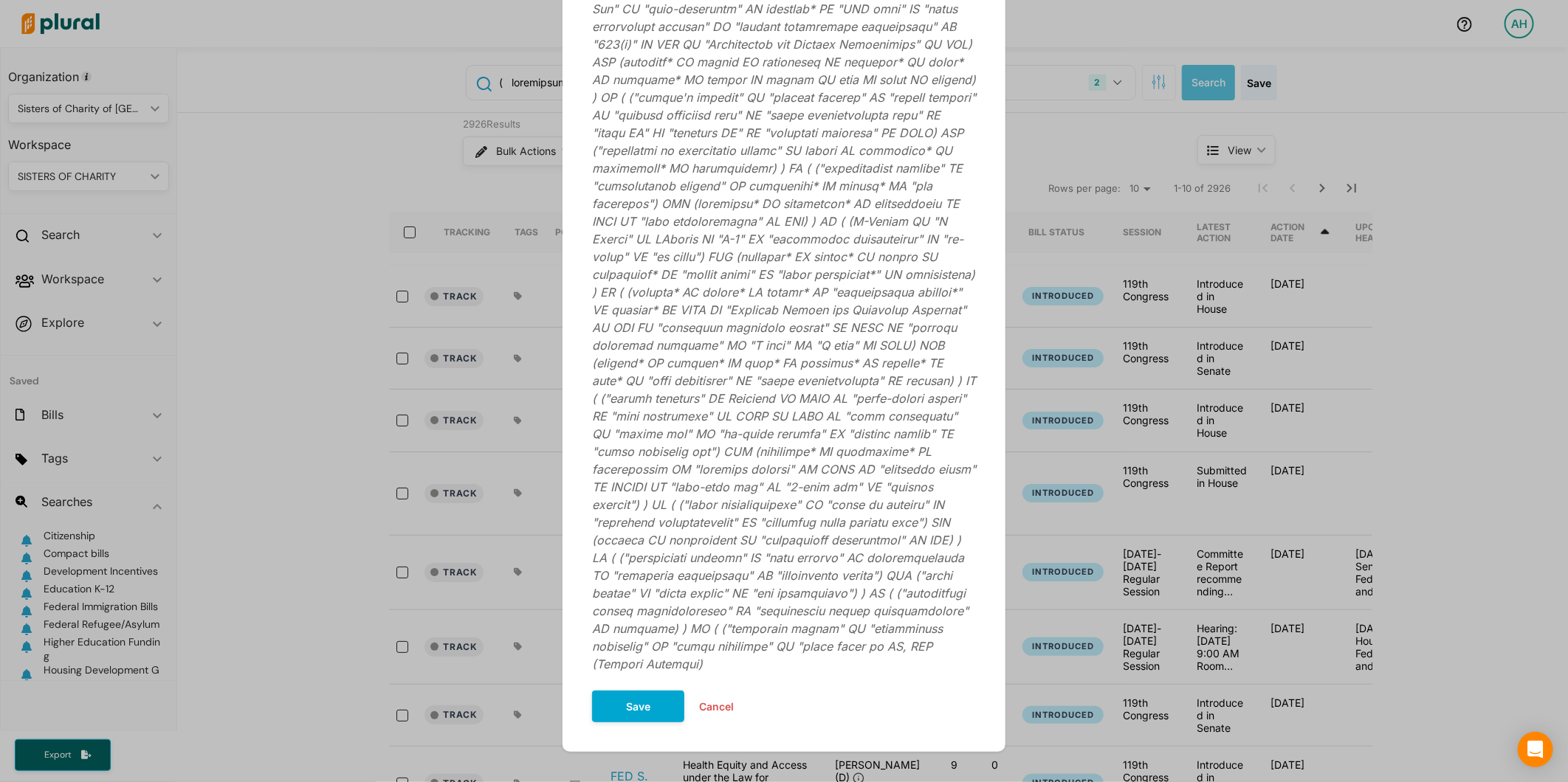
type input "Immigration Policy"
click at [653, 691] on button "Save" at bounding box center [638, 707] width 92 height 32
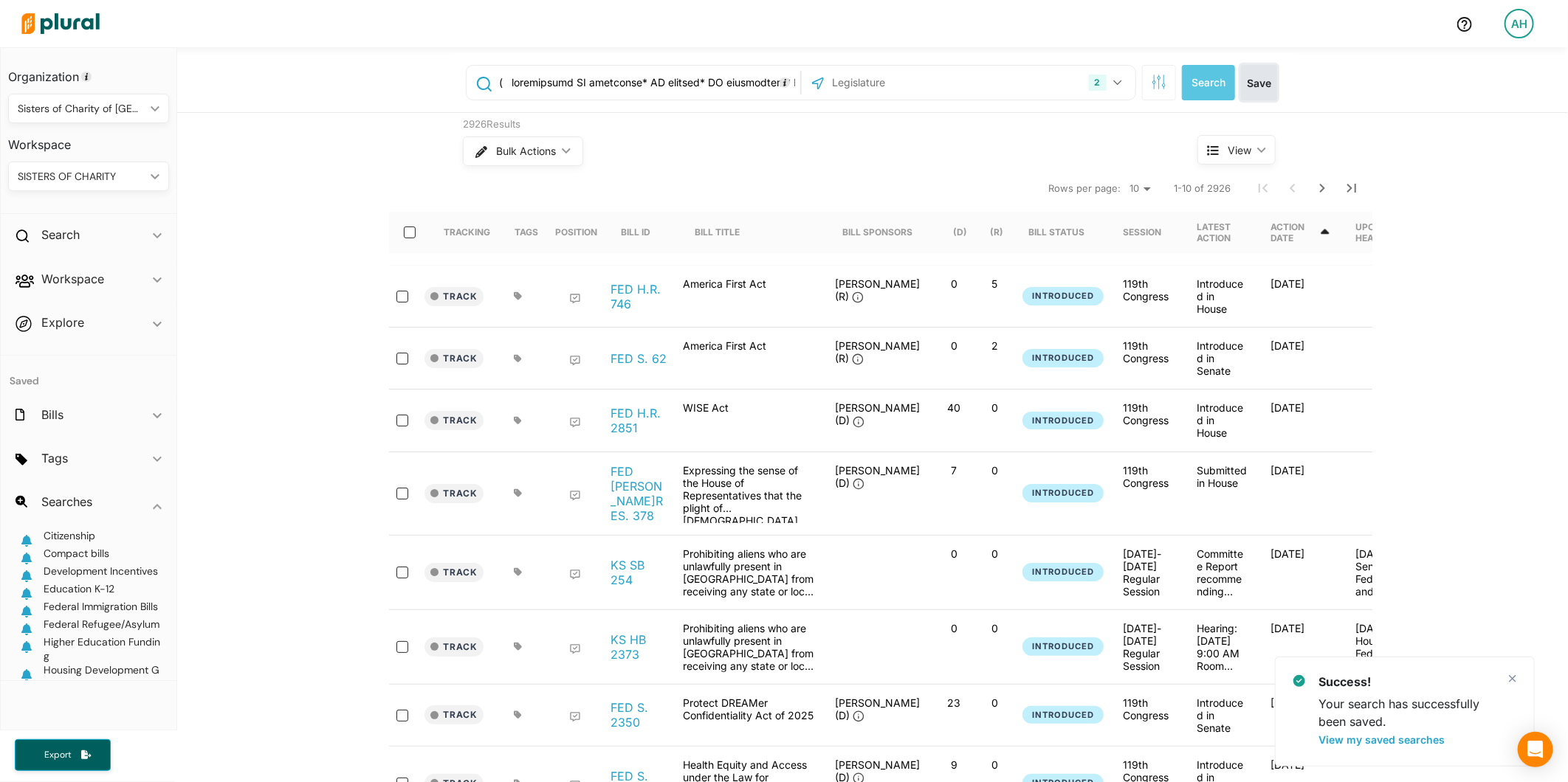
scroll to position [115, 0]
click at [23, 616] on icon "button" at bounding box center [26, 617] width 15 height 12
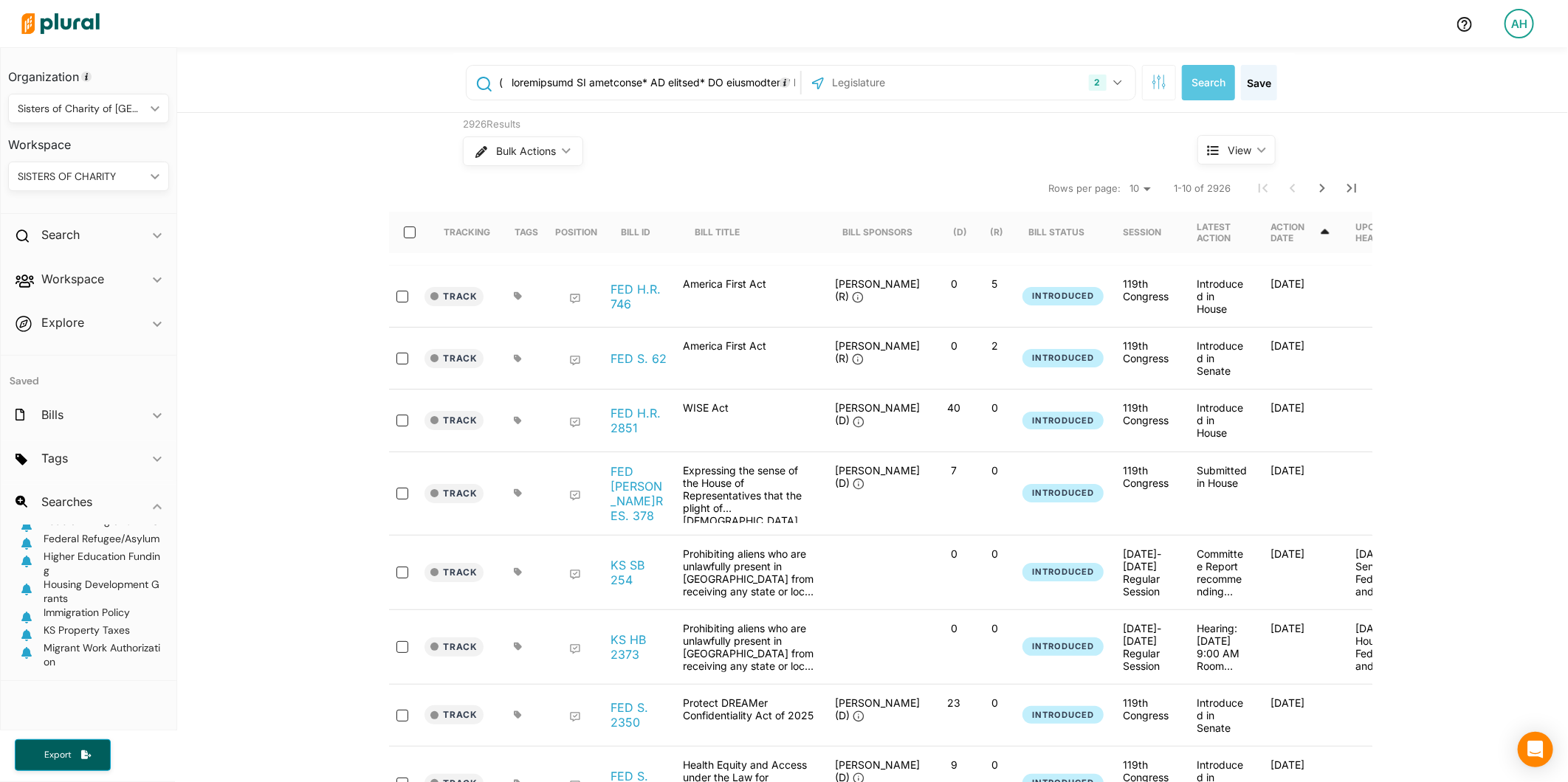
click at [702, 88] on input "text" at bounding box center [647, 82] width 299 height 28
paste input "( ("sexual orientation" OR "gender identity" OR "gender expression" OR SOGI OR …"
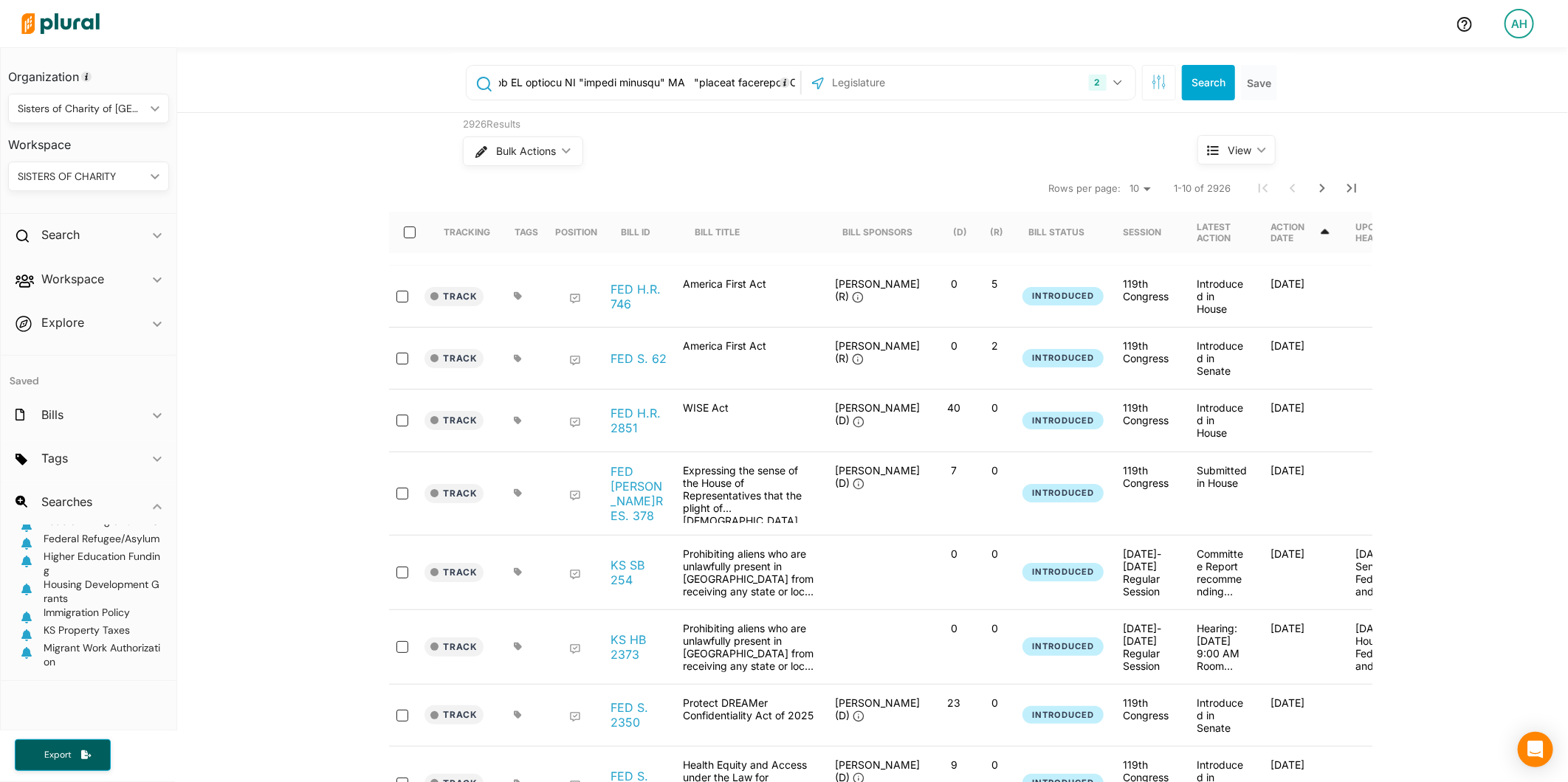
type input "( ("sexual orientation" OR "gender identity" OR "gender expression" OR SOGI OR …"
click at [1208, 83] on button "Search" at bounding box center [1208, 82] width 53 height 35
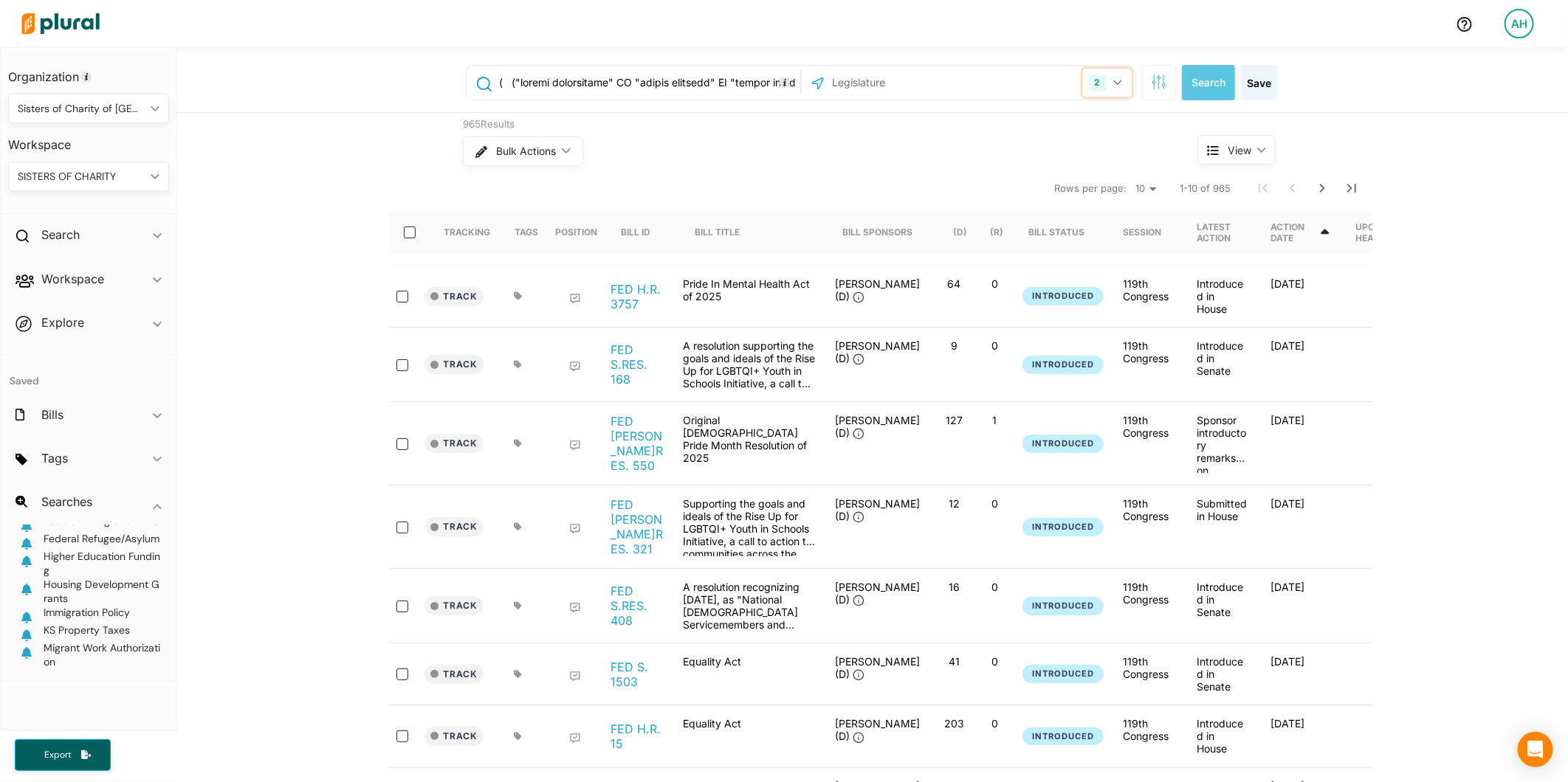
click at [1097, 85] on div "2" at bounding box center [1097, 83] width 17 height 17
click at [976, 123] on label "US Congress" at bounding box center [977, 121] width 280 height 22
click at [826, 123] on input "US Congress" at bounding box center [820, 121] width 12 height 12
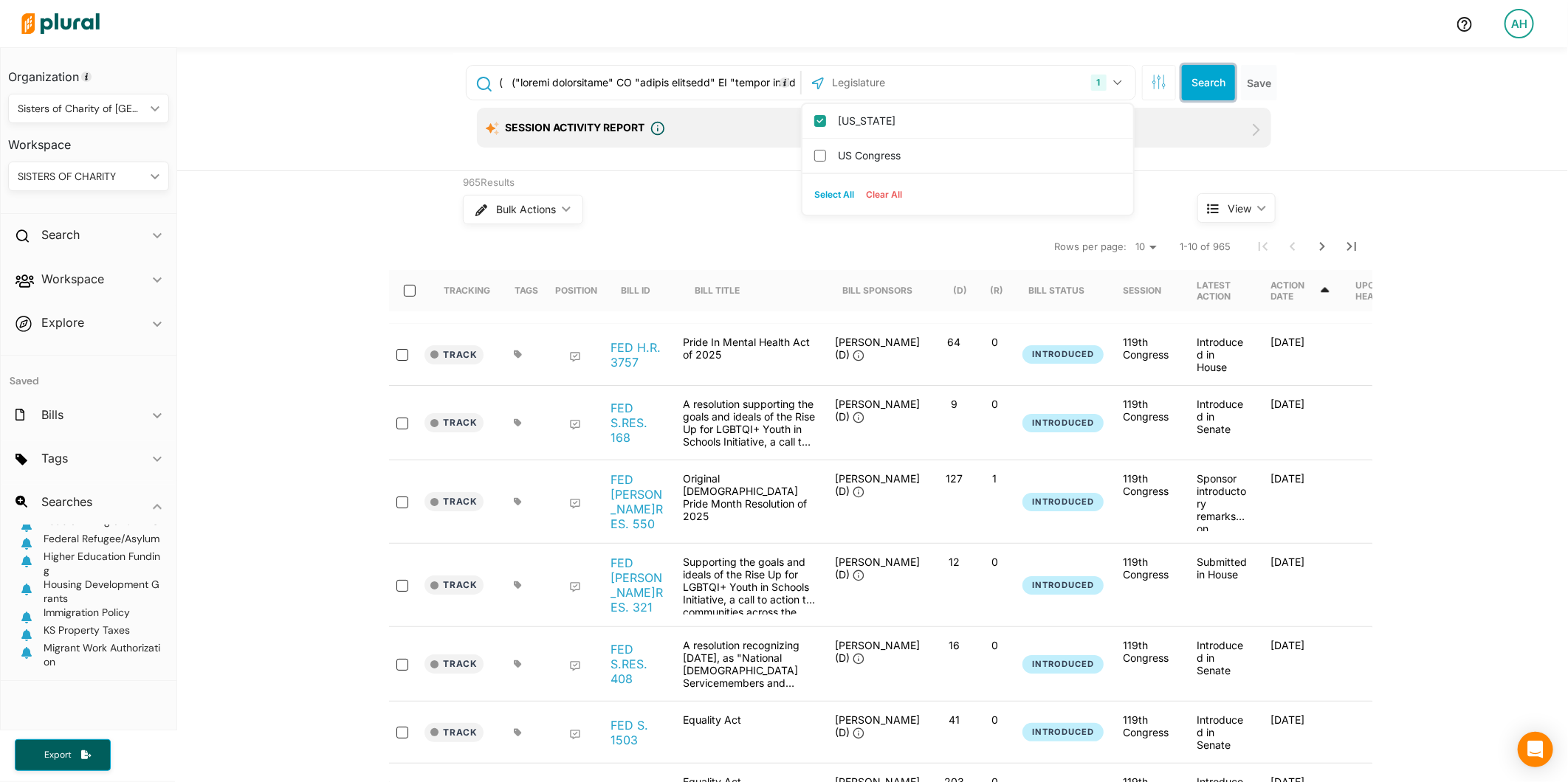
click at [1222, 88] on button "Search" at bounding box center [1208, 82] width 53 height 35
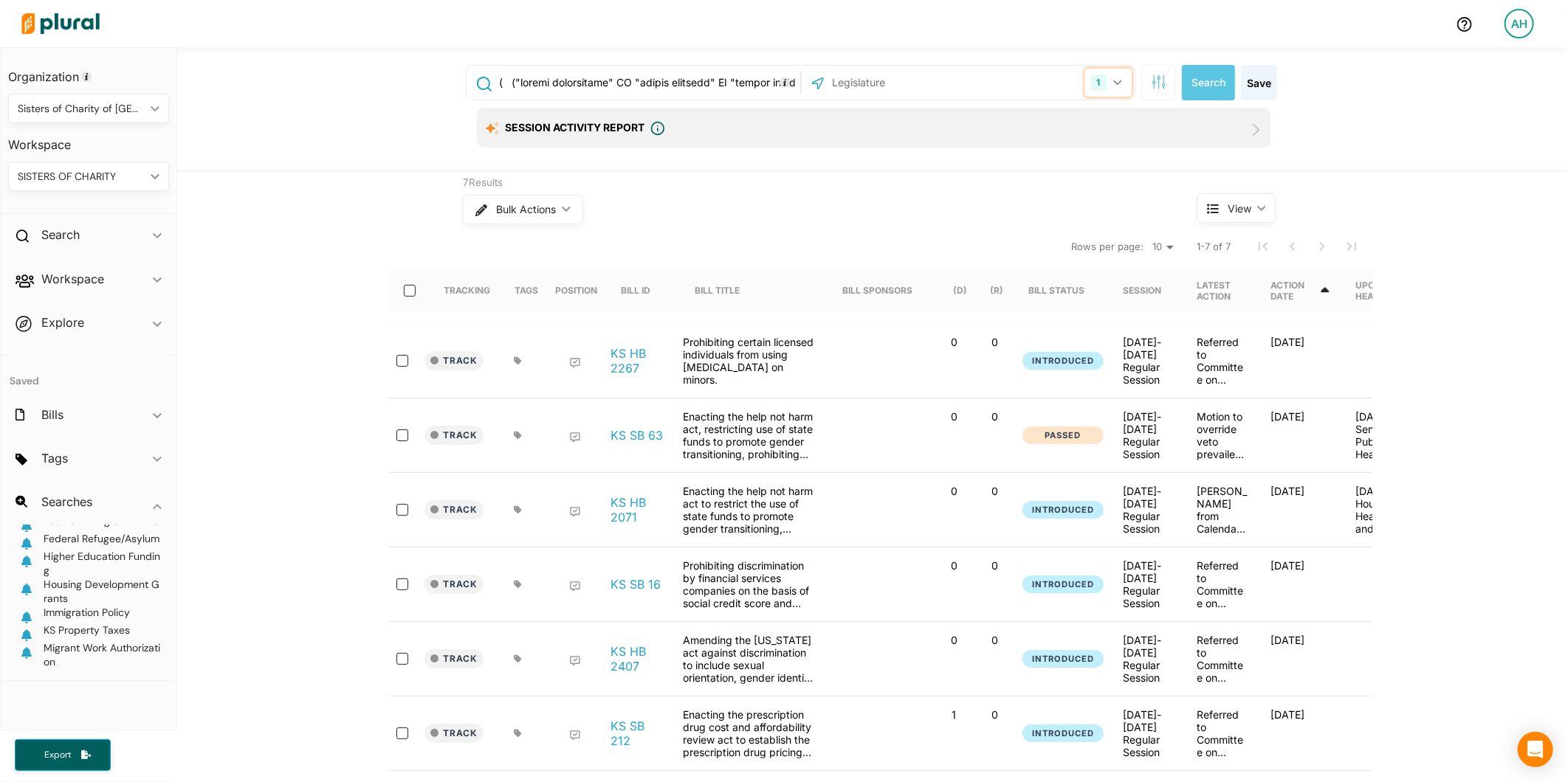
click at [1110, 85] on button "1" at bounding box center [1109, 82] width 47 height 28
click at [963, 146] on label "US Congress" at bounding box center [977, 155] width 280 height 22
click at [826, 149] on input "US Congress" at bounding box center [820, 155] width 12 height 12
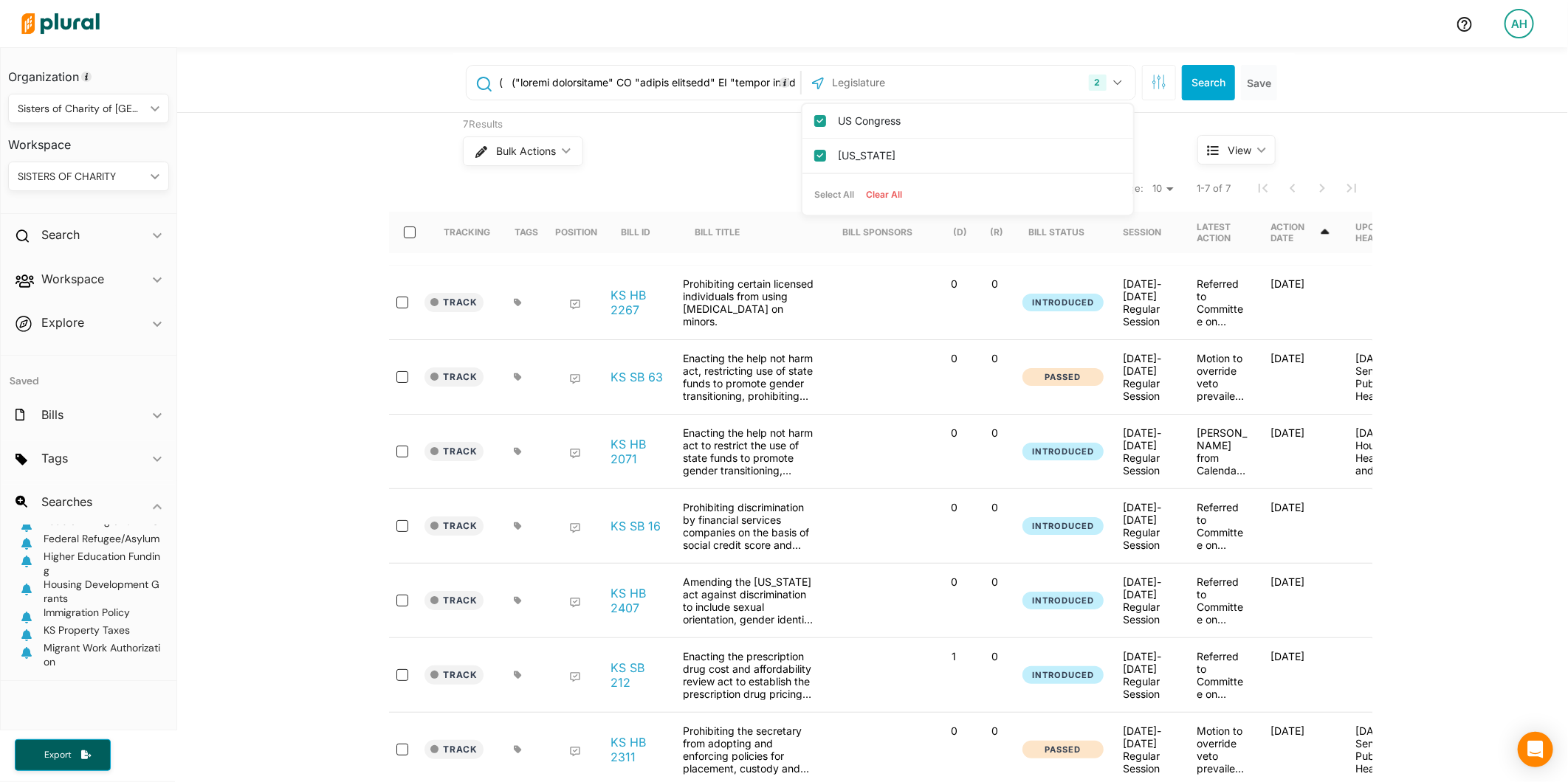
click at [1199, 102] on div "2 US Congress Kansas Select All Clear All Search Save" at bounding box center [874, 82] width 841 height 59
click at [1199, 74] on button "Search" at bounding box center [1208, 82] width 53 height 35
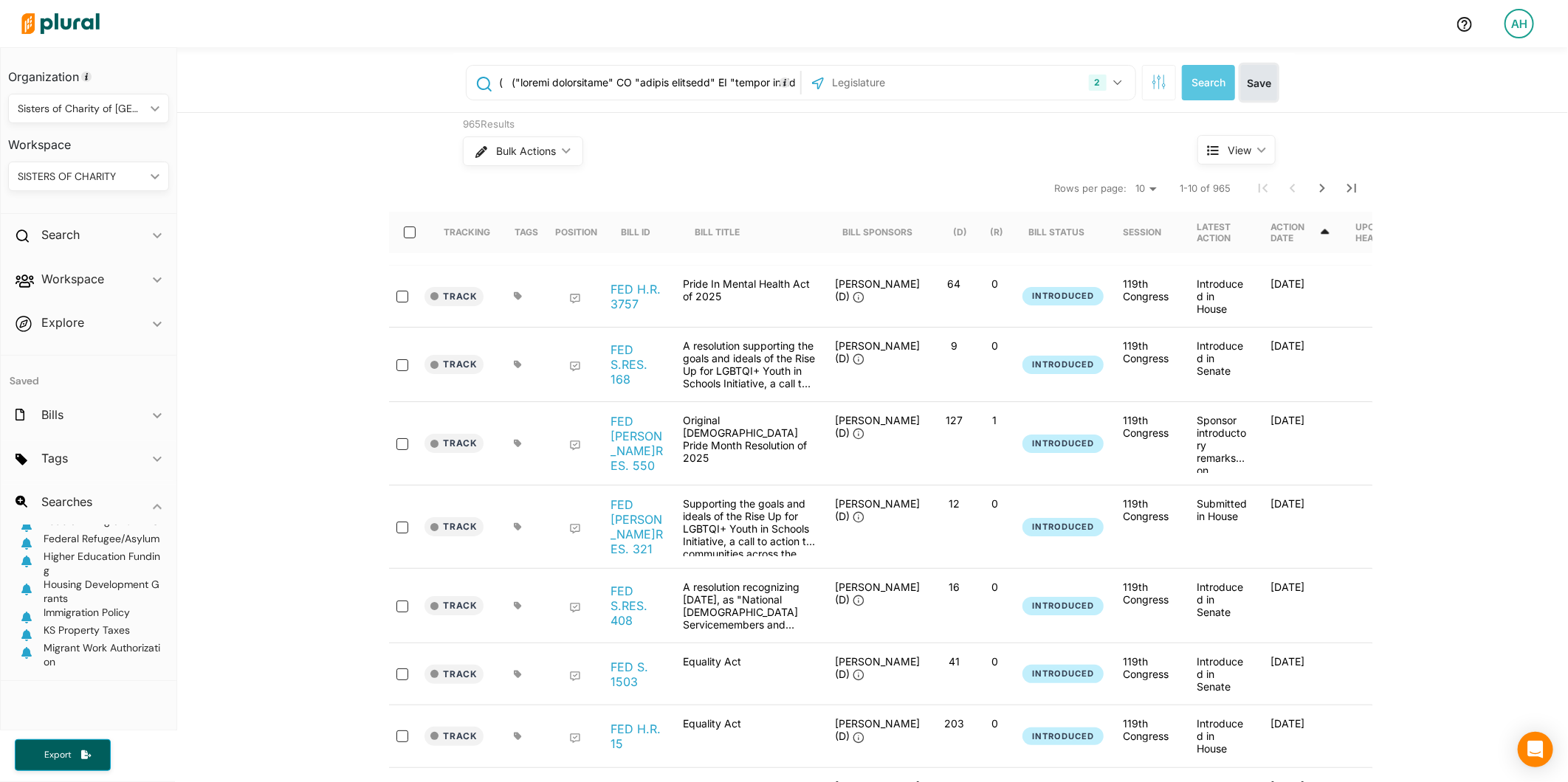
click at [1254, 80] on button "Save" at bounding box center [1259, 82] width 36 height 35
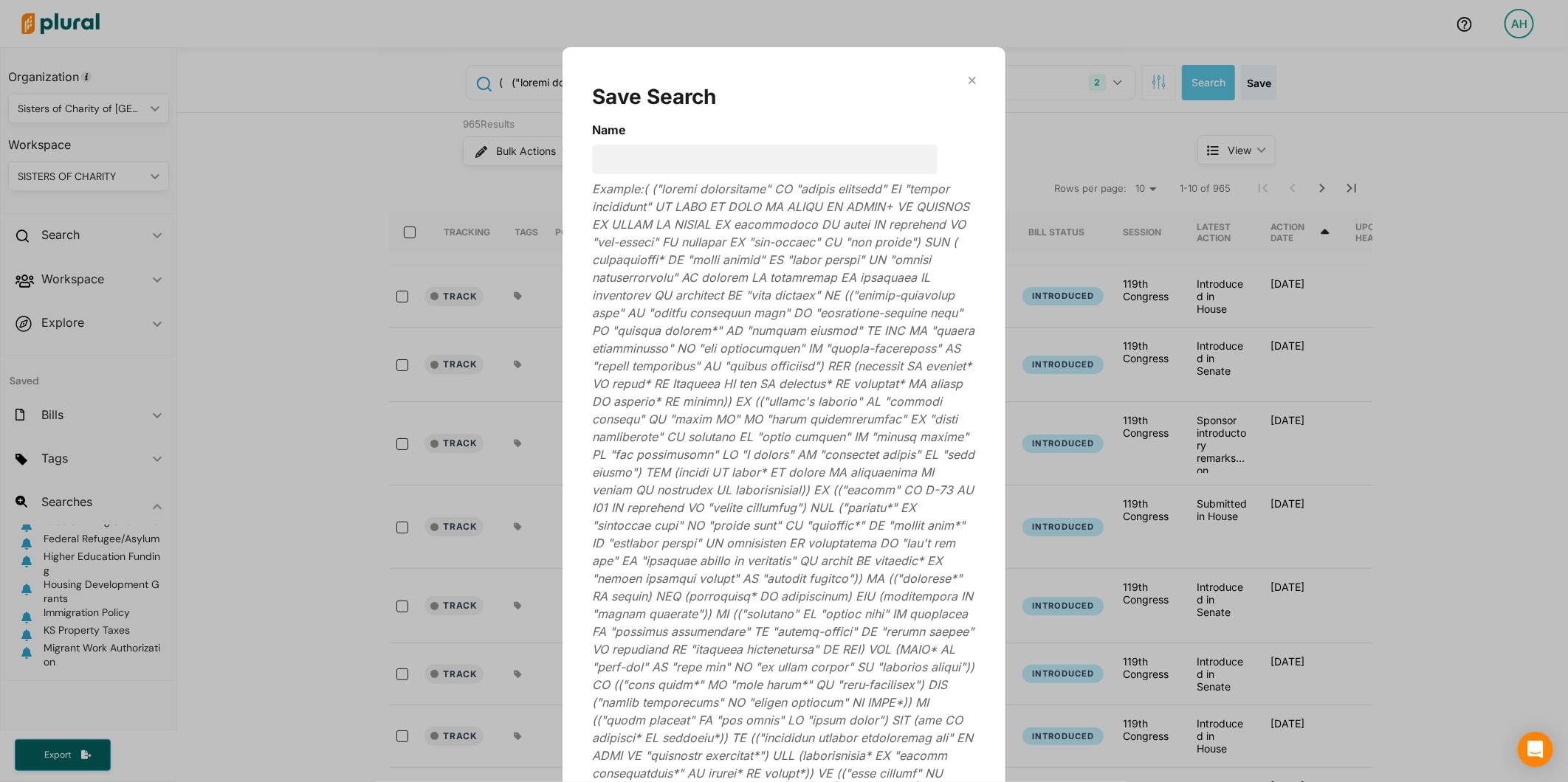
scroll to position [48, 0]
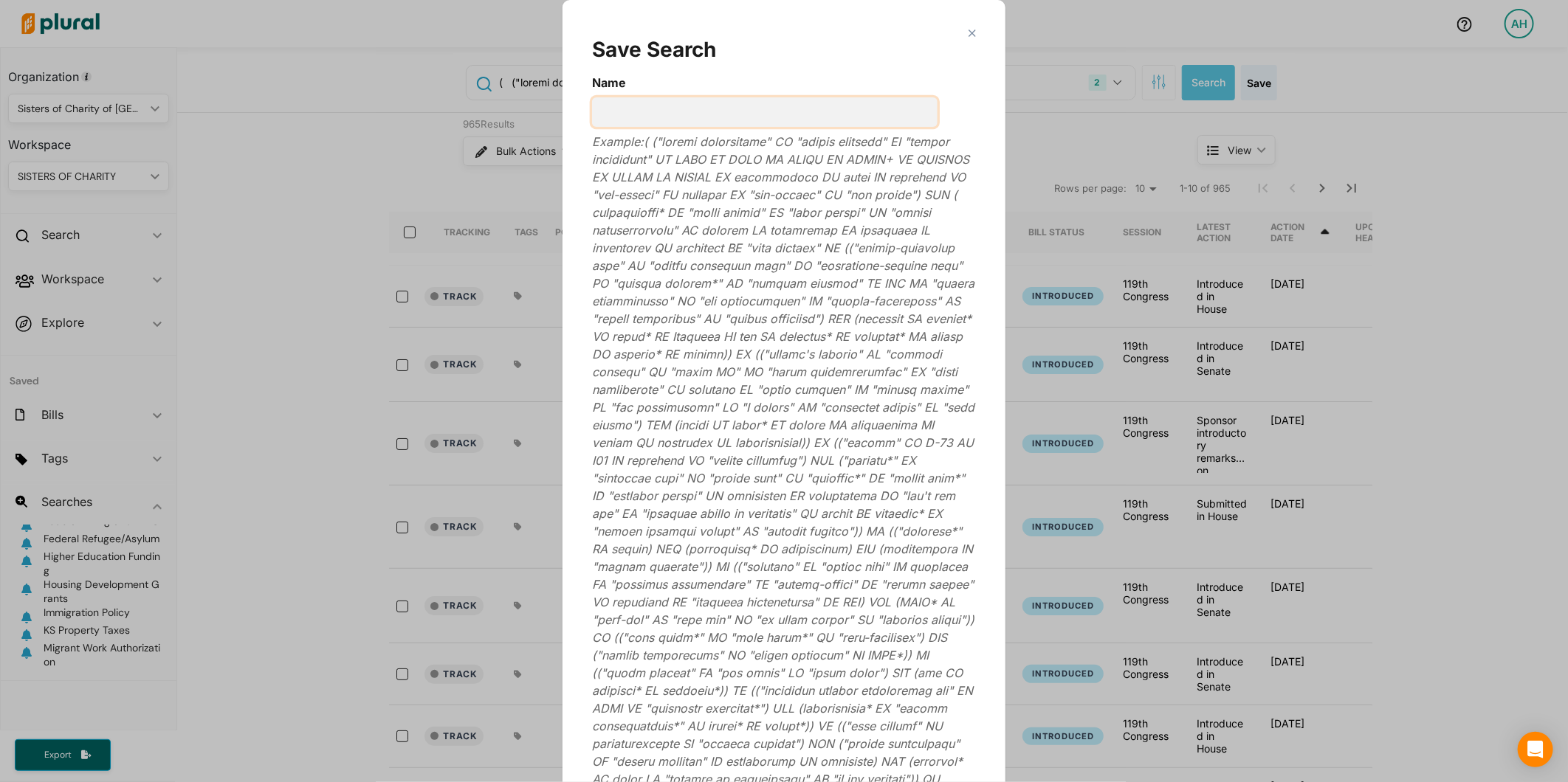
click at [658, 108] on input "Name" at bounding box center [764, 112] width 345 height 29
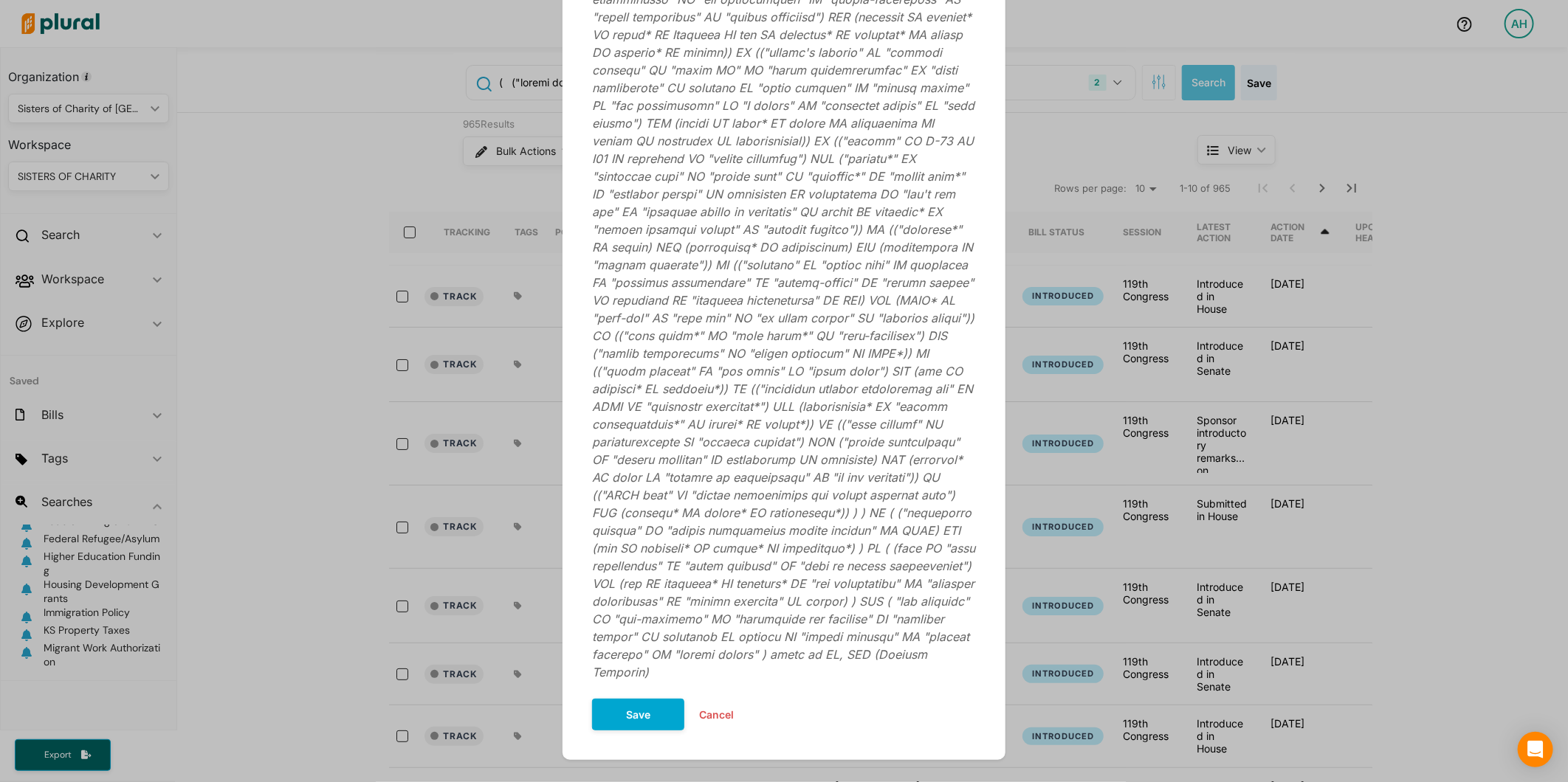
scroll to position [356, 0]
type input "LGBTQ Rights"
click at [626, 691] on button "Save" at bounding box center [638, 707] width 92 height 32
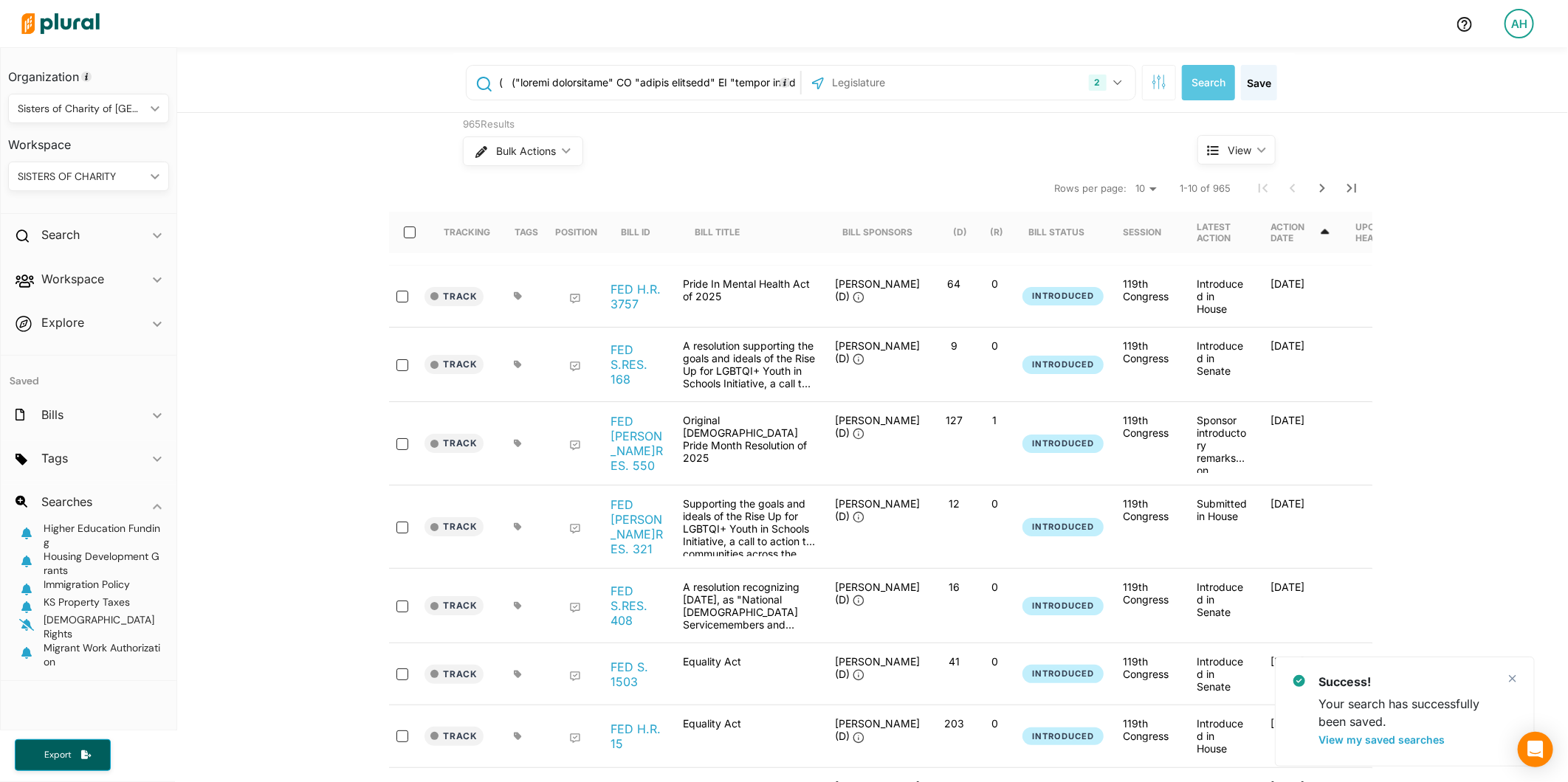
click at [30, 631] on icon "button" at bounding box center [26, 625] width 15 height 12
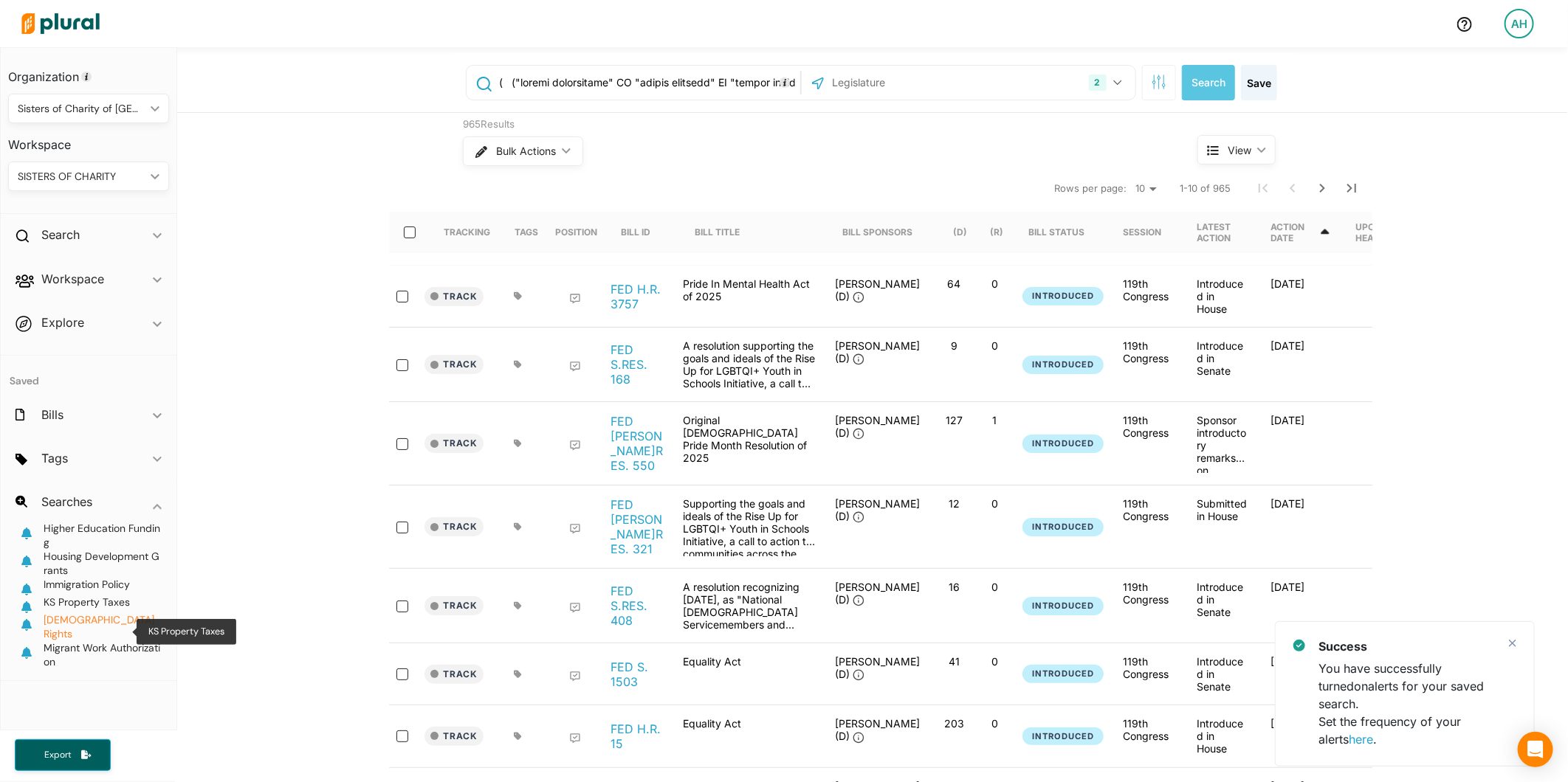
scroll to position [134, 0]
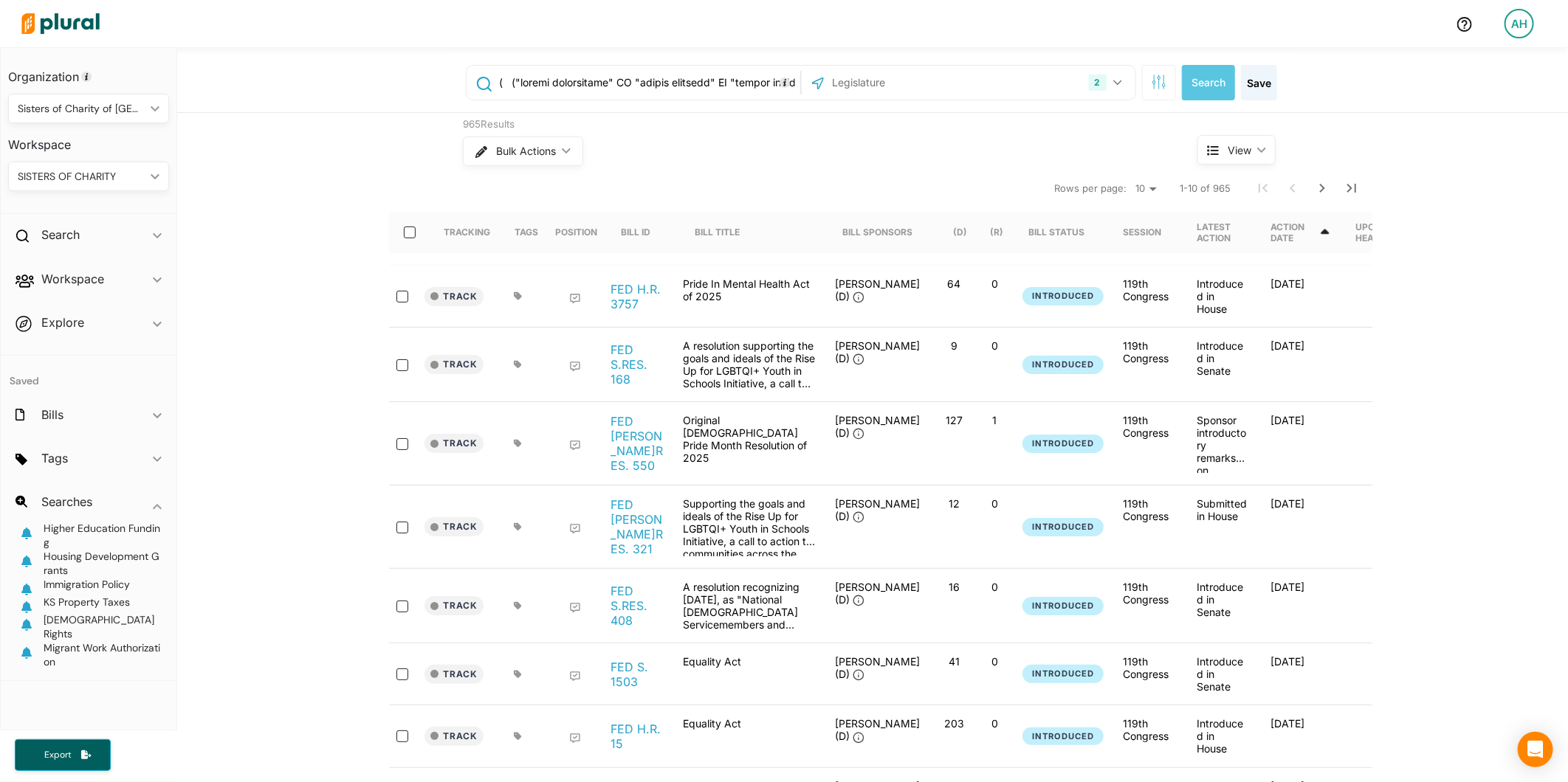
click at [693, 85] on input "text" at bounding box center [647, 82] width 299 height 28
paste input "( /* MEDICAID CORE */ ( Medicaid OR "medical assistance" OR "state Medicaid pla…"
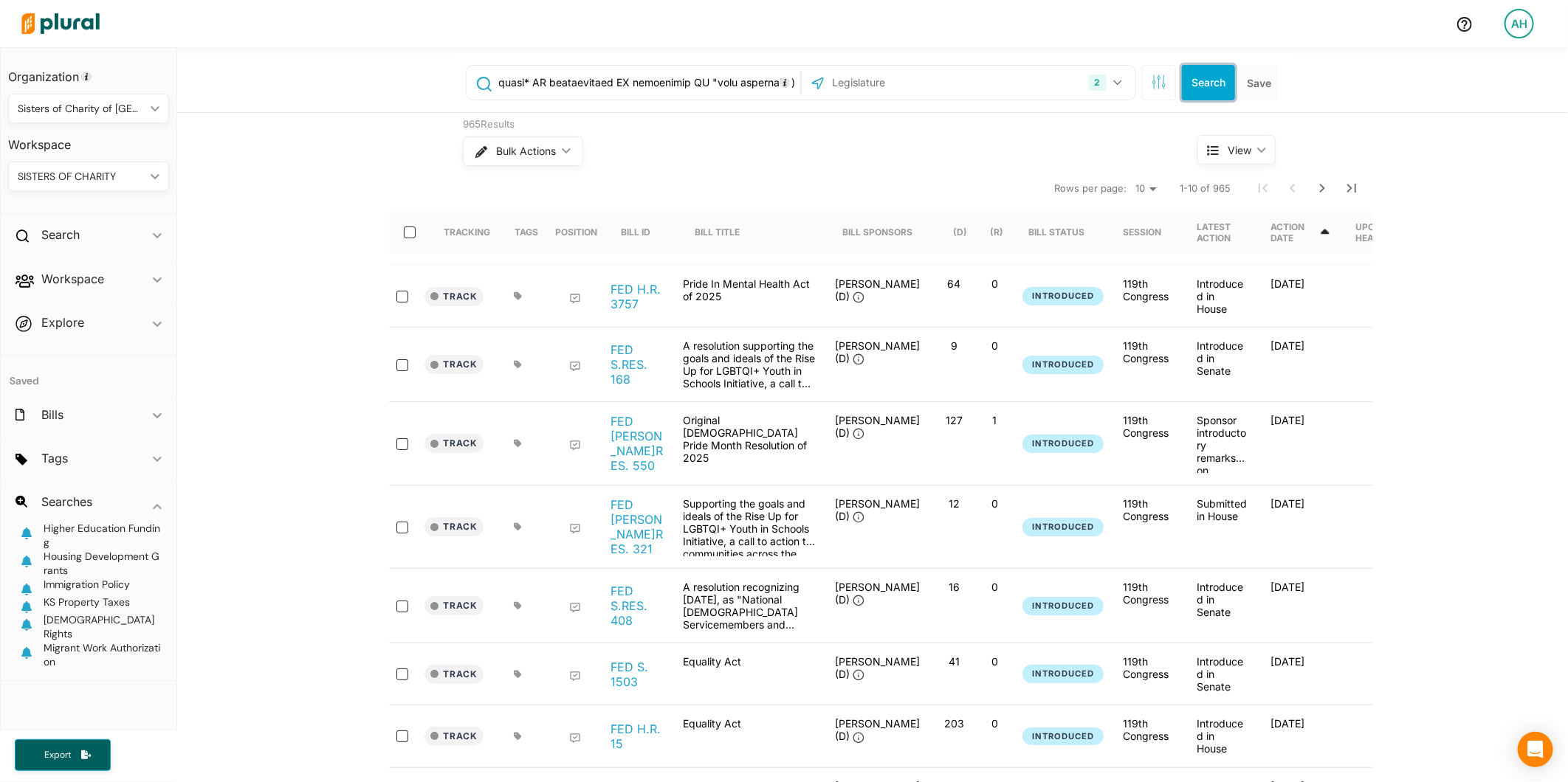
click at [1211, 85] on button "Search" at bounding box center [1208, 82] width 53 height 35
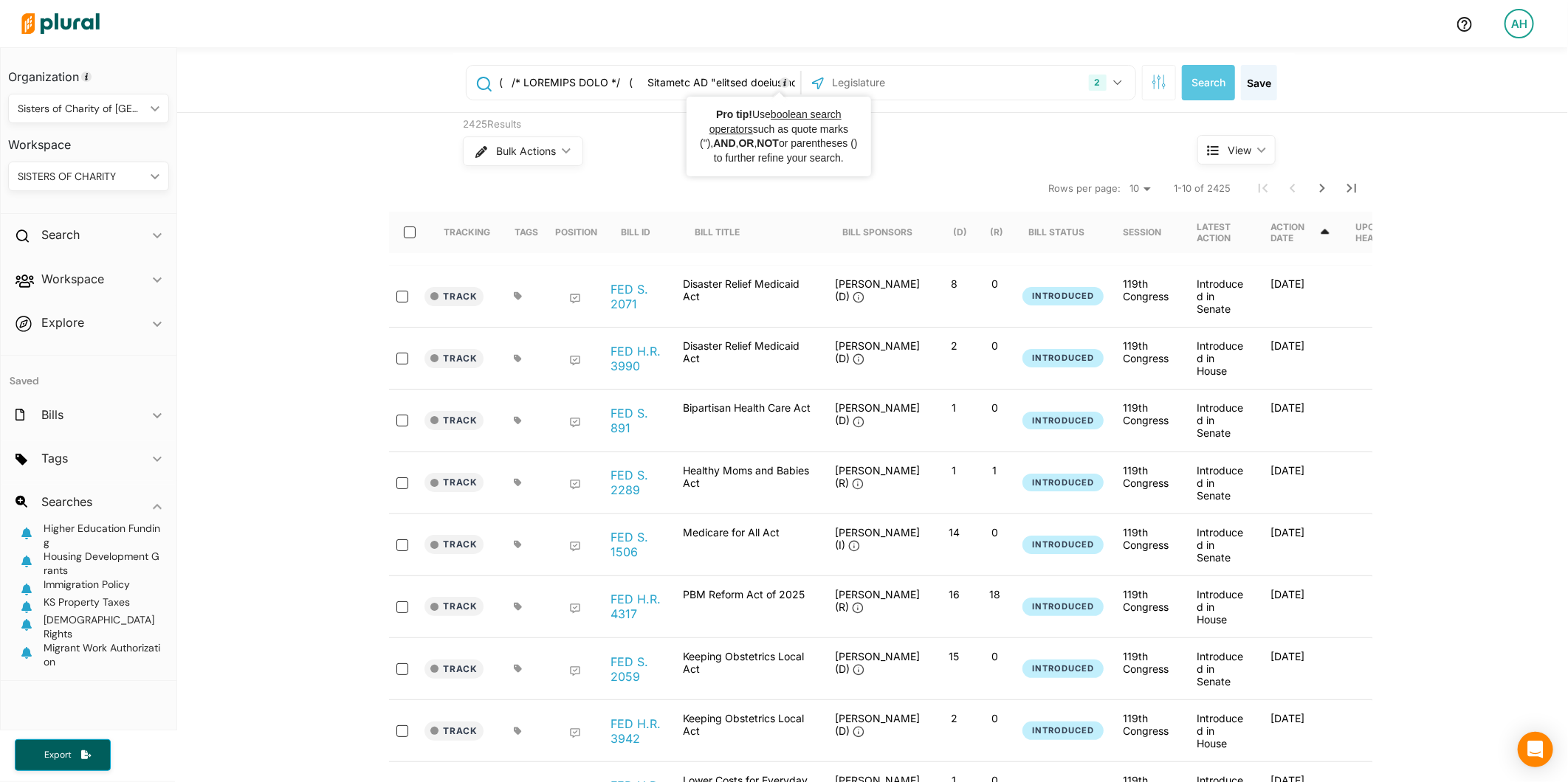
click at [779, 79] on icon "Tooltip anchor" at bounding box center [785, 83] width 12 height 12
click at [761, 79] on input "text" at bounding box center [647, 82] width 299 height 28
paste input "NOT ( "wildlife refuge" OR "national wildlife refuge" OR fisheries OR "workers'…"
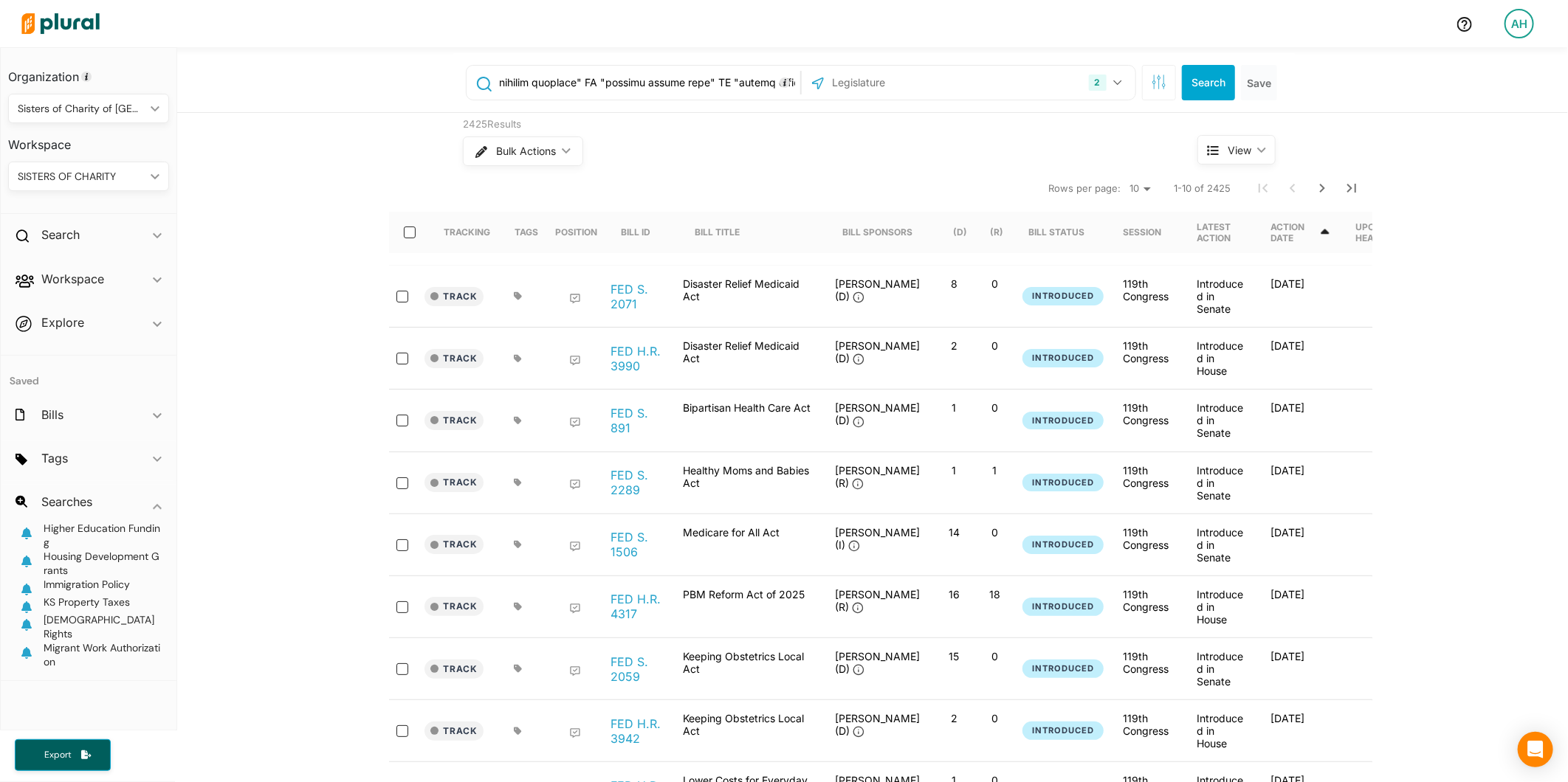
type input "( /* MEDICAID CORE */ ( Medicaid OR "medical assistance" OR "state Medicaid pla…"
click at [1190, 80] on button "Search" at bounding box center [1208, 82] width 53 height 35
click at [1261, 91] on button "Save" at bounding box center [1259, 82] width 36 height 35
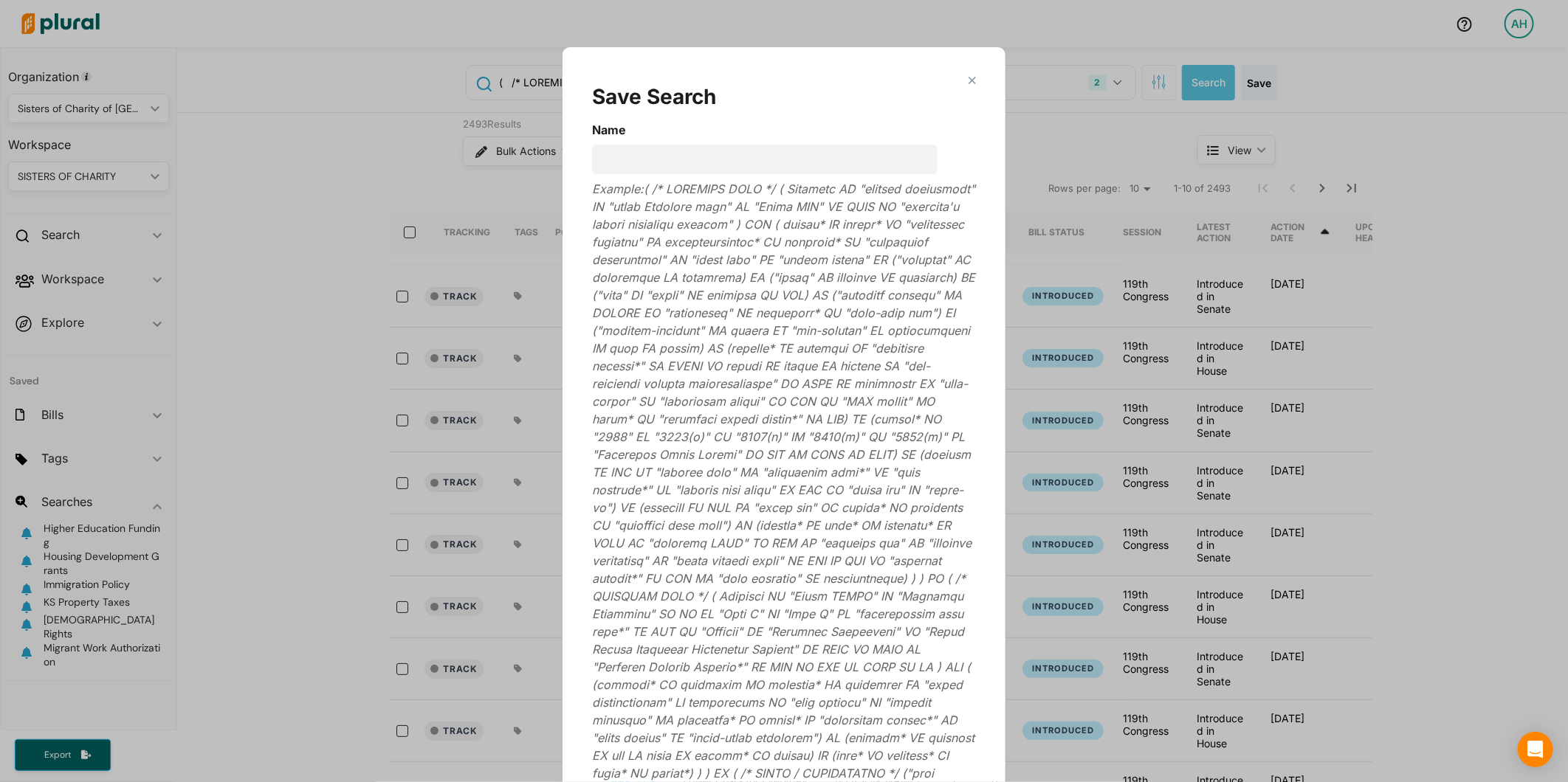
scroll to position [48, 0]
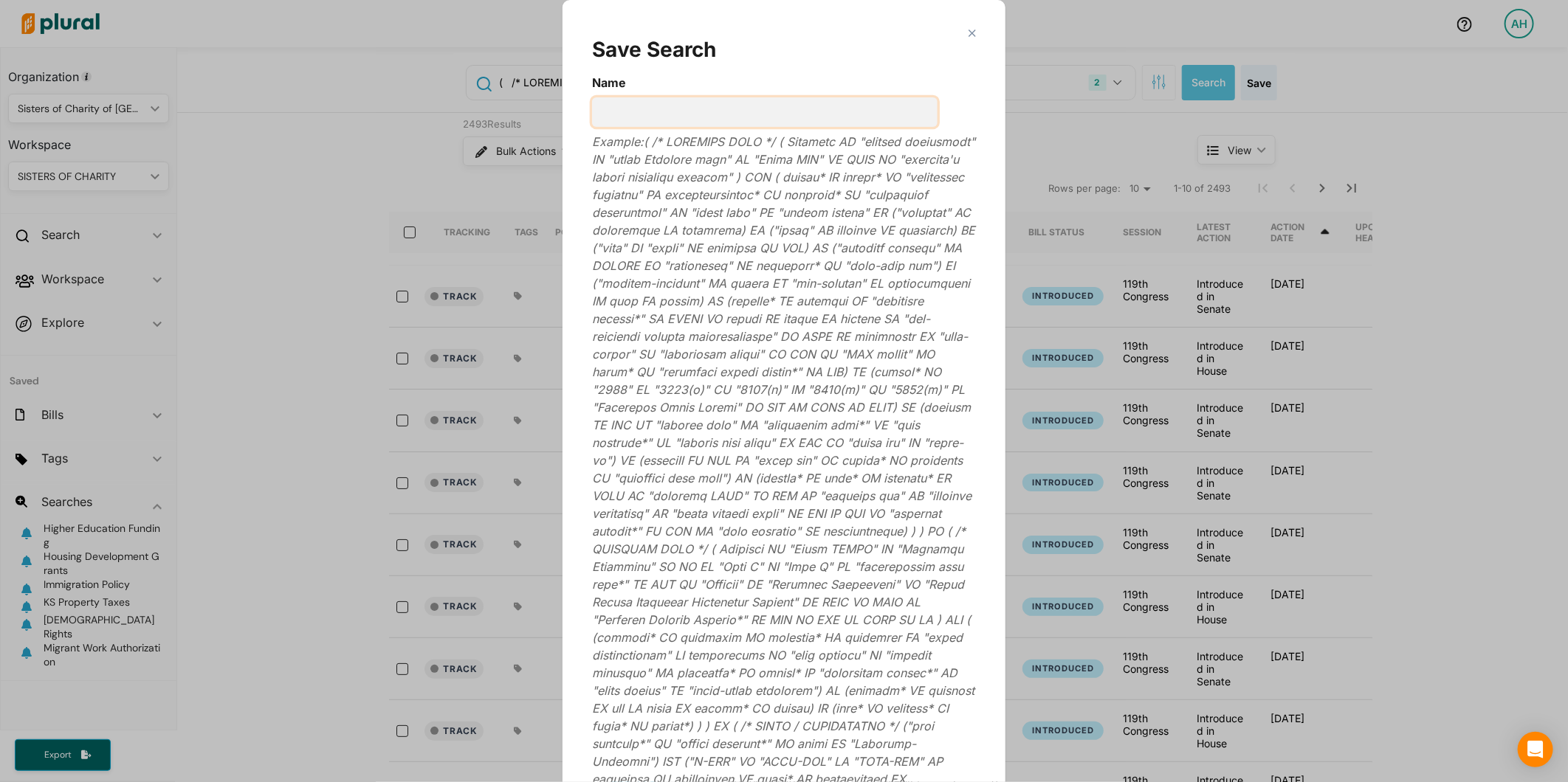
click at [690, 100] on input "Name" at bounding box center [764, 112] width 345 height 29
type input "Medicare/"
click at [965, 33] on polygon "Modal" at bounding box center [971, 32] width 13 height 13
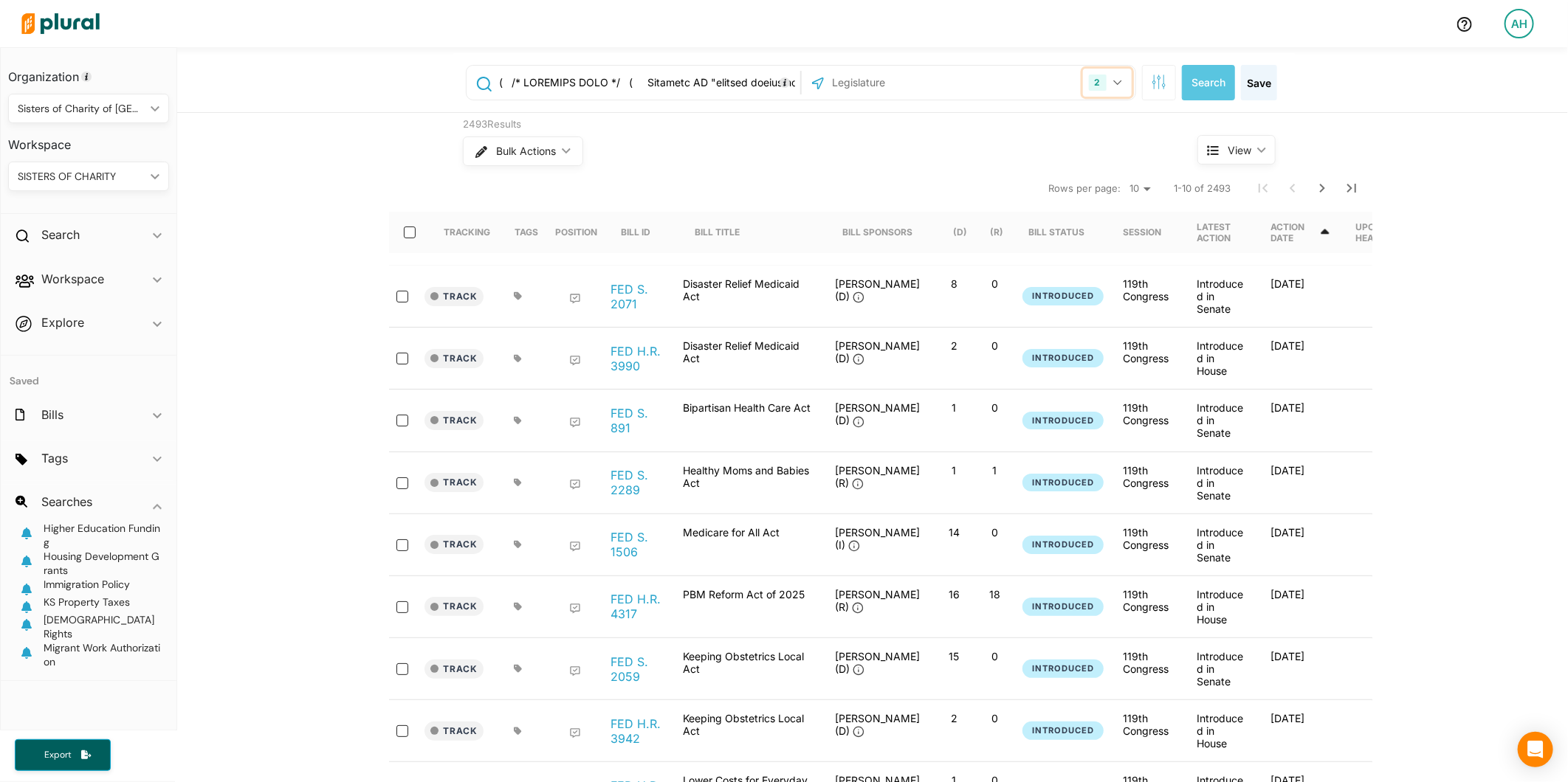
click at [1113, 82] on icon "button" at bounding box center [1118, 83] width 9 height 6
click at [875, 123] on label "US Congress" at bounding box center [977, 121] width 280 height 22
click at [826, 123] on input "US Congress" at bounding box center [820, 121] width 12 height 12
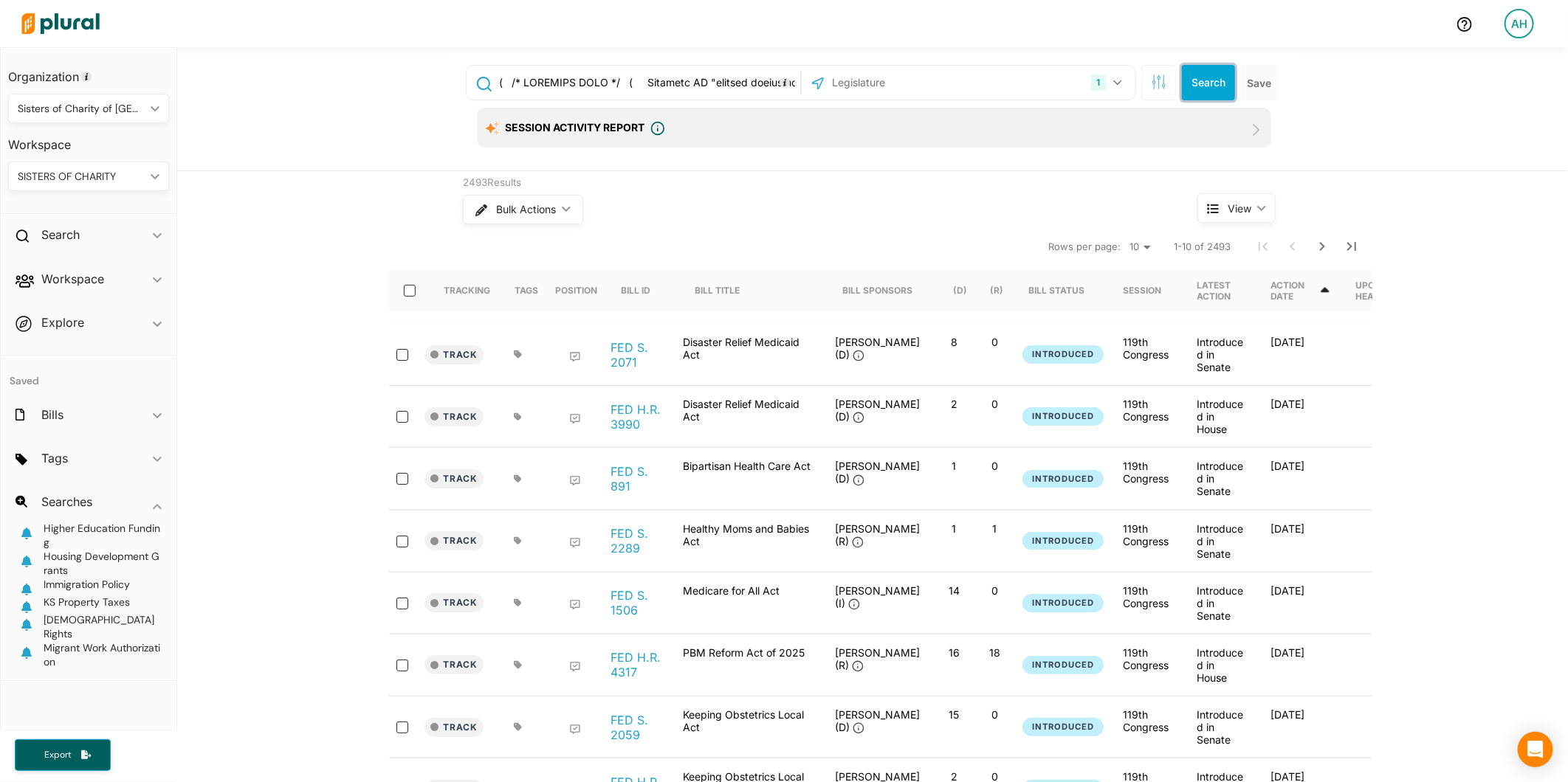
click at [1193, 75] on button "Search" at bounding box center [1208, 82] width 53 height 35
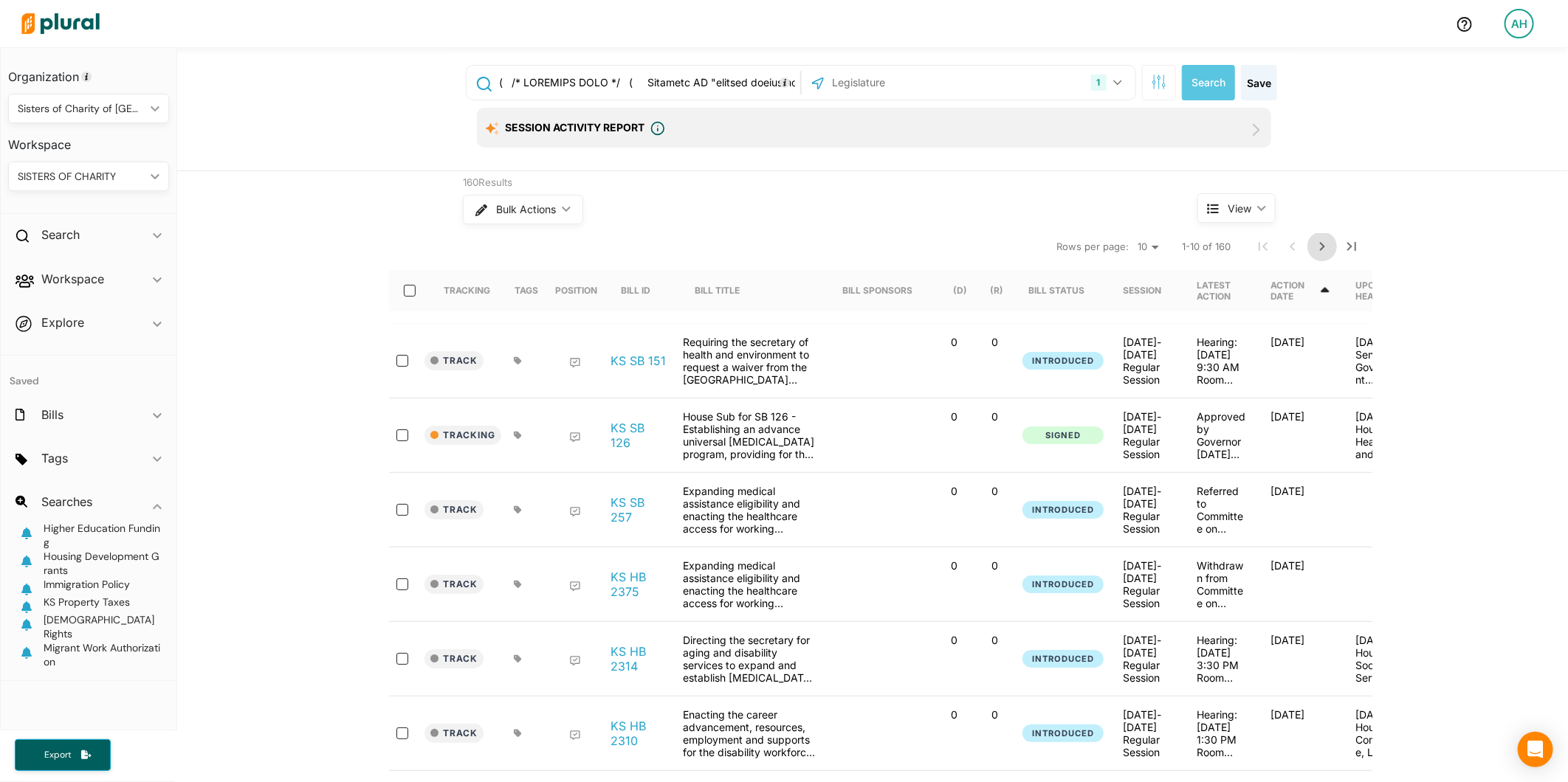
click at [1316, 245] on icon "Next Page" at bounding box center [1322, 246] width 17 height 17
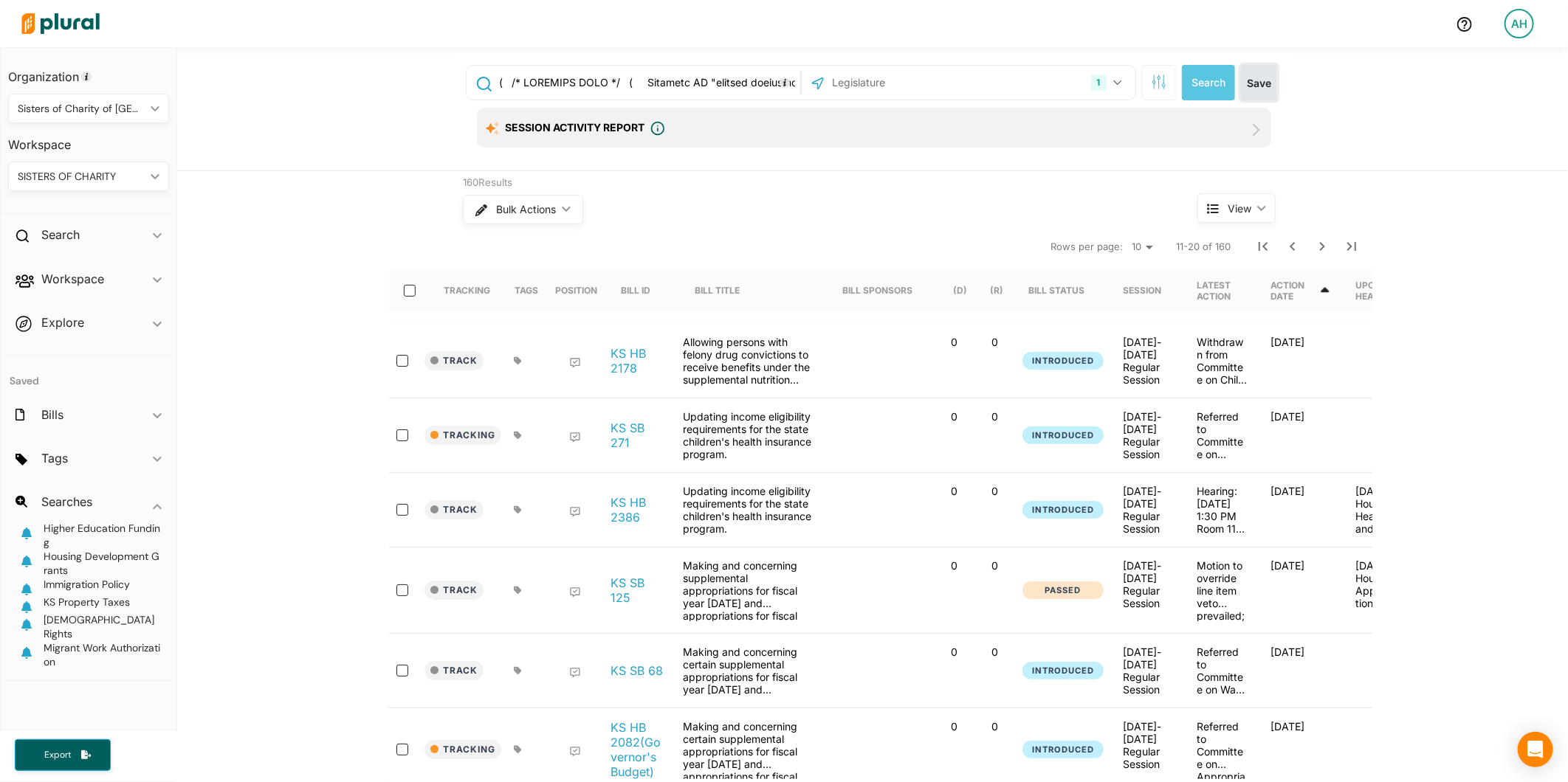
click at [1251, 82] on button "Save" at bounding box center [1259, 82] width 36 height 35
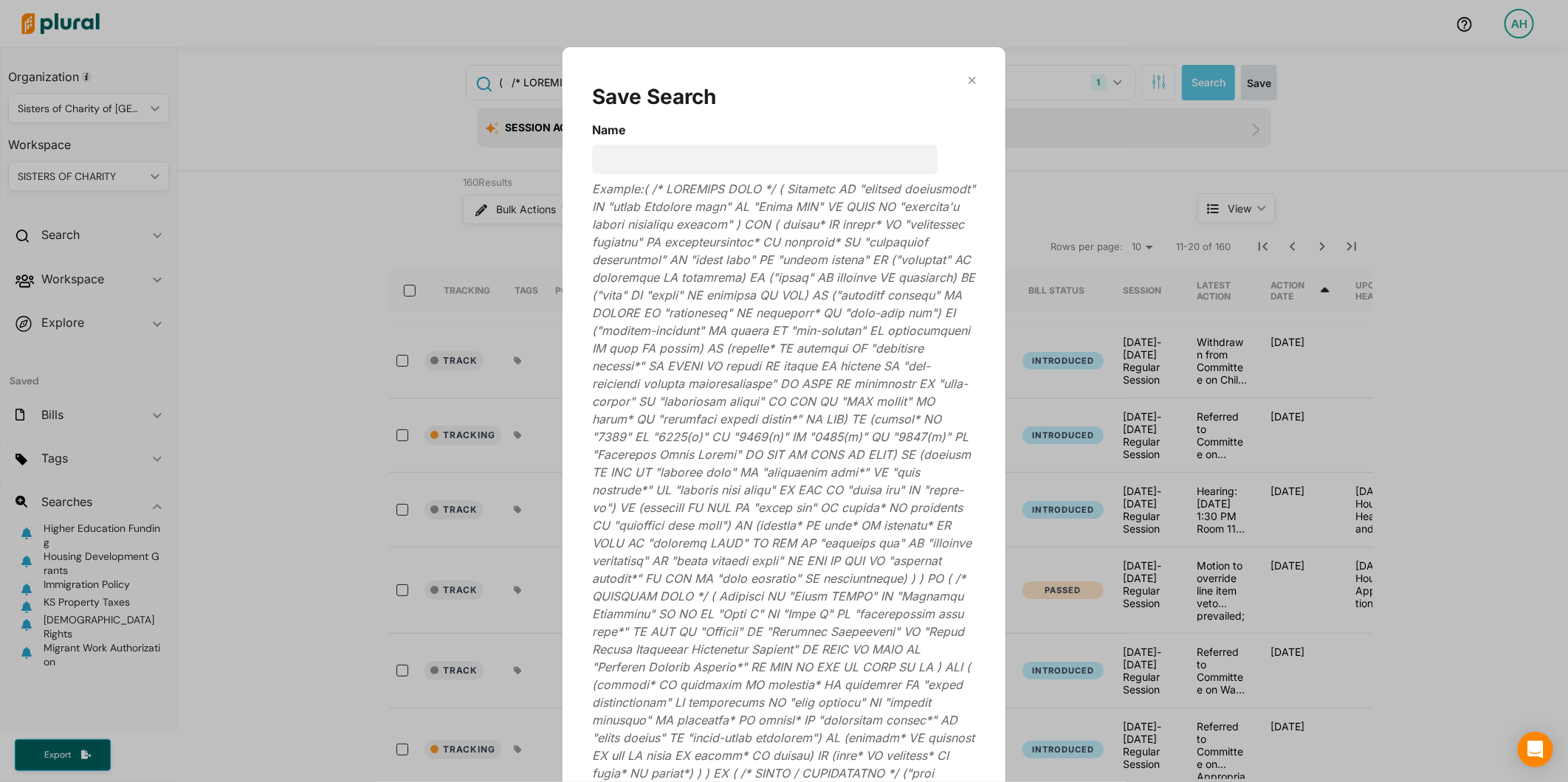
scroll to position [48, 0]
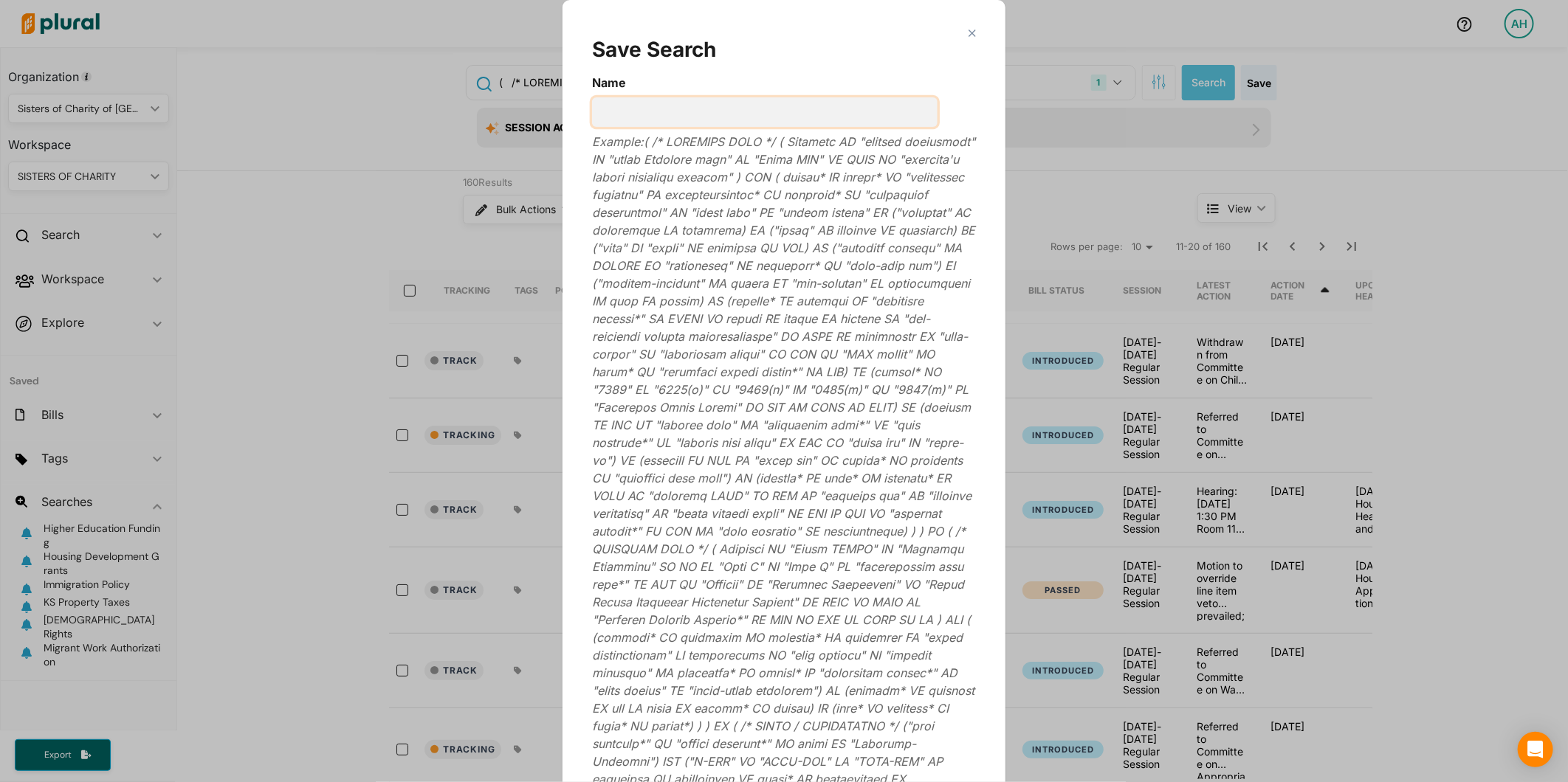
click at [866, 111] on input "Name" at bounding box center [764, 112] width 345 height 29
click at [674, 105] on input "KS Healthcare Programs" at bounding box center [764, 112] width 345 height 29
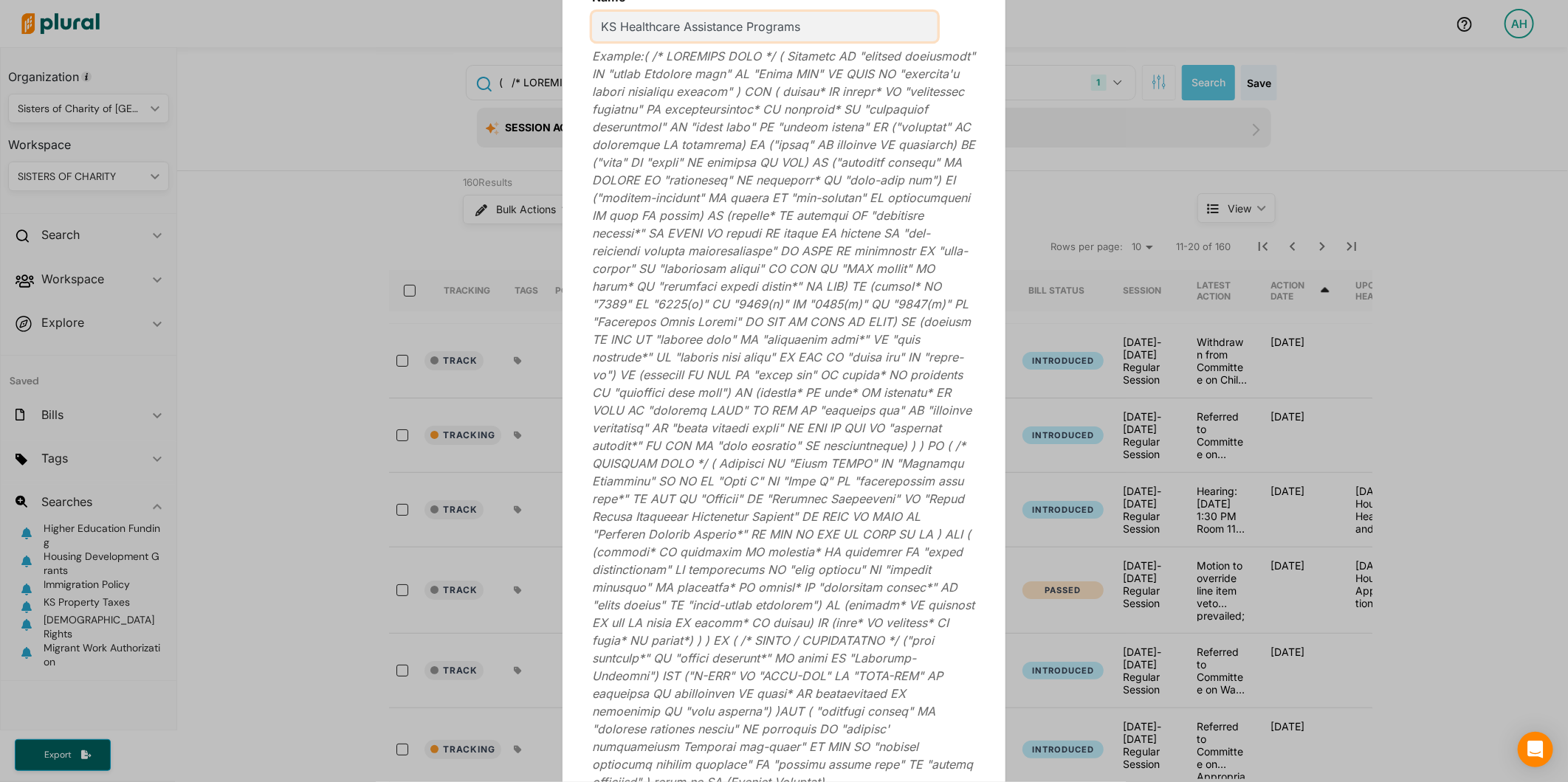
scroll to position [251, 0]
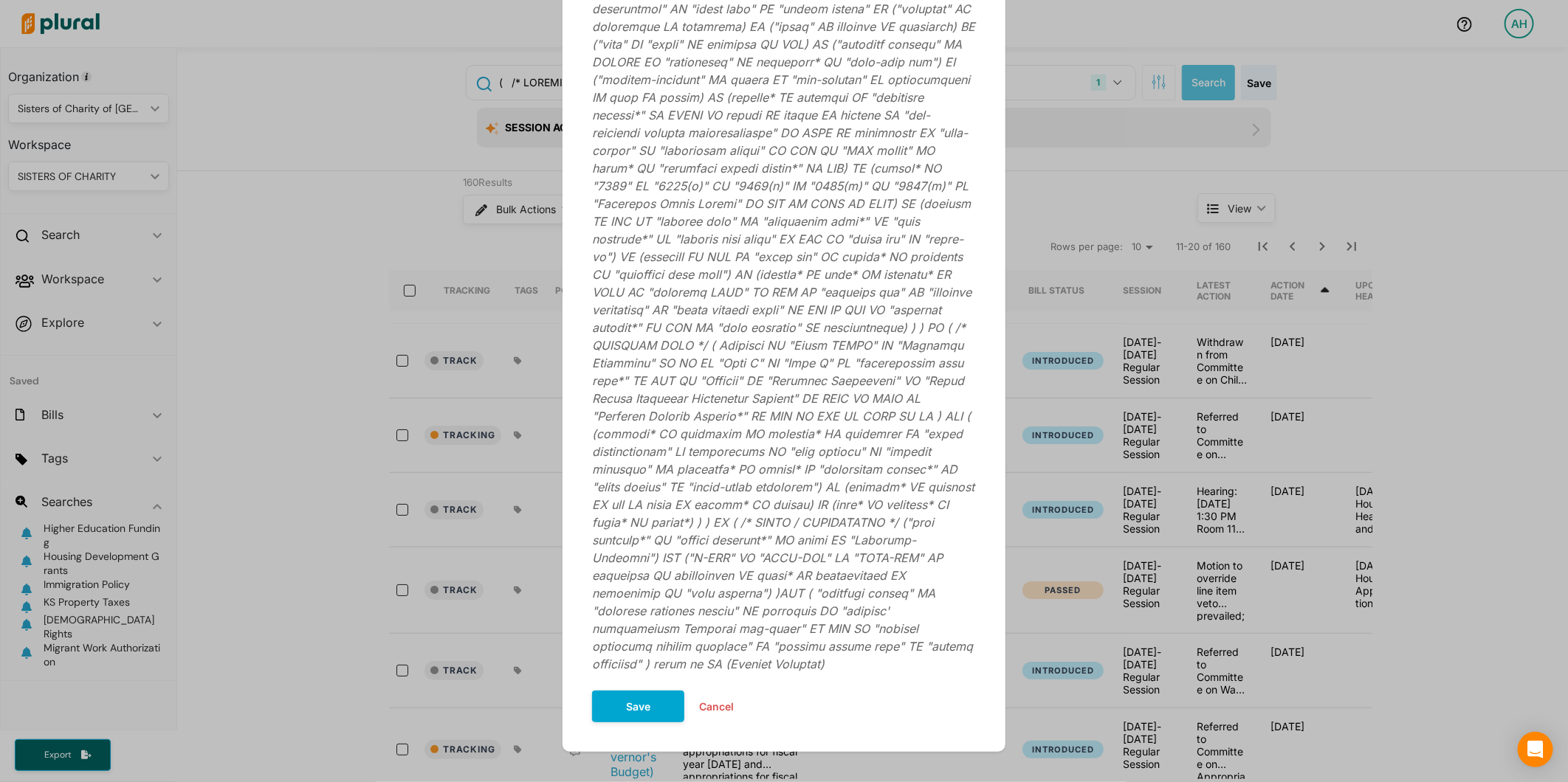
type input "KS Healthcare Assistance Programs"
click at [634, 691] on button "Save" at bounding box center [638, 707] width 92 height 32
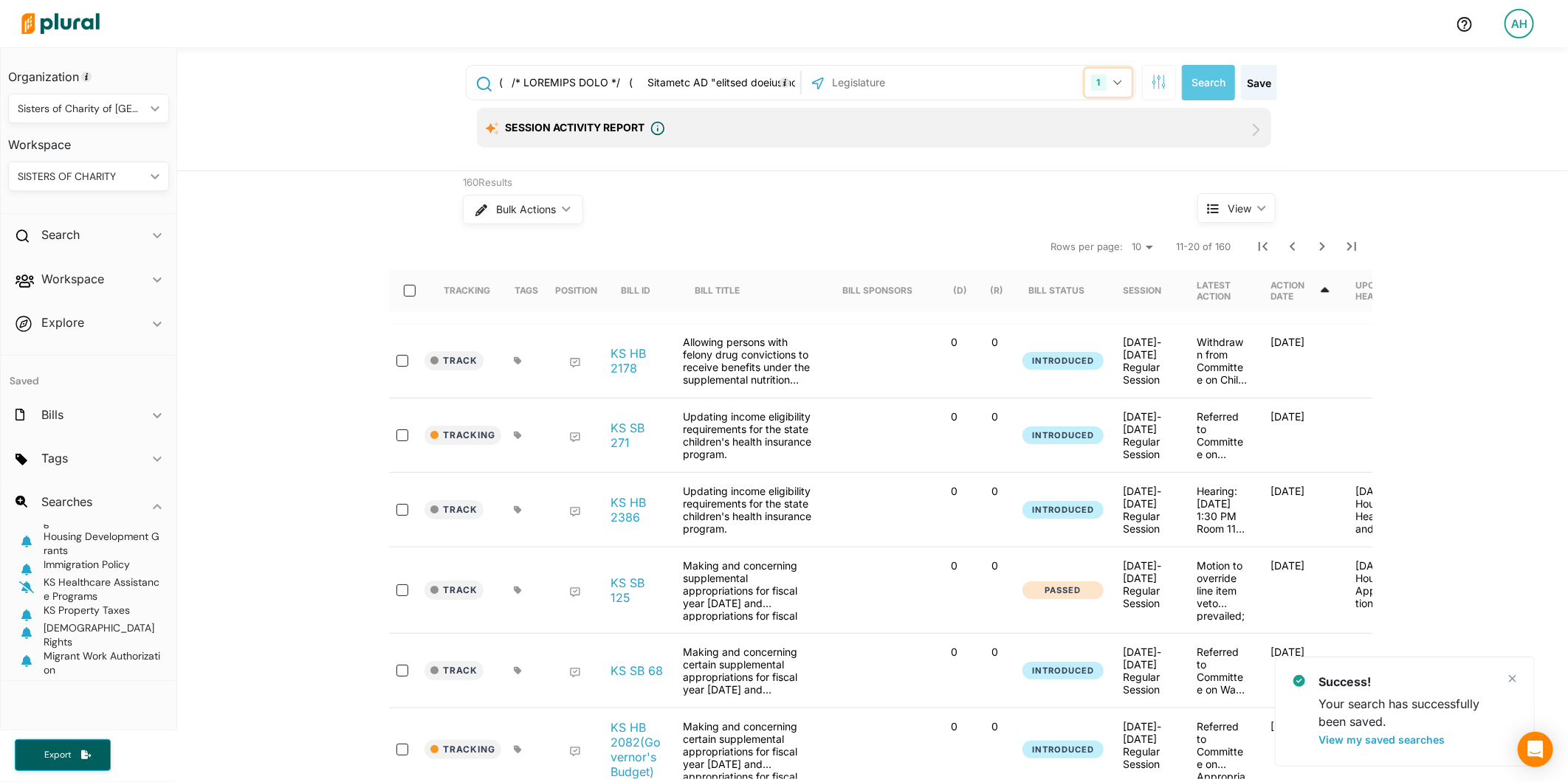
click at [1116, 74] on button "1" at bounding box center [1109, 82] width 47 height 28
click at [945, 152] on label "US Congress" at bounding box center [977, 155] width 280 height 22
click at [826, 152] on input "US Congress" at bounding box center [820, 155] width 12 height 12
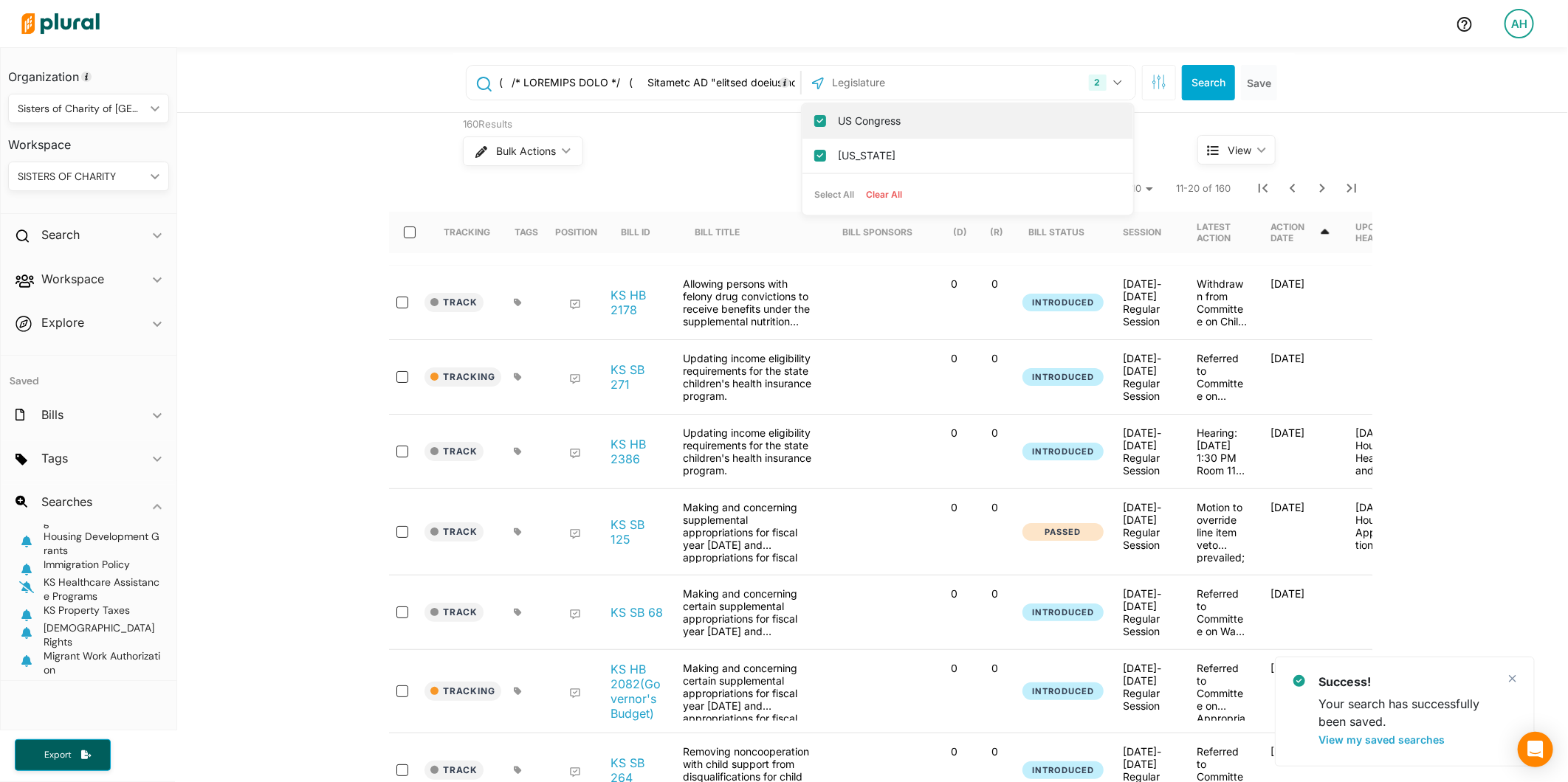
click at [882, 121] on label "US Congress" at bounding box center [977, 121] width 280 height 22
click at [826, 121] on input "US Congress" at bounding box center [820, 121] width 12 height 12
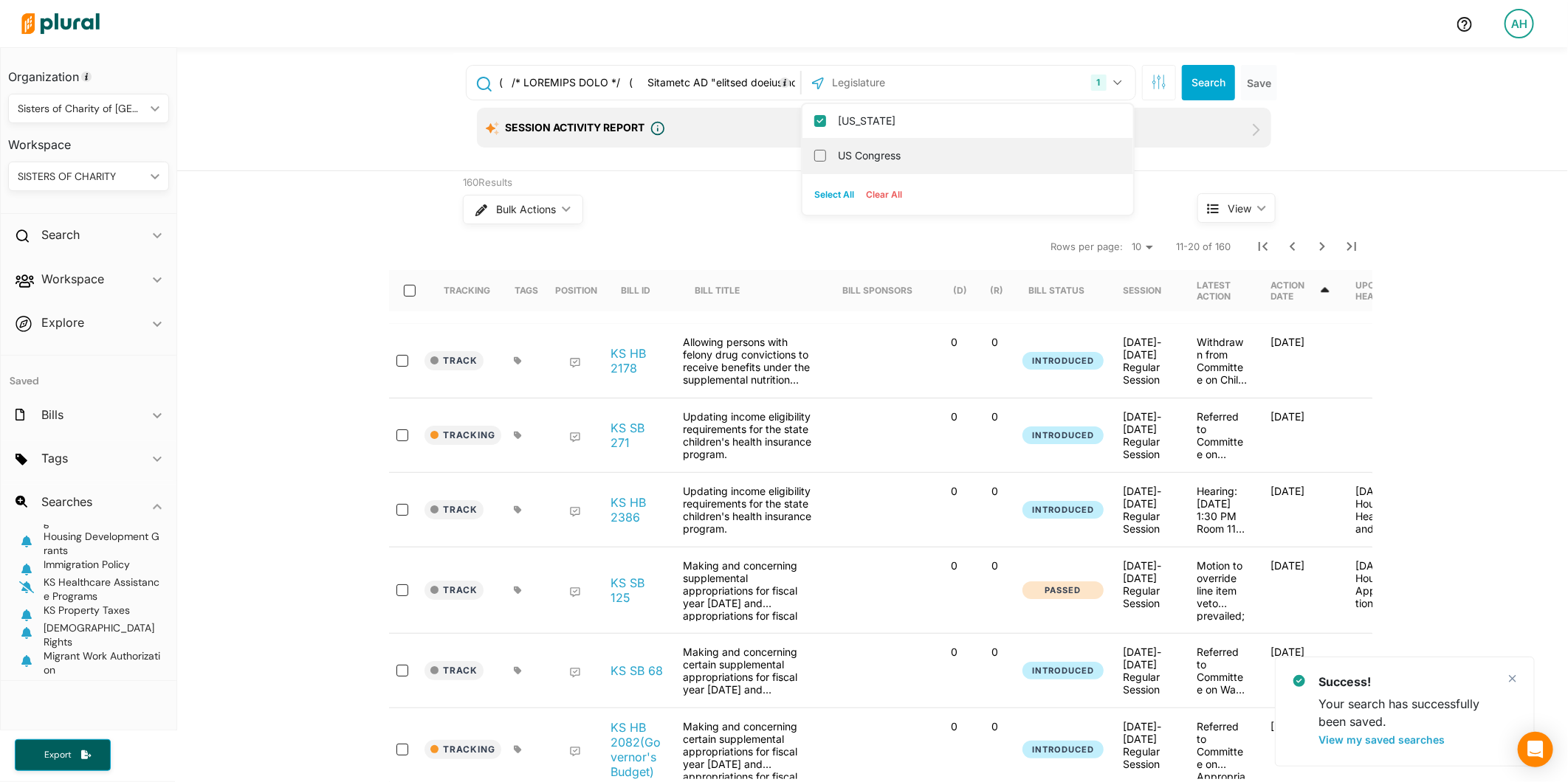
click at [894, 148] on label "US Congress" at bounding box center [977, 155] width 280 height 22
click at [826, 149] on input "US Congress" at bounding box center [820, 155] width 12 height 12
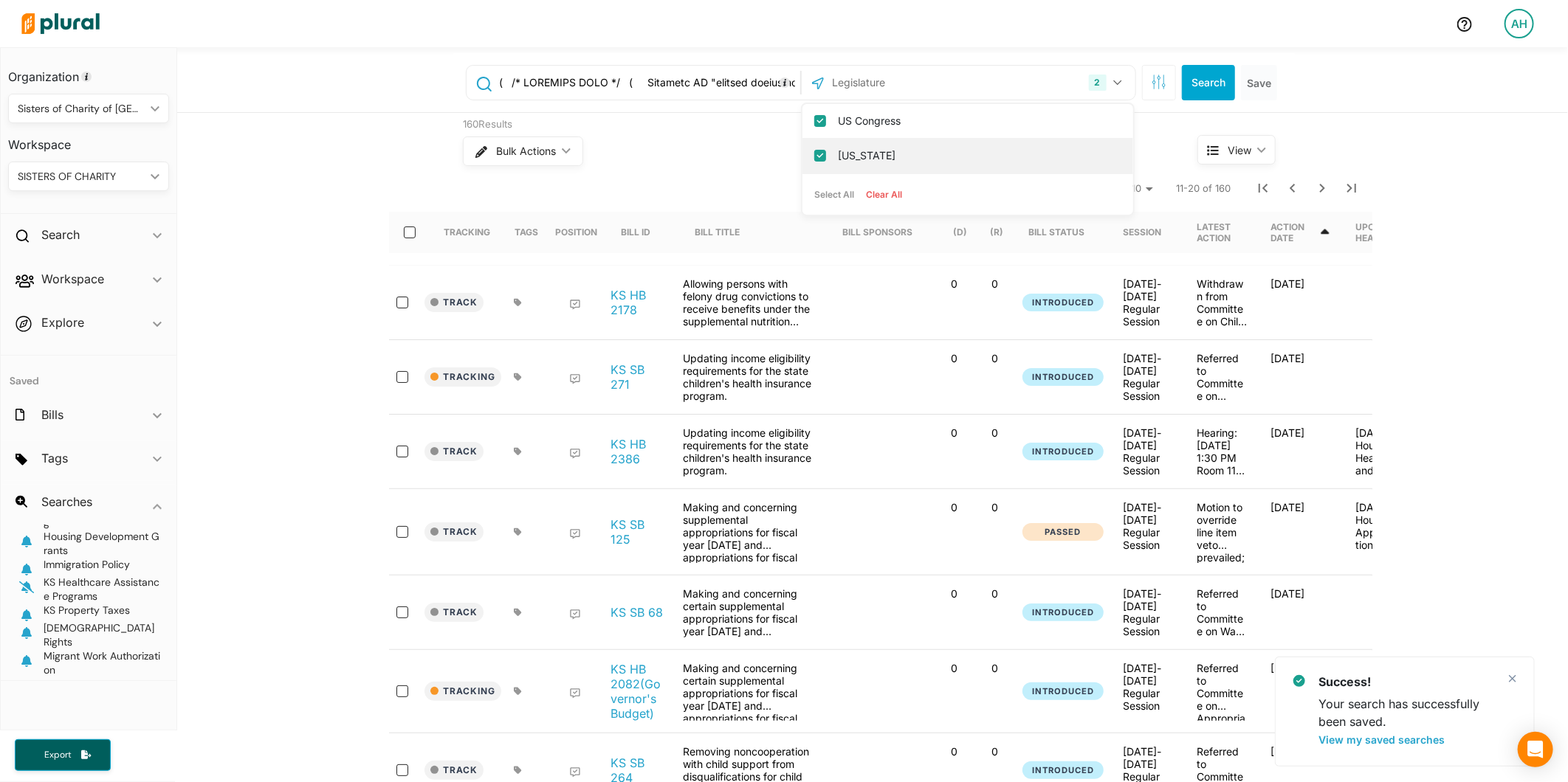
click at [839, 151] on label "[US_STATE]" at bounding box center [977, 155] width 280 height 22
click at [826, 151] on input "[US_STATE]" at bounding box center [820, 155] width 12 height 12
checkbox input "false"
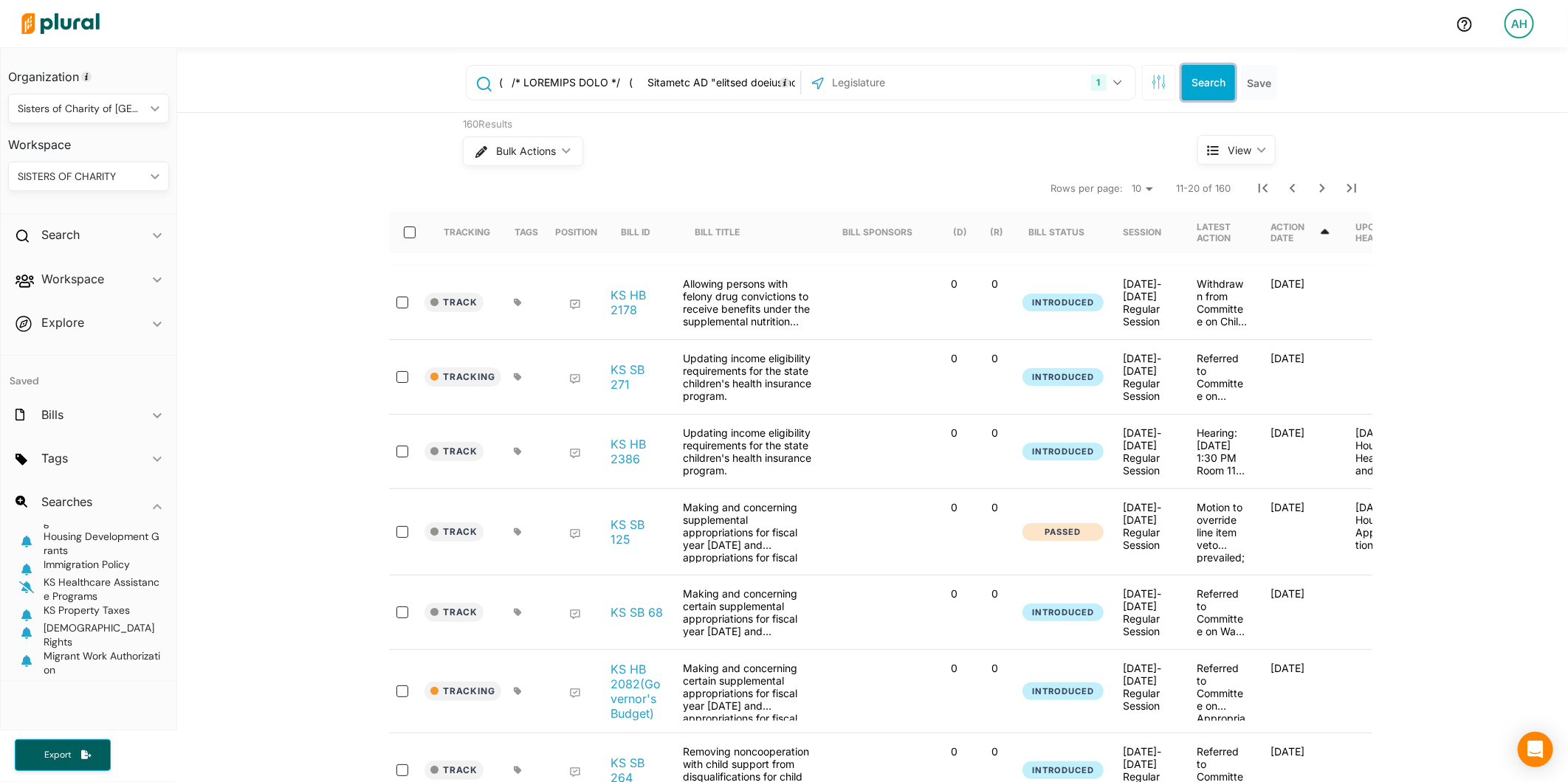
click at [1196, 78] on button "Search" at bounding box center [1208, 82] width 53 height 35
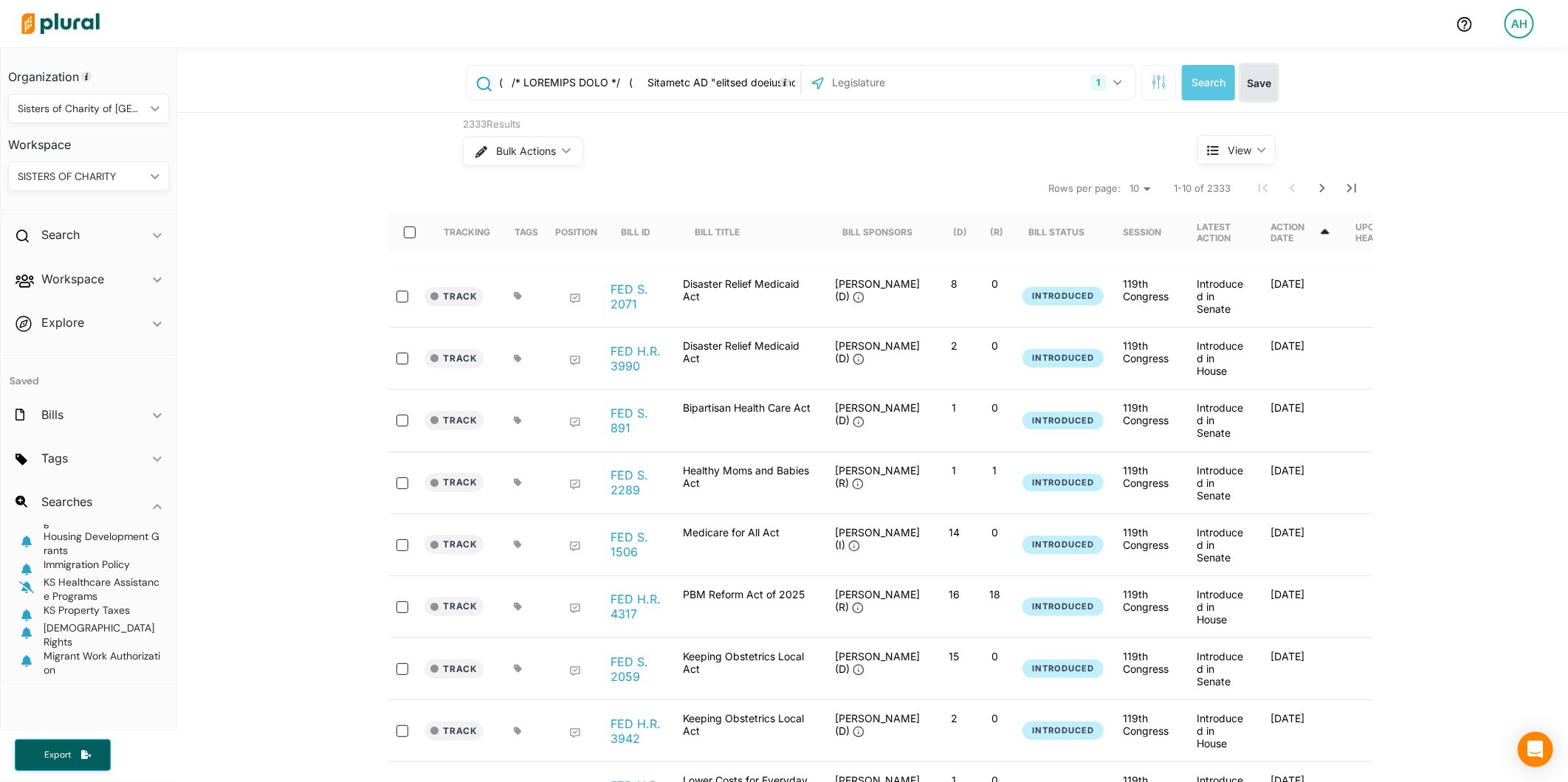
click at [1258, 75] on button "Save" at bounding box center [1259, 82] width 36 height 35
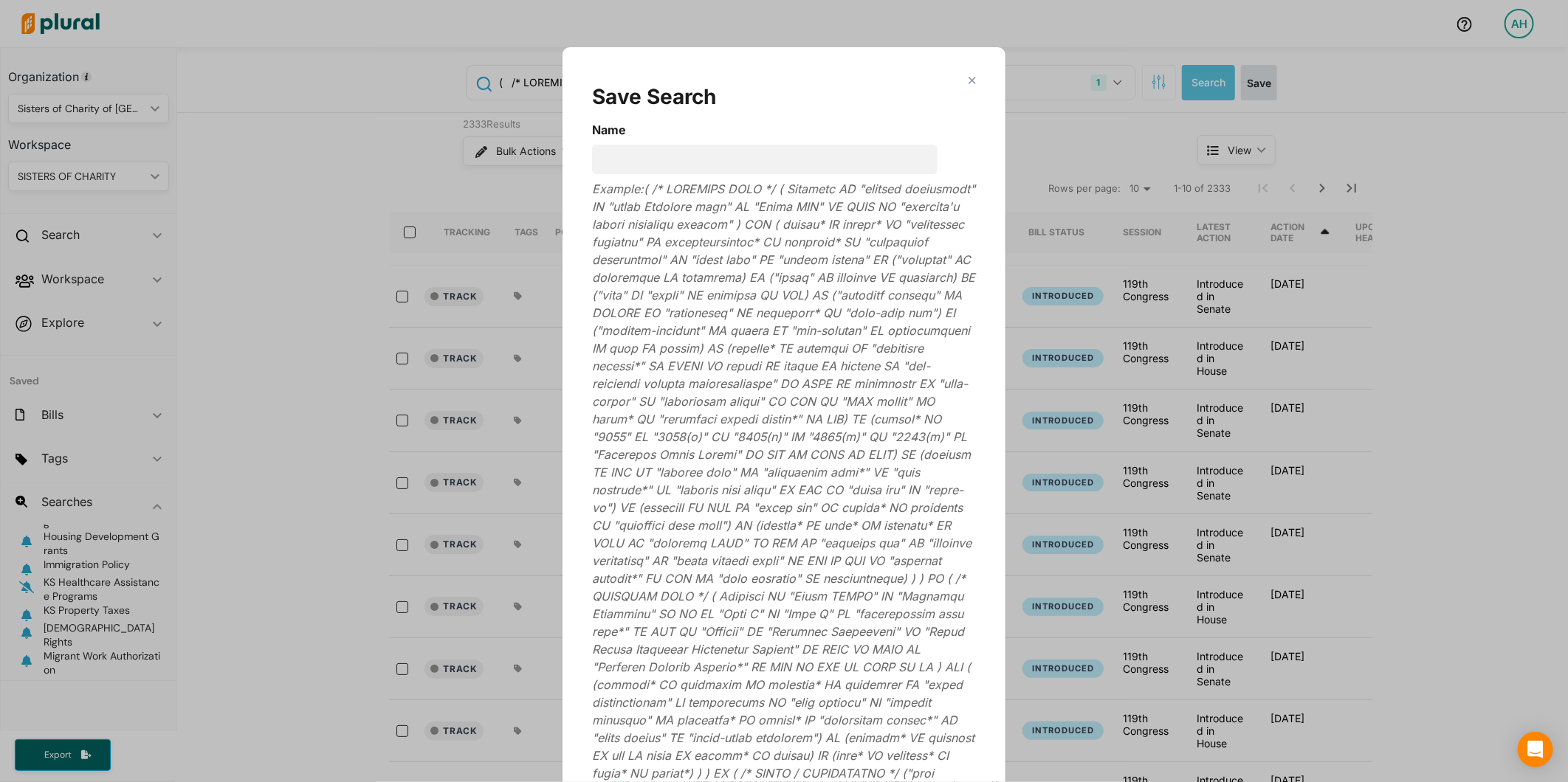
scroll to position [48, 0]
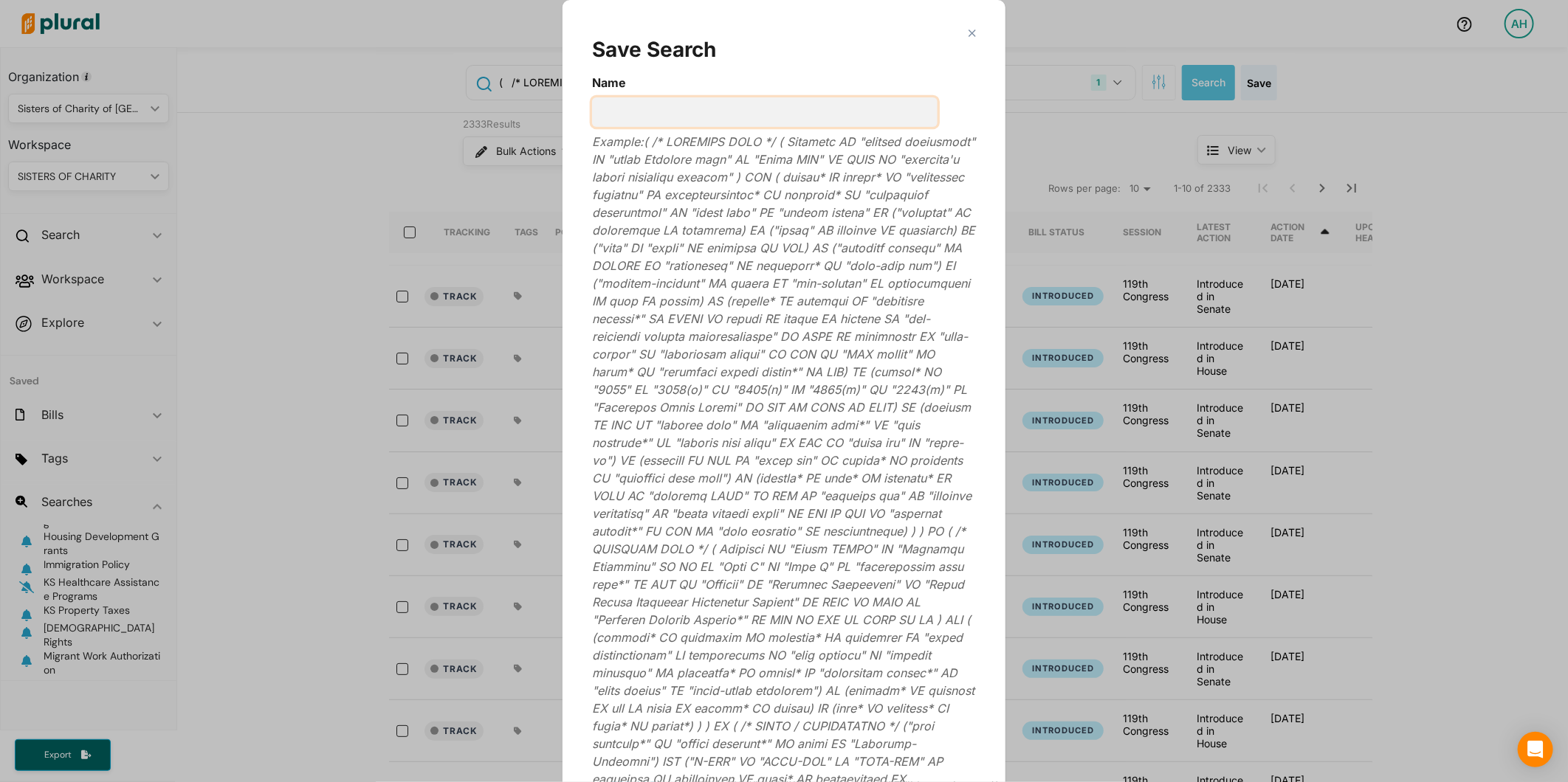
click at [789, 103] on input "Name" at bounding box center [764, 112] width 345 height 29
type input "Fe"
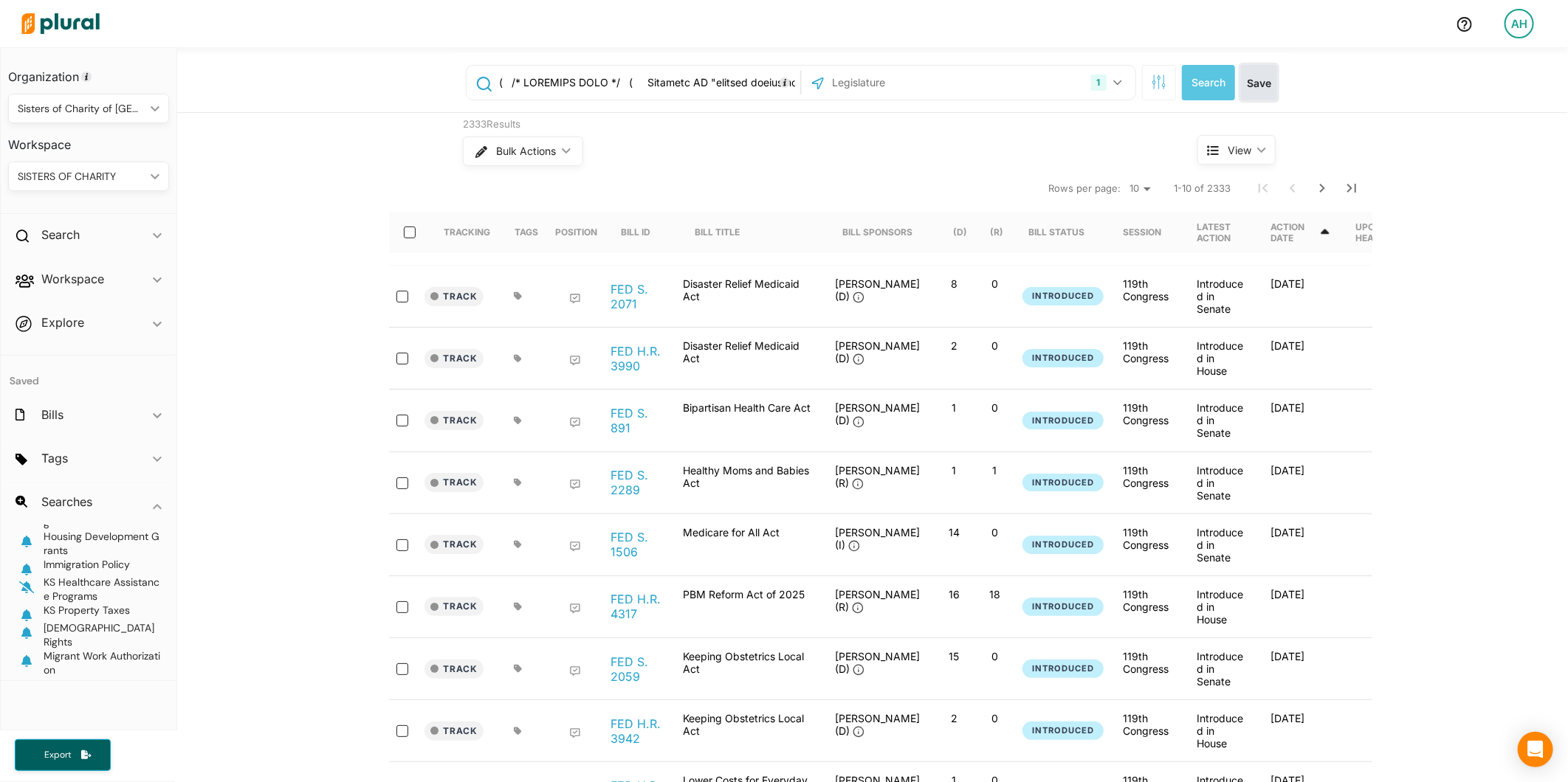
click at [1258, 72] on button "Save" at bounding box center [1259, 82] width 36 height 35
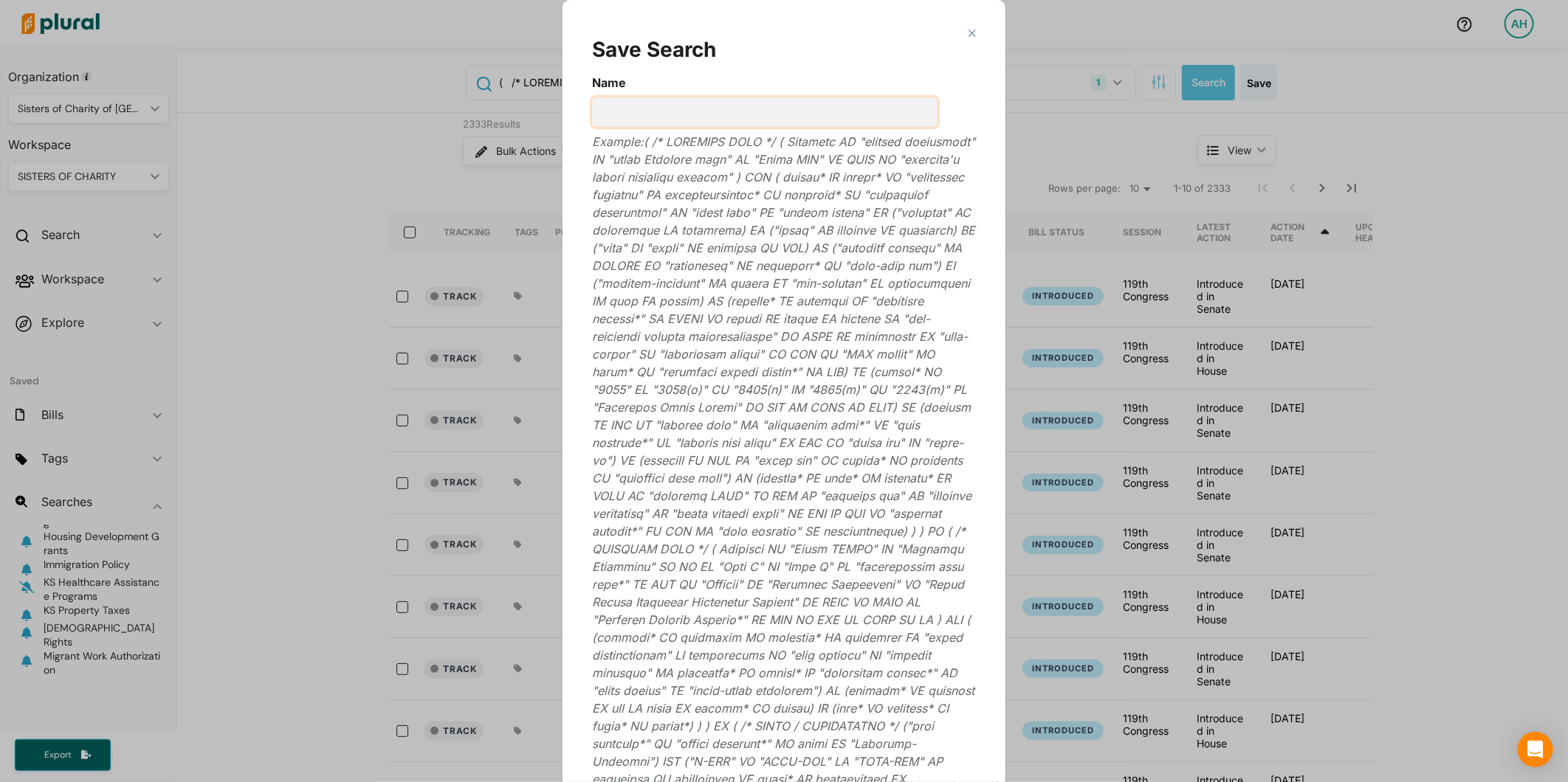
click at [807, 111] on input "Name" at bounding box center [764, 112] width 345 height 29
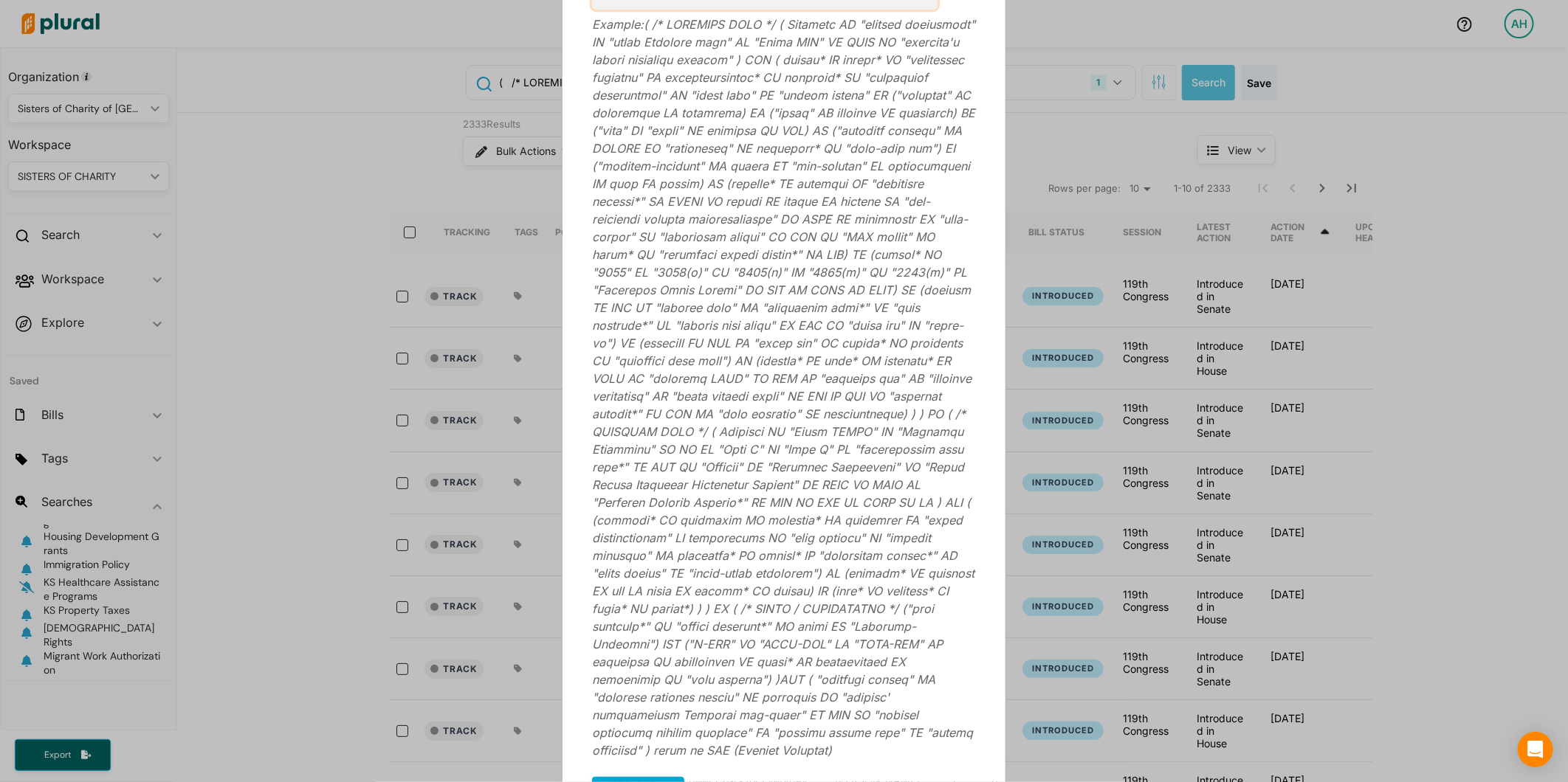
scroll to position [251, 0]
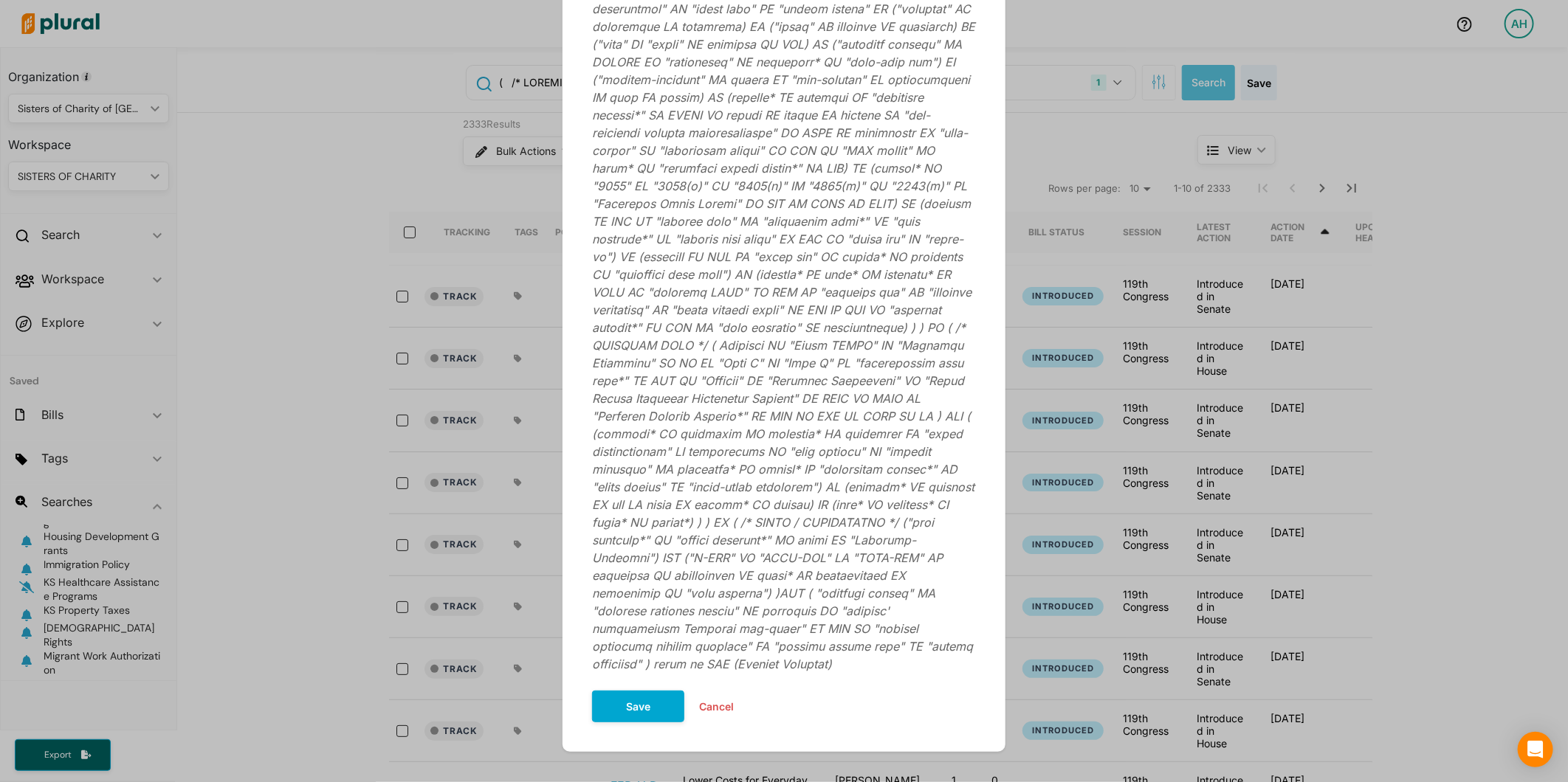
type input "Federal Healthcare Assistance"
click at [668, 691] on button "Save" at bounding box center [638, 707] width 92 height 32
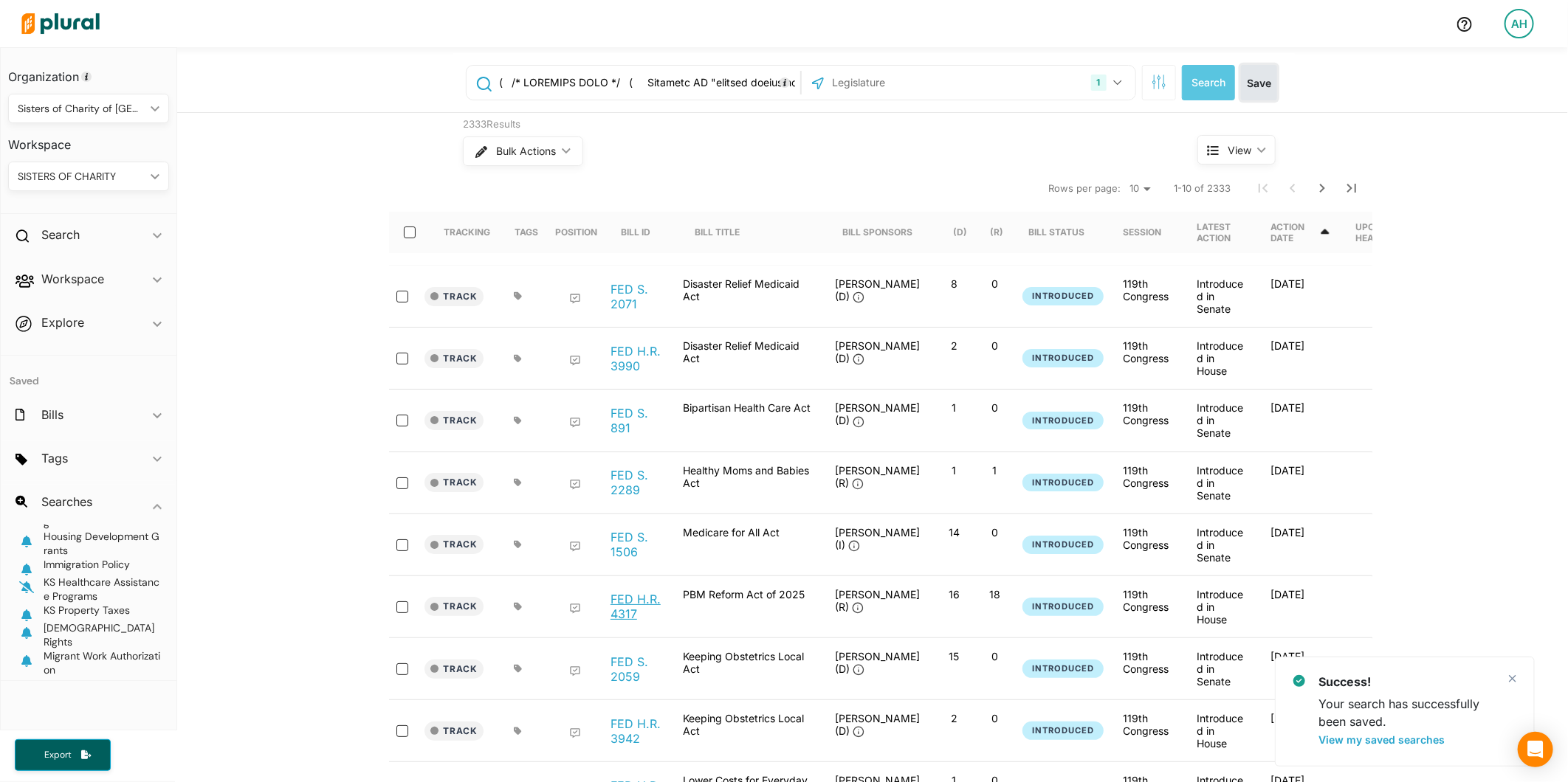
scroll to position [161, 0]
click at [26, 594] on icon "button" at bounding box center [26, 588] width 15 height 12
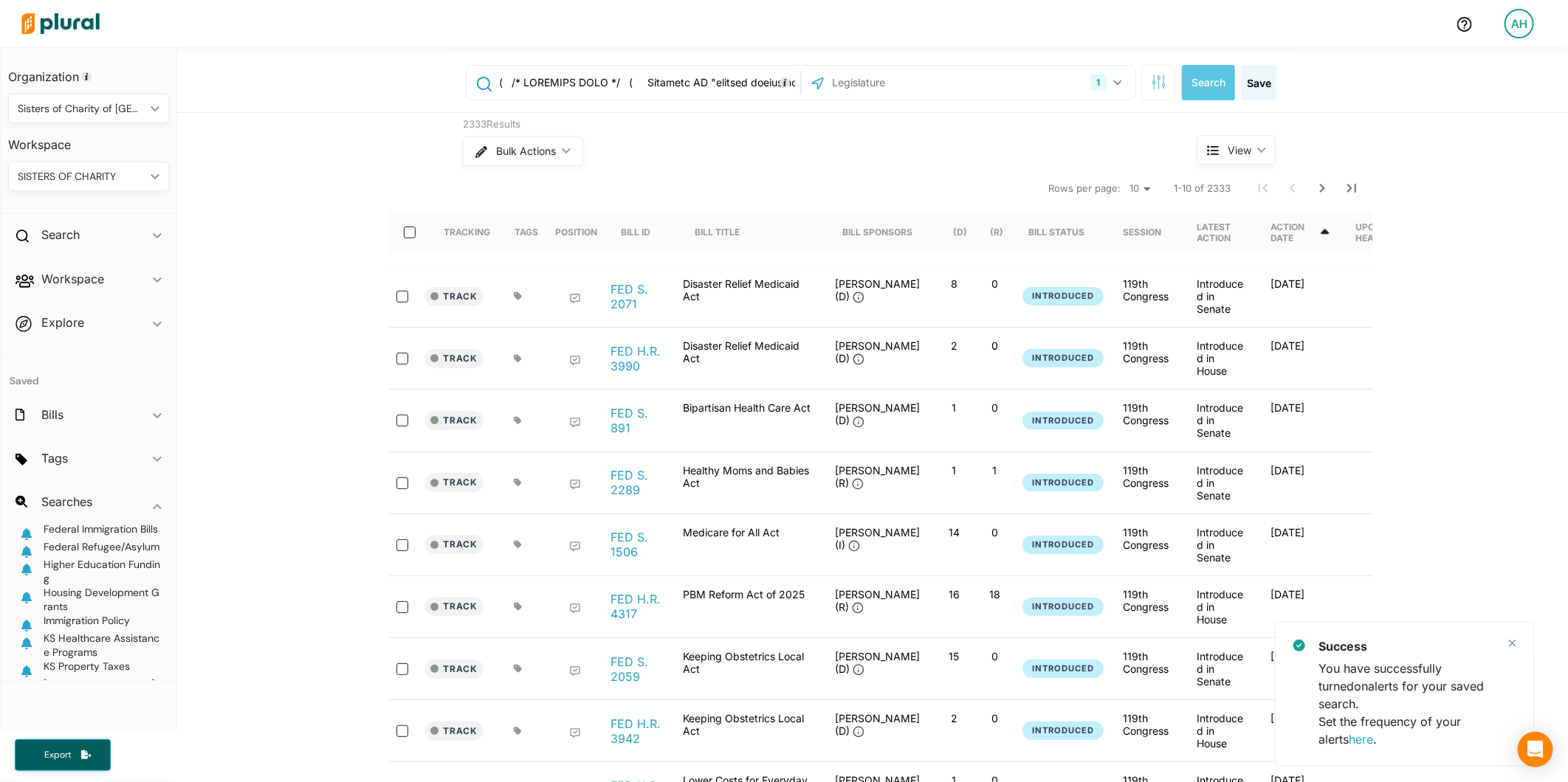
scroll to position [0, 0]
click at [24, 617] on icon "button" at bounding box center [26, 611] width 15 height 12
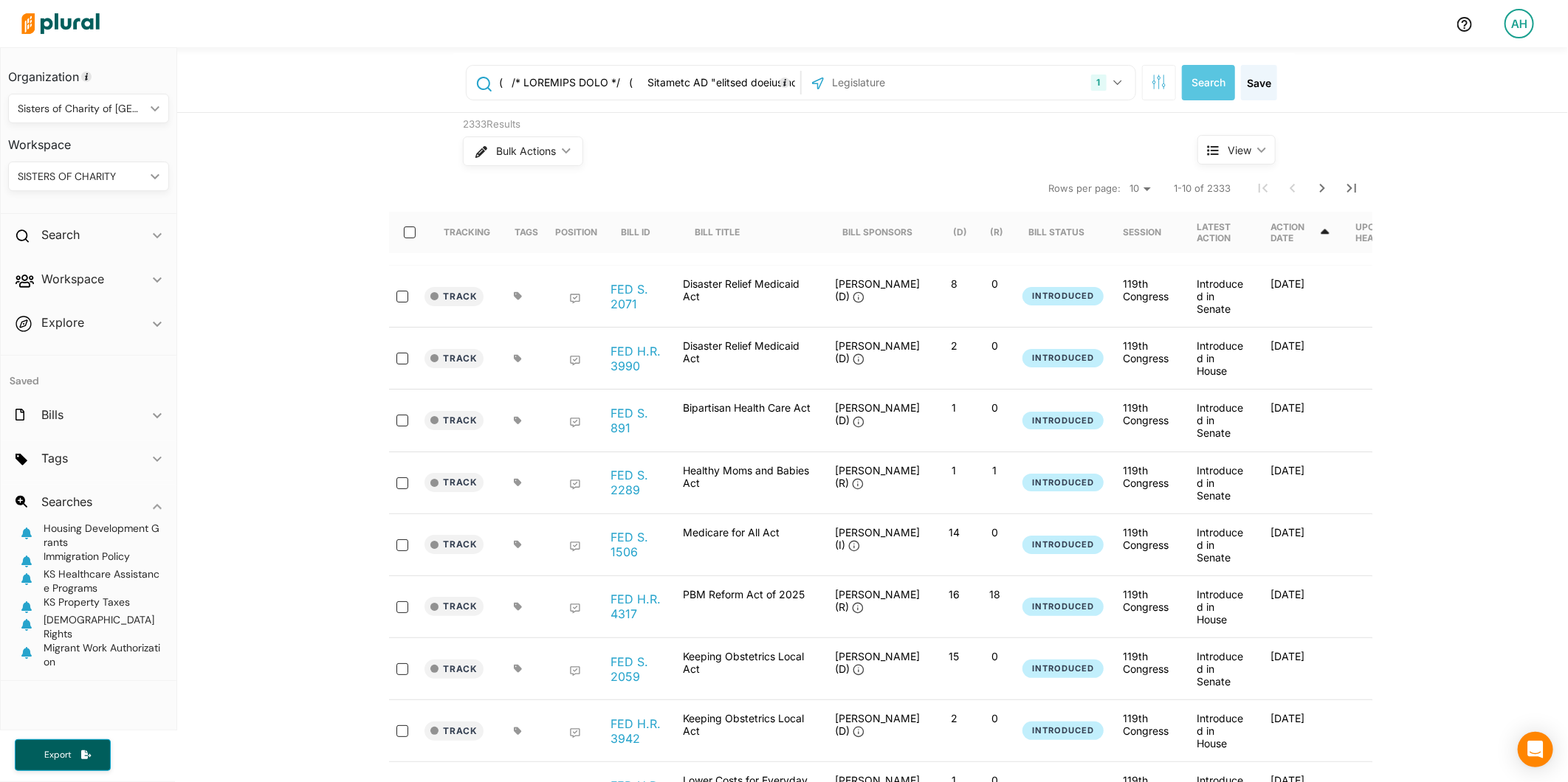
click at [711, 82] on input "text" at bounding box center [647, 82] width 299 height 28
paste input "( (rural OR frontier OR "medically underserved" OR MUA OR HPSA OR "health profe…"
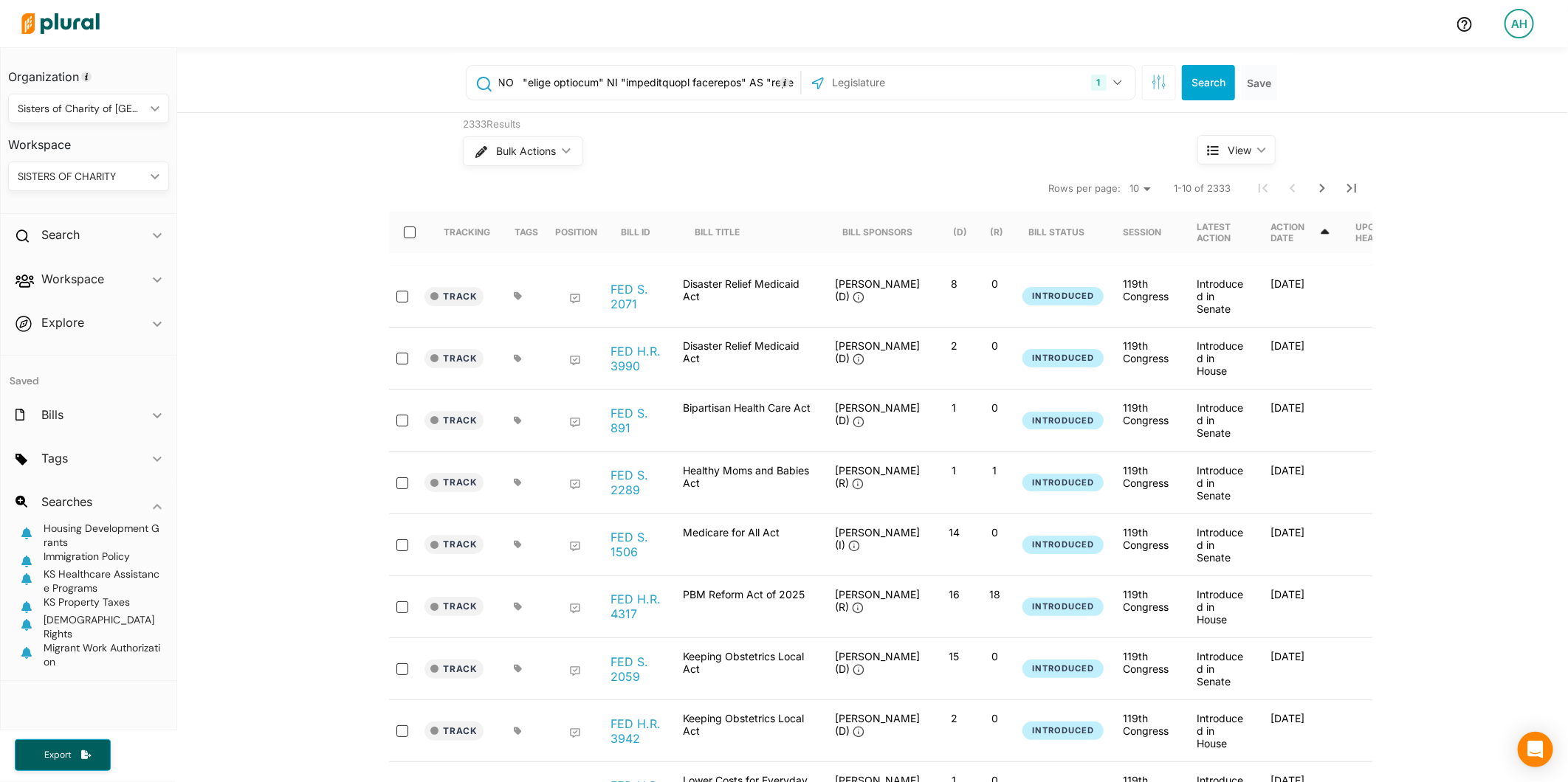
type input "( (rural OR frontier OR "medically underserved" OR MUA OR HPSA OR "health profe…"
click at [1113, 84] on icon "button" at bounding box center [1118, 83] width 9 height 6
click at [887, 159] on label "[US_STATE]" at bounding box center [977, 155] width 280 height 22
click at [826, 159] on input "[US_STATE]" at bounding box center [820, 155] width 12 height 12
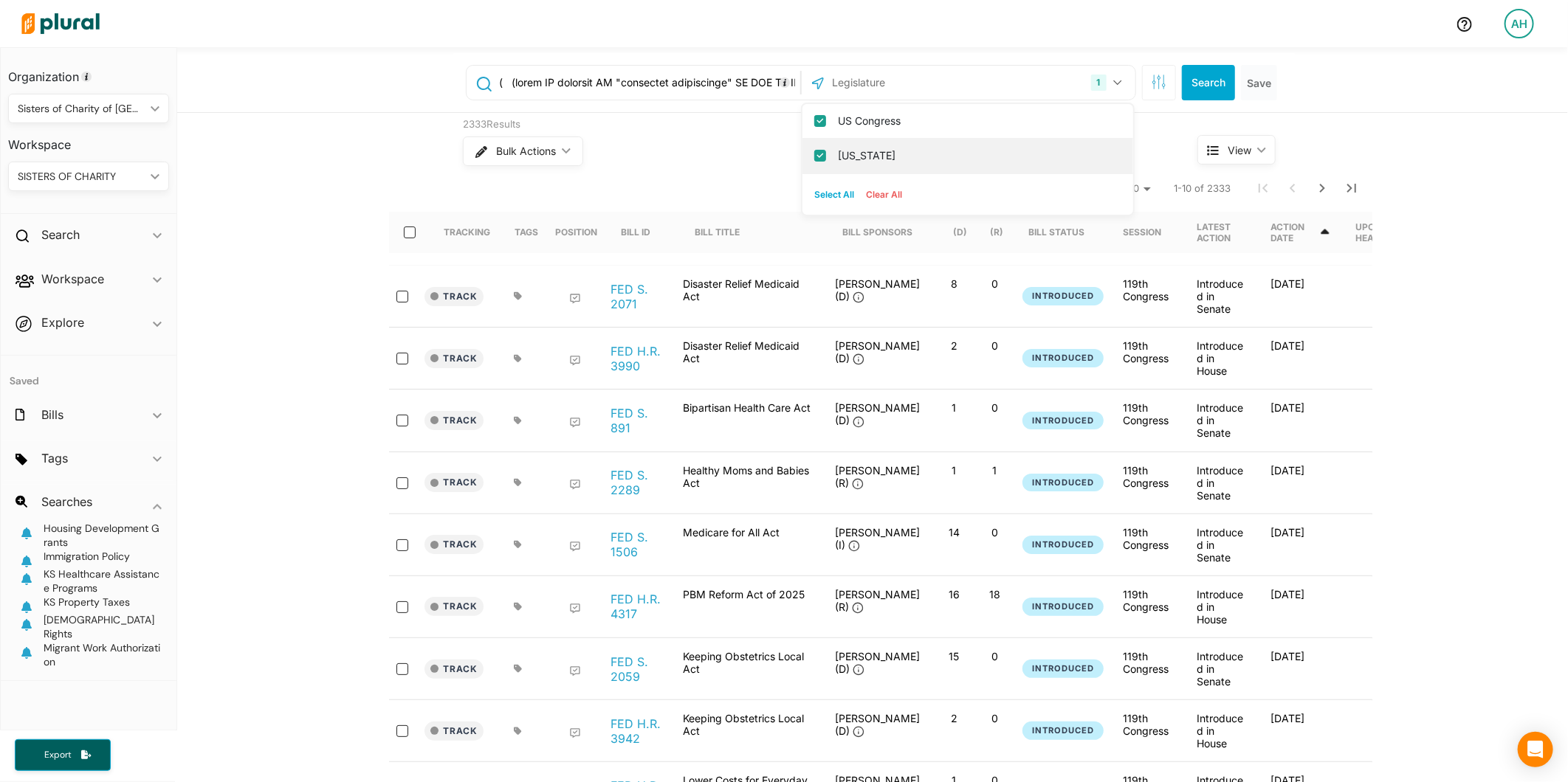
checkbox input "true"
click at [1207, 82] on button "Search" at bounding box center [1208, 82] width 53 height 35
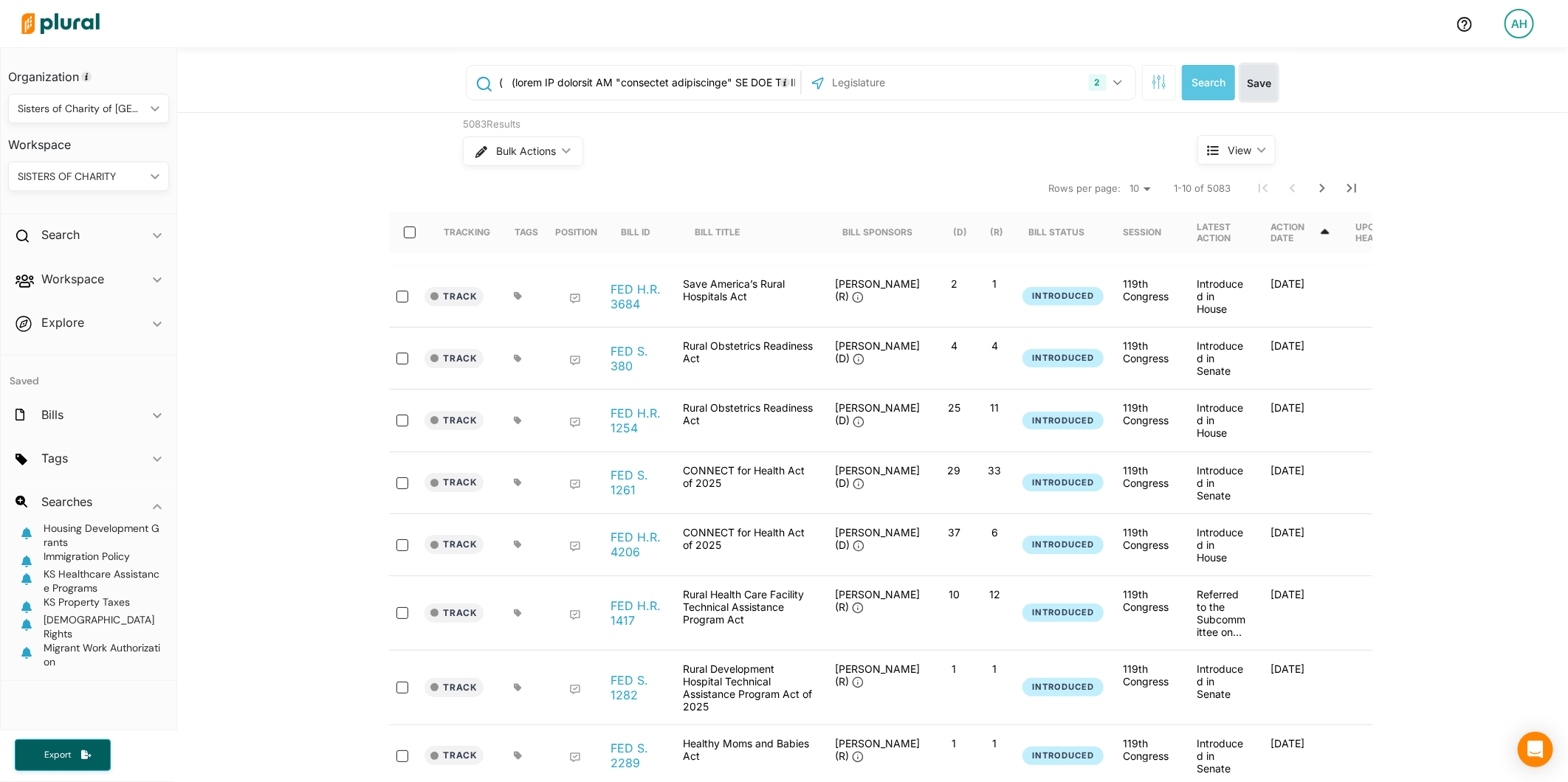
click at [1249, 72] on button "Save" at bounding box center [1259, 82] width 36 height 35
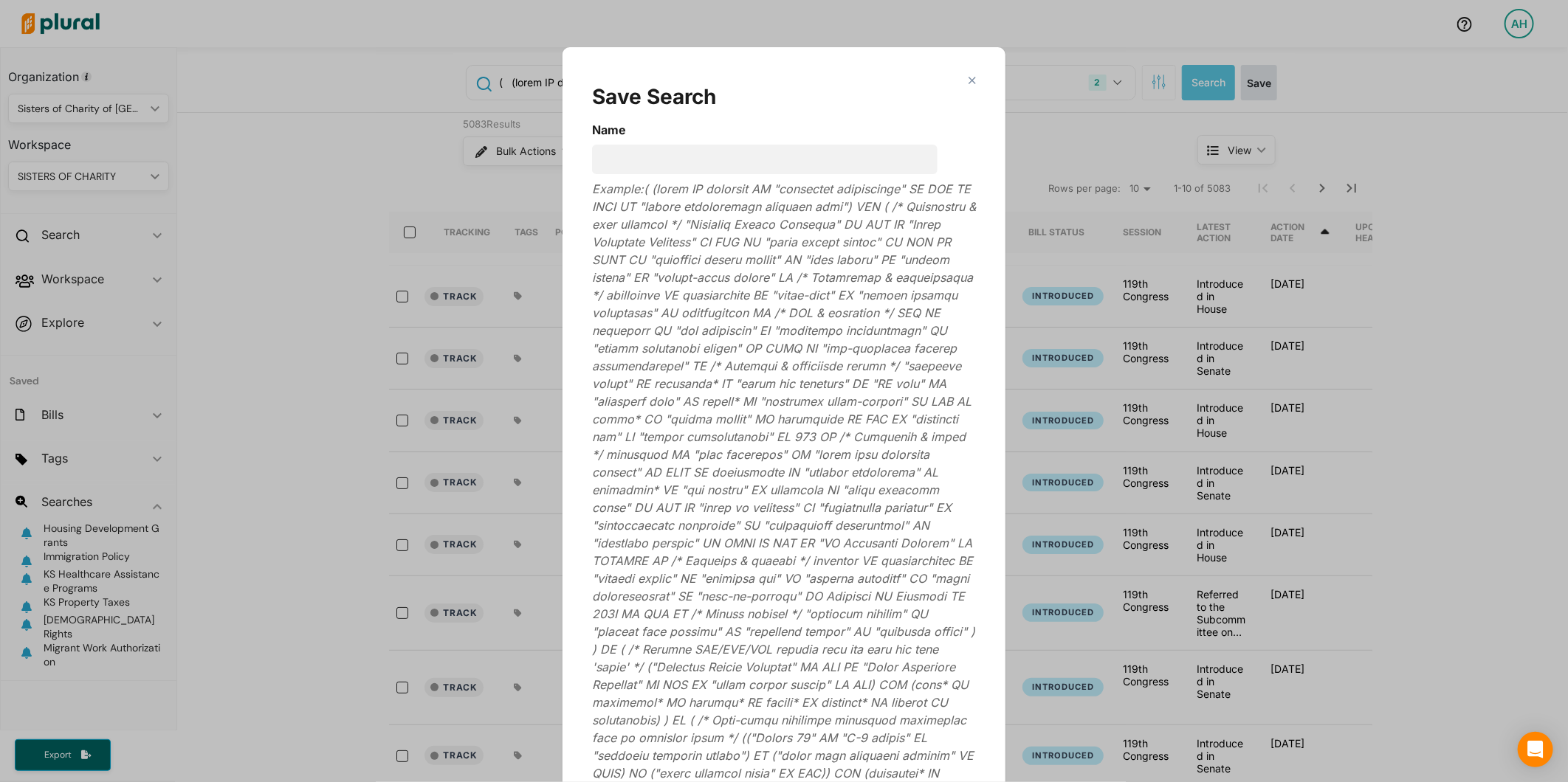
scroll to position [48, 0]
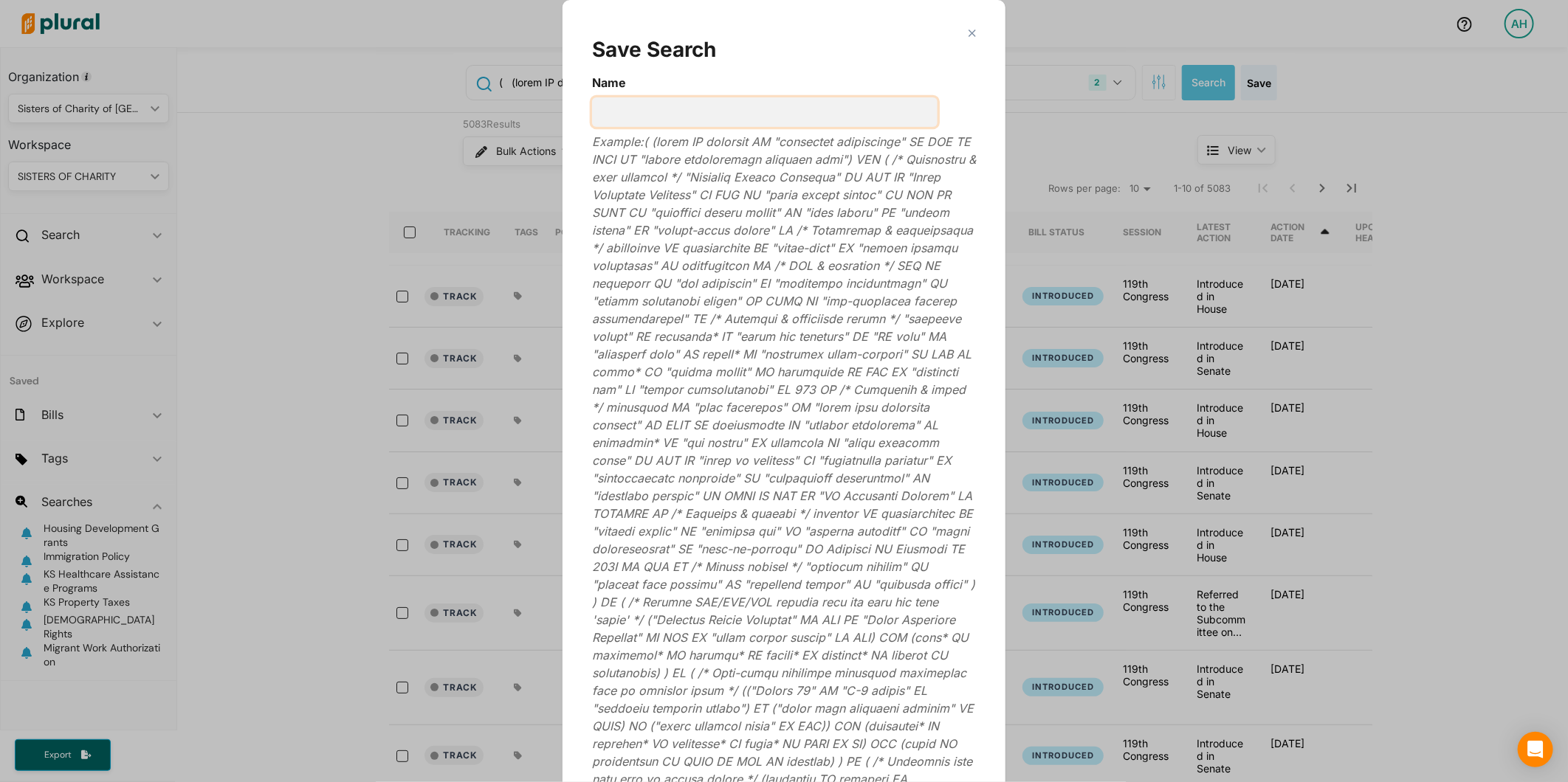
click at [822, 106] on input "Name" at bounding box center [764, 112] width 345 height 29
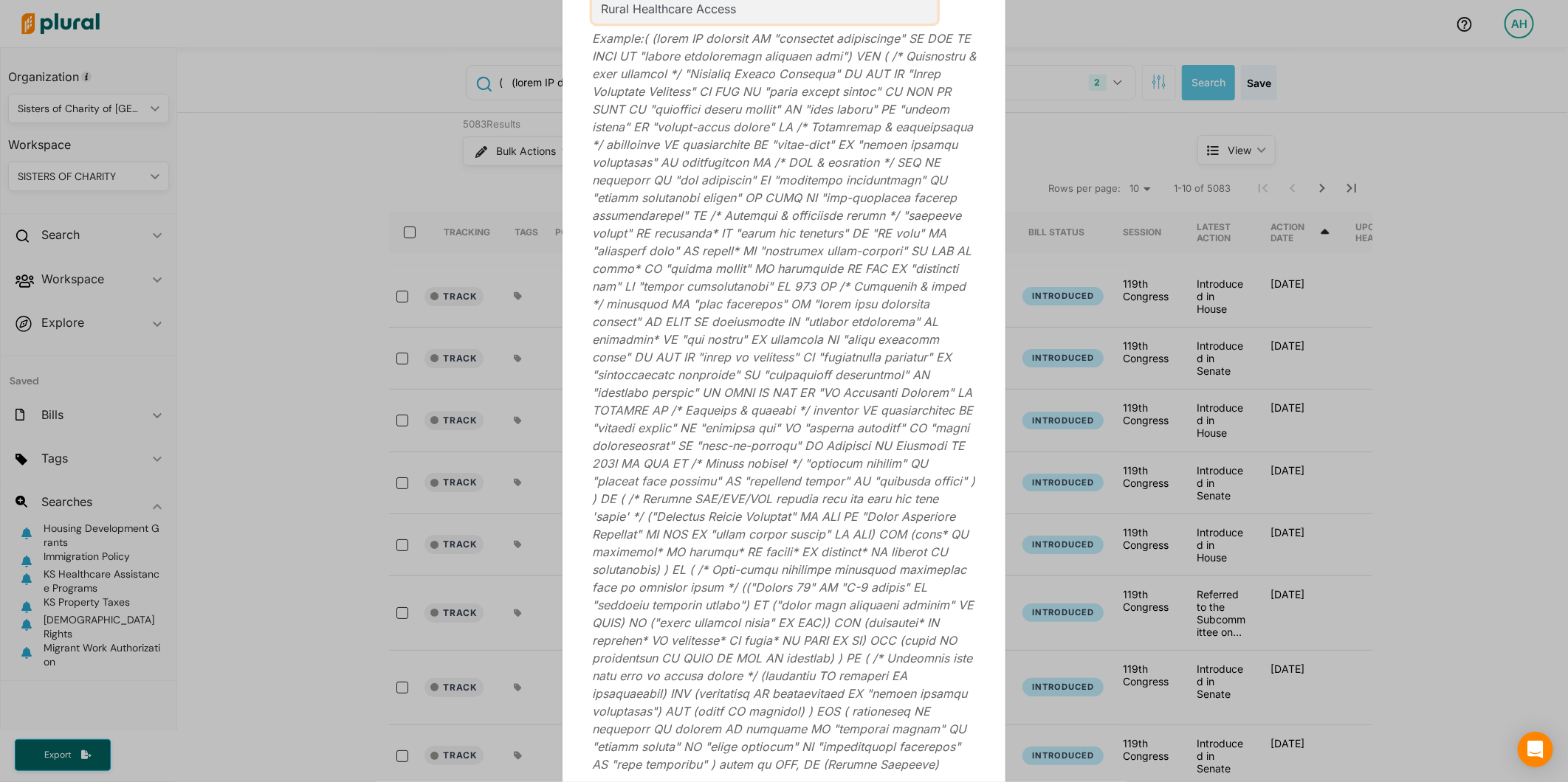
scroll to position [268, 0]
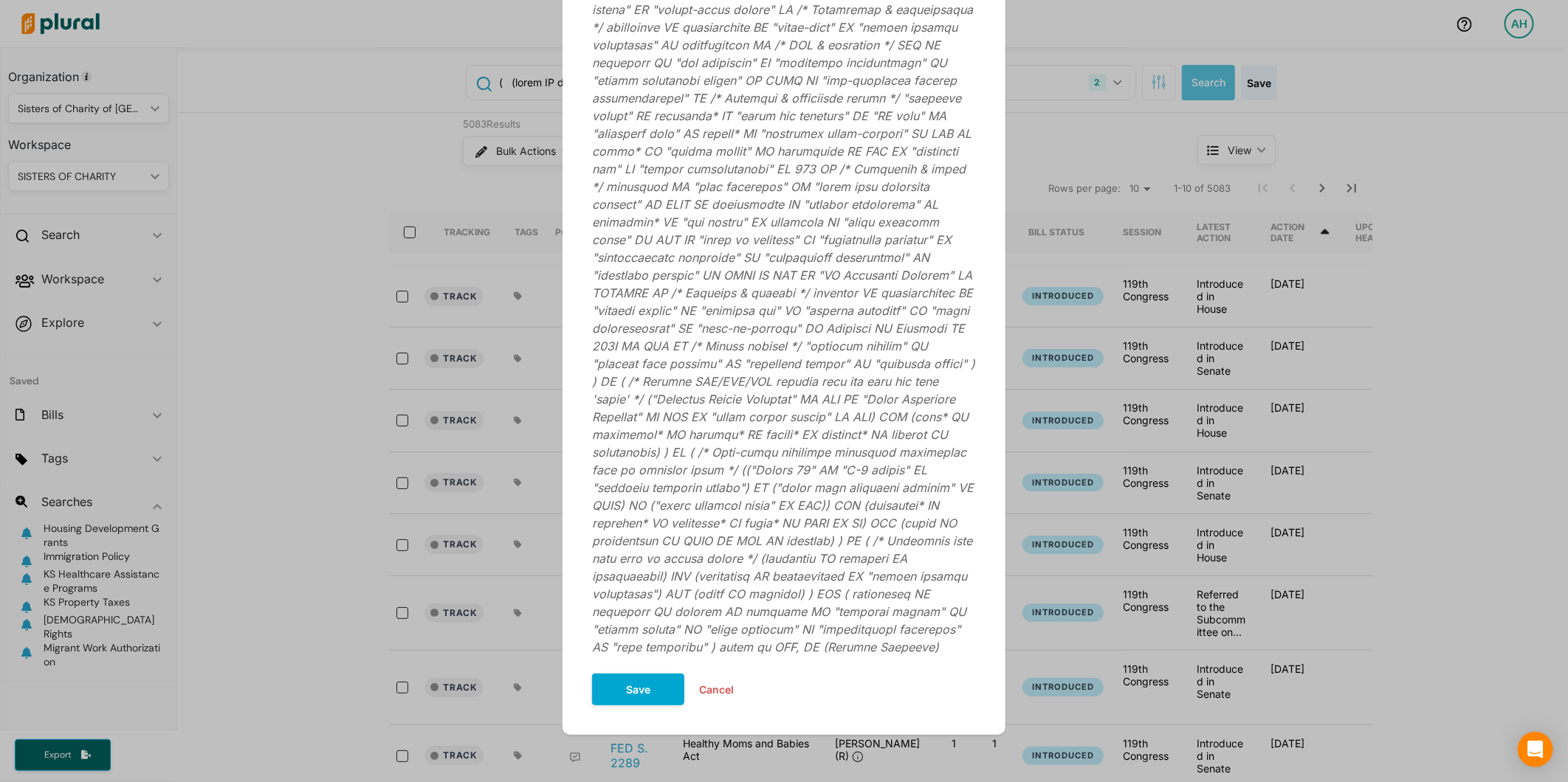
type input "Rural Healthcare Access"
click at [657, 696] on button "Save" at bounding box center [638, 689] width 92 height 32
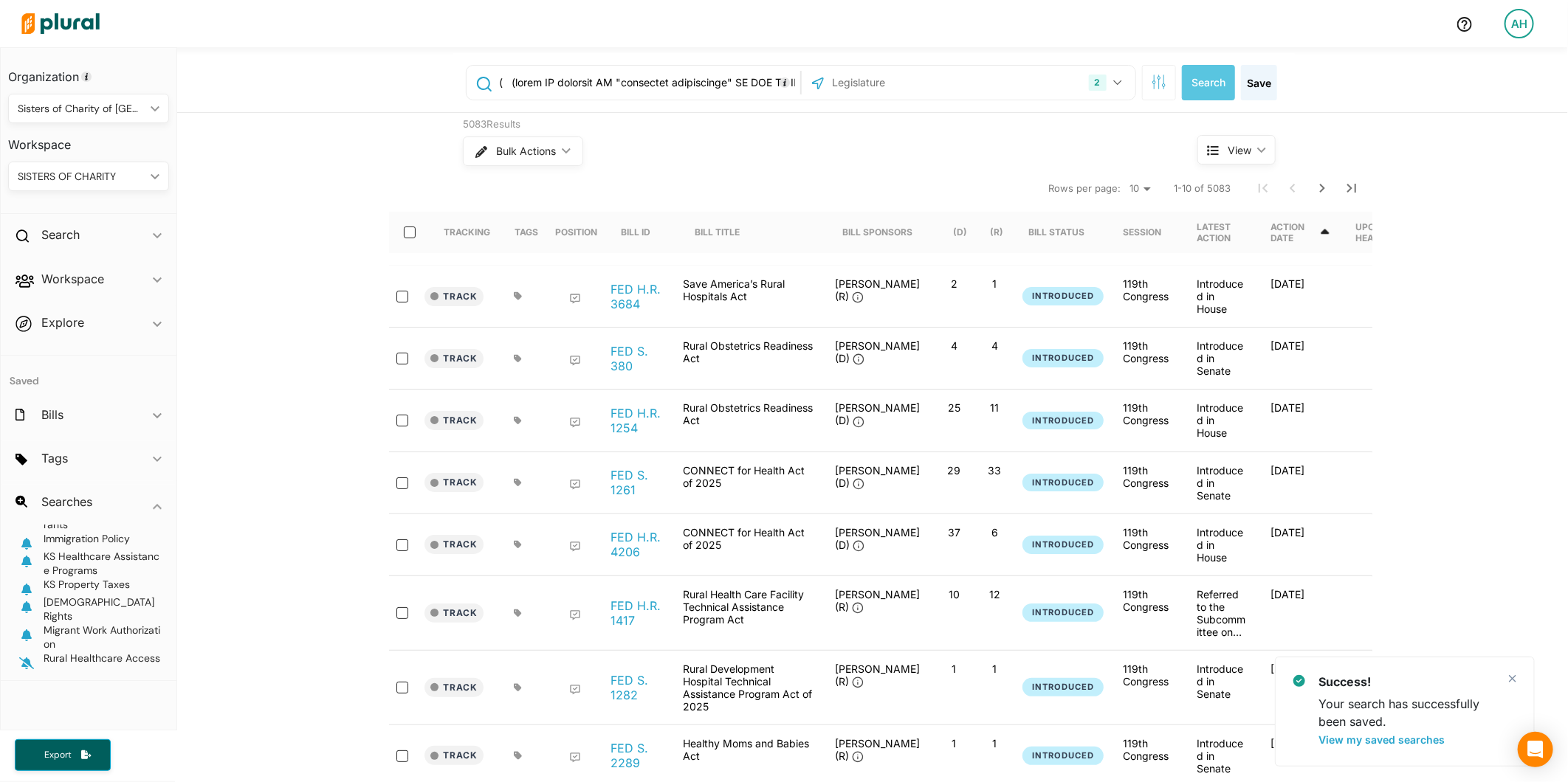
click at [699, 91] on input "text" at bounding box center [647, 82] width 299 height 28
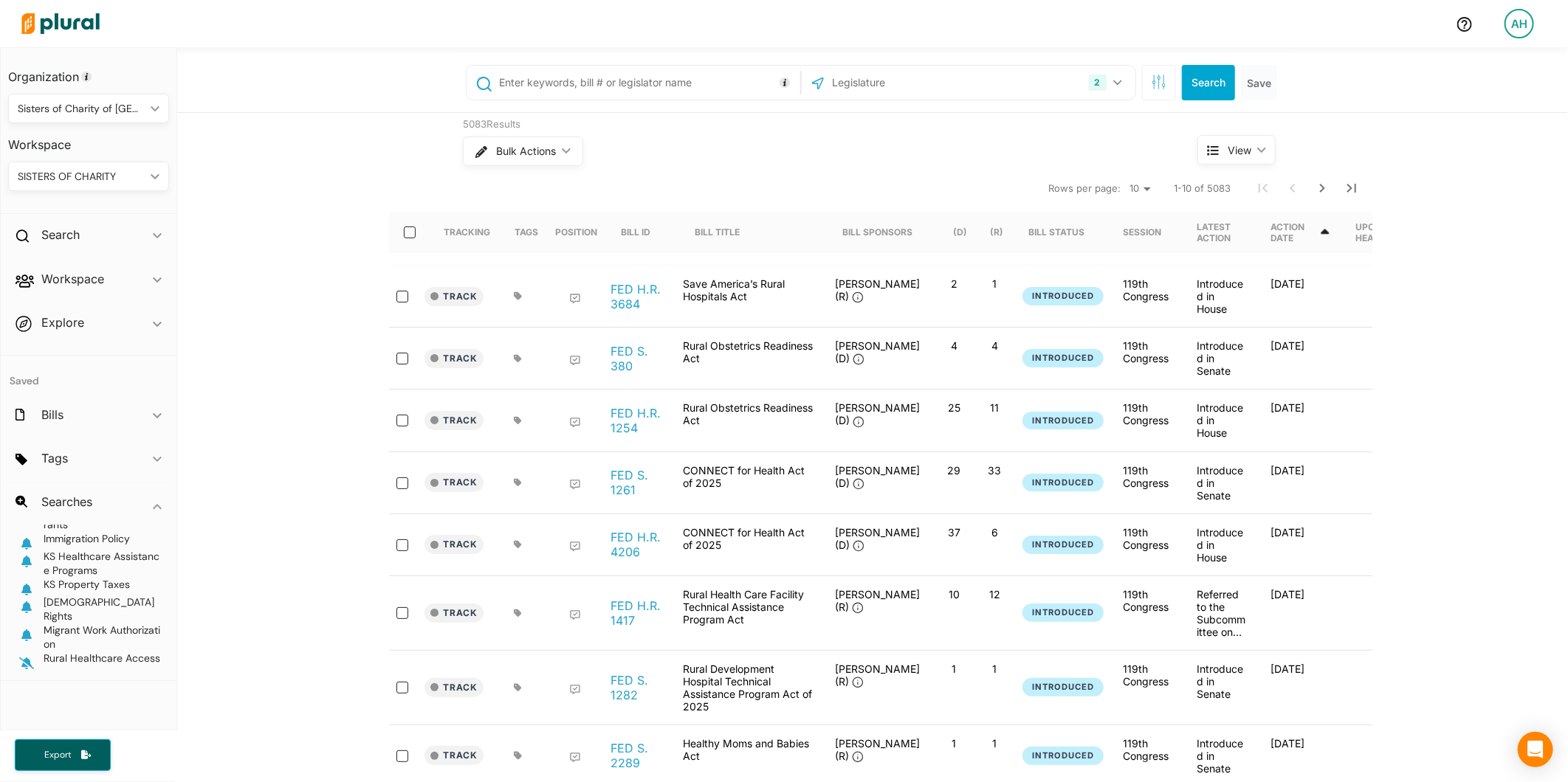
click at [563, 82] on input "text" at bounding box center [647, 82] width 299 height 28
paste input "( ("homeless" OR unhoused OR houseless OR "unsheltered" OR "experiencing homele…"
type input "( ("homeless" OR unhoused OR houseless OR "unsheltered" OR "experiencing homele…"
click at [1198, 80] on button "Search" at bounding box center [1208, 82] width 53 height 35
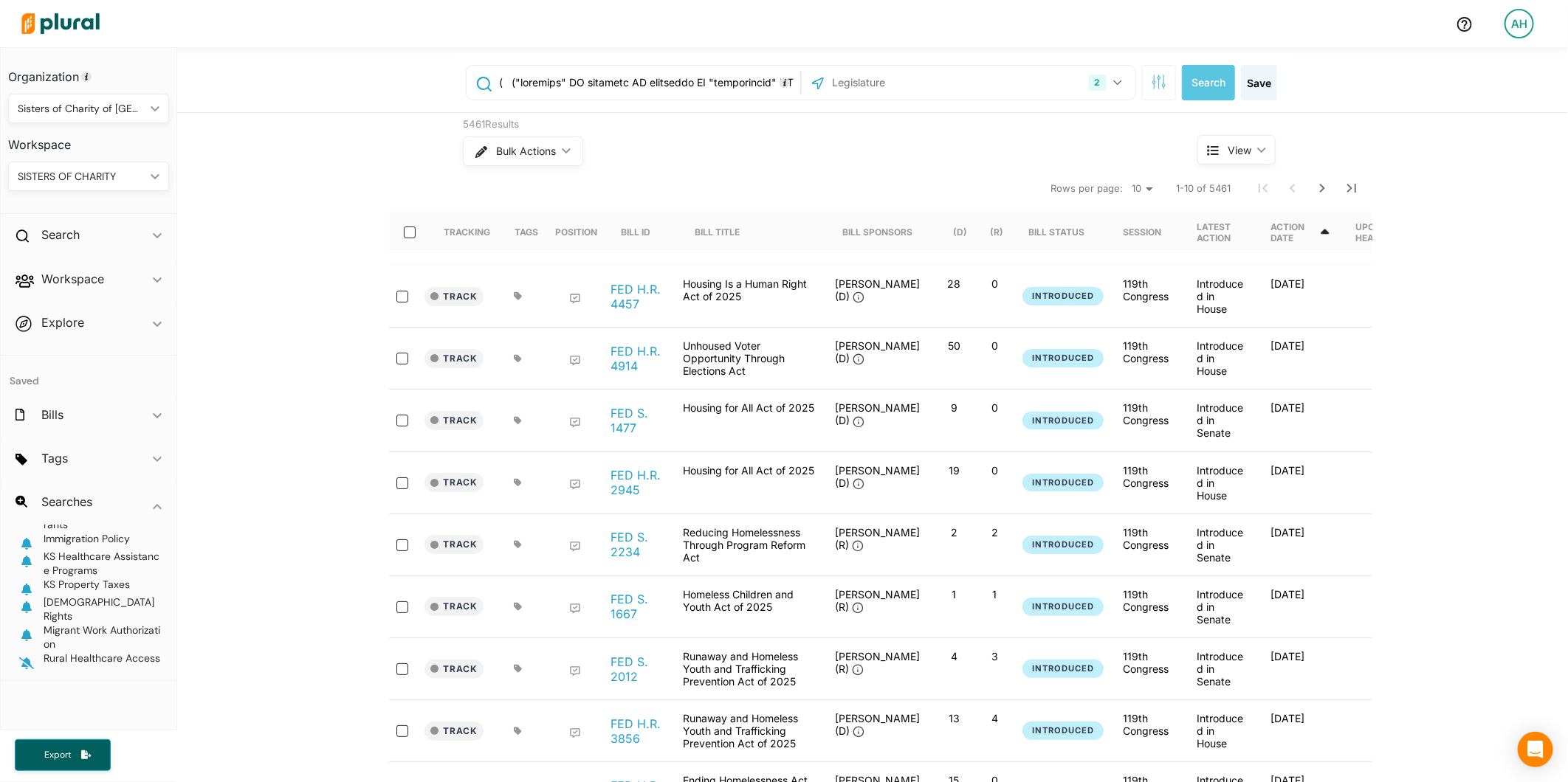
click at [22, 669] on icon "button" at bounding box center [26, 663] width 15 height 12
click at [1260, 86] on button "Save" at bounding box center [1259, 82] width 36 height 35
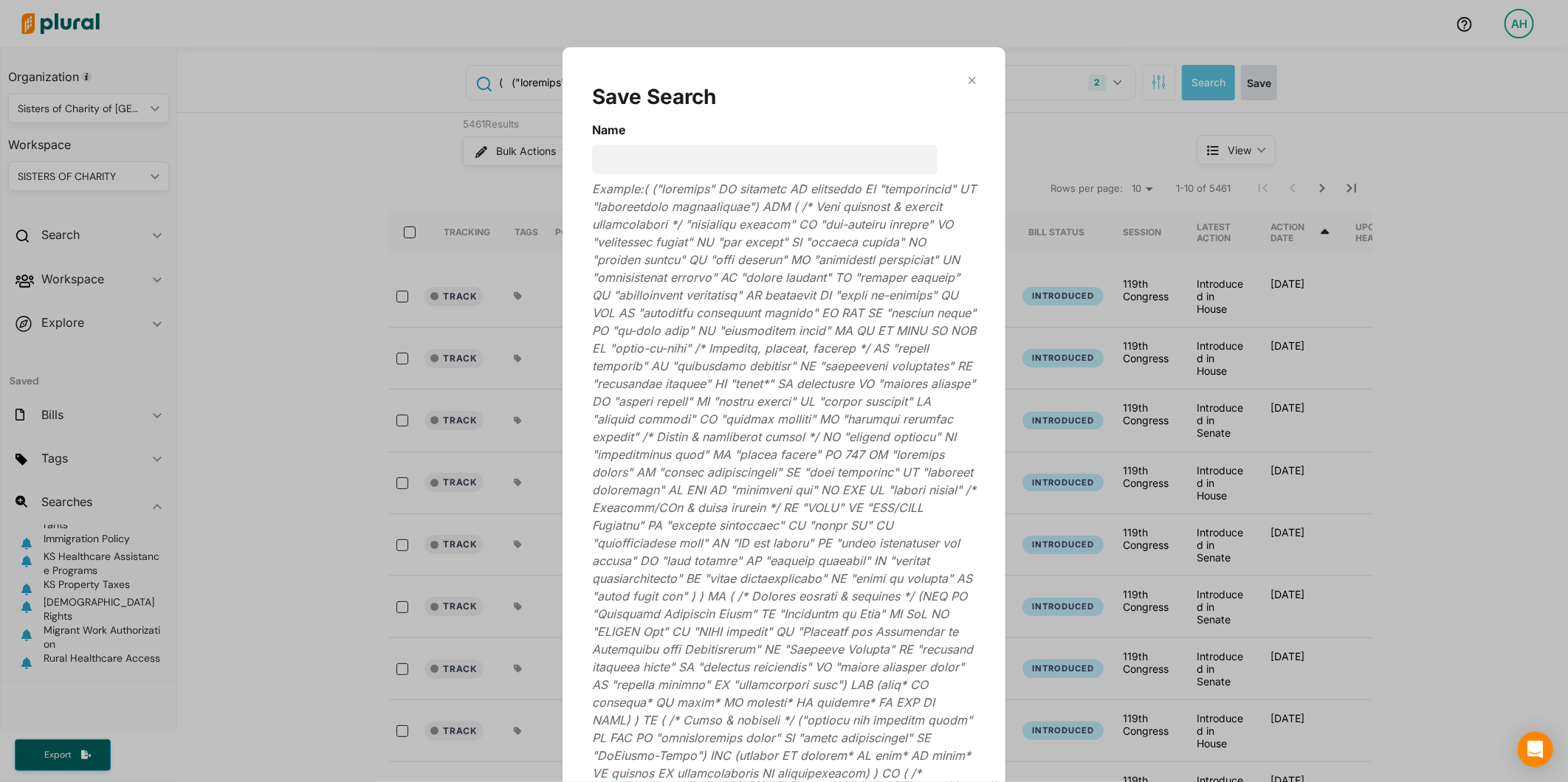
scroll to position [48, 0]
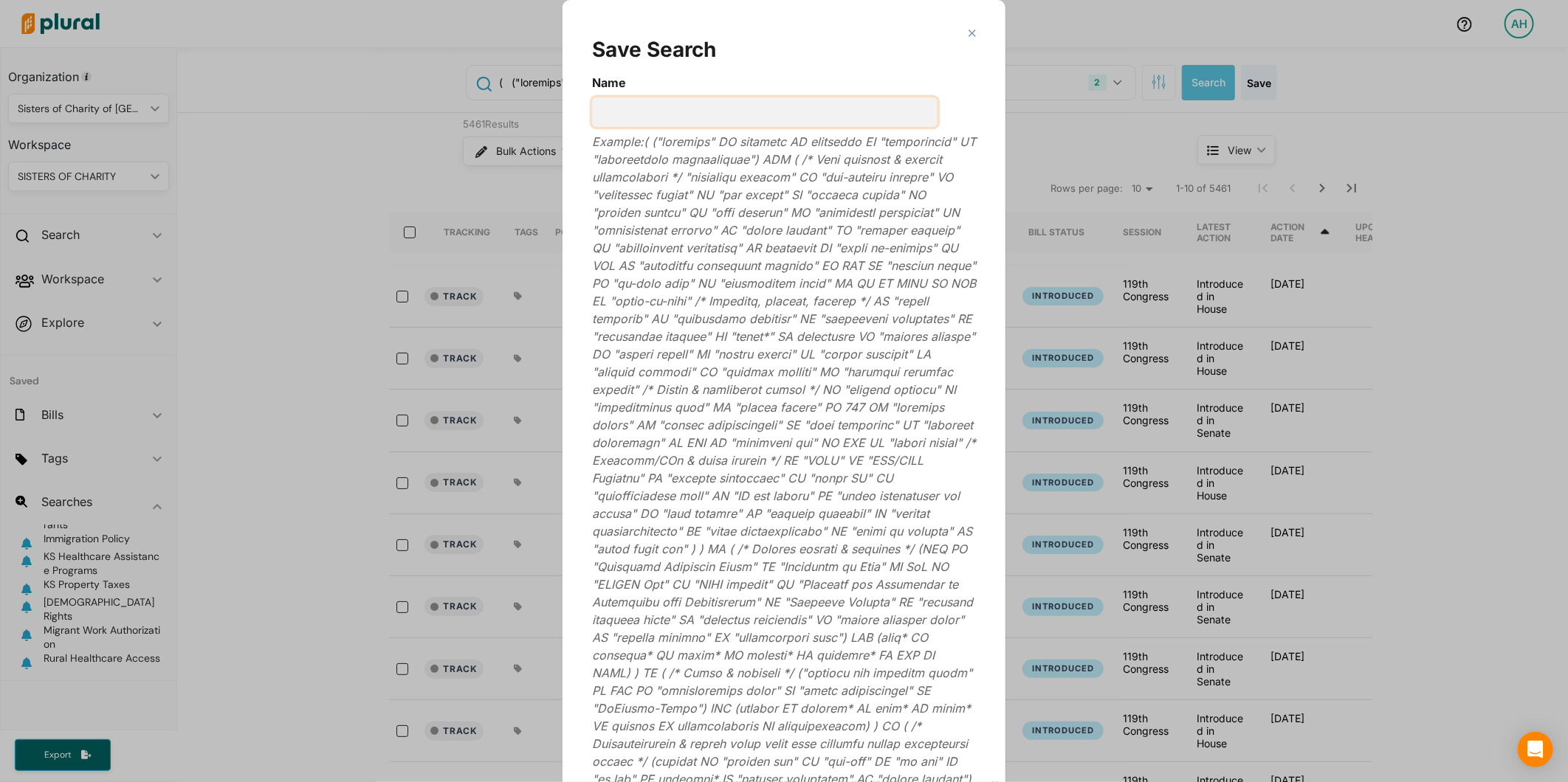
click at [883, 100] on input "Name" at bounding box center [764, 112] width 345 height 29
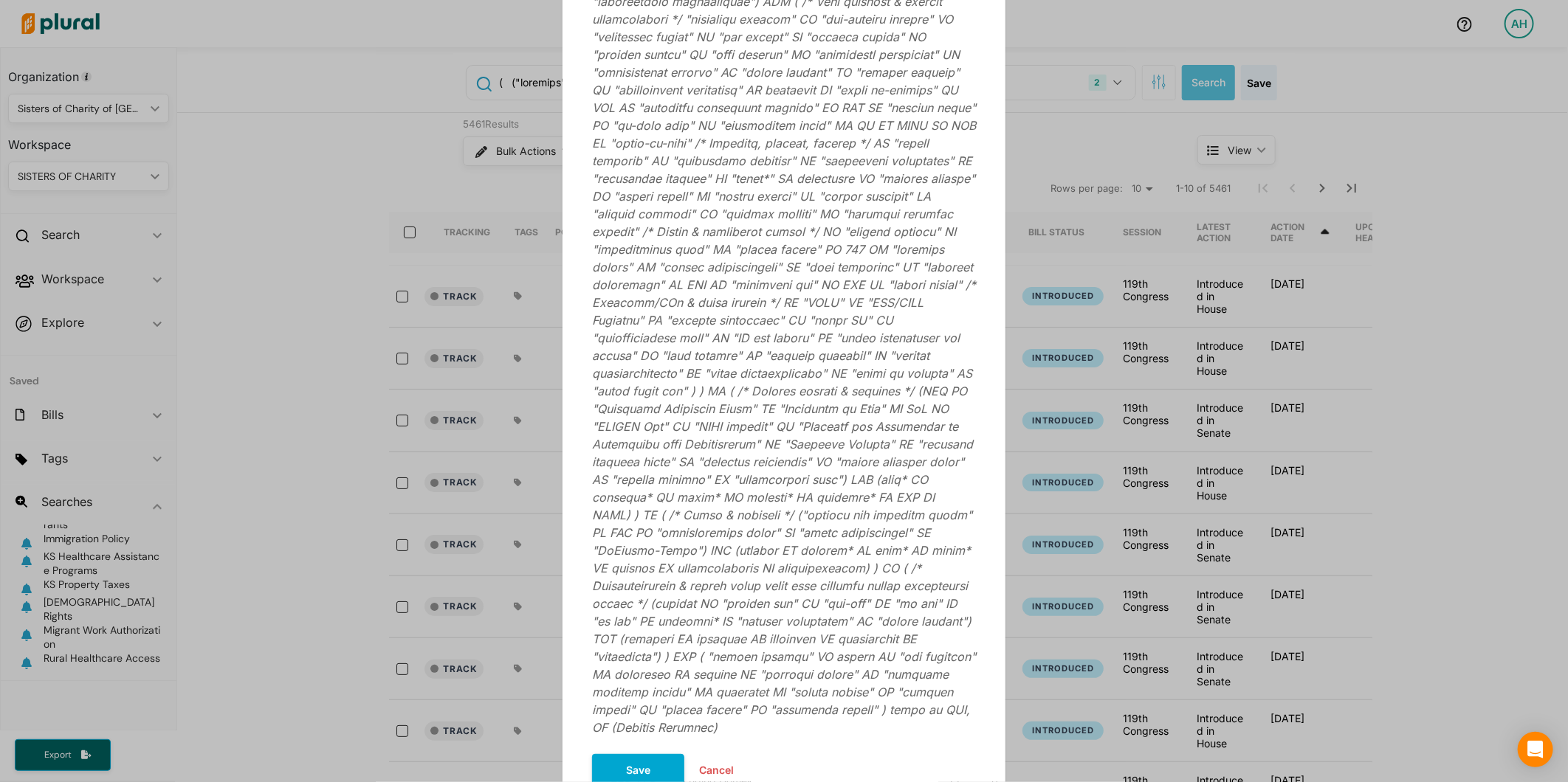
scroll to position [285, 0]
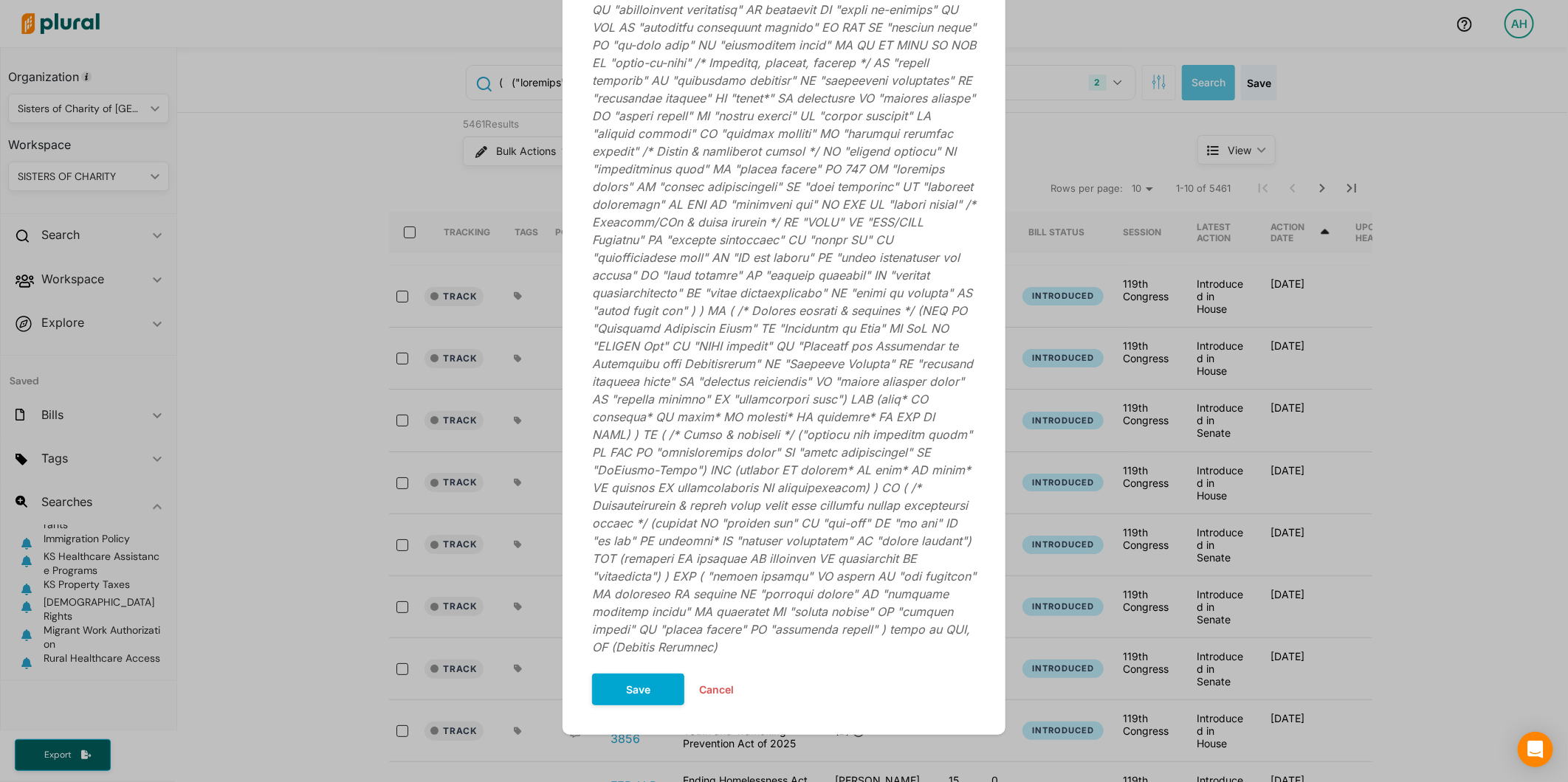
type input "Homeless Policies"
click at [625, 685] on button "Save" at bounding box center [638, 689] width 92 height 32
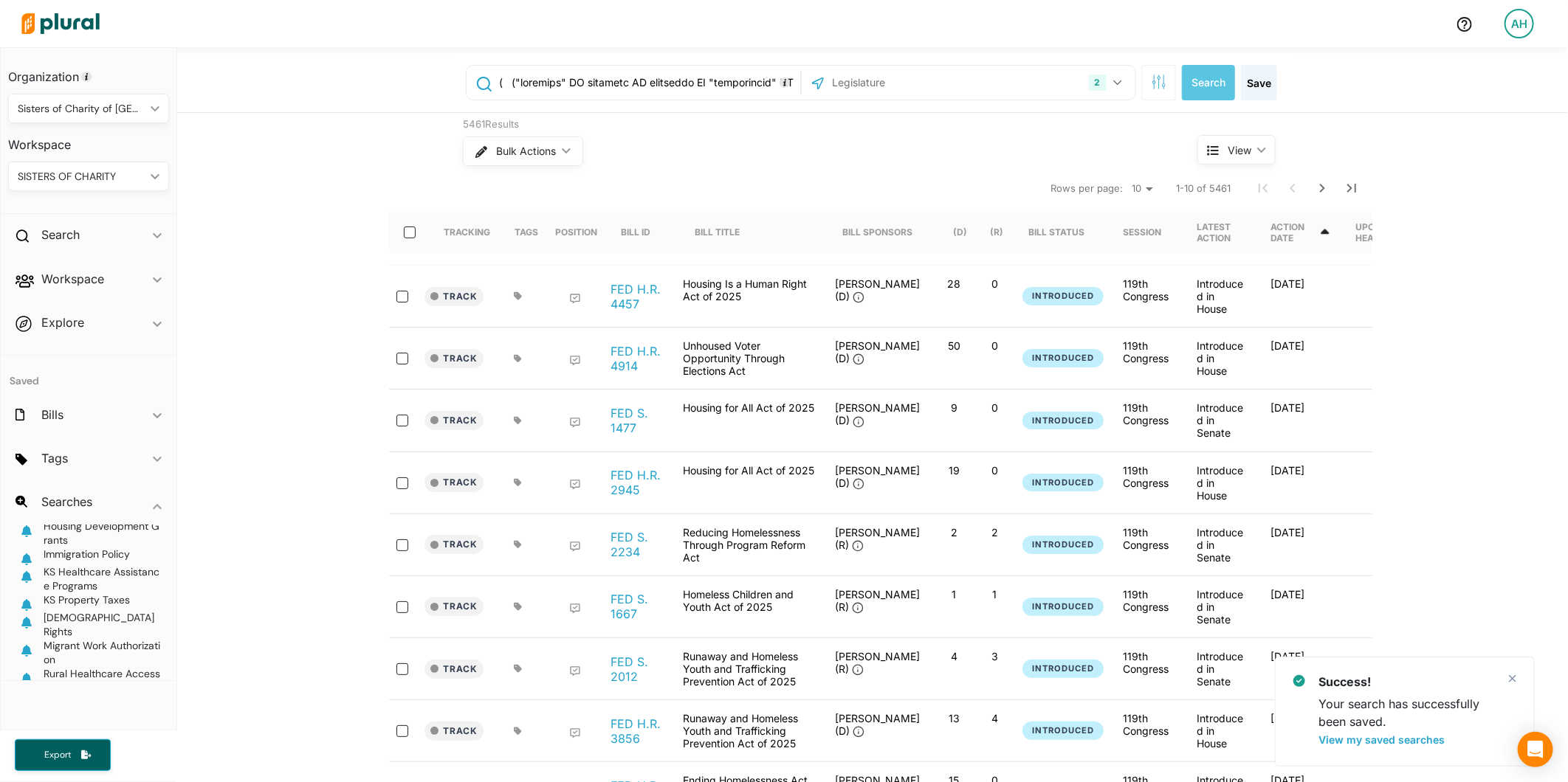
click at [26, 519] on icon "button" at bounding box center [26, 513] width 15 height 12
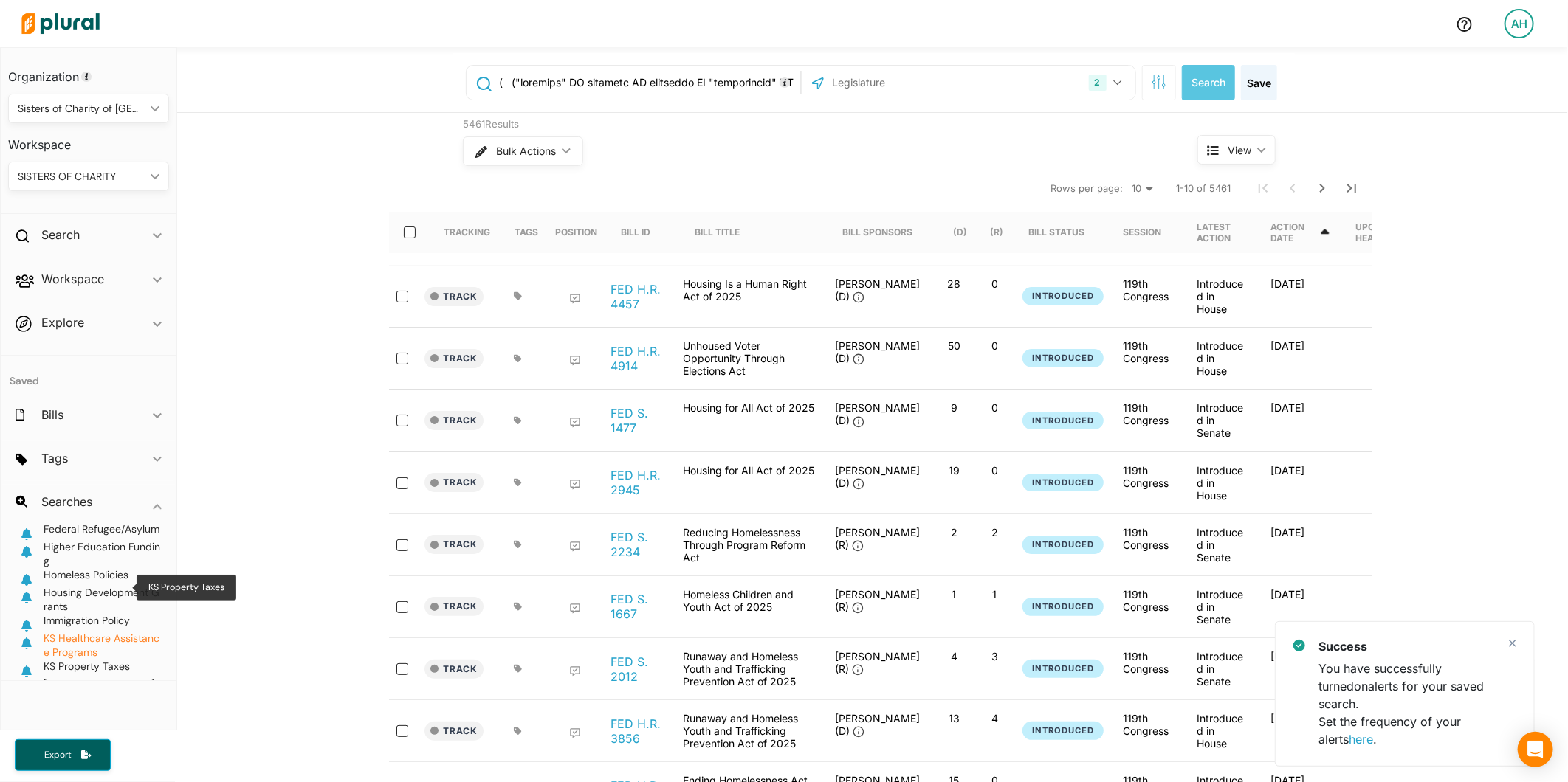
scroll to position [0, 0]
